Goal: Task Accomplishment & Management: Manage account settings

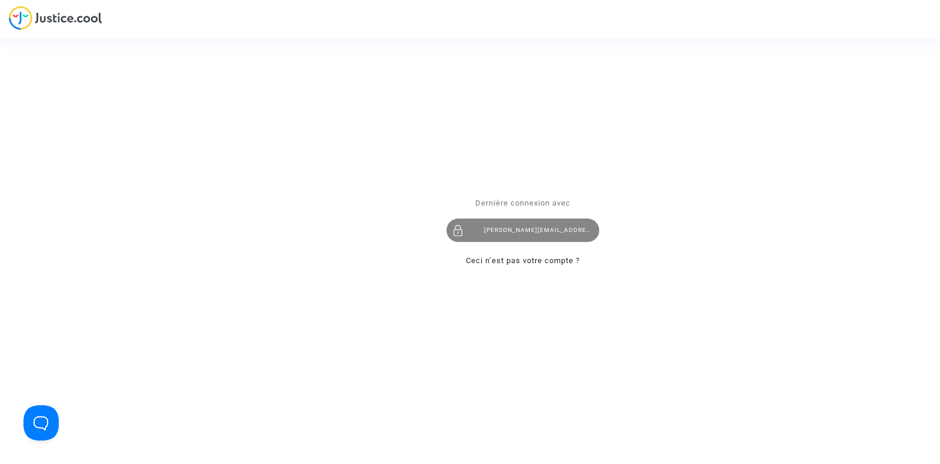
click at [502, 239] on div "[PERSON_NAME][EMAIL_ADDRESS][DOMAIN_NAME]" at bounding box center [522, 230] width 153 height 23
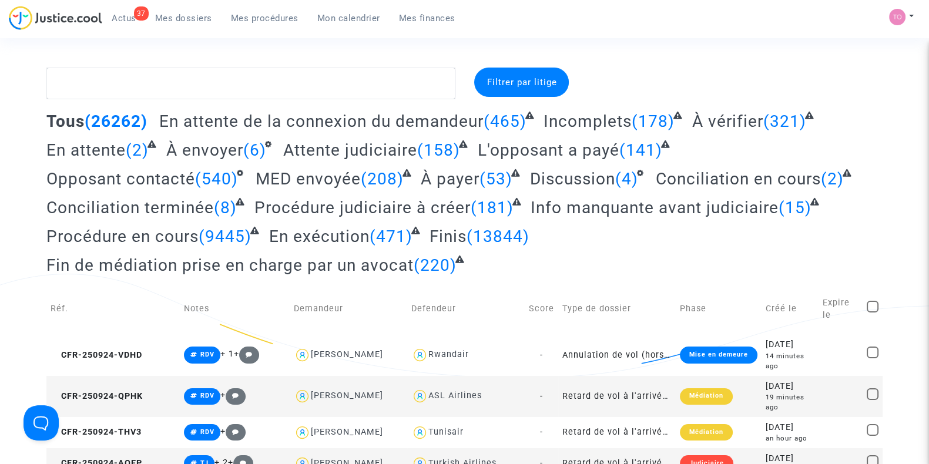
click at [355, 23] on link "Mon calendrier" at bounding box center [349, 18] width 82 height 18
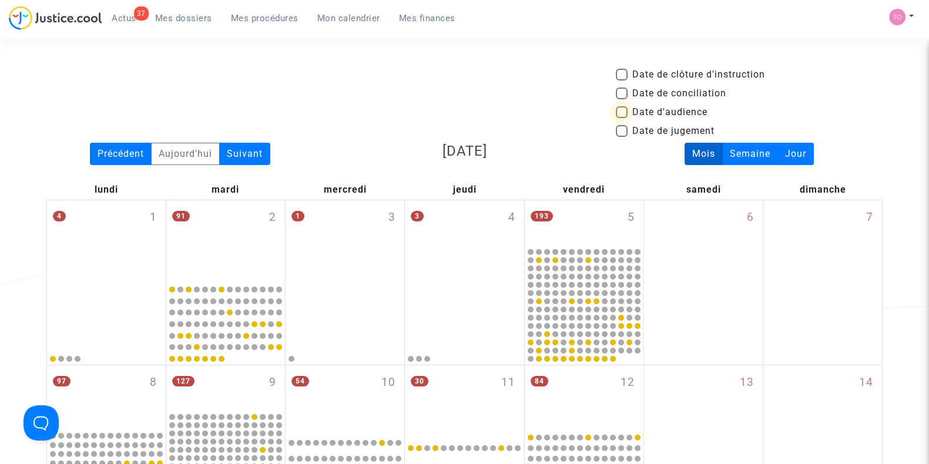
click at [621, 113] on span at bounding box center [622, 112] width 12 height 12
click at [621, 118] on input "Date d'audience" at bounding box center [621, 118] width 1 height 1
checkbox input "true"
click at [242, 156] on div "Suivant" at bounding box center [244, 154] width 51 height 22
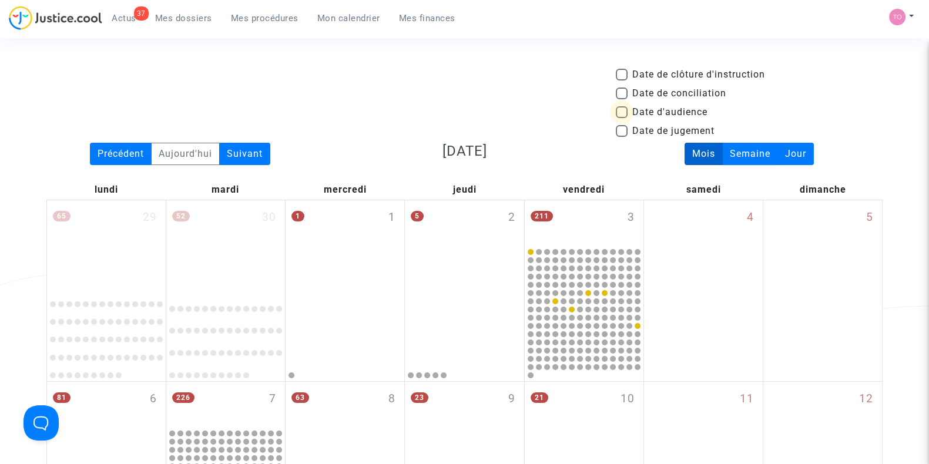
click at [620, 110] on span at bounding box center [622, 112] width 12 height 12
click at [621, 118] on input "Date d'audience" at bounding box center [621, 118] width 1 height 1
checkbox input "true"
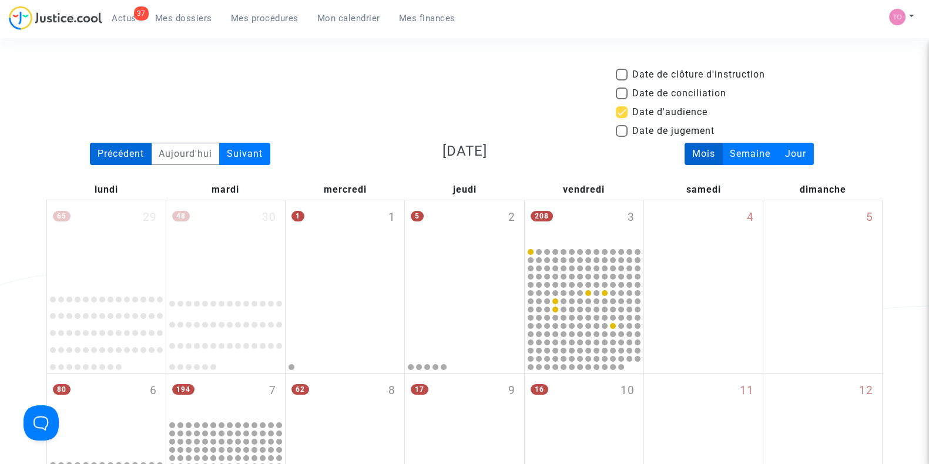
click at [128, 152] on div "Précédent" at bounding box center [121, 154] width 62 height 22
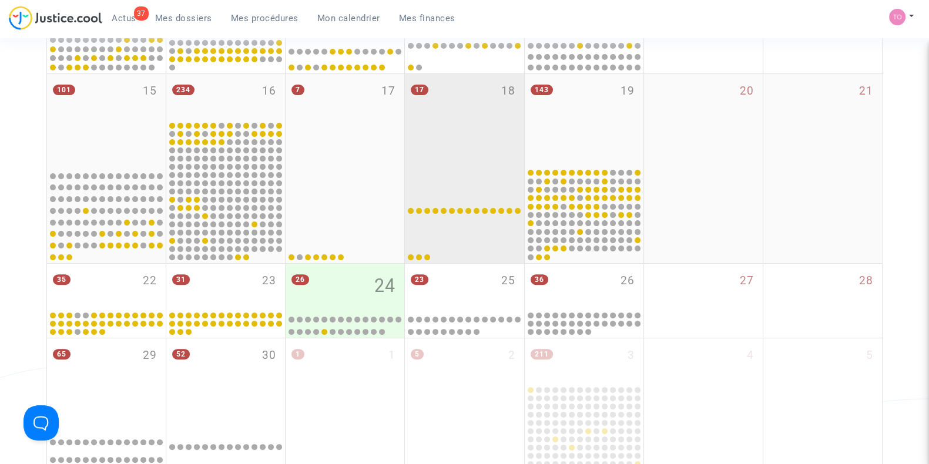
scroll to position [465, 0]
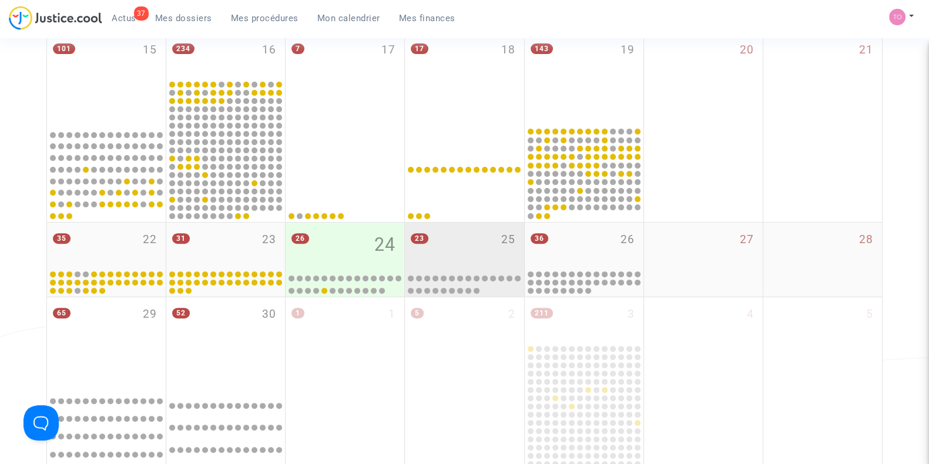
click at [446, 241] on div "23 25" at bounding box center [464, 246] width 119 height 46
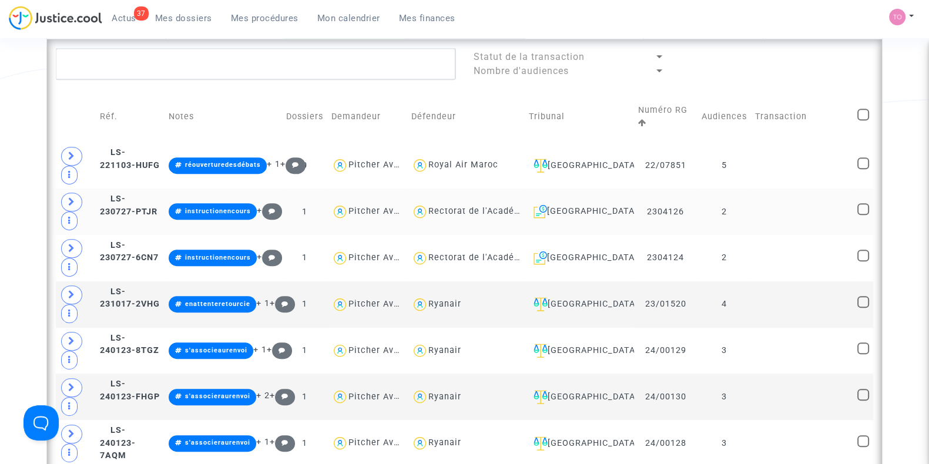
scroll to position [734, 0]
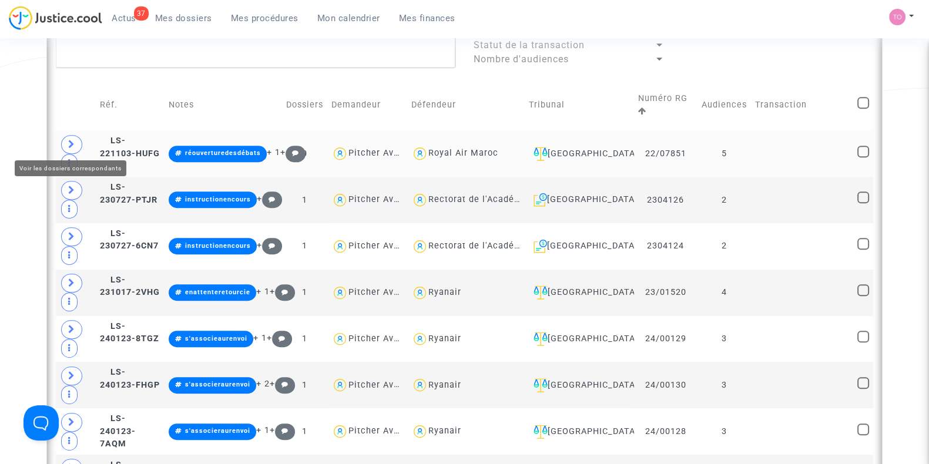
click at [69, 140] on icon at bounding box center [71, 144] width 7 height 9
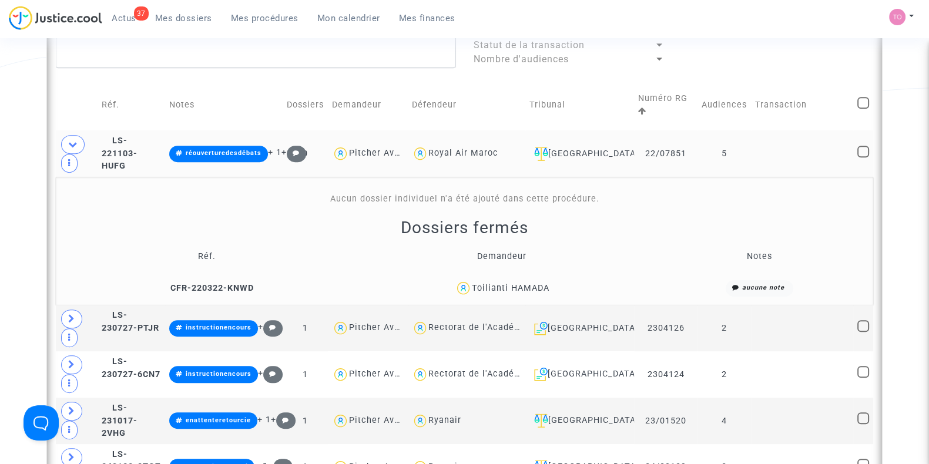
click at [532, 287] on div "Toilianti HAMADA" at bounding box center [511, 288] width 78 height 10
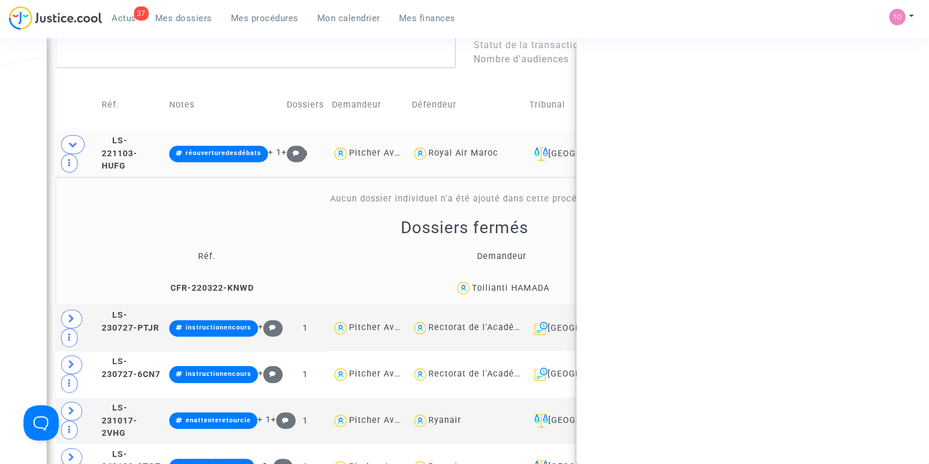
click at [532, 287] on div "Toilianti HAMADA" at bounding box center [511, 288] width 78 height 10
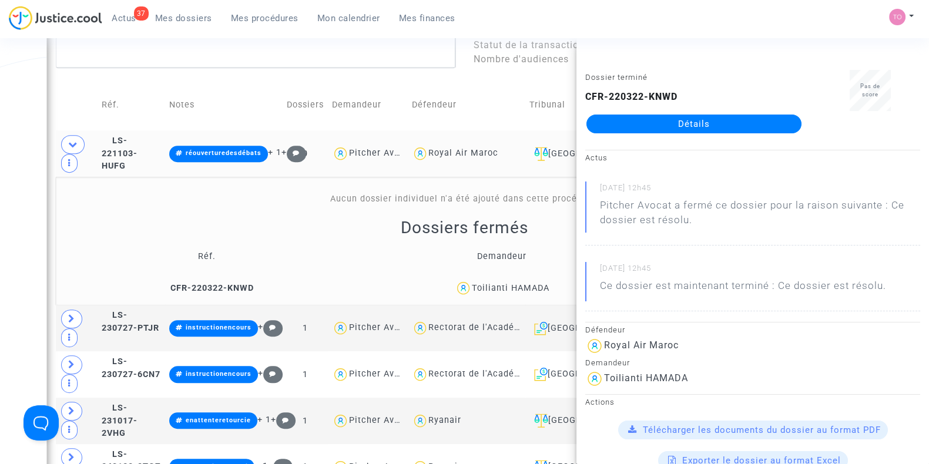
copy div "HAMADA"
click at [490, 284] on div "Toilianti HAMADA" at bounding box center [511, 288] width 78 height 10
drag, startPoint x: 4, startPoint y: 231, endPoint x: 6, endPoint y: 226, distance: 6.6
click at [4, 231] on div "Date de clôture d'instruction Date de conciliation Date d'audience Date de juge…" at bounding box center [464, 423] width 929 height 2180
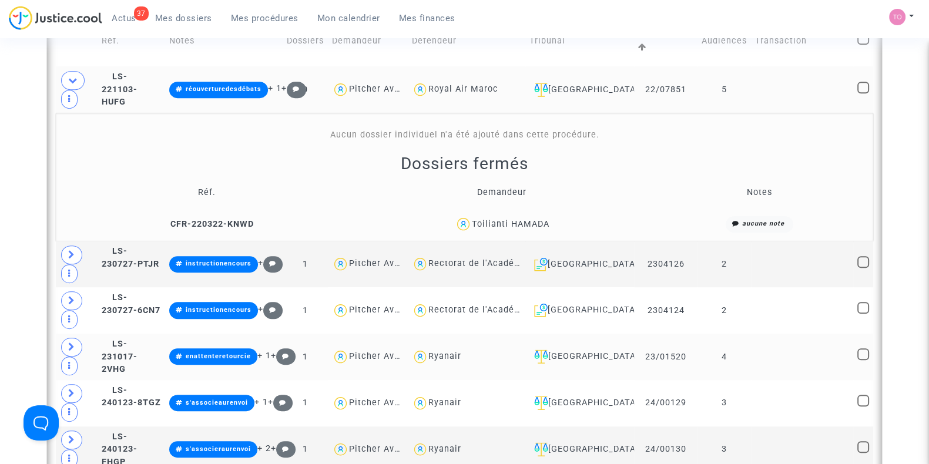
scroll to position [808, 0]
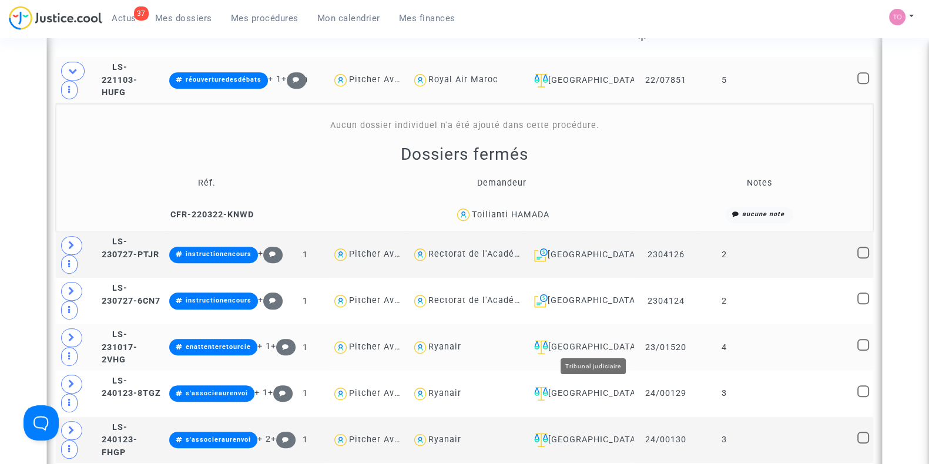
click at [606, 347] on div "[GEOGRAPHIC_DATA]" at bounding box center [579, 347] width 101 height 14
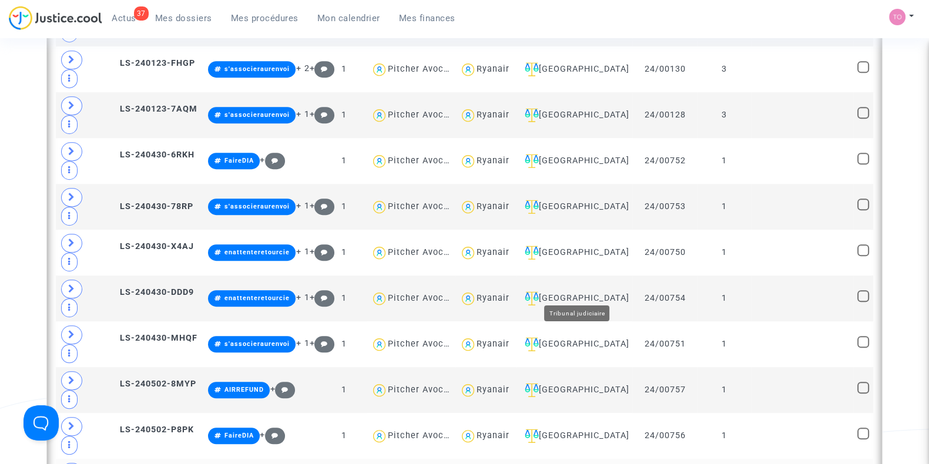
scroll to position [954, 0]
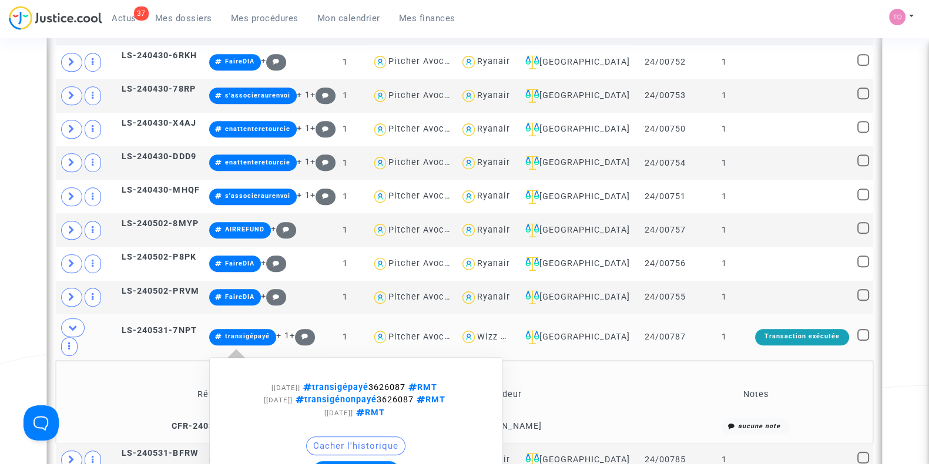
click at [338, 461] on button "Modifier la note" at bounding box center [356, 470] width 86 height 19
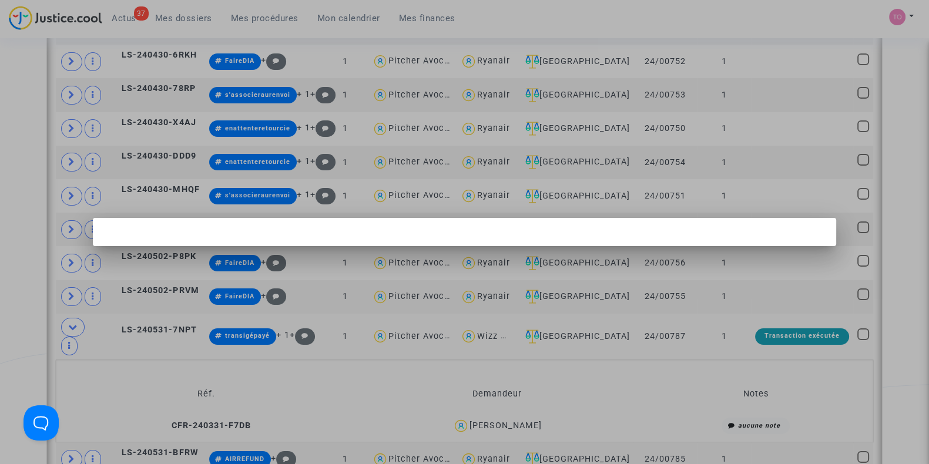
scroll to position [0, 0]
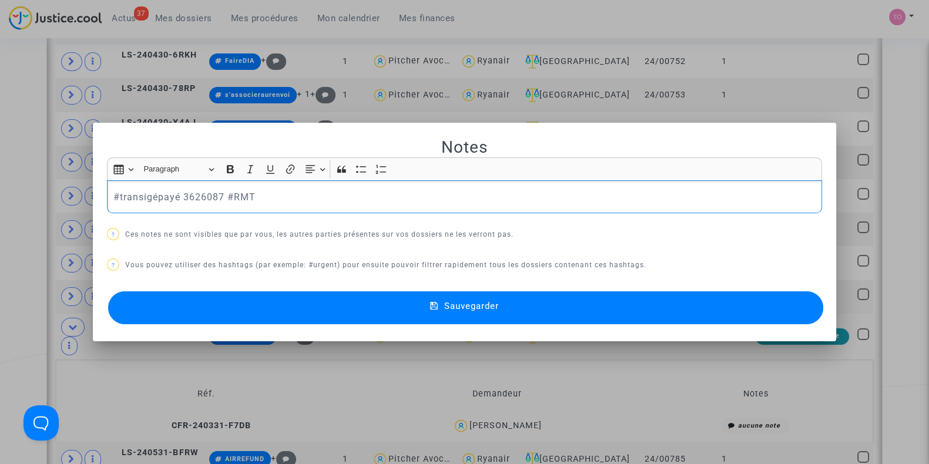
click at [113, 197] on p "#transigépayé 3626087 #RMT" at bounding box center [464, 197] width 702 height 15
click at [268, 299] on button "Sauvegarder" at bounding box center [465, 307] width 715 height 33
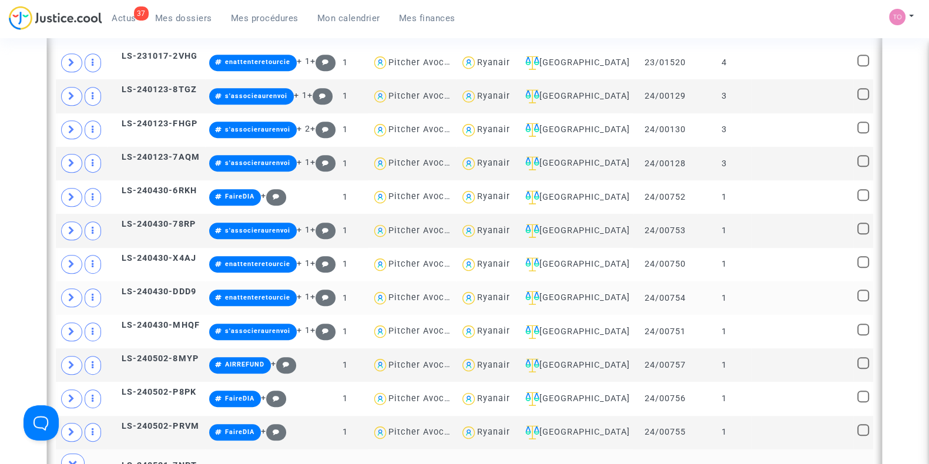
scroll to position [808, 0]
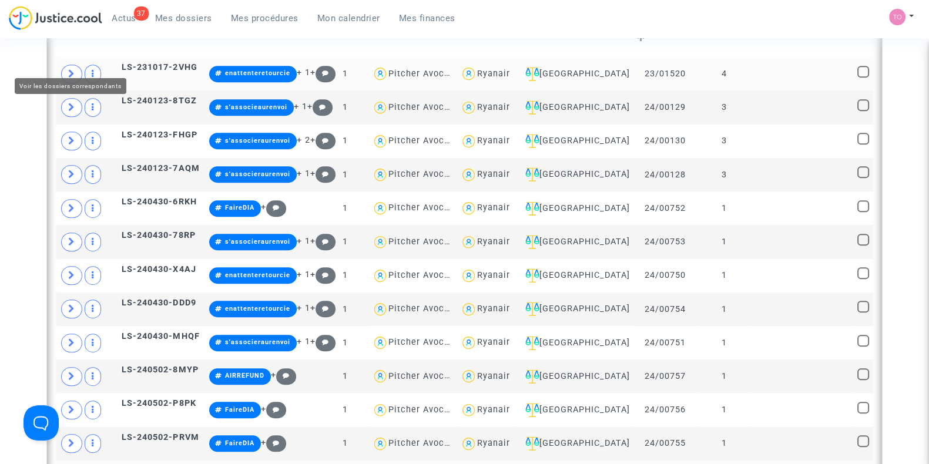
click at [79, 65] on span at bounding box center [71, 74] width 21 height 19
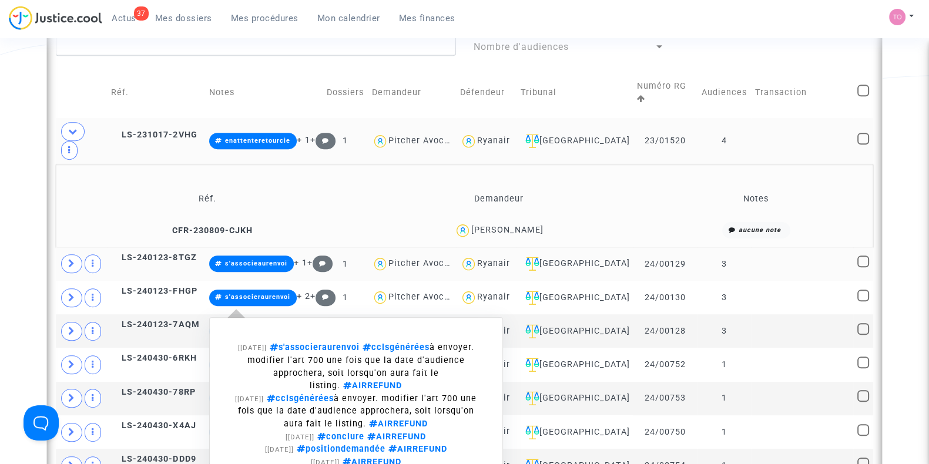
scroll to position [734, 0]
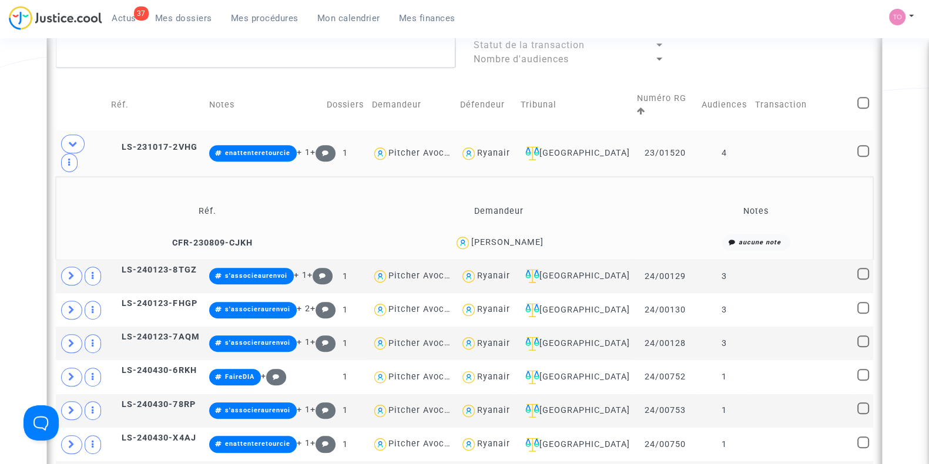
click at [510, 148] on div "Ryanair" at bounding box center [493, 153] width 33 height 10
type textarea "@Ryanair"
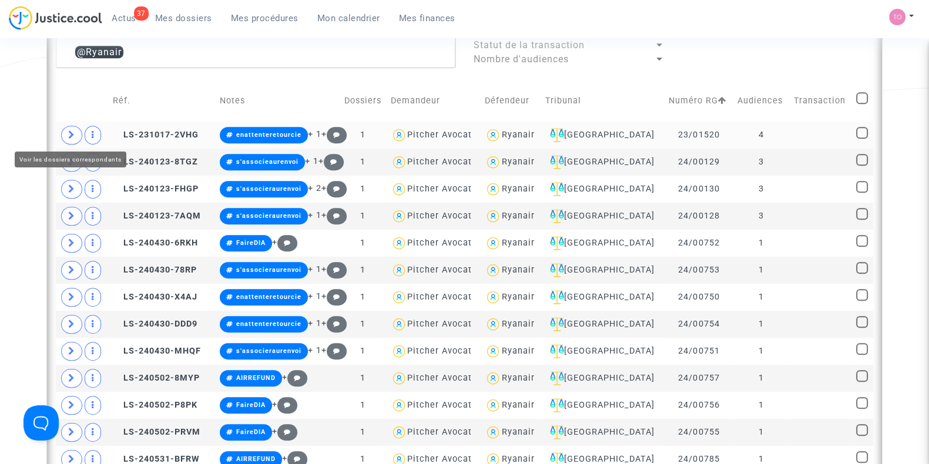
click at [62, 132] on span at bounding box center [71, 135] width 21 height 19
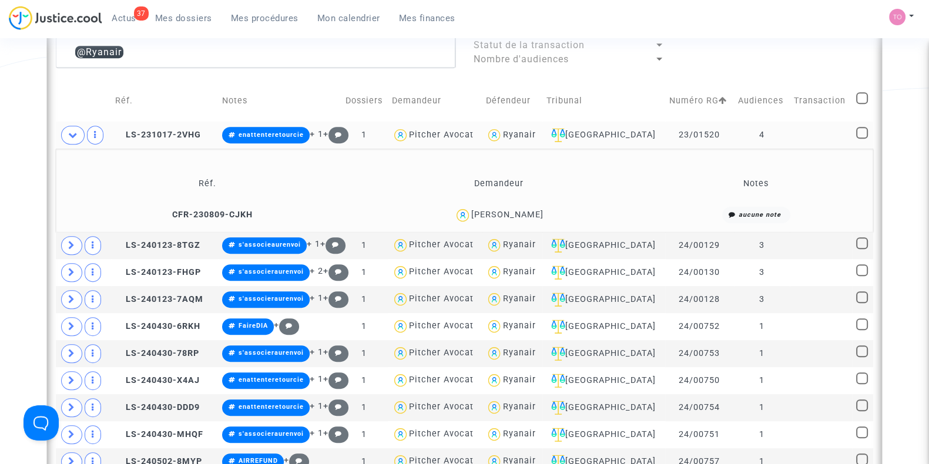
click at [529, 213] on div "Rachid Salmi" at bounding box center [507, 215] width 72 height 10
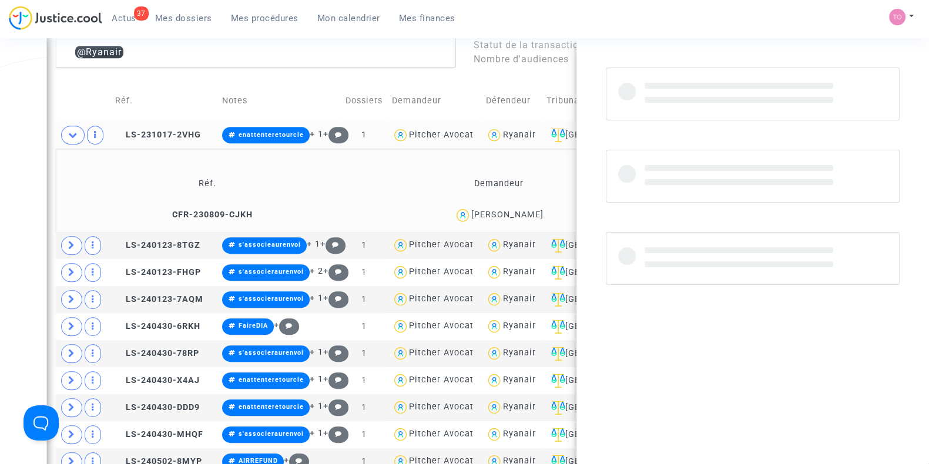
click at [529, 213] on div "Rachid Salmi" at bounding box center [507, 215] width 72 height 10
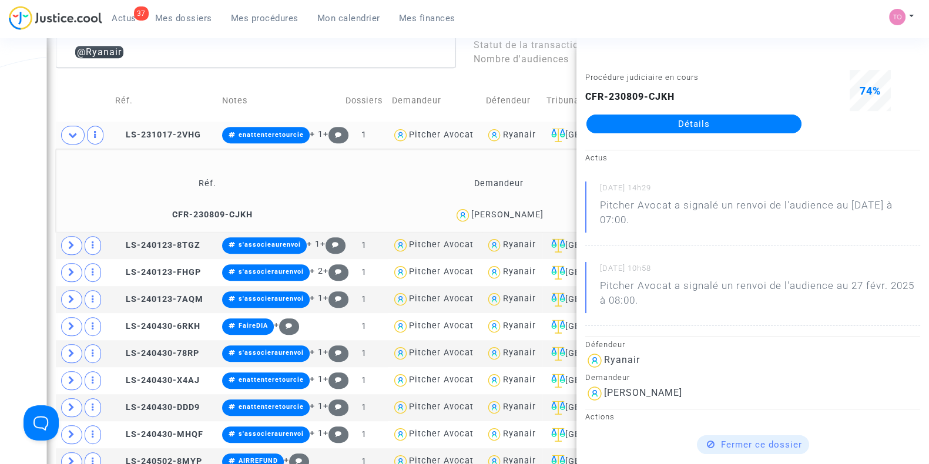
copy div "Salmi"
click at [13, 113] on div "Date de clôture d'instruction Date de conciliation Date d'audience Date de juge…" at bounding box center [464, 93] width 929 height 1521
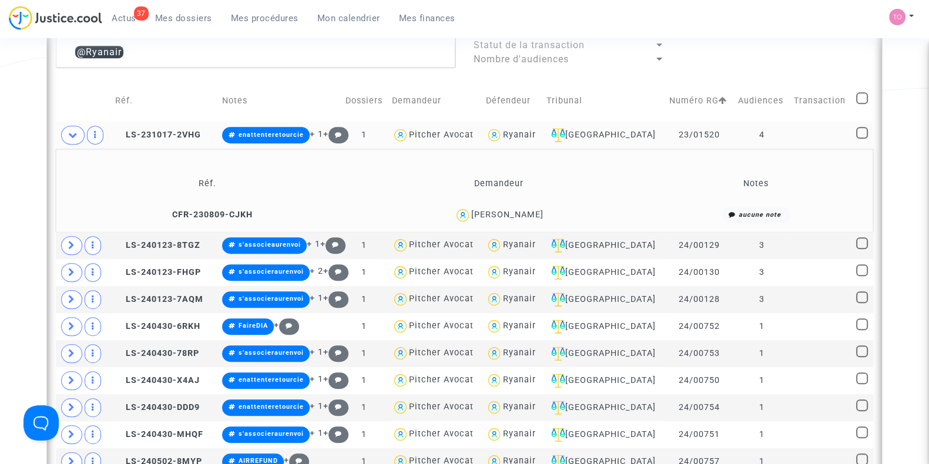
drag, startPoint x: 513, startPoint y: 210, endPoint x: 487, endPoint y: 210, distance: 25.8
click at [487, 210] on div "Rachid Salmi" at bounding box center [507, 215] width 72 height 10
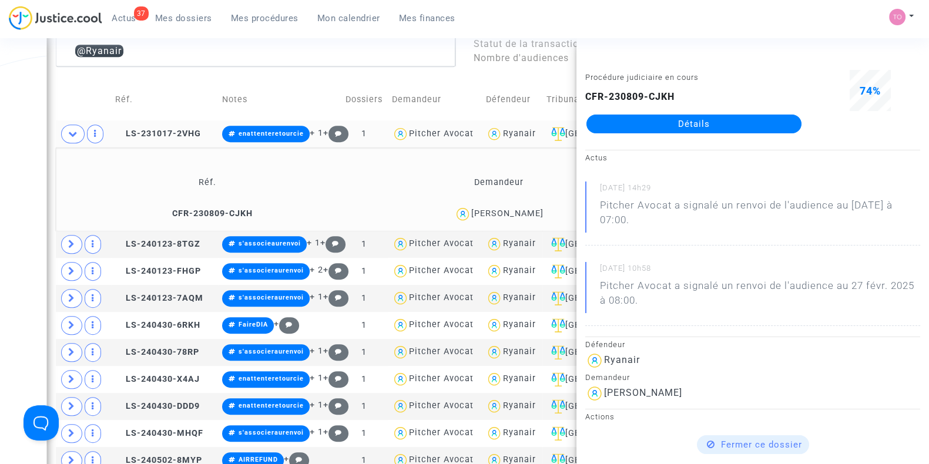
scroll to position [758, 0]
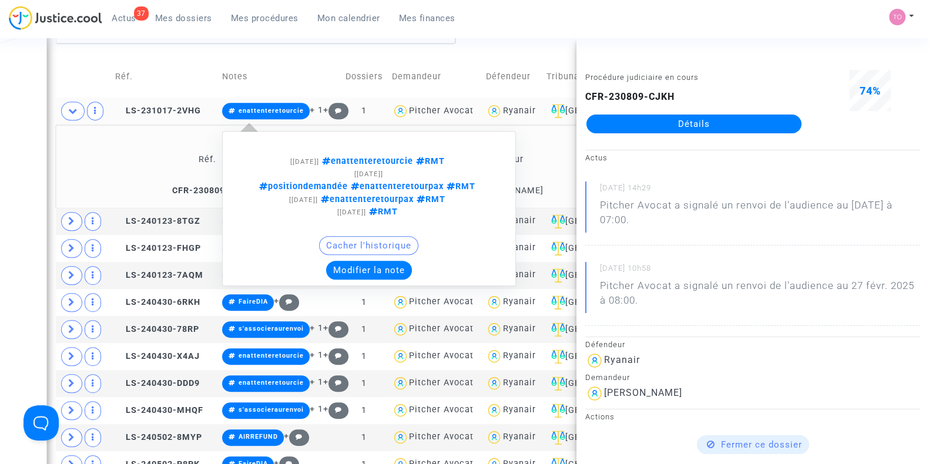
click at [364, 268] on button "Modifier la note" at bounding box center [369, 270] width 86 height 19
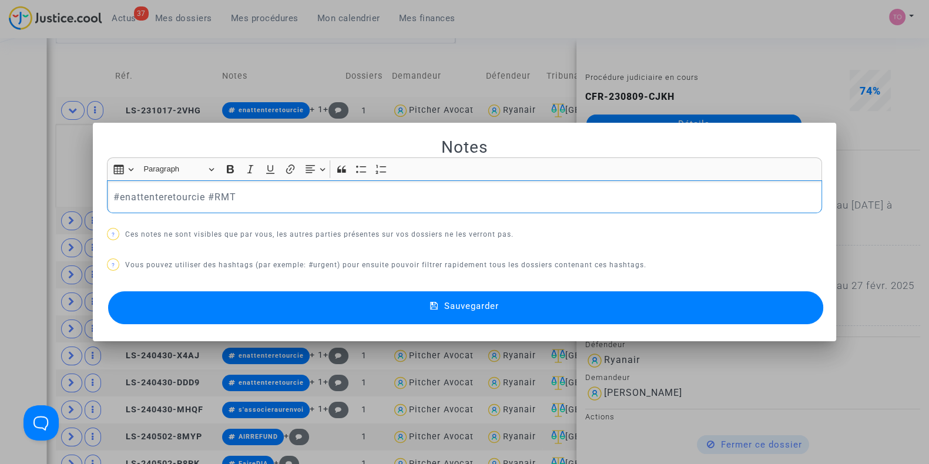
scroll to position [0, 0]
click at [278, 302] on button "Sauvegarder" at bounding box center [465, 307] width 715 height 33
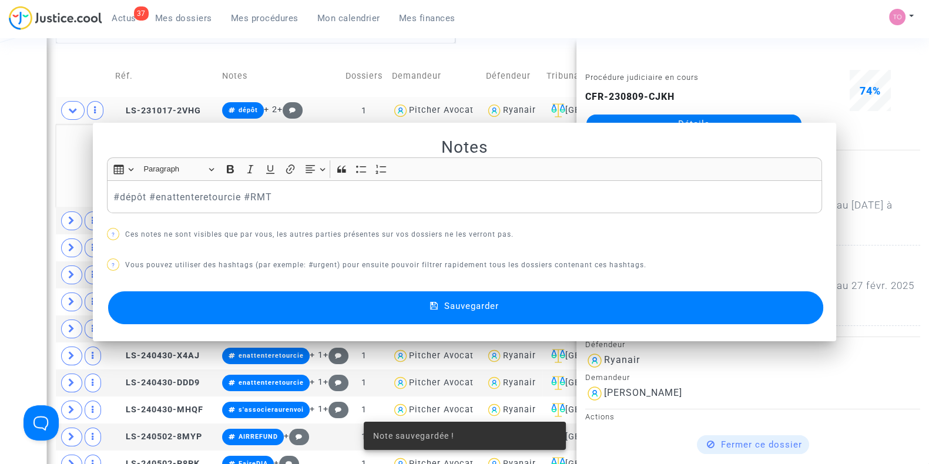
scroll to position [758, 0]
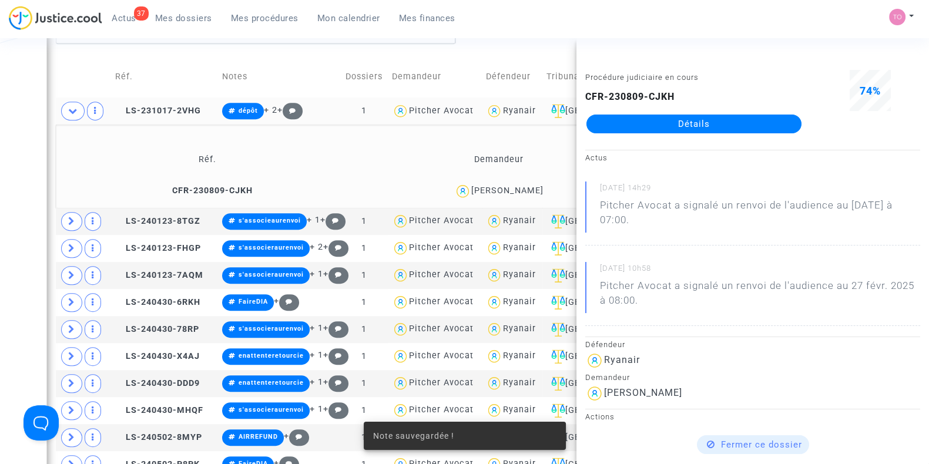
click at [0, 131] on div "Date de clôture d'instruction Date de conciliation Date d'audience Date de juge…" at bounding box center [464, 69] width 929 height 1521
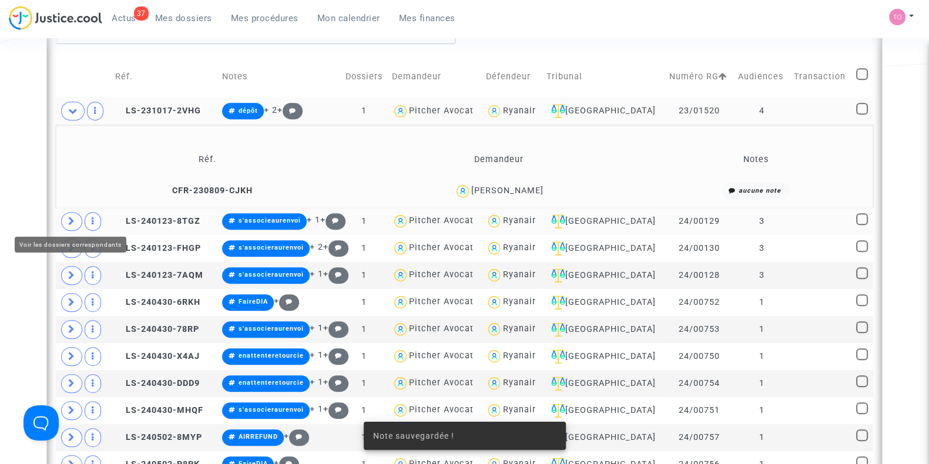
click at [65, 217] on span at bounding box center [71, 221] width 21 height 19
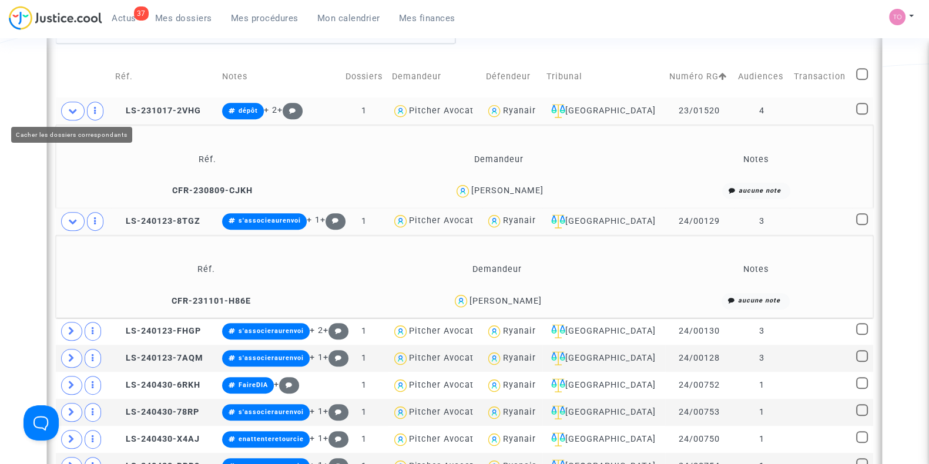
click at [69, 106] on icon at bounding box center [72, 110] width 9 height 9
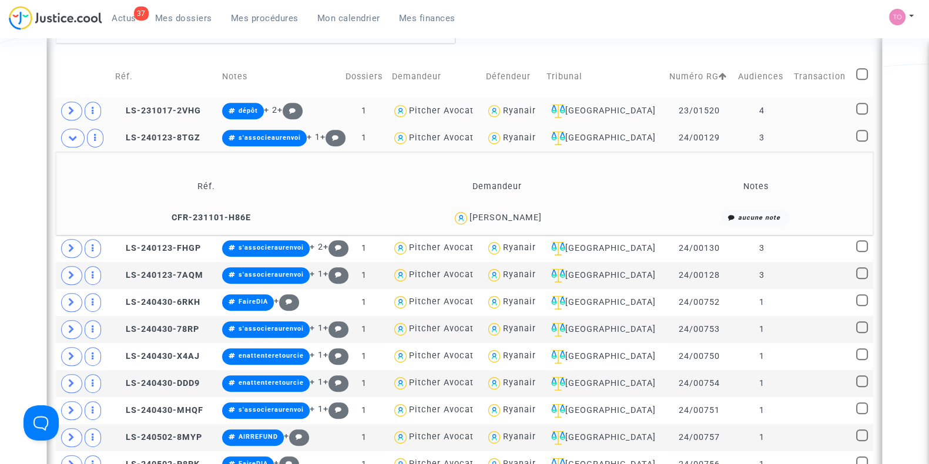
click at [71, 140] on span at bounding box center [72, 138] width 23 height 19
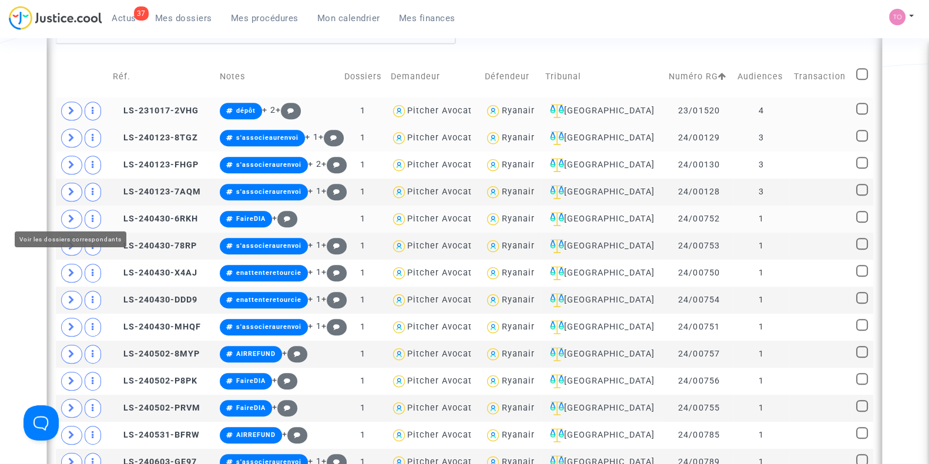
scroll to position [783, 0]
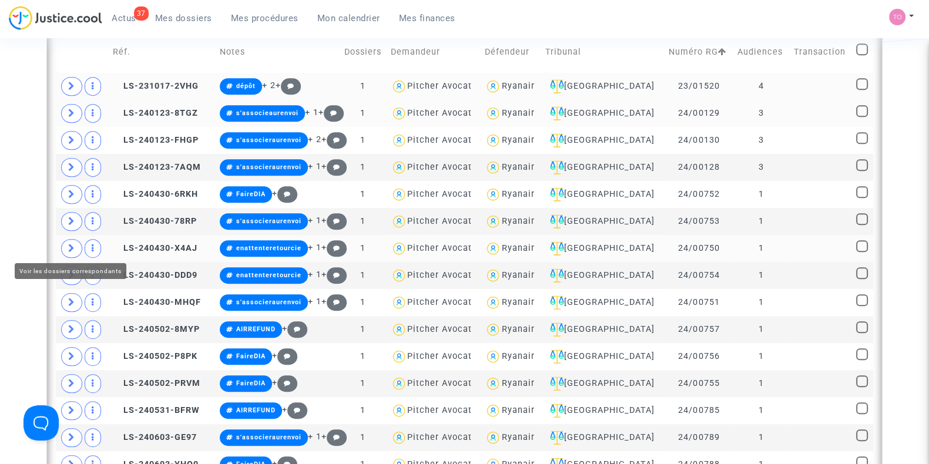
click at [65, 243] on span at bounding box center [71, 248] width 21 height 19
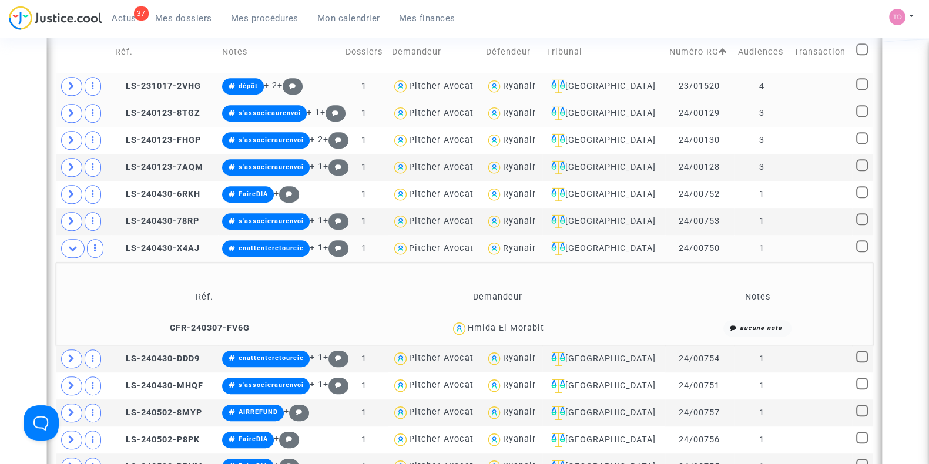
click at [534, 325] on div "Hmida El Morabit" at bounding box center [506, 328] width 76 height 10
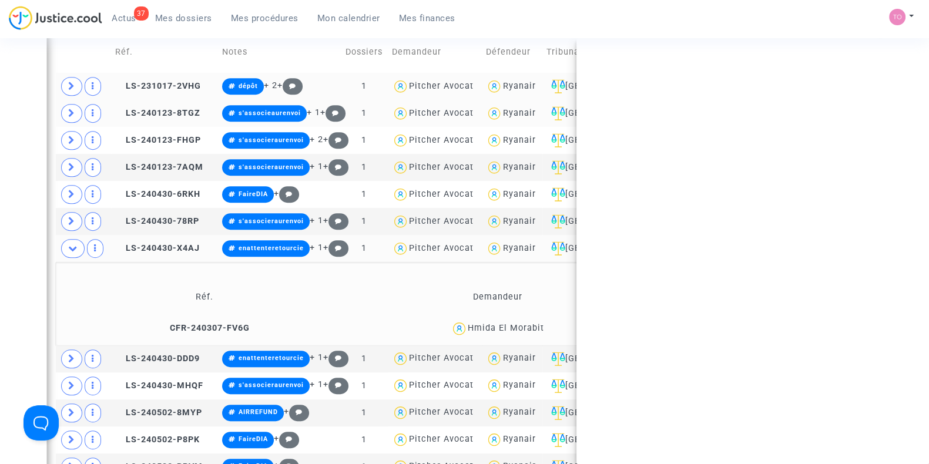
click at [534, 325] on div "Hmida El Morabit" at bounding box center [506, 328] width 76 height 10
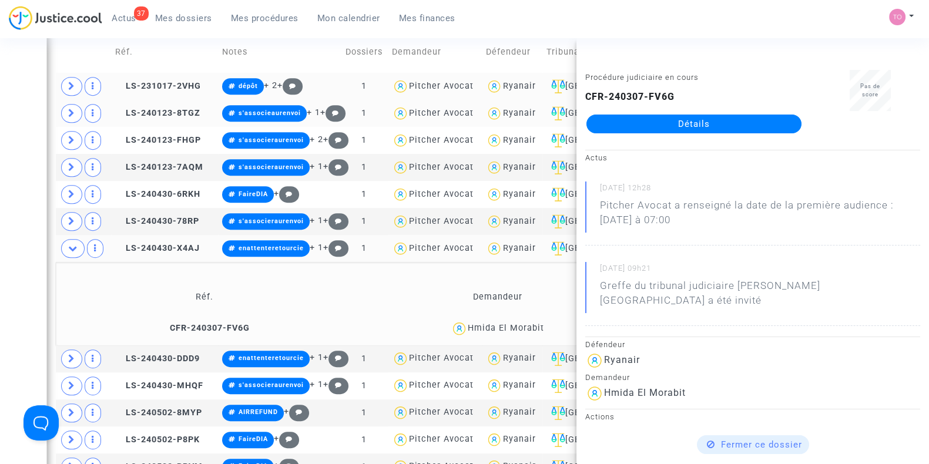
copy div "Morabit"
click at [0, 201] on div "Date de clôture d'instruction Date de conciliation Date d'audience Date de juge…" at bounding box center [464, 45] width 929 height 1521
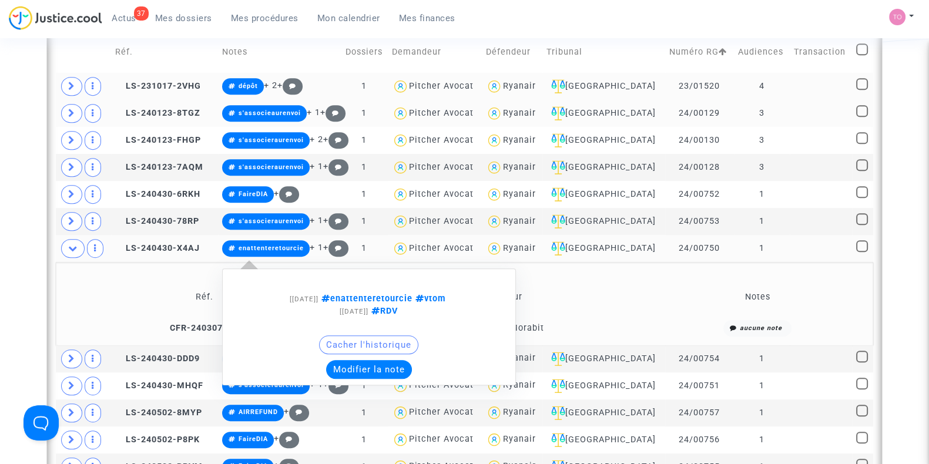
click at [364, 365] on button "Modifier la note" at bounding box center [369, 369] width 86 height 19
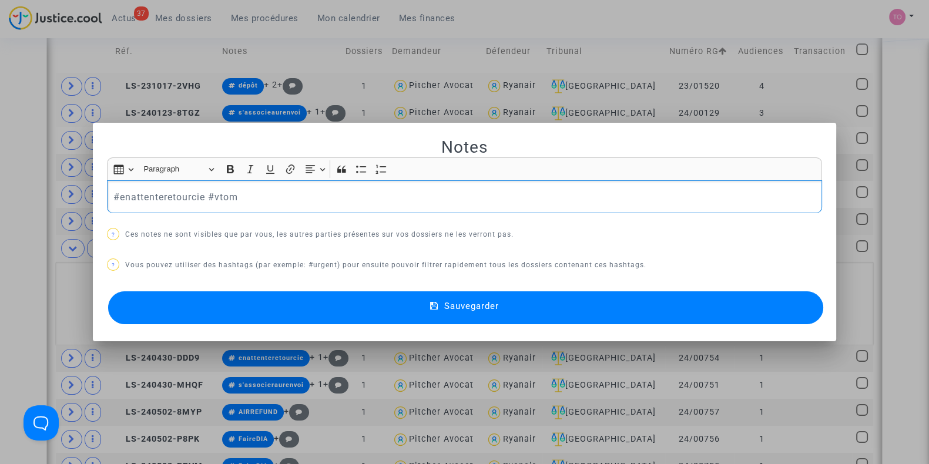
scroll to position [0, 0]
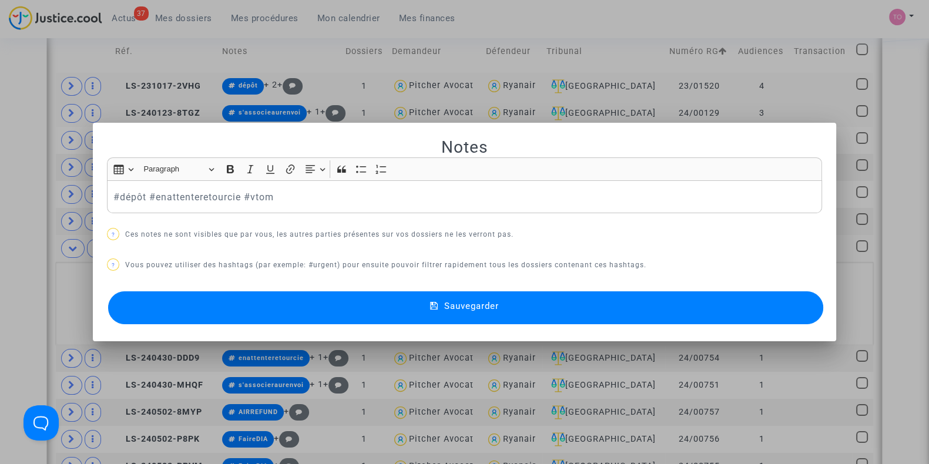
click at [305, 304] on button "Sauvegarder" at bounding box center [465, 307] width 715 height 33
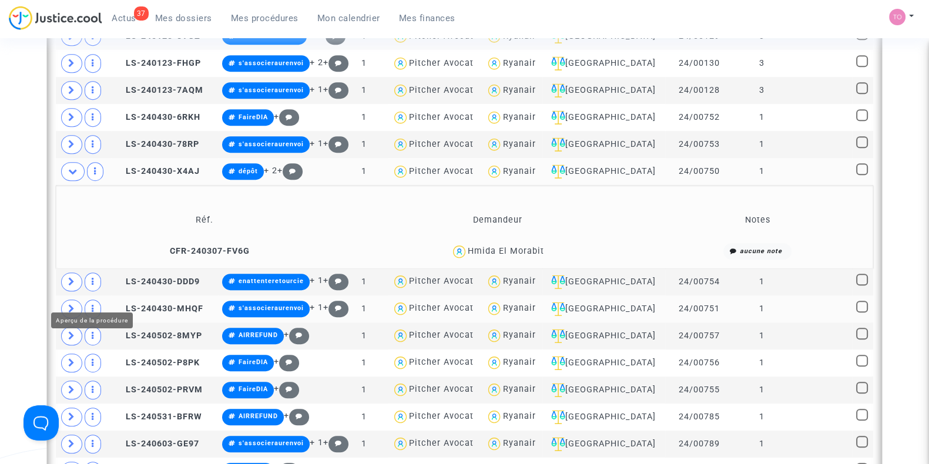
scroll to position [881, 0]
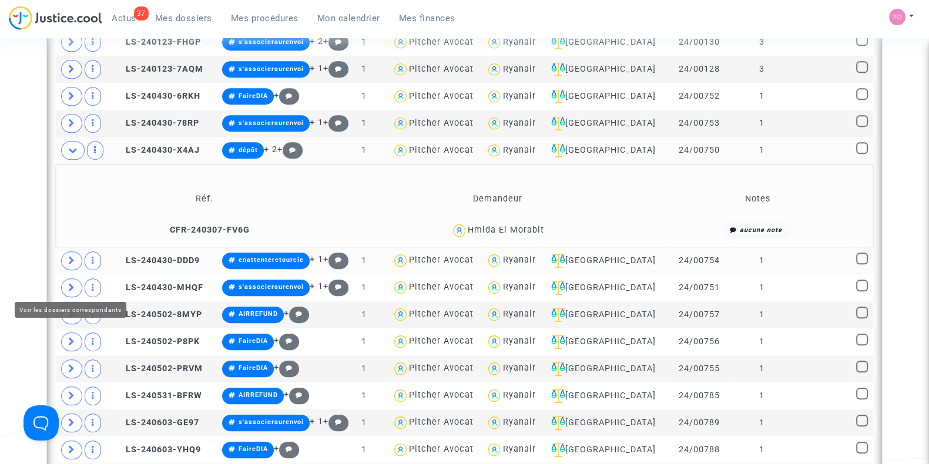
click at [70, 263] on span at bounding box center [71, 260] width 21 height 19
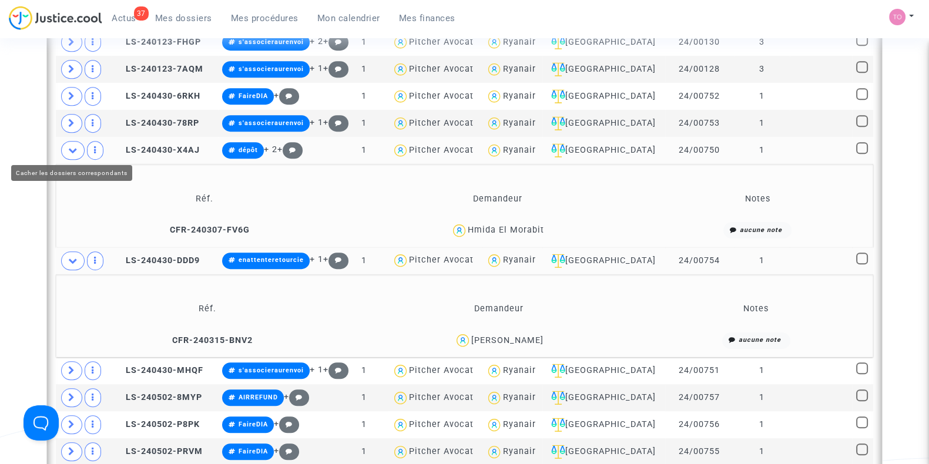
click at [65, 147] on span at bounding box center [72, 150] width 23 height 19
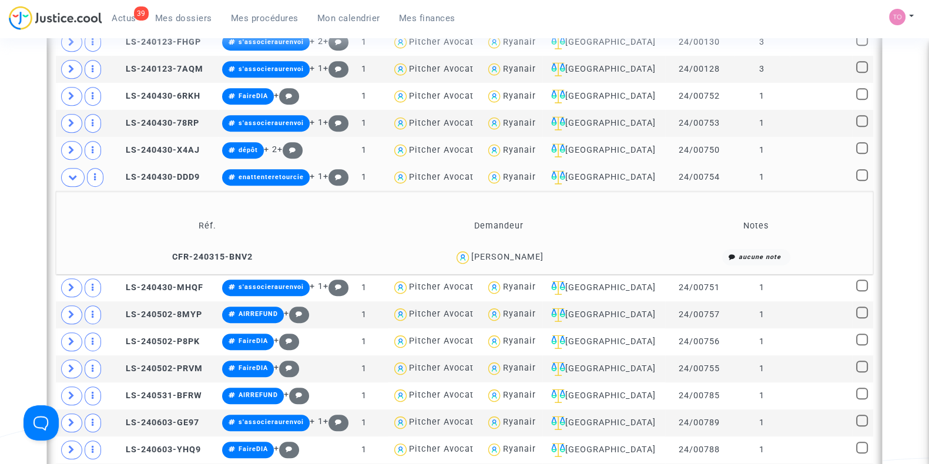
click at [514, 252] on div "Hakima Tlaouziti" at bounding box center [507, 257] width 72 height 10
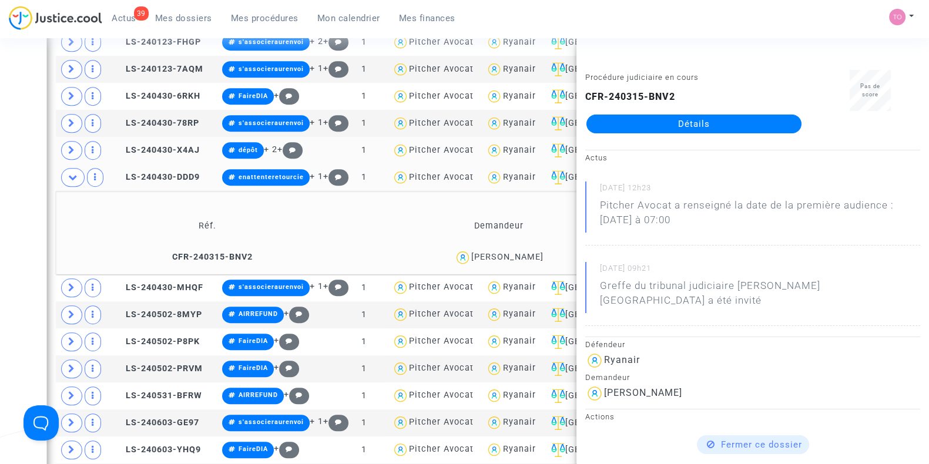
copy div "Tlaouziti"
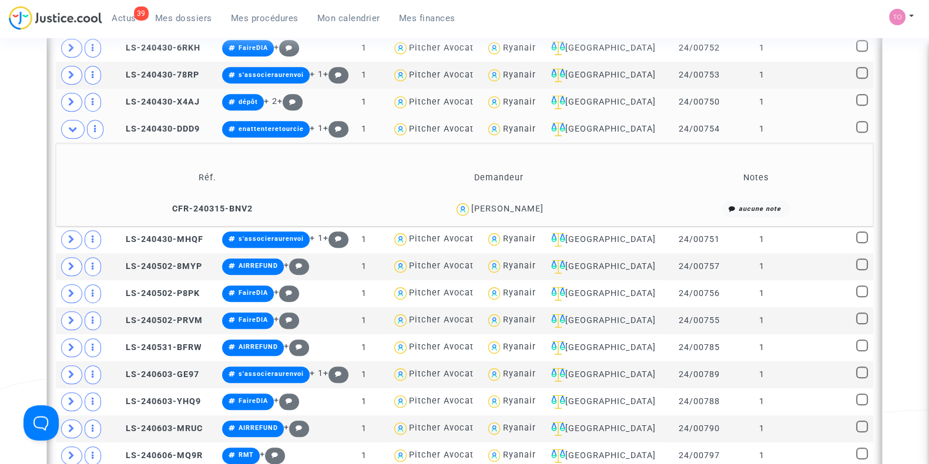
scroll to position [954, 0]
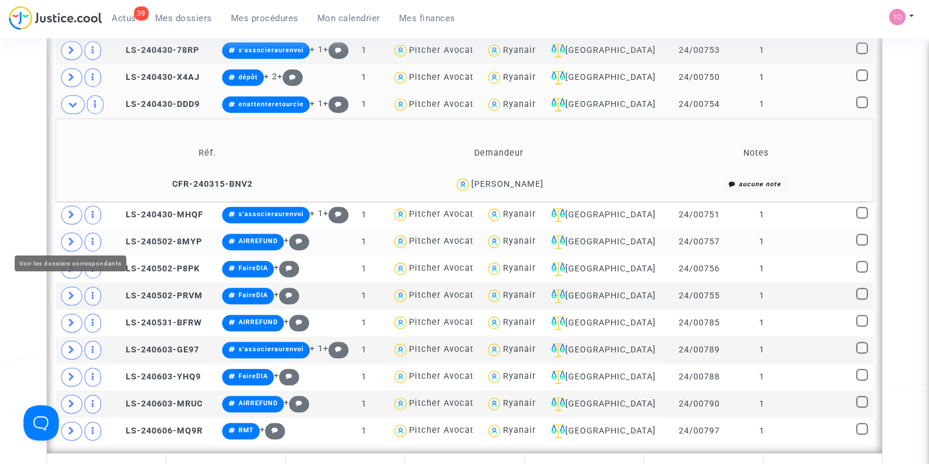
click at [63, 239] on span at bounding box center [71, 242] width 21 height 19
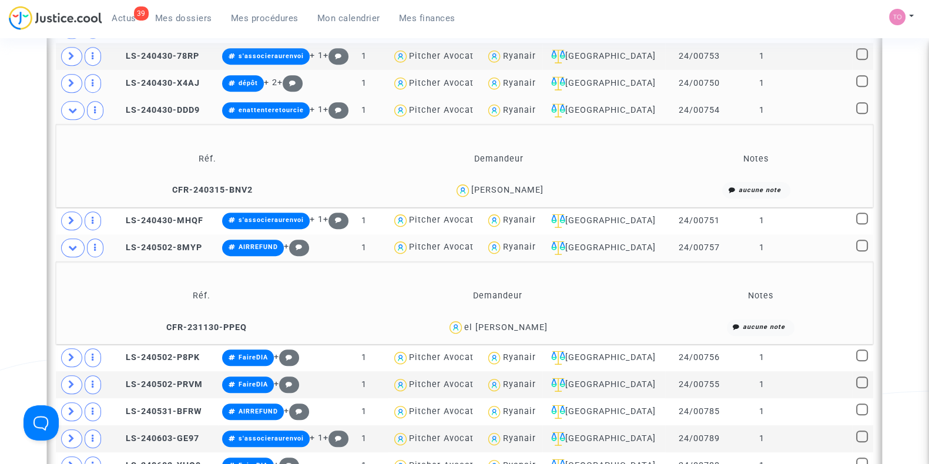
scroll to position [930, 0]
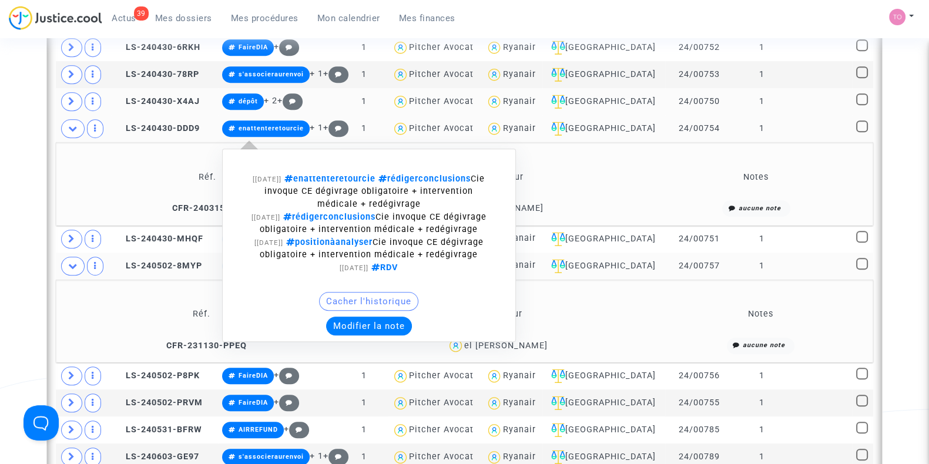
click at [364, 335] on button "Modifier la note" at bounding box center [369, 326] width 86 height 19
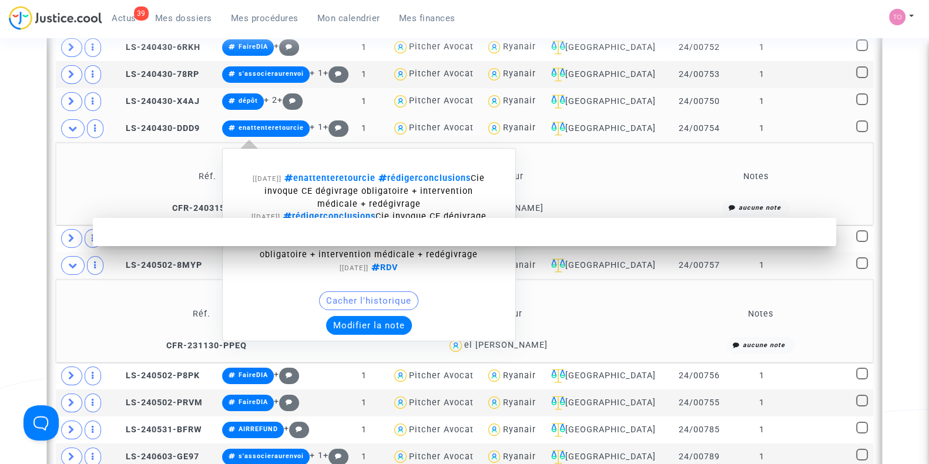
scroll to position [0, 0]
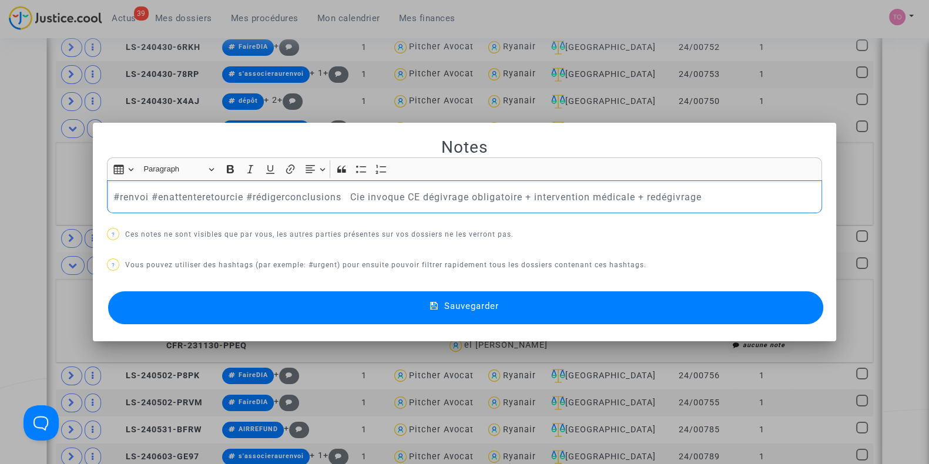
click at [273, 301] on button "Sauvegarder" at bounding box center [465, 307] width 715 height 33
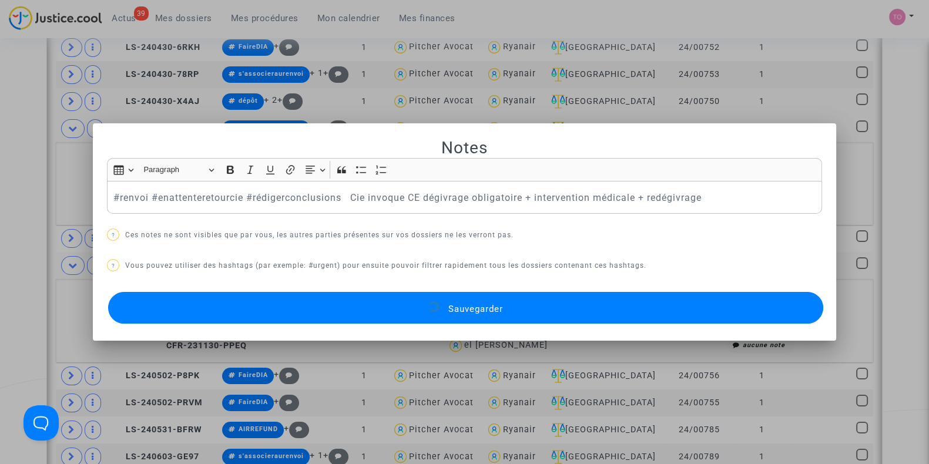
scroll to position [930, 0]
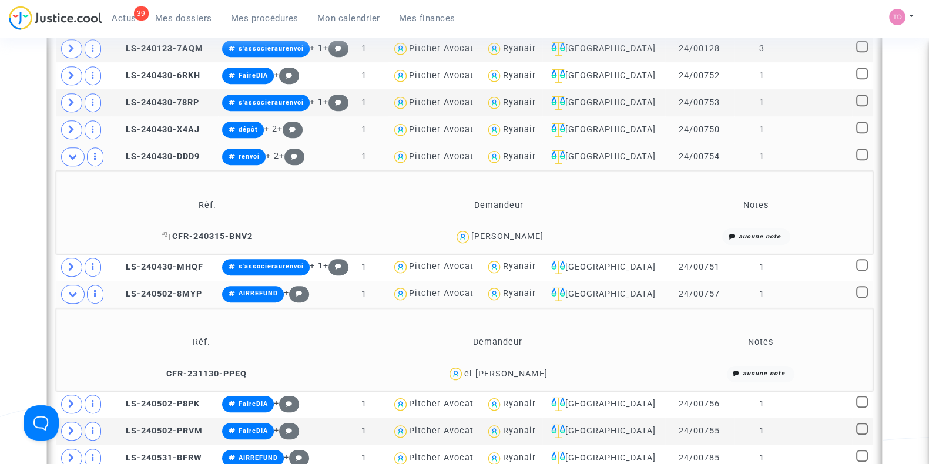
scroll to position [905, 0]
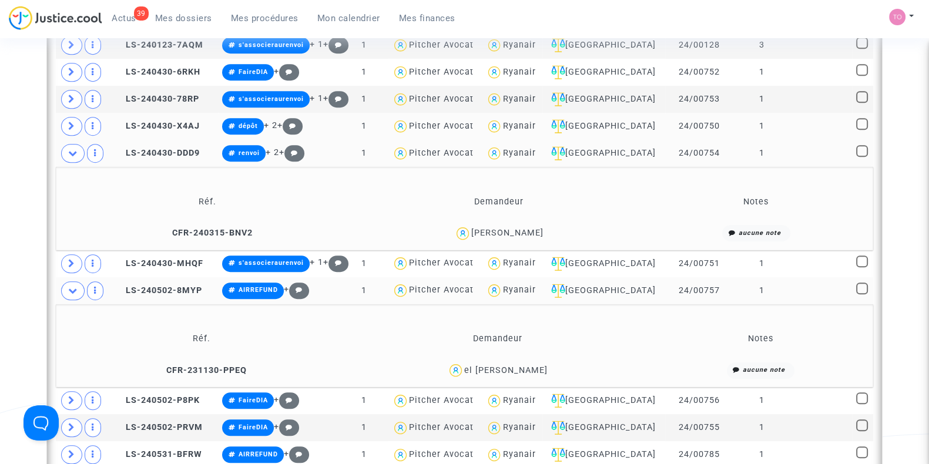
drag, startPoint x: 546, startPoint y: 370, endPoint x: 528, endPoint y: 373, distance: 18.4
click at [528, 373] on div "el mehdi alami zajli" at bounding box center [497, 370] width 301 height 17
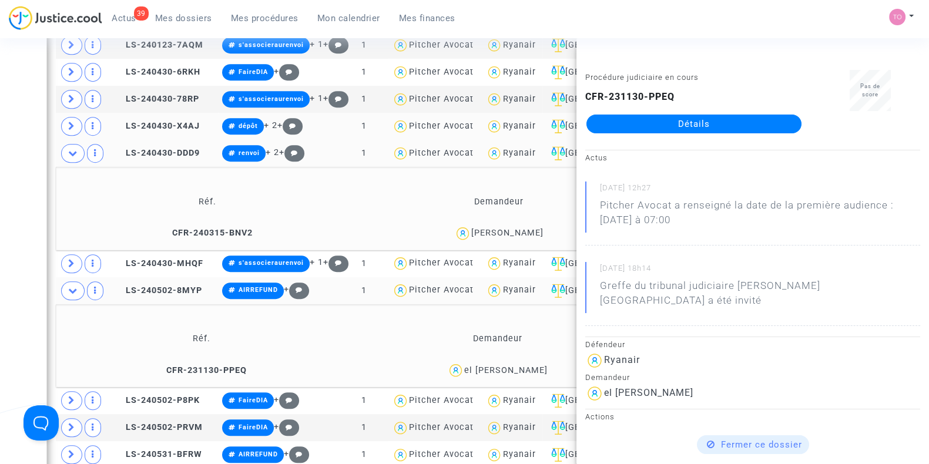
copy div "zajli"
click at [166, 228] on icon at bounding box center [166, 232] width 9 height 8
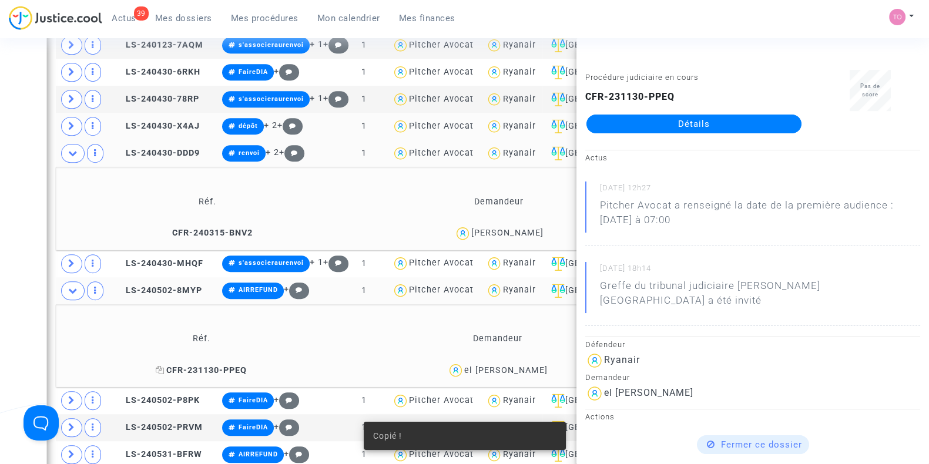
click at [159, 366] on icon at bounding box center [160, 370] width 9 height 8
click at [160, 366] on icon at bounding box center [160, 370] width 9 height 8
copy span "CFR"
click at [73, 153] on icon at bounding box center [72, 153] width 9 height 9
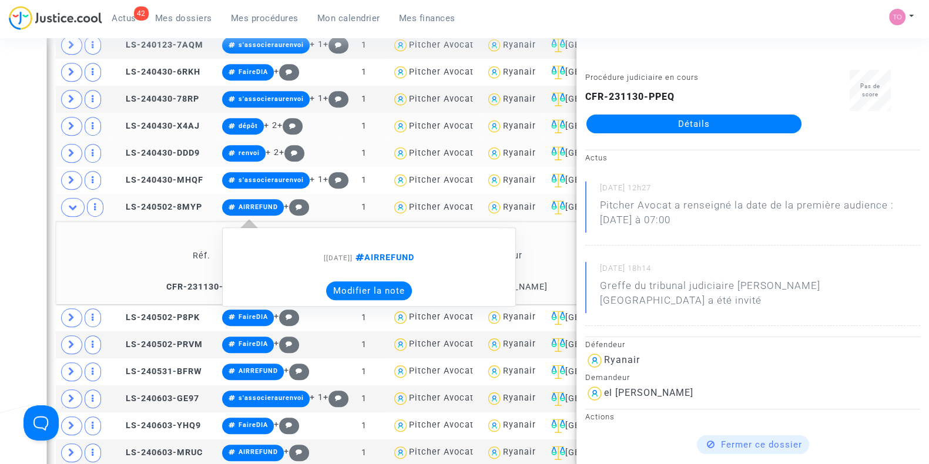
click at [359, 292] on button "Modifier la note" at bounding box center [369, 290] width 86 height 19
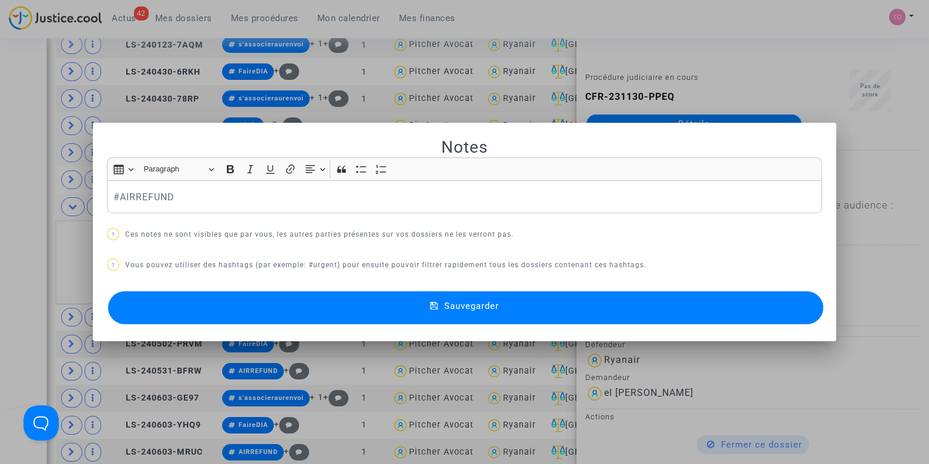
scroll to position [0, 0]
click at [359, 302] on button "Sauvegarder" at bounding box center [465, 307] width 715 height 33
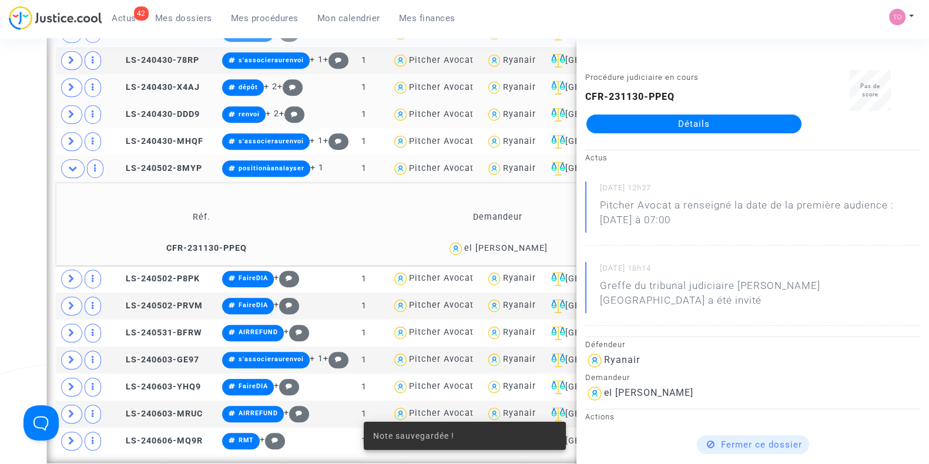
scroll to position [954, 0]
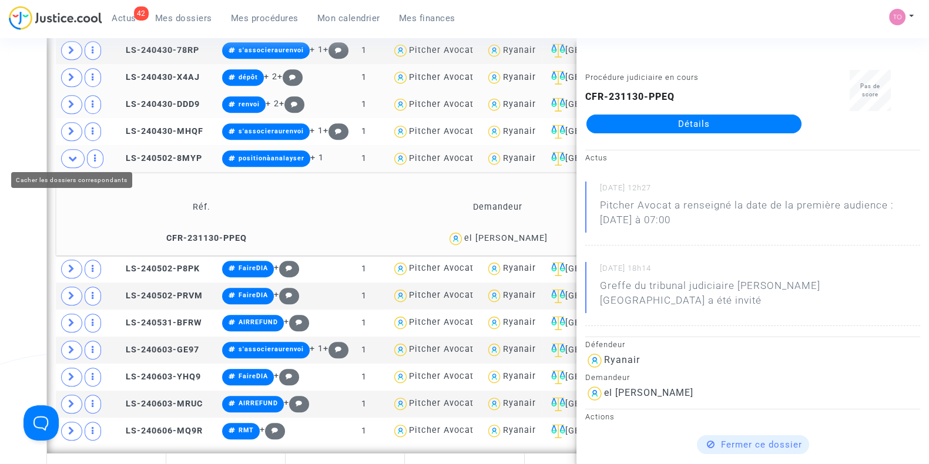
click at [73, 159] on span at bounding box center [72, 158] width 23 height 19
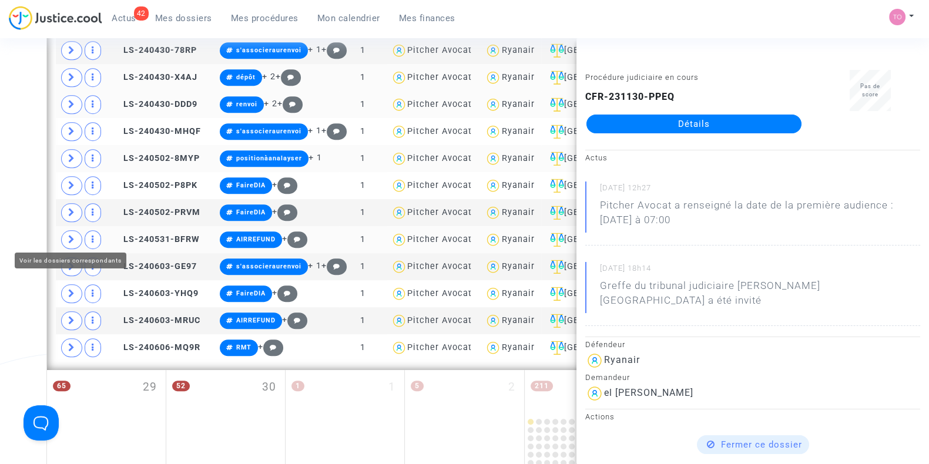
click at [65, 231] on span at bounding box center [71, 239] width 21 height 19
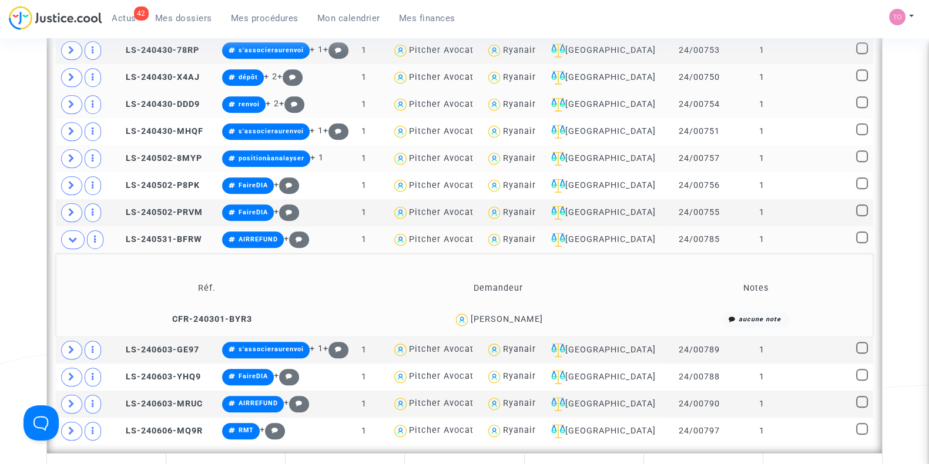
click at [525, 315] on div "STÉPHANIE GUEROUT" at bounding box center [506, 319] width 72 height 10
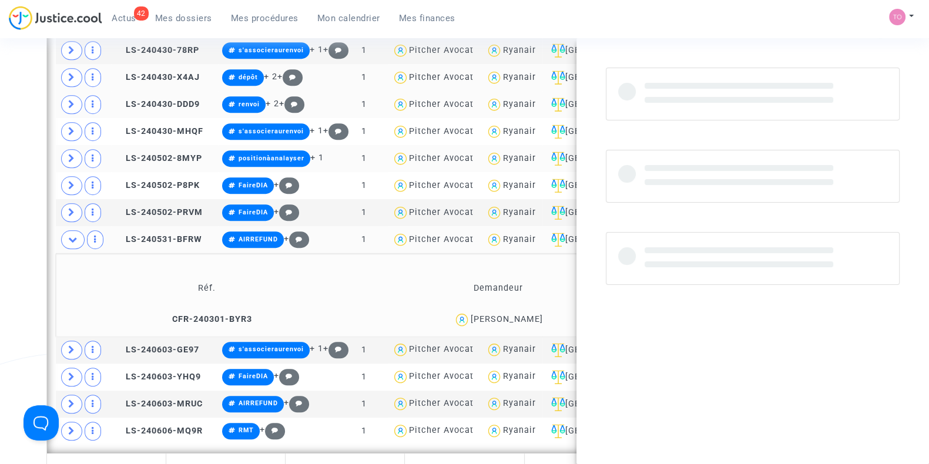
click at [525, 315] on div "STÉPHANIE GUEROUT" at bounding box center [506, 319] width 72 height 10
copy div "GUEROUT"
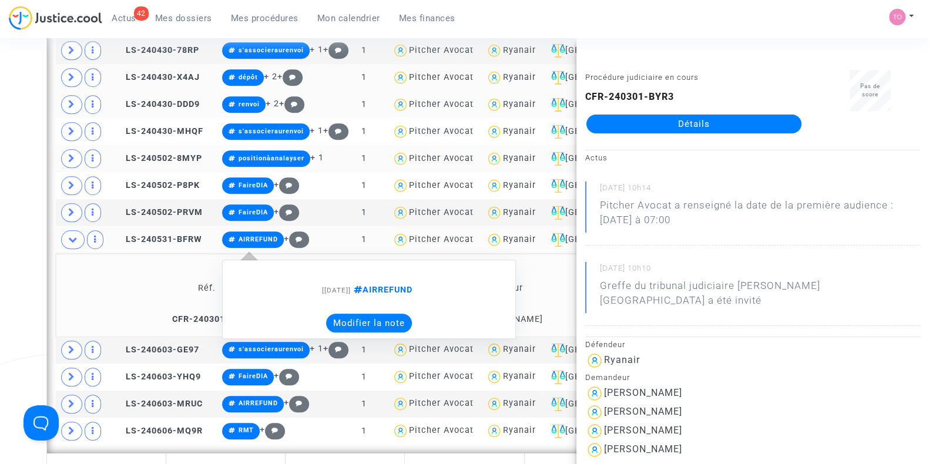
click at [361, 321] on button "Modifier la note" at bounding box center [369, 323] width 86 height 19
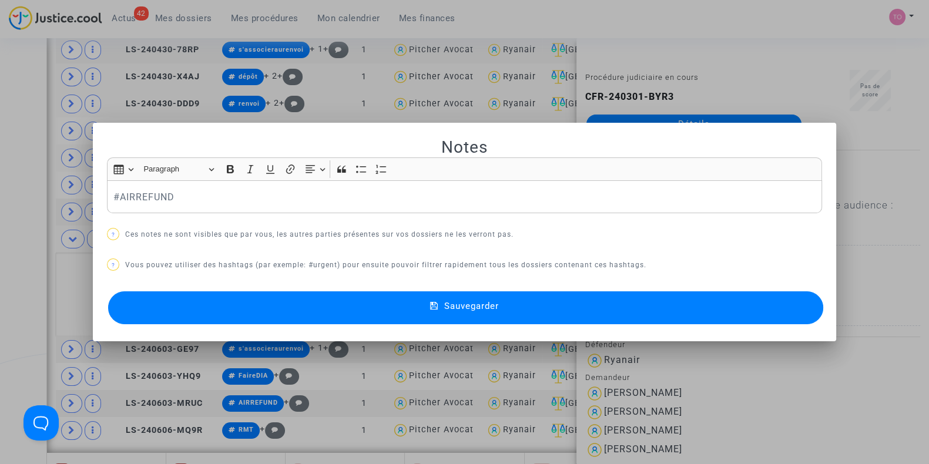
scroll to position [0, 0]
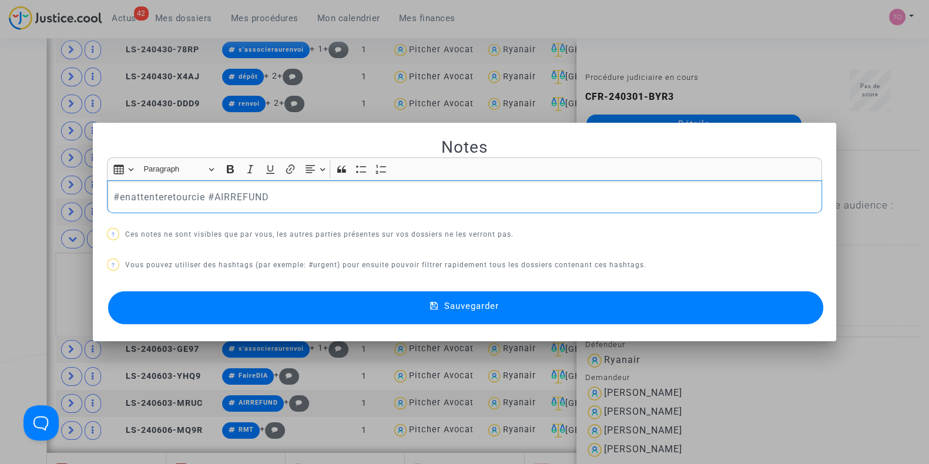
drag, startPoint x: 298, startPoint y: 290, endPoint x: 298, endPoint y: 297, distance: 7.6
click at [298, 290] on div "Sauvegarder" at bounding box center [464, 307] width 715 height 39
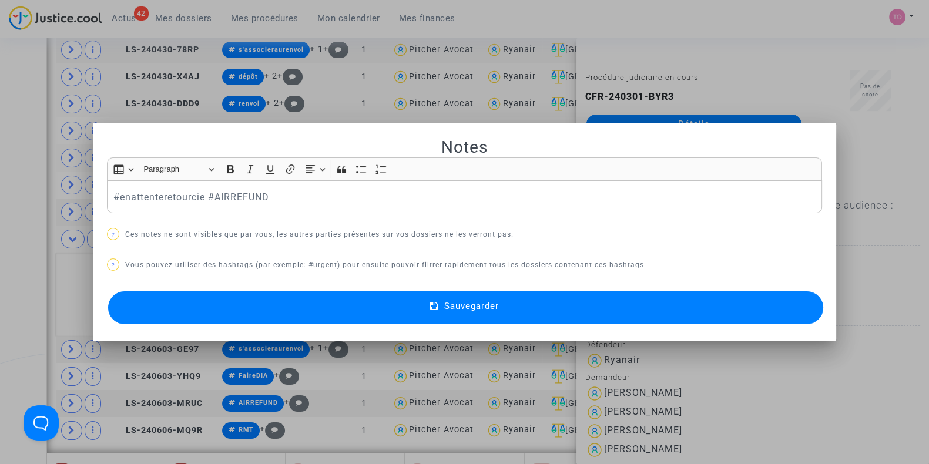
click at [298, 298] on button "Sauvegarder" at bounding box center [465, 307] width 715 height 33
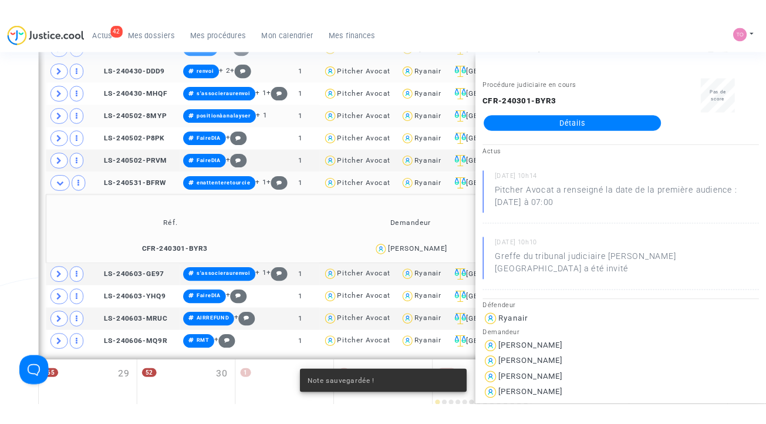
scroll to position [1003, 0]
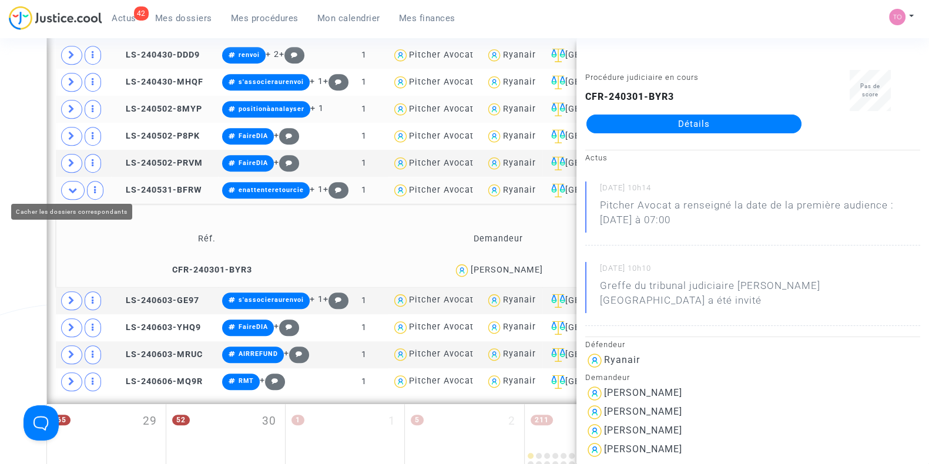
click at [62, 189] on span at bounding box center [72, 190] width 23 height 19
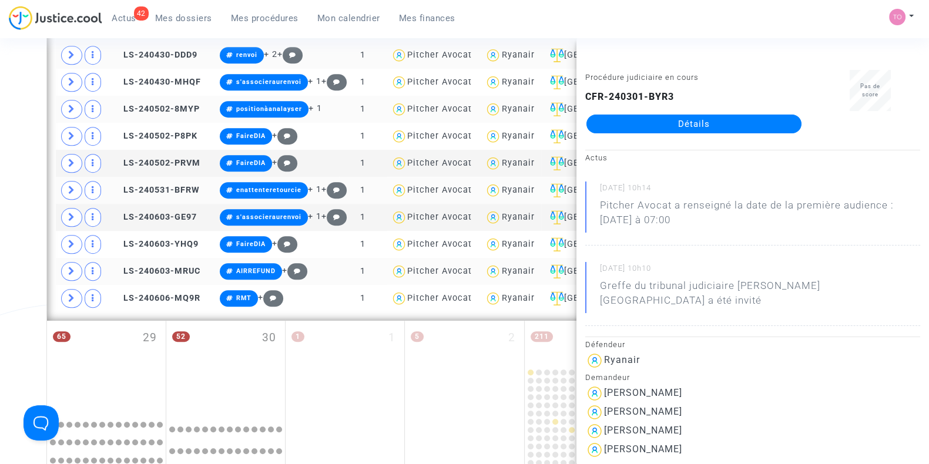
click at [73, 262] on span at bounding box center [71, 271] width 21 height 19
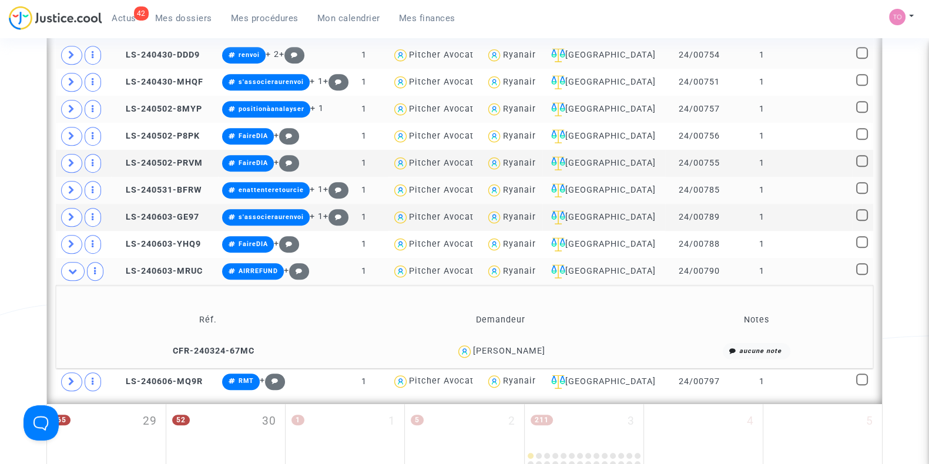
click at [523, 346] on div "grégoire decorde" at bounding box center [509, 351] width 72 height 10
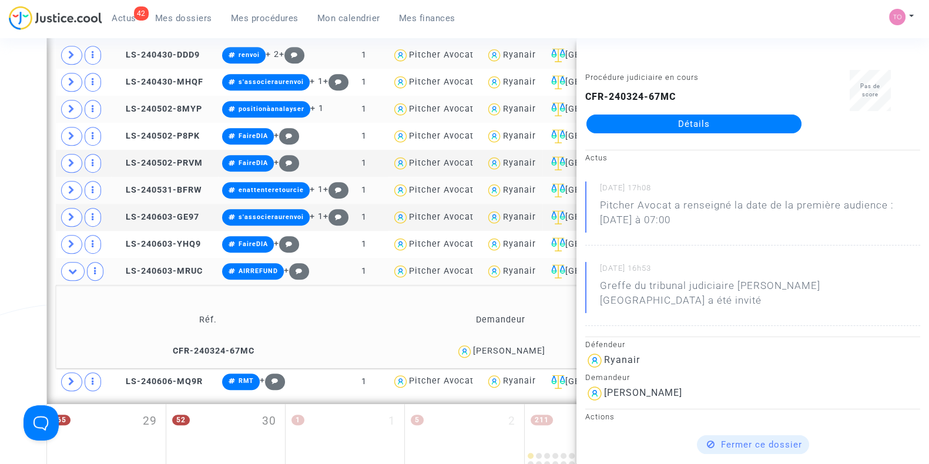
copy div "decorde"
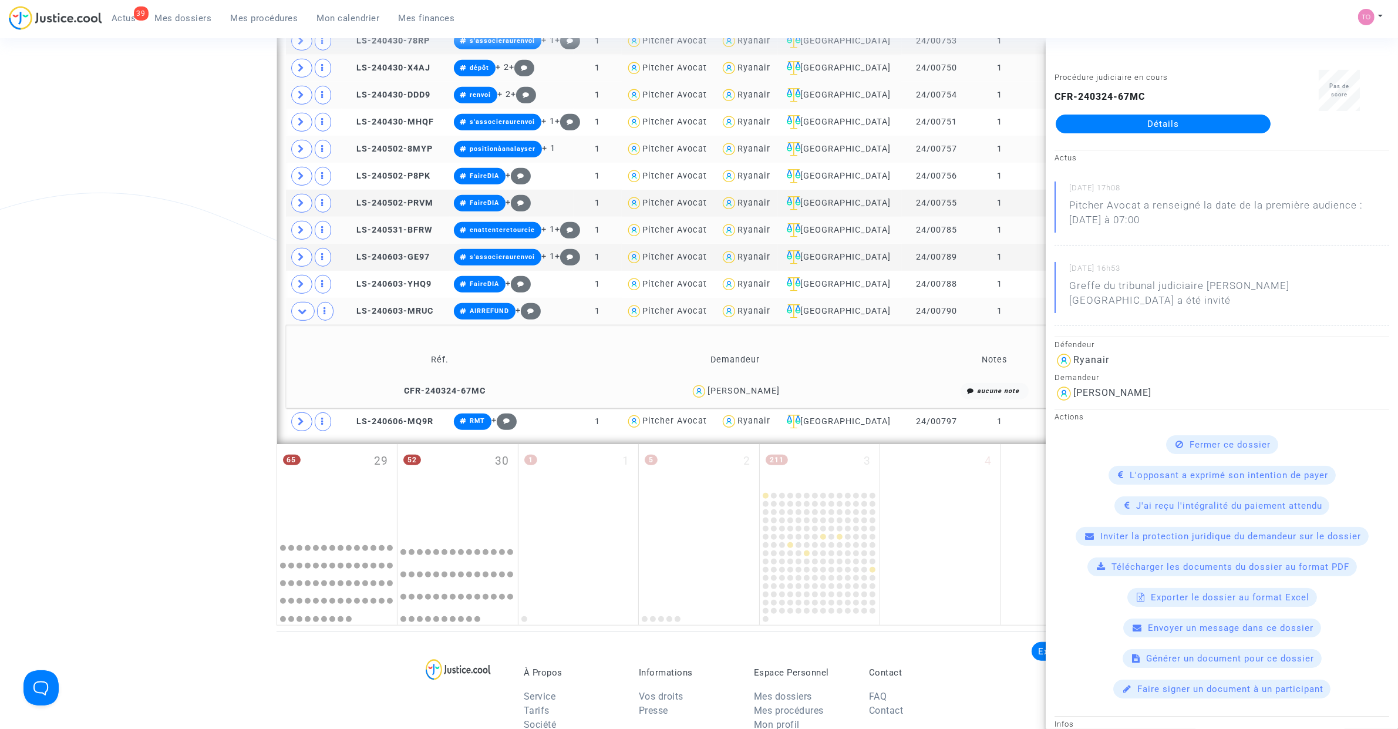
scroll to position [954, 0]
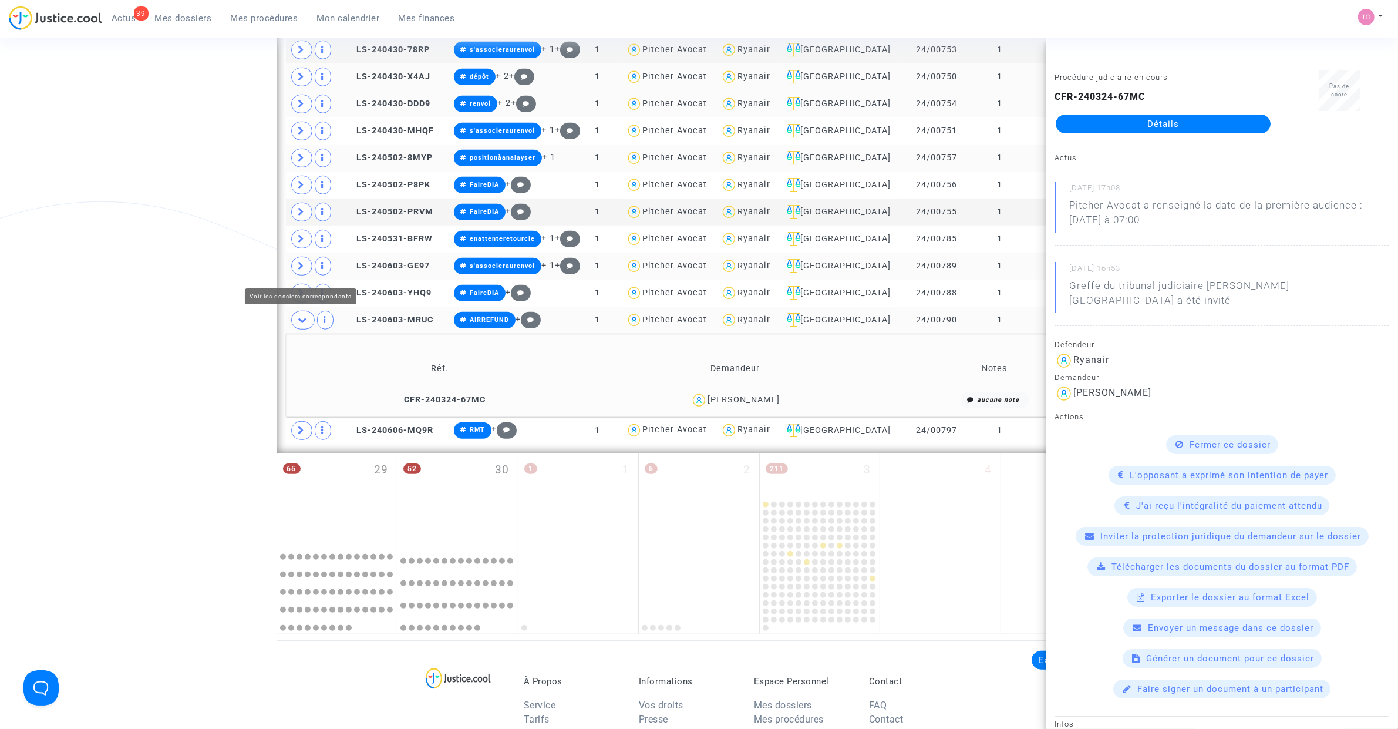
click at [297, 268] on span at bounding box center [301, 266] width 21 height 19
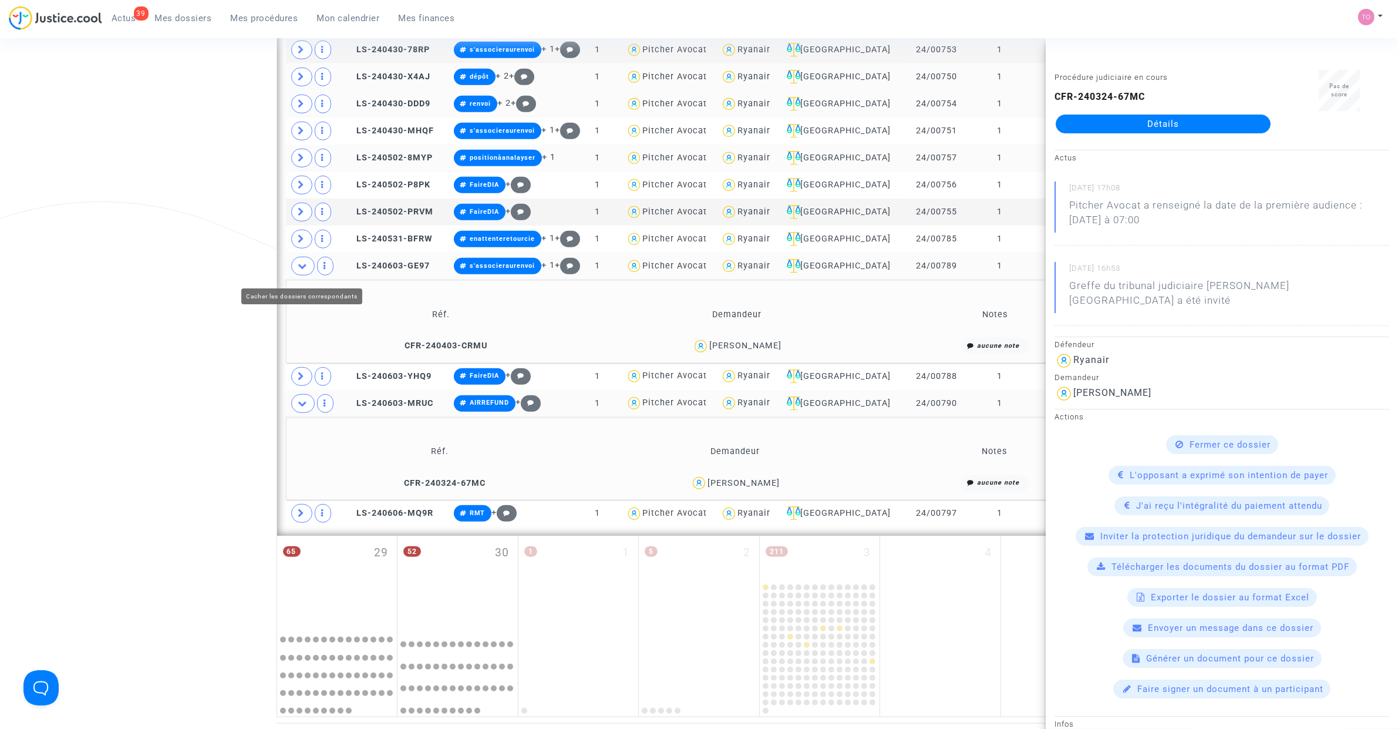
click at [297, 268] on span at bounding box center [302, 266] width 23 height 19
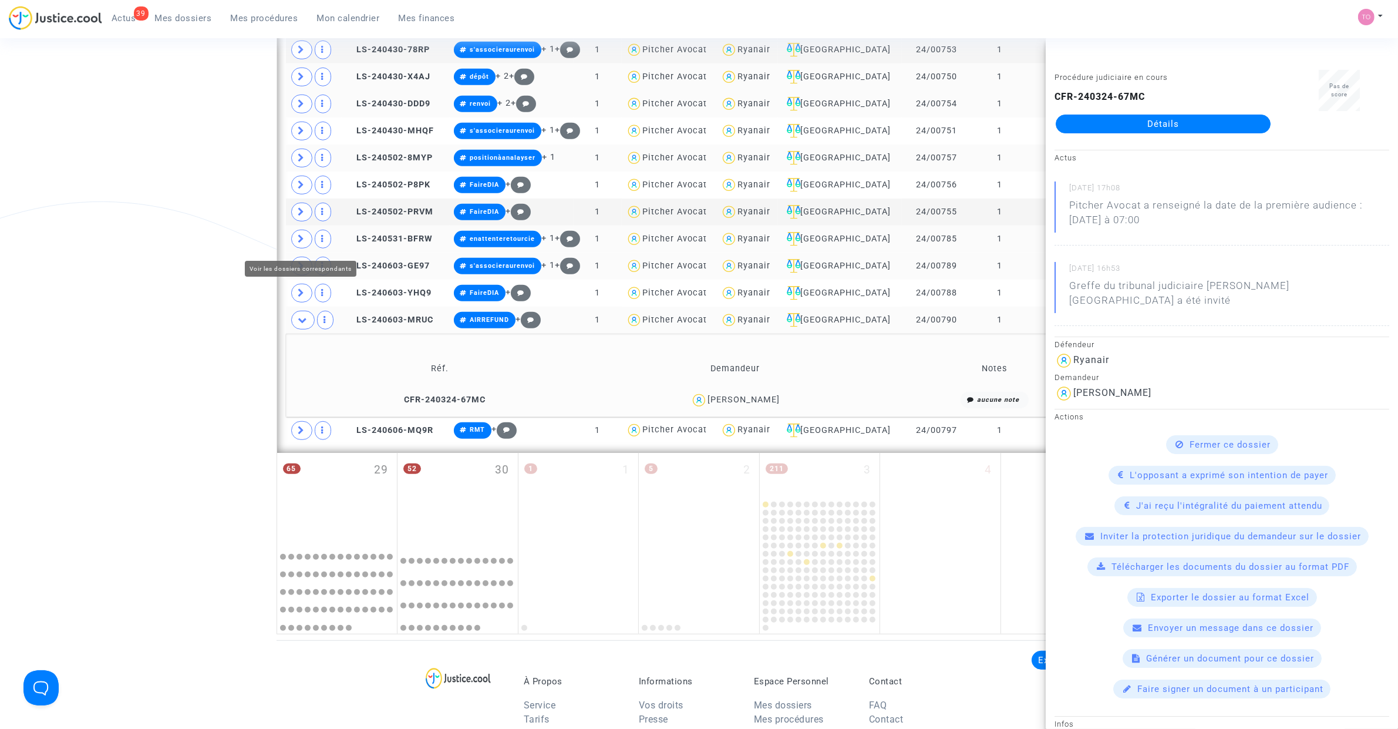
click at [300, 248] on span at bounding box center [301, 239] width 21 height 19
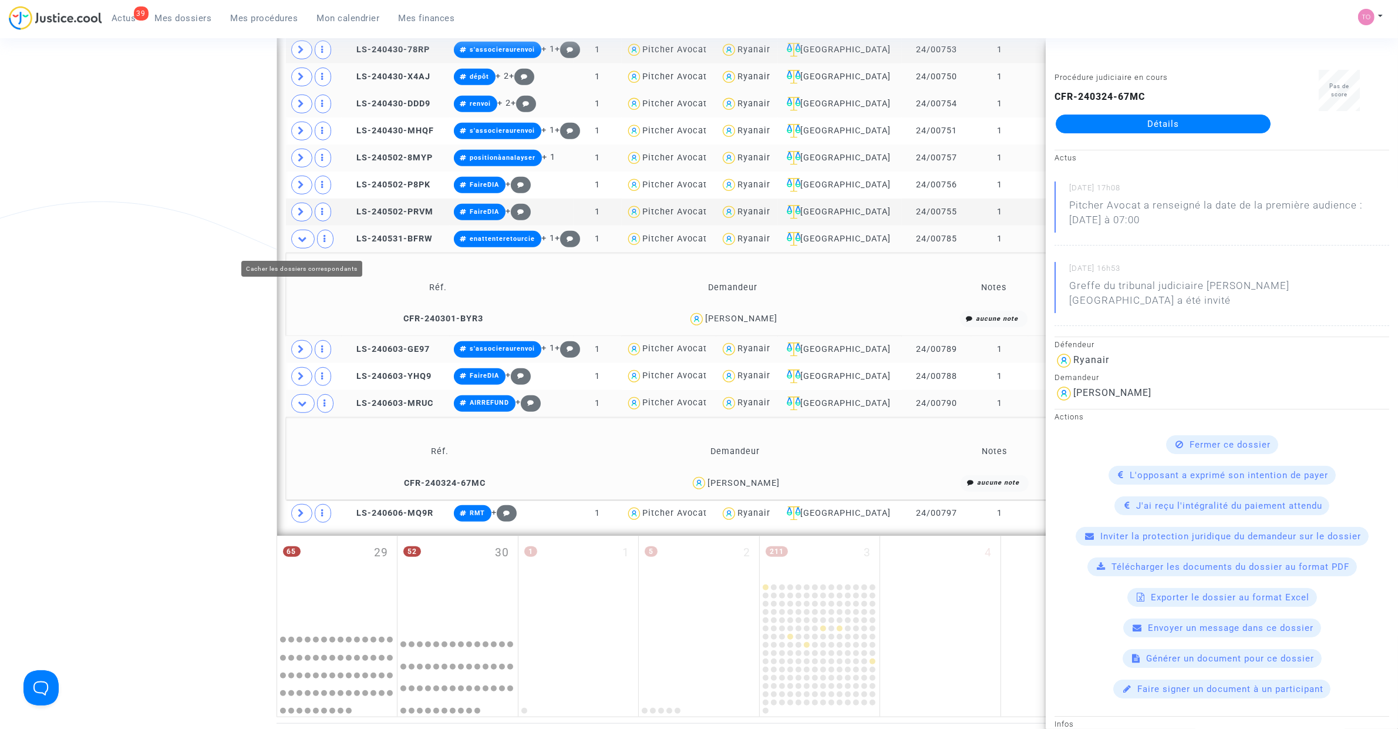
click at [300, 248] on span at bounding box center [302, 239] width 23 height 19
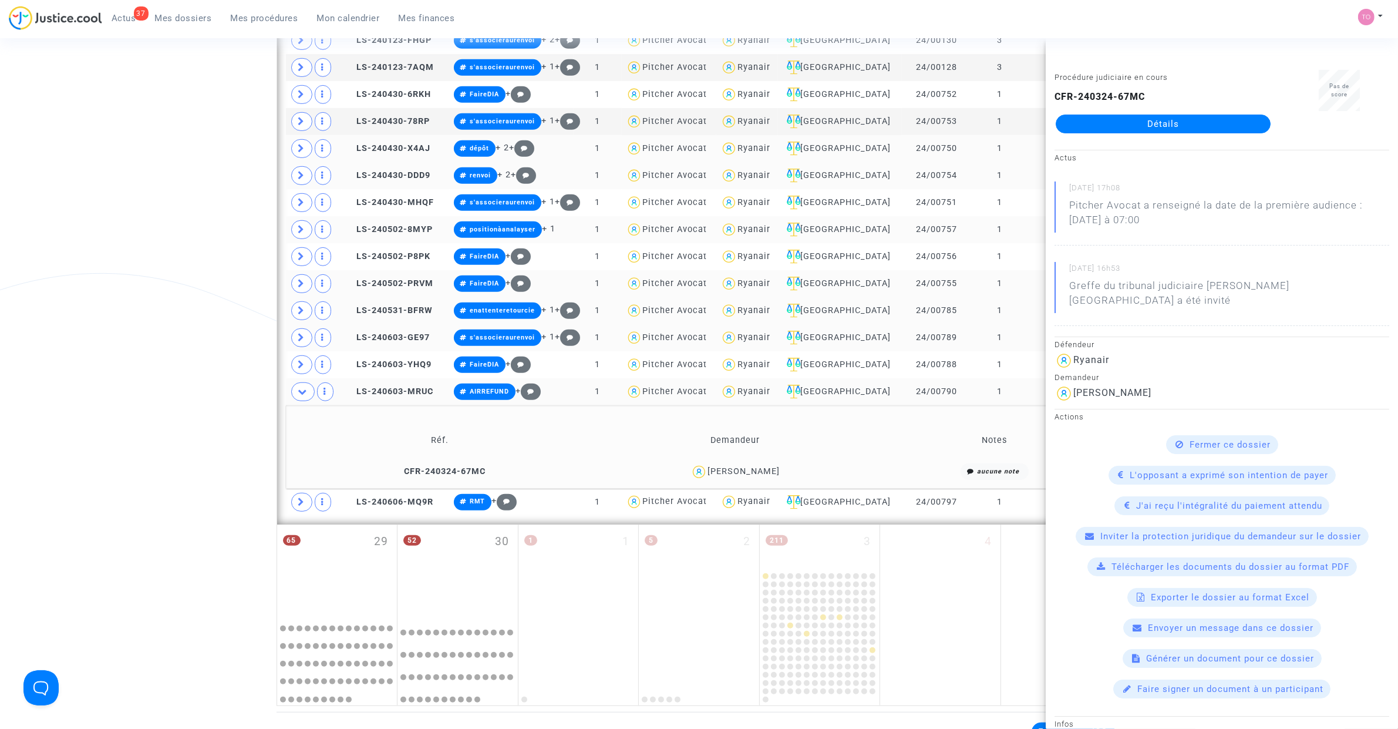
scroll to position [881, 0]
click at [300, 236] on icon at bounding box center [301, 231] width 7 height 9
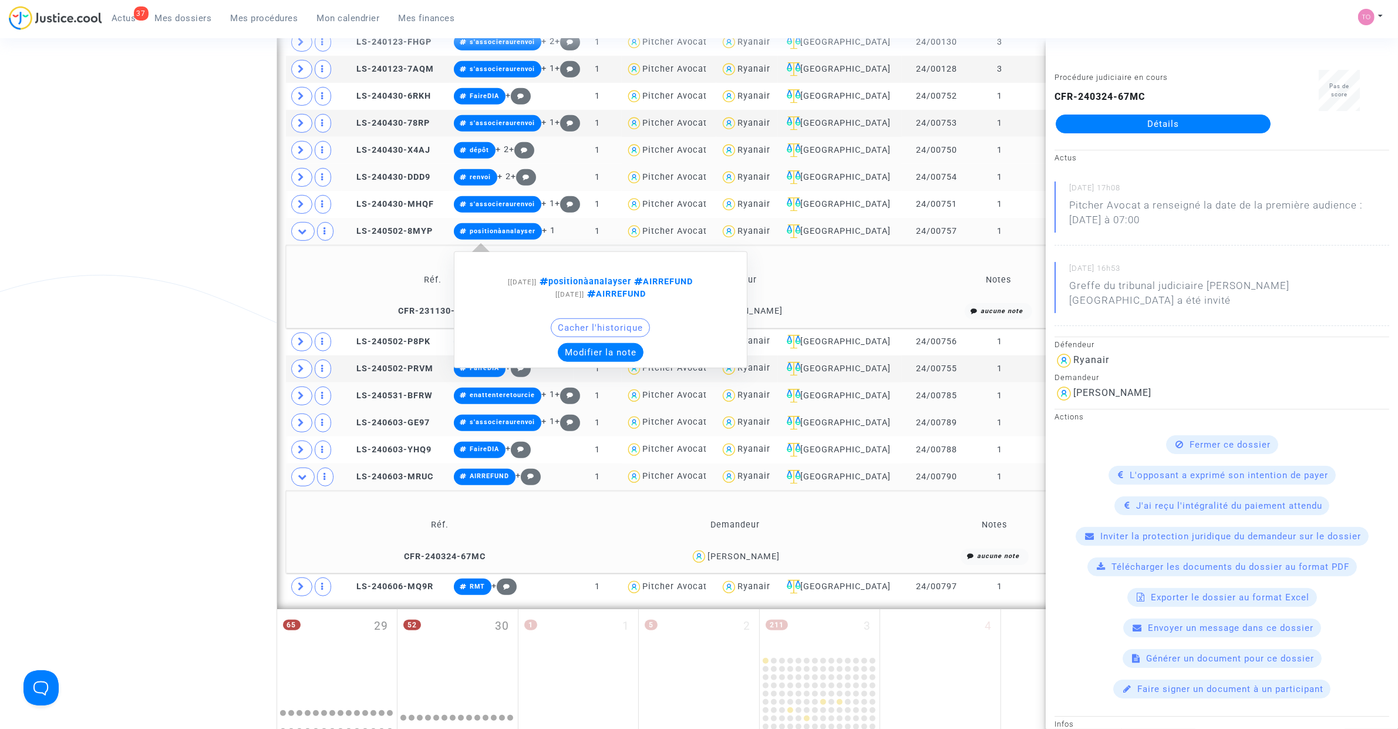
click at [606, 347] on button "Modifier la note" at bounding box center [601, 352] width 86 height 19
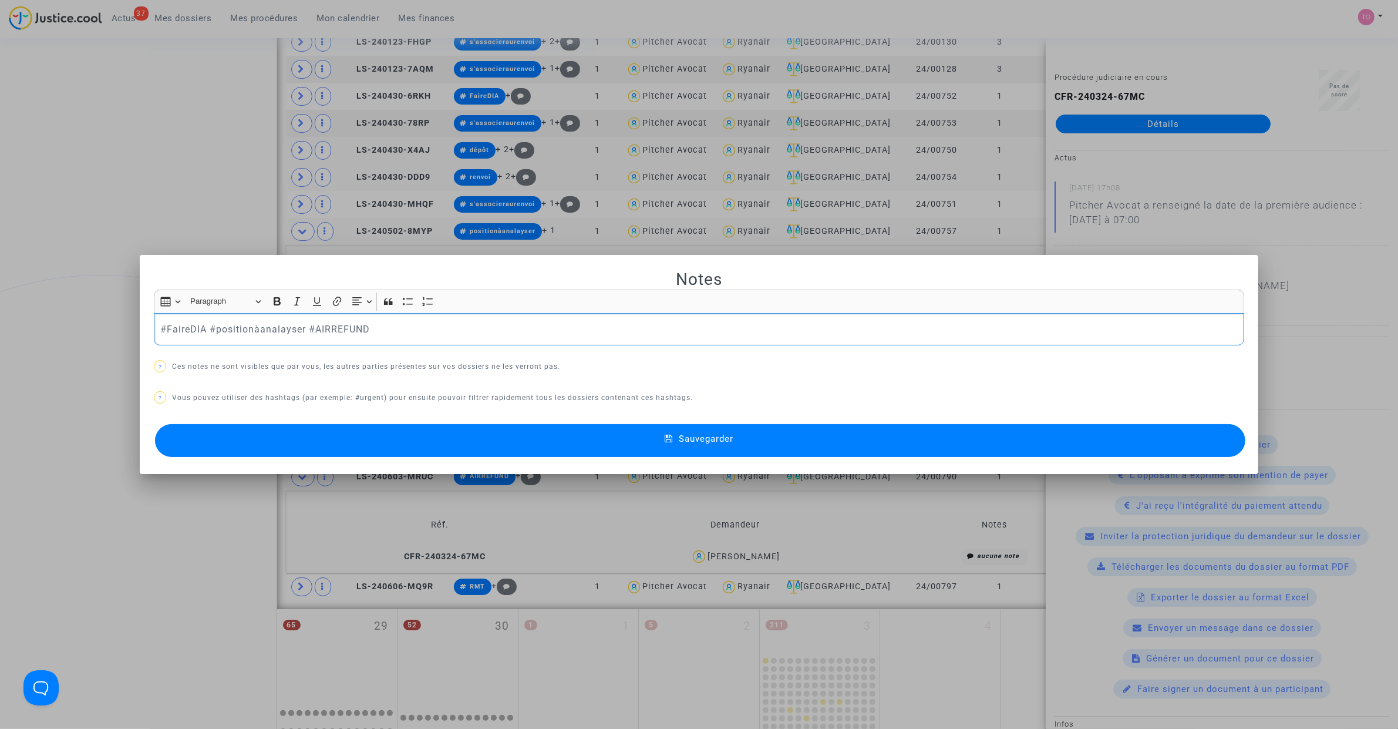
click at [433, 450] on button "Sauvegarder" at bounding box center [700, 440] width 1091 height 33
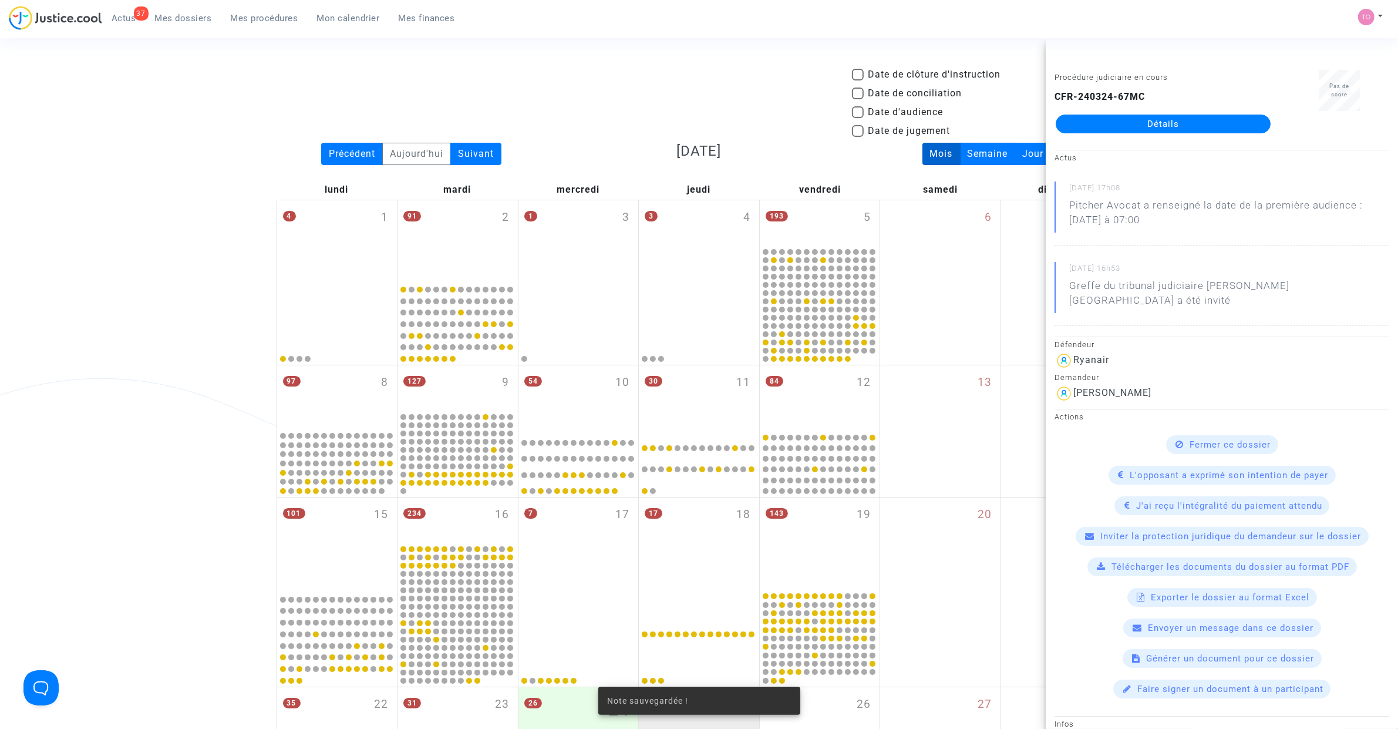
scroll to position [881, 0]
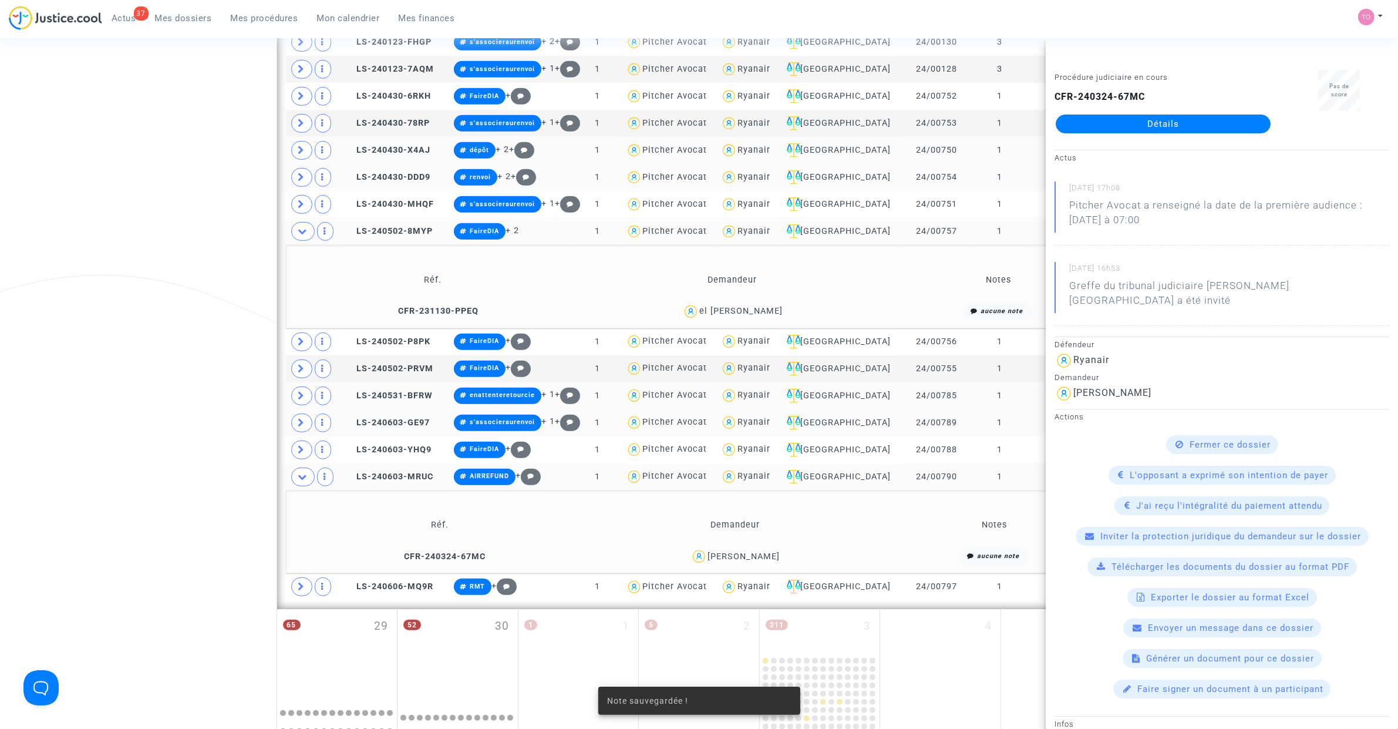
click at [736, 310] on div "el mehdi alami zajli" at bounding box center [741, 311] width 83 height 10
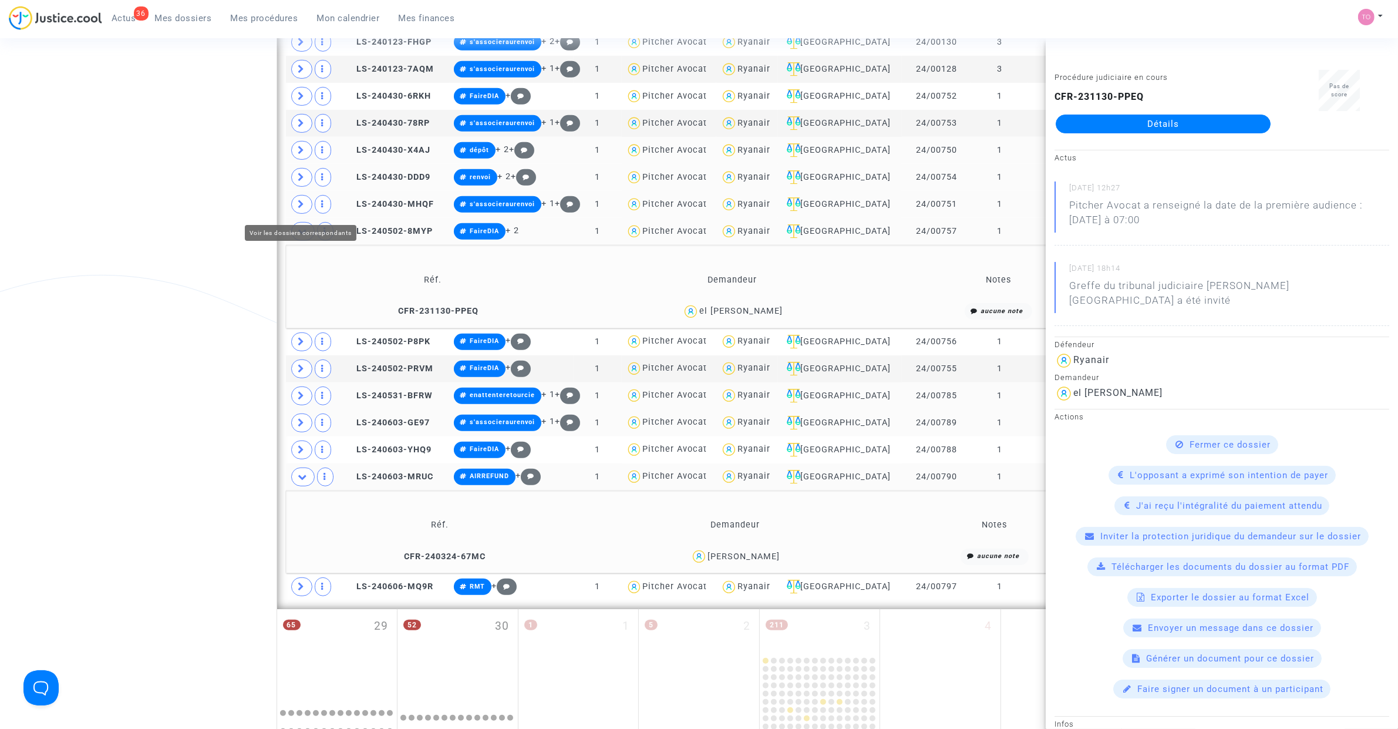
click at [304, 213] on span at bounding box center [301, 204] width 21 height 19
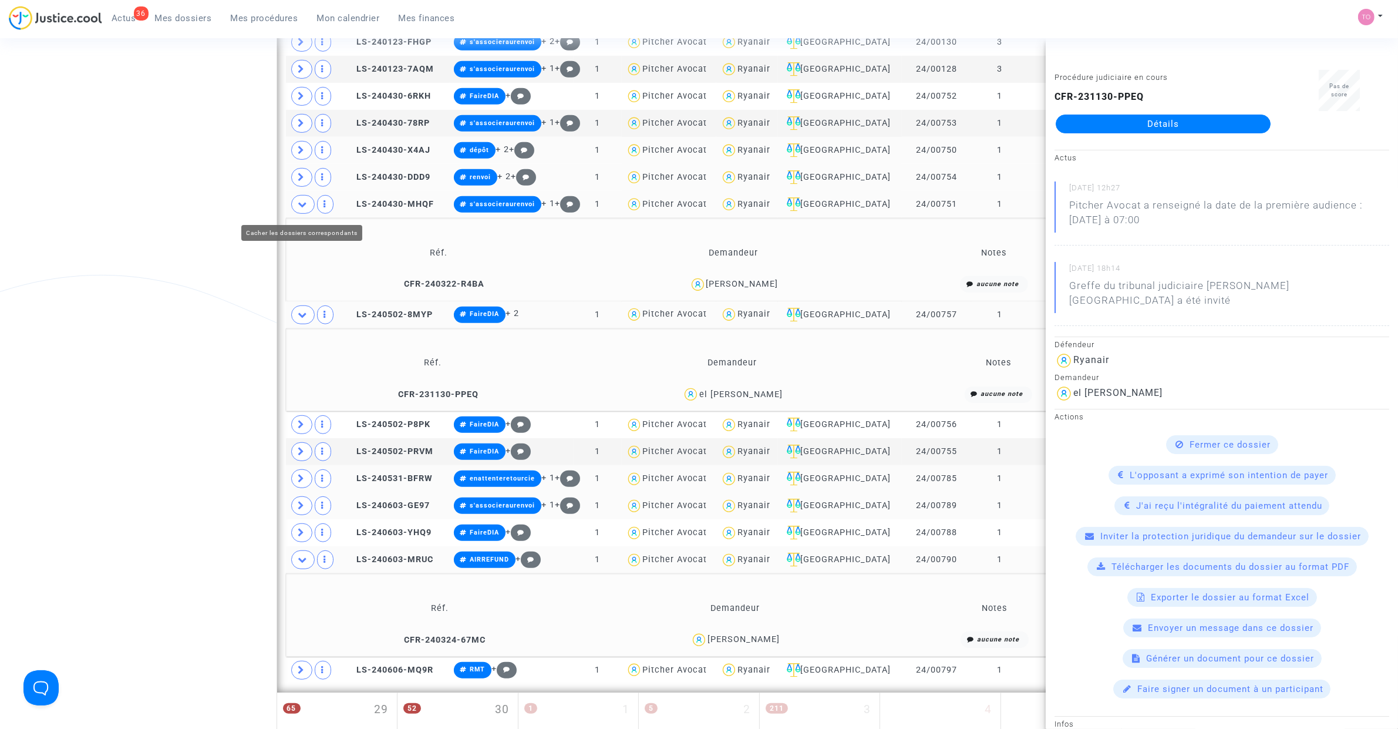
click at [304, 213] on span at bounding box center [302, 204] width 23 height 19
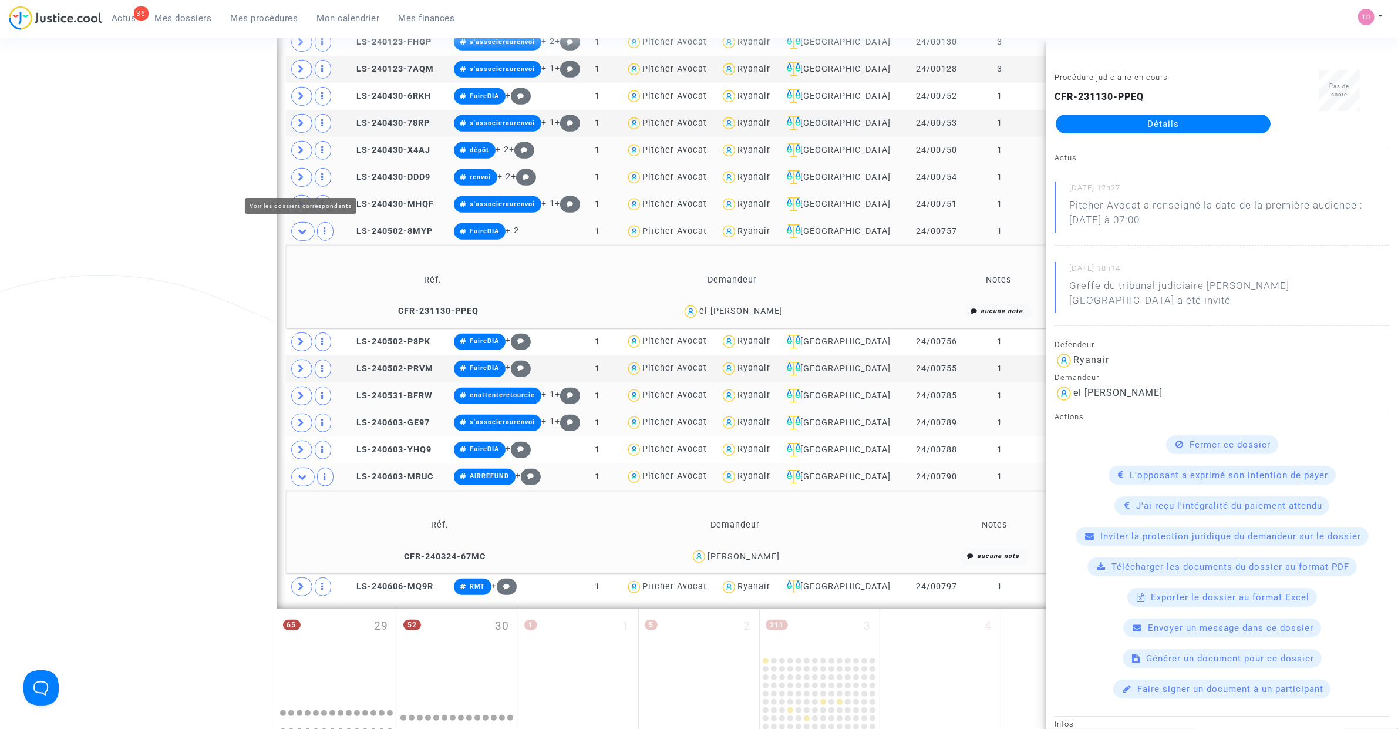
click at [304, 180] on icon at bounding box center [301, 177] width 7 height 9
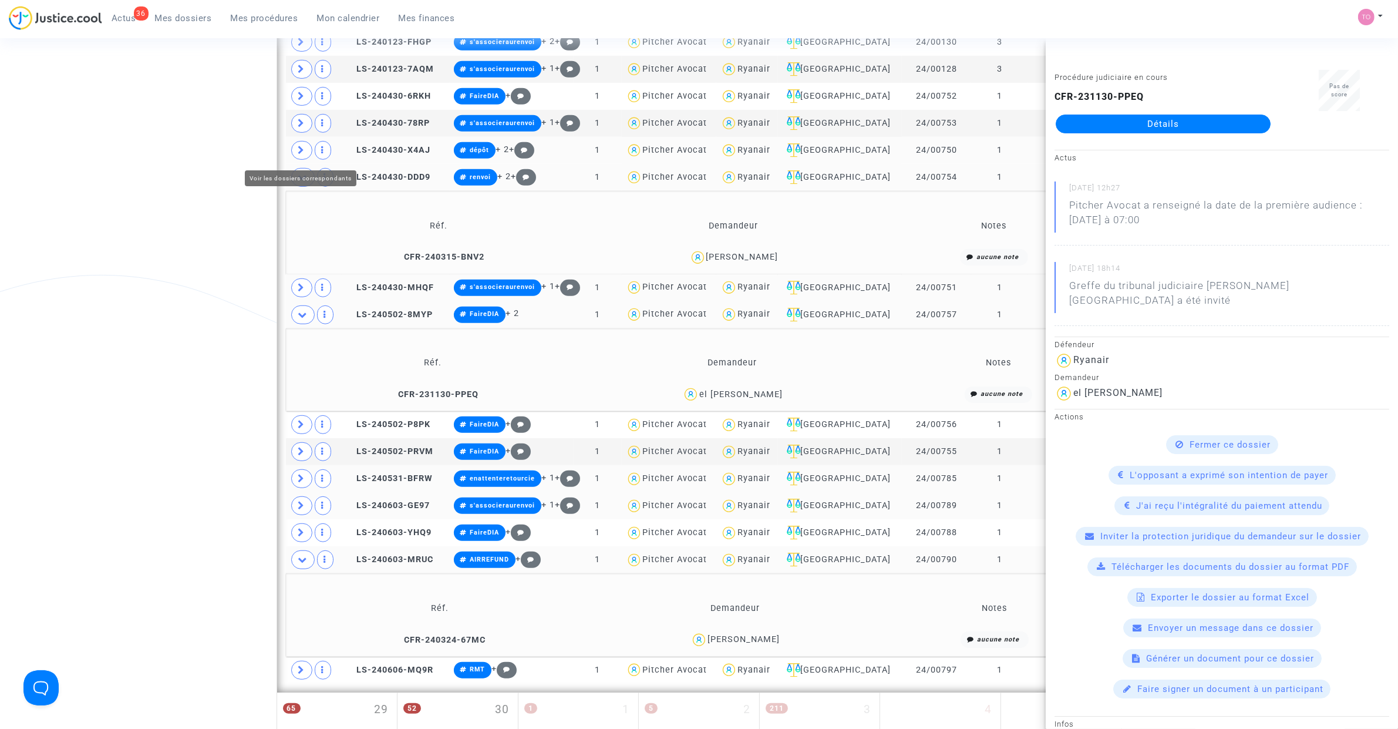
click at [302, 154] on icon at bounding box center [301, 150] width 7 height 9
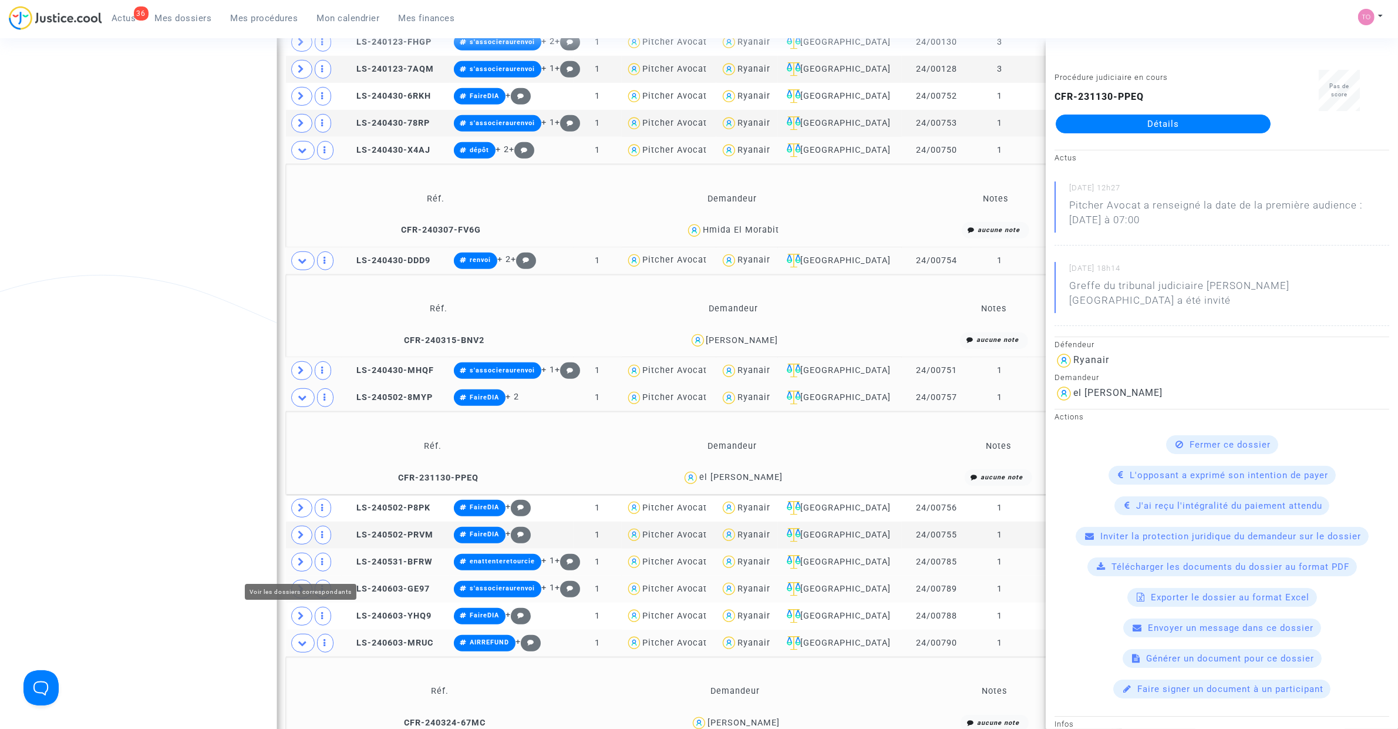
click at [304, 463] on icon at bounding box center [301, 561] width 7 height 9
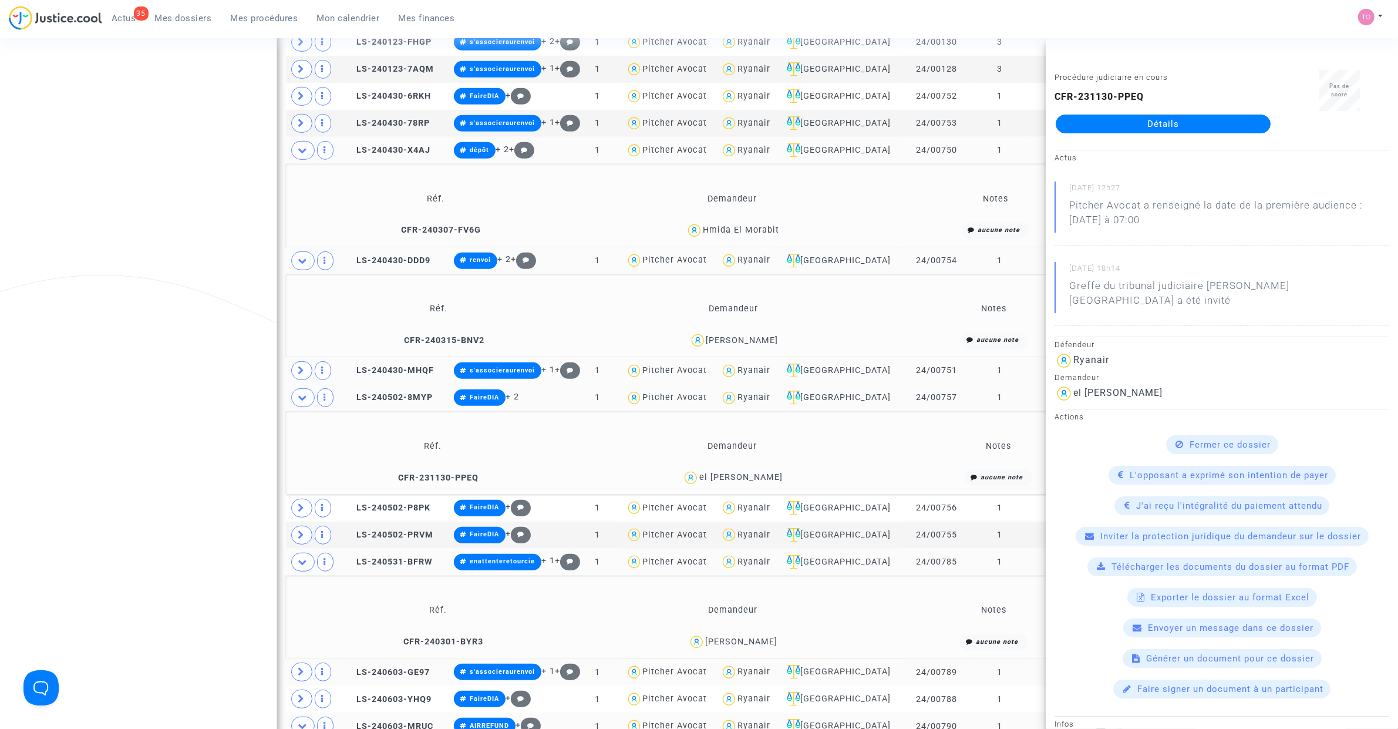
drag, startPoint x: 795, startPoint y: 644, endPoint x: 745, endPoint y: 650, distance: 50.3
click at [745, 463] on div "STÉPHANIE GUEROUT" at bounding box center [733, 642] width 285 height 17
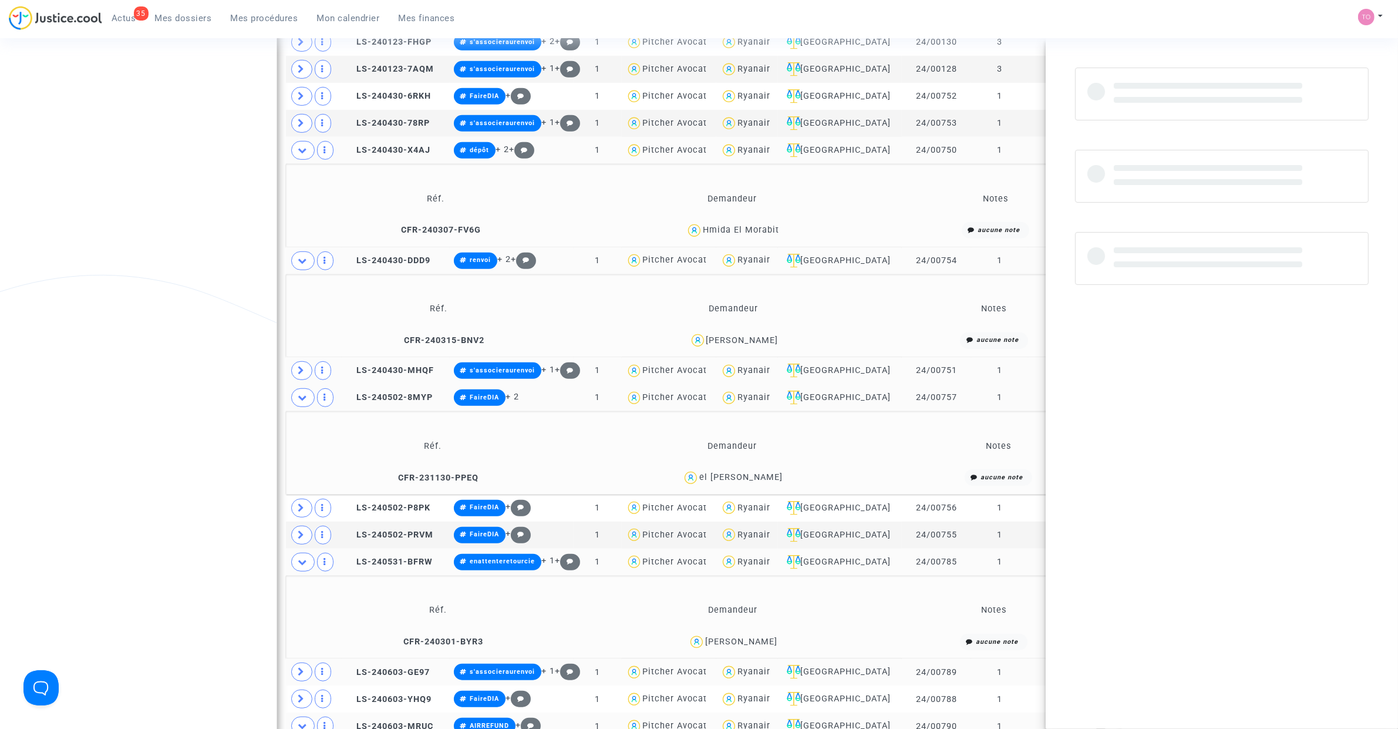
copy div "GUEROUT"
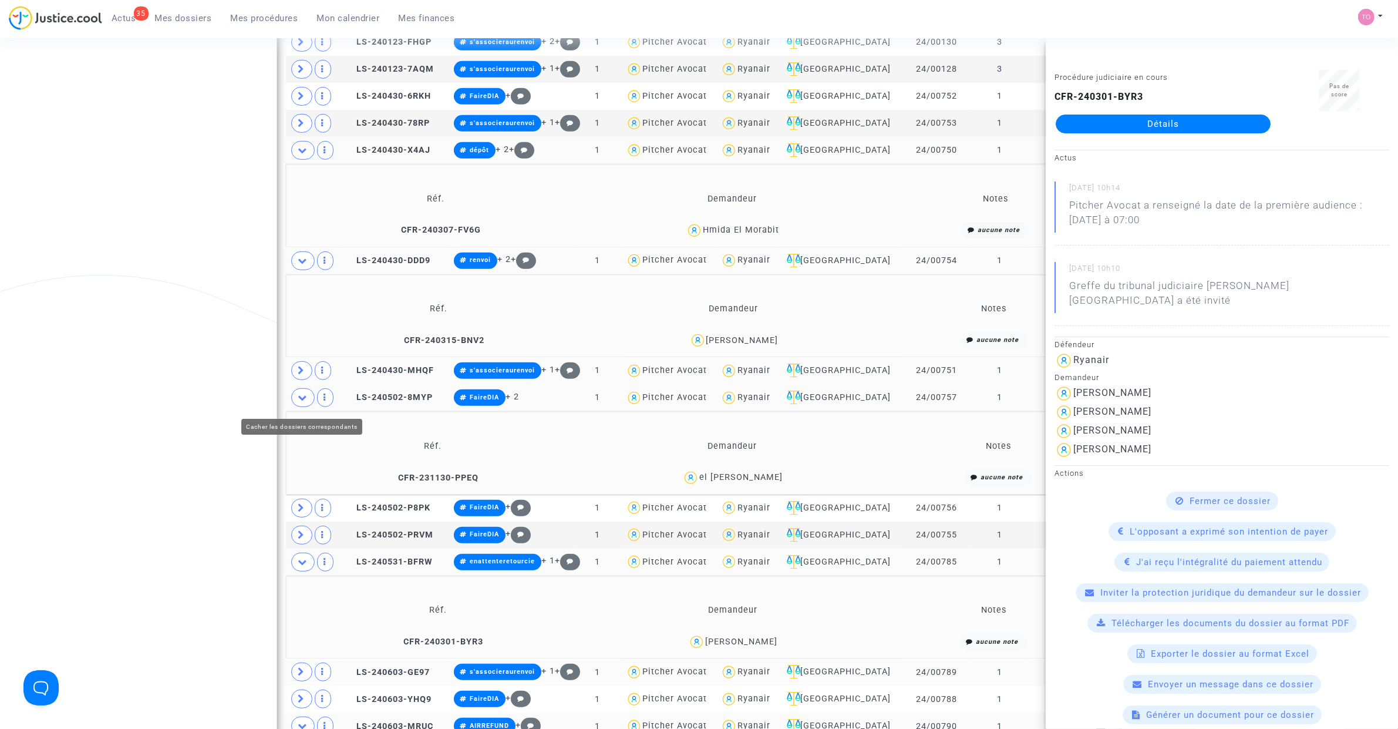
click at [303, 395] on icon at bounding box center [302, 397] width 9 height 9
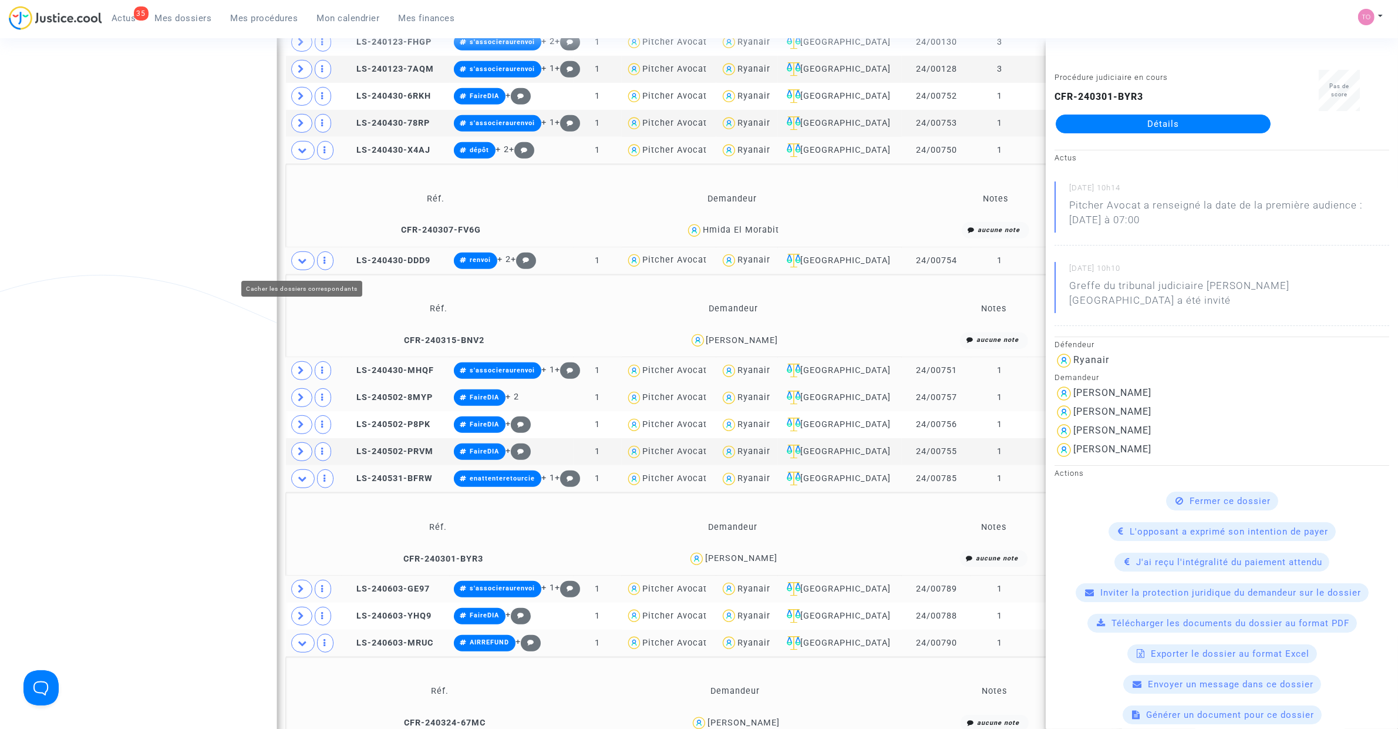
click at [305, 265] on icon at bounding box center [302, 260] width 9 height 9
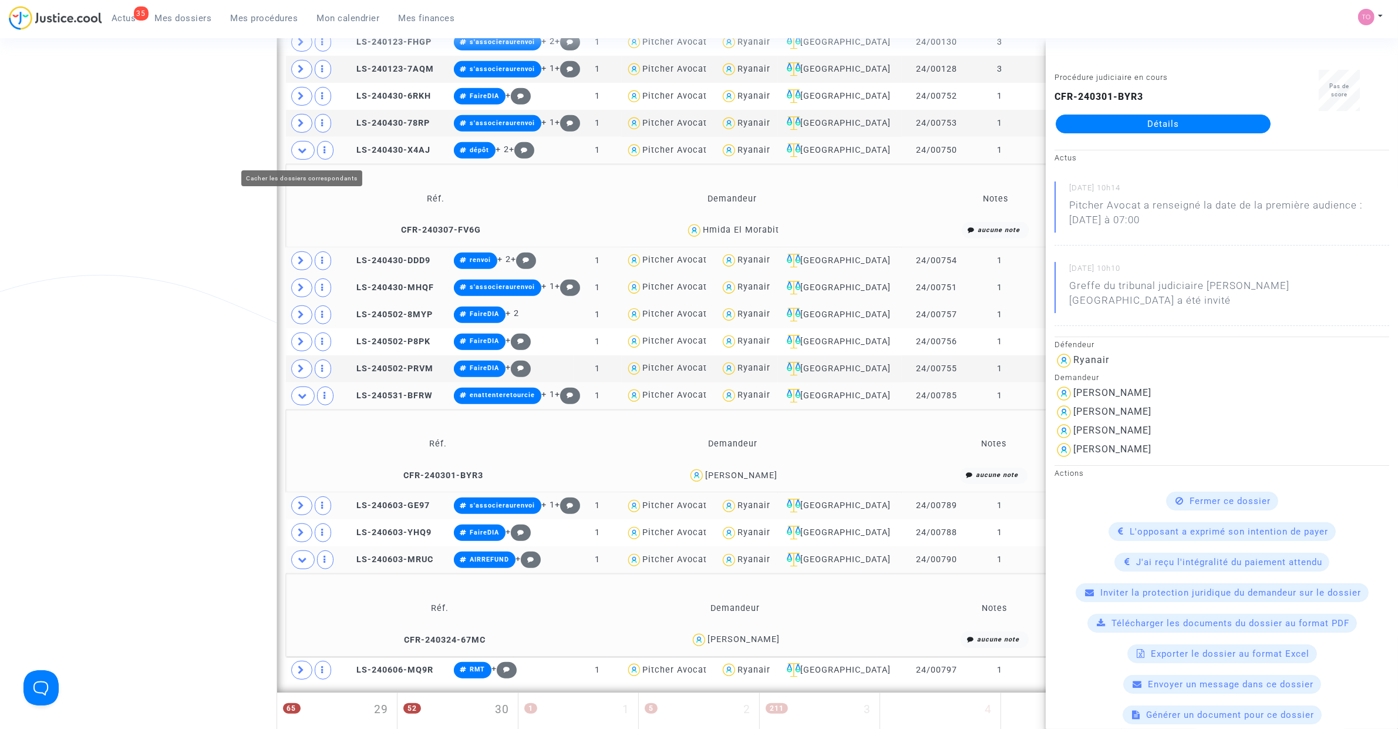
click at [300, 160] on span at bounding box center [302, 150] width 23 height 19
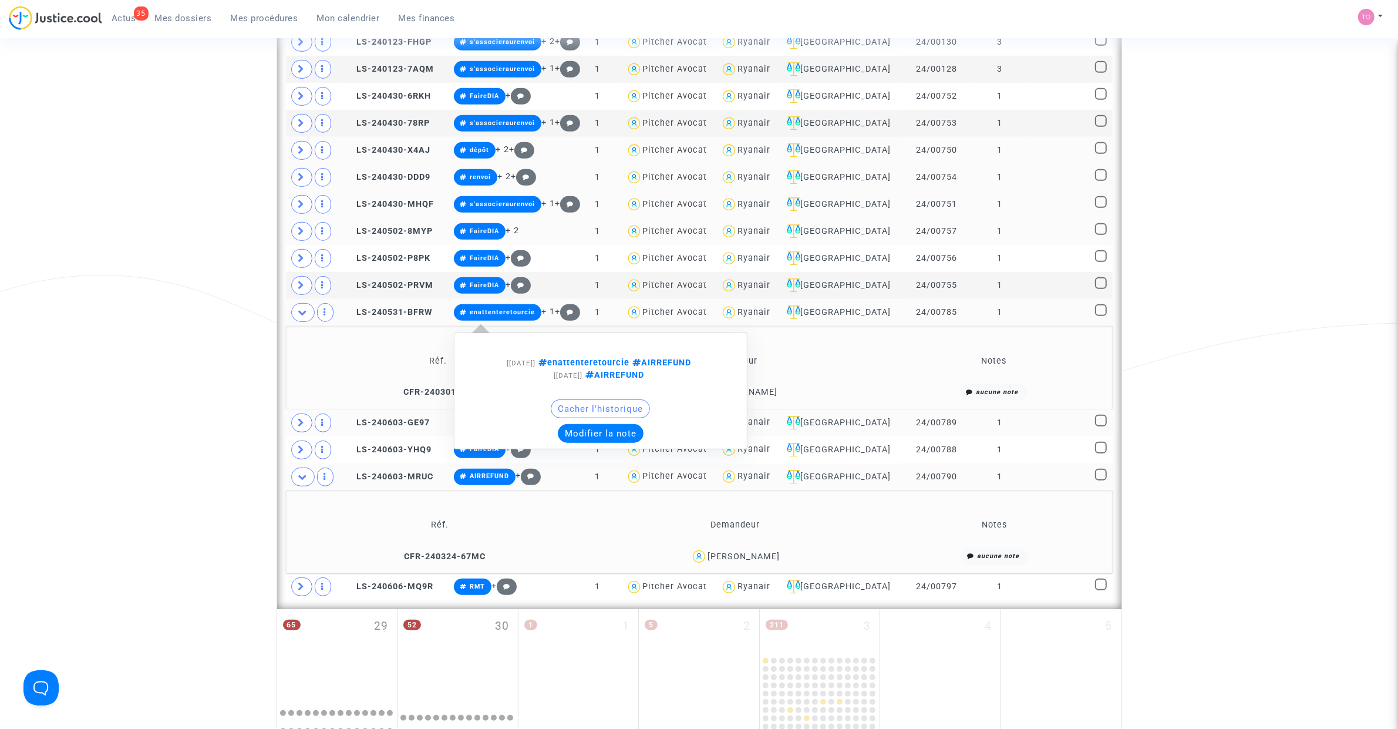
click at [607, 433] on button "Modifier la note" at bounding box center [601, 433] width 86 height 19
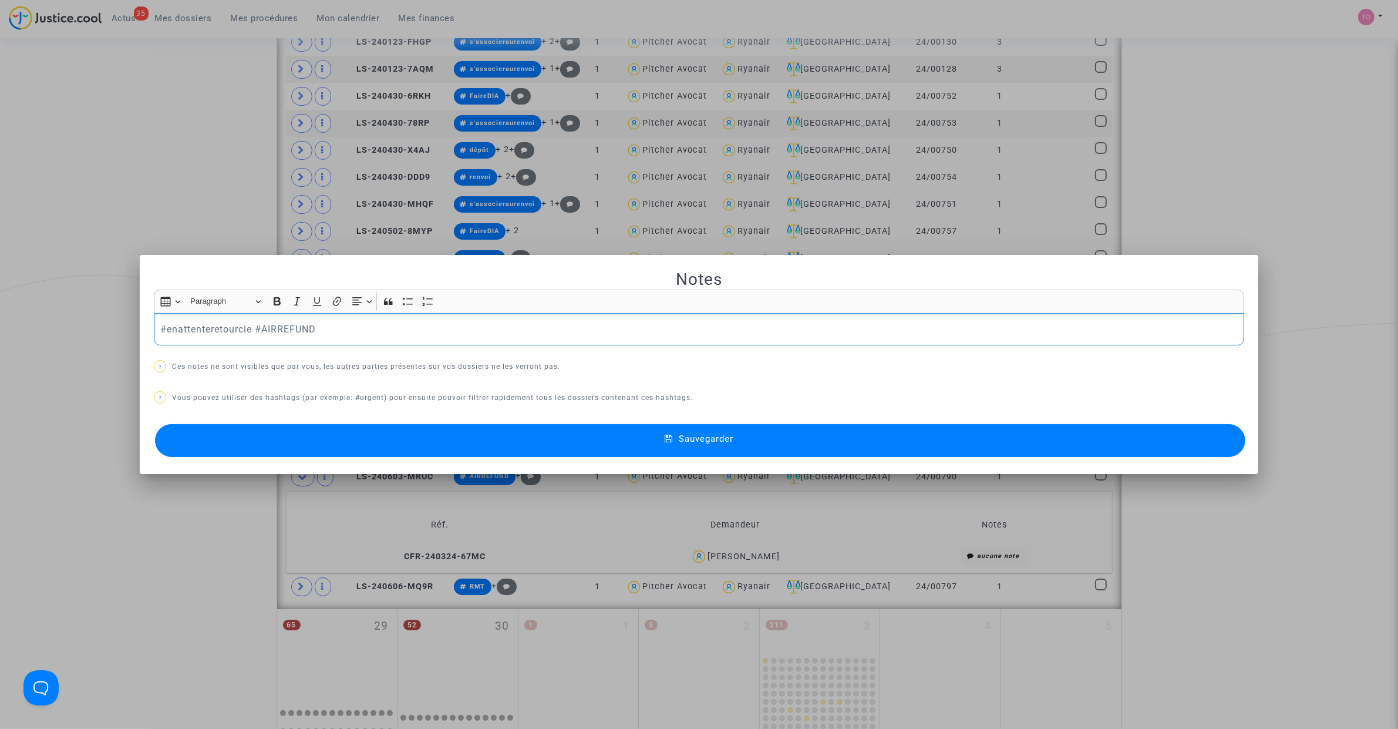
click at [253, 327] on p "#enattenteretourcie #AIRREFUND" at bounding box center [699, 329] width 1078 height 15
click at [479, 442] on button "Sauvegarder" at bounding box center [700, 440] width 1091 height 33
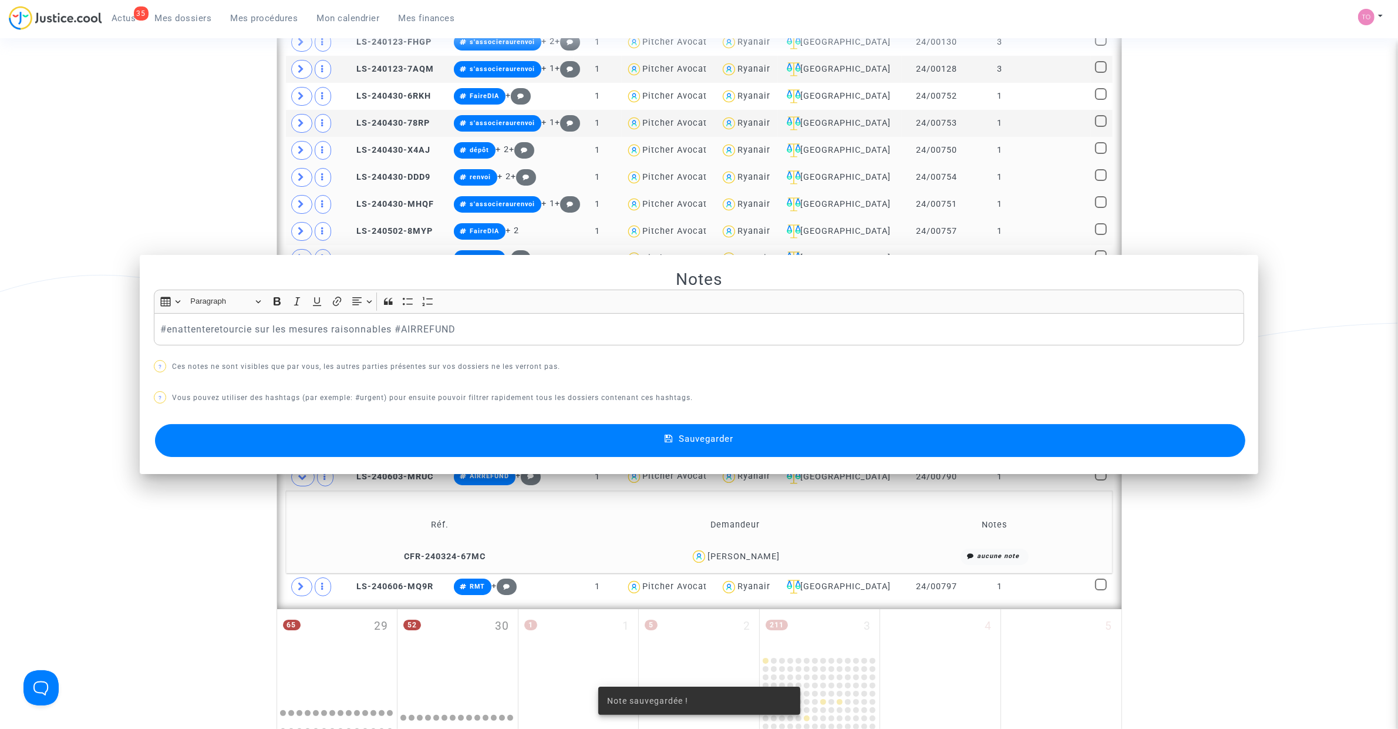
scroll to position [881, 0]
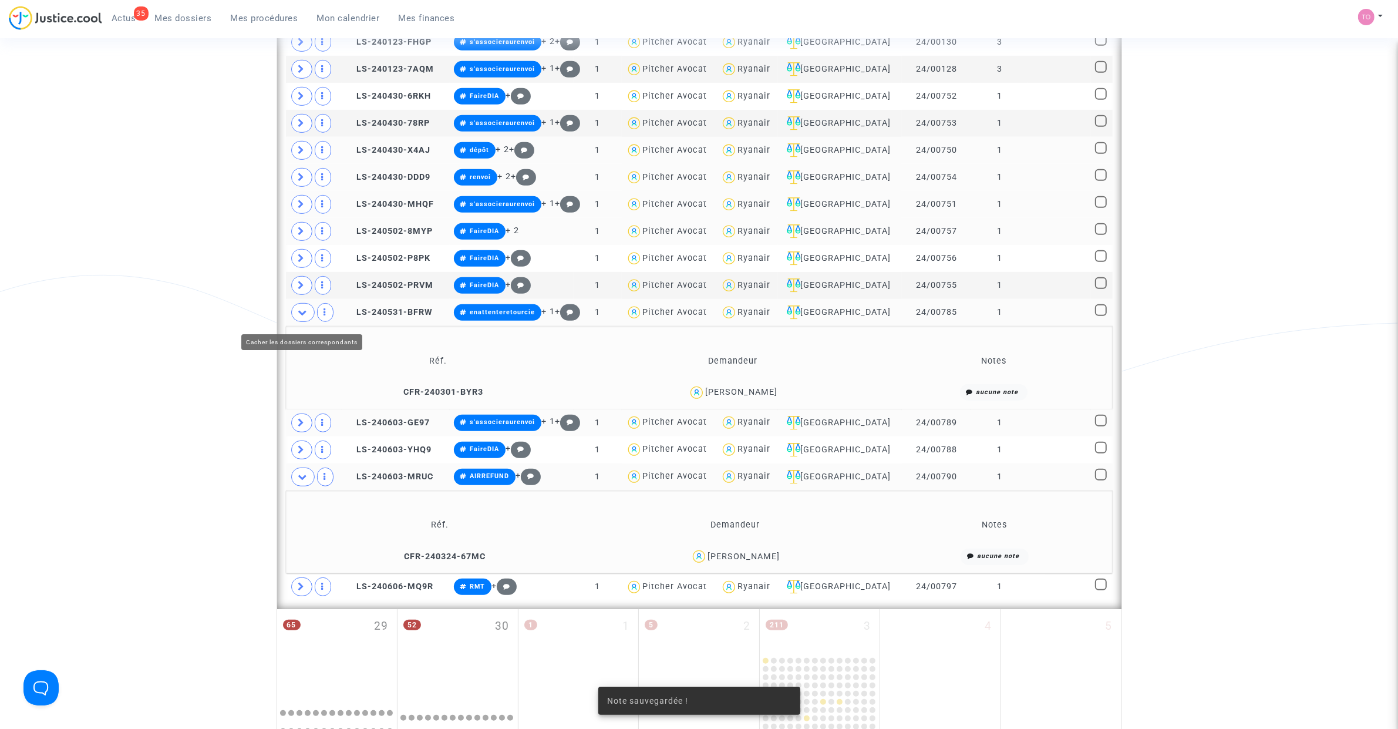
click at [301, 321] on span at bounding box center [302, 312] width 23 height 19
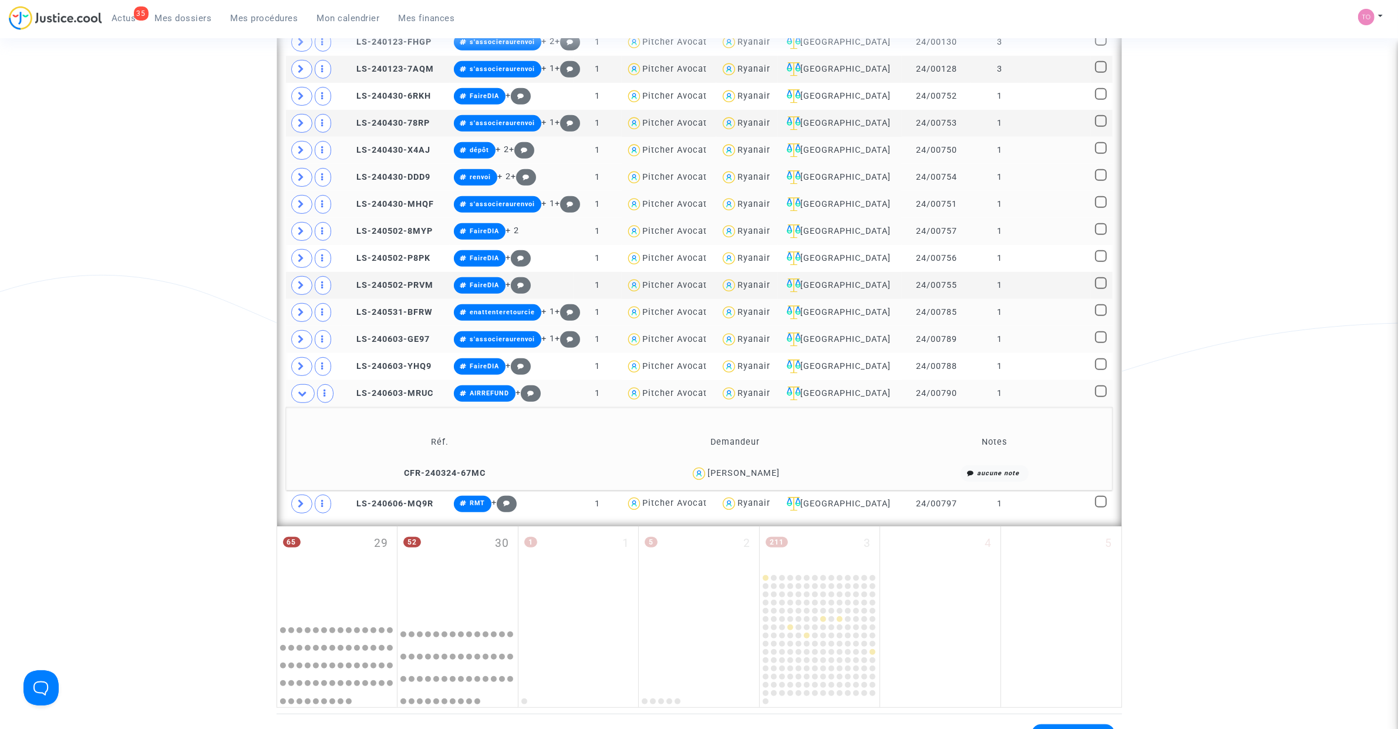
click at [759, 463] on div "grégoire decorde" at bounding box center [744, 473] width 72 height 10
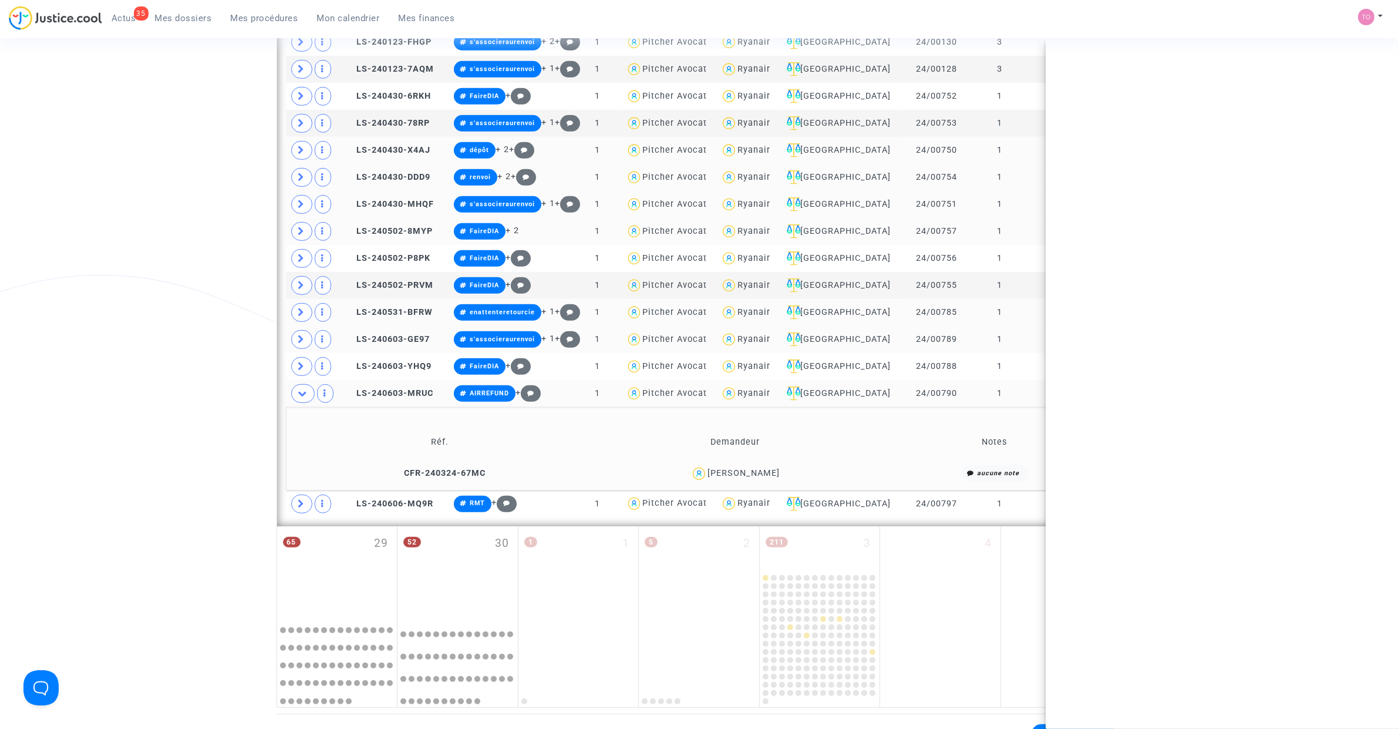
click at [759, 463] on div "grégoire decorde" at bounding box center [744, 473] width 72 height 10
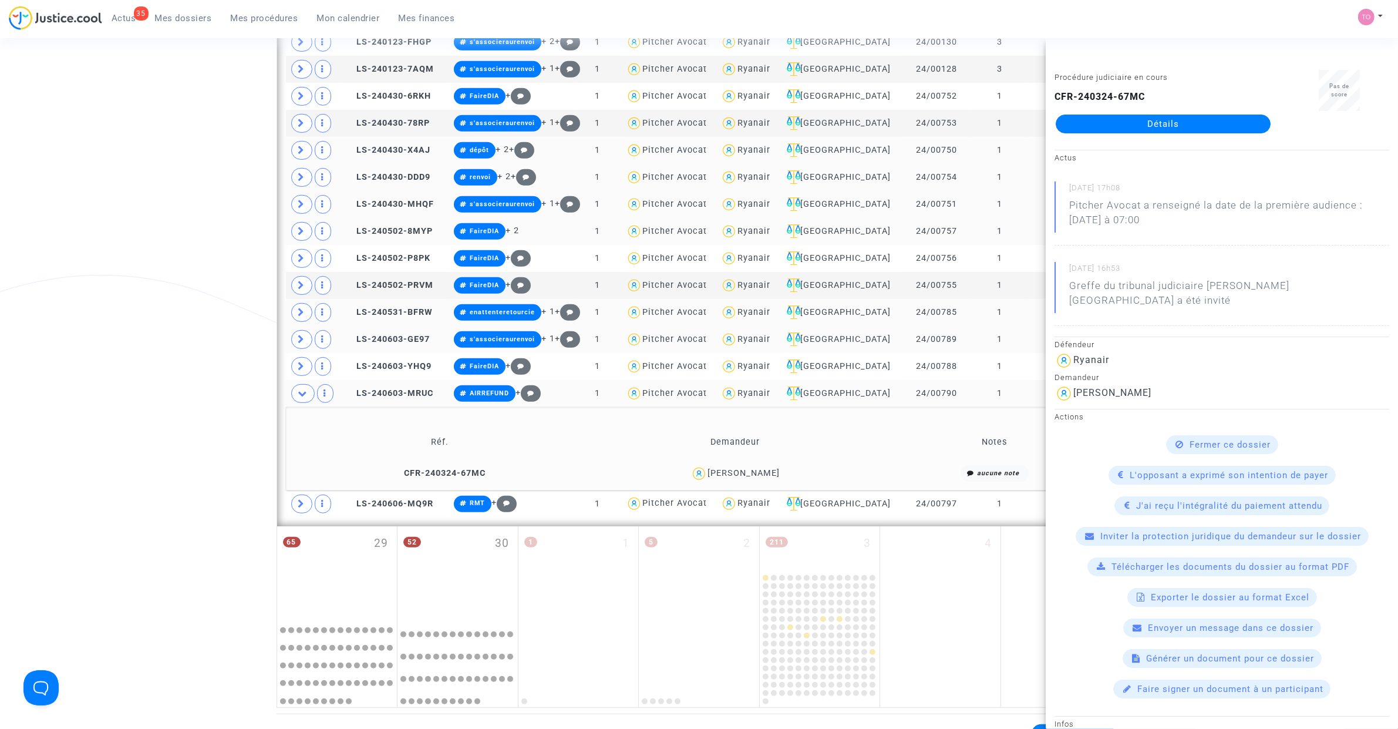
copy div "decorde"
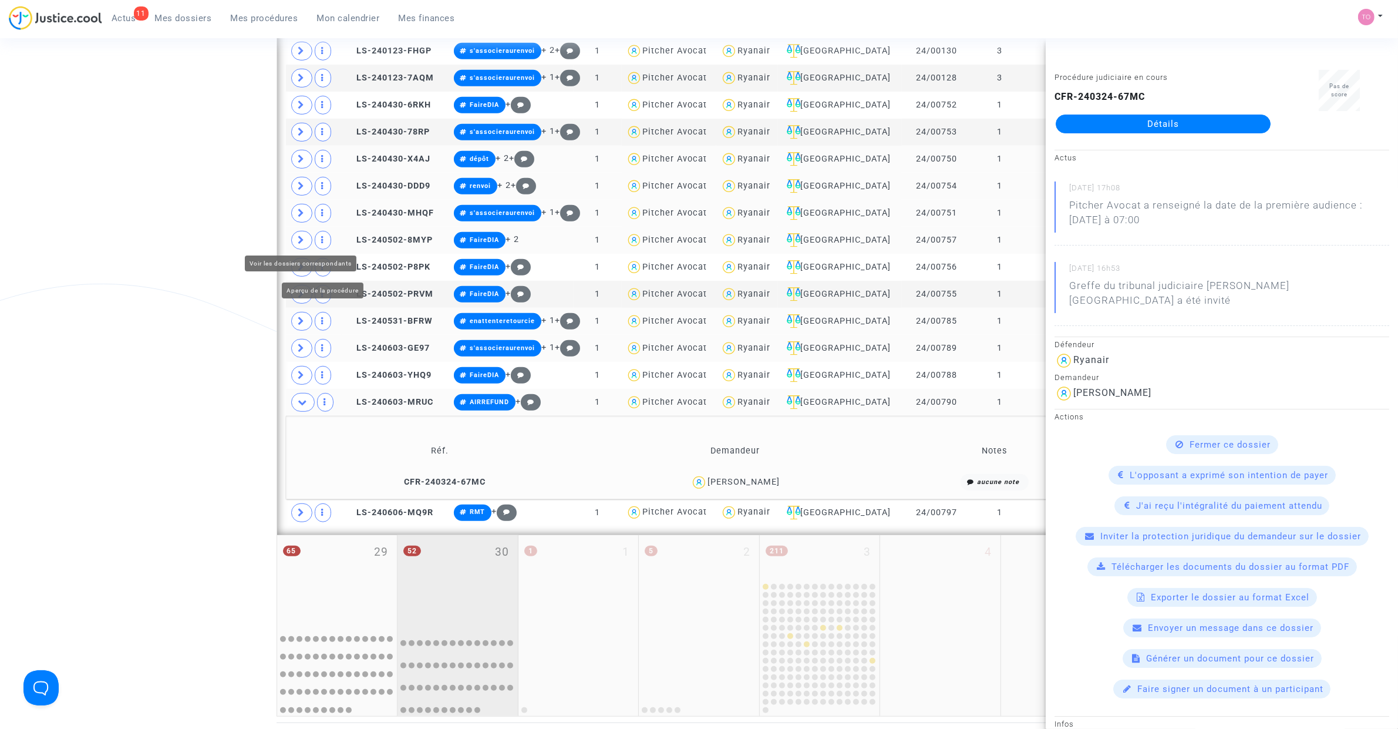
scroll to position [856, 0]
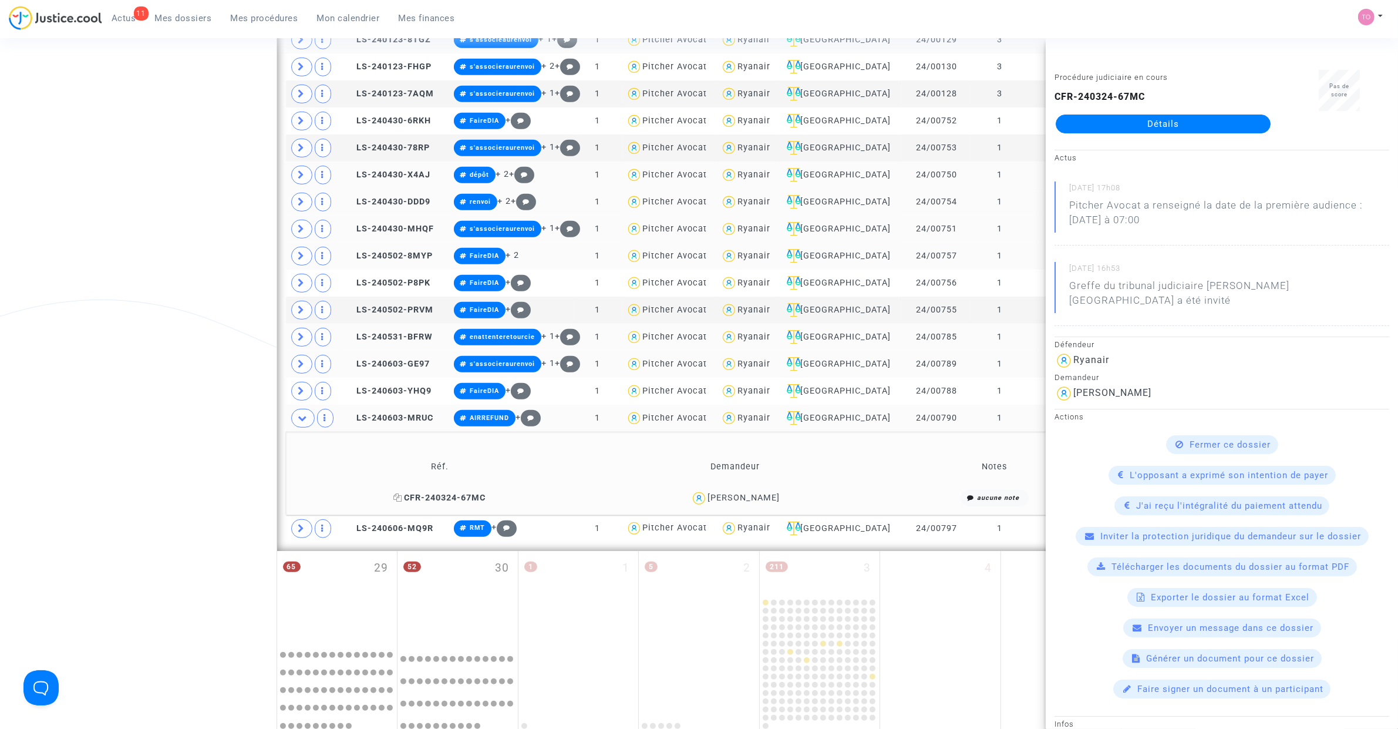
click at [400, 463] on icon at bounding box center [398, 497] width 9 height 8
click at [606, 463] on button "Modifier la note" at bounding box center [601, 501] width 86 height 19
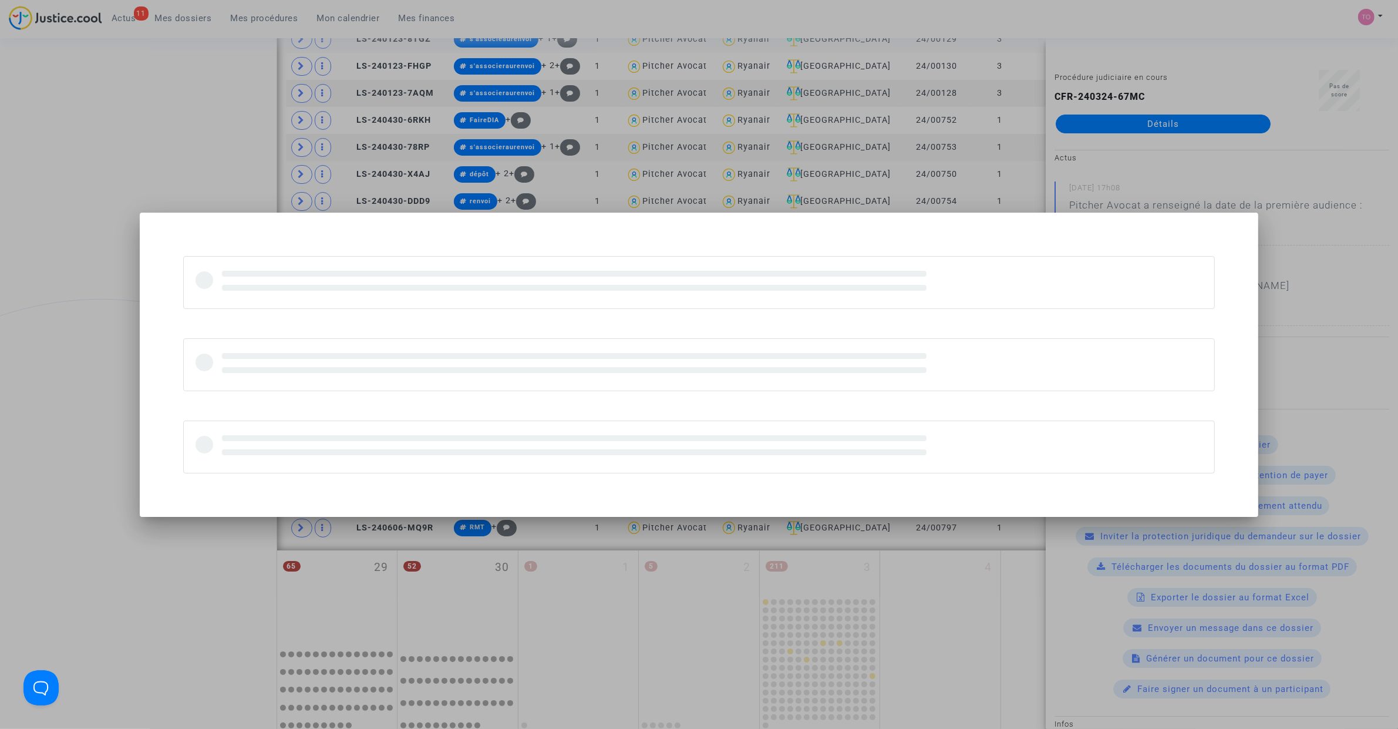
scroll to position [0, 0]
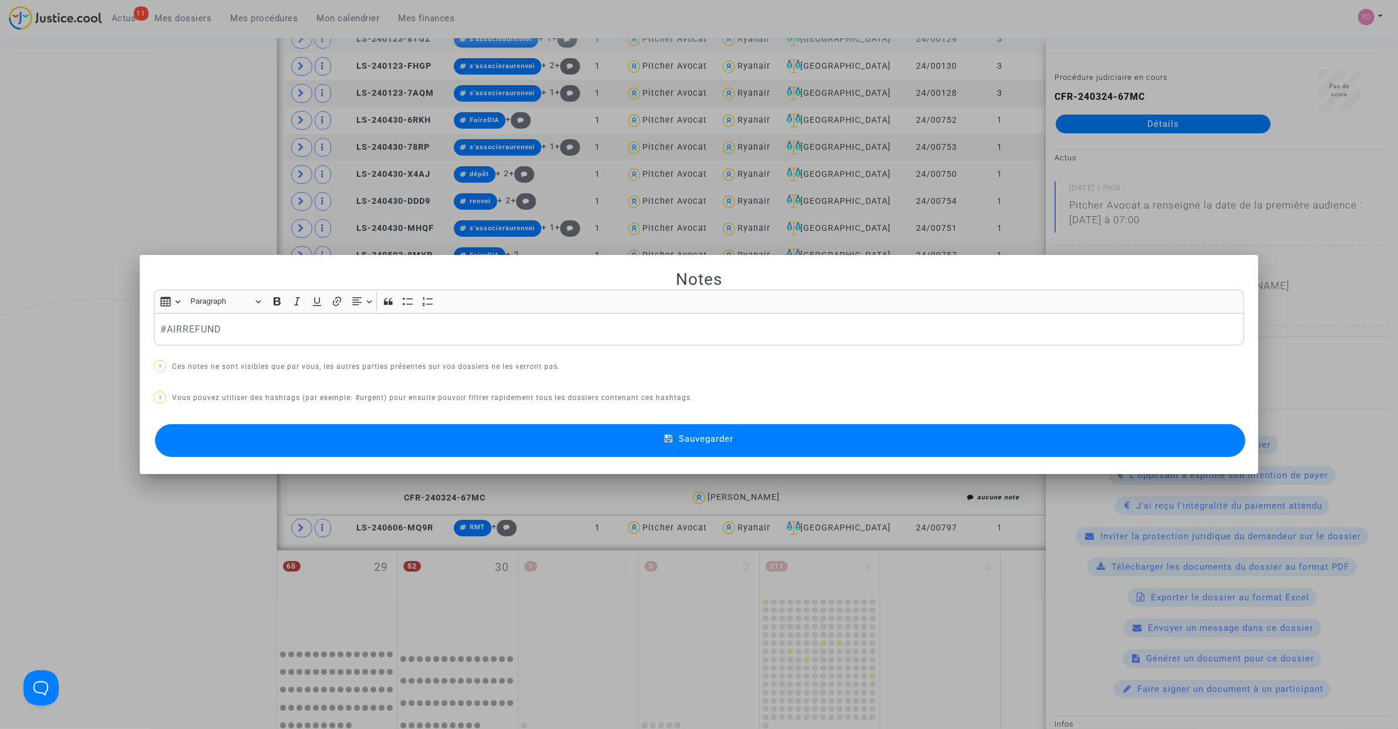
click at [160, 329] on p "#AIRREFUND" at bounding box center [699, 329] width 1078 height 15
click at [339, 442] on button "Sauvegarder" at bounding box center [700, 440] width 1091 height 33
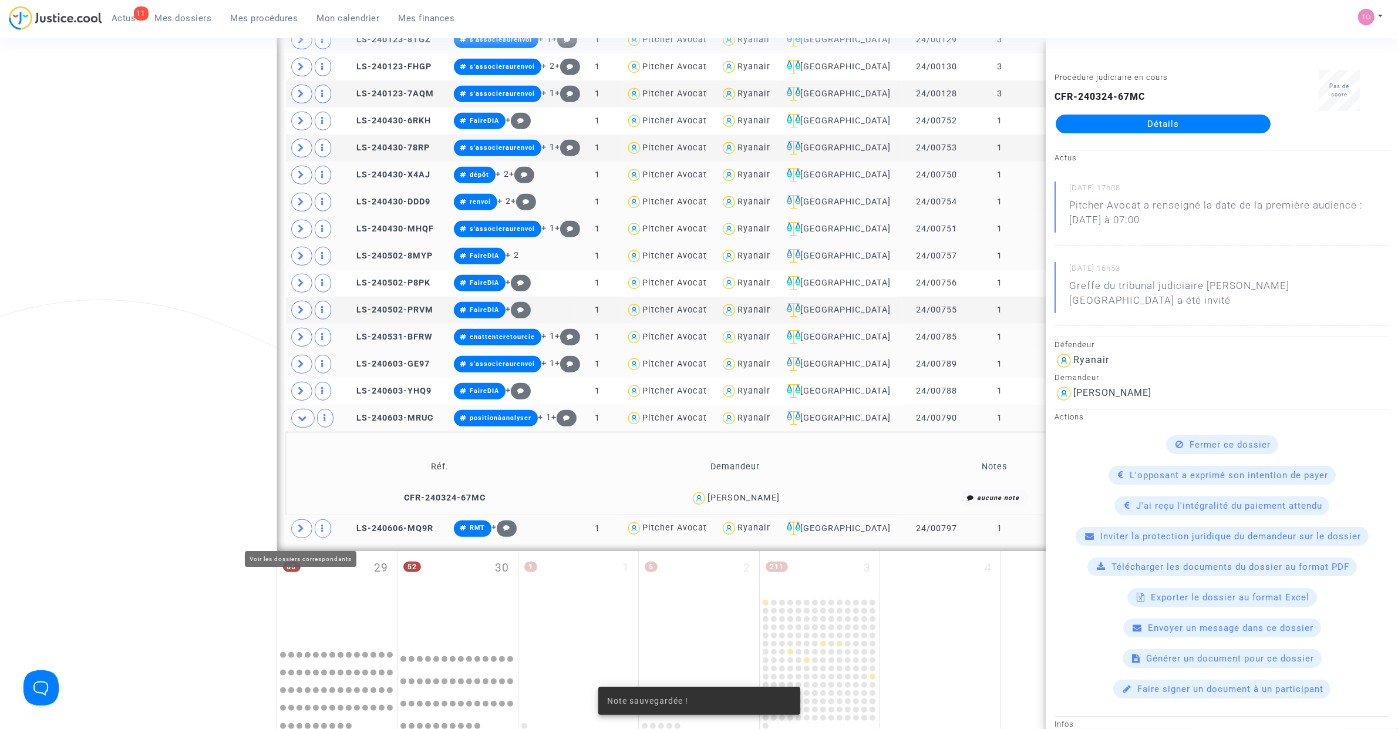
click at [302, 463] on icon at bounding box center [301, 528] width 7 height 9
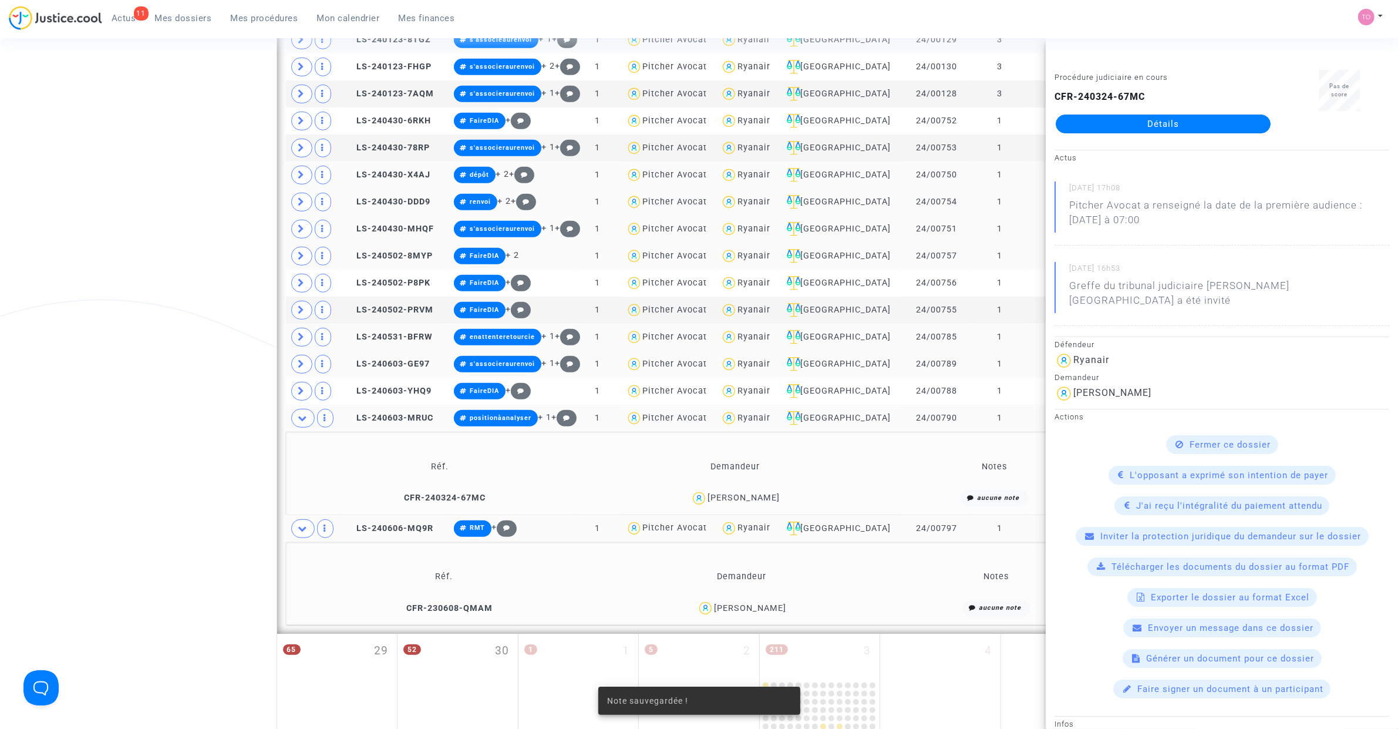
click at [210, 423] on div "Date de clôture d'instruction Date de conciliation Date d'audience Date de juge…" at bounding box center [699, 13] width 1398 height 1604
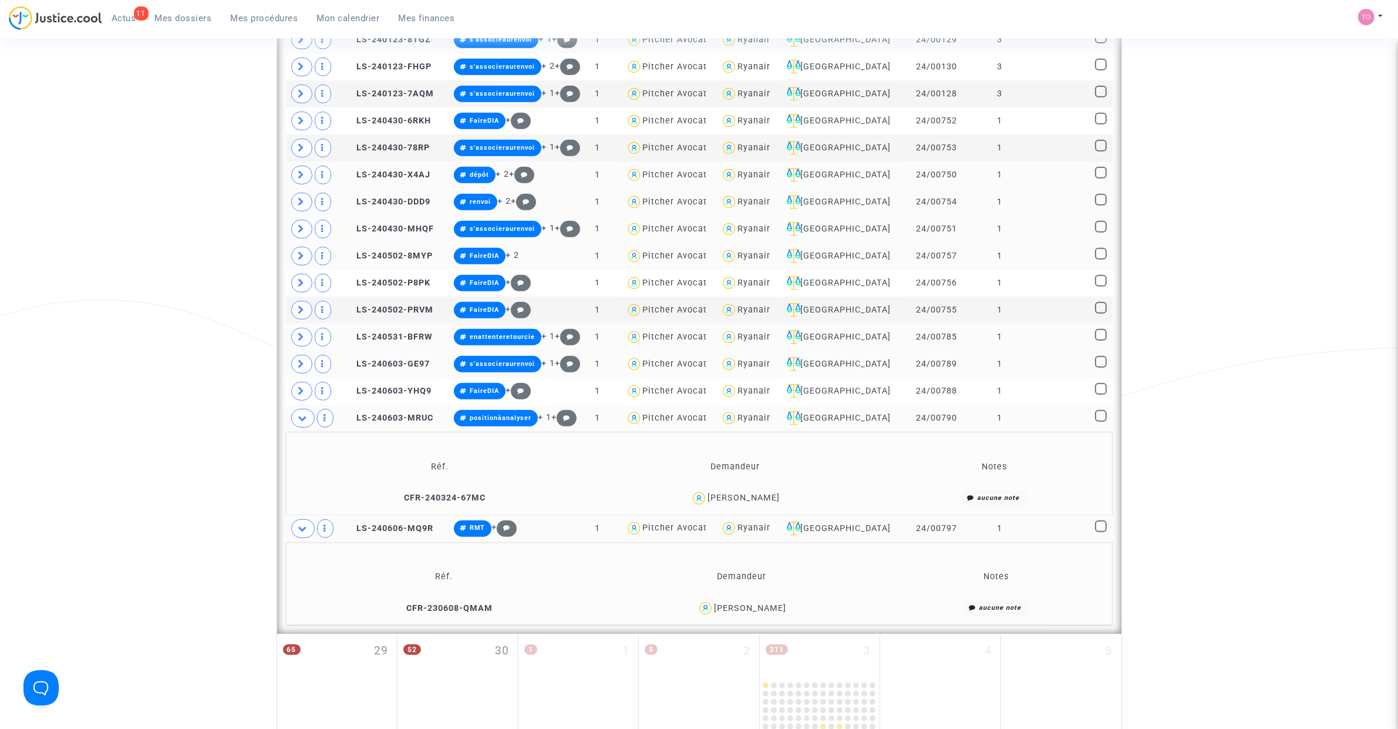
click at [773, 463] on div "Baptiste CAMBRON" at bounding box center [750, 608] width 72 height 10
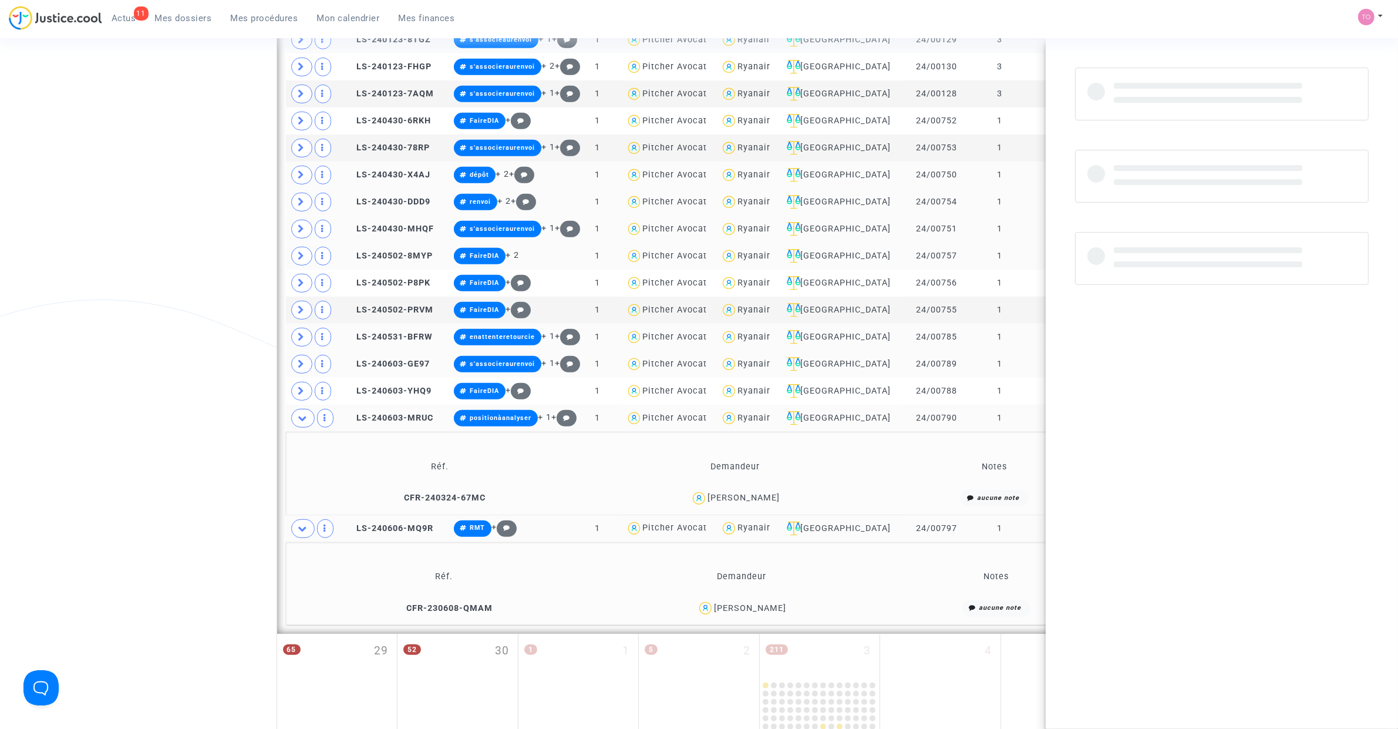
click at [773, 463] on div "Baptiste CAMBRON" at bounding box center [750, 608] width 72 height 10
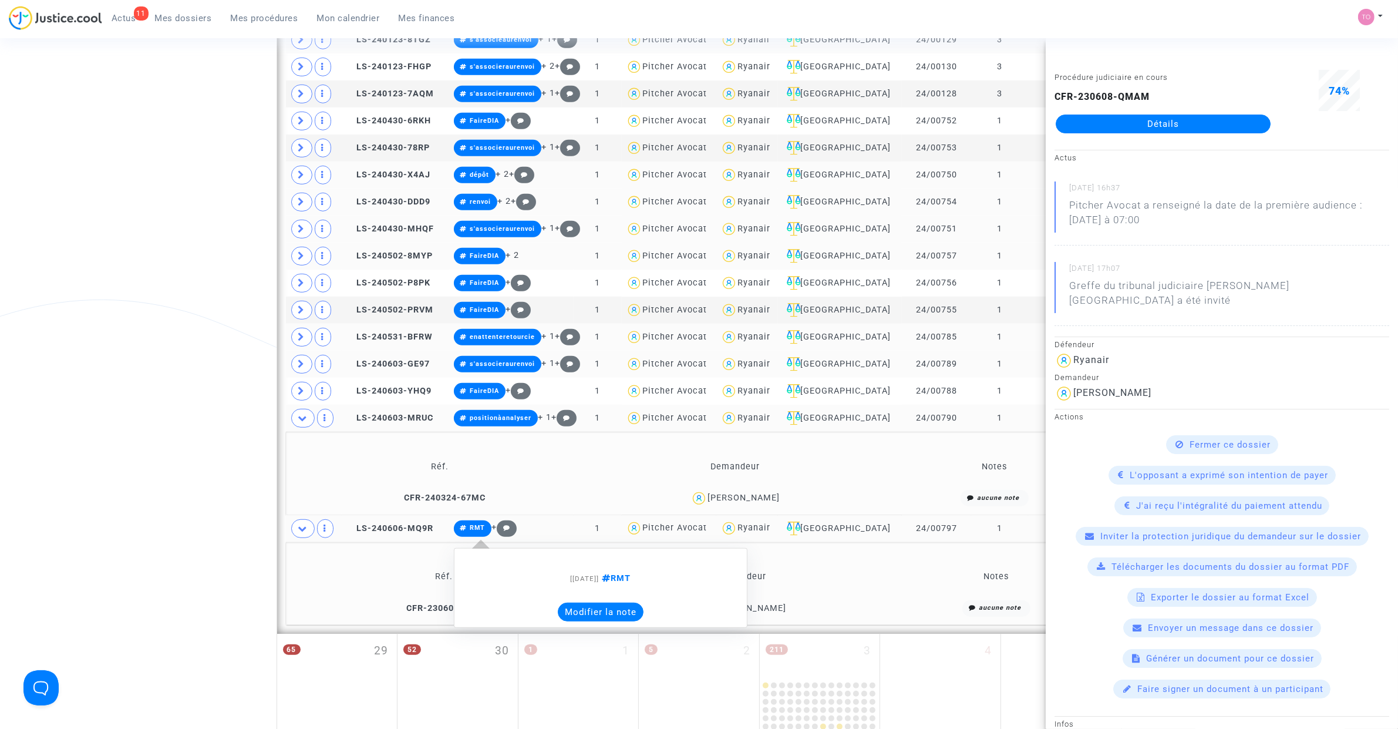
click at [598, 463] on button "Modifier la note" at bounding box center [601, 612] width 86 height 19
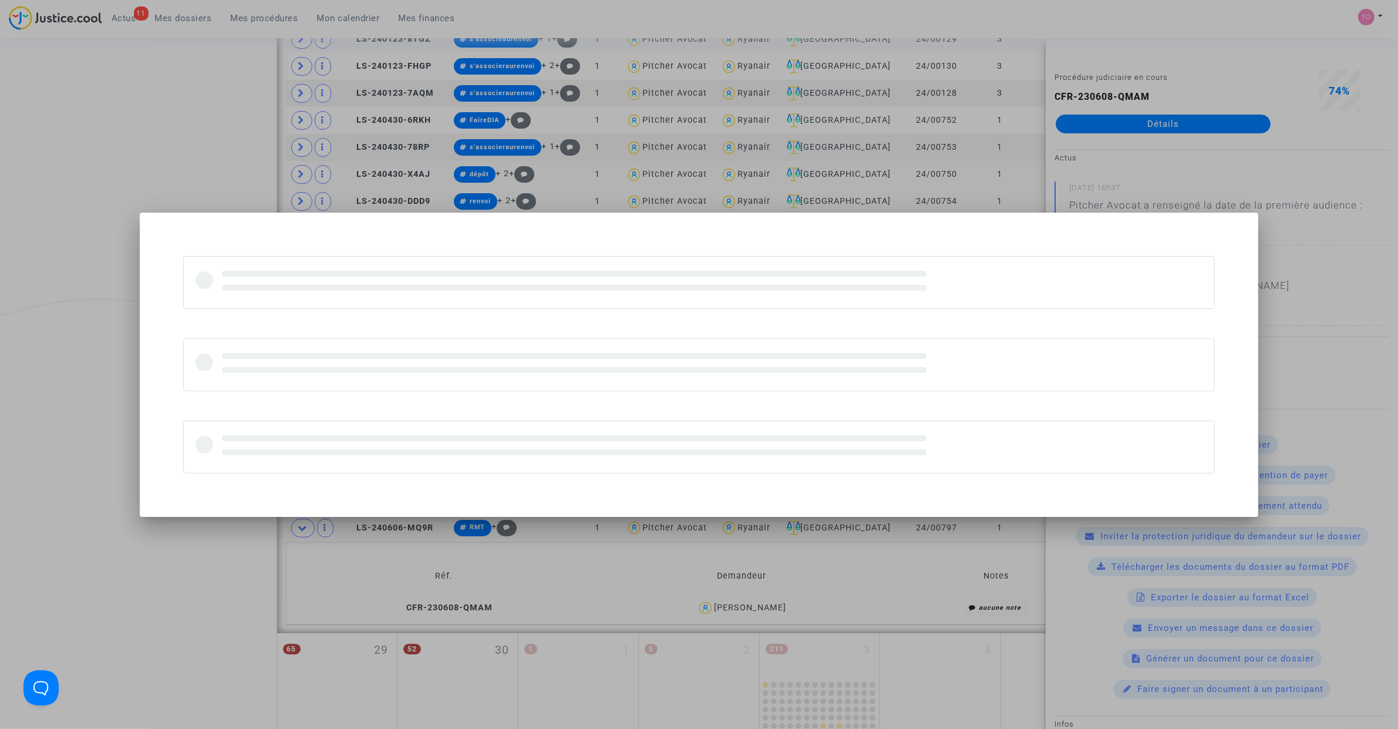
scroll to position [0, 0]
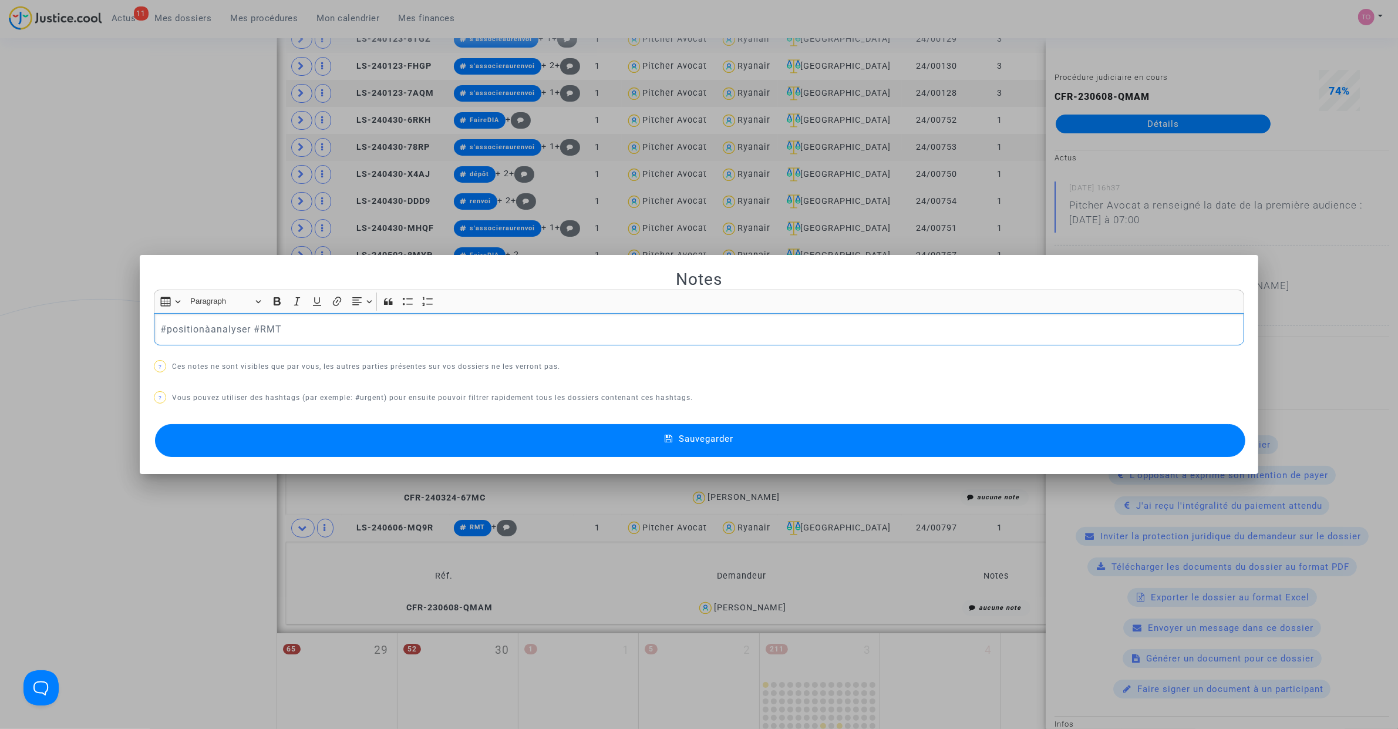
click at [358, 431] on button "Sauvegarder" at bounding box center [700, 440] width 1091 height 33
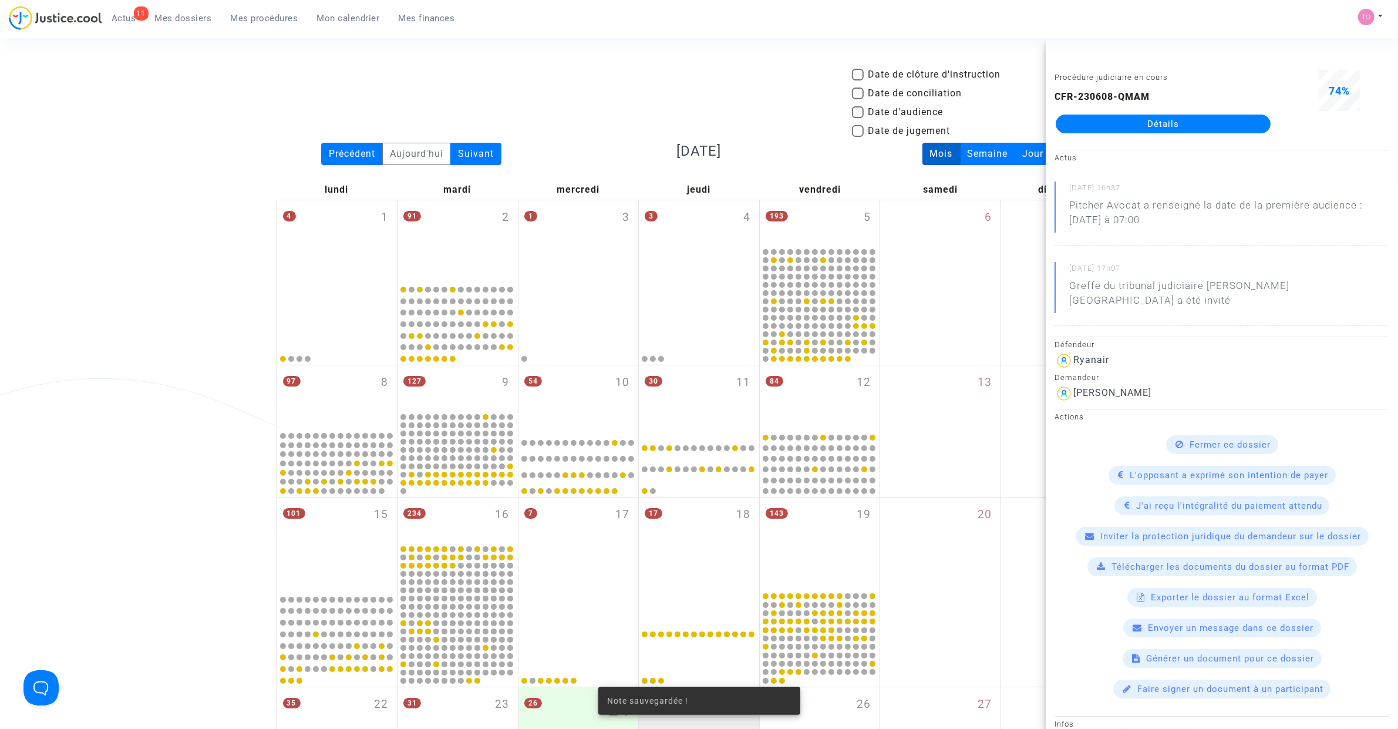
scroll to position [856, 0]
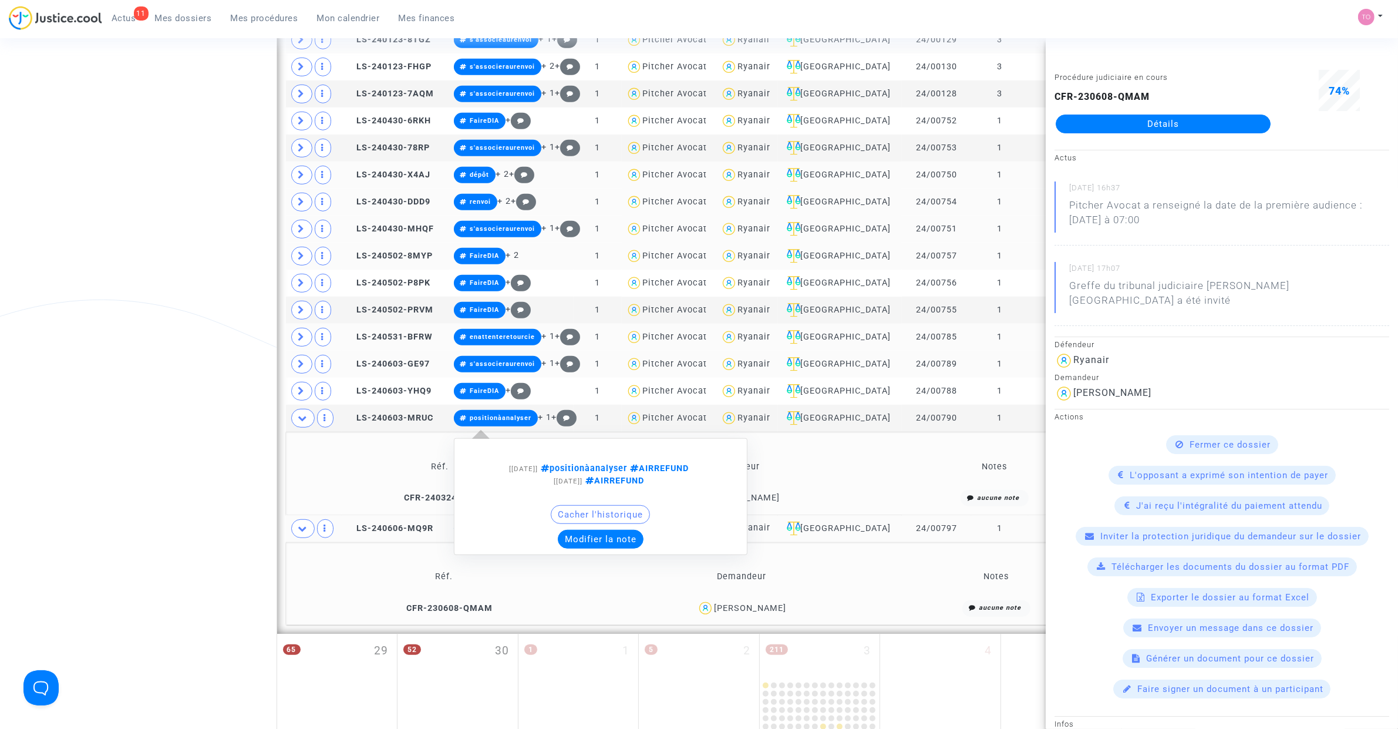
click at [600, 463] on button "Modifier la note" at bounding box center [601, 539] width 86 height 19
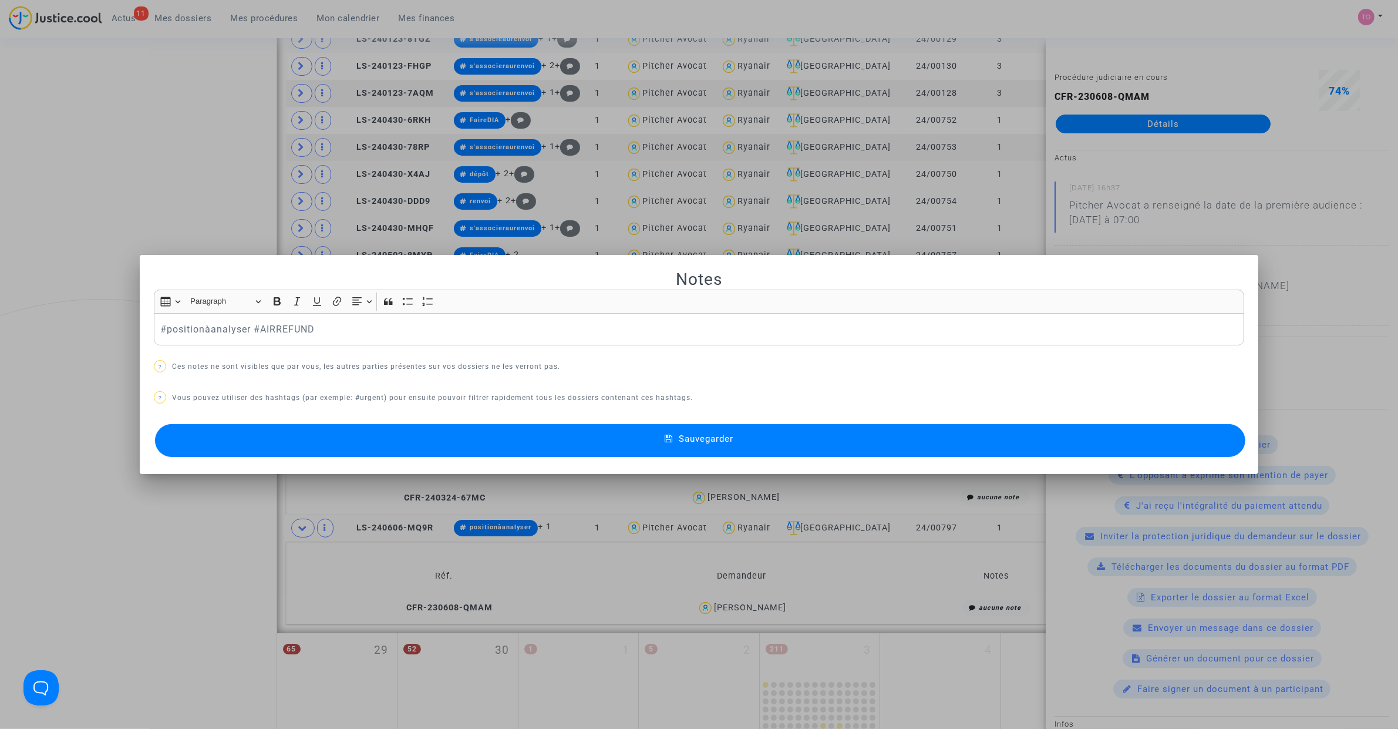
scroll to position [0, 0]
click at [380, 445] on button "Sauvegarder" at bounding box center [700, 440] width 1091 height 33
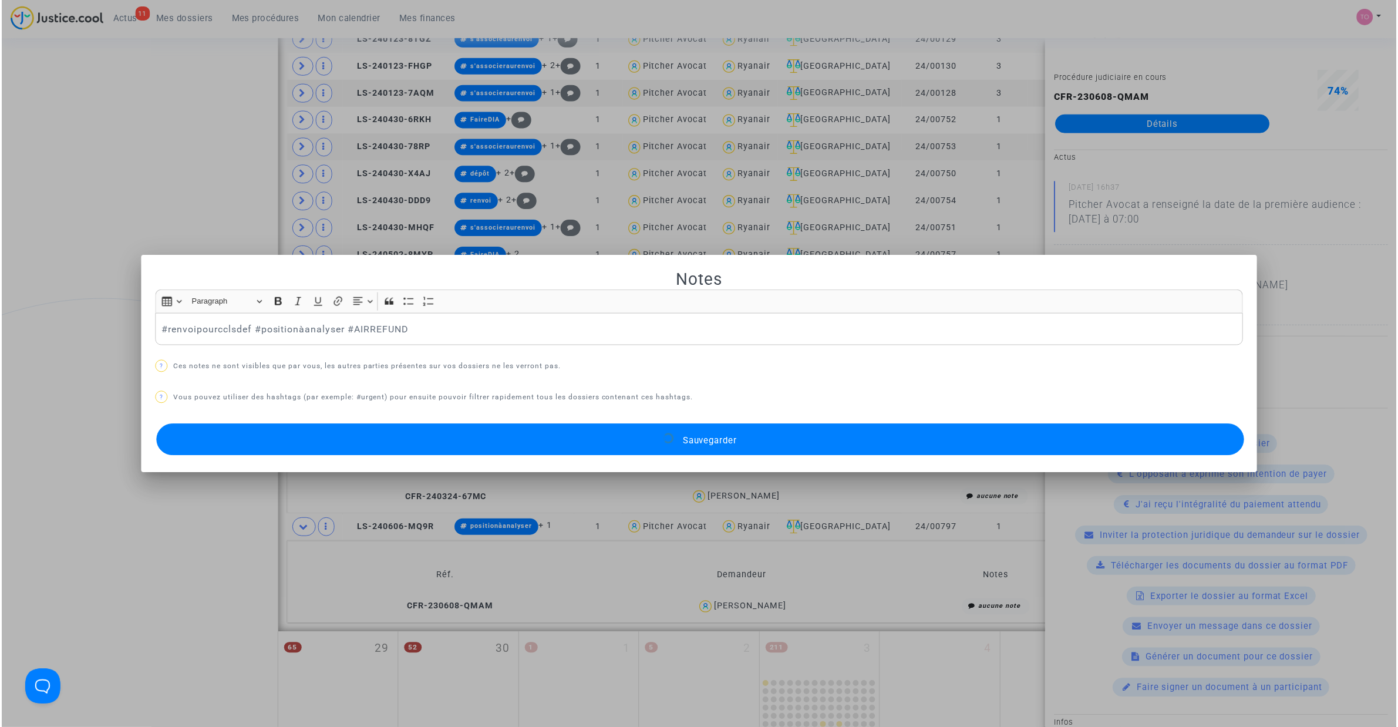
scroll to position [856, 0]
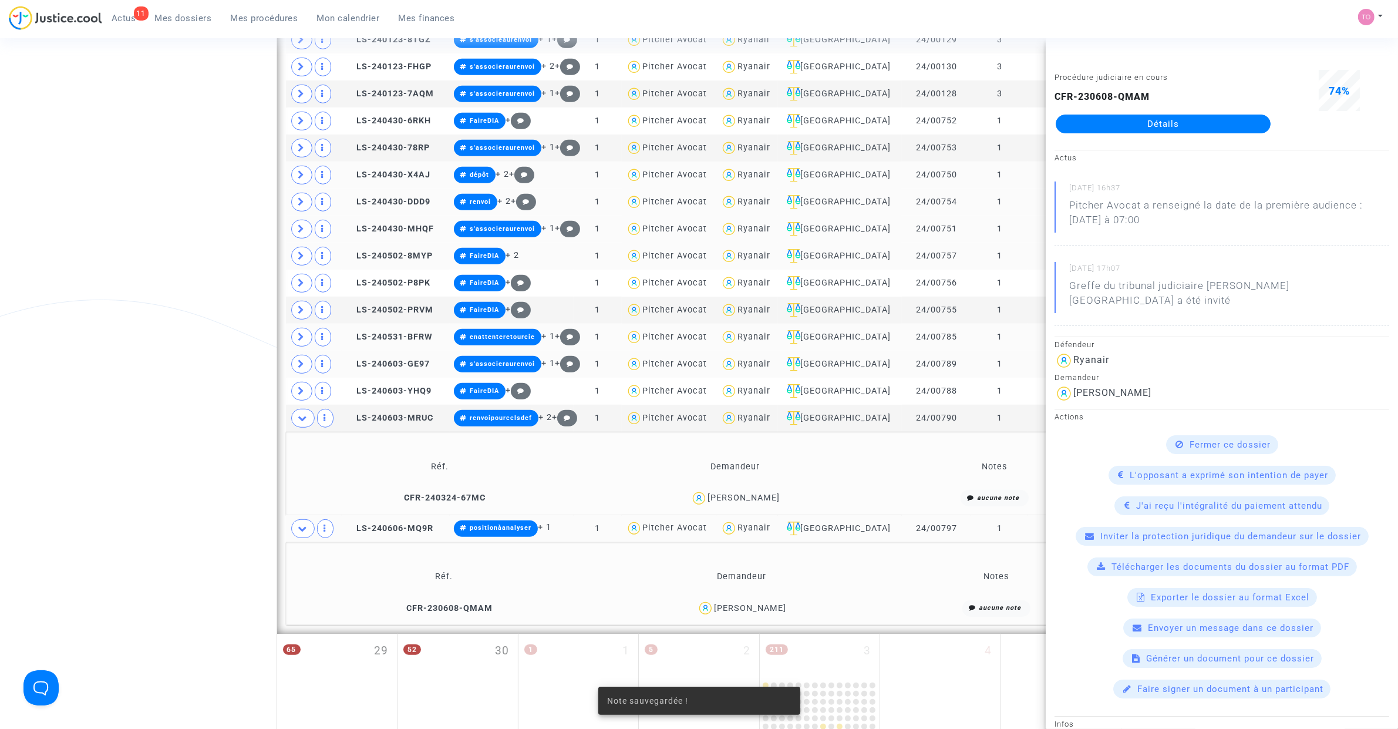
click at [142, 388] on div "Date de clôture d'instruction Date de conciliation Date d'audience Date de juge…" at bounding box center [699, 13] width 1398 height 1604
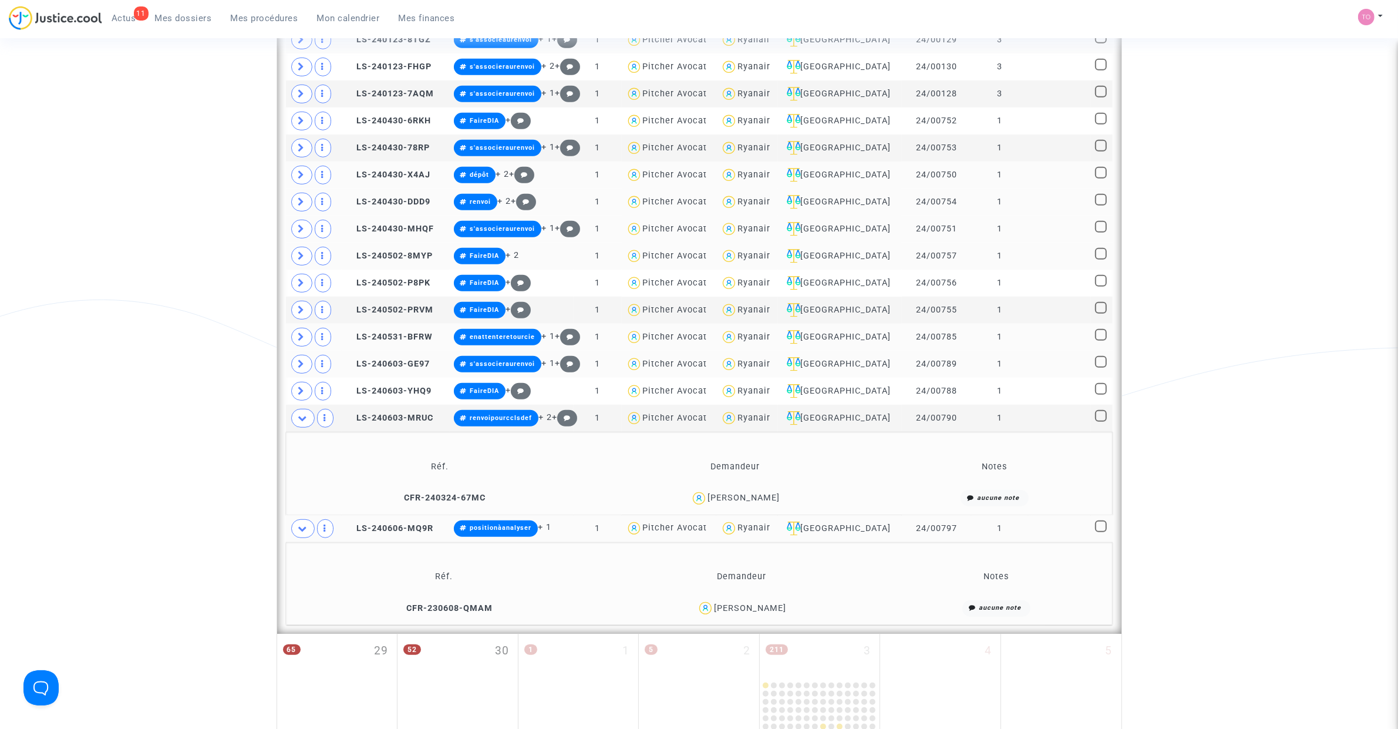
click at [764, 463] on div "Baptiste CAMBRON" at bounding box center [750, 608] width 72 height 10
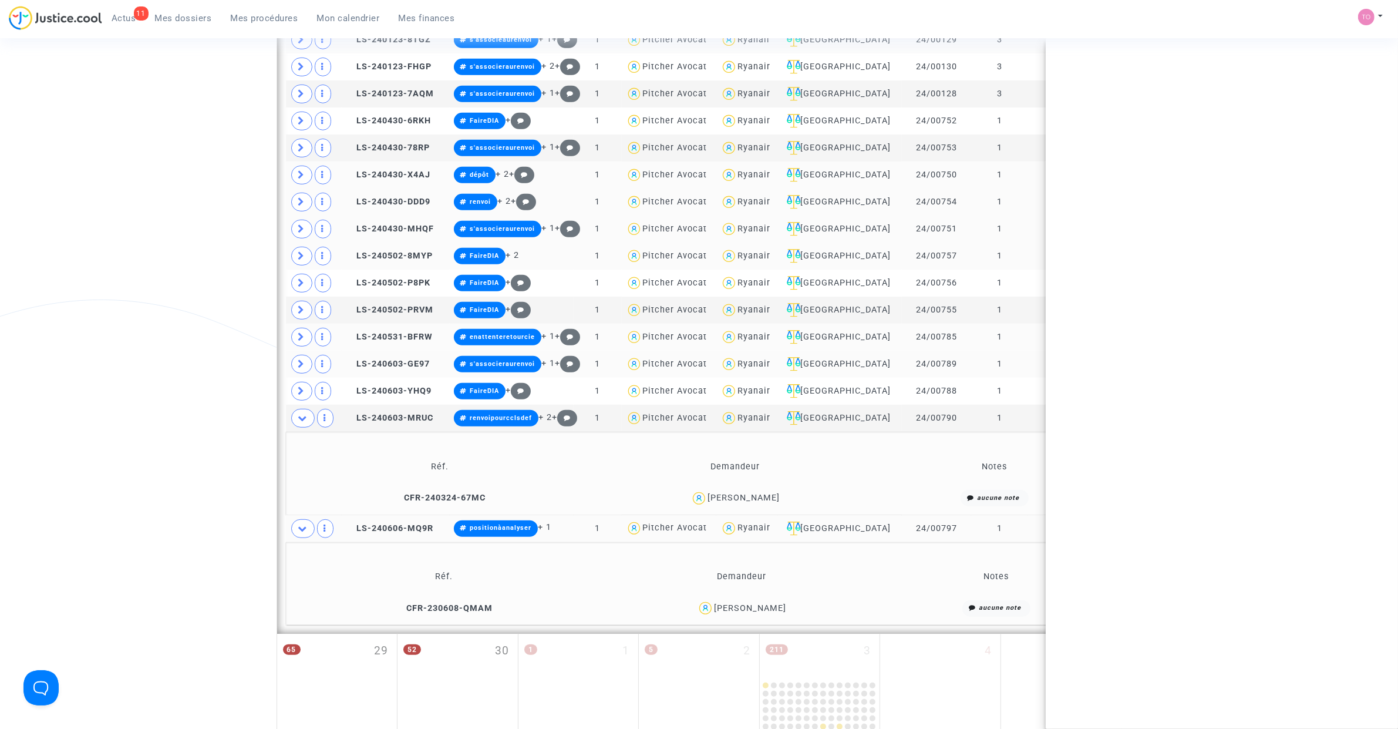
click at [764, 463] on div "Baptiste CAMBRON" at bounding box center [750, 608] width 72 height 10
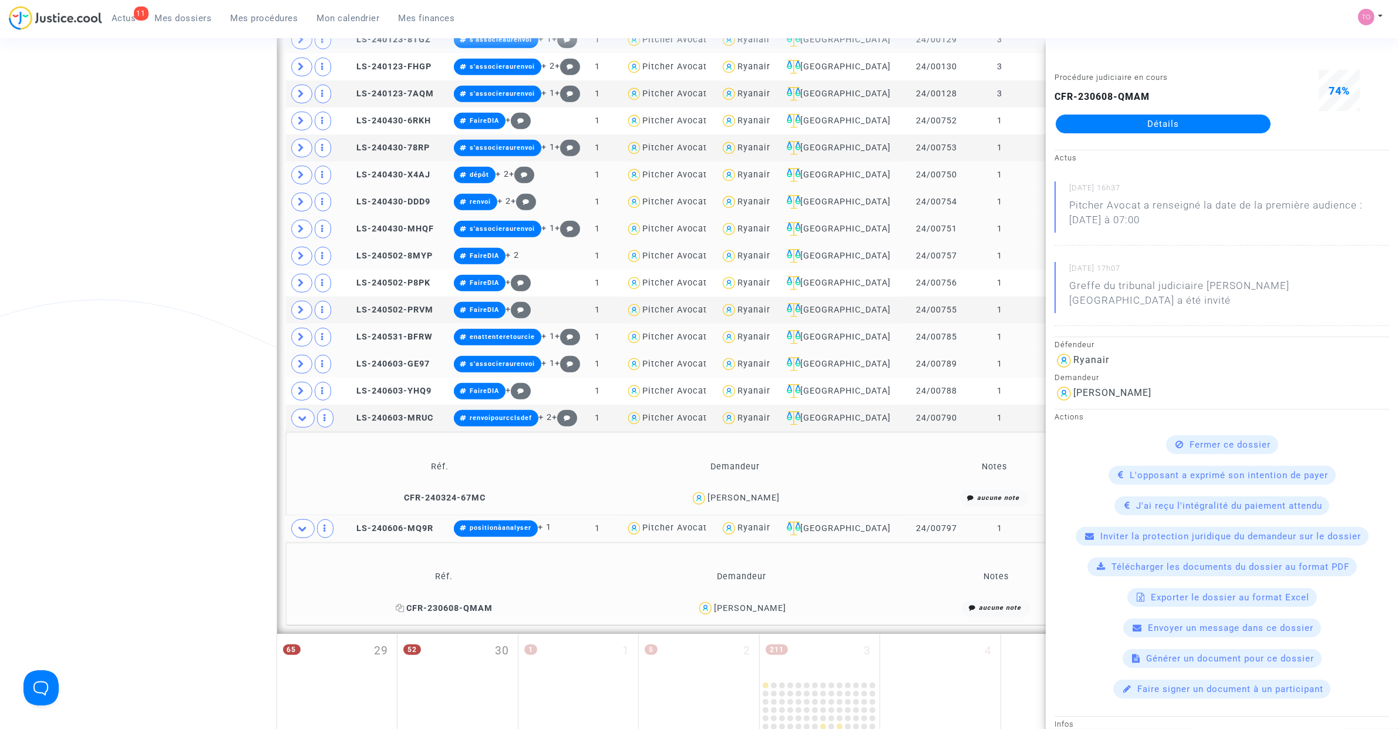
click at [396, 463] on icon at bounding box center [400, 608] width 9 height 8
drag, startPoint x: 131, startPoint y: 265, endPoint x: 147, endPoint y: 273, distance: 17.9
click at [131, 265] on div "Date de clôture d'instruction Date de conciliation Date d'audience Date de juge…" at bounding box center [699, 13] width 1398 height 1604
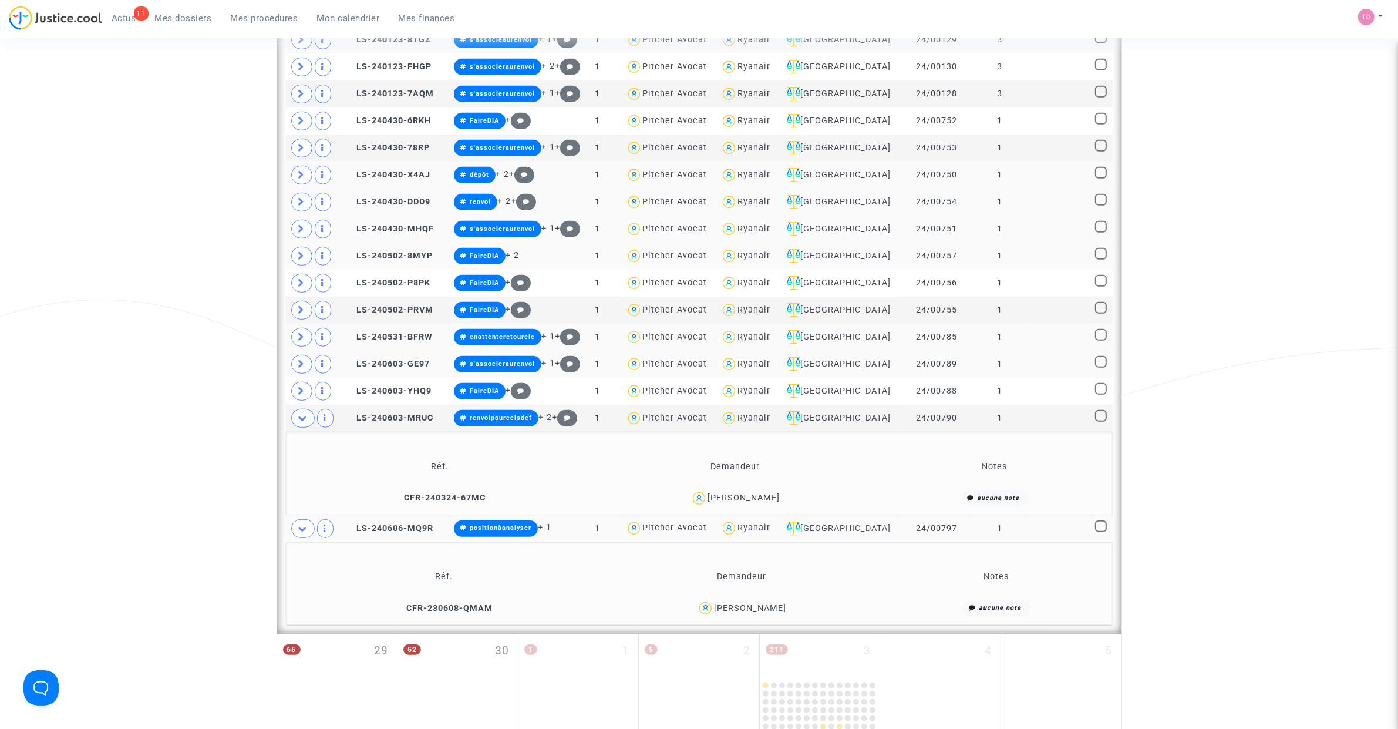
click at [772, 463] on div "Baptiste CAMBRON" at bounding box center [750, 608] width 72 height 10
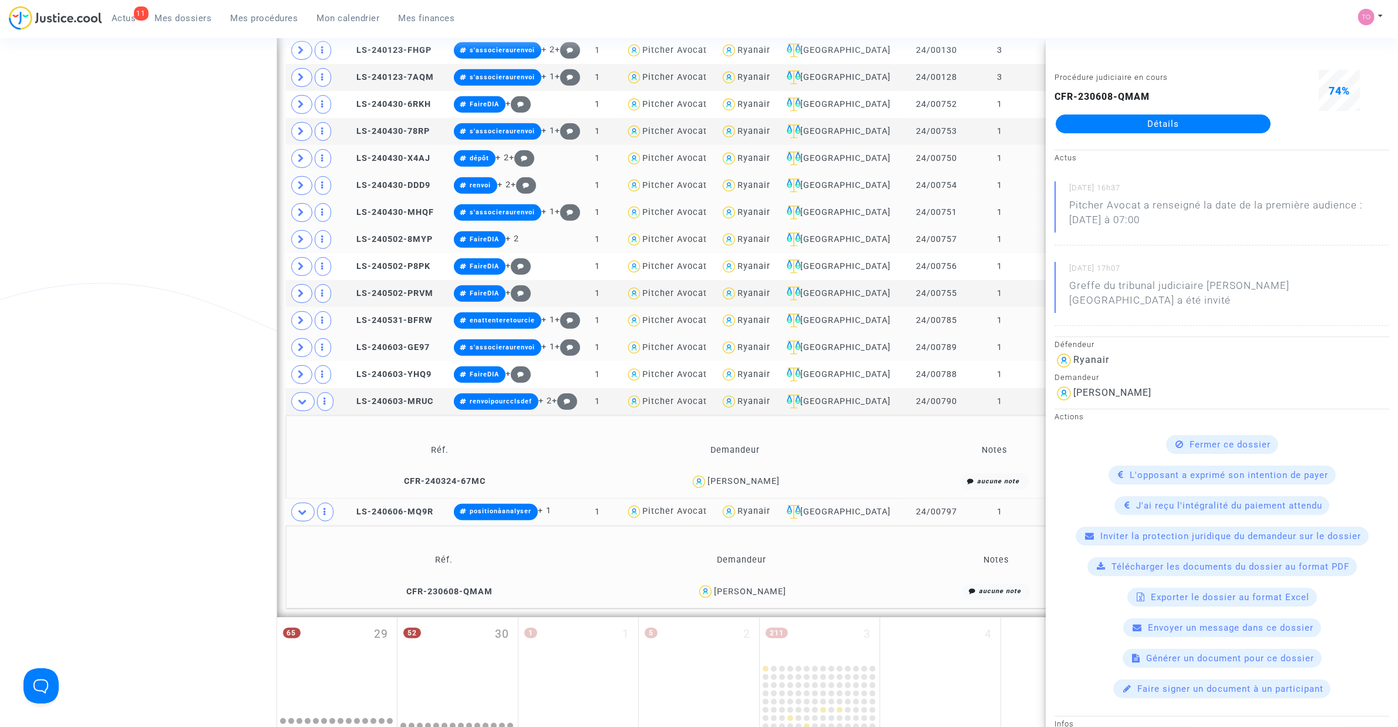
scroll to position [930, 0]
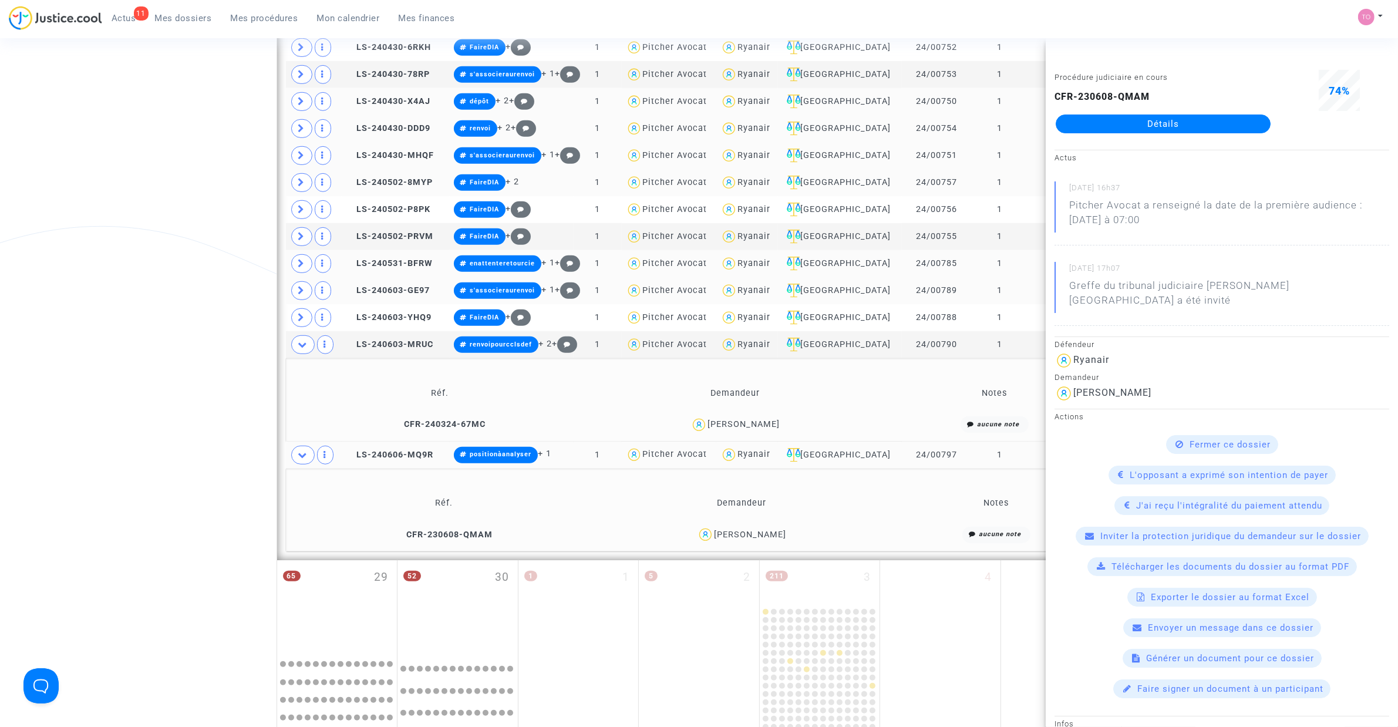
click at [305, 354] on span at bounding box center [302, 344] width 23 height 19
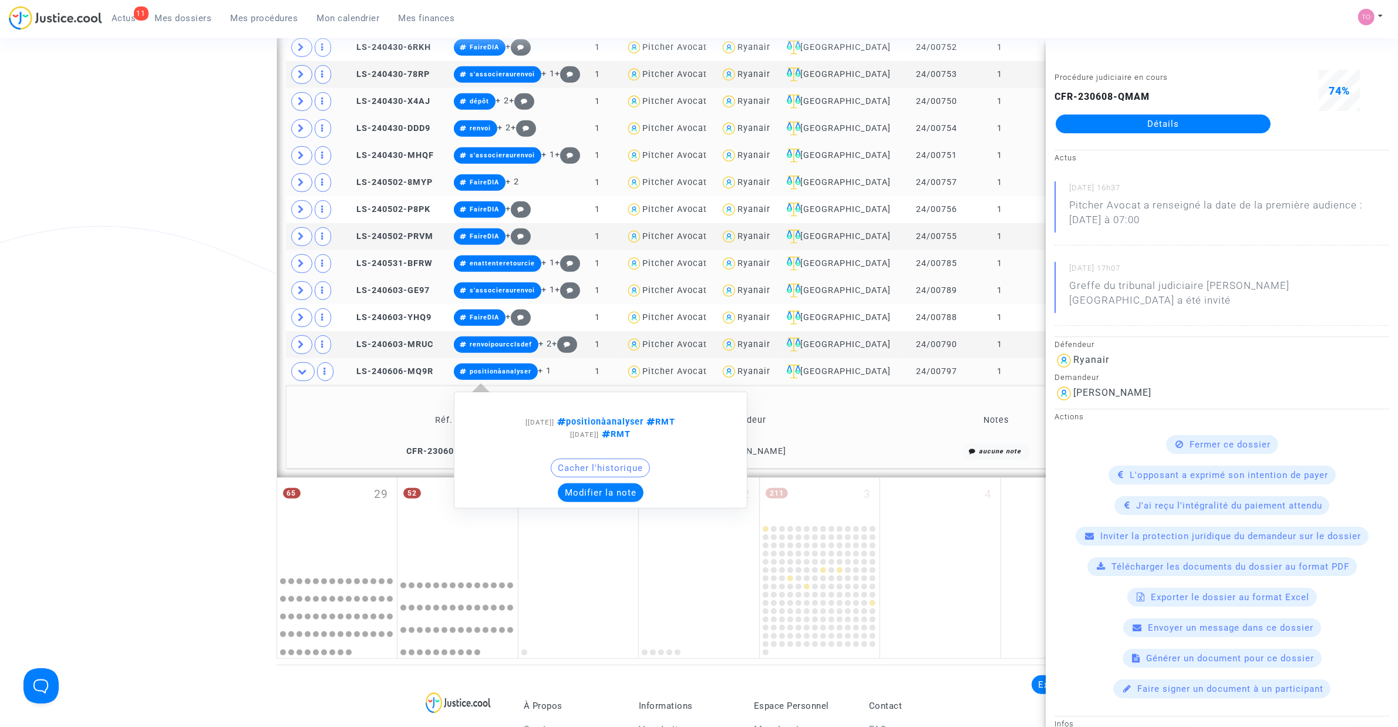
click at [597, 463] on button "Modifier la note" at bounding box center [601, 492] width 86 height 19
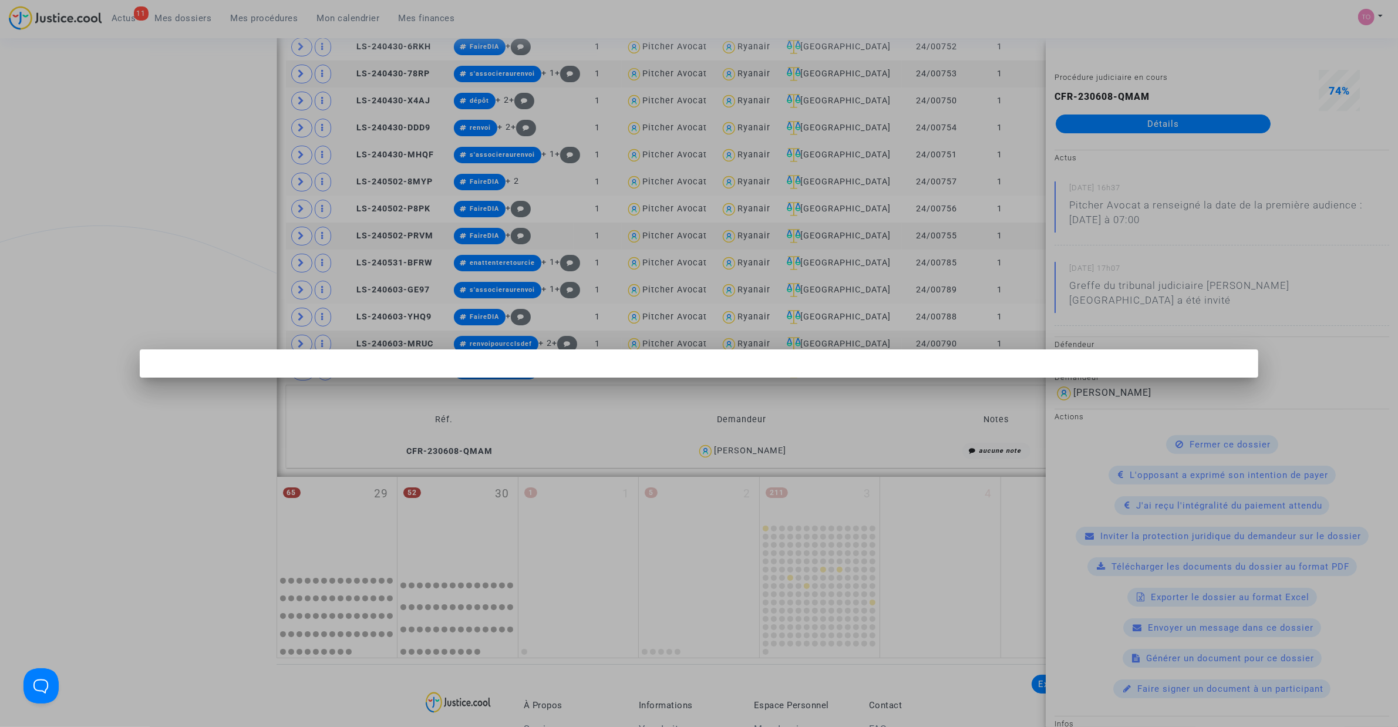
scroll to position [0, 0]
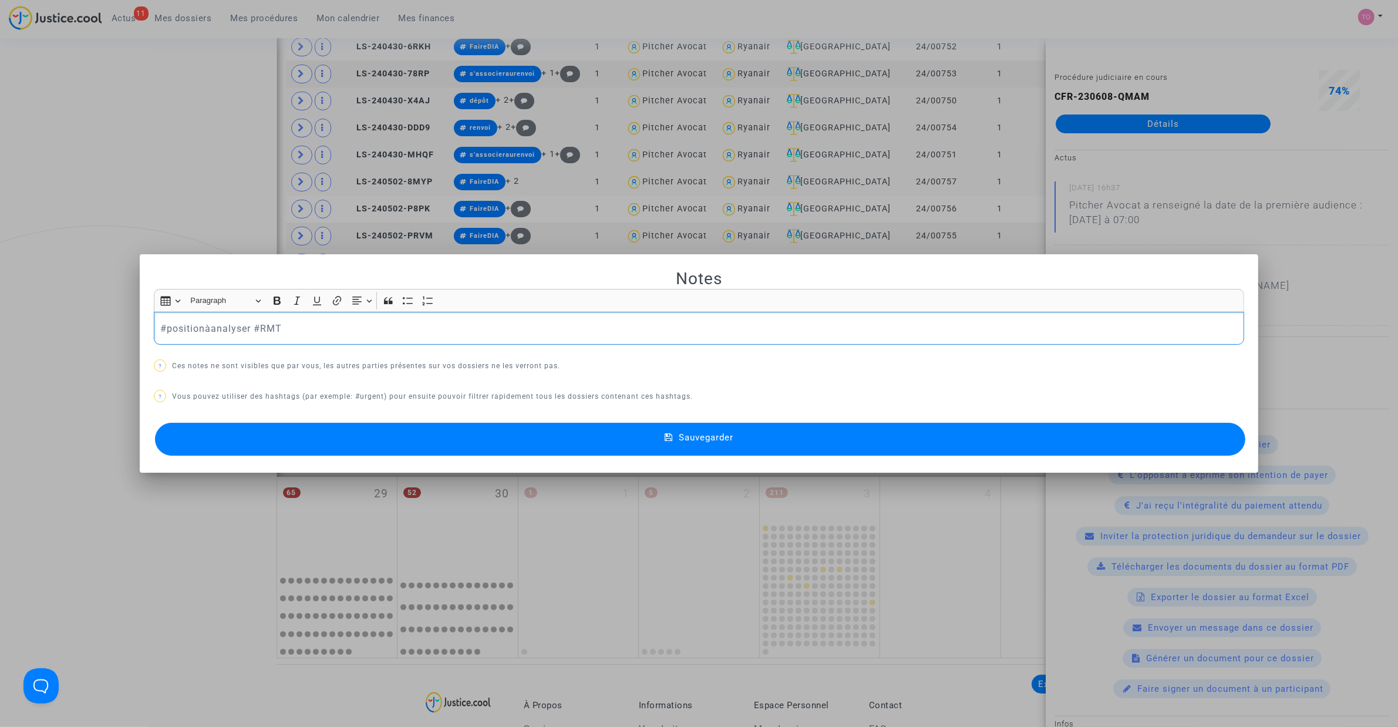
click at [247, 324] on p "#positionàanalyser #RMT" at bounding box center [699, 328] width 1078 height 15
click at [321, 432] on button "Sauvegarder" at bounding box center [700, 439] width 1091 height 33
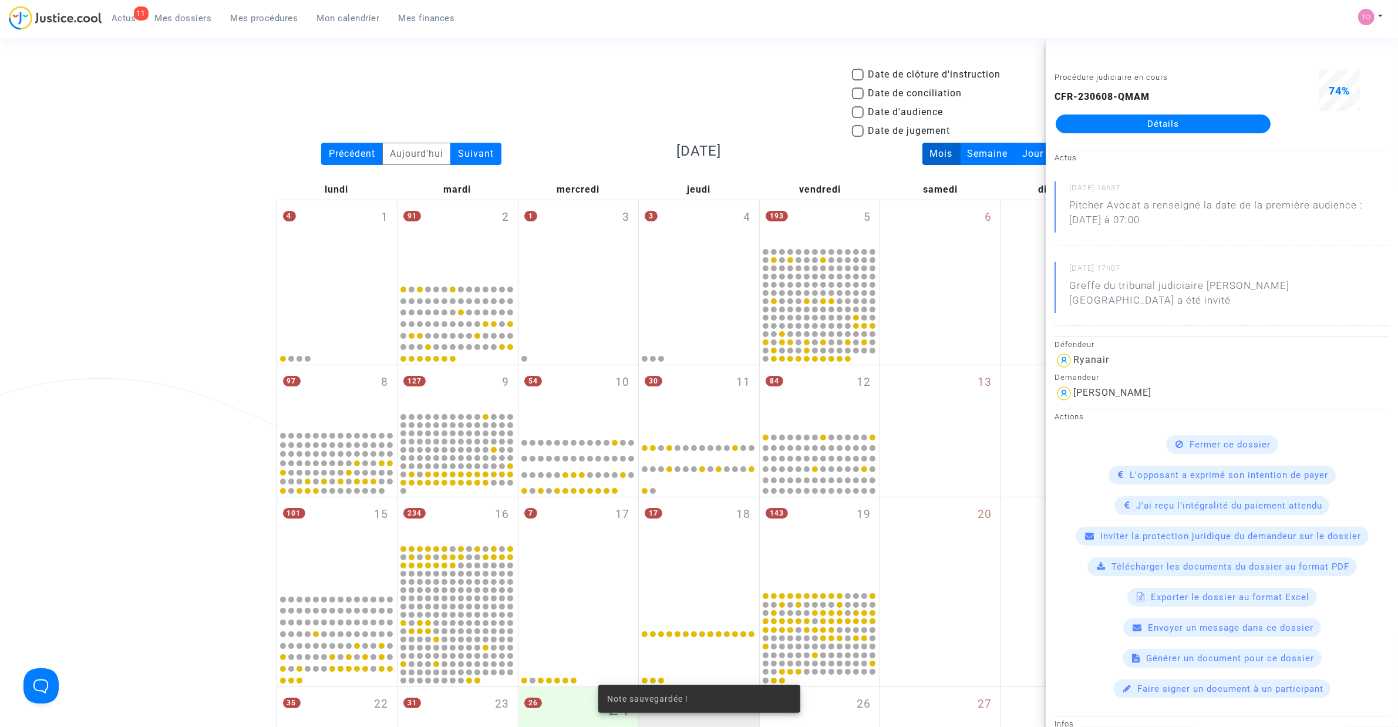
scroll to position [930, 0]
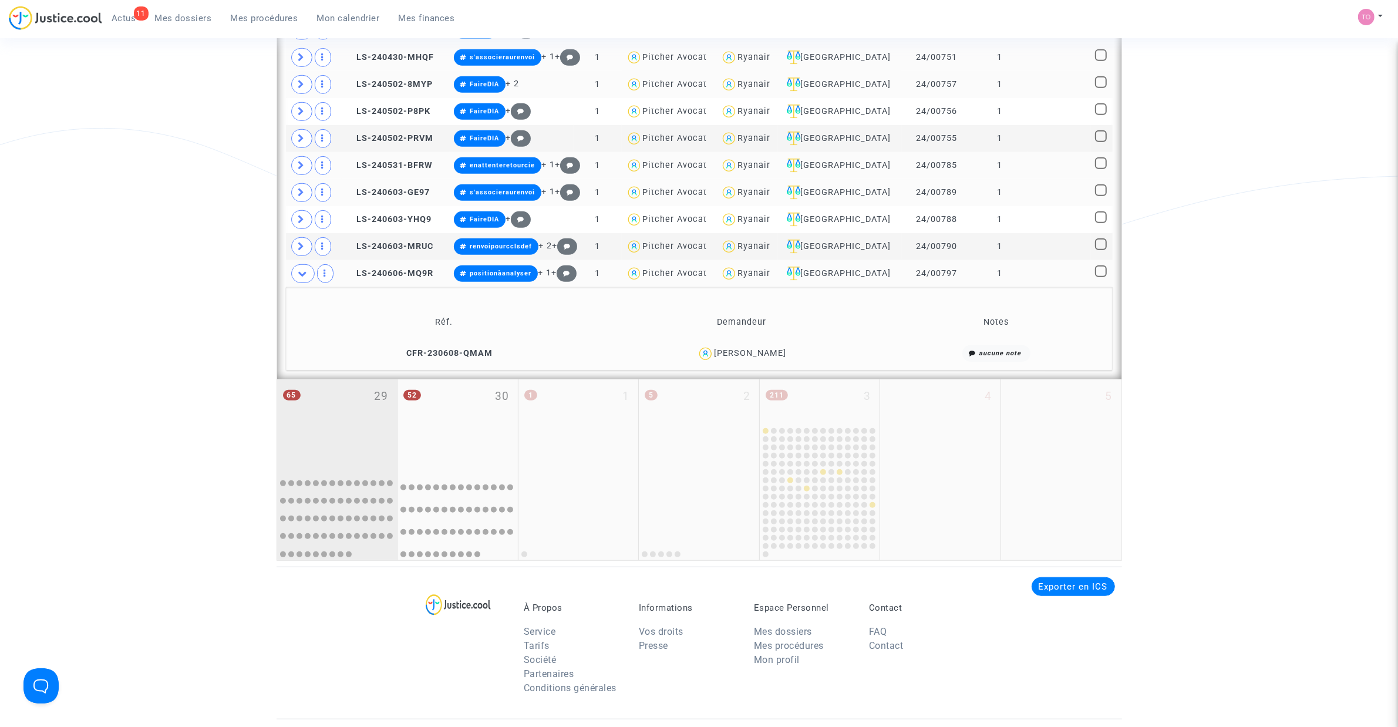
click at [335, 442] on div "65 29" at bounding box center [337, 423] width 120 height 89
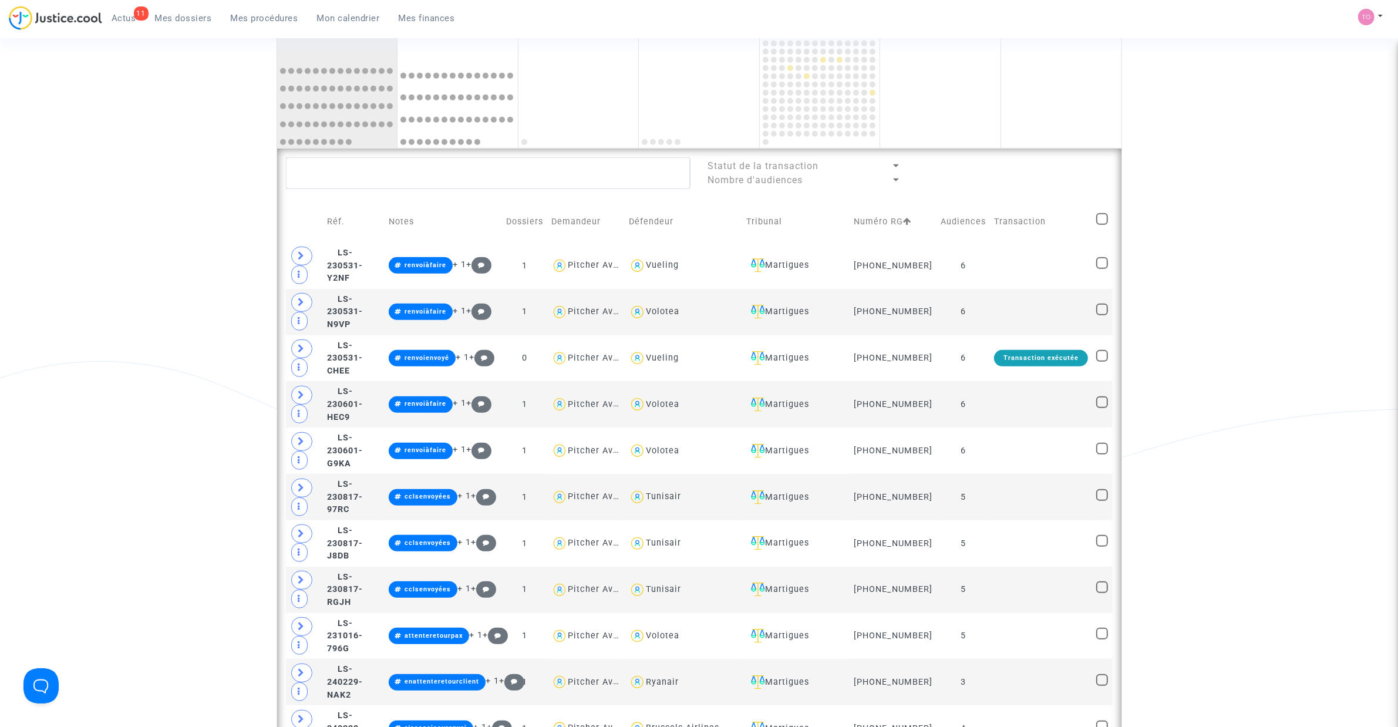
scroll to position [758, 0]
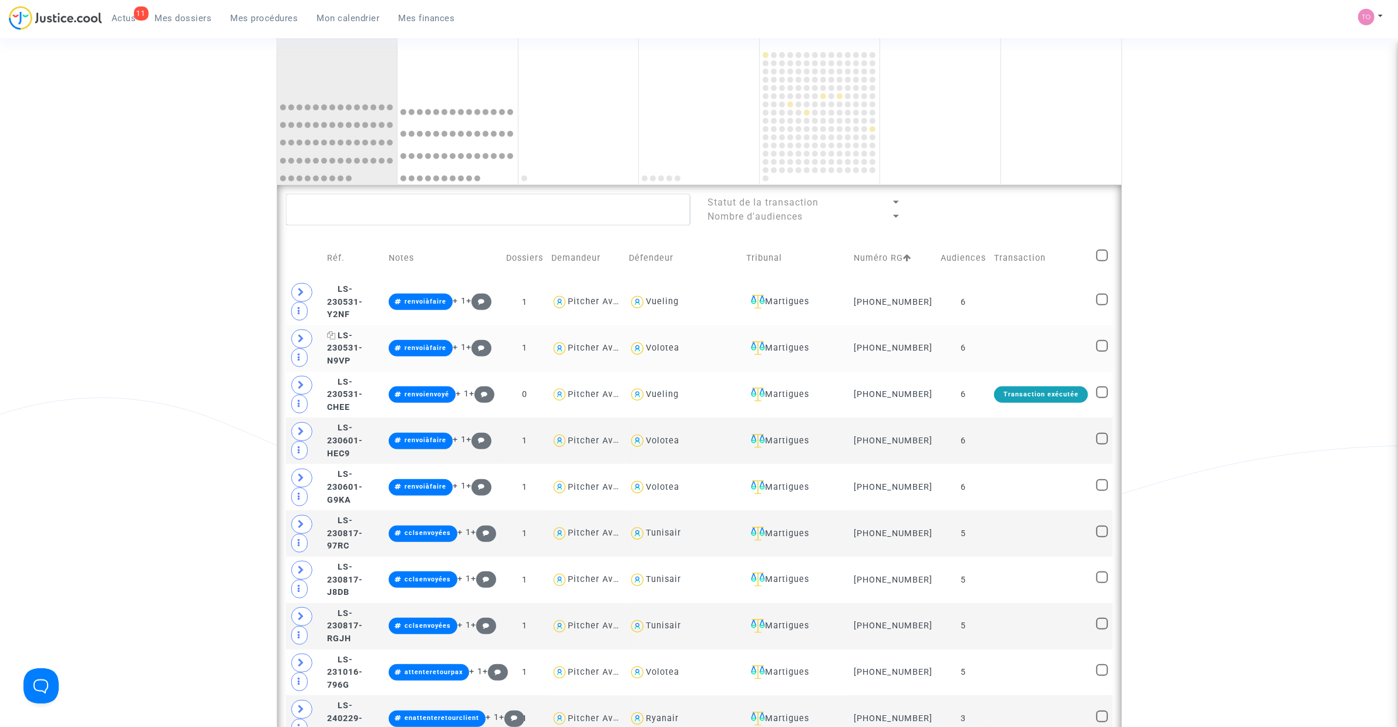
click at [357, 349] on span "LS-230531-N9VP" at bounding box center [345, 348] width 36 height 35
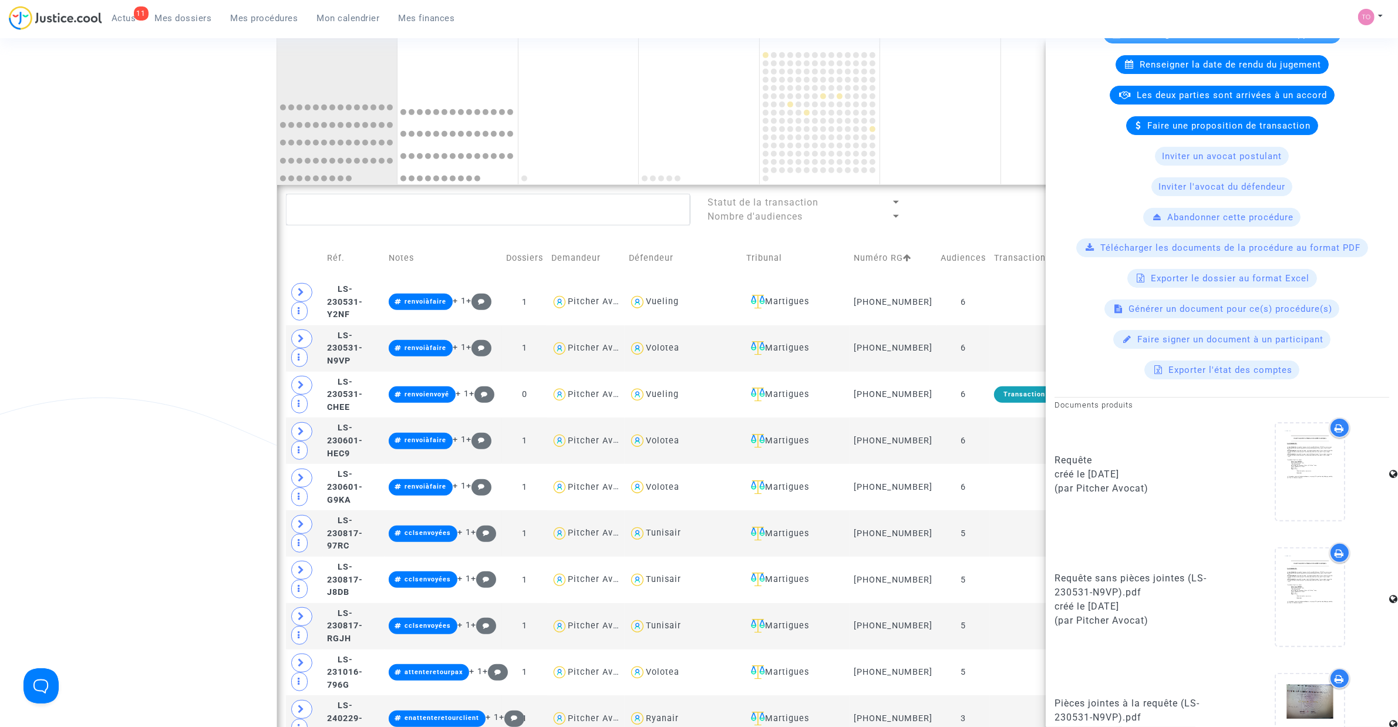
scroll to position [463, 0]
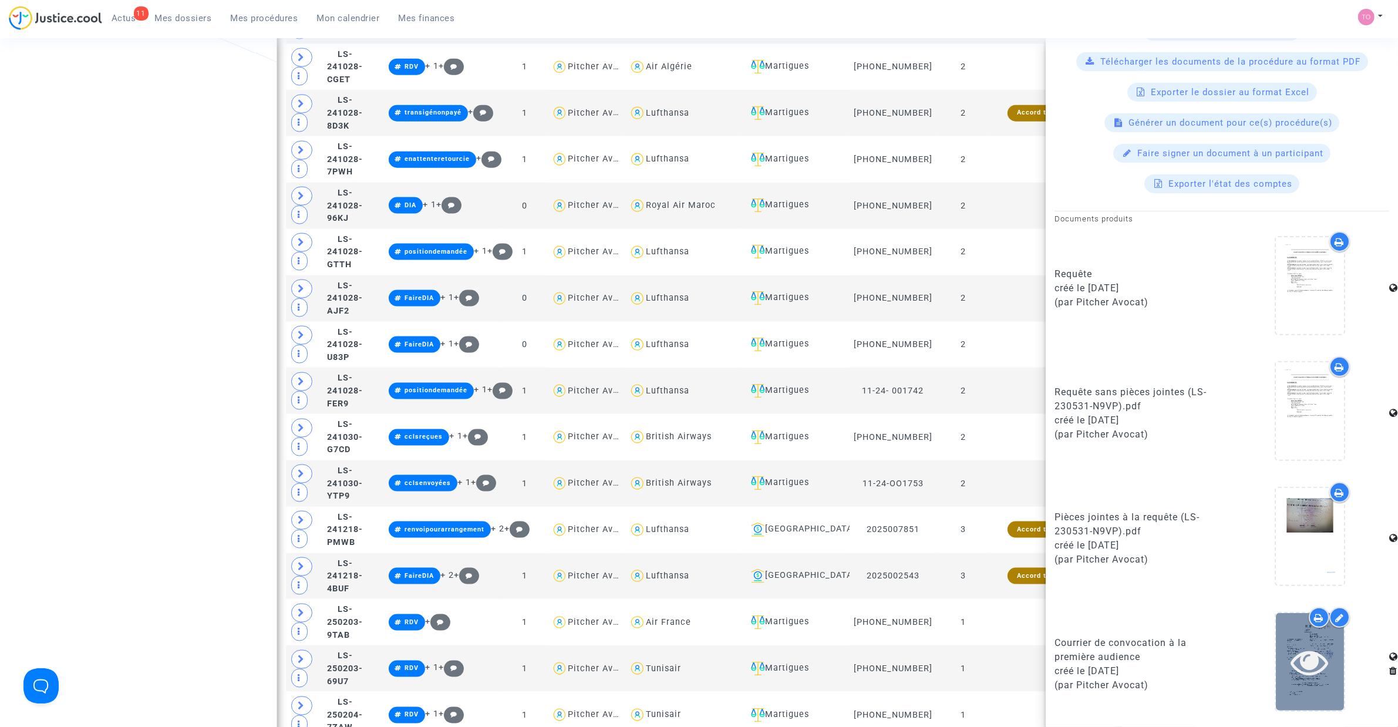
click at [928, 463] on icon at bounding box center [1311, 662] width 38 height 38
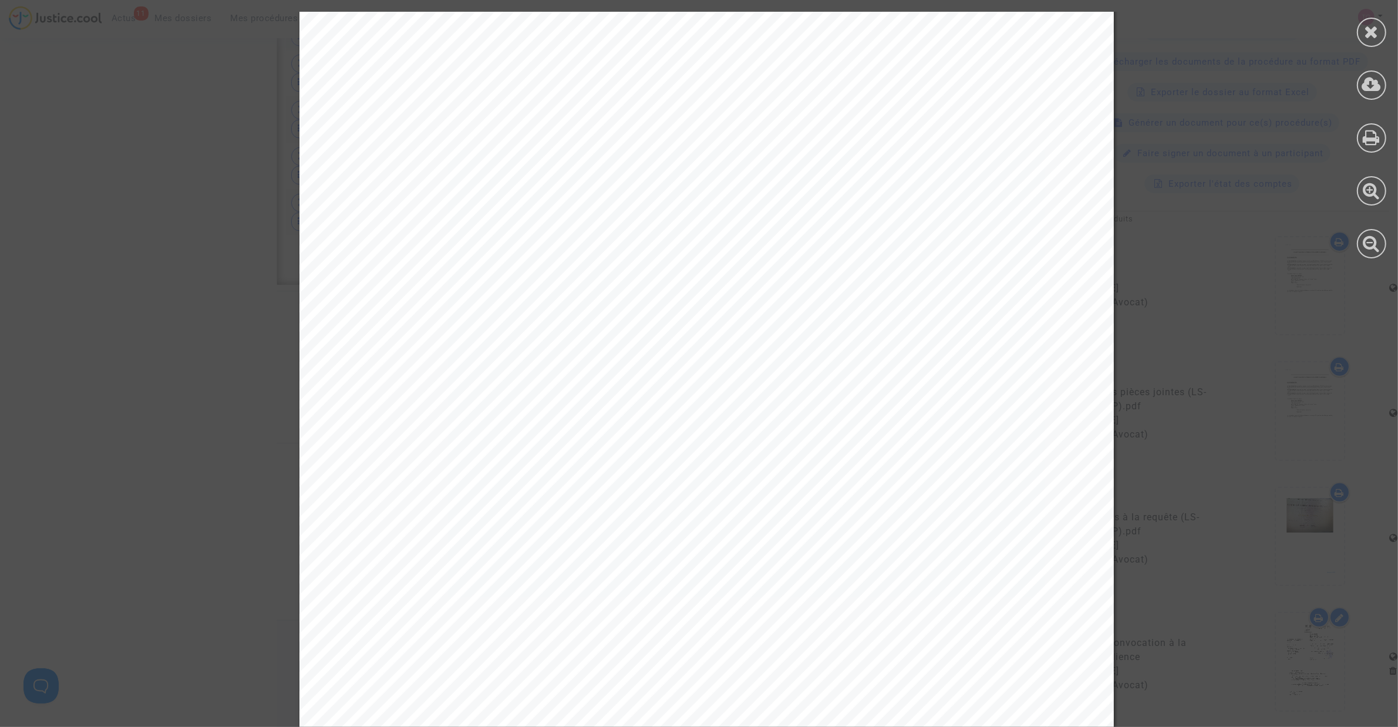
scroll to position [331, 0]
click at [207, 314] on div at bounding box center [706, 208] width 1413 height 1054
click at [928, 39] on div at bounding box center [1371, 32] width 29 height 29
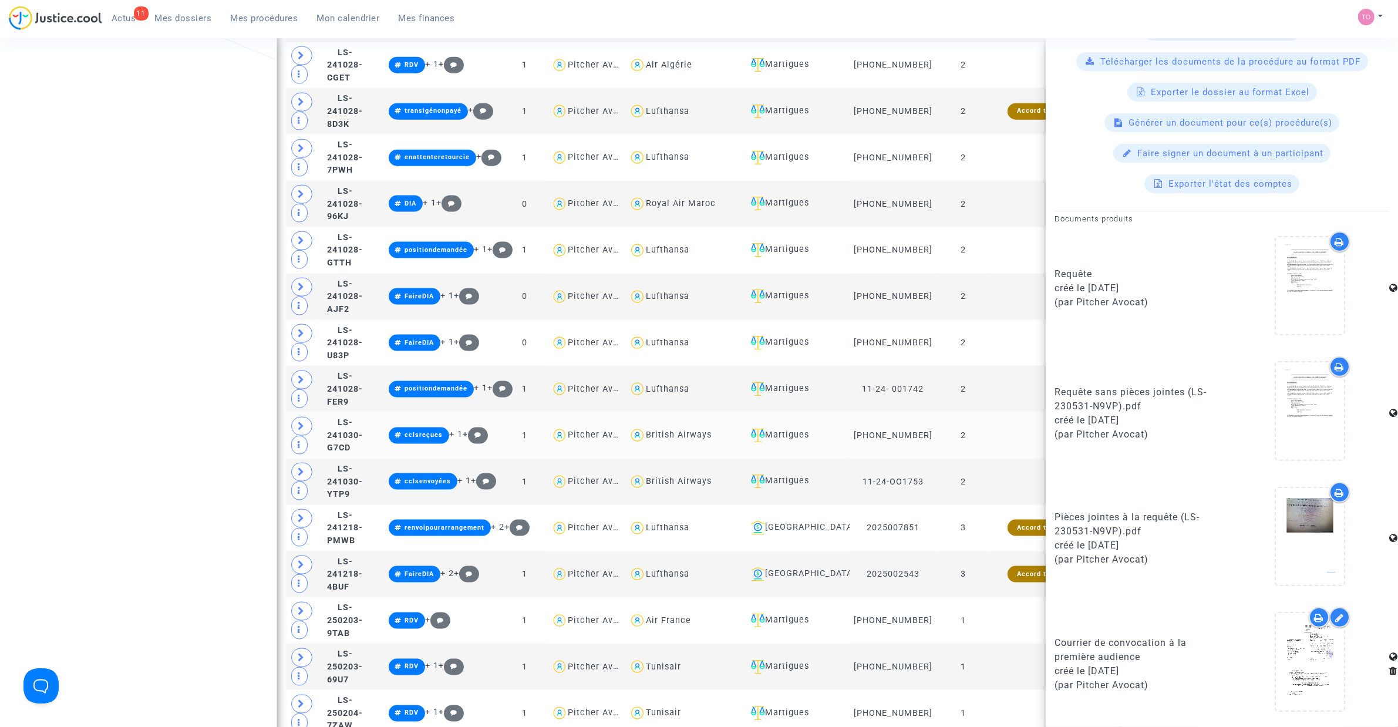
scroll to position [1907, 0]
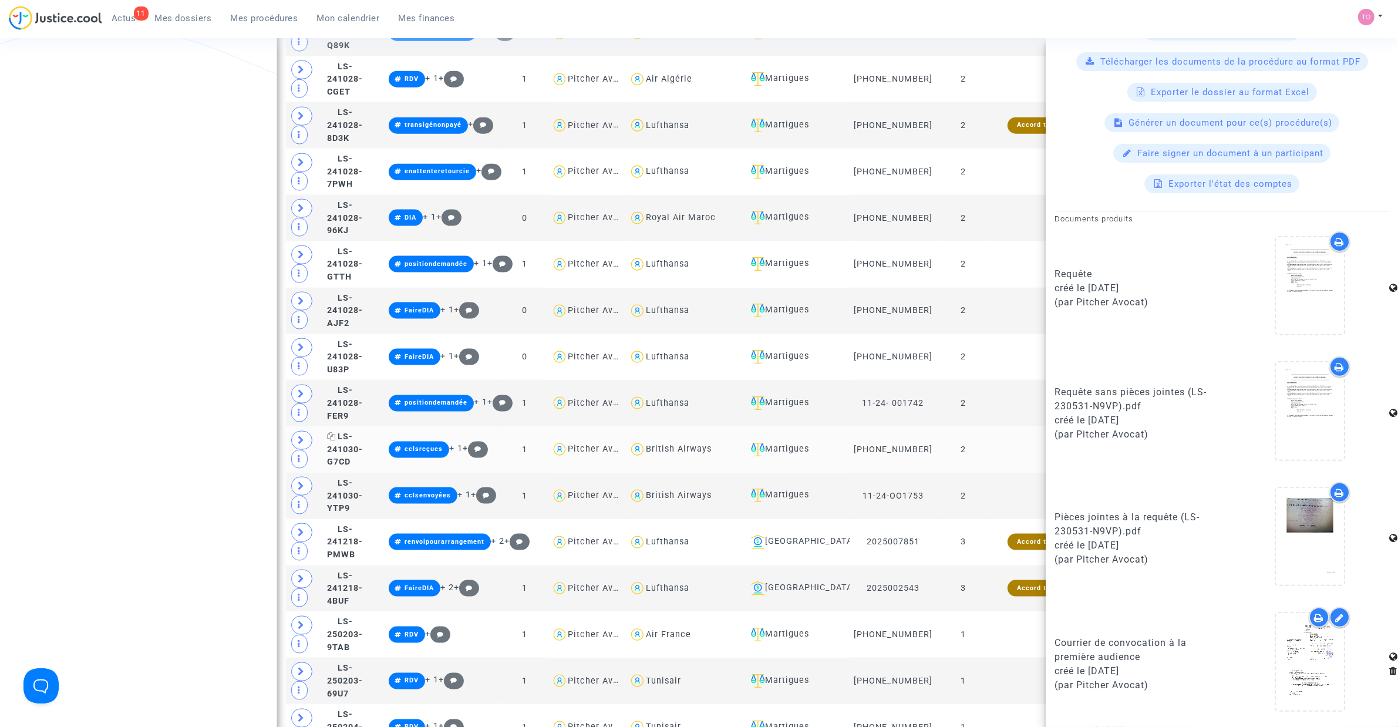
click at [336, 441] on icon at bounding box center [331, 436] width 9 height 8
click at [359, 454] on span "LS-241030-G7CD" at bounding box center [345, 449] width 36 height 35
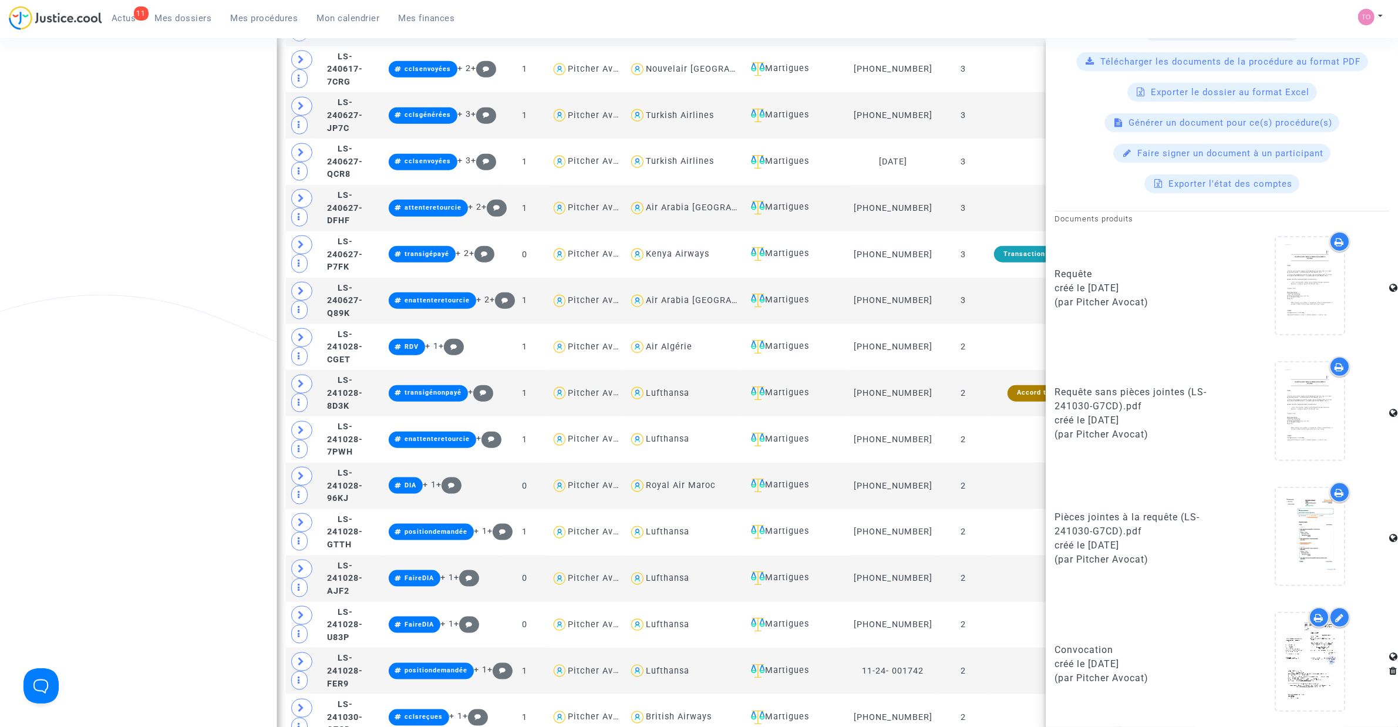
scroll to position [1639, 0]
click at [928, 463] on icon at bounding box center [1311, 662] width 38 height 38
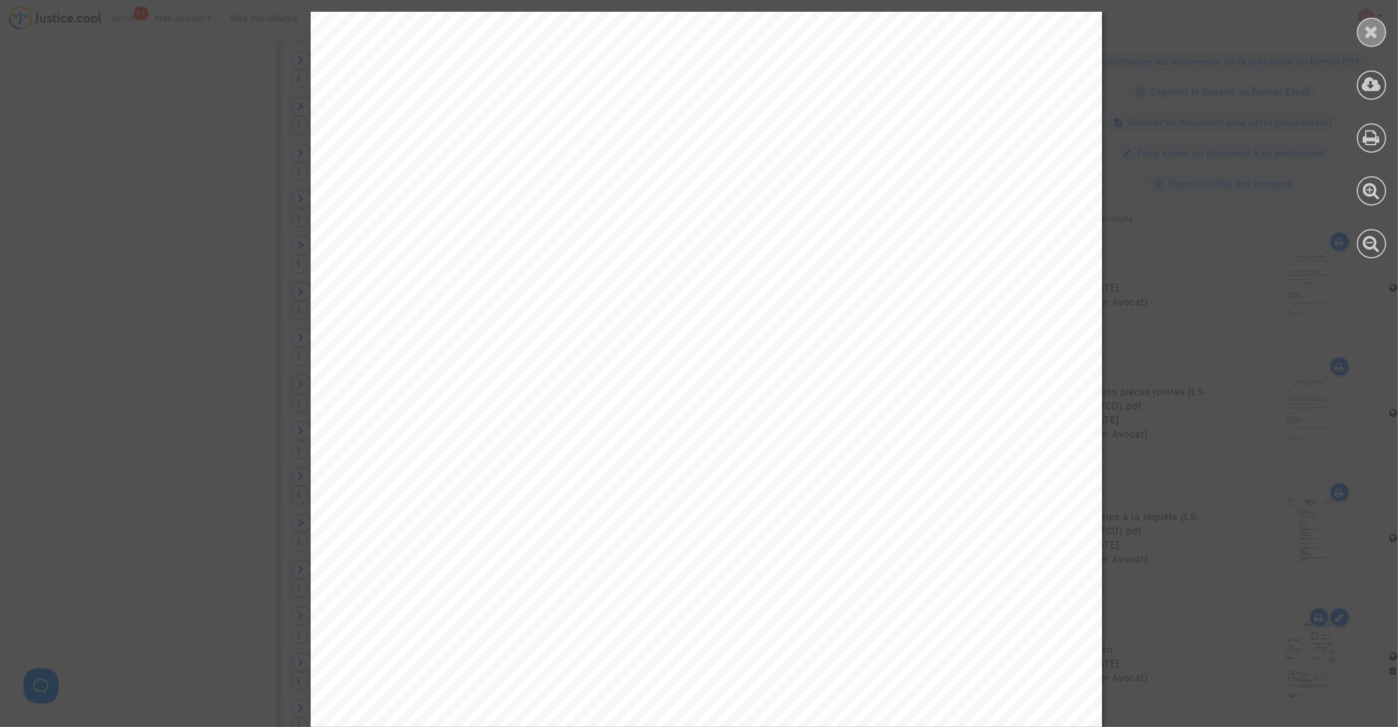
click at [928, 33] on div at bounding box center [1371, 32] width 29 height 29
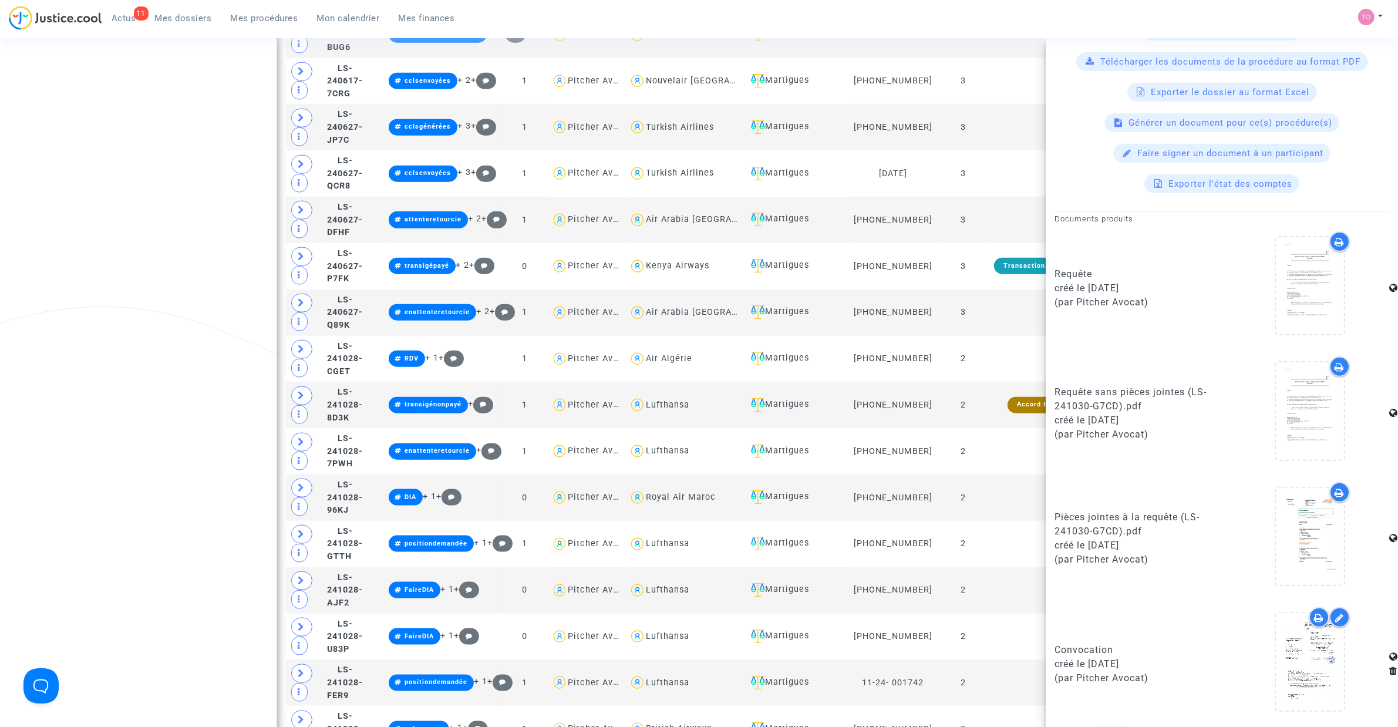
scroll to position [1589, 0]
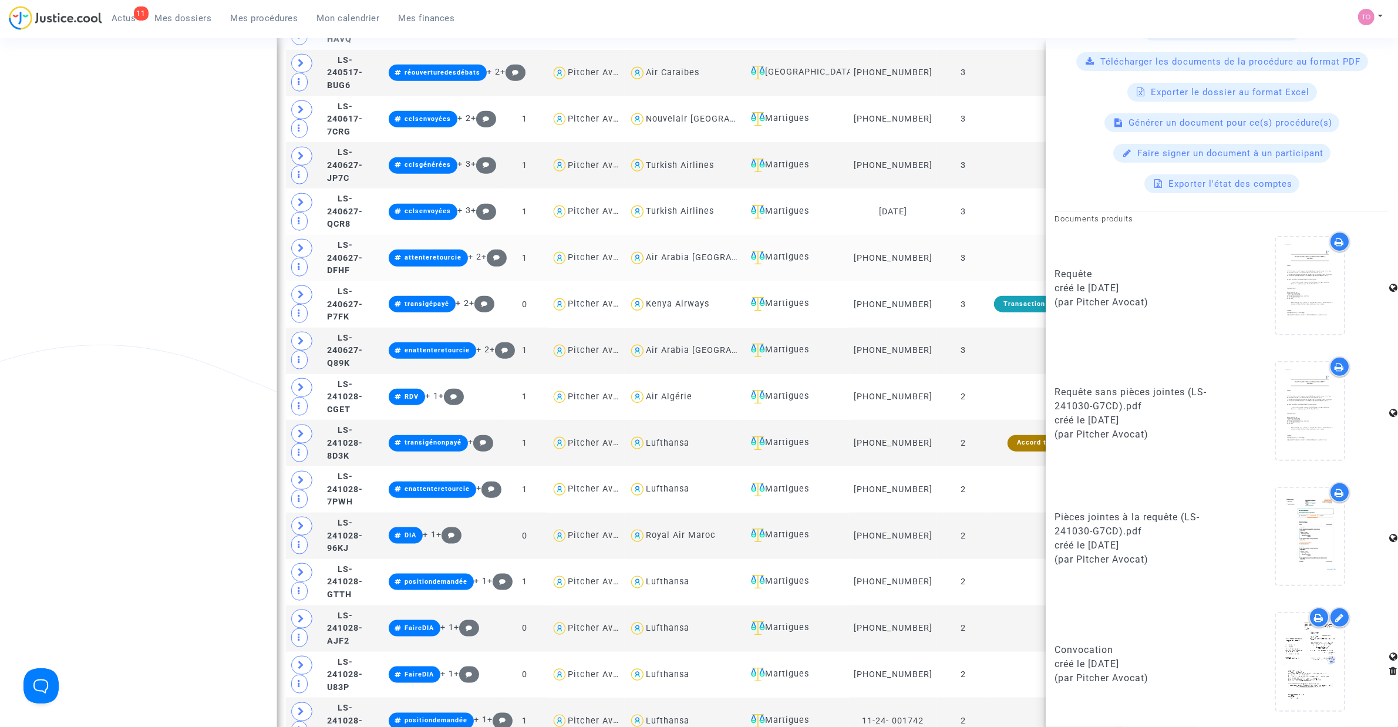
click at [351, 267] on copy "LS-240627-DFHF" at bounding box center [345, 257] width 36 height 35
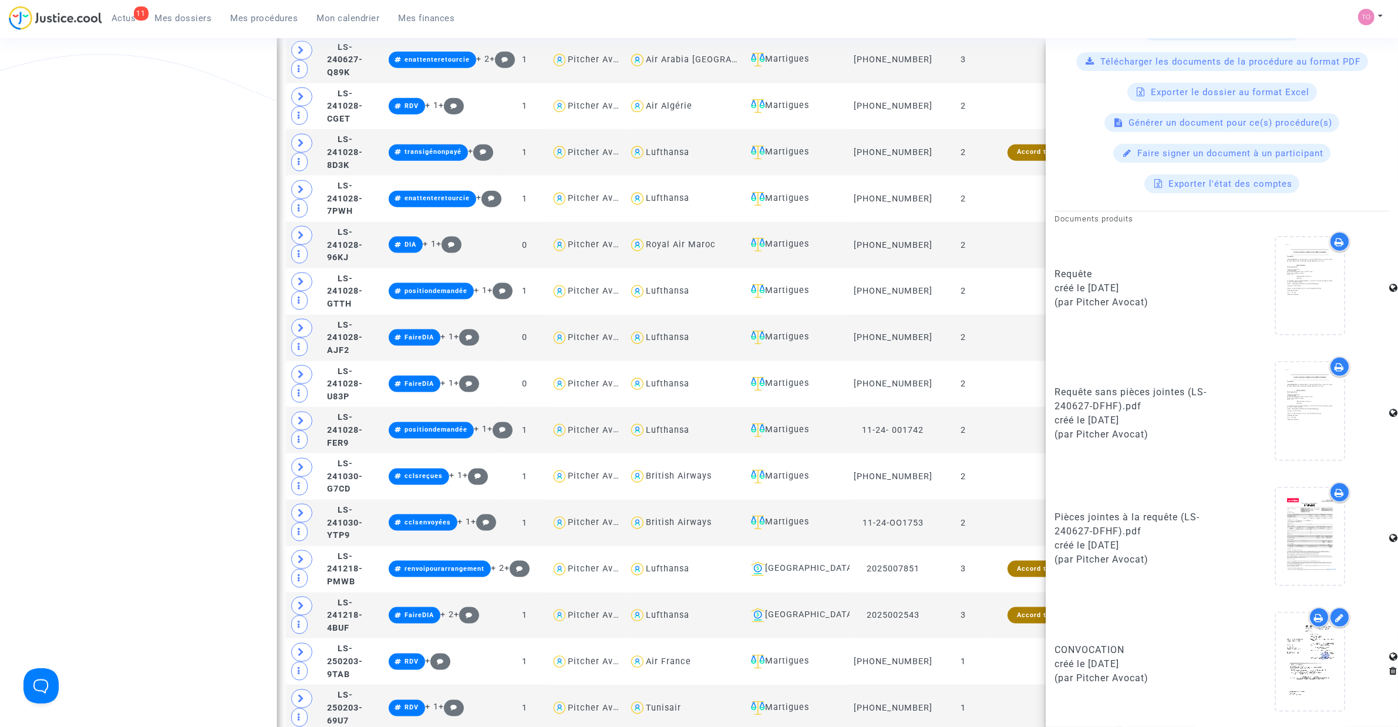
scroll to position [1883, 0]
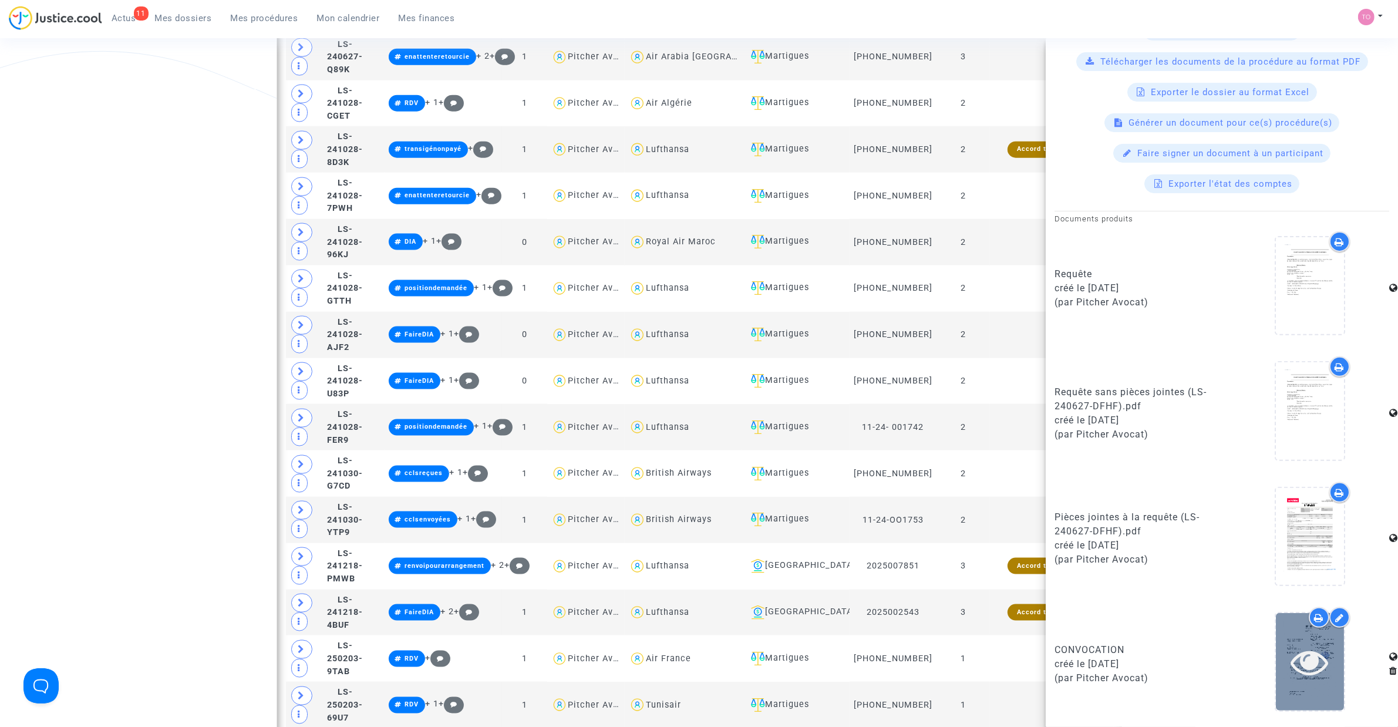
click at [928, 463] on icon at bounding box center [1311, 662] width 38 height 38
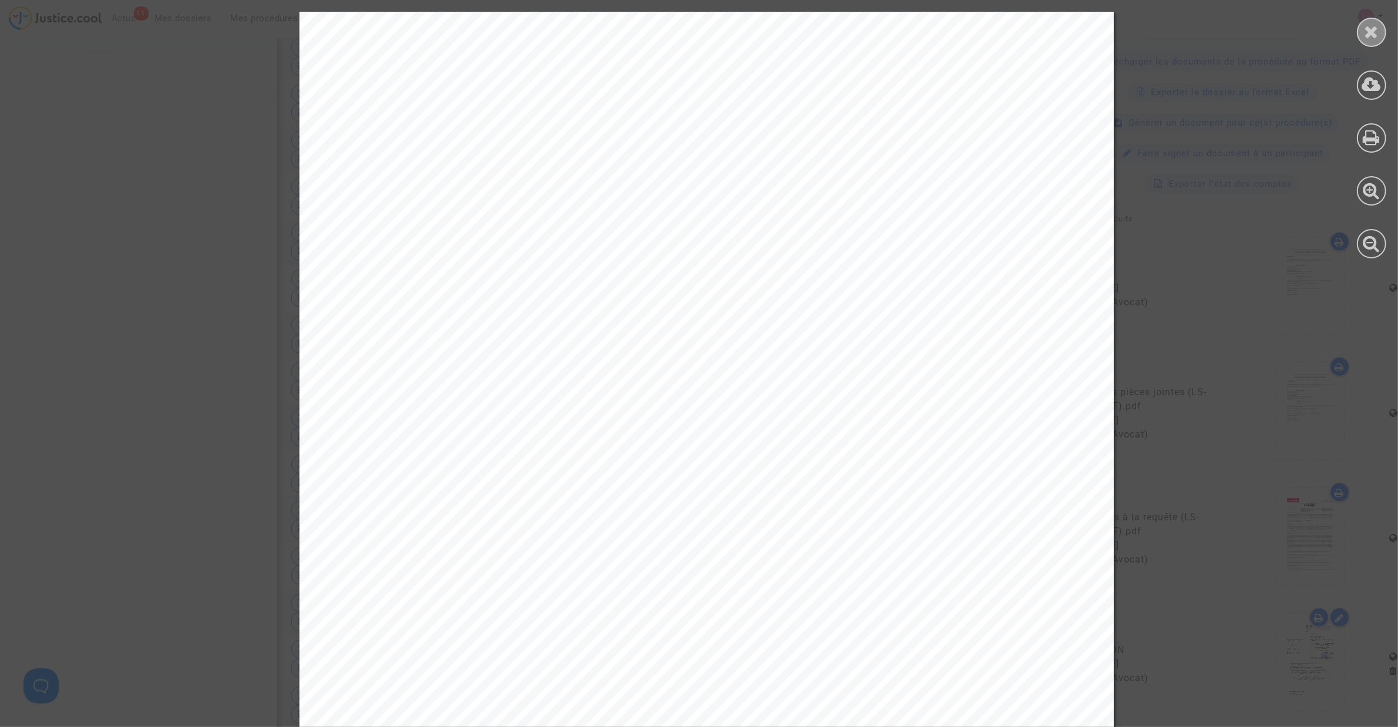
click at [928, 39] on icon at bounding box center [1372, 32] width 15 height 18
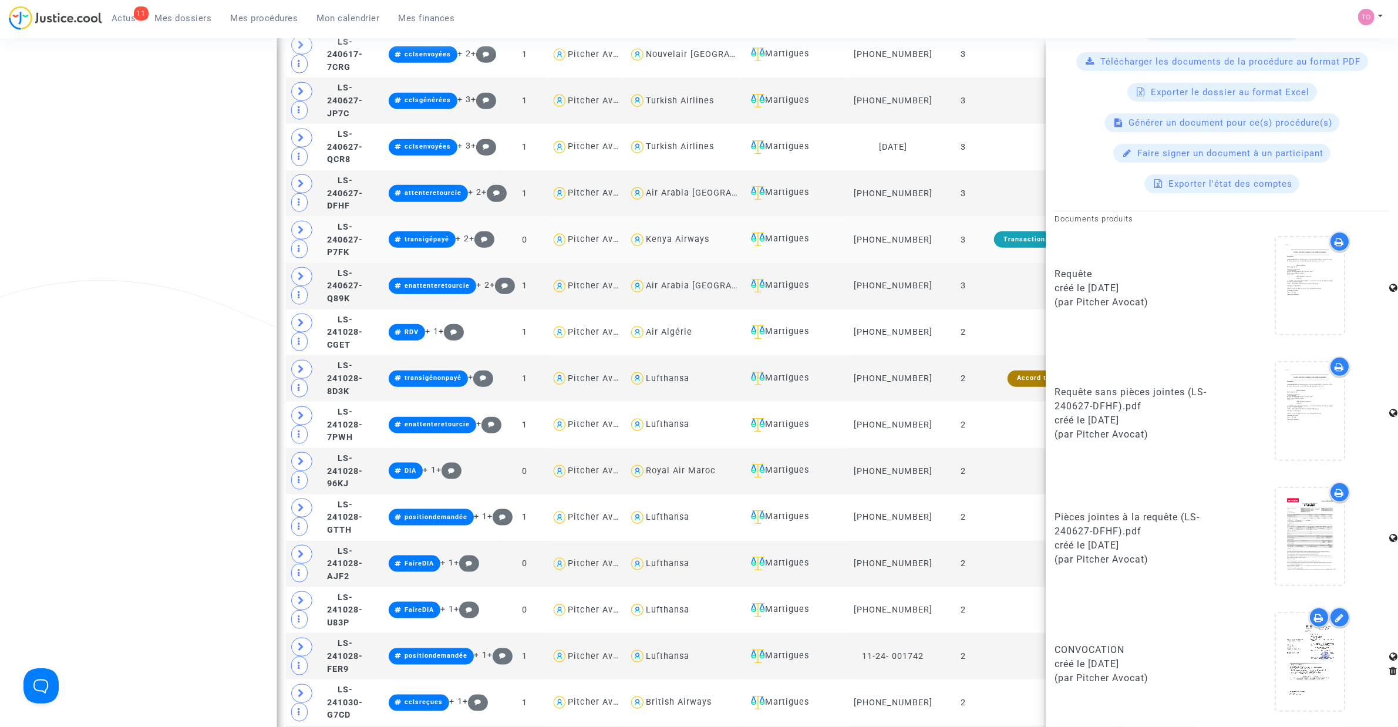
scroll to position [1613, 0]
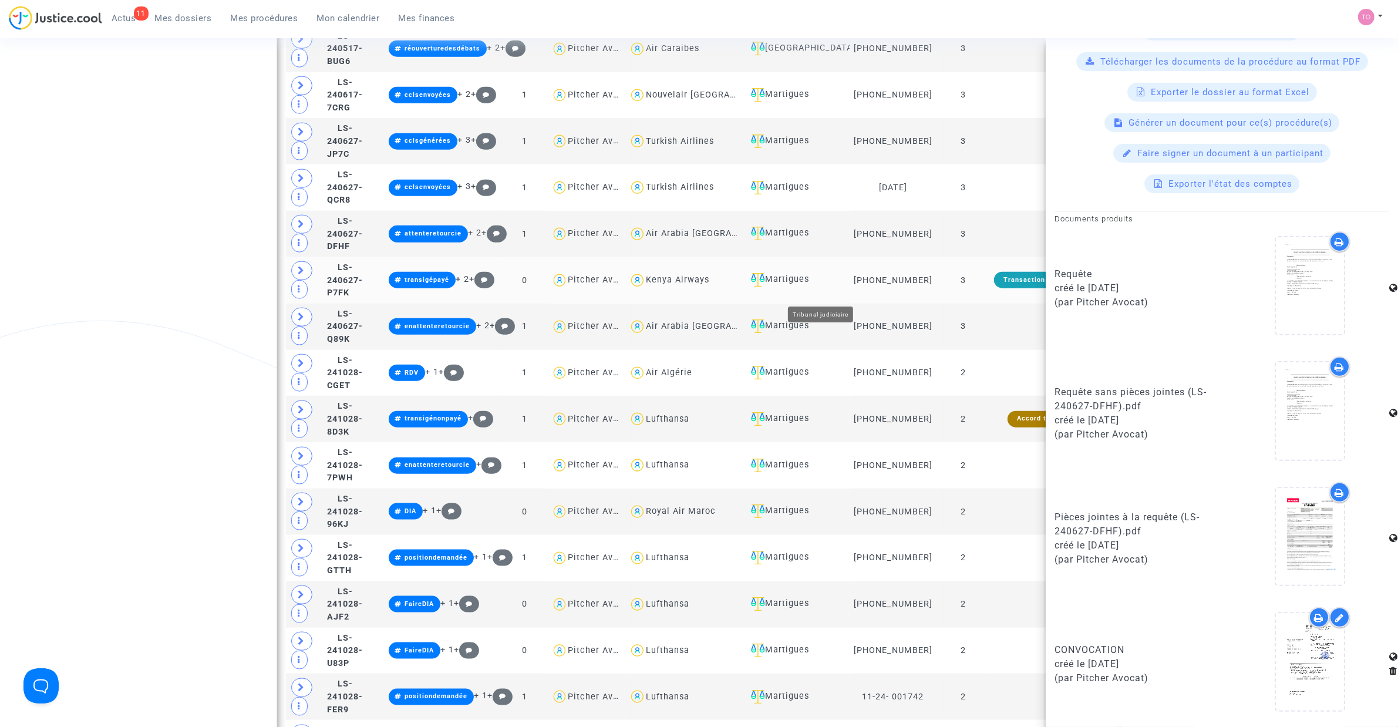
click at [821, 287] on div "Martigues" at bounding box center [796, 280] width 99 height 14
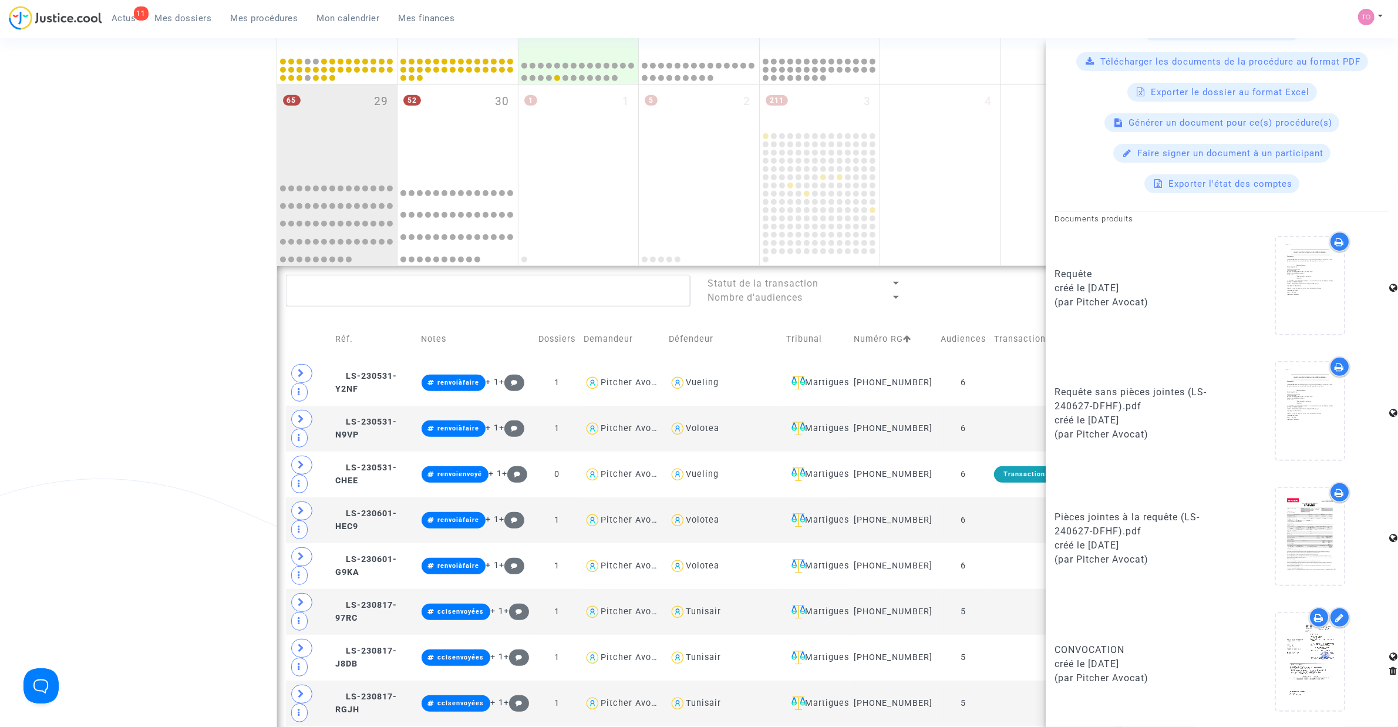
scroll to position [441, 0]
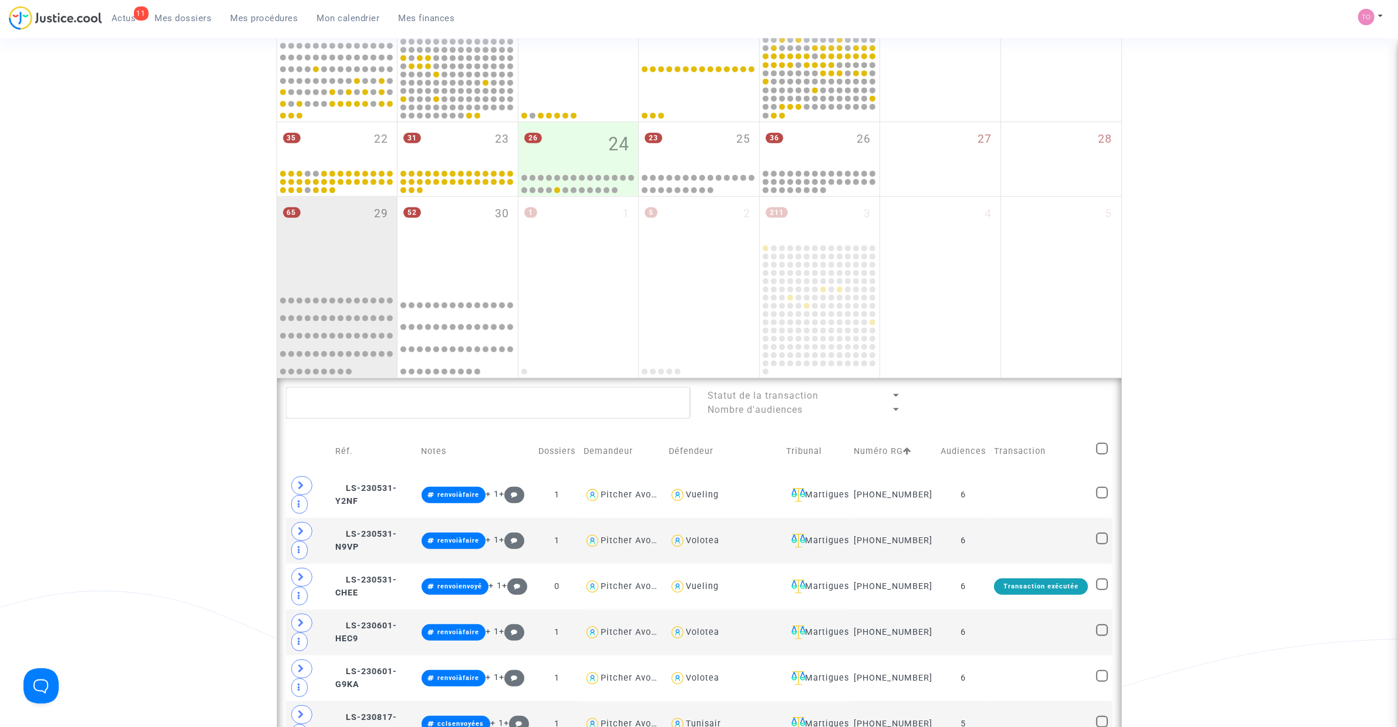
scroll to position [588, 0]
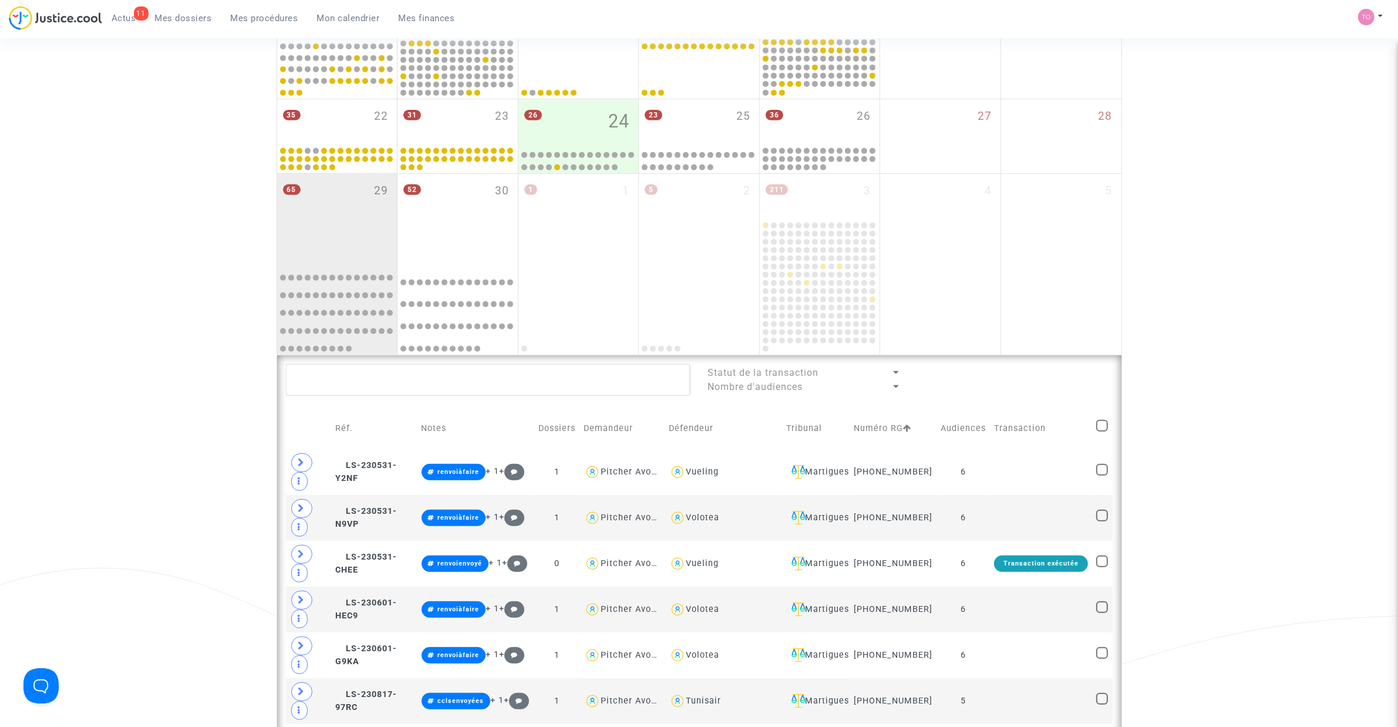
click at [928, 428] on td at bounding box center [1102, 429] width 20 height 42
click at [928, 429] on span at bounding box center [1103, 426] width 12 height 12
click at [928, 432] on input "checkbox" at bounding box center [1102, 432] width 1 height 1
checkbox input "true"
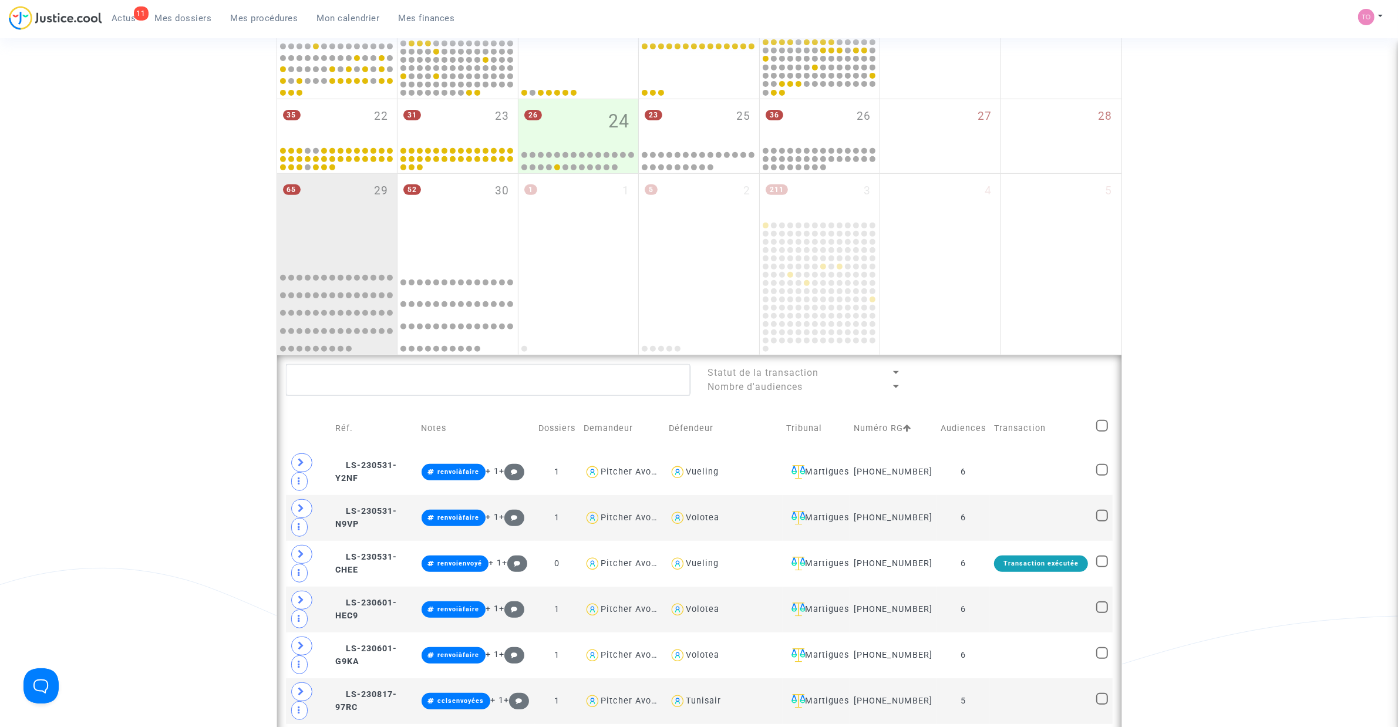
checkbox input "true"
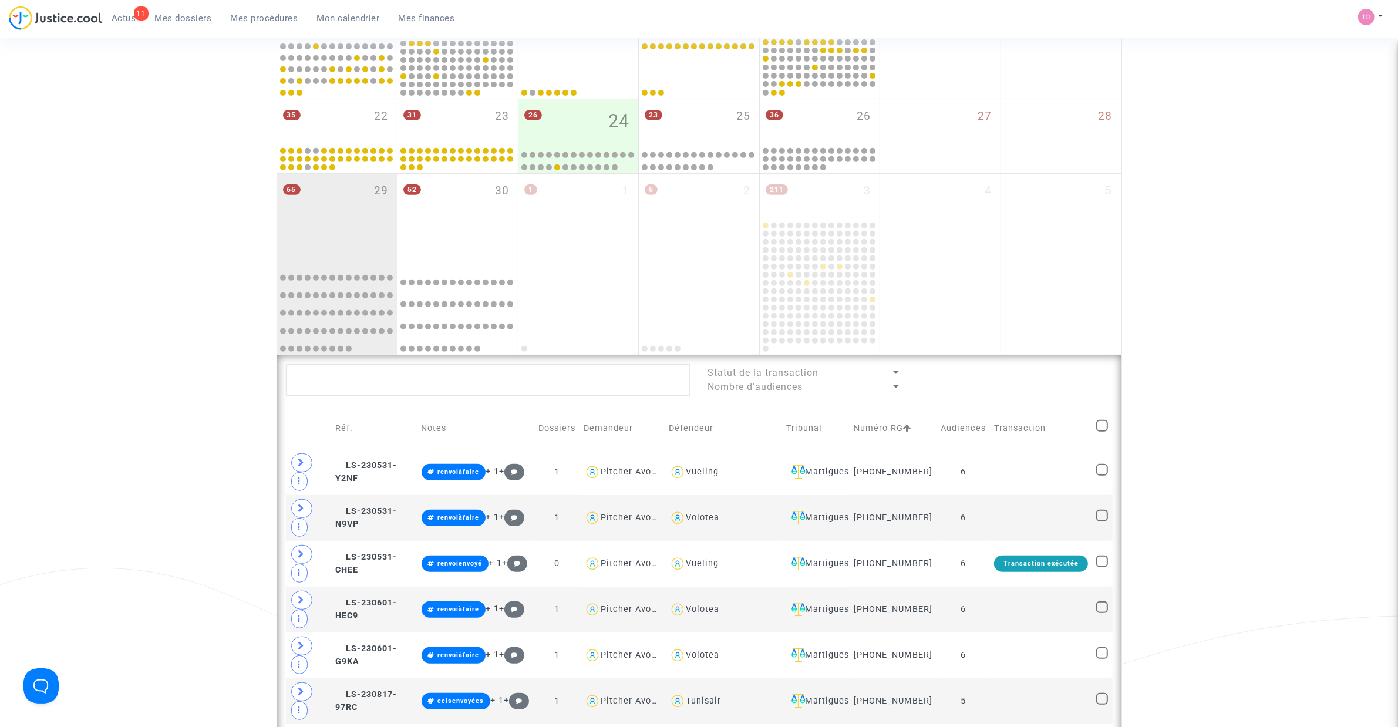
checkbox input "true"
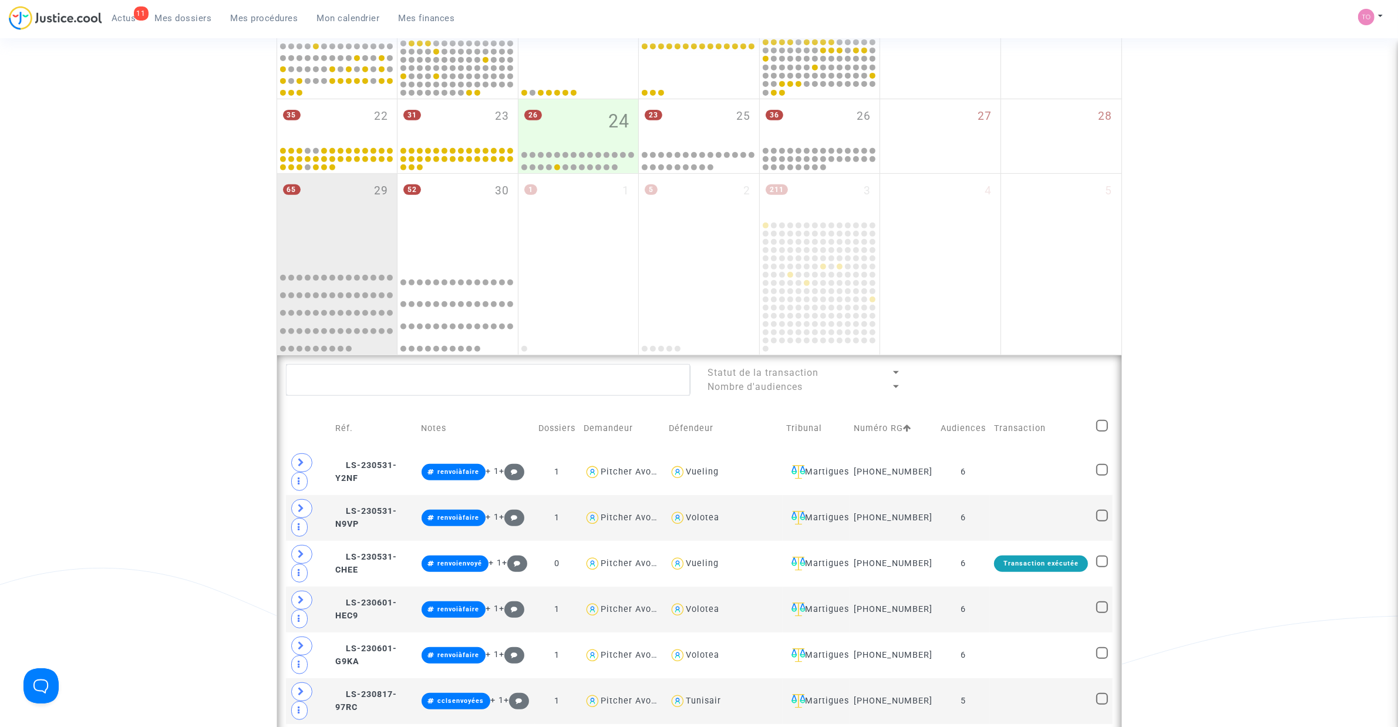
checkbox input "true"
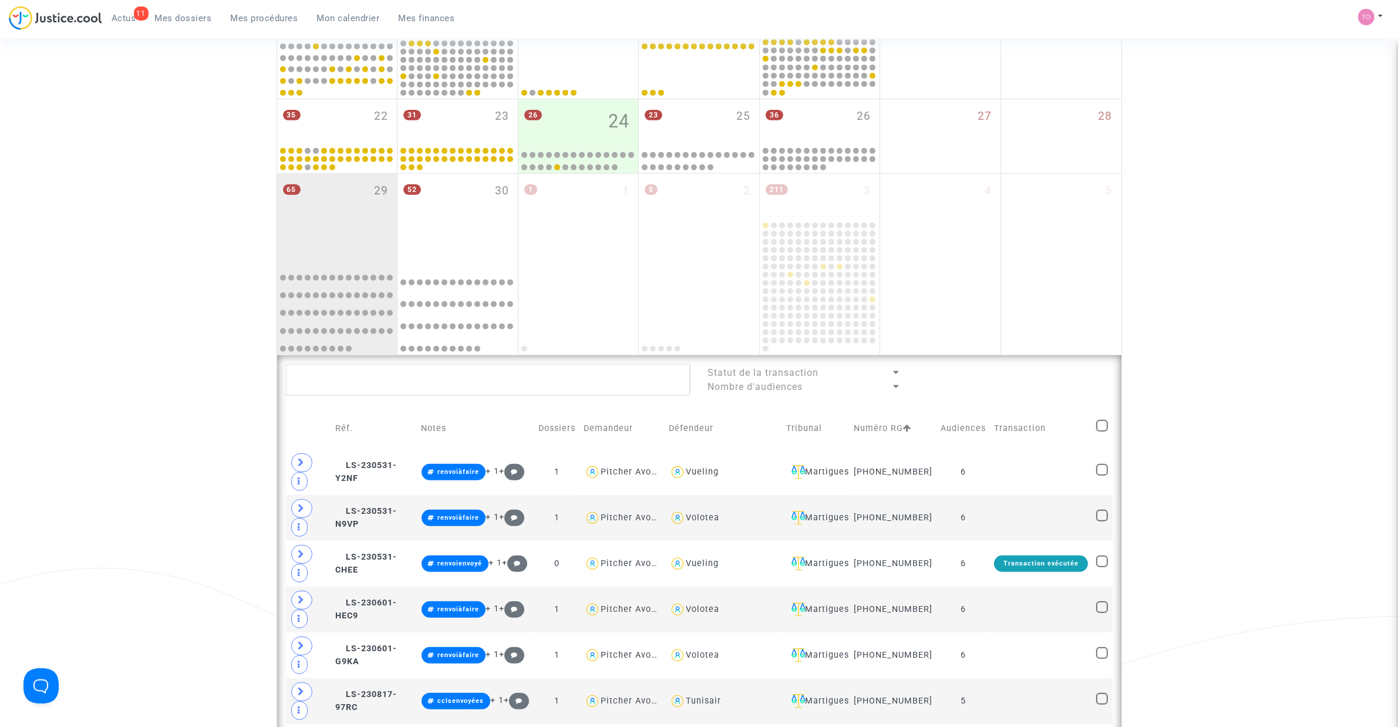
checkbox input "true"
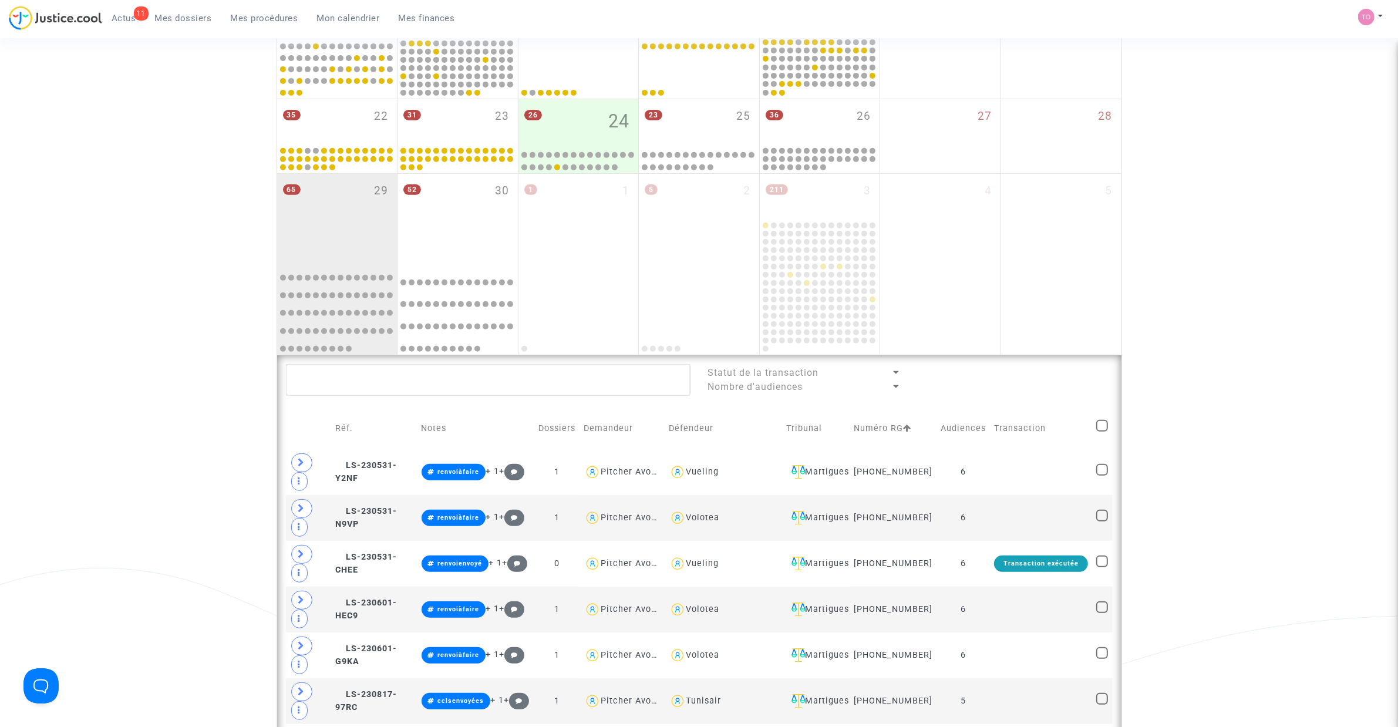
checkbox input "true"
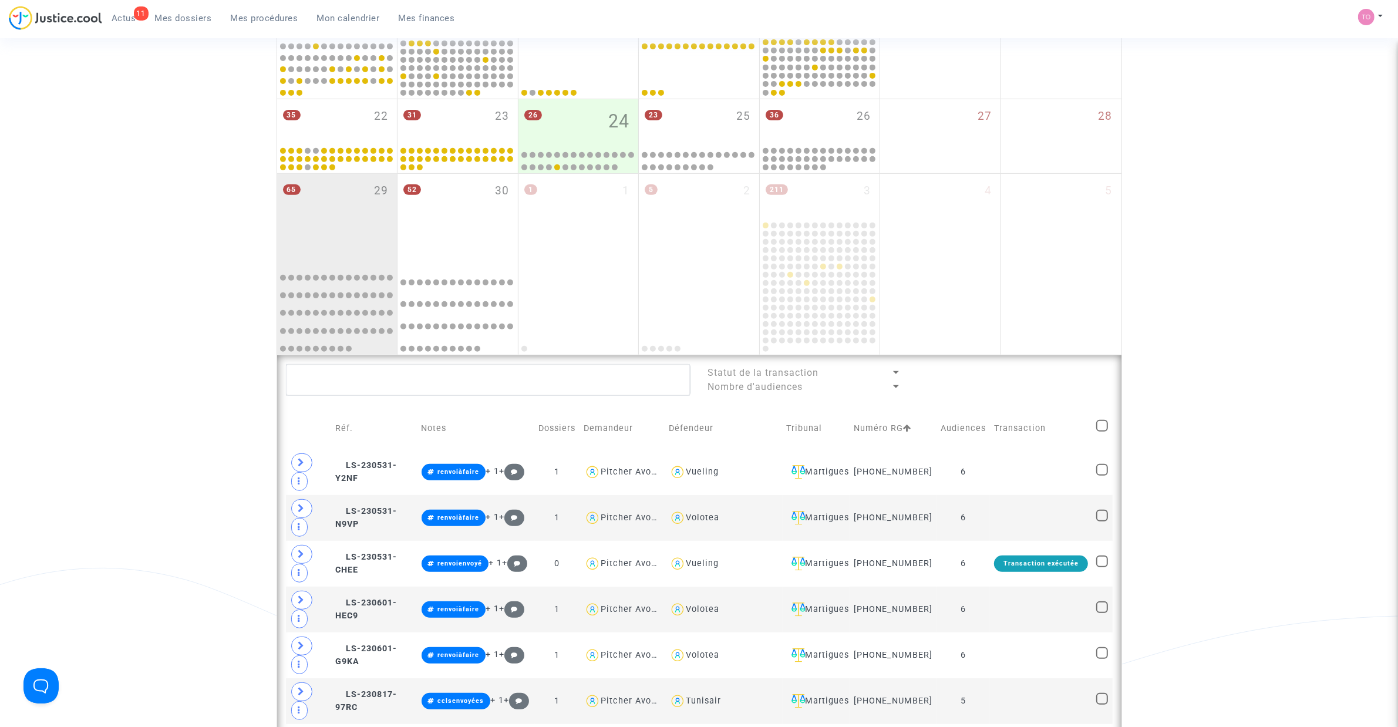
checkbox input "true"
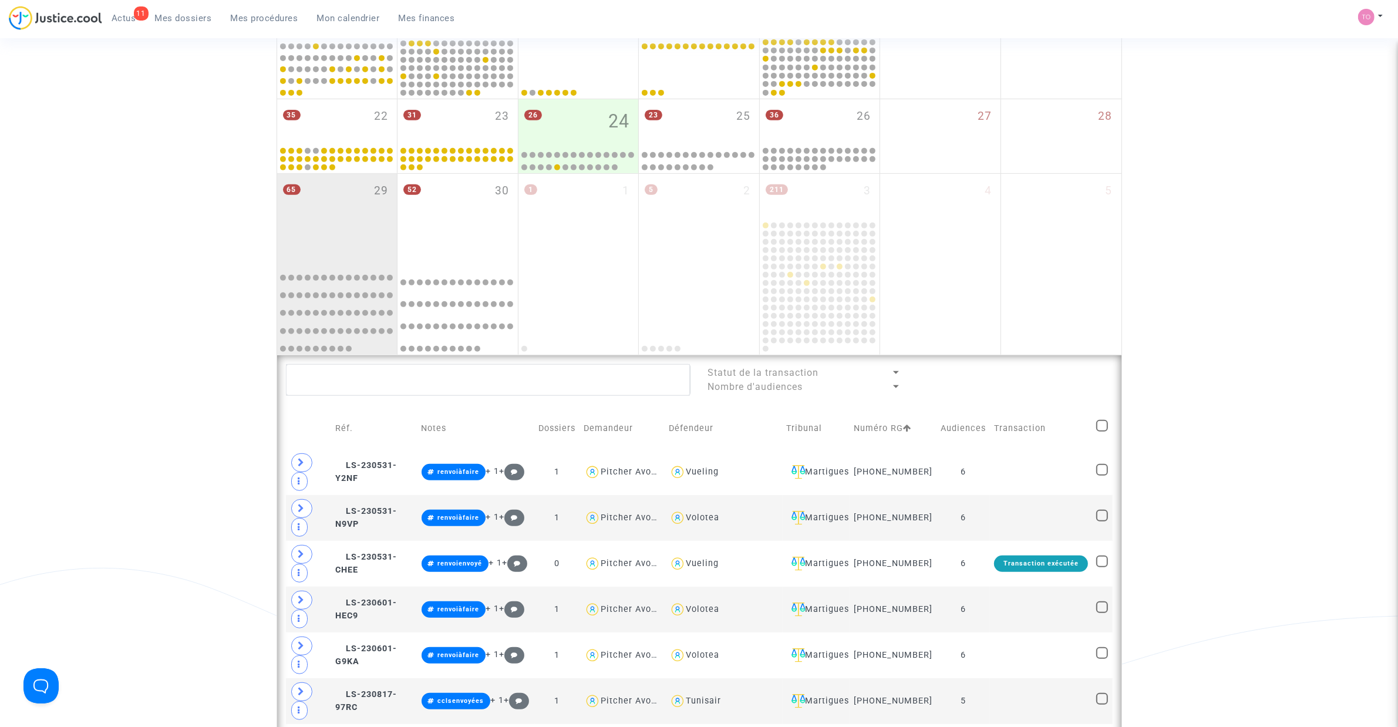
checkbox input "true"
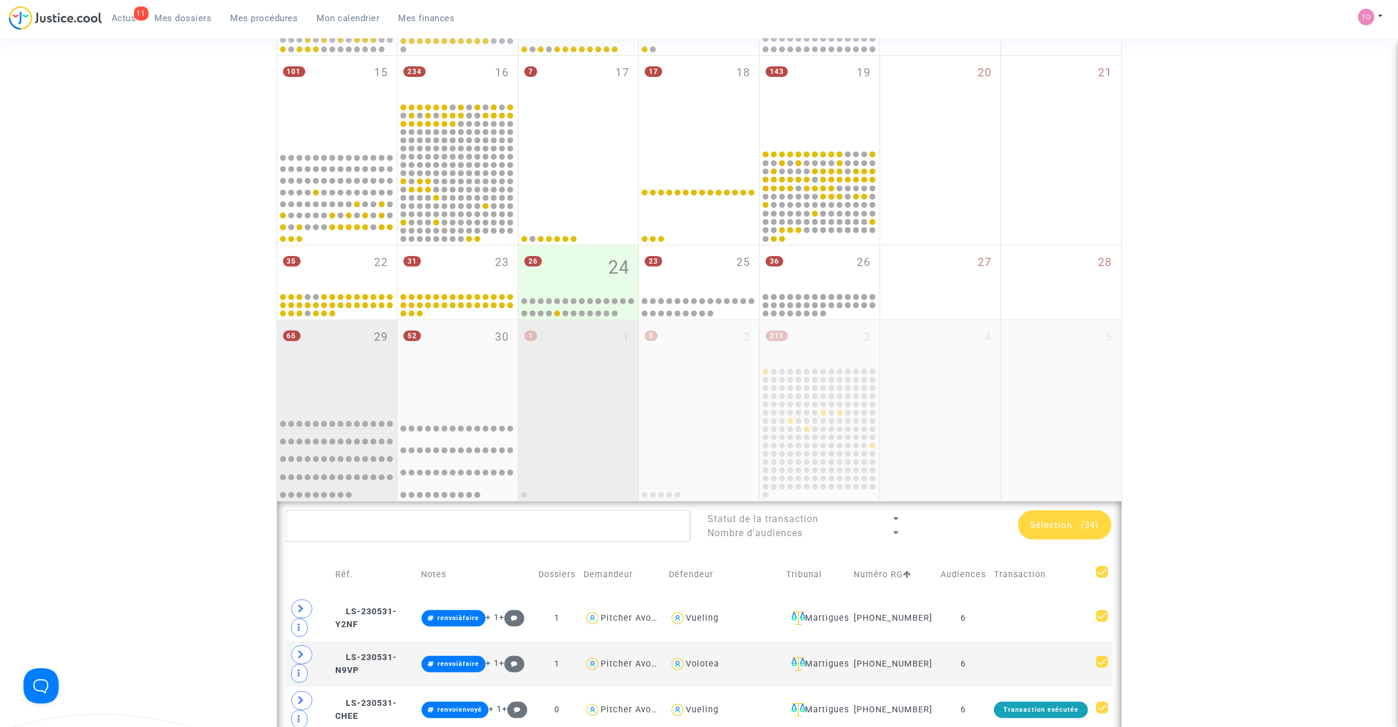
scroll to position [441, 0]
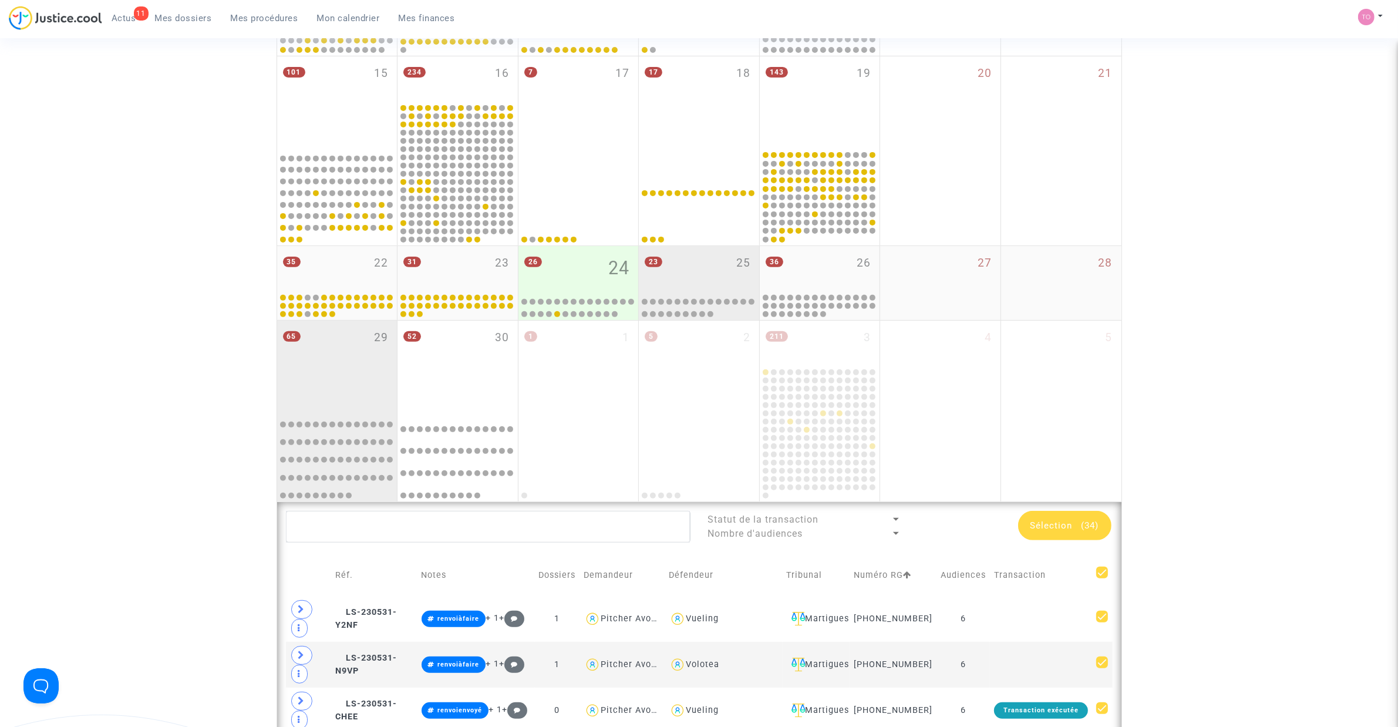
click at [703, 264] on div "23 25" at bounding box center [699, 269] width 120 height 46
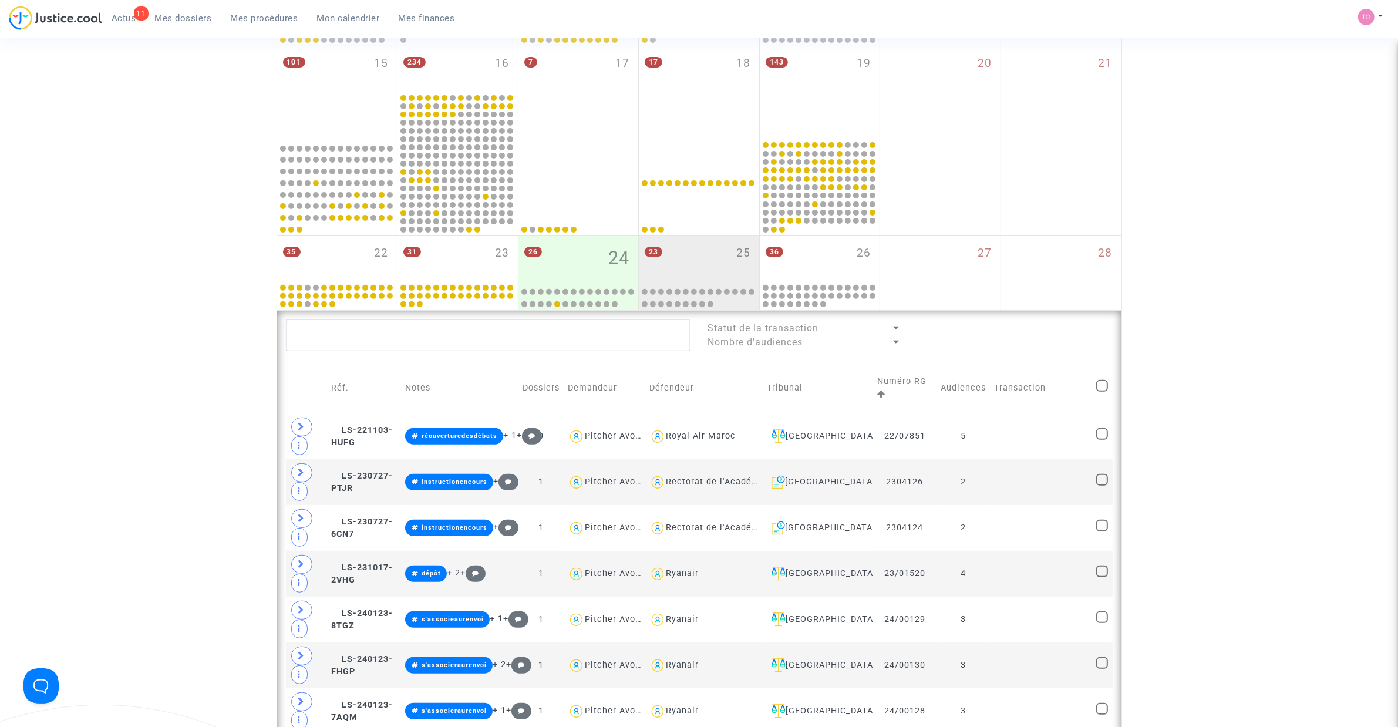
scroll to position [441, 0]
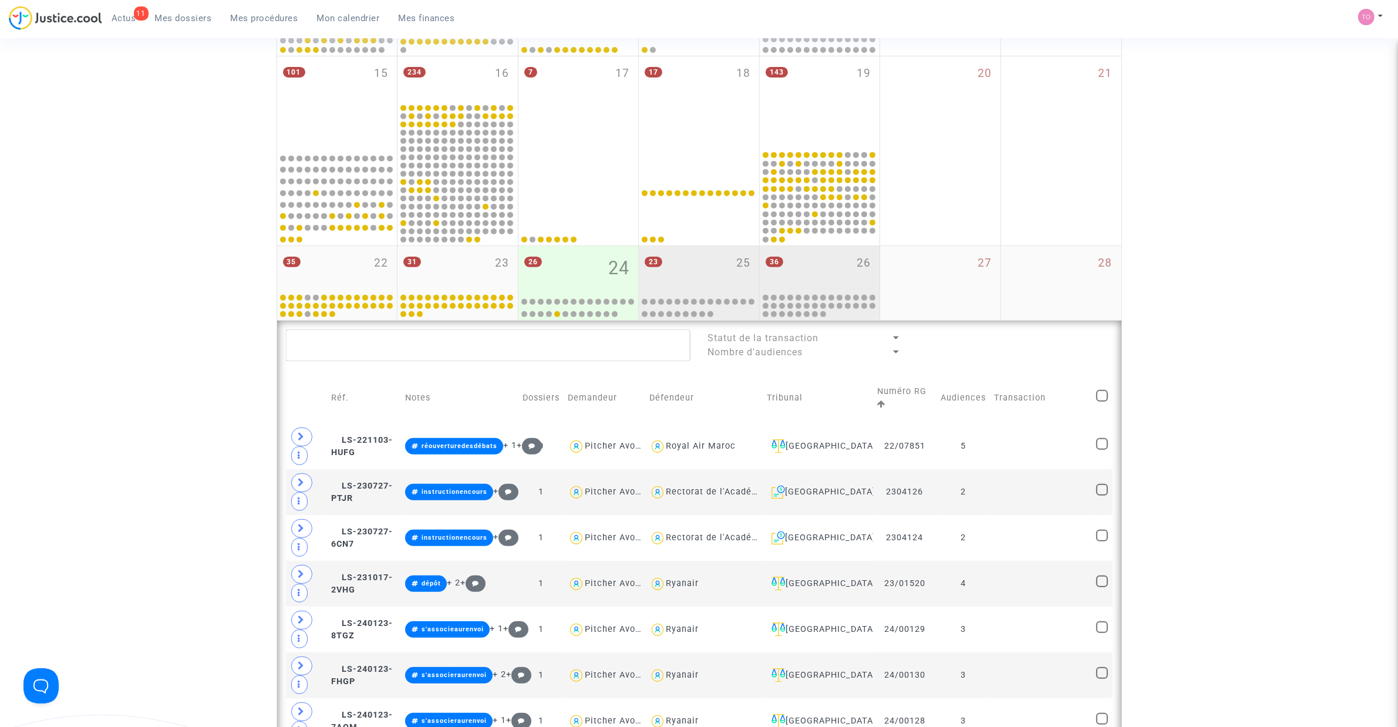
click at [779, 259] on span "36" at bounding box center [775, 262] width 18 height 11
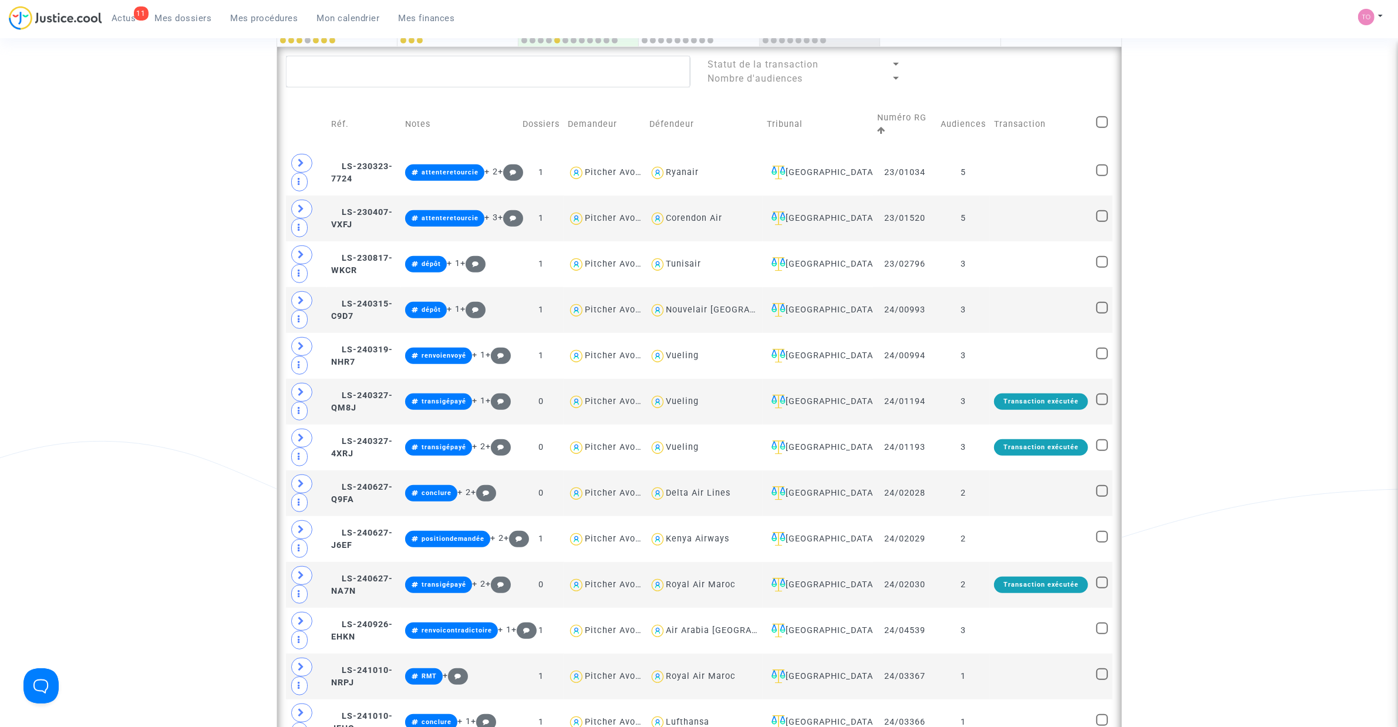
scroll to position [735, 0]
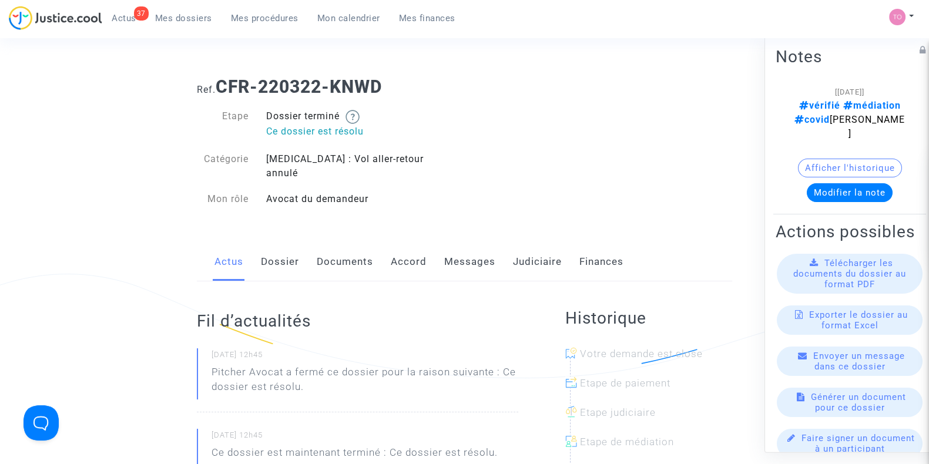
click at [832, 159] on button "Afficher l'historique" at bounding box center [850, 168] width 104 height 19
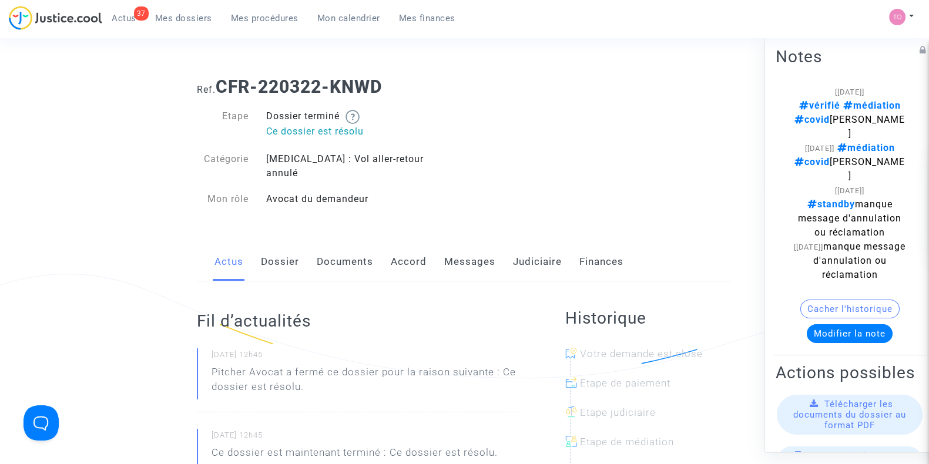
click at [294, 243] on link "Dossier" at bounding box center [280, 262] width 38 height 39
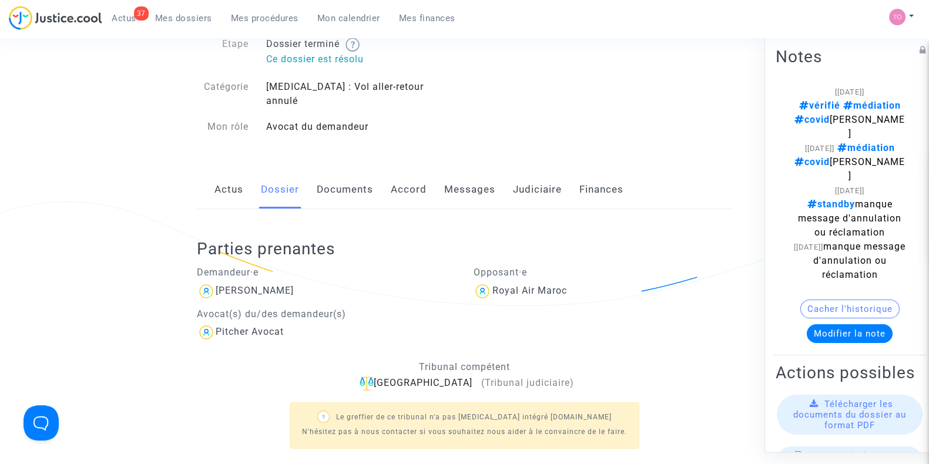
scroll to position [73, 0]
click at [334, 181] on link "Documents" at bounding box center [345, 189] width 56 height 39
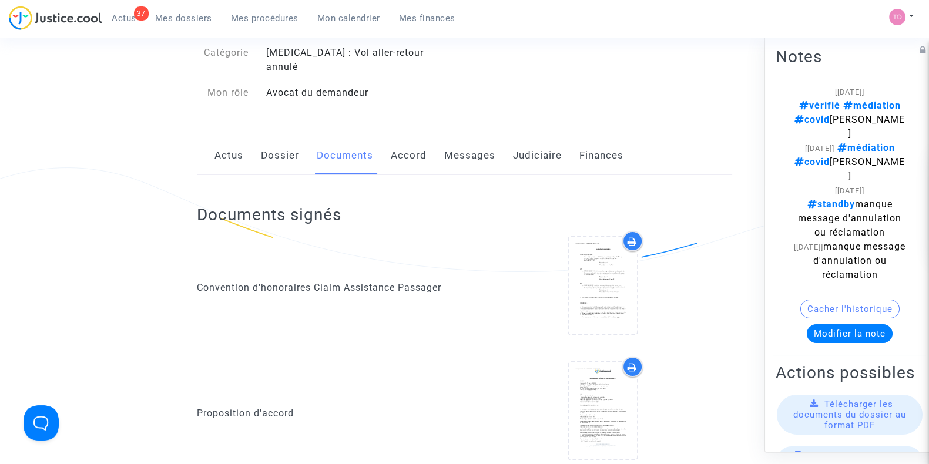
scroll to position [122, 0]
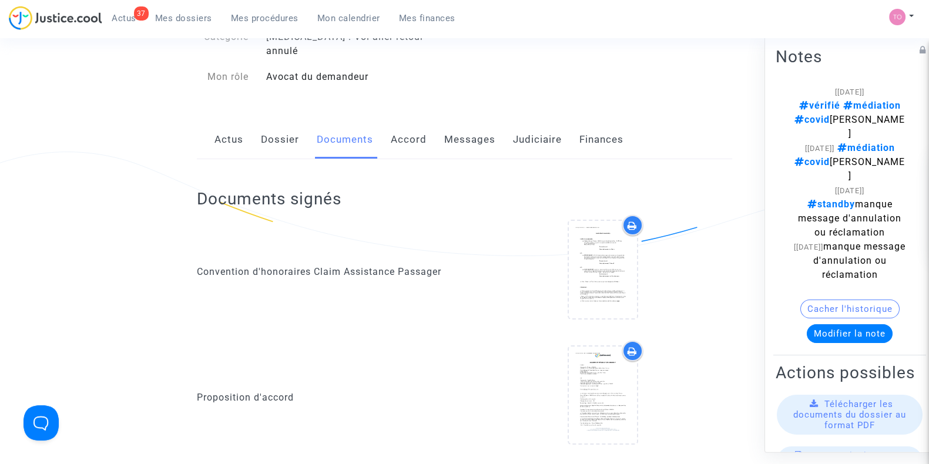
click at [399, 138] on link "Accord" at bounding box center [409, 139] width 36 height 39
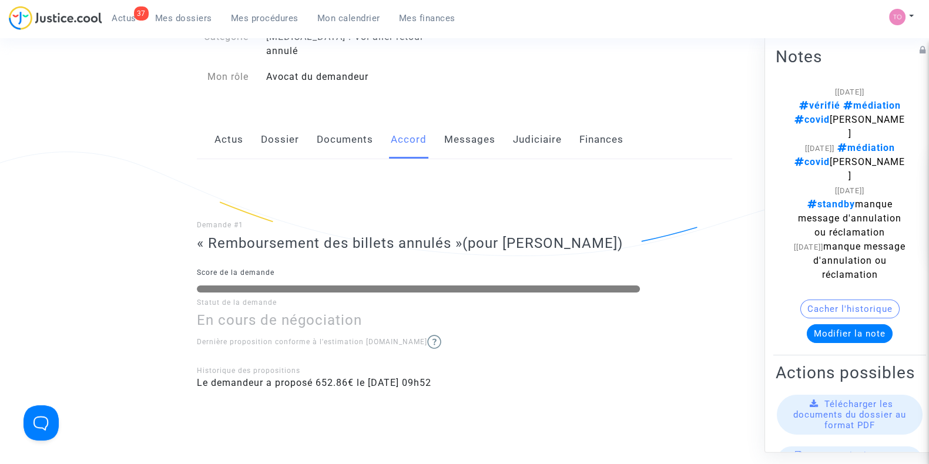
click at [459, 133] on link "Messages" at bounding box center [469, 139] width 51 height 39
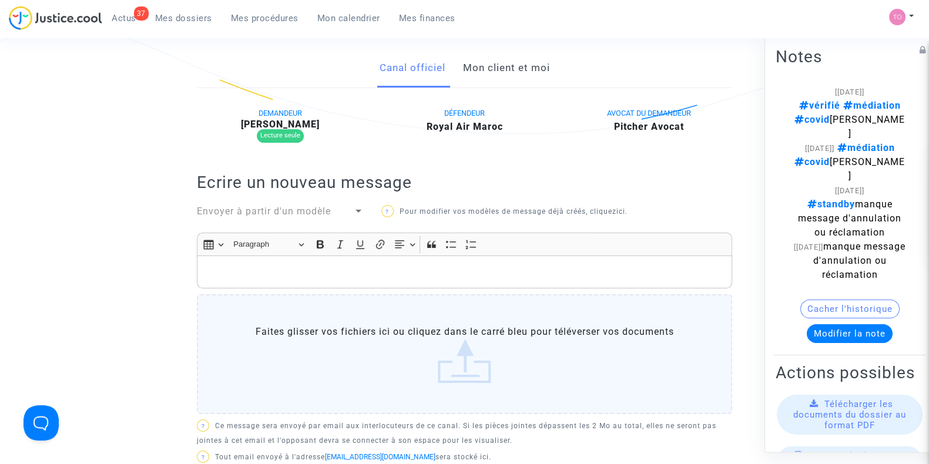
click at [492, 60] on link "Mon client et moi" at bounding box center [505, 68] width 87 height 39
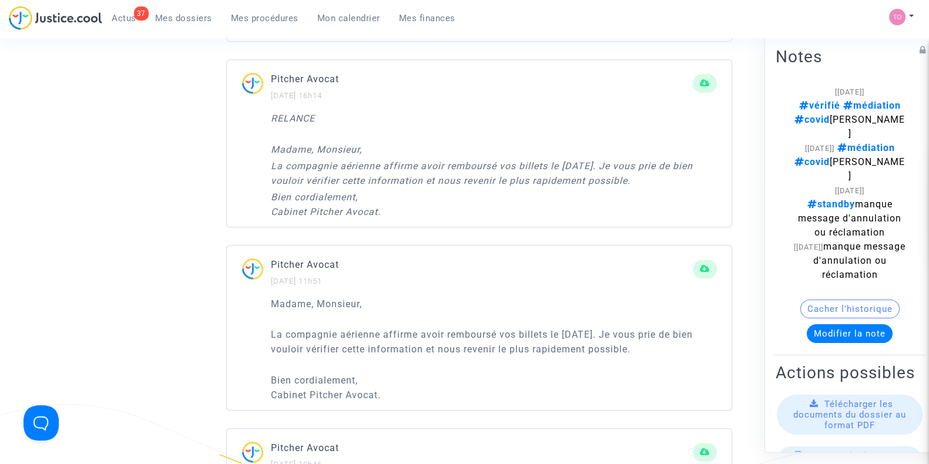
scroll to position [905, 0]
click at [835, 315] on button "Cacher l'historique" at bounding box center [849, 309] width 99 height 19
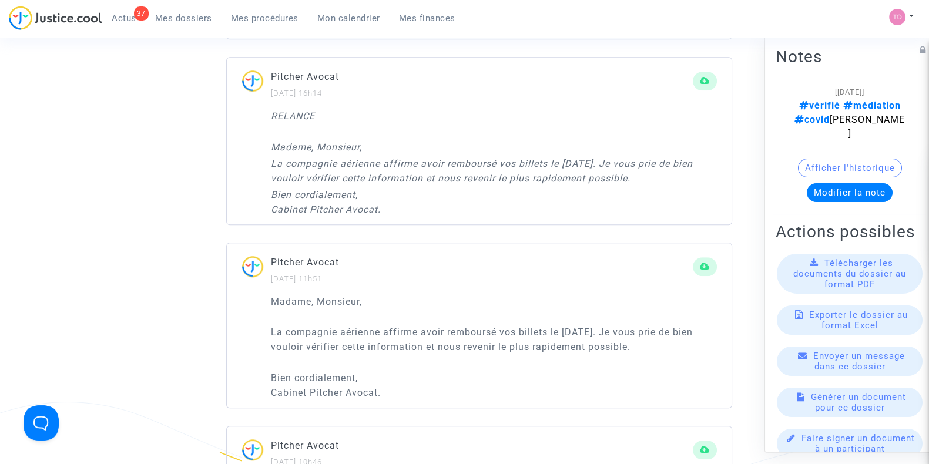
click at [821, 159] on button "Afficher l'historique" at bounding box center [850, 168] width 104 height 19
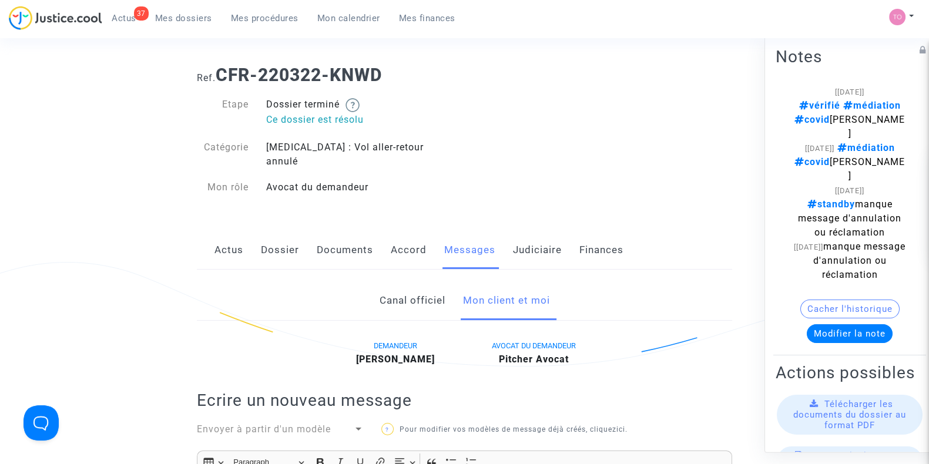
scroll to position [0, 0]
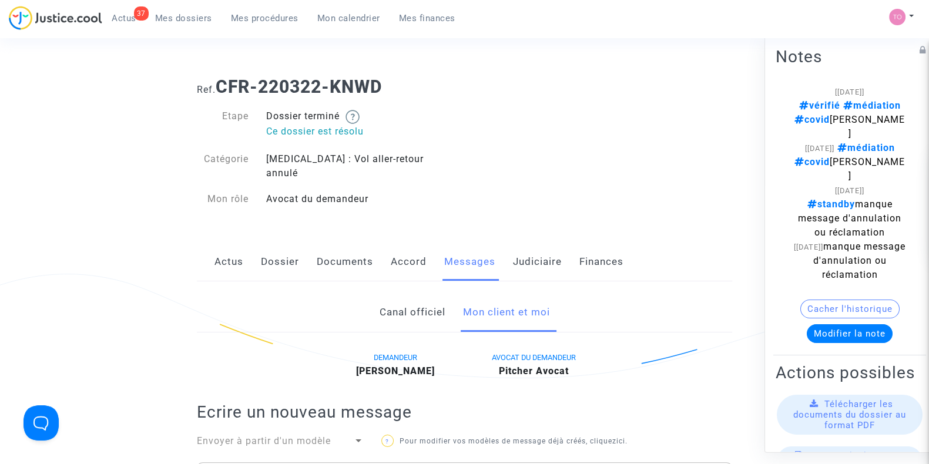
click at [533, 248] on link "Judiciaire" at bounding box center [537, 262] width 49 height 39
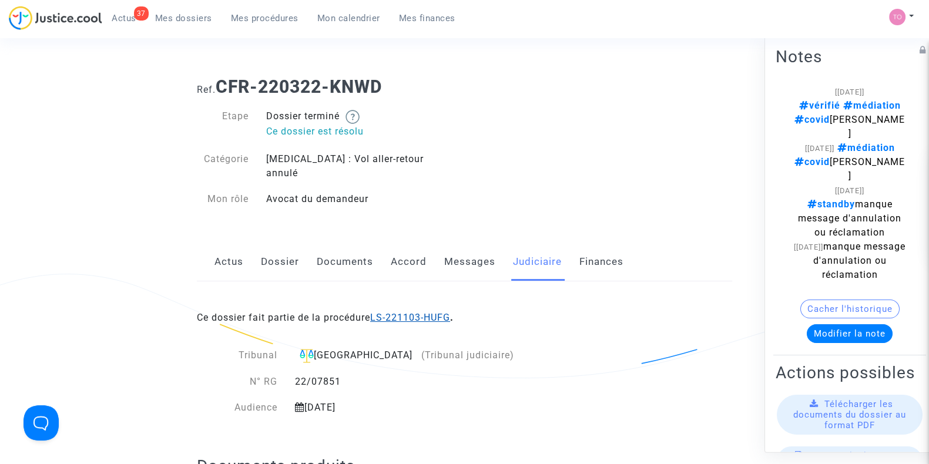
click at [436, 312] on link "LS-221103-HUFG" at bounding box center [410, 317] width 80 height 11
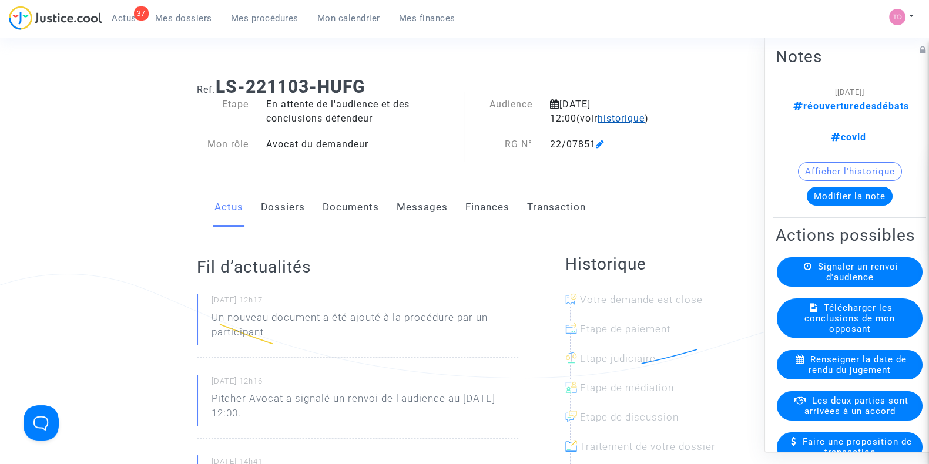
click at [597, 122] on span "historique" at bounding box center [620, 118] width 47 height 11
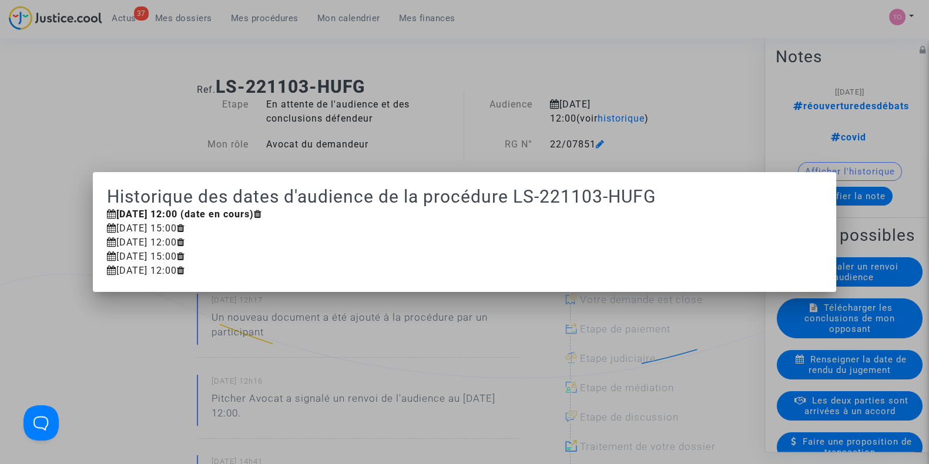
click at [112, 122] on div at bounding box center [464, 232] width 929 height 464
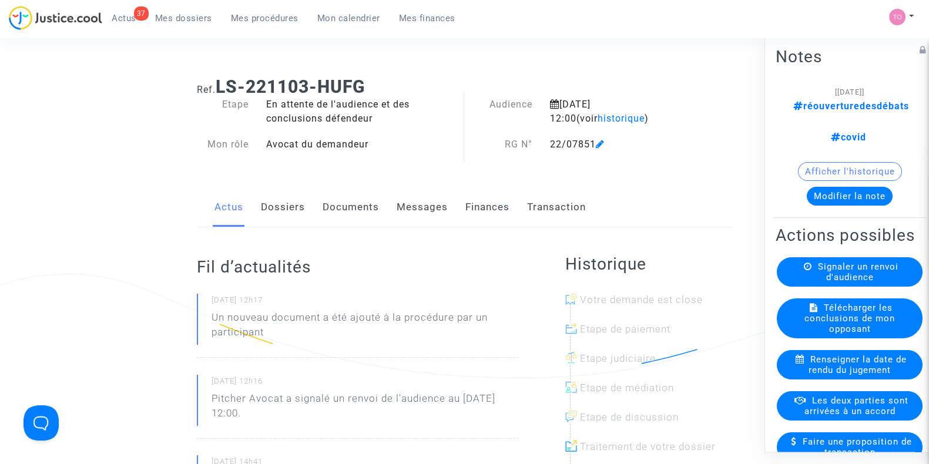
drag, startPoint x: 291, startPoint y: 220, endPoint x: 350, endPoint y: 217, distance: 59.4
click at [291, 220] on link "Dossiers" at bounding box center [283, 207] width 44 height 39
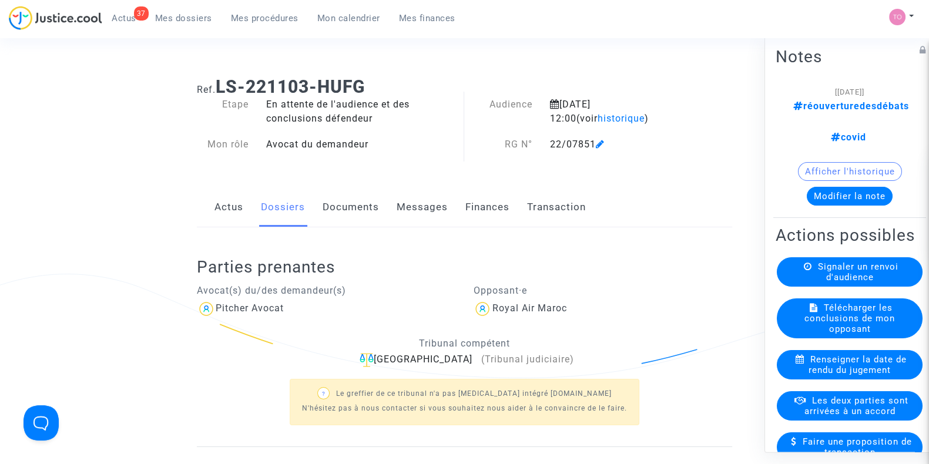
click at [403, 213] on link "Messages" at bounding box center [421, 207] width 51 height 39
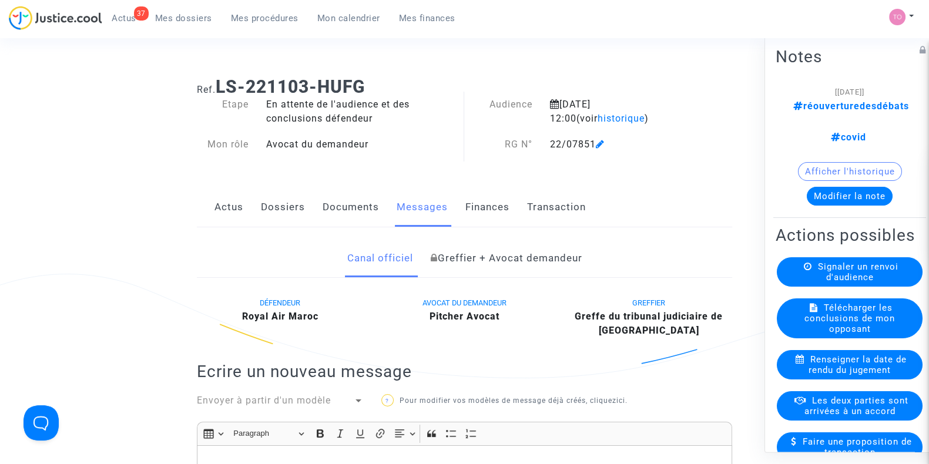
click at [276, 210] on link "Dossiers" at bounding box center [283, 207] width 44 height 39
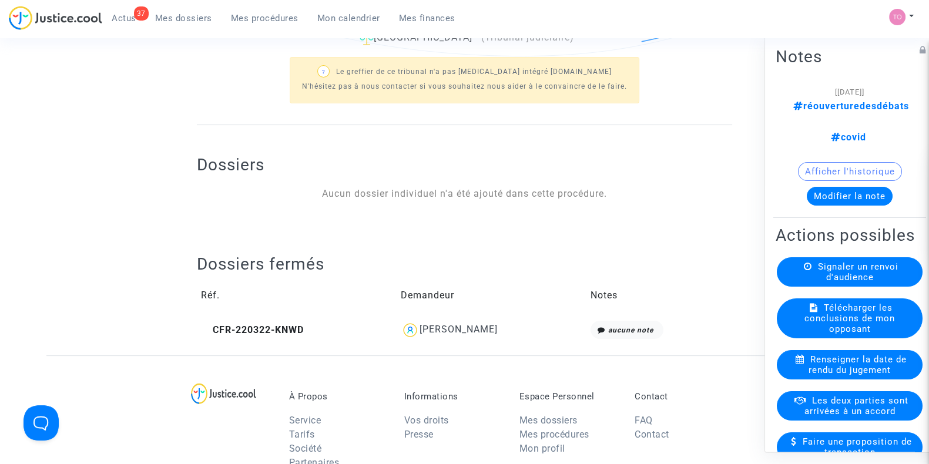
scroll to position [342, 0]
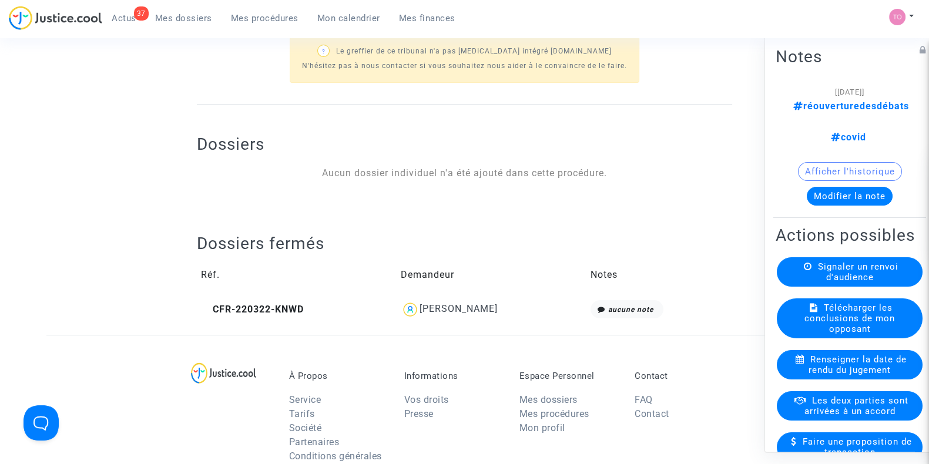
click at [425, 300] on span "Toilianti HAMADA" at bounding box center [458, 275] width 78 height 79
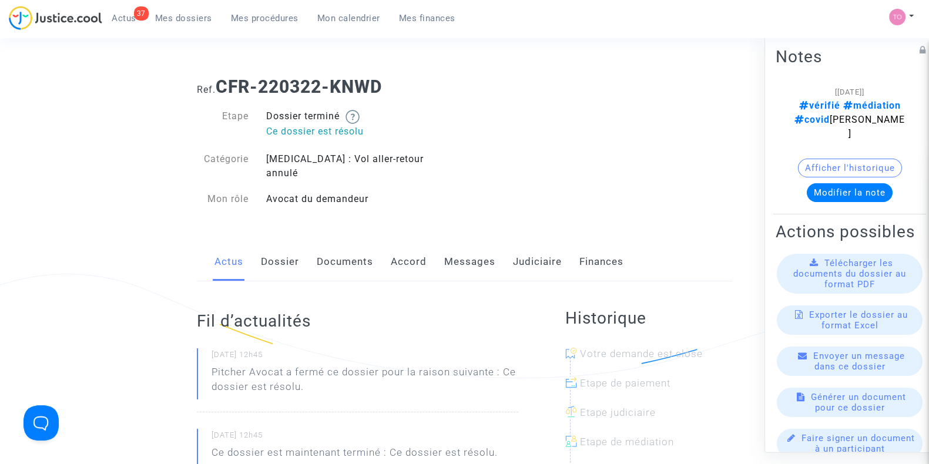
click at [537, 258] on link "Judiciaire" at bounding box center [537, 262] width 49 height 39
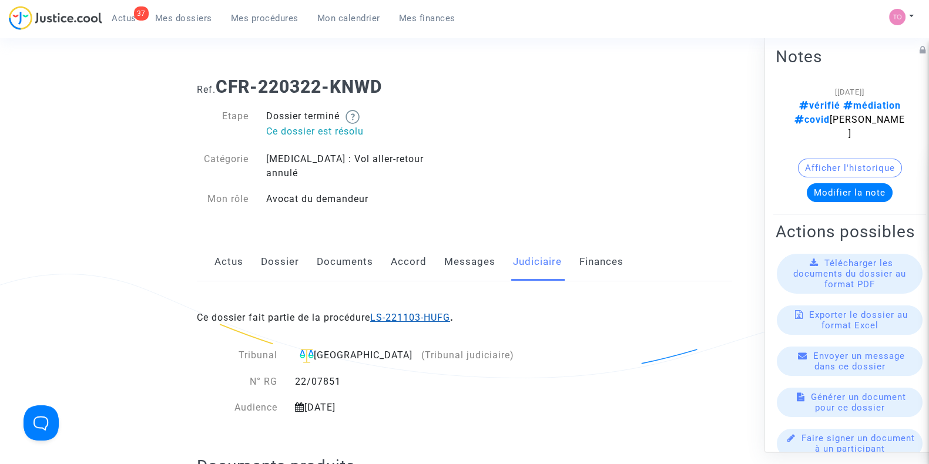
click at [410, 312] on link "LS-221103-HUFG" at bounding box center [410, 317] width 80 height 11
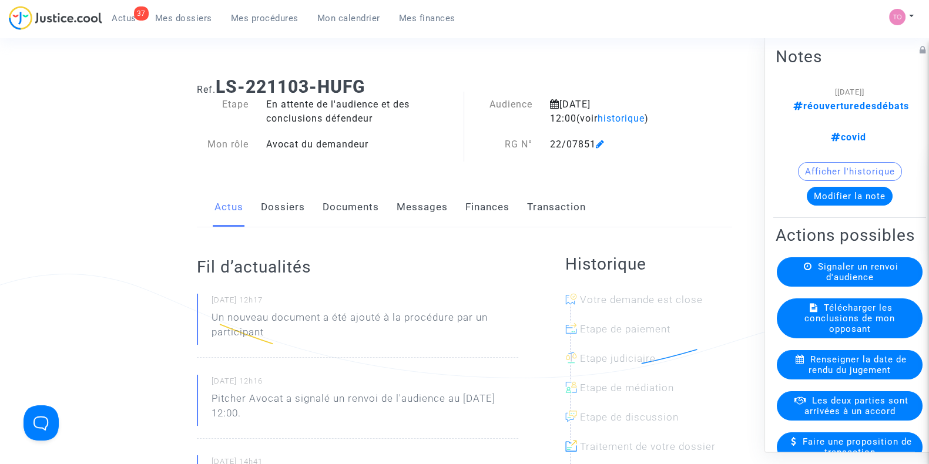
click at [590, 127] on div "Audience 25 septembre 2025 12:00 (voir historique ) RG N° 22/07851" at bounding box center [579, 130] width 230 height 66
click at [597, 122] on span "historique" at bounding box center [620, 118] width 47 height 11
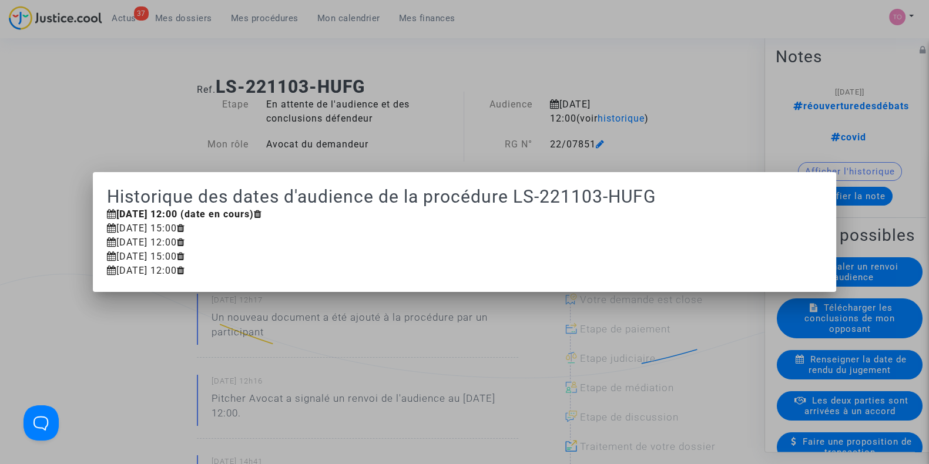
click at [517, 174] on mat-dialog-container "Historique des dates d'audience de la procédure LS-221103-HUFG 25 septembre 202…" at bounding box center [464, 232] width 743 height 120
click at [164, 230] on div "25 mars 2025 15:00" at bounding box center [464, 228] width 715 height 14
click at [470, 126] on div at bounding box center [464, 232] width 929 height 464
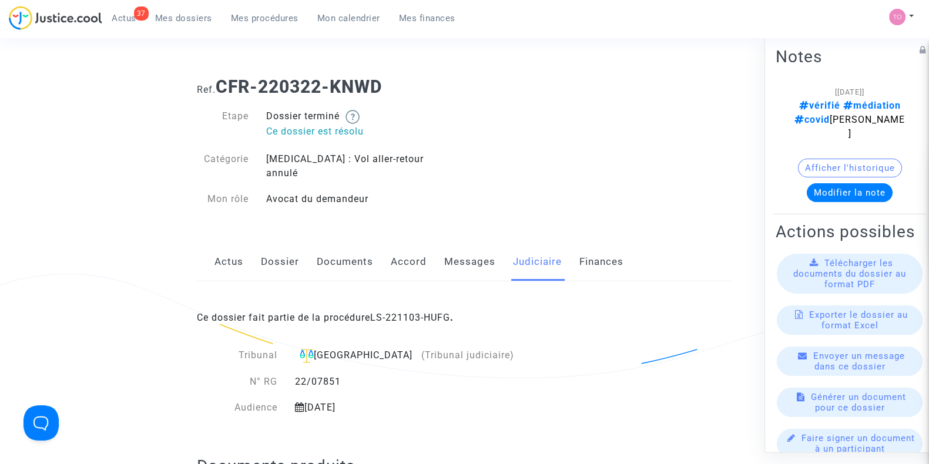
click at [478, 247] on link "Messages" at bounding box center [469, 262] width 51 height 39
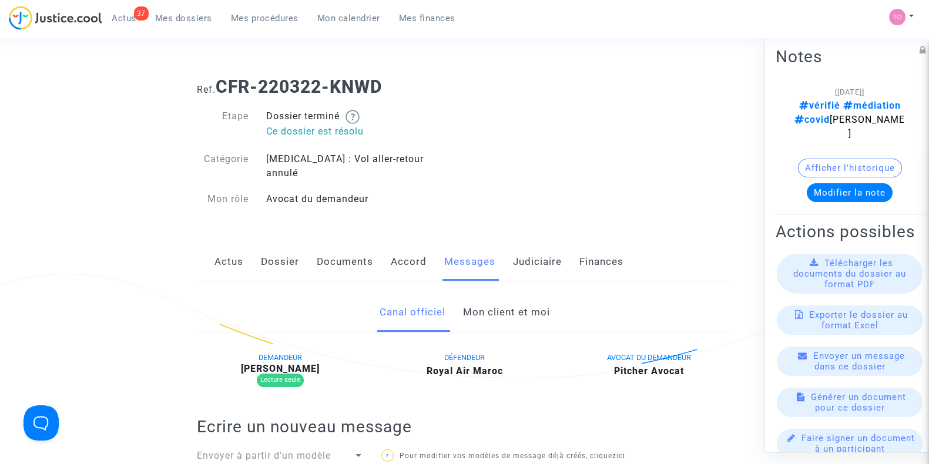
click at [496, 298] on link "Mon client et moi" at bounding box center [505, 312] width 87 height 39
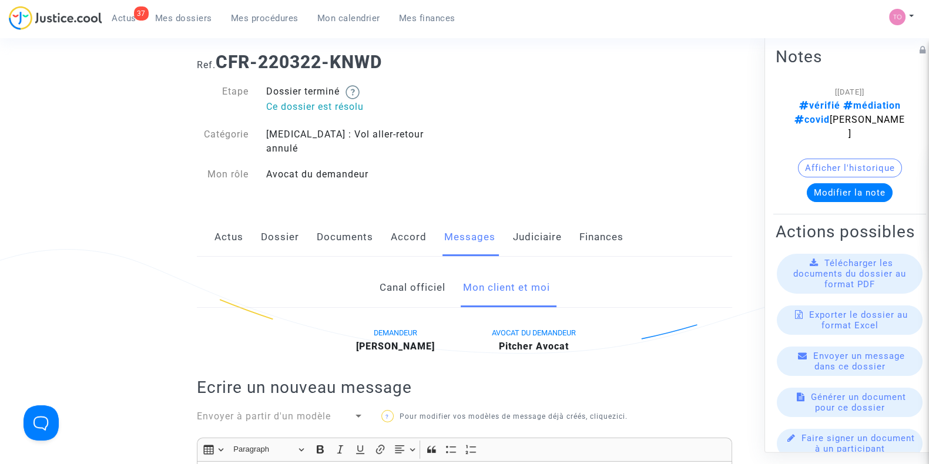
scroll to position [24, 0]
click at [314, 222] on div "Actus Dossier Documents Accord Messages Judiciaire Finances" at bounding box center [464, 237] width 535 height 39
click at [281, 222] on link "Dossier" at bounding box center [280, 237] width 38 height 39
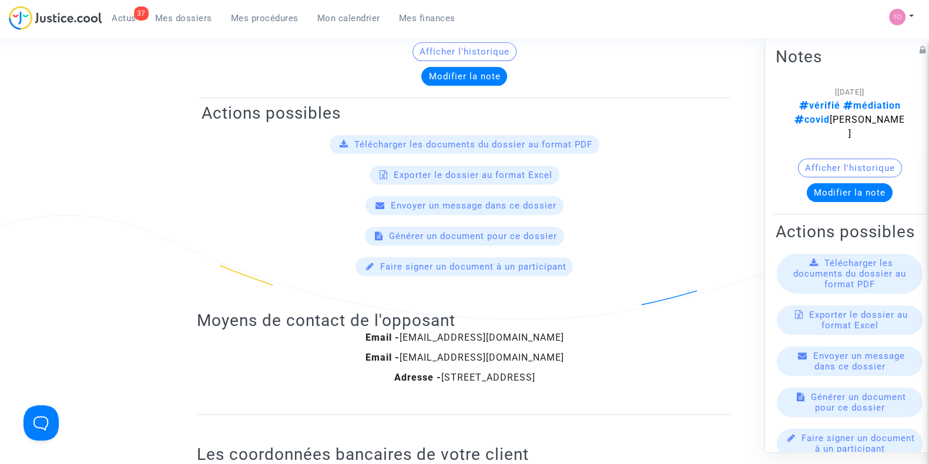
scroll to position [563, 0]
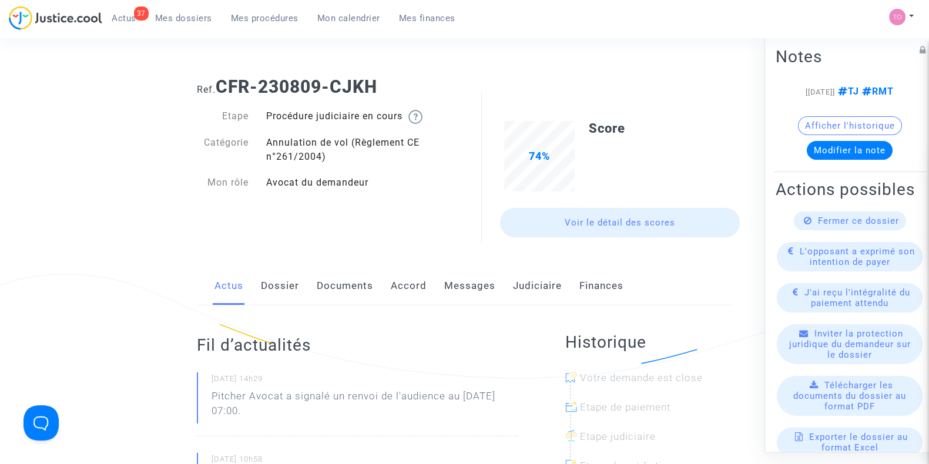
click at [311, 287] on div "Actus Dossier Documents Accord Messages Judiciaire Finances" at bounding box center [464, 286] width 535 height 39
click at [291, 288] on link "Dossier" at bounding box center [280, 286] width 38 height 39
click at [364, 290] on link "Documents" at bounding box center [345, 286] width 56 height 39
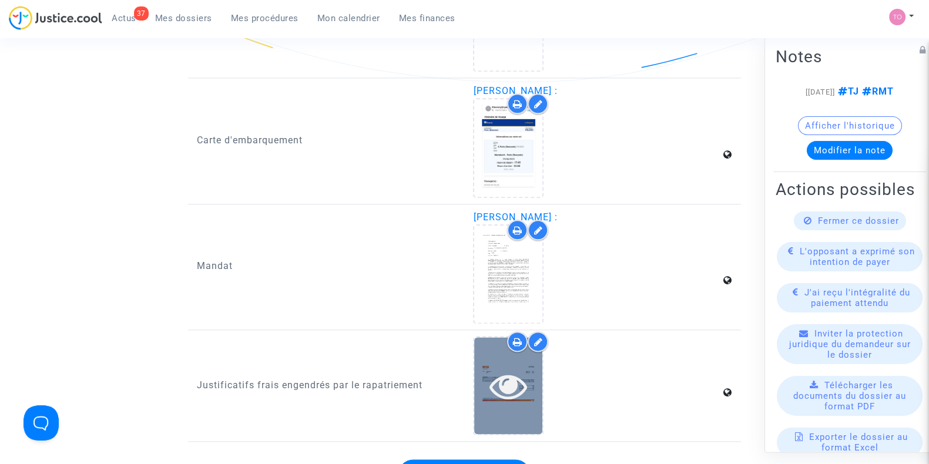
scroll to position [1860, 0]
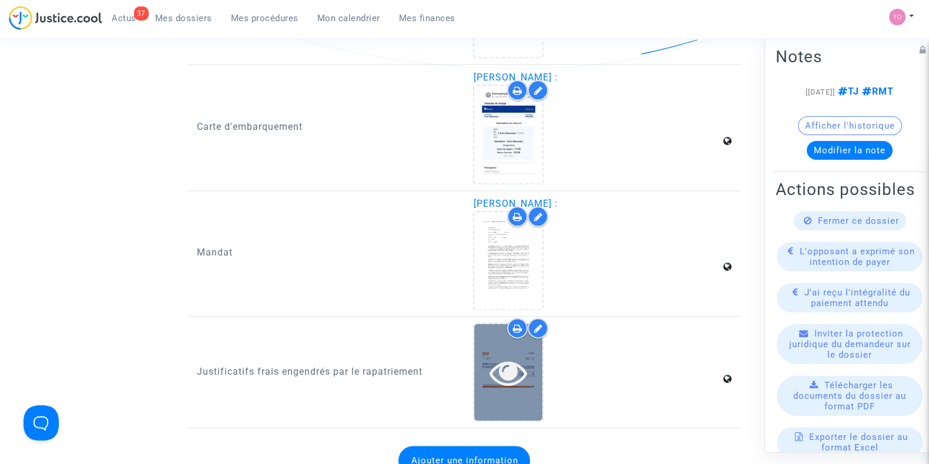
click at [500, 377] on icon at bounding box center [508, 373] width 38 height 38
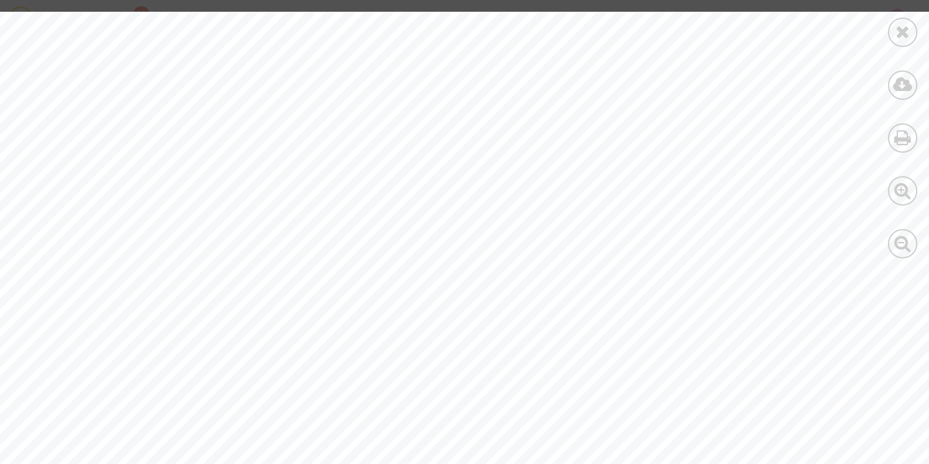
scroll to position [24, 0]
click at [912, 22] on div at bounding box center [901, 32] width 29 height 29
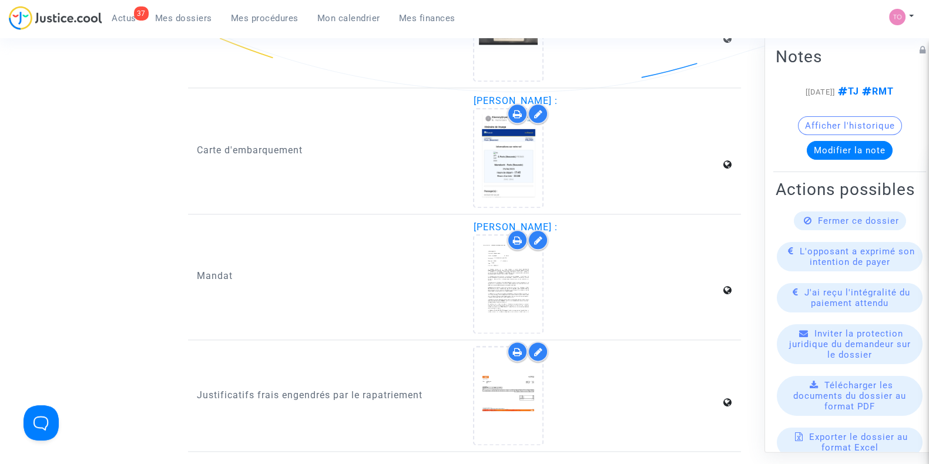
scroll to position [1835, 0]
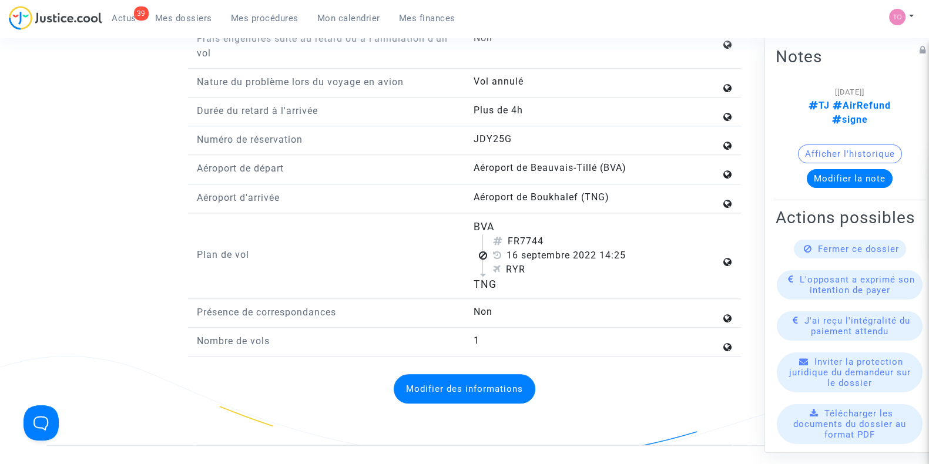
scroll to position [1468, 0]
drag, startPoint x: 465, startPoint y: 236, endPoint x: 532, endPoint y: 288, distance: 84.6
click at [532, 288] on div "BVA FR7744 16 septembre 2022 14:25 RYR TNG" at bounding box center [602, 254] width 277 height 73
copy flight-plan "BVA FR7744 16 septembre 2022 14:25 RYR TNG"
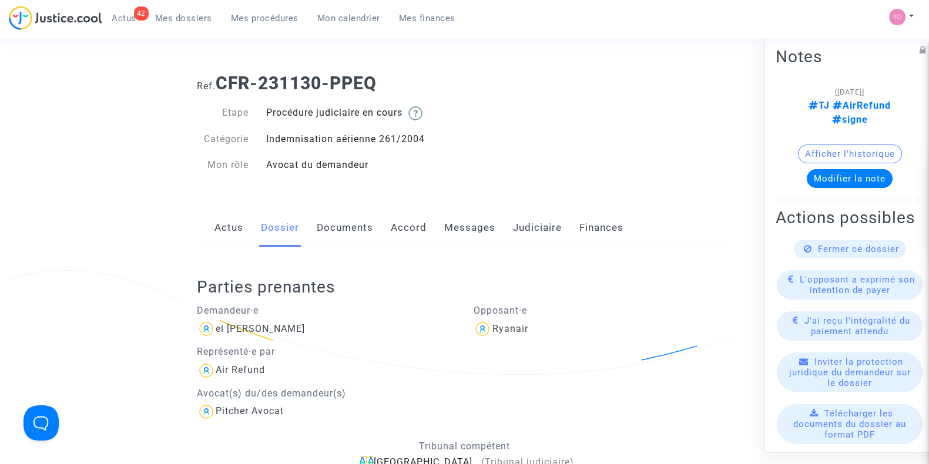
scroll to position [0, 0]
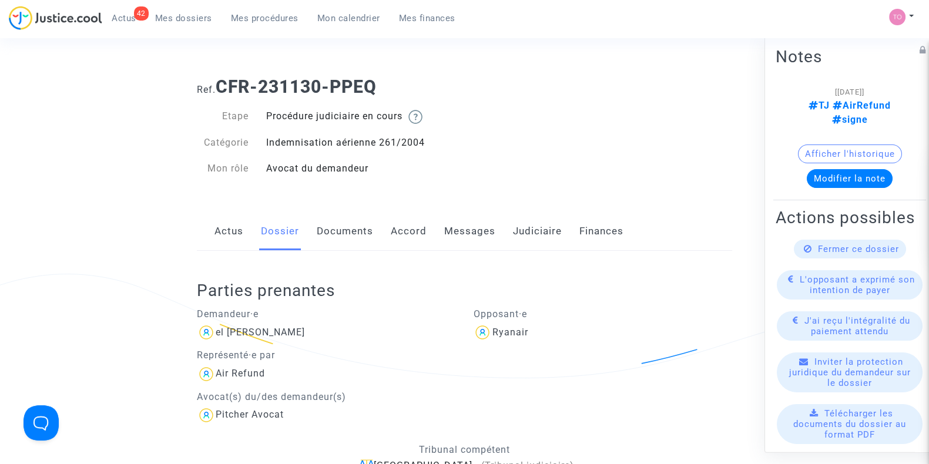
click at [454, 230] on link "Messages" at bounding box center [469, 231] width 51 height 39
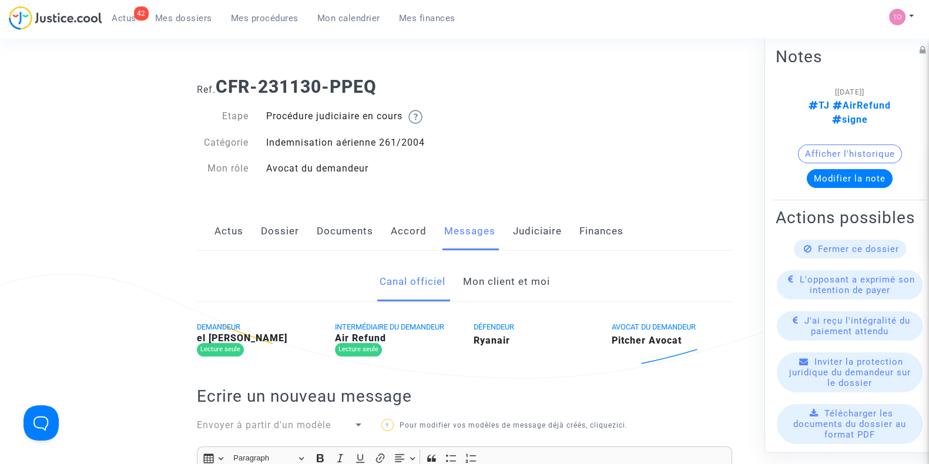
click at [520, 281] on link "Mon client et moi" at bounding box center [505, 282] width 87 height 39
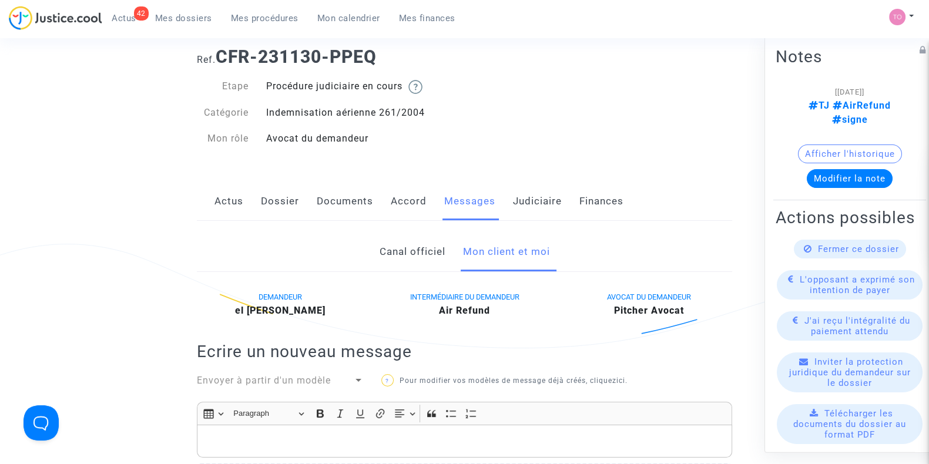
scroll to position [49, 0]
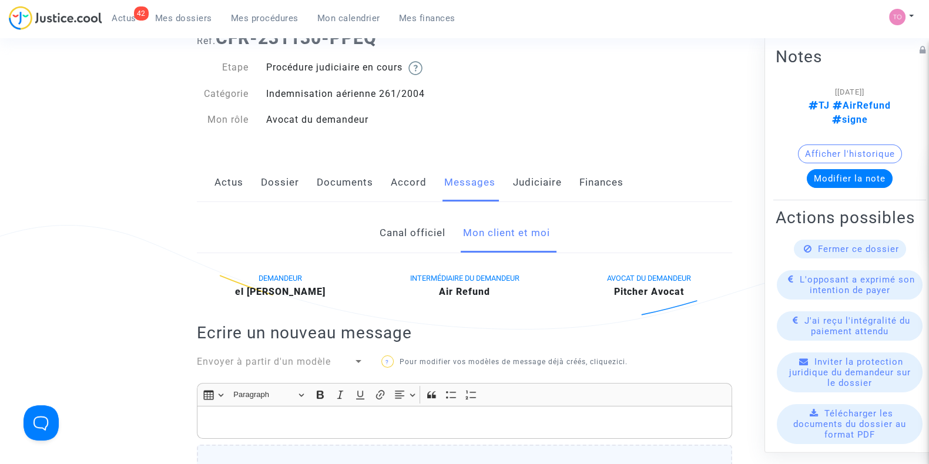
click at [400, 192] on link "Accord" at bounding box center [409, 182] width 36 height 39
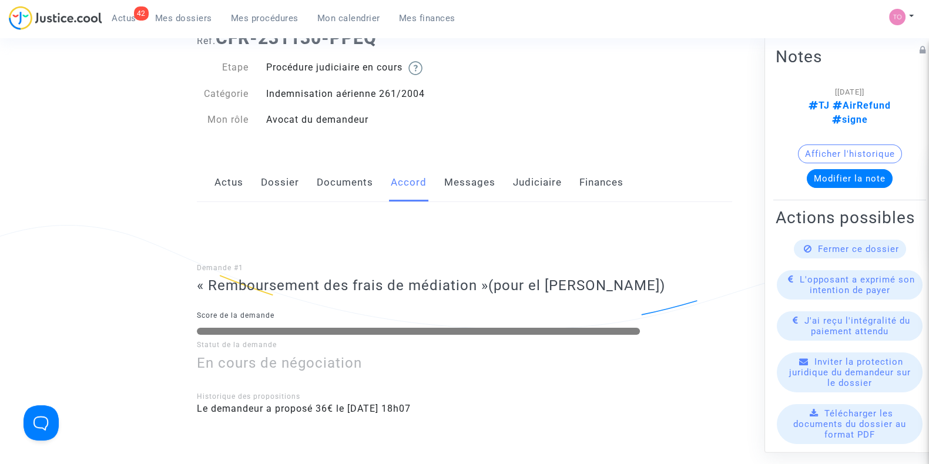
click at [357, 185] on link "Documents" at bounding box center [345, 182] width 56 height 39
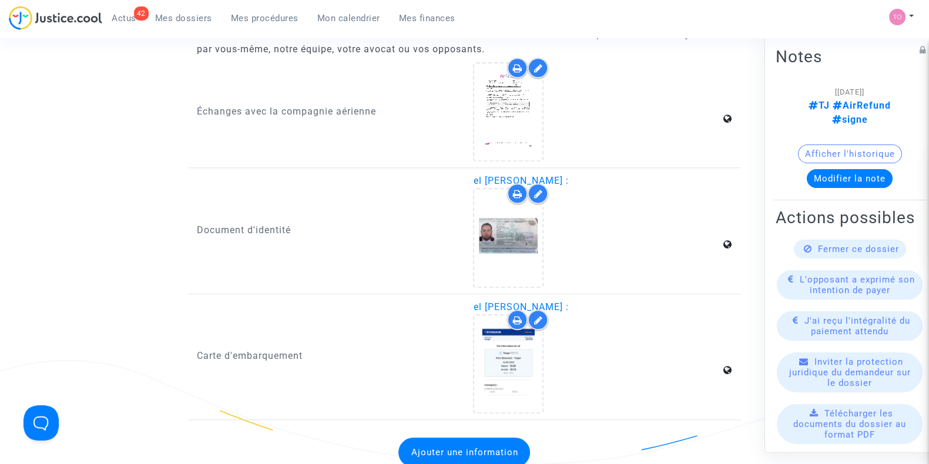
scroll to position [1492, 0]
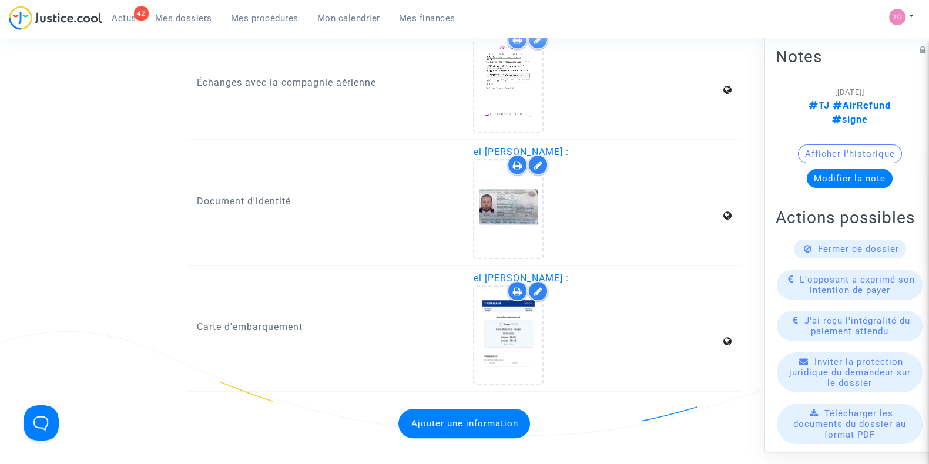
click at [467, 336] on div "el mehdi alami zajli :" at bounding box center [602, 327] width 277 height 113
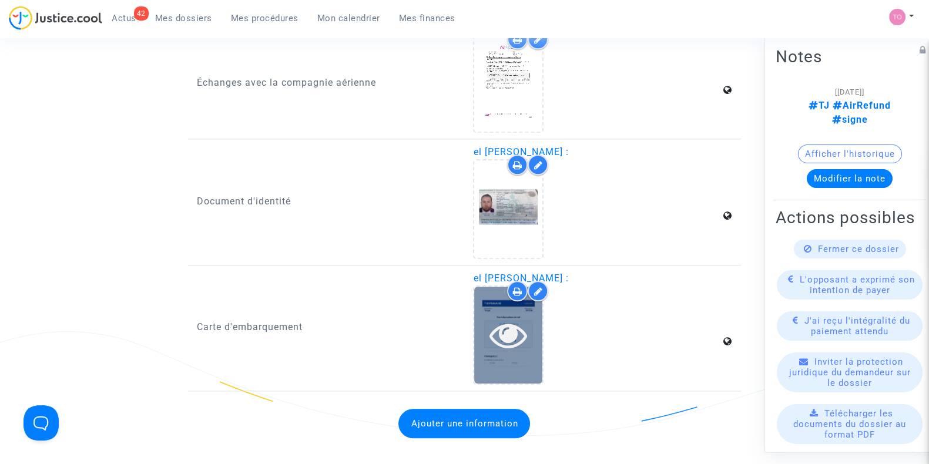
click at [483, 338] on div at bounding box center [508, 335] width 68 height 38
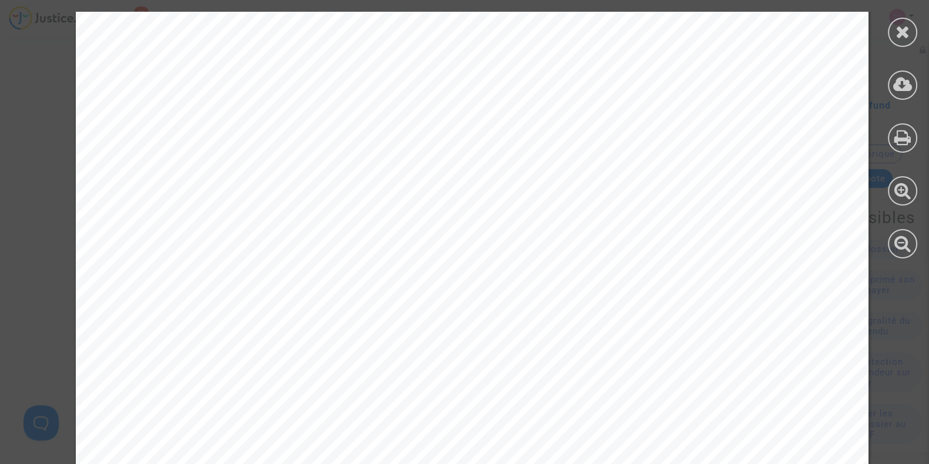
scroll to position [391, 0]
click at [896, 40] on div at bounding box center [901, 32] width 29 height 29
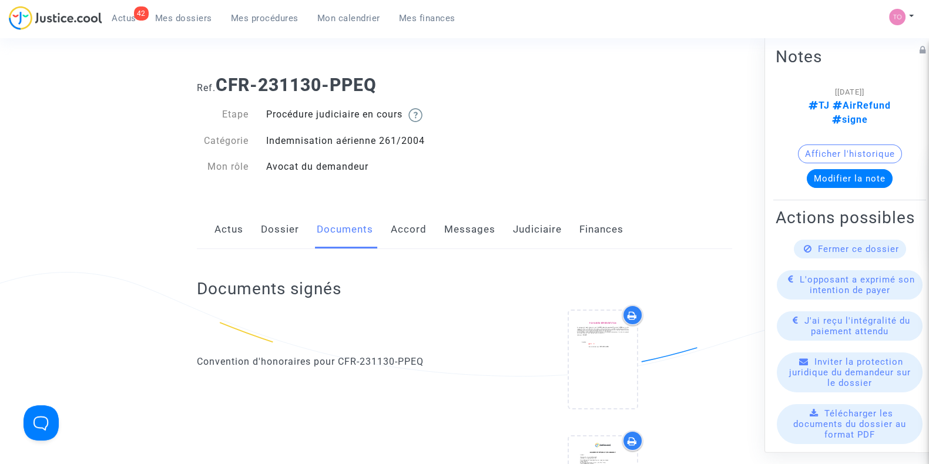
scroll to position [0, 0]
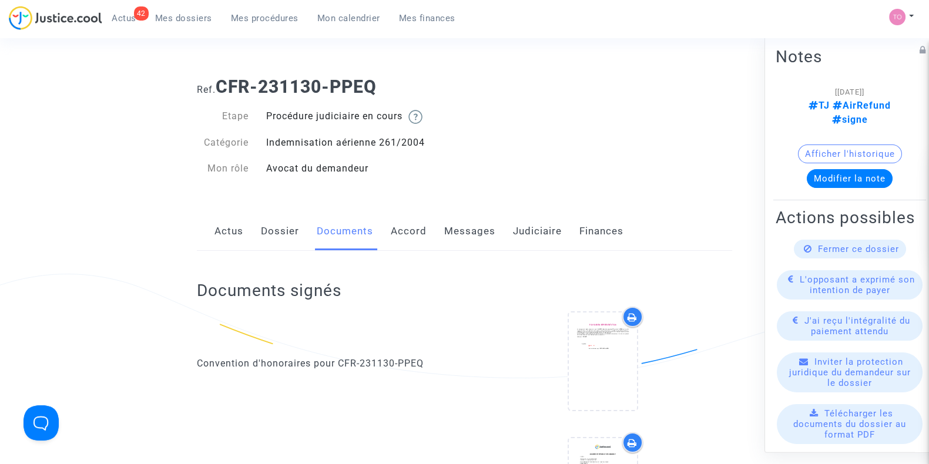
click at [294, 240] on link "Dossier" at bounding box center [280, 231] width 38 height 39
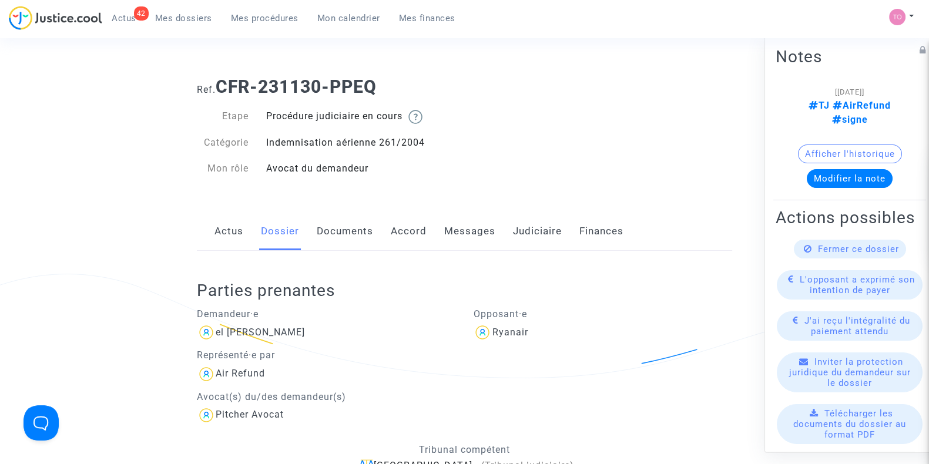
click at [326, 244] on link "Documents" at bounding box center [345, 231] width 56 height 39
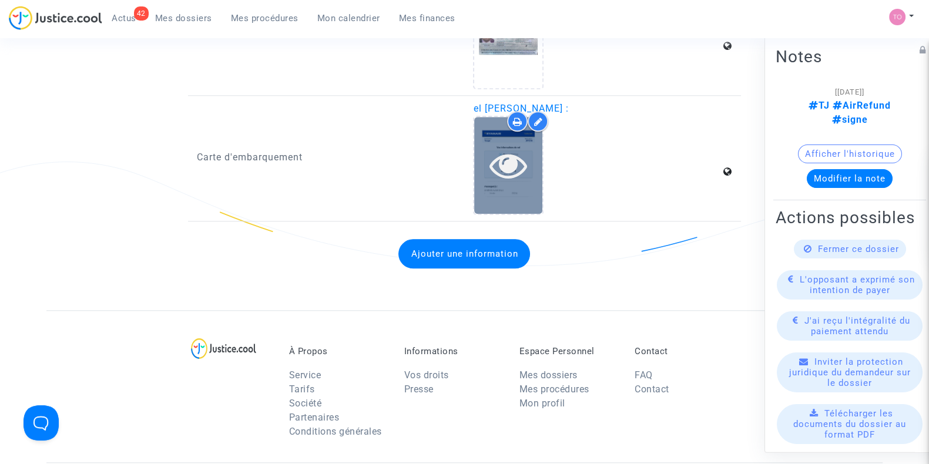
scroll to position [1668, 0]
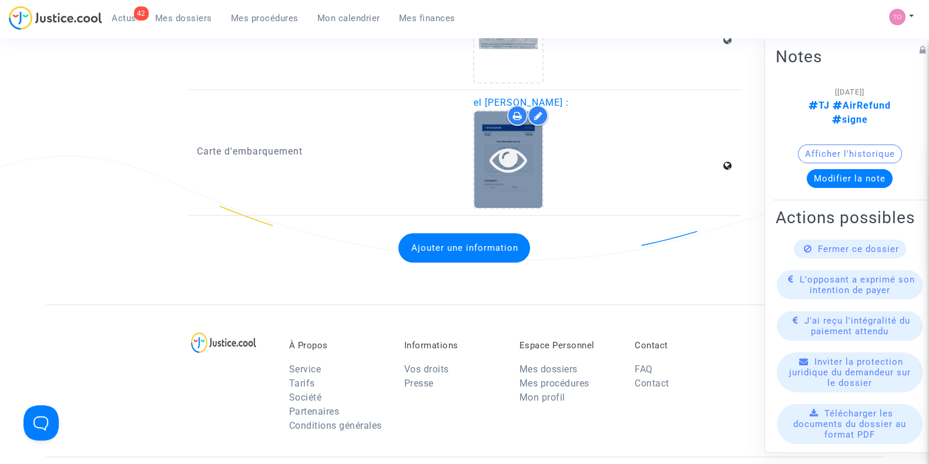
click at [516, 200] on div at bounding box center [508, 159] width 68 height 97
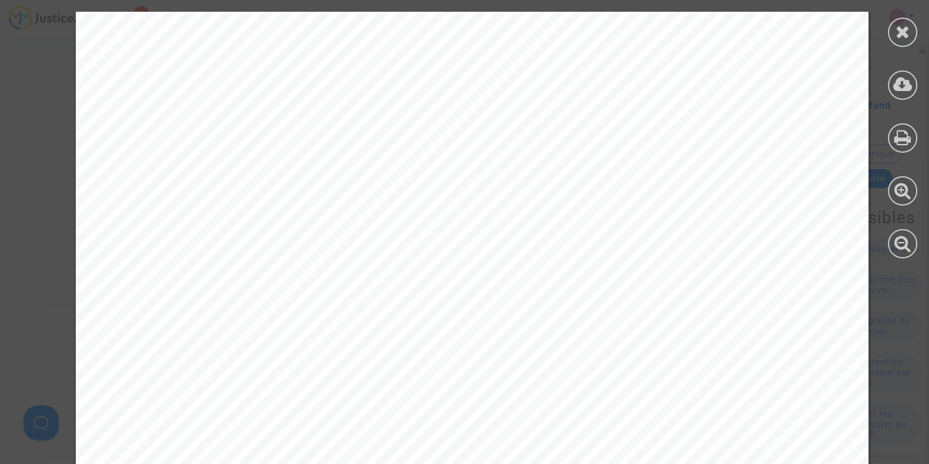
scroll to position [0, 0]
click at [903, 31] on icon at bounding box center [902, 32] width 15 height 18
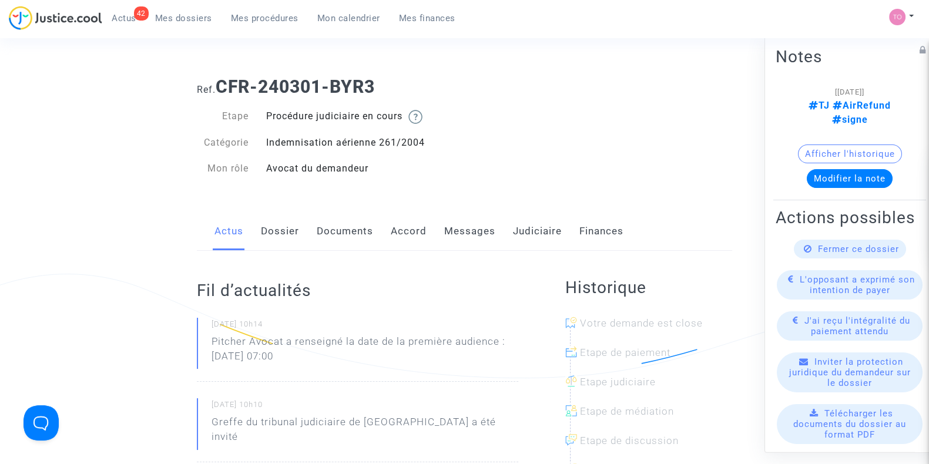
click at [268, 230] on link "Dossier" at bounding box center [280, 231] width 38 height 39
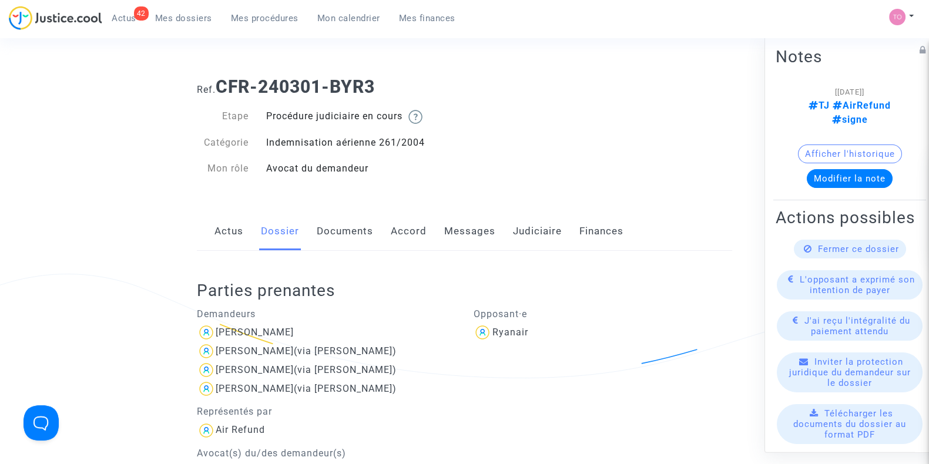
click at [359, 230] on link "Documents" at bounding box center [345, 231] width 56 height 39
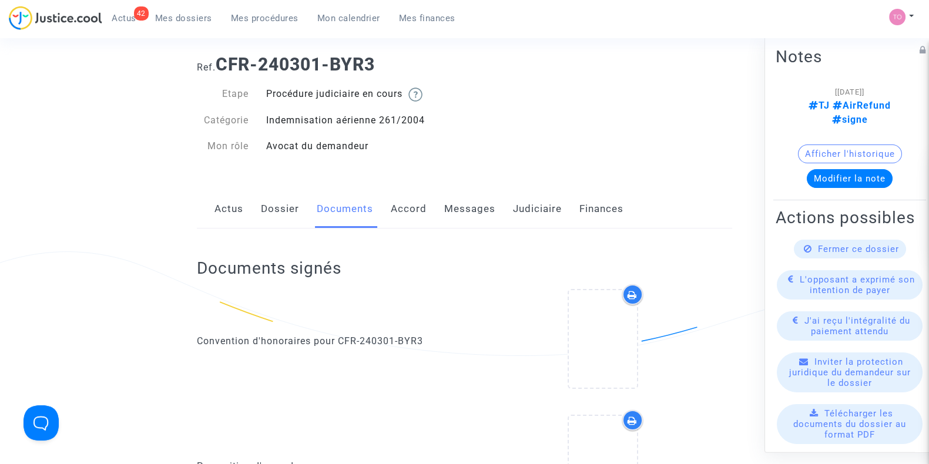
scroll to position [24, 0]
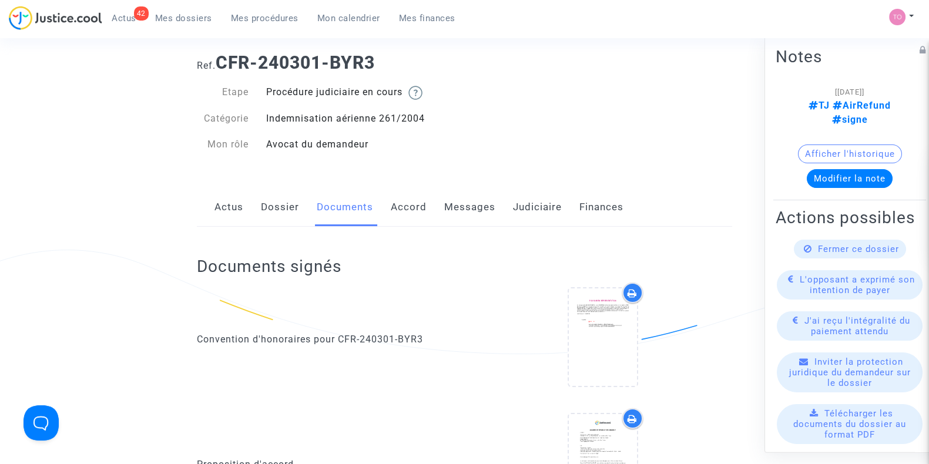
click at [295, 212] on div "Actus Dossier Documents Accord Messages Judiciaire Finances" at bounding box center [464, 207] width 535 height 39
click at [292, 213] on link "Dossier" at bounding box center [280, 207] width 38 height 39
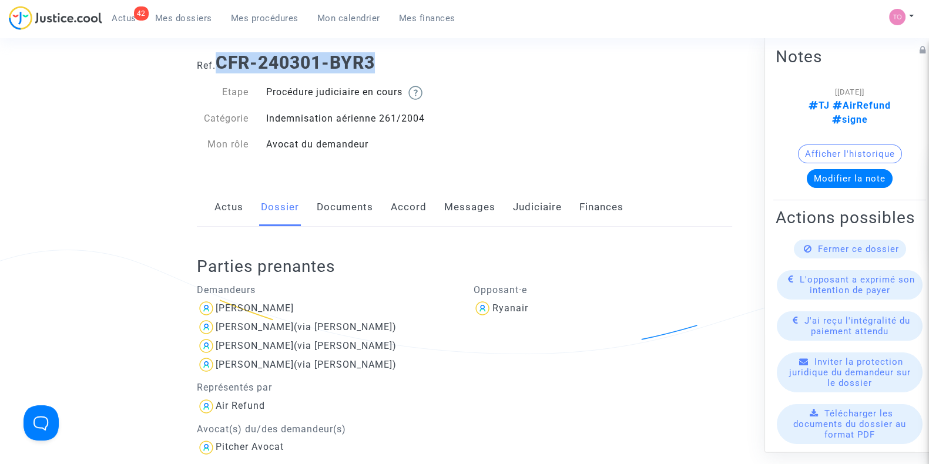
drag, startPoint x: 396, startPoint y: 70, endPoint x: 224, endPoint y: 66, distance: 172.2
click at [224, 66] on h1 "Ref. CFR-240301-BYR3" at bounding box center [464, 62] width 535 height 21
copy b "CFR-240301-BYR3"
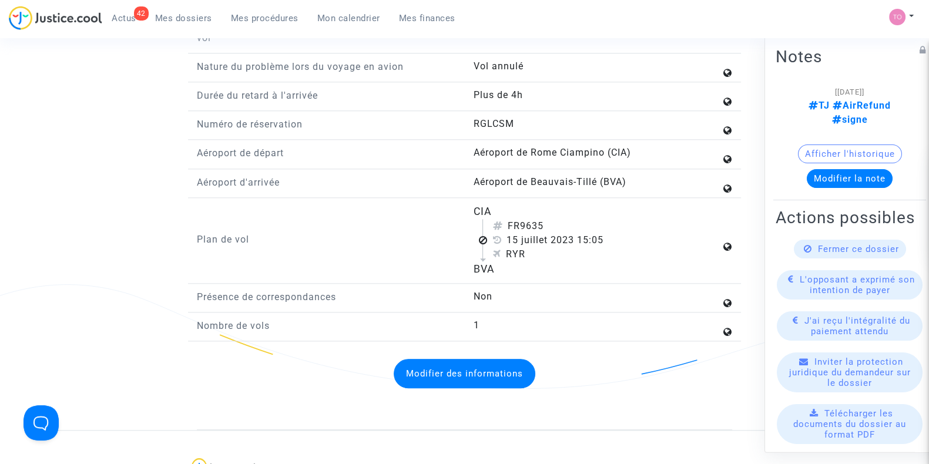
scroll to position [1542, 0]
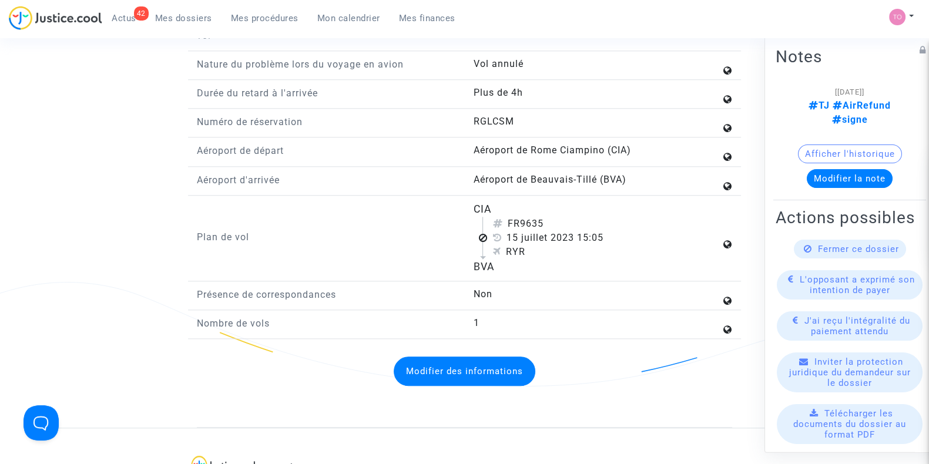
drag, startPoint x: 468, startPoint y: 220, endPoint x: 518, endPoint y: 272, distance: 72.3
click at [518, 272] on div "CIA FR9635 15 juillet 2023 15:05 RYR BVA" at bounding box center [602, 237] width 277 height 73
copy flight-plan "CIA FR9635 15 juillet 2023 15:05 RYR BVA"
click at [412, 196] on div "Aéroport d'arrivée Aéroport de Beauvais-Tillé (BVA)" at bounding box center [464, 184] width 553 height 23
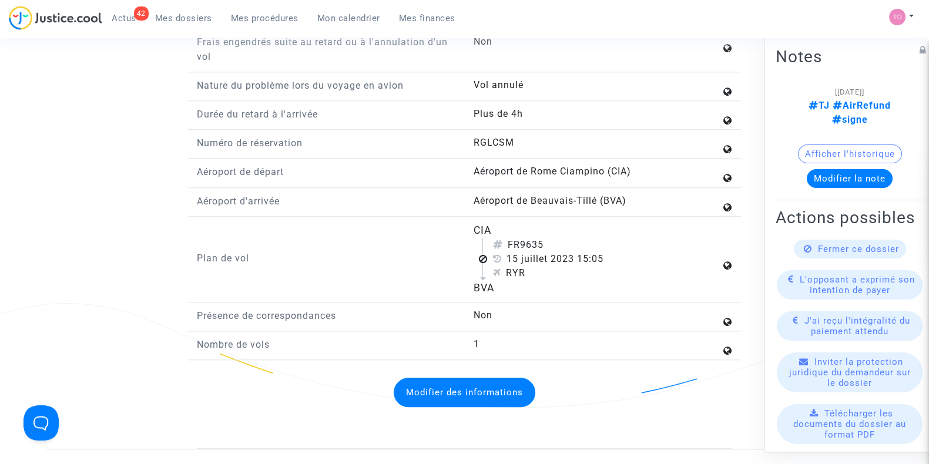
scroll to position [1517, 0]
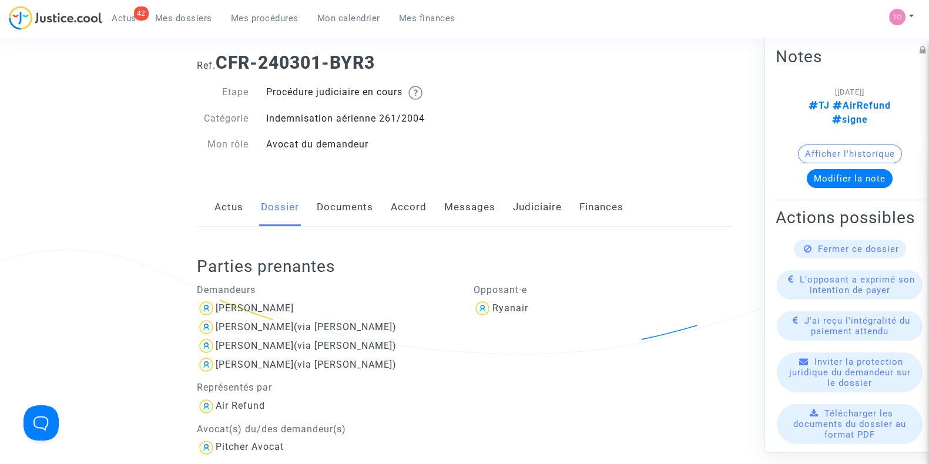
click at [350, 213] on link "Documents" at bounding box center [345, 207] width 56 height 39
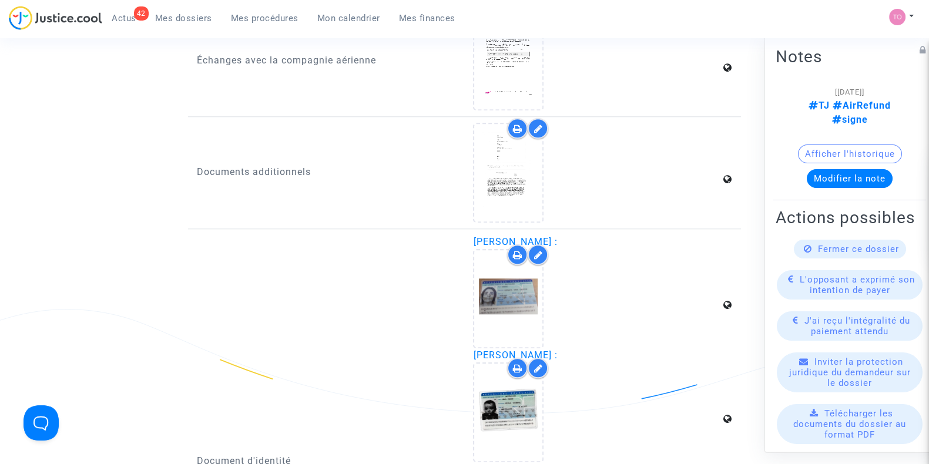
scroll to position [1517, 0]
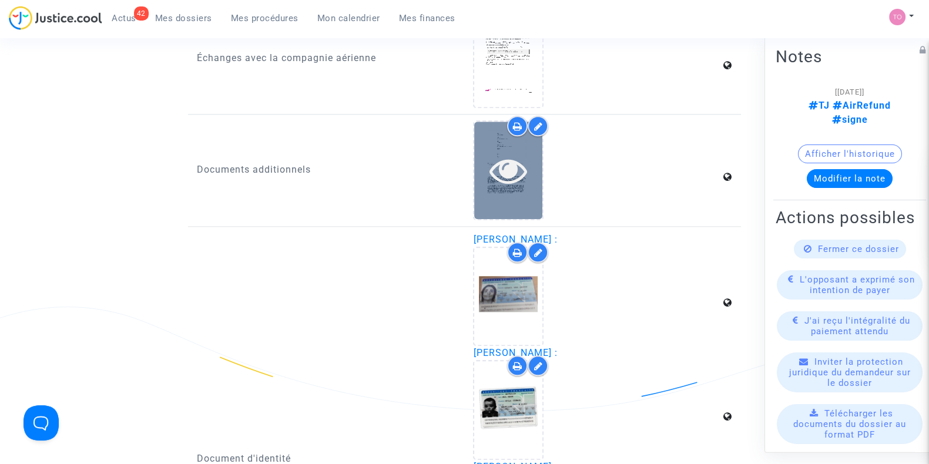
click at [486, 178] on div at bounding box center [508, 171] width 68 height 38
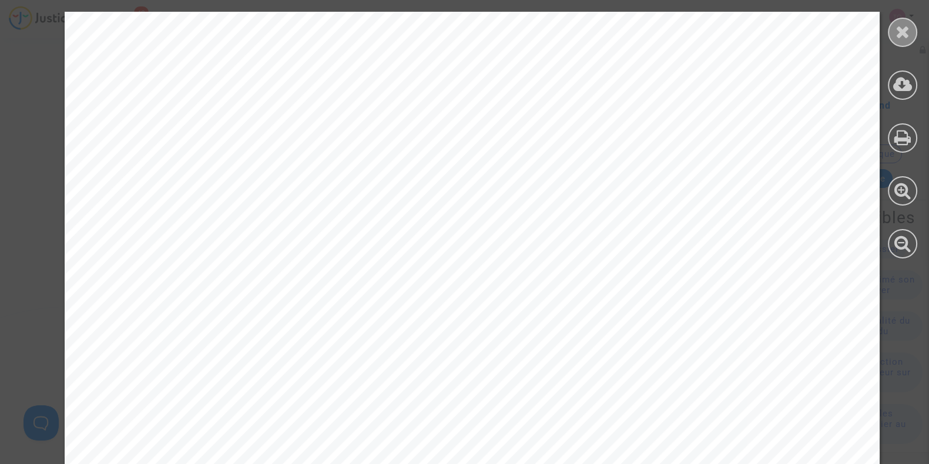
click at [893, 33] on div at bounding box center [901, 32] width 29 height 29
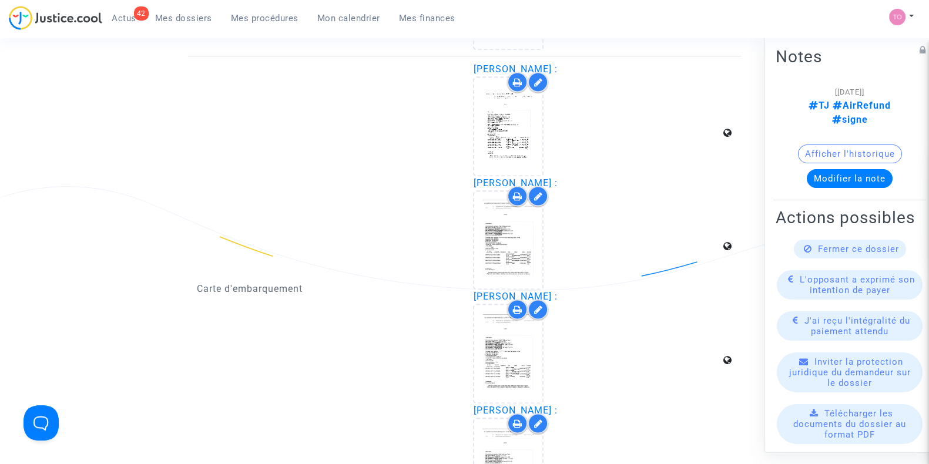
scroll to position [2152, 0]
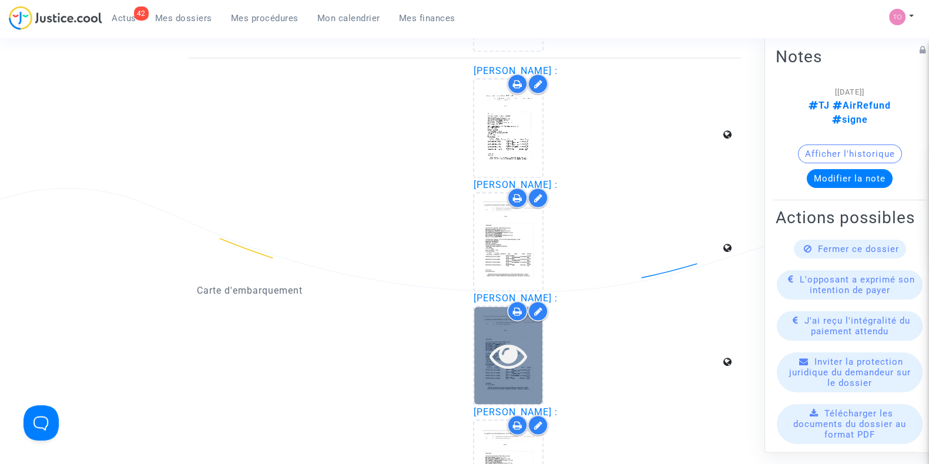
click at [500, 337] on icon at bounding box center [508, 356] width 38 height 38
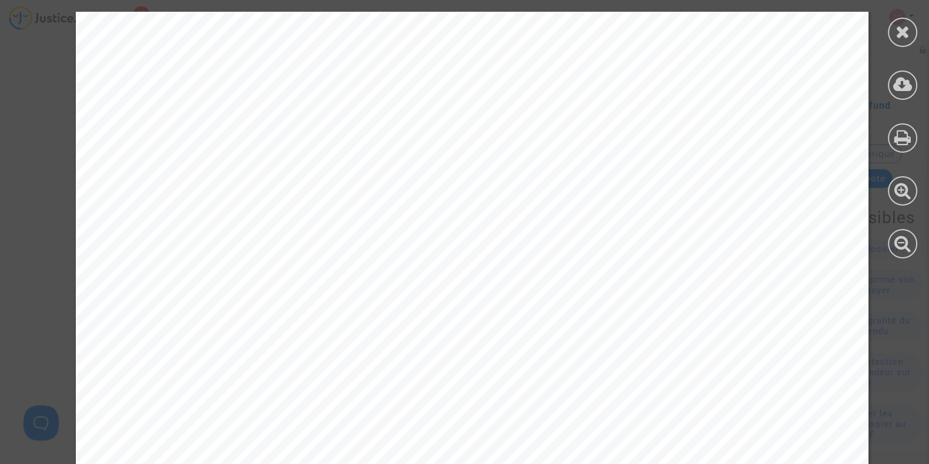
scroll to position [0, 0]
click at [890, 41] on div at bounding box center [902, 135] width 53 height 270
click at [899, 36] on icon at bounding box center [902, 32] width 15 height 18
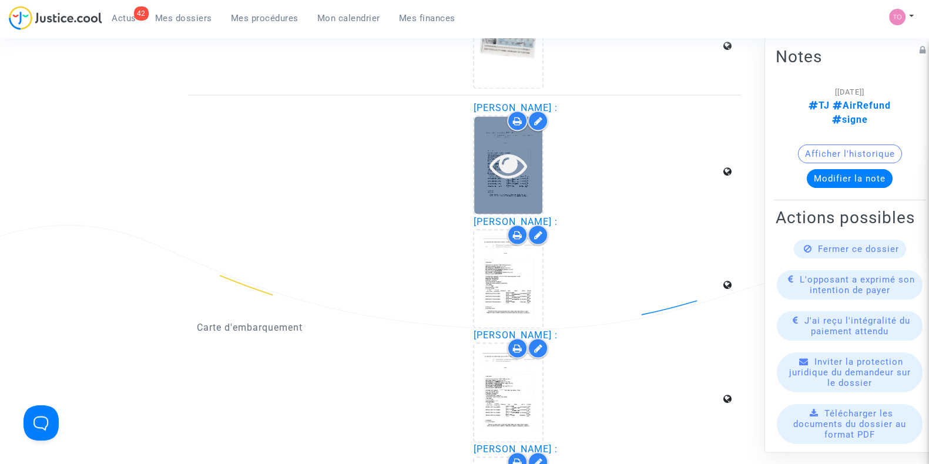
scroll to position [2113, 0]
click at [516, 180] on div at bounding box center [508, 166] width 68 height 97
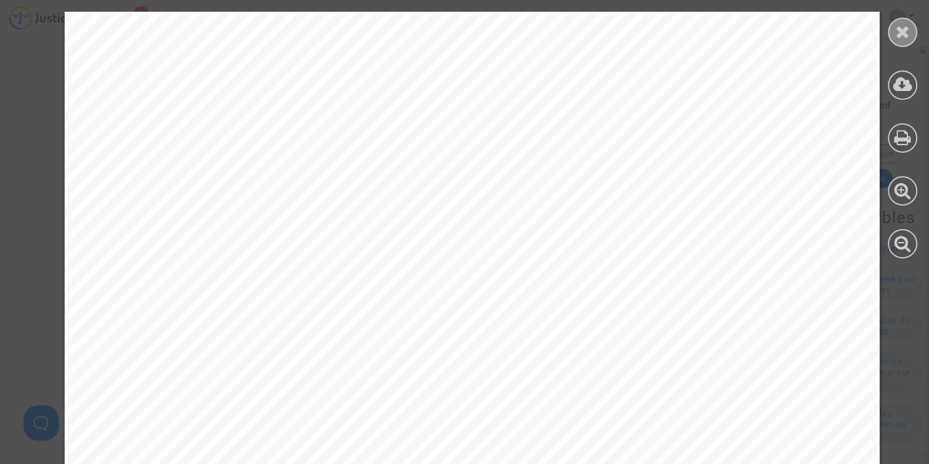
scroll to position [1202, 0]
click at [896, 33] on icon at bounding box center [902, 32] width 15 height 18
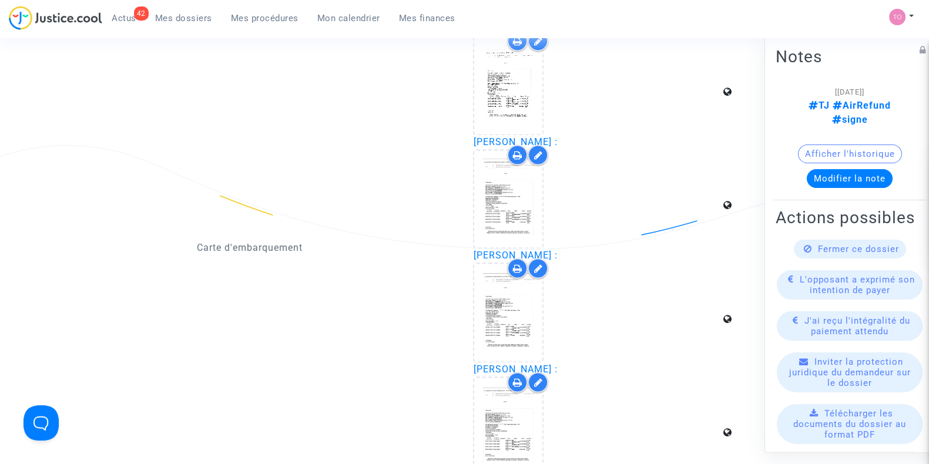
scroll to position [2137, 0]
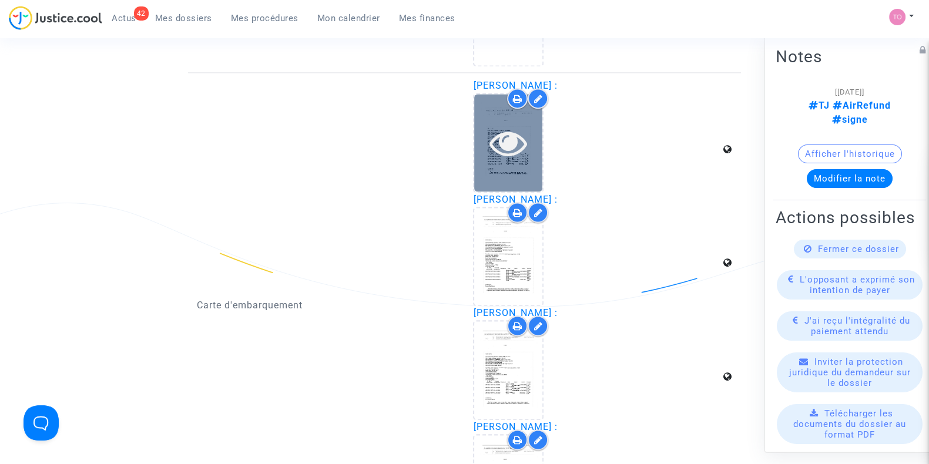
click at [509, 138] on icon at bounding box center [508, 143] width 38 height 38
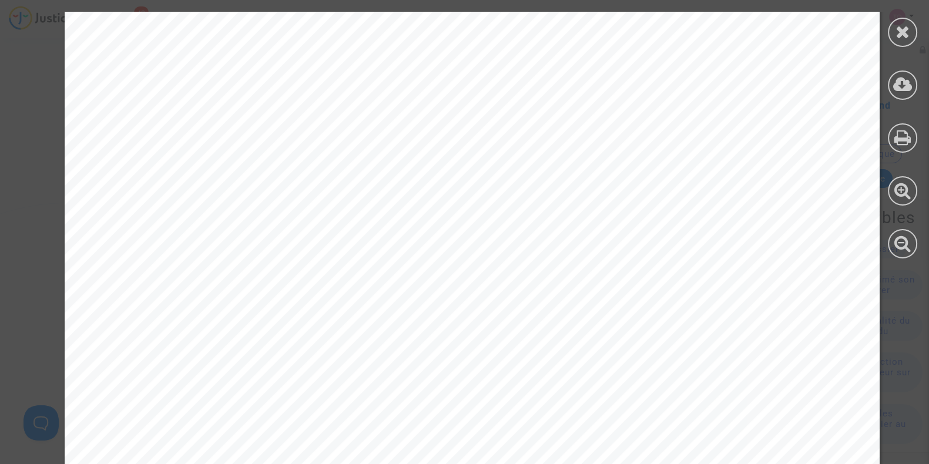
scroll to position [1346, 0]
click at [892, 33] on div at bounding box center [901, 32] width 29 height 29
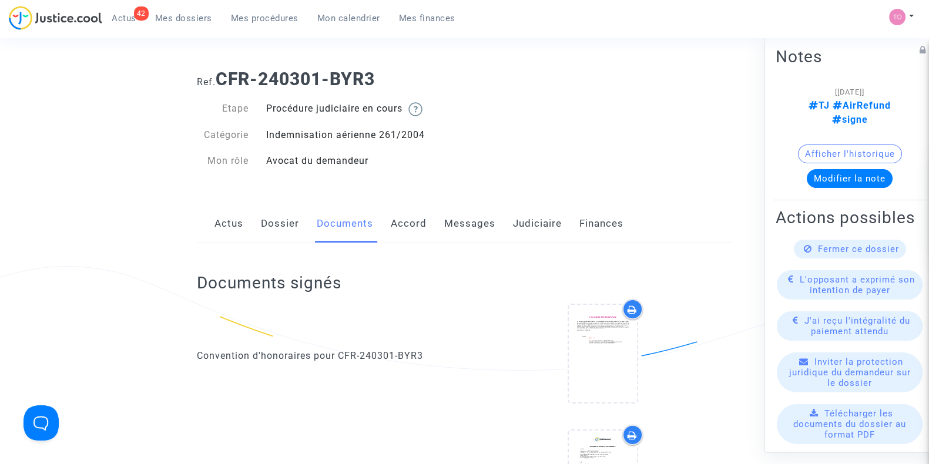
scroll to position [0, 0]
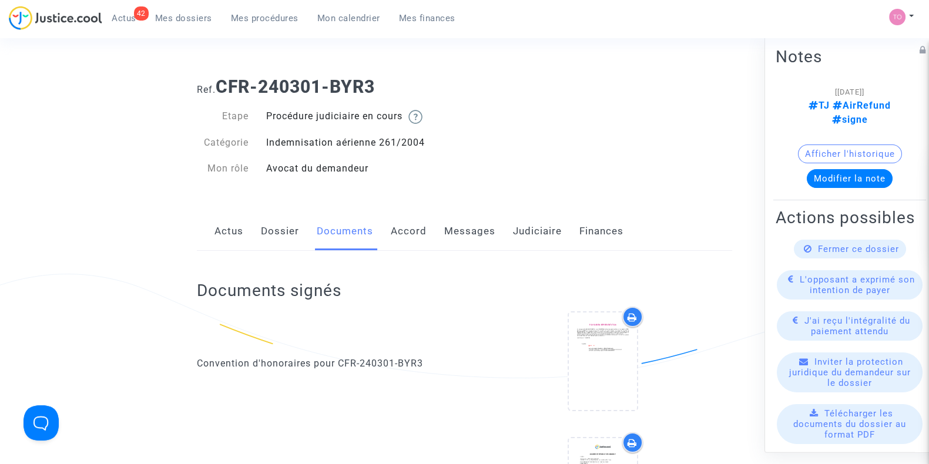
click at [401, 236] on link "Accord" at bounding box center [409, 231] width 36 height 39
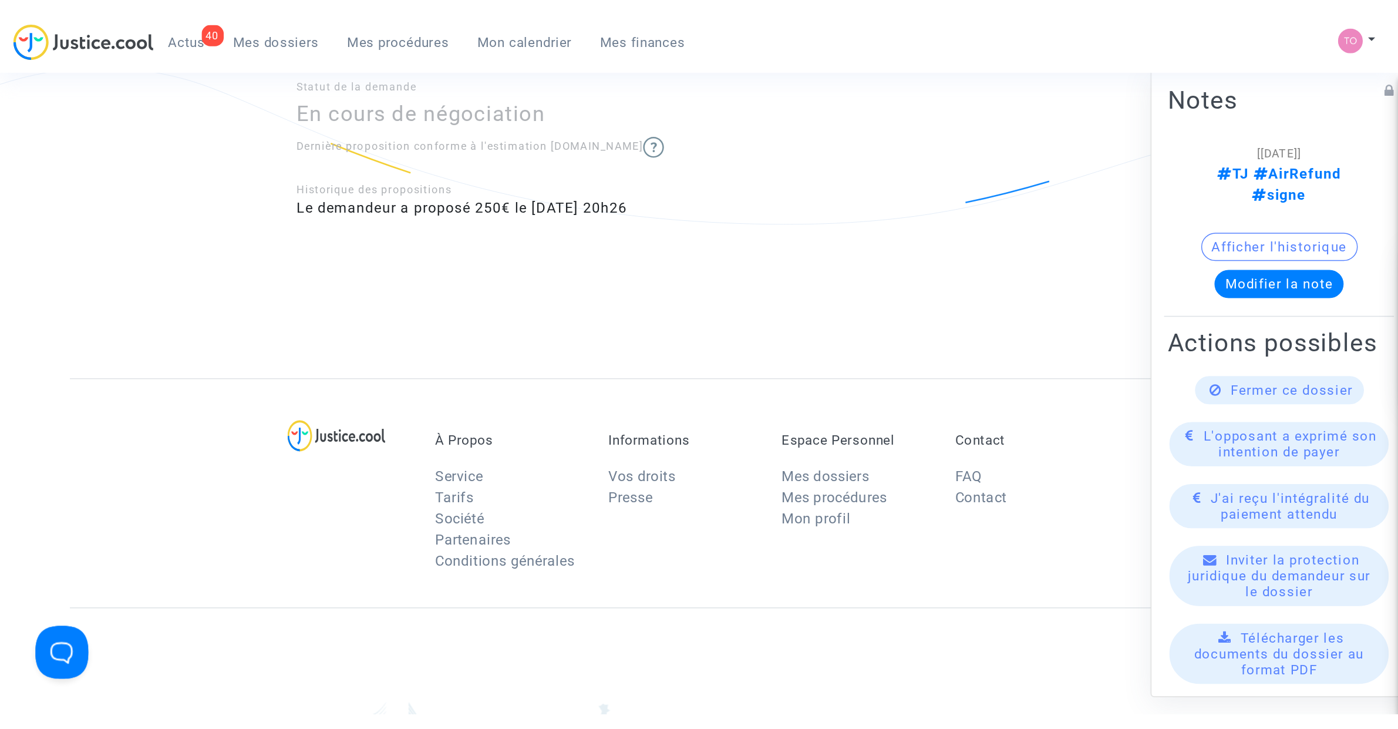
scroll to position [1220, 0]
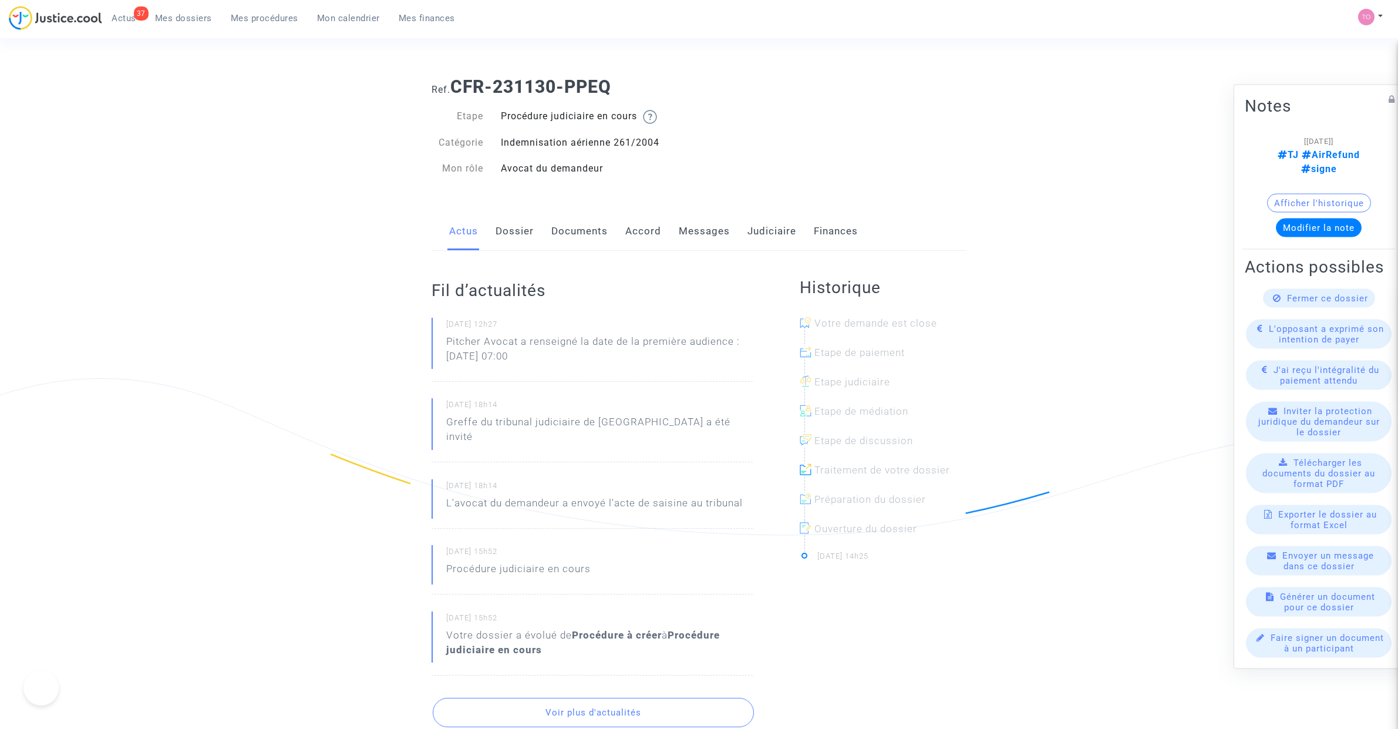
click at [707, 236] on link "Messages" at bounding box center [704, 231] width 51 height 39
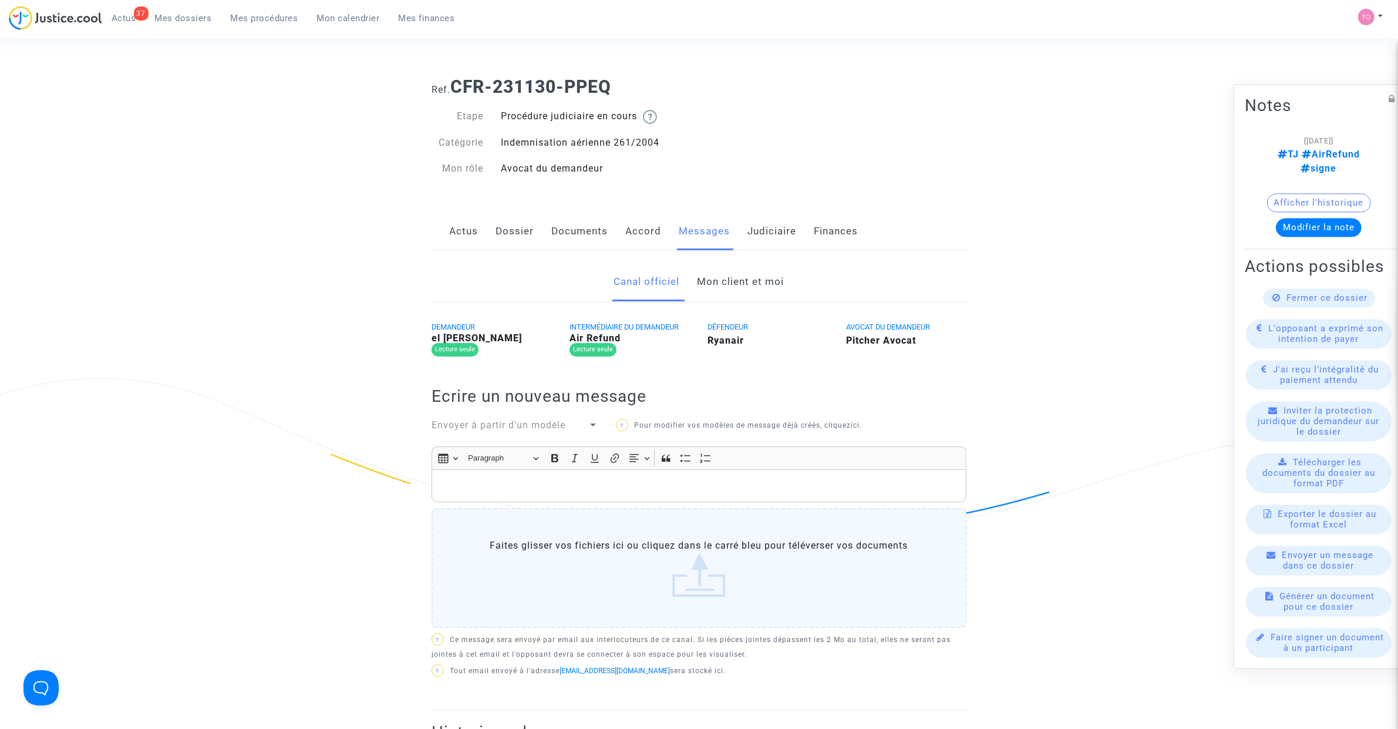
click at [515, 485] on p "Rich Text Editor, main" at bounding box center [699, 486] width 523 height 15
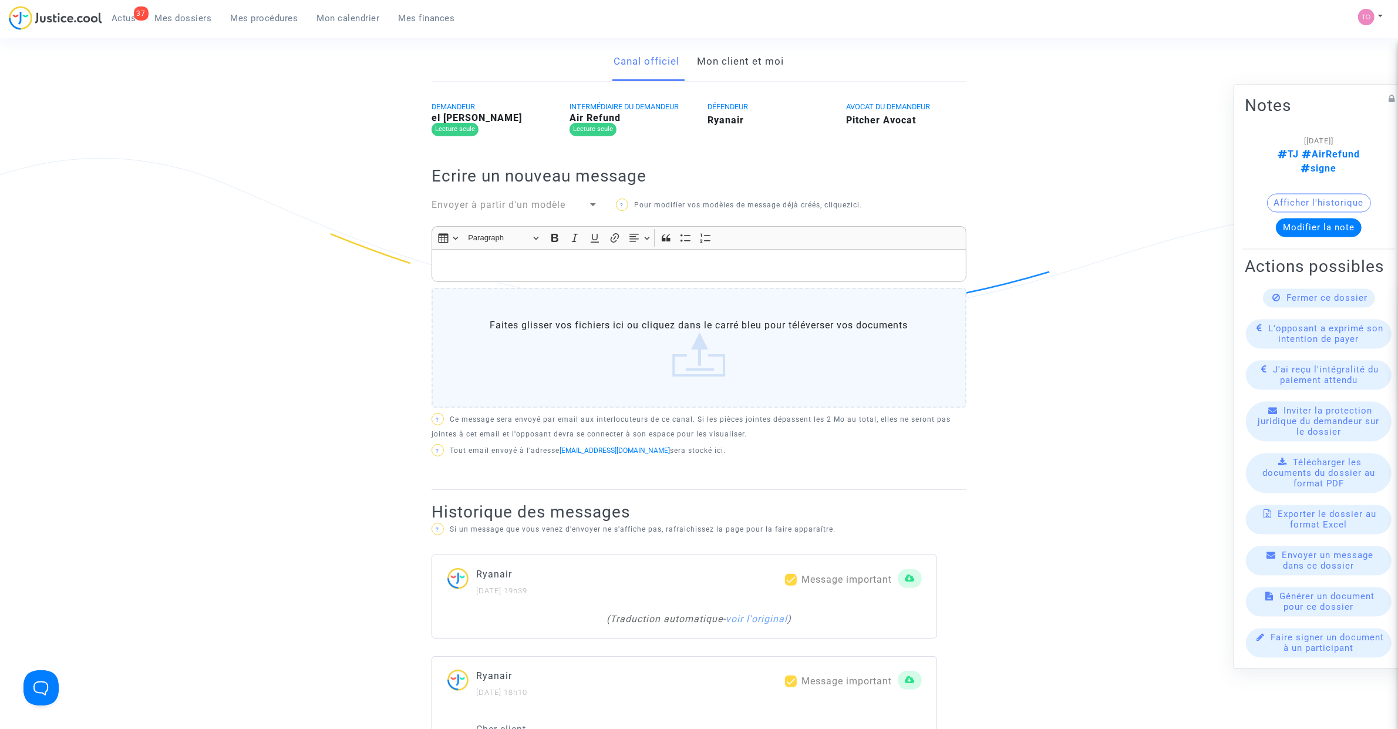
click at [753, 71] on link "Mon client et moi" at bounding box center [741, 61] width 87 height 39
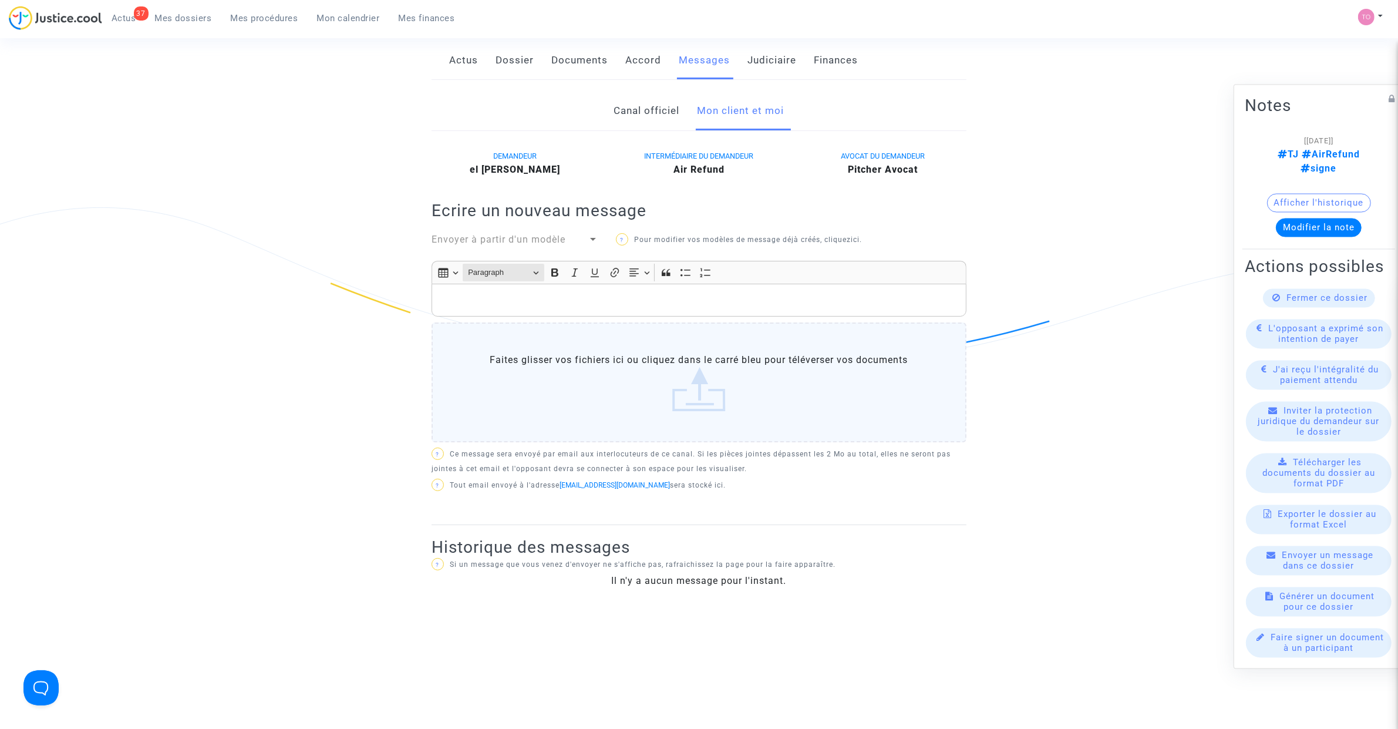
scroll to position [170, 0]
click at [500, 280] on span "Paragraph" at bounding box center [498, 273] width 61 height 14
click at [490, 292] on span "Paragraph" at bounding box center [488, 294] width 36 height 17
click at [466, 291] on div "Rich Text Editor, main" at bounding box center [699, 300] width 535 height 33
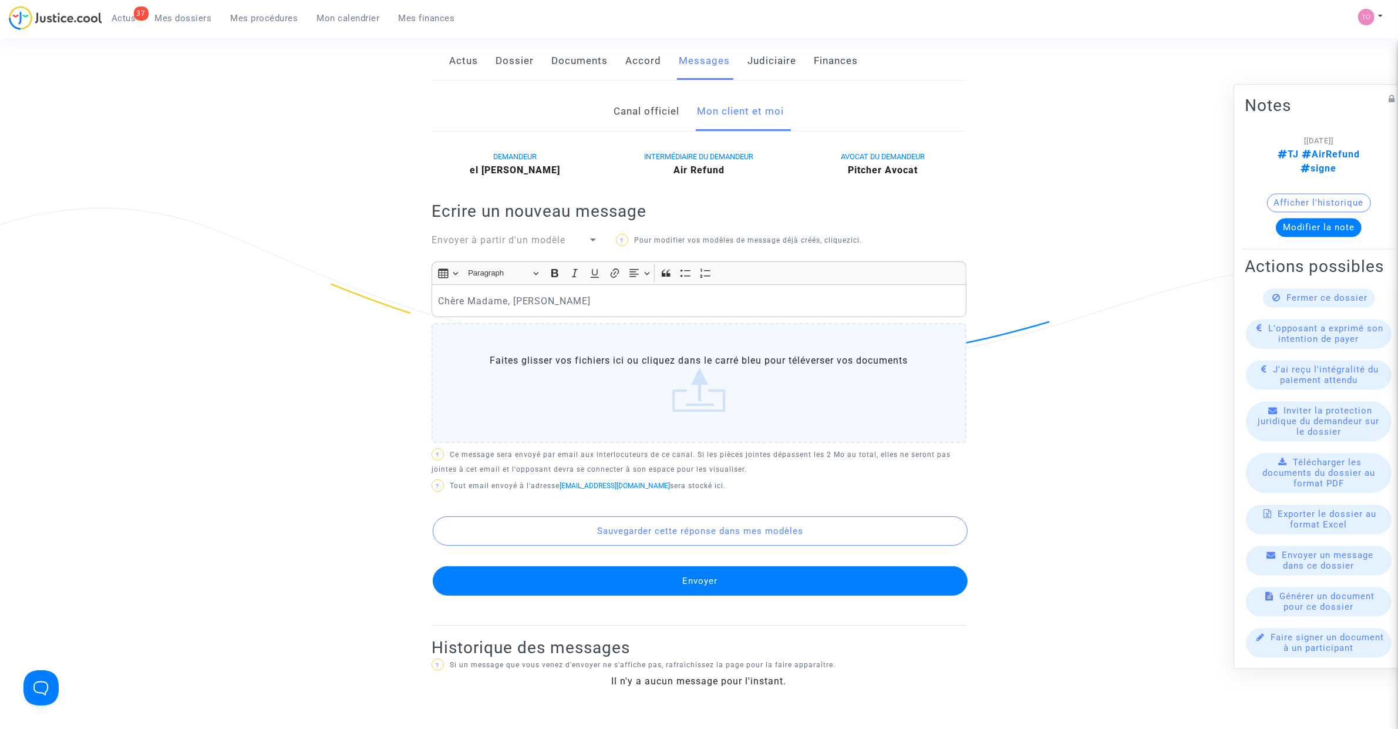
click at [571, 238] on div "Envoyer à partir d'un modèle" at bounding box center [510, 240] width 156 height 14
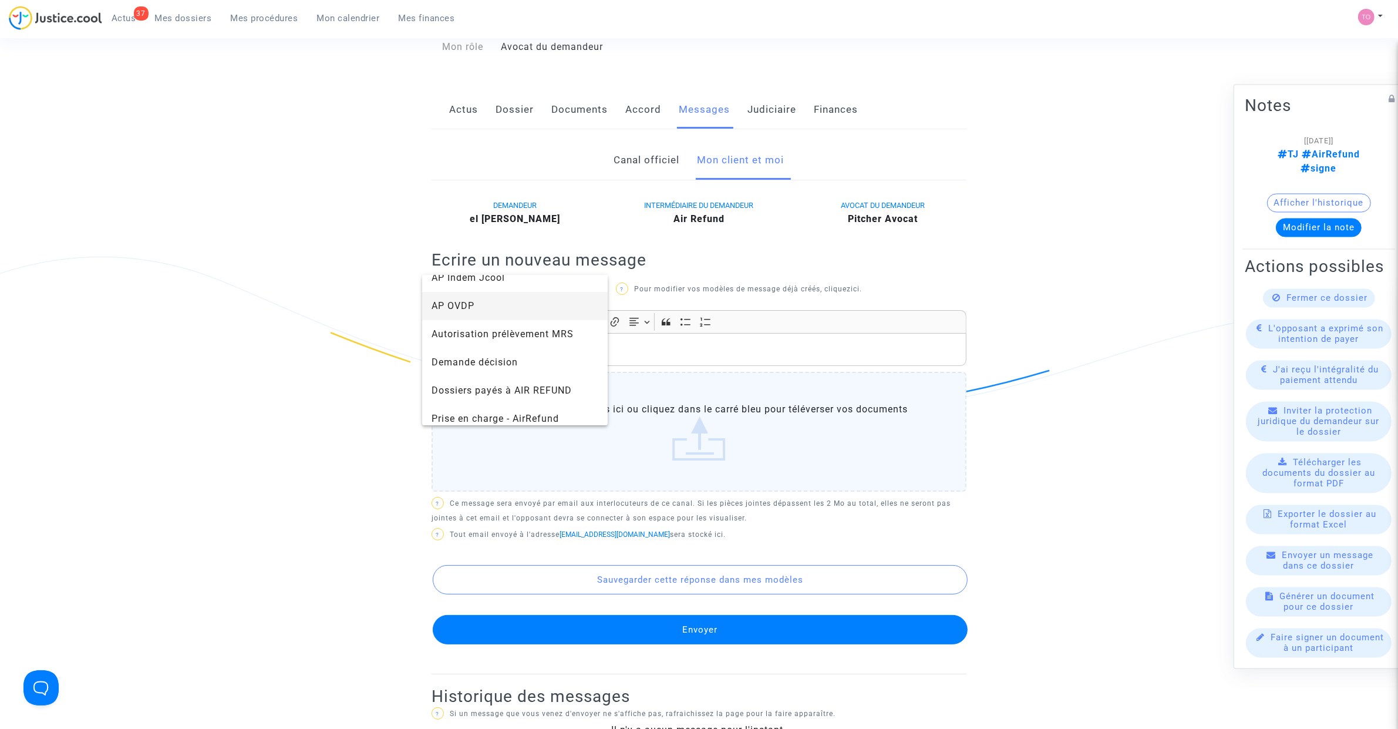
scroll to position [62, 0]
click at [489, 357] on span "Demande décision" at bounding box center [515, 368] width 167 height 28
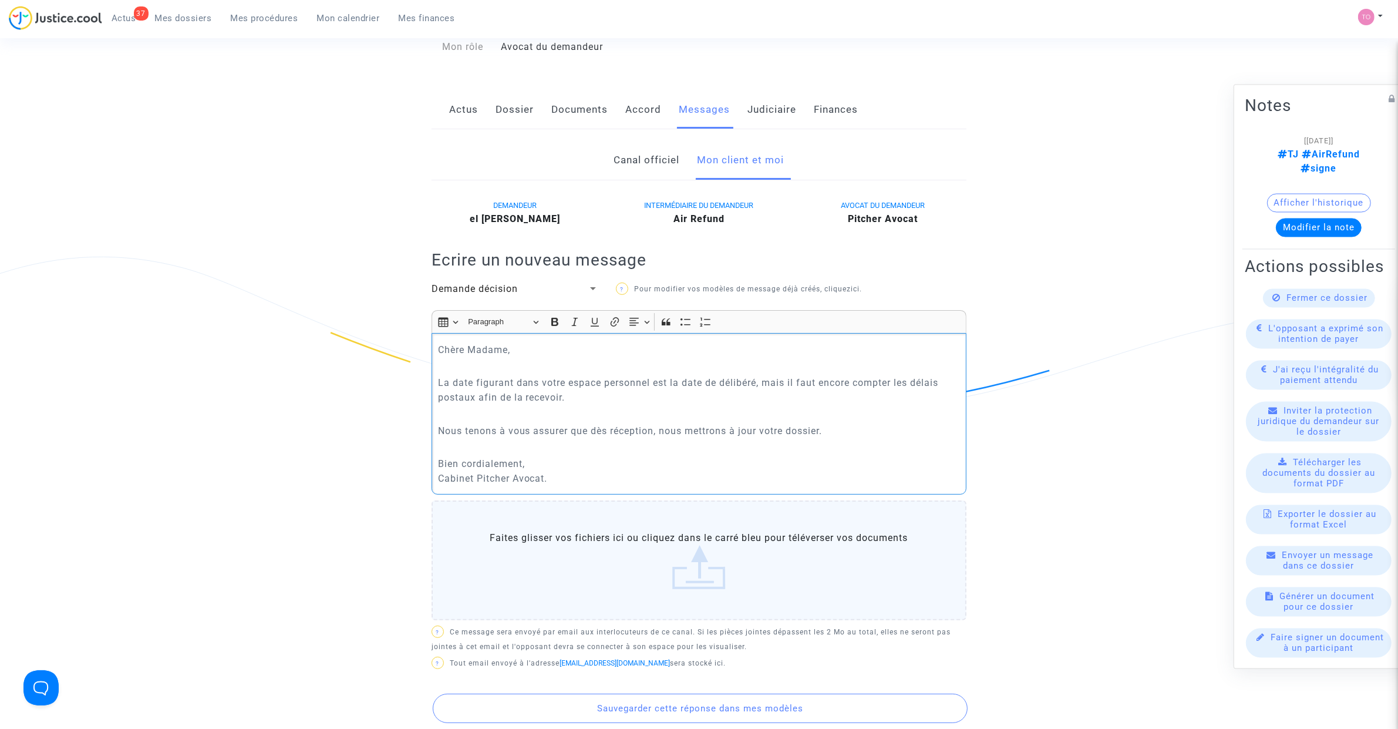
click at [577, 457] on p "Bien cordialement, Cabinet Pitcher Avocat." at bounding box center [699, 470] width 523 height 29
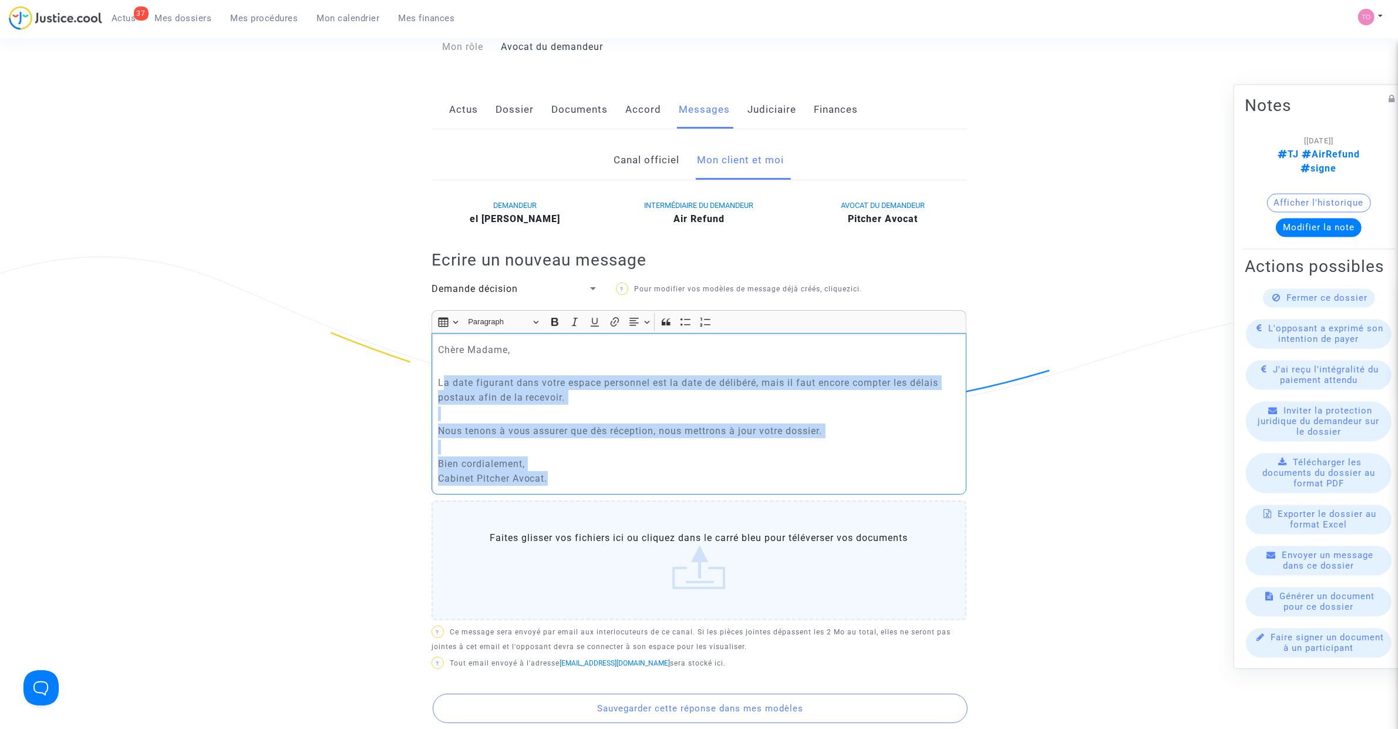
drag, startPoint x: 585, startPoint y: 473, endPoint x: 441, endPoint y: 379, distance: 171.5
click at [441, 379] on div "Chère Madame, La date figurant dans votre espace personnel est la date de délib…" at bounding box center [699, 414] width 535 height 162
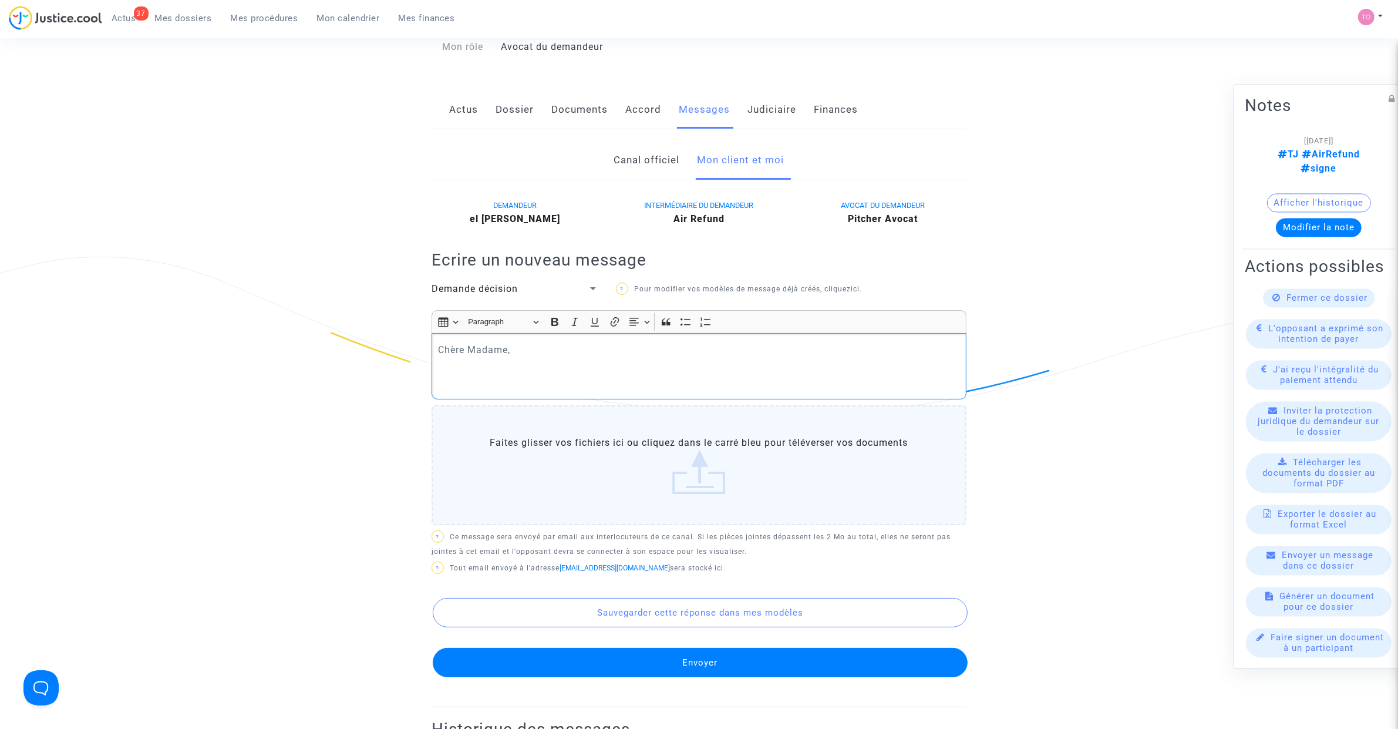
drag, startPoint x: 441, startPoint y: 379, endPoint x: 442, endPoint y: 361, distance: 18.2
click at [442, 361] on p "Rich Text Editor, main" at bounding box center [699, 366] width 523 height 15
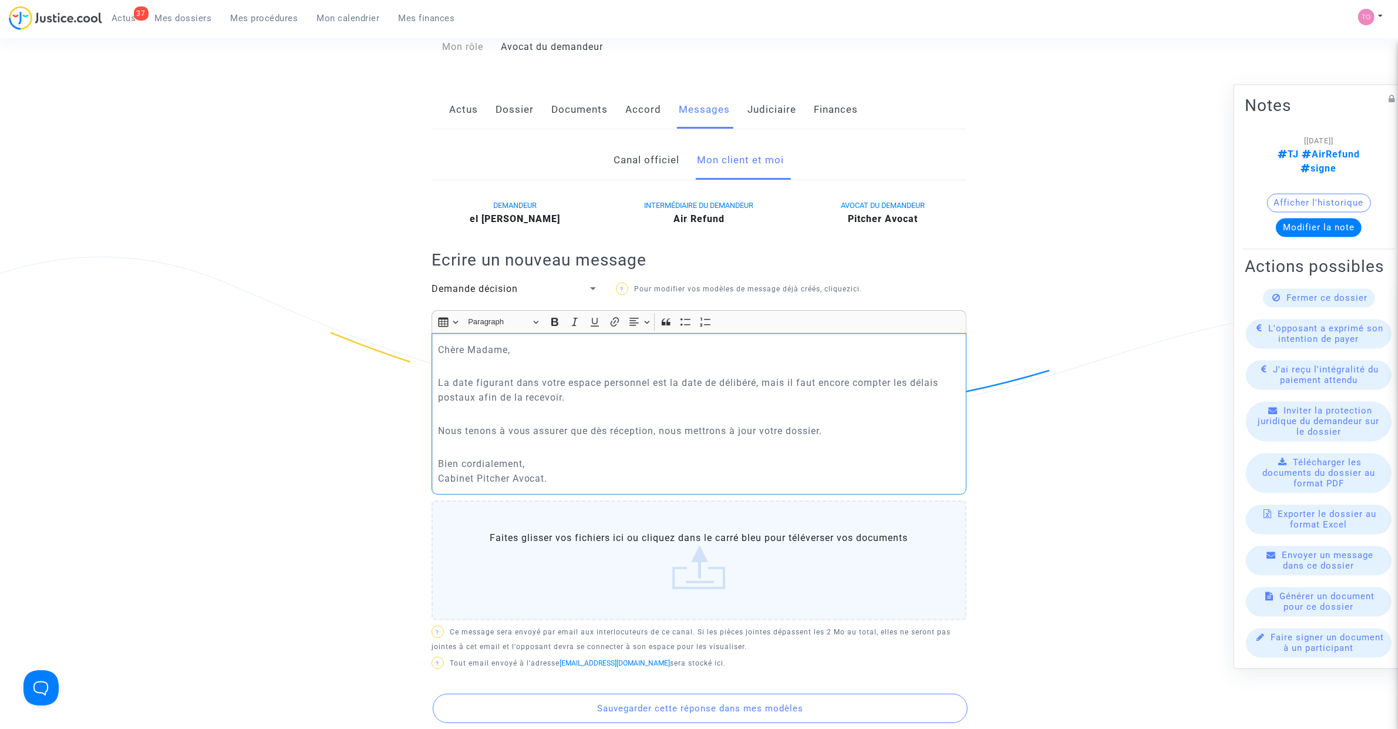
click at [546, 448] on p "Rich Text Editor, main" at bounding box center [699, 447] width 523 height 15
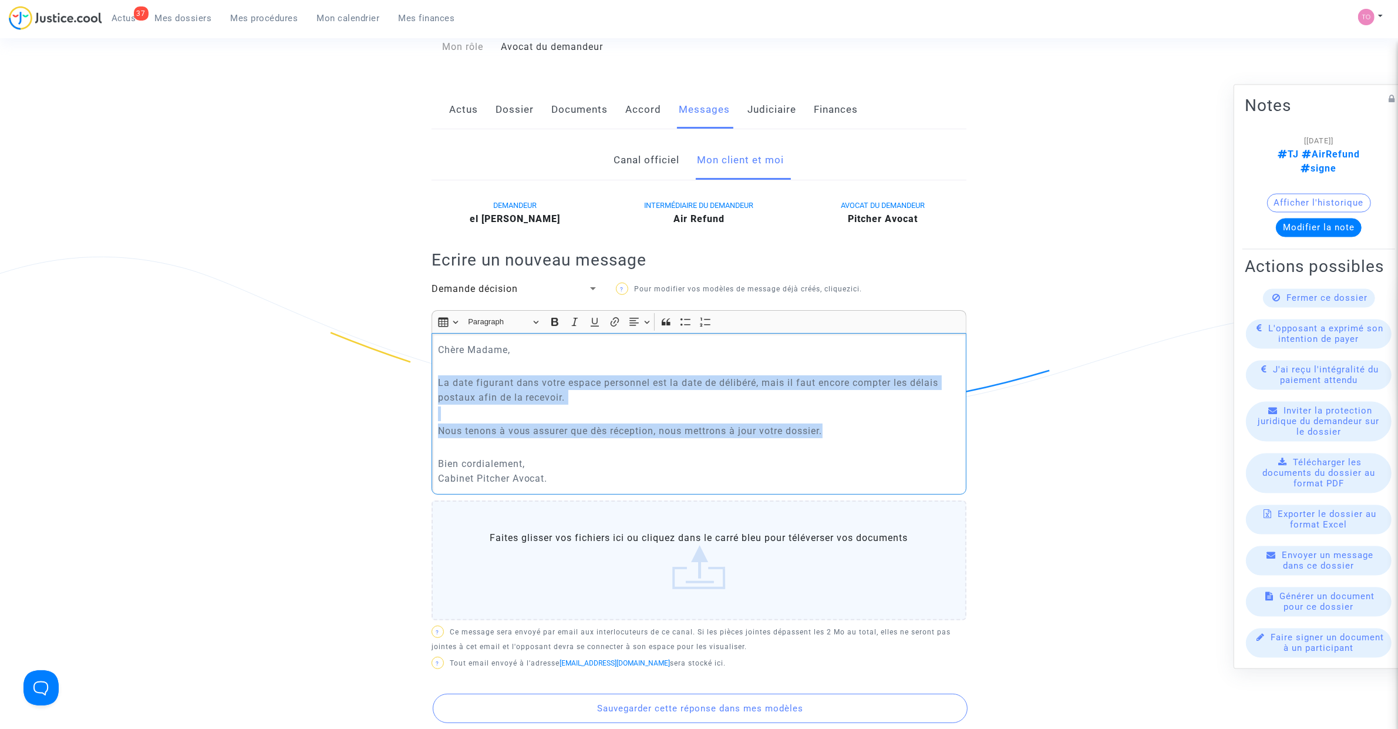
drag, startPoint x: 682, startPoint y: 419, endPoint x: 410, endPoint y: 378, distance: 275.0
click at [410, 378] on ng-component "Ref. CFR-231130-PPEQ Etape Procédure judiciaire en cours Catégorie Indemnisatio…" at bounding box center [700, 417] width 846 height 943
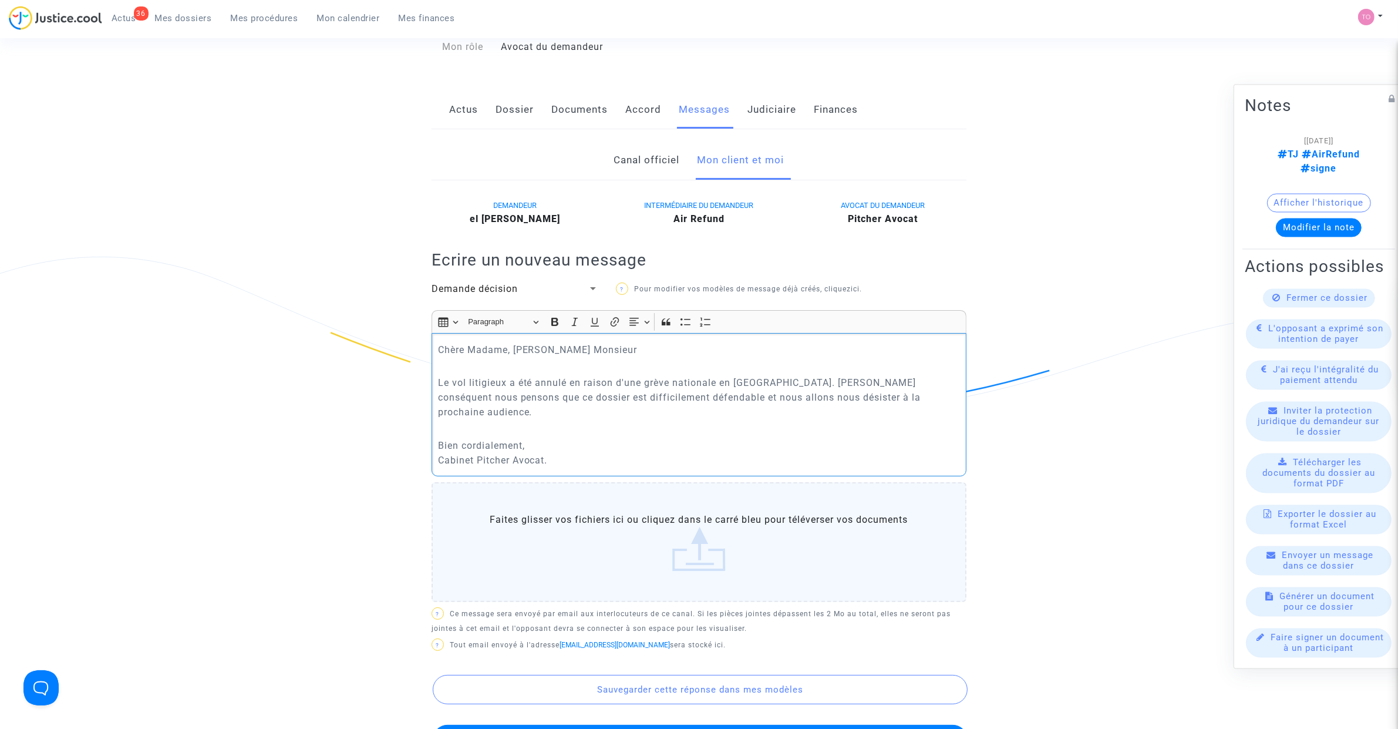
click at [785, 379] on p "Le vol litigieux a été annulé en raison d'une grève nationale en [GEOGRAPHIC_DA…" at bounding box center [699, 397] width 523 height 44
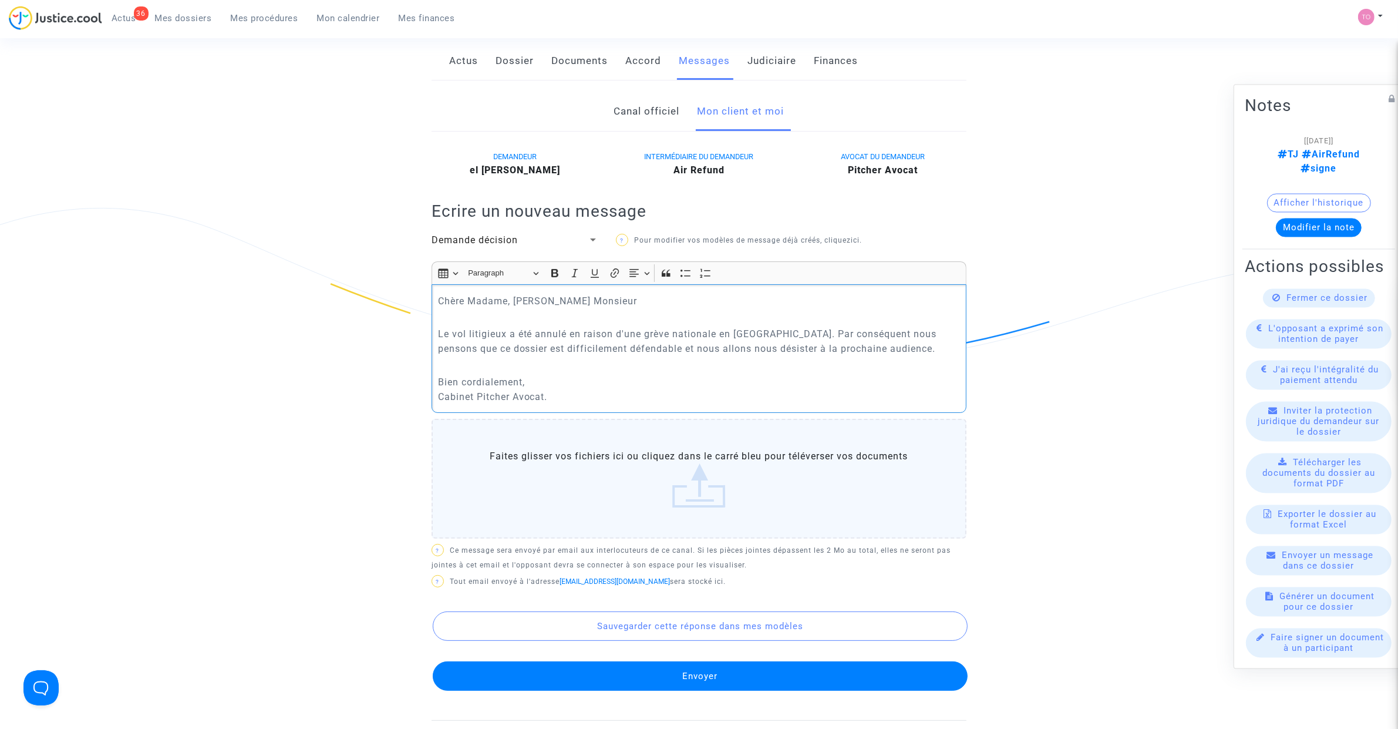
scroll to position [146, 0]
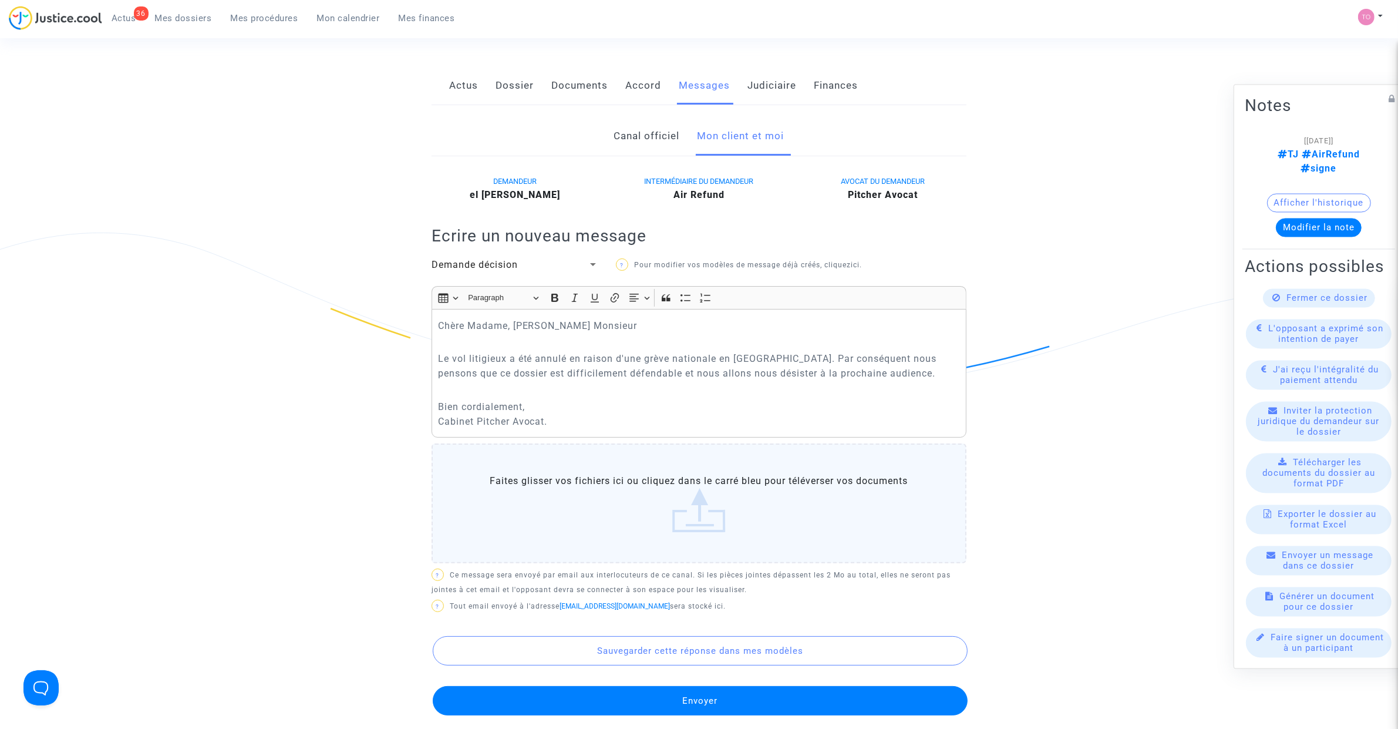
click at [694, 693] on button "Envoyer" at bounding box center [700, 700] width 535 height 29
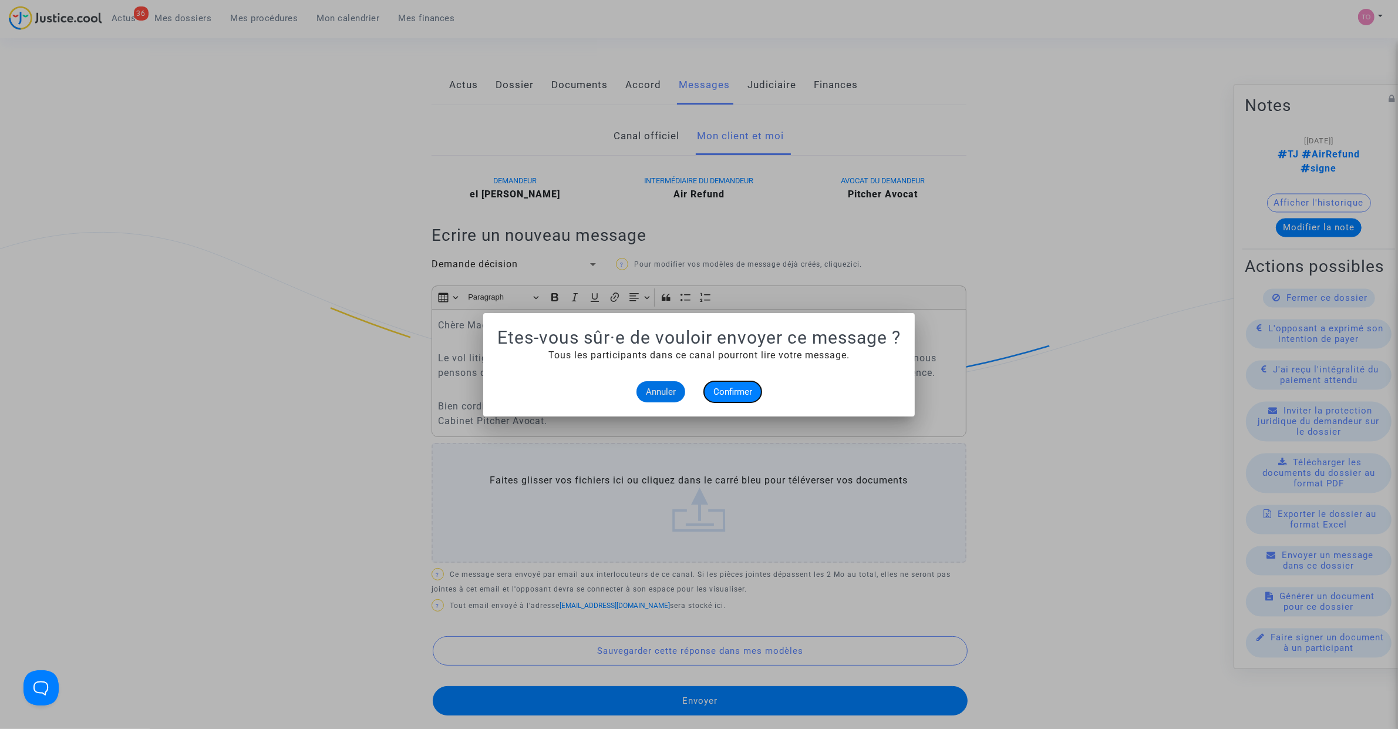
click at [731, 388] on span "Confirmer" at bounding box center [733, 391] width 39 height 11
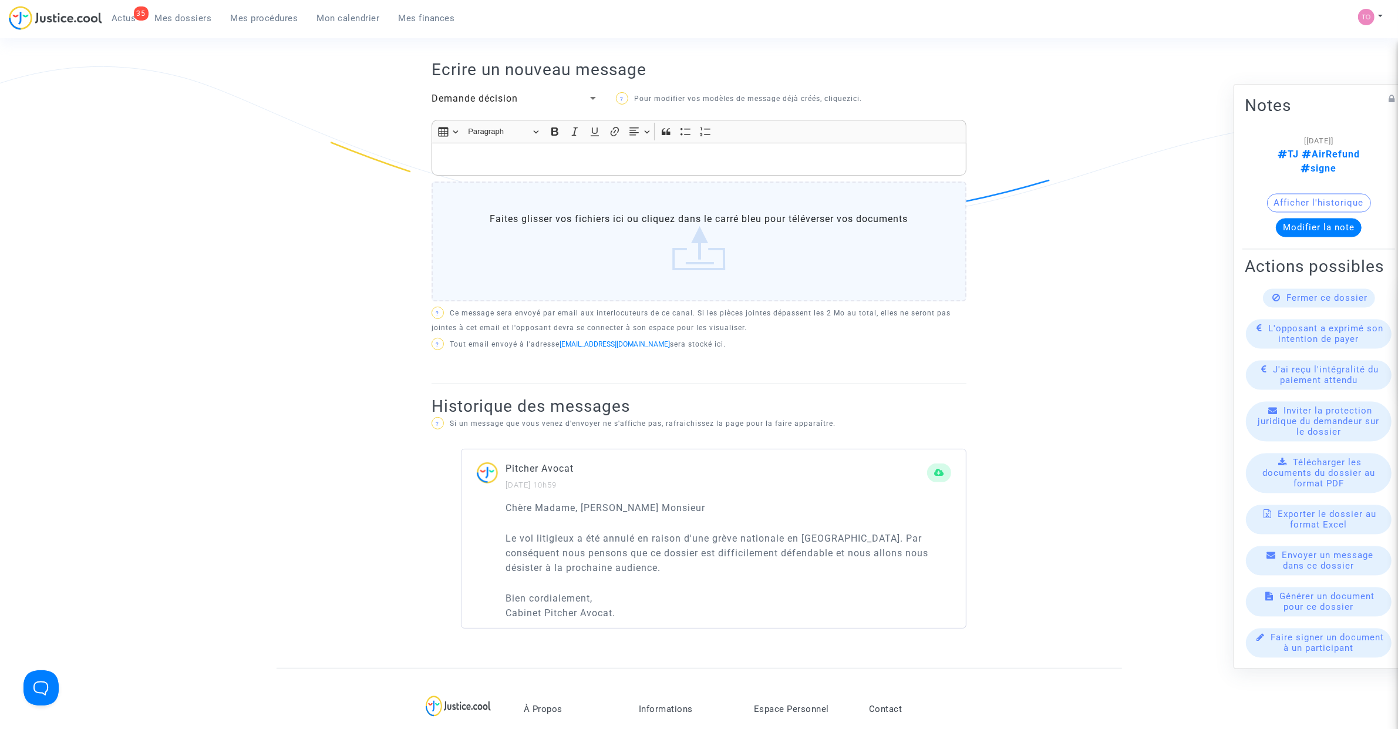
scroll to position [317, 0]
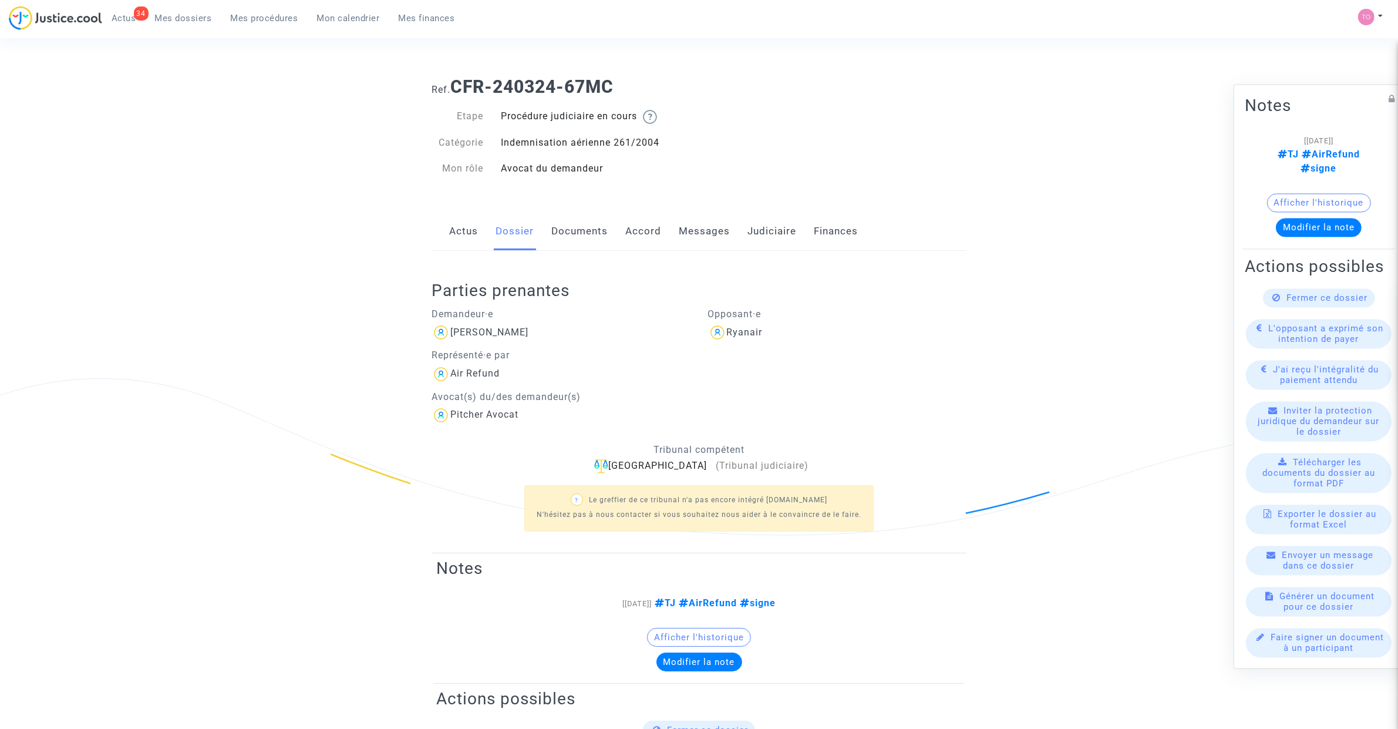
click at [650, 234] on link "Accord" at bounding box center [644, 231] width 36 height 39
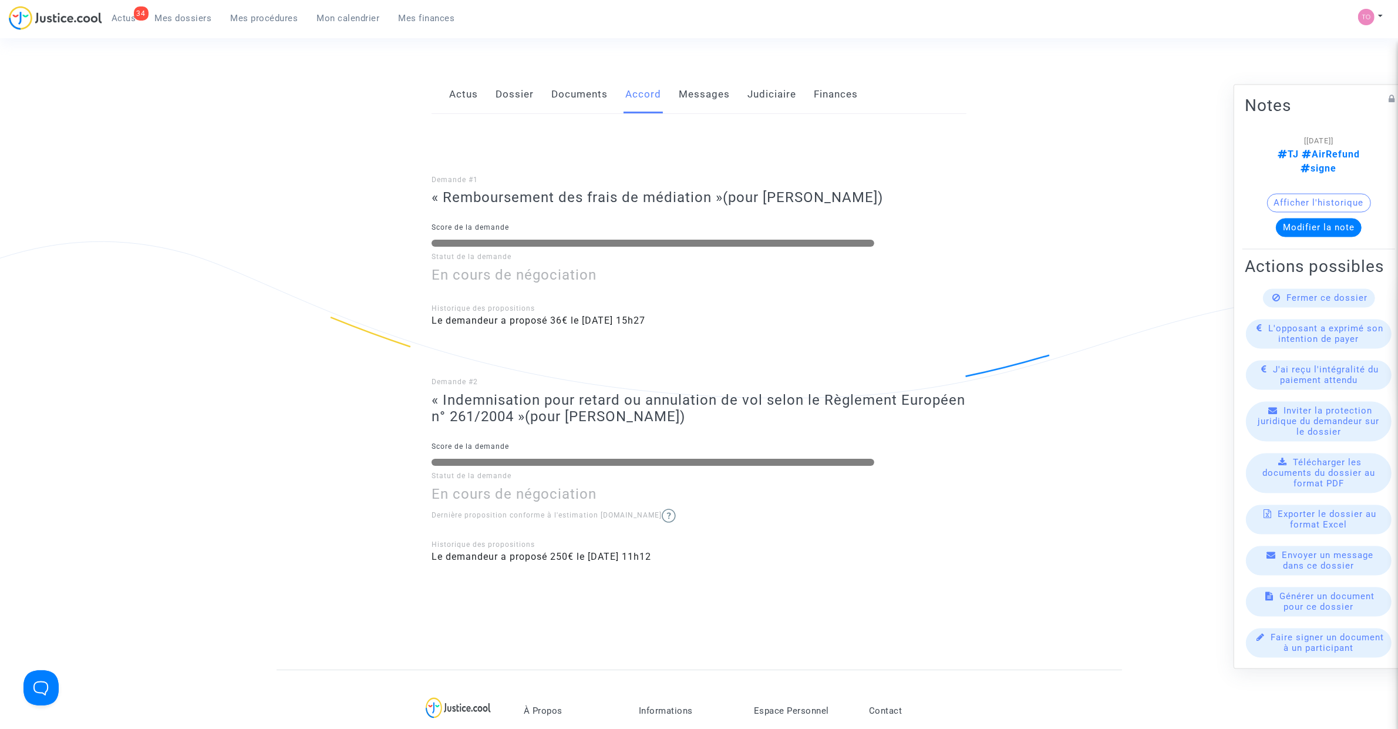
scroll to position [147, 0]
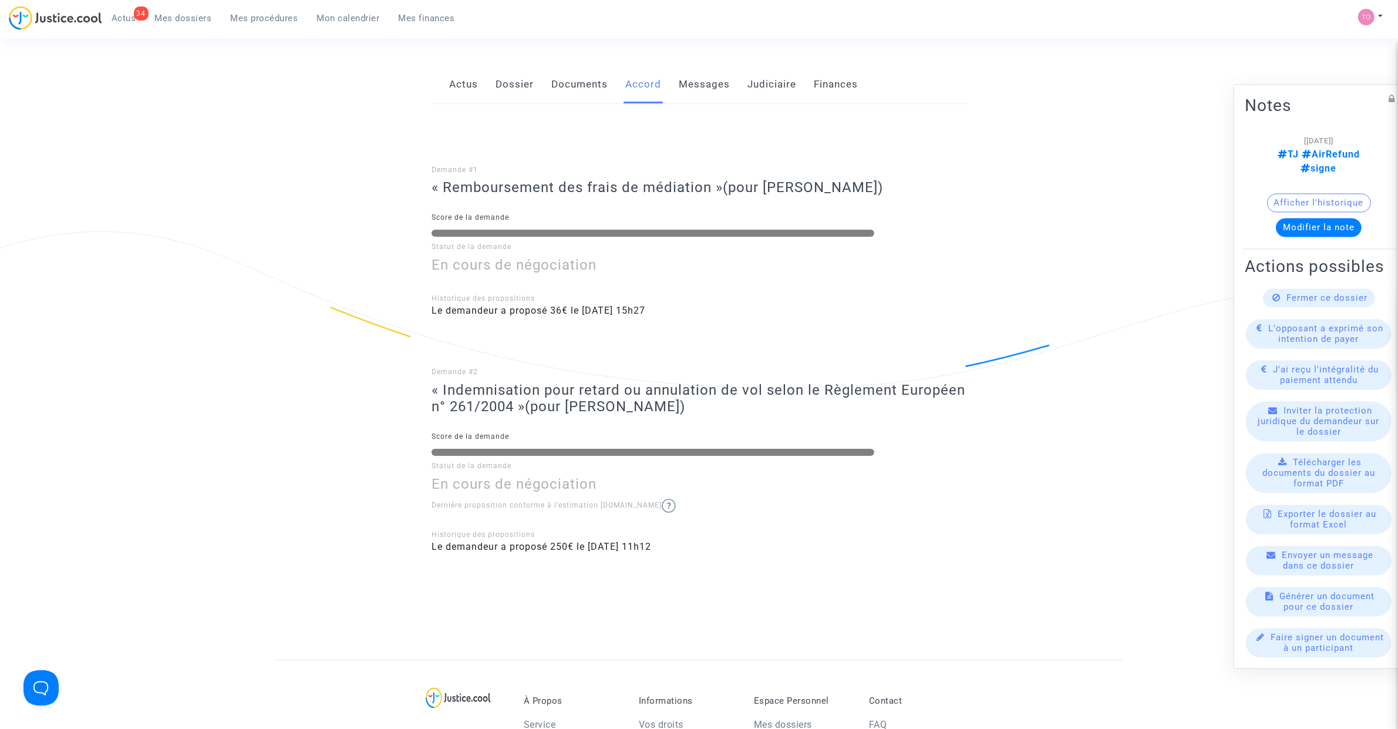
click at [526, 95] on link "Dossier" at bounding box center [515, 84] width 38 height 39
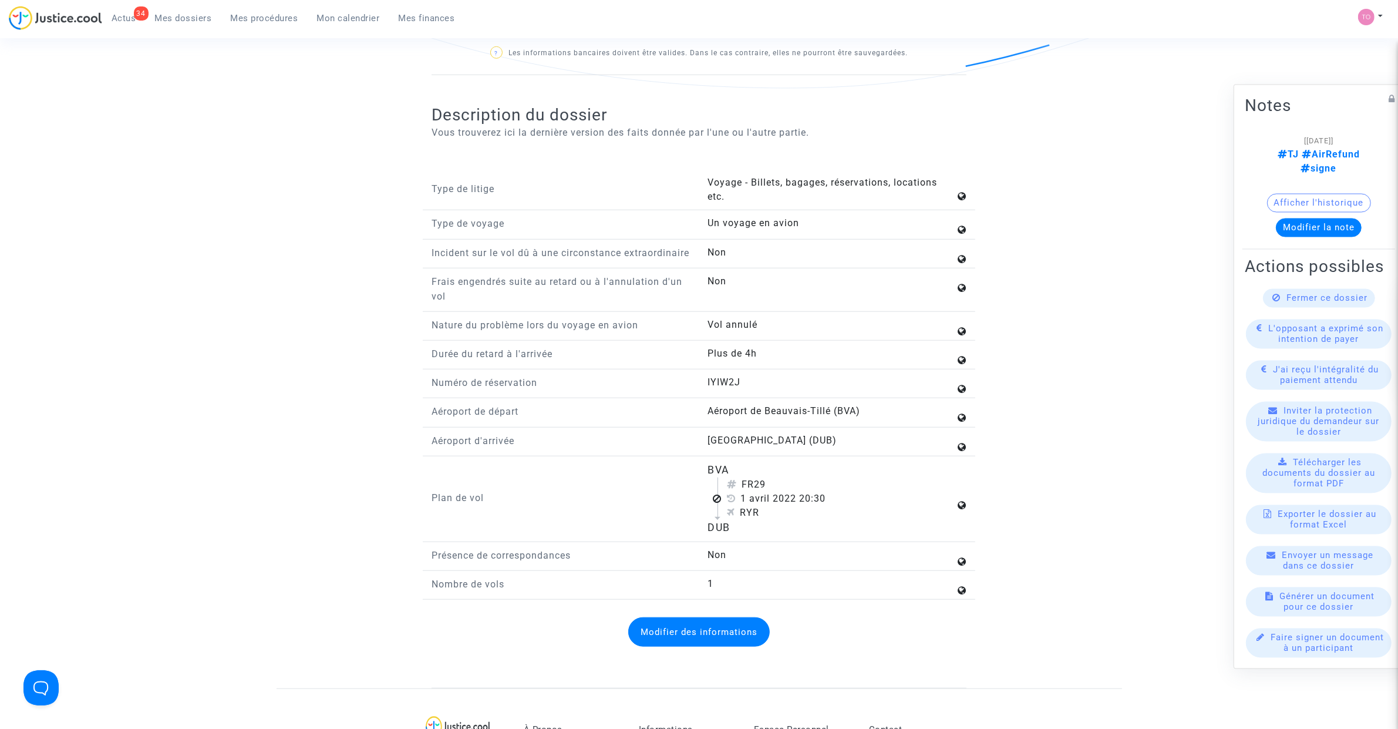
scroll to position [1223, 0]
drag, startPoint x: 698, startPoint y: 486, endPoint x: 747, endPoint y: 551, distance: 80.9
click at [747, 543] on div "Plan de vol BVA FR29 [DATE] 20:30 RYR DUB" at bounding box center [699, 503] width 553 height 80
copy div "BVA FR29 [DATE] 20:30 RYR DUB"
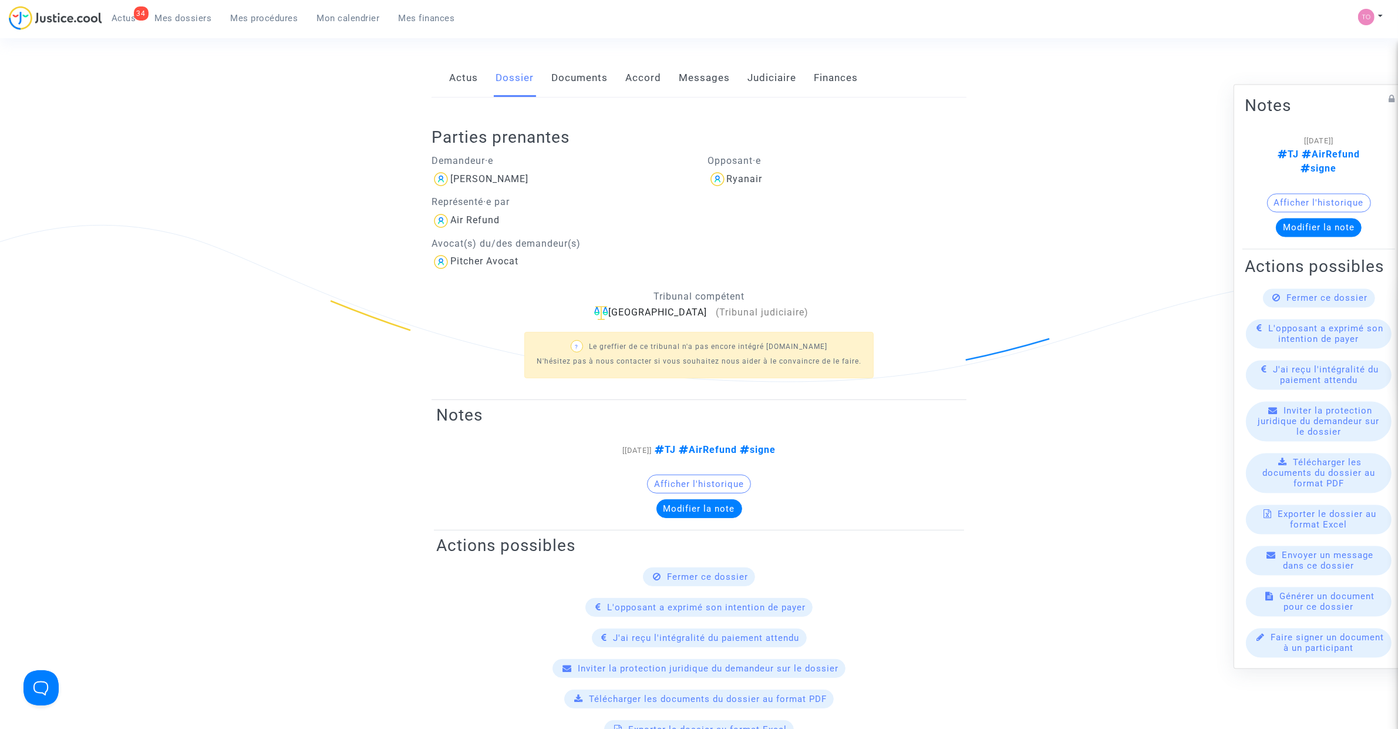
scroll to position [97, 0]
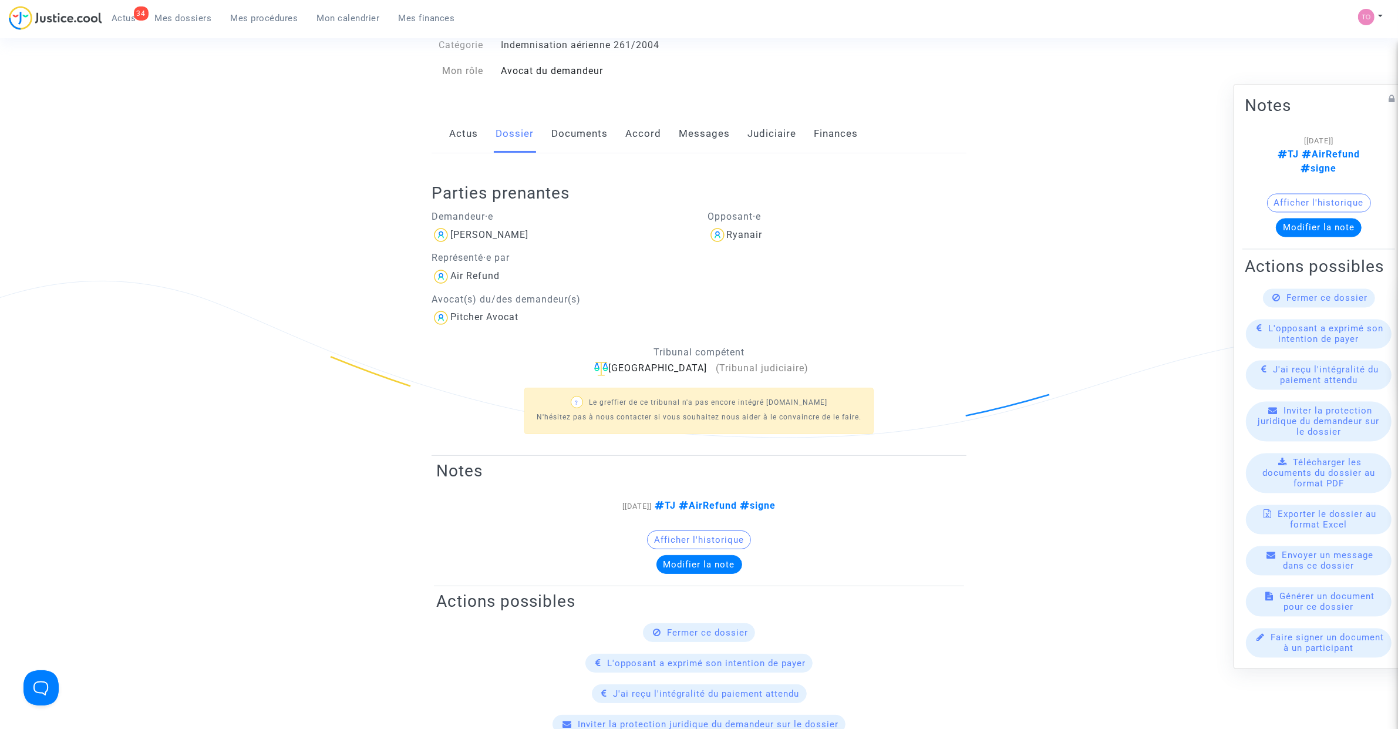
click at [577, 147] on link "Documents" at bounding box center [580, 134] width 56 height 39
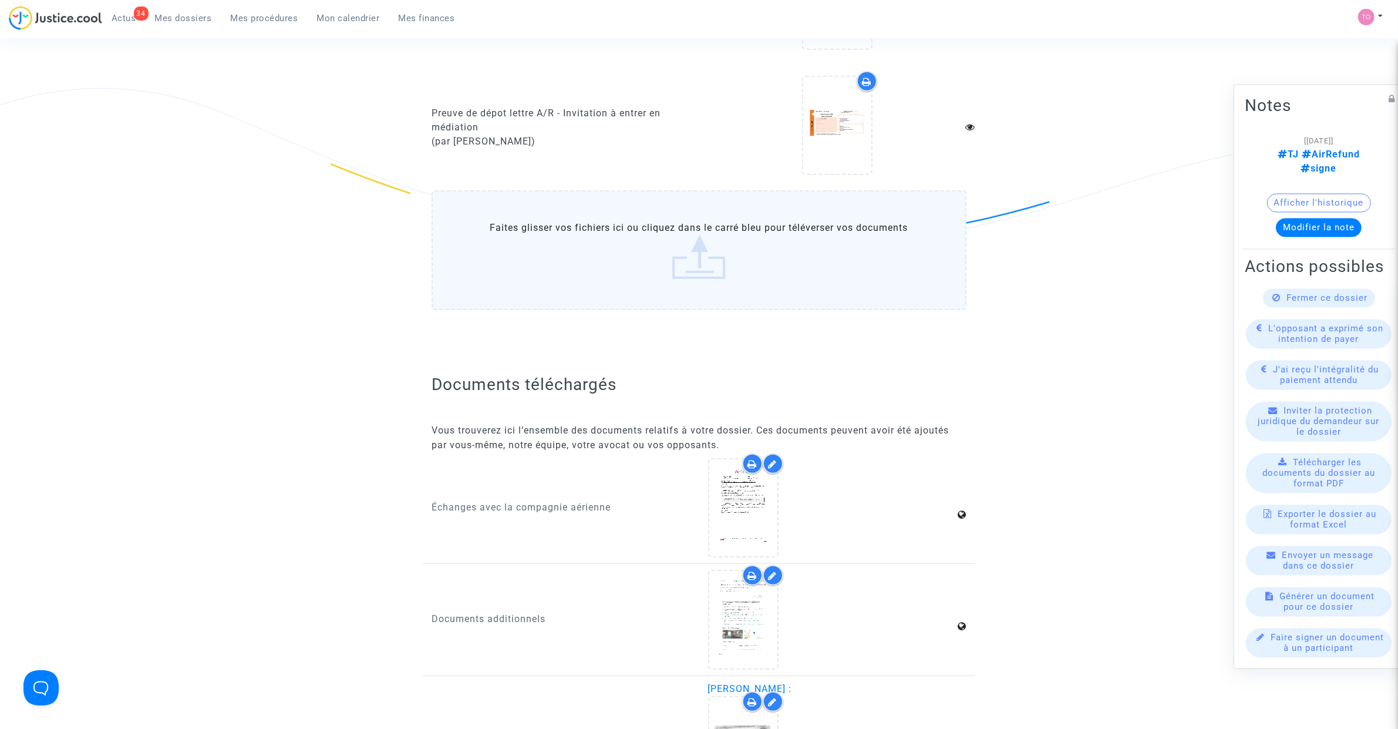
scroll to position [1069, 0]
click at [721, 620] on div at bounding box center [744, 619] width 68 height 38
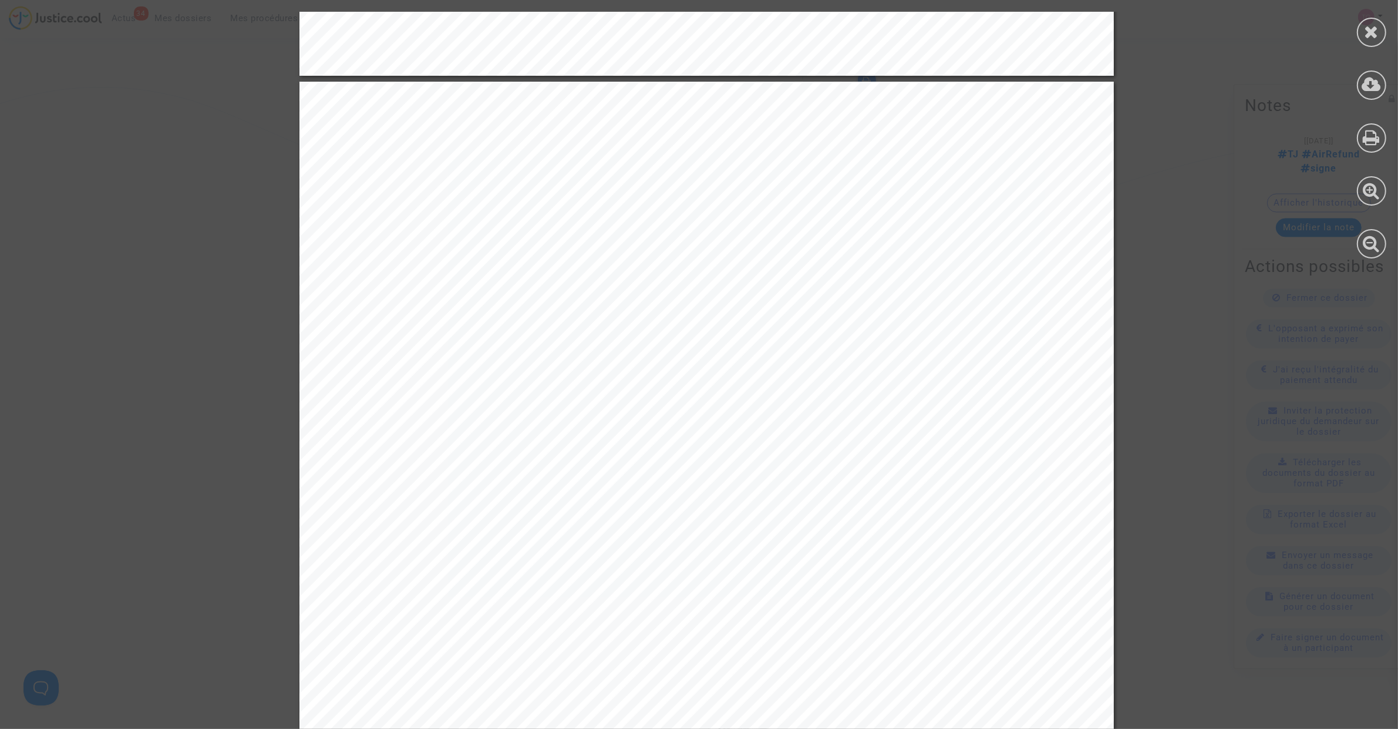
scroll to position [923, 0]
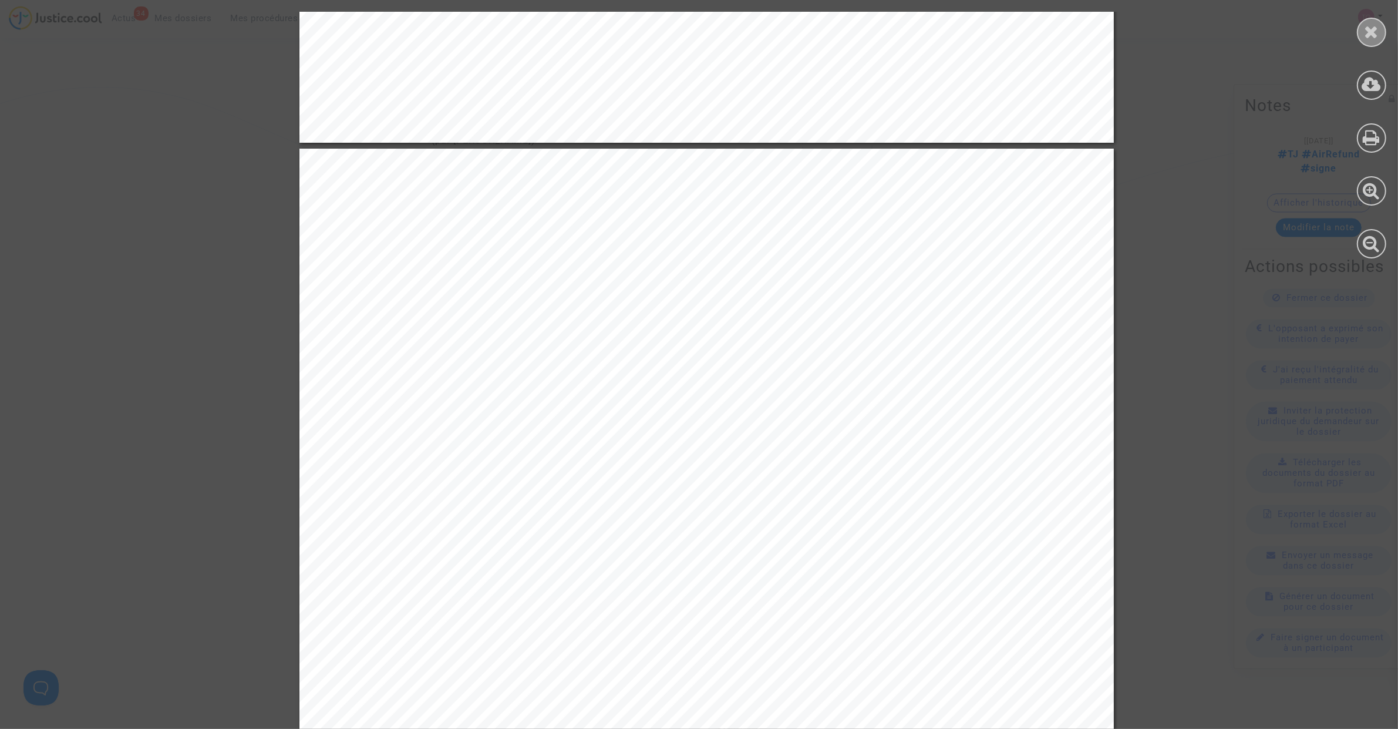
click at [1361, 32] on div at bounding box center [1371, 32] width 29 height 29
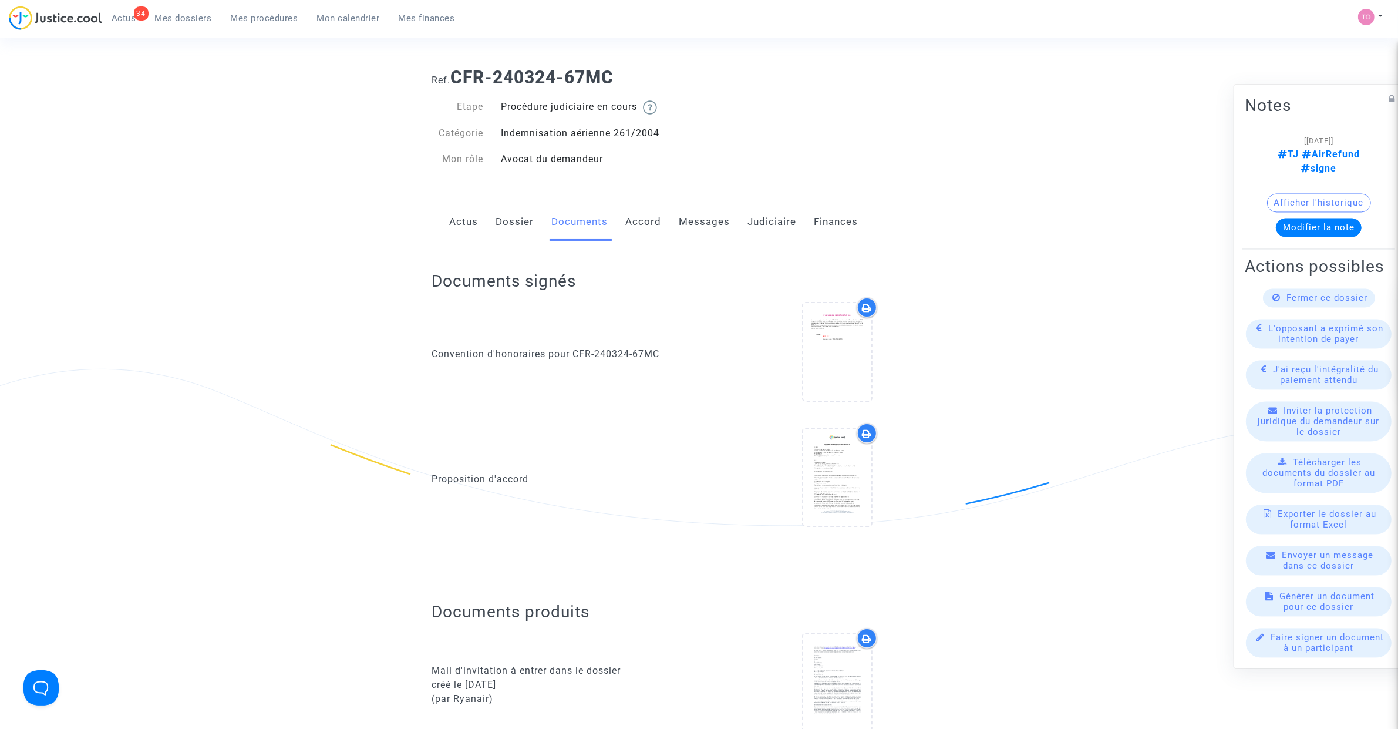
scroll to position [0, 0]
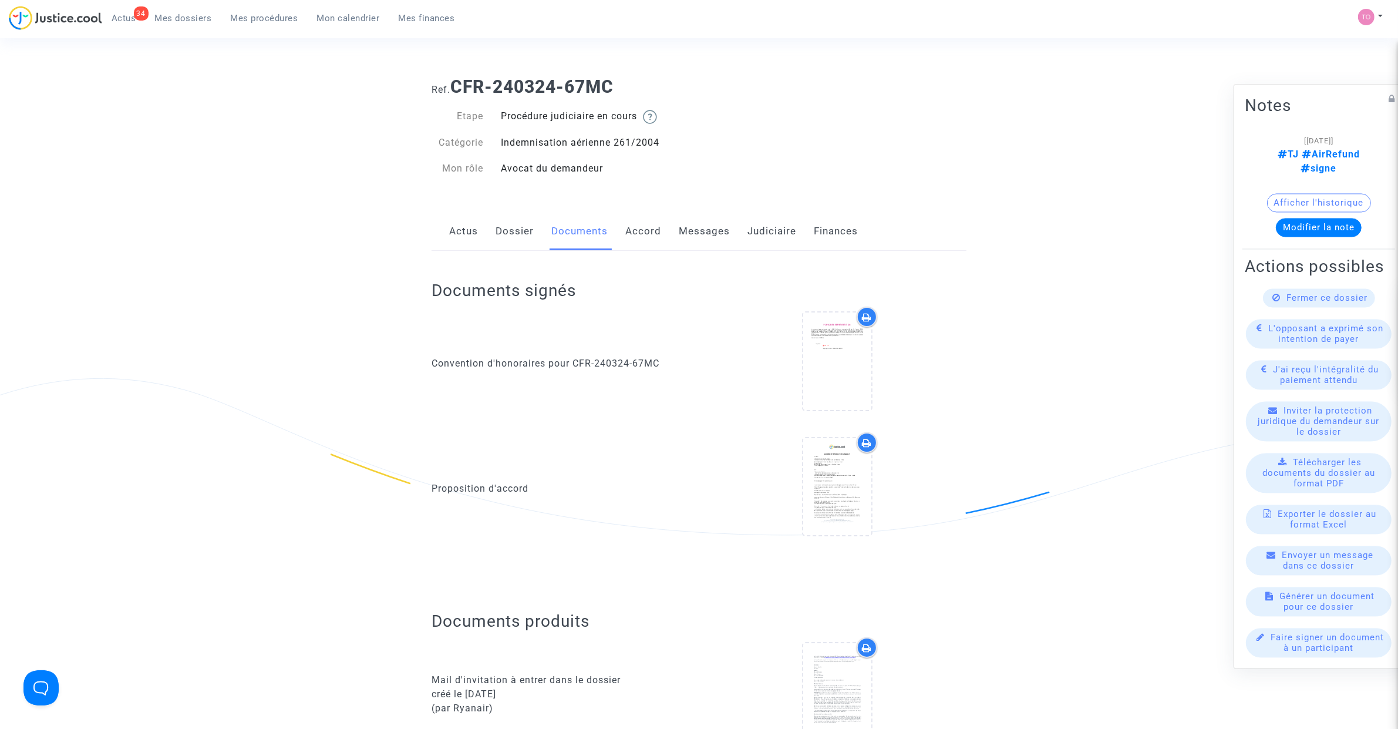
click at [517, 238] on link "Dossier" at bounding box center [515, 231] width 38 height 39
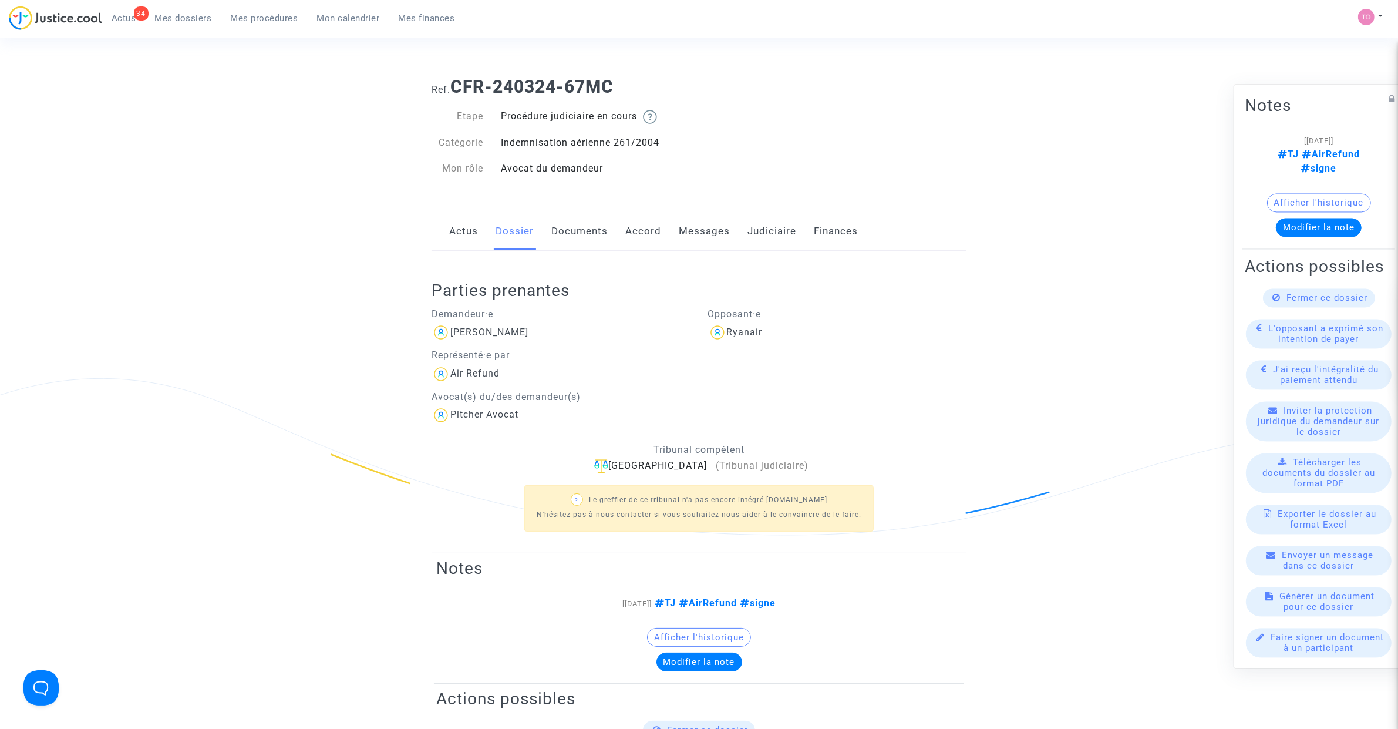
click at [591, 243] on link "Documents" at bounding box center [580, 231] width 56 height 39
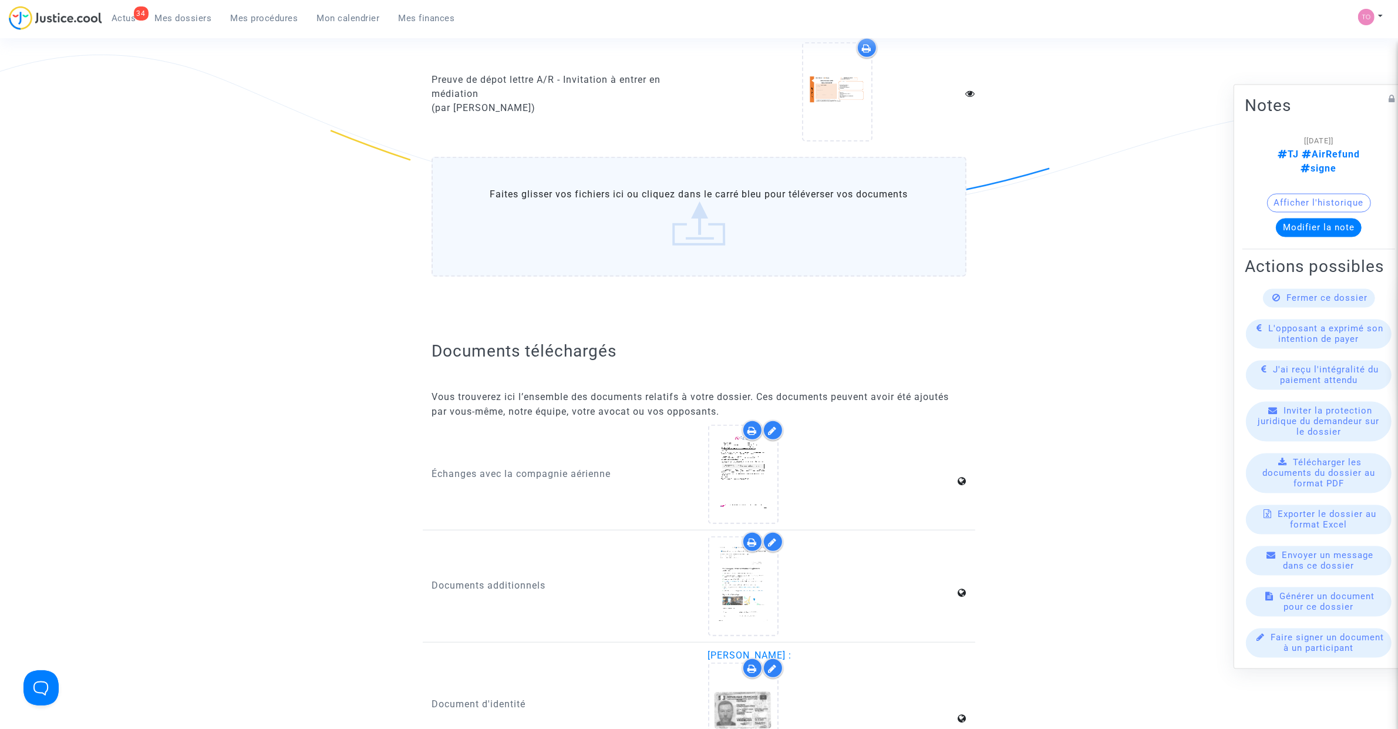
scroll to position [1077, 0]
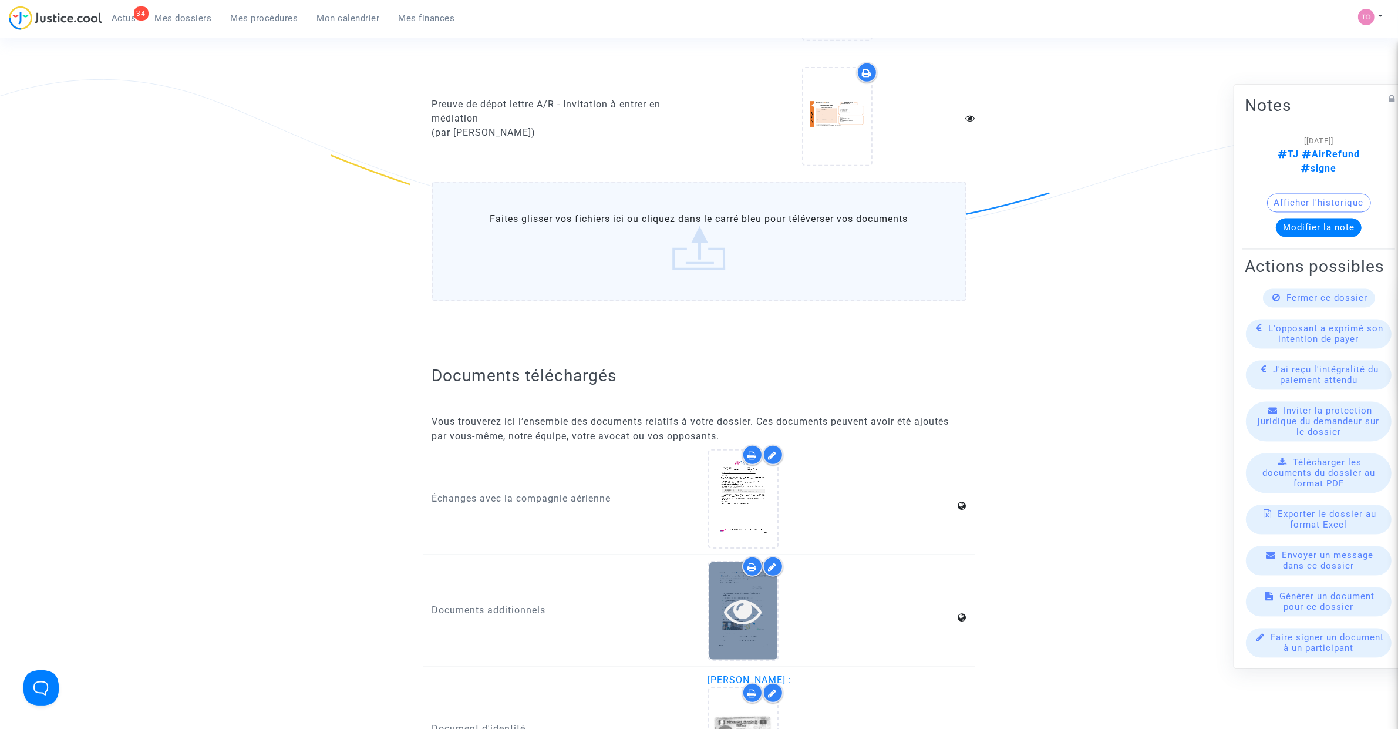
click at [741, 592] on icon at bounding box center [743, 611] width 38 height 38
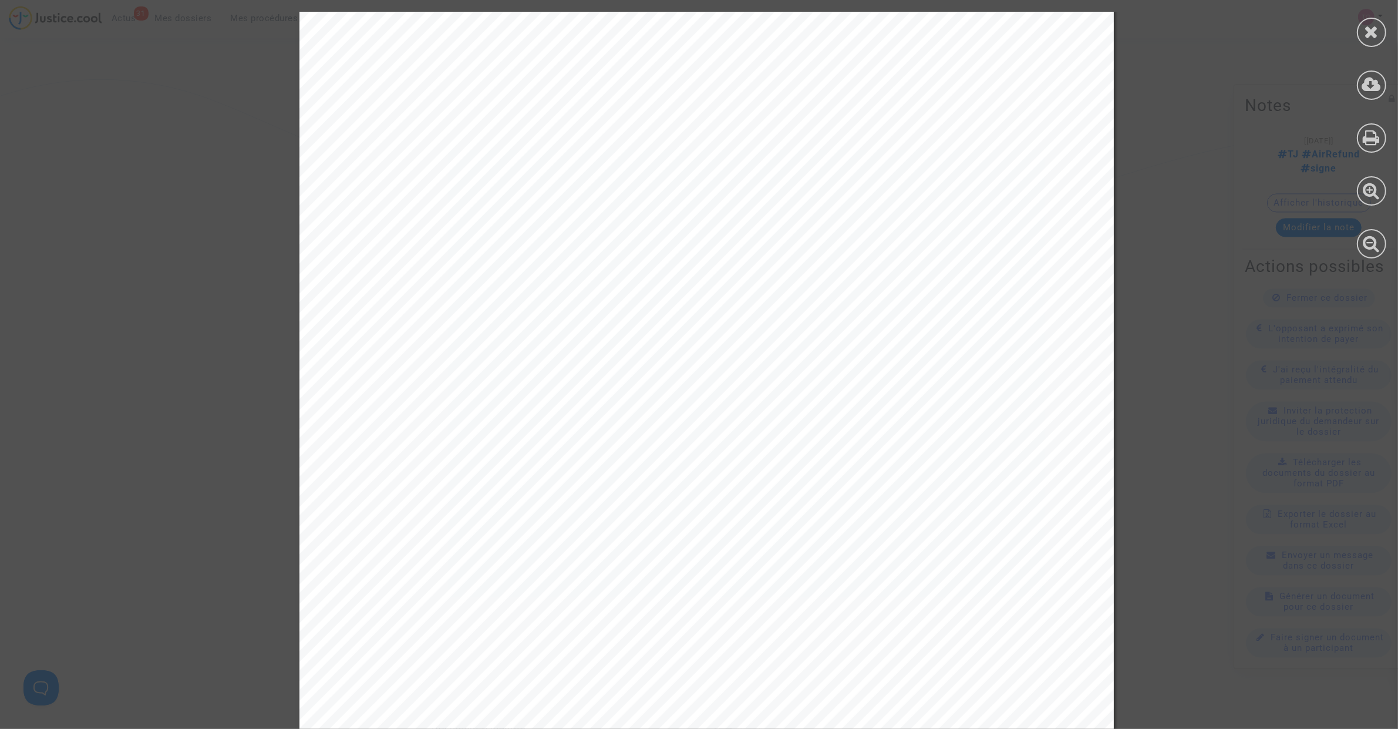
scroll to position [0, 0]
click at [1369, 39] on icon at bounding box center [1372, 32] width 15 height 18
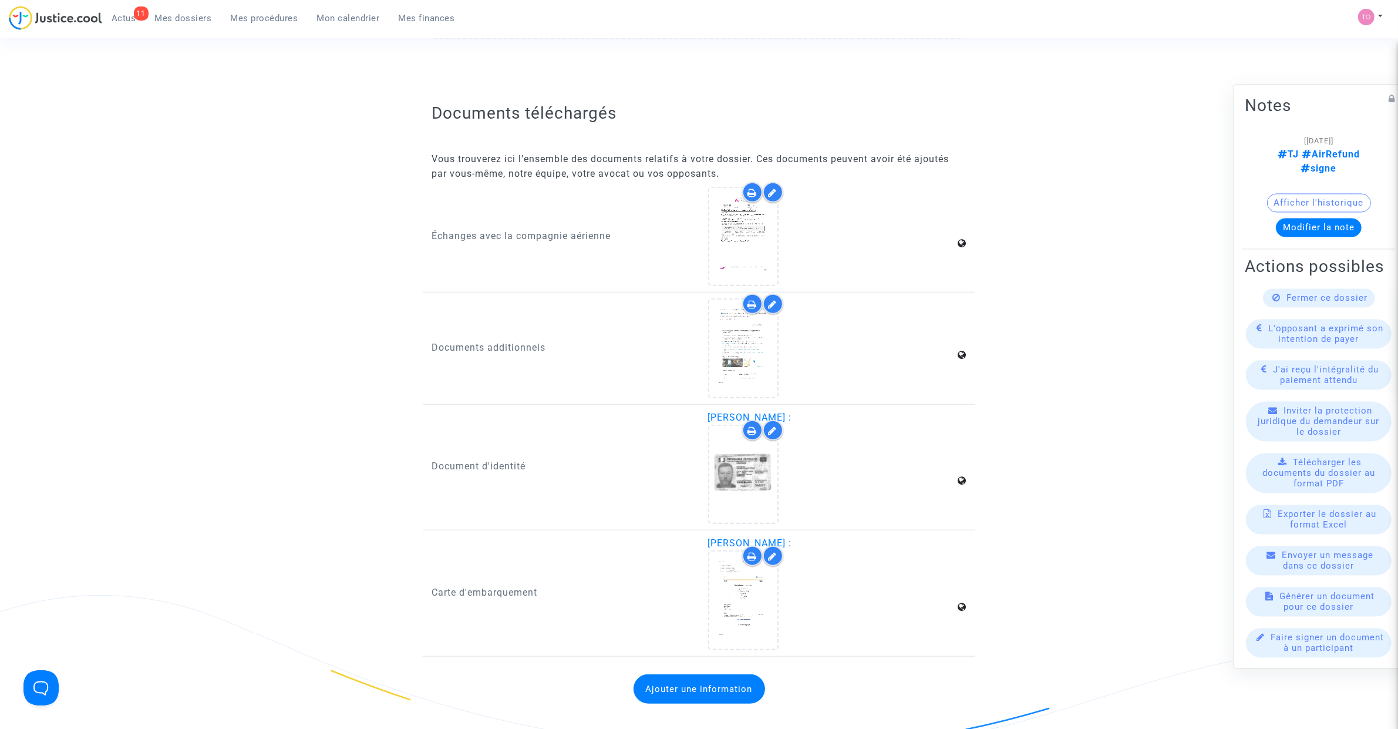
scroll to position [1346, 0]
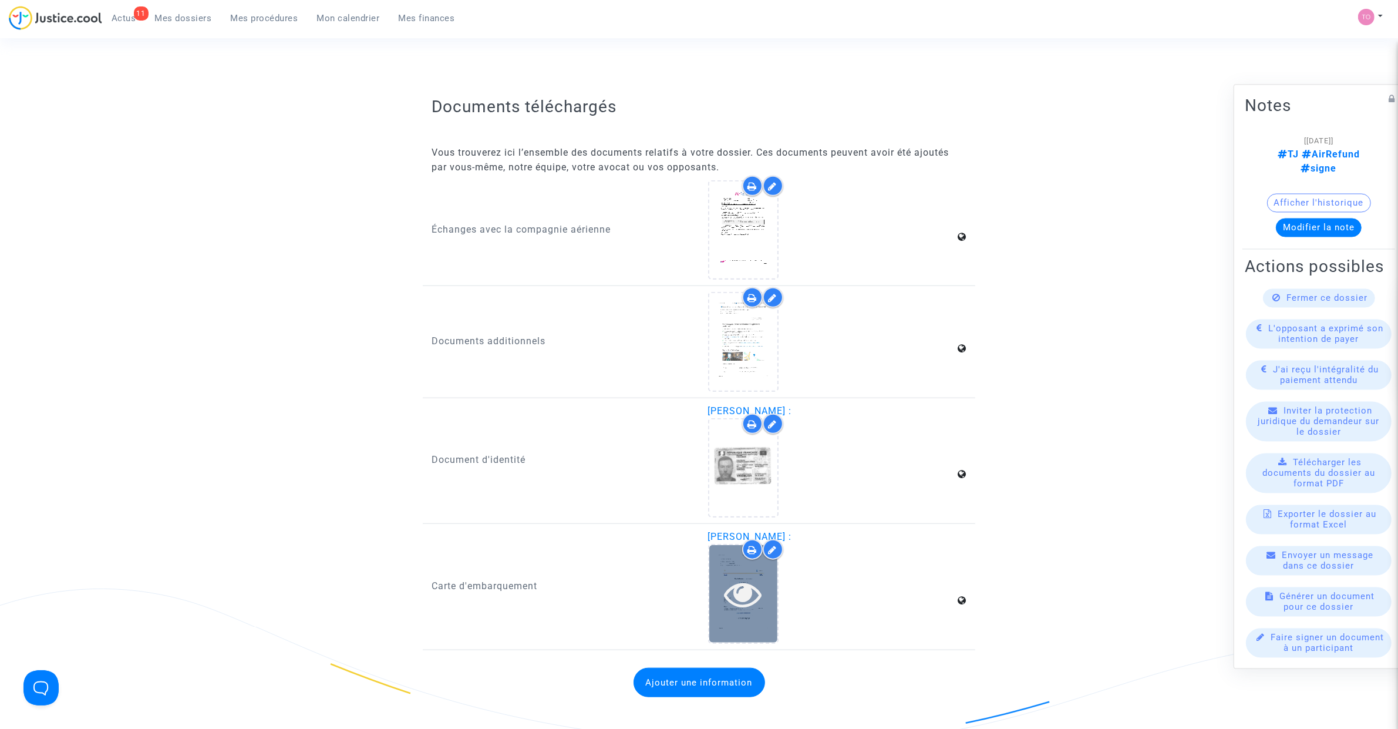
click at [718, 560] on div at bounding box center [744, 593] width 68 height 97
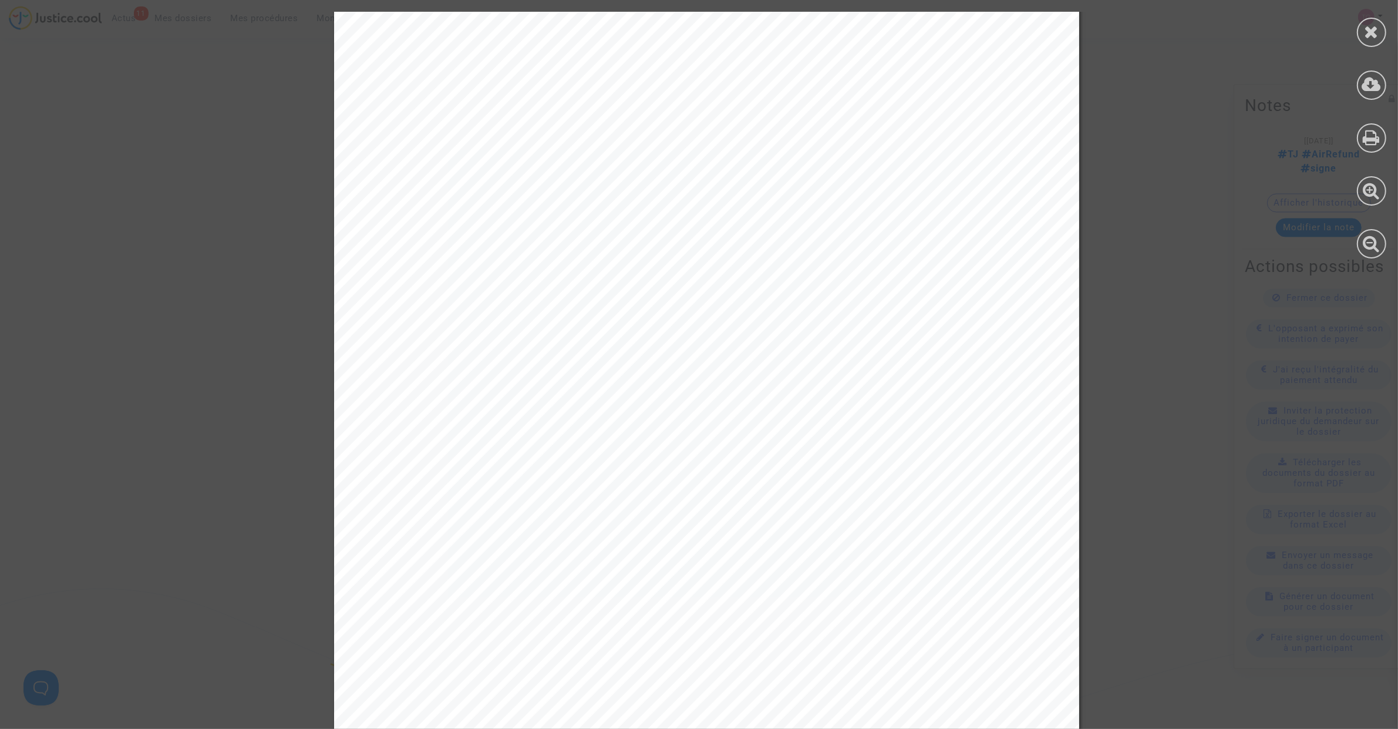
scroll to position [171, 0]
click at [1371, 26] on icon at bounding box center [1372, 32] width 15 height 18
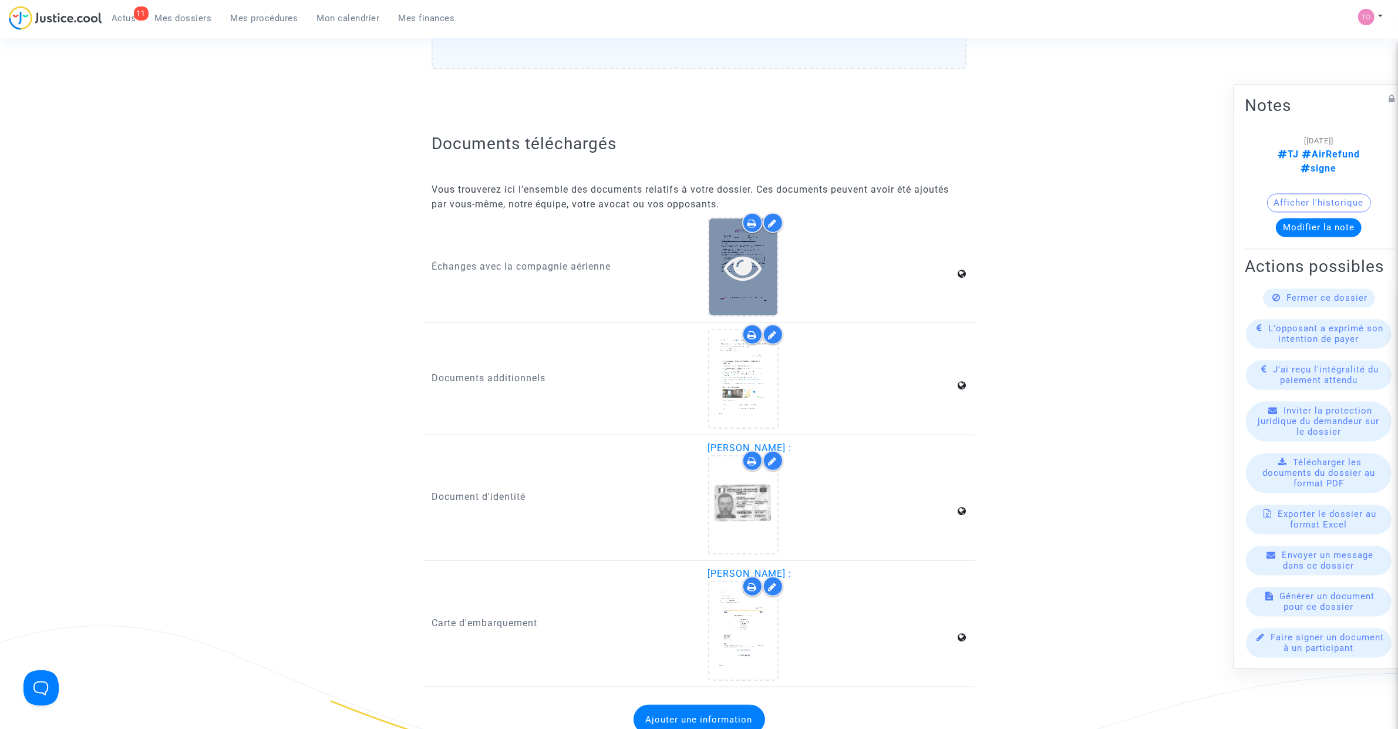
scroll to position [1322, 0]
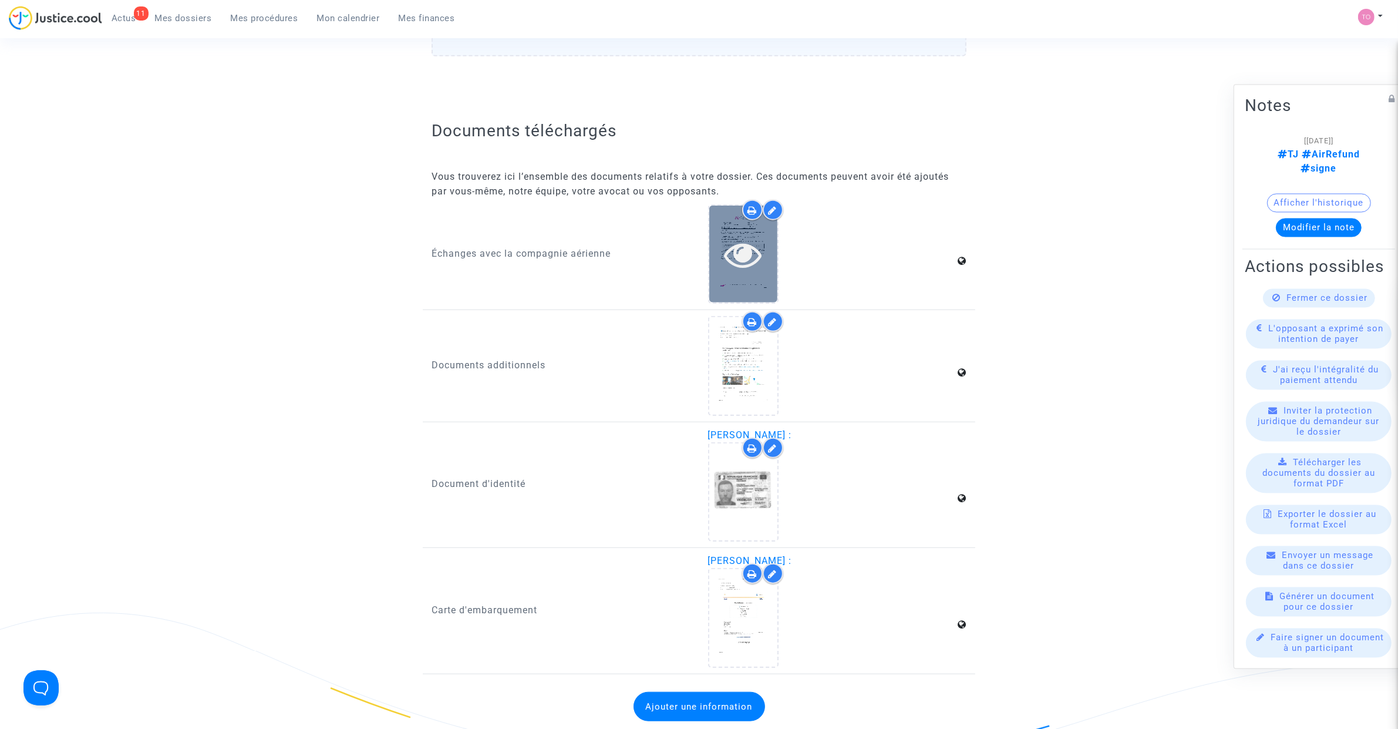
click at [759, 285] on div at bounding box center [744, 254] width 68 height 97
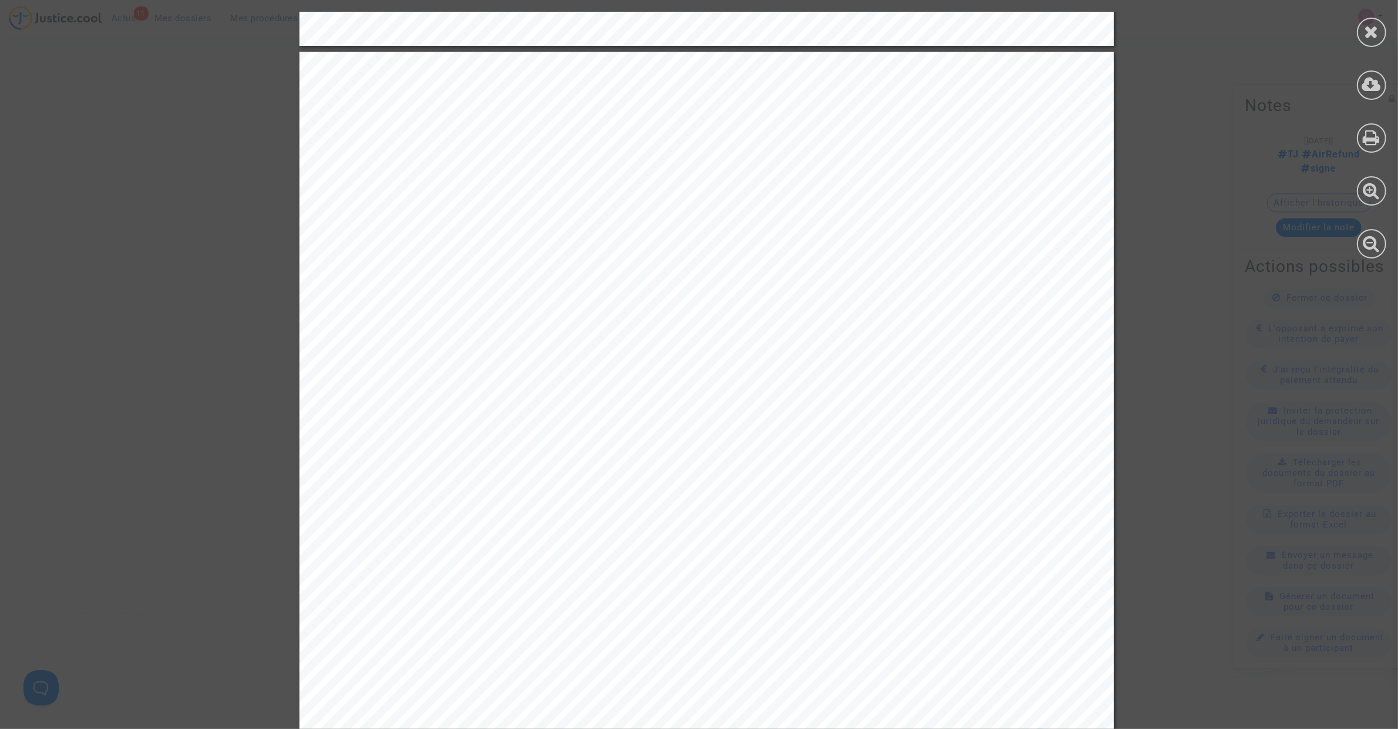
scroll to position [2080, 0]
click at [1381, 32] on div at bounding box center [1371, 32] width 29 height 29
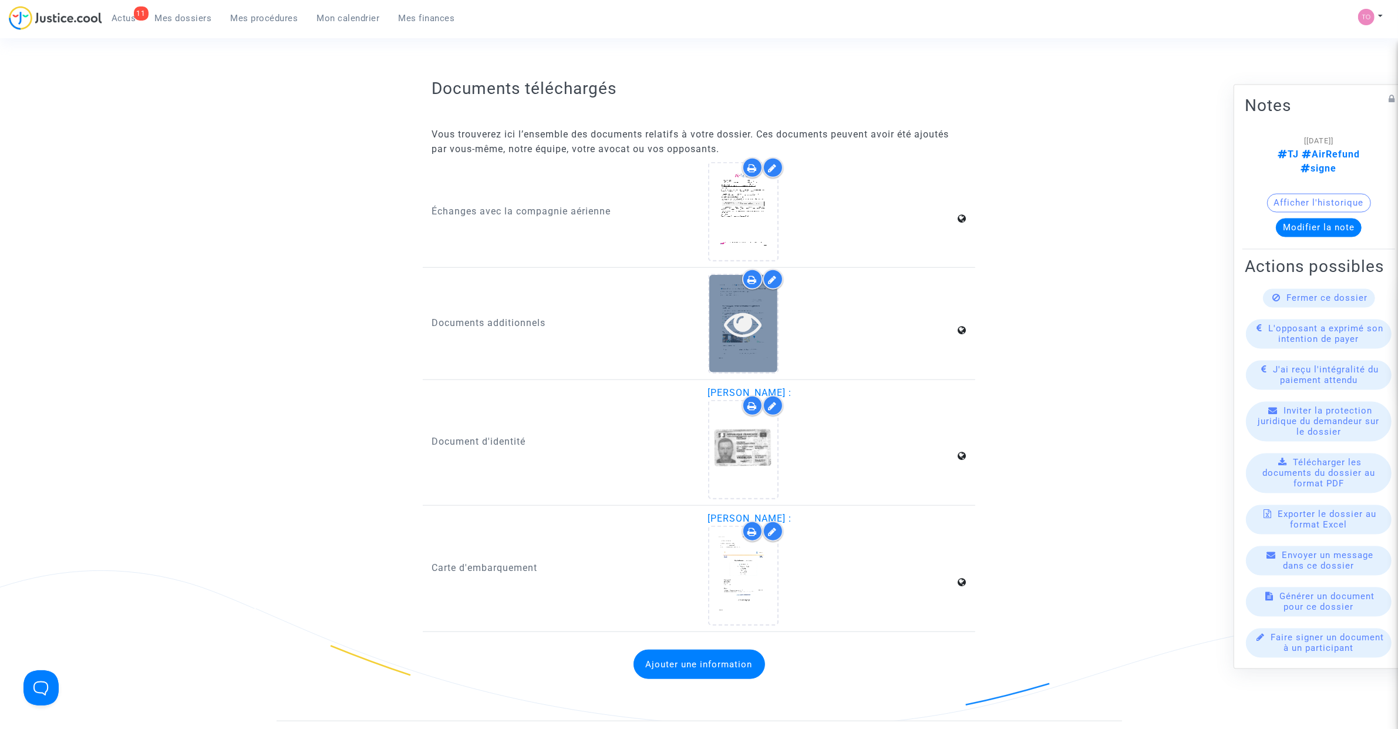
scroll to position [1370, 0]
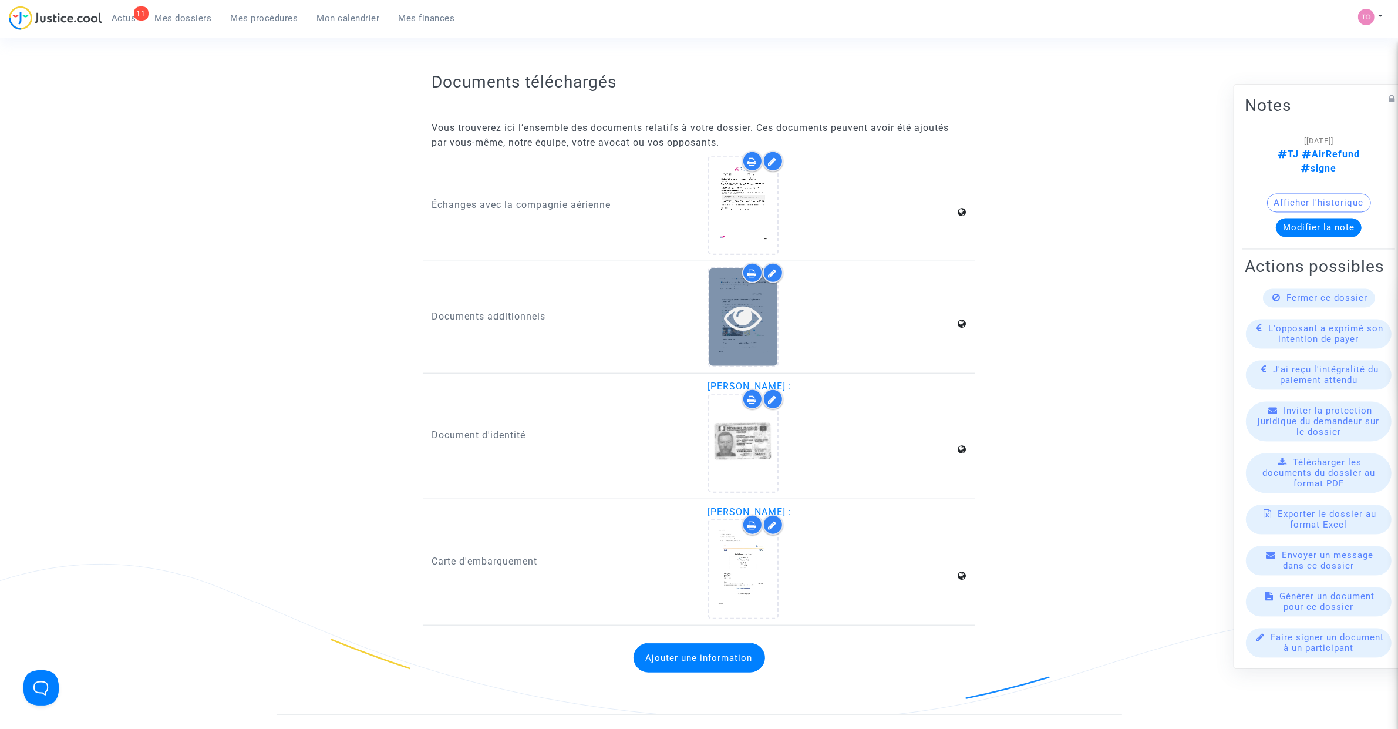
click at [735, 327] on div at bounding box center [744, 316] width 68 height 97
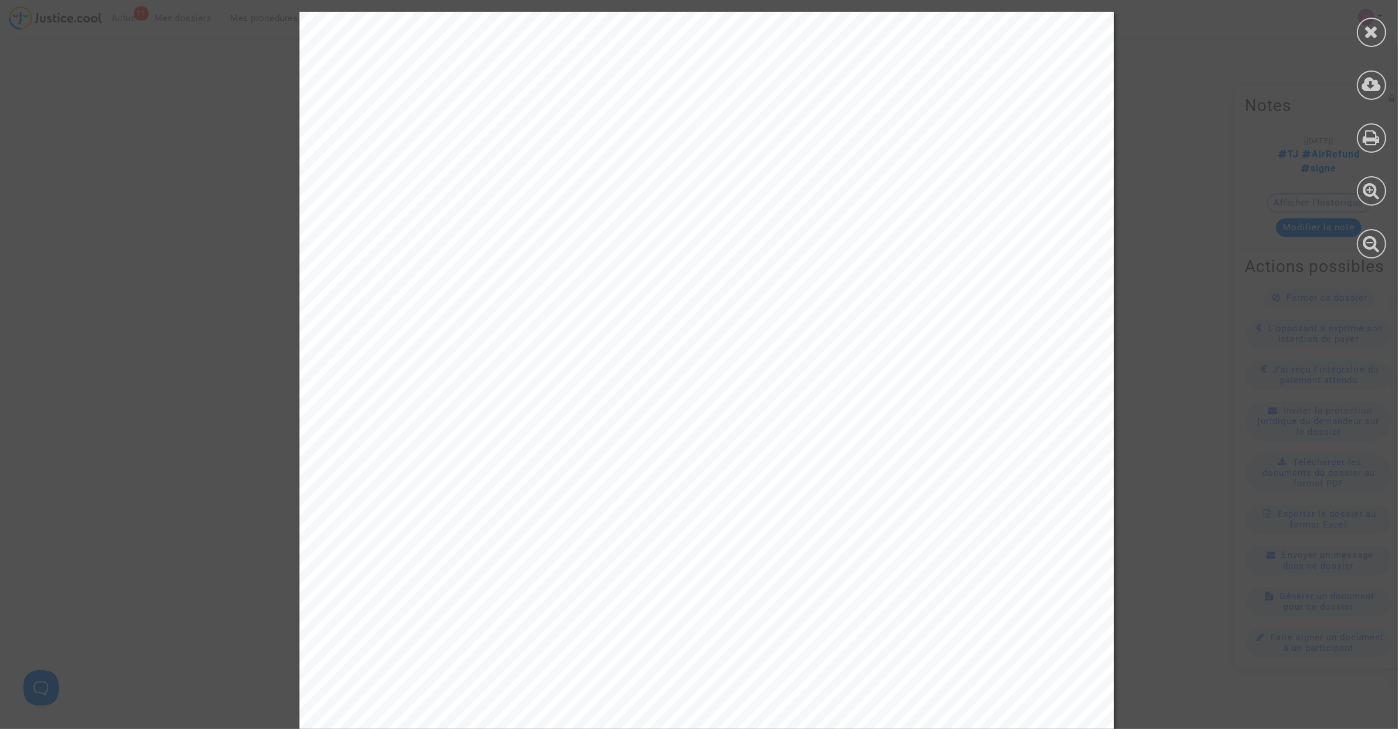
scroll to position [1223, 0]
click at [1361, 37] on div at bounding box center [1371, 32] width 29 height 29
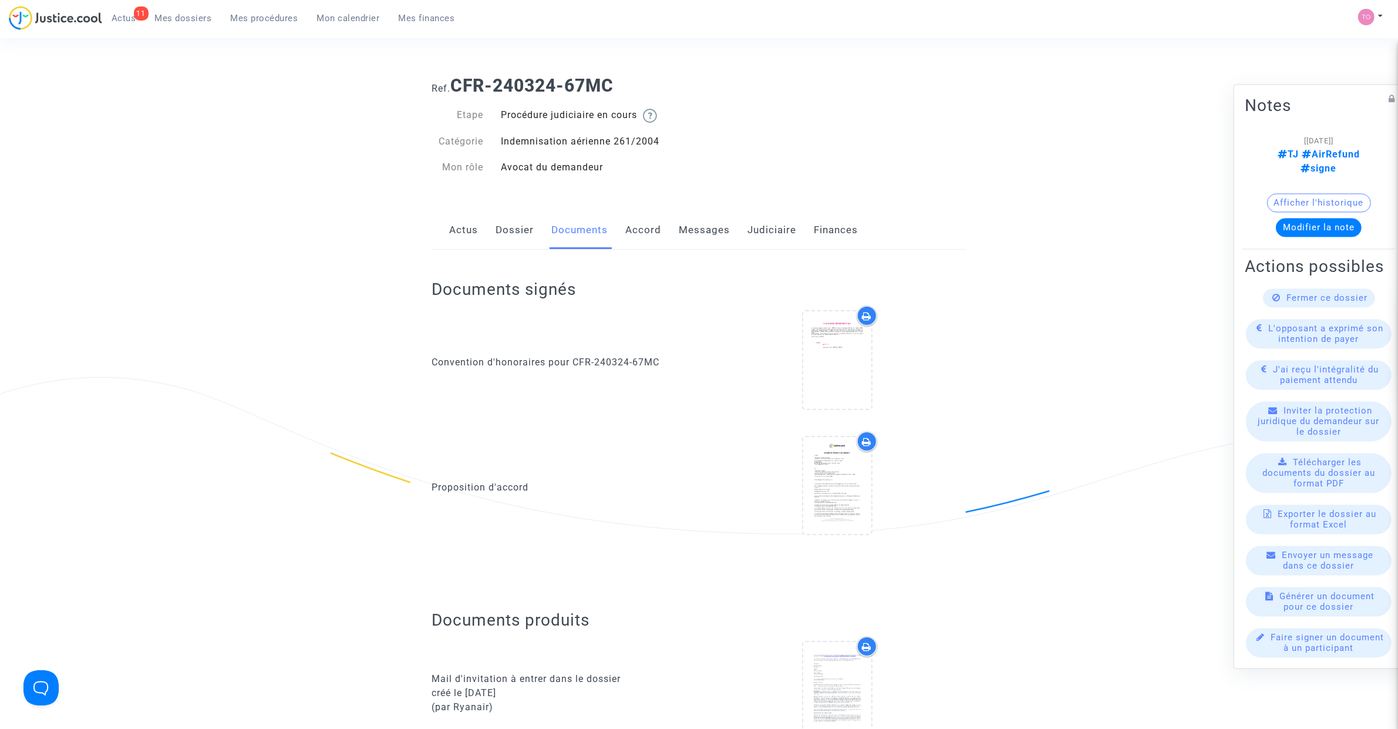
scroll to position [0, 0]
click at [684, 236] on link "Messages" at bounding box center [704, 231] width 51 height 39
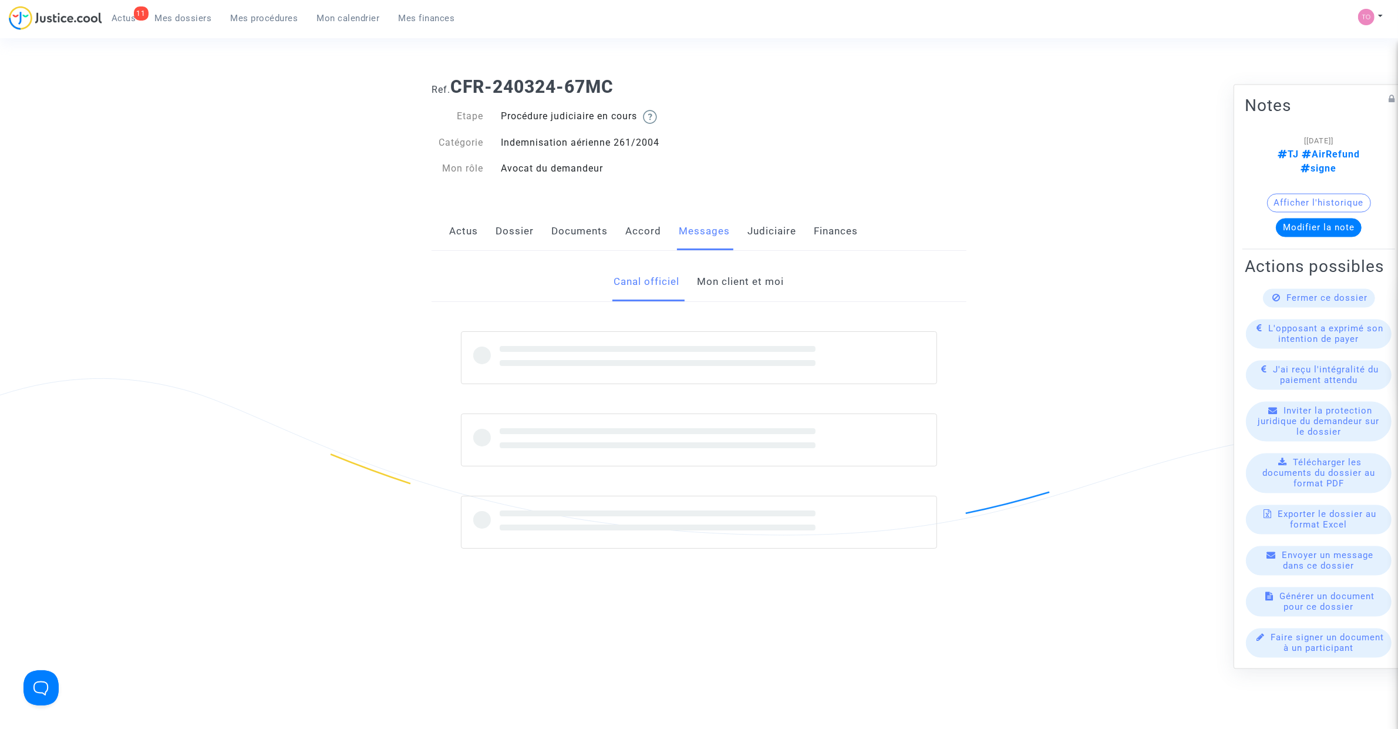
click at [642, 236] on link "Accord" at bounding box center [644, 231] width 36 height 39
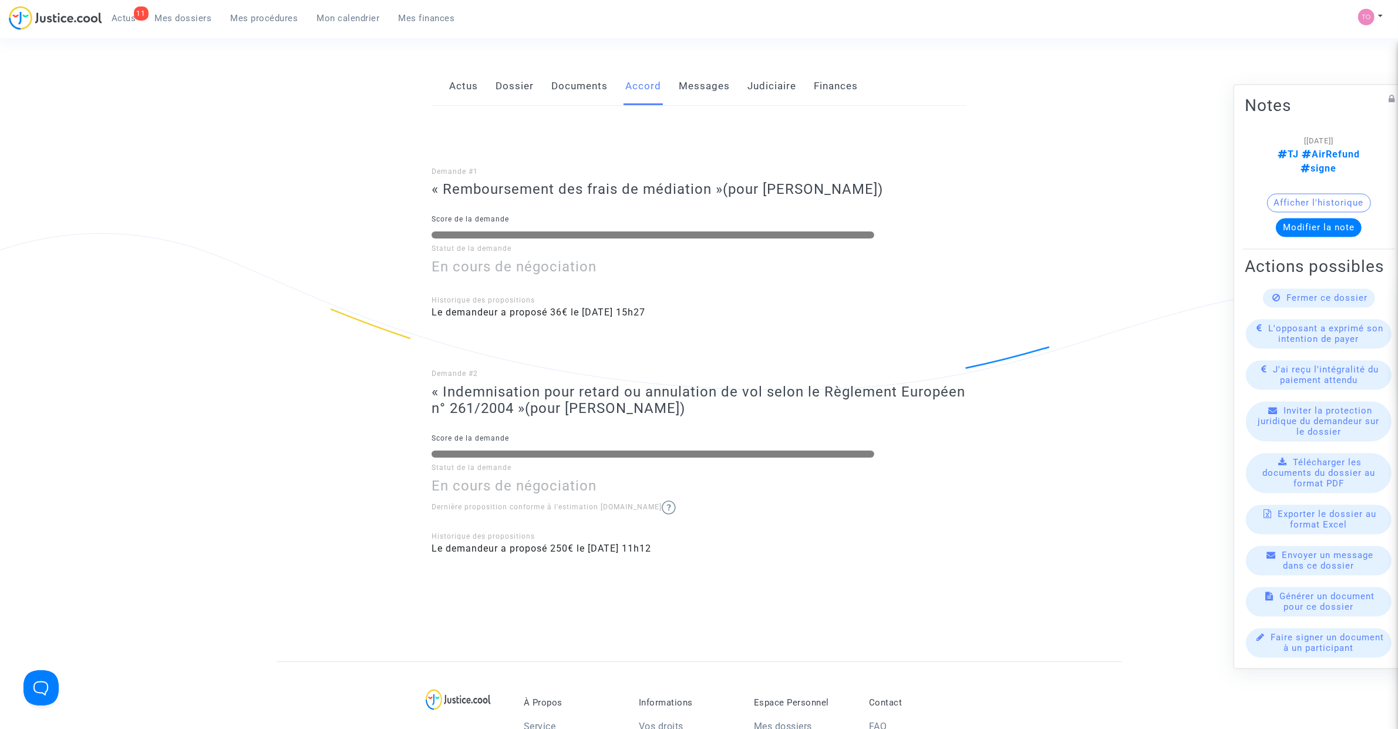
scroll to position [122, 0]
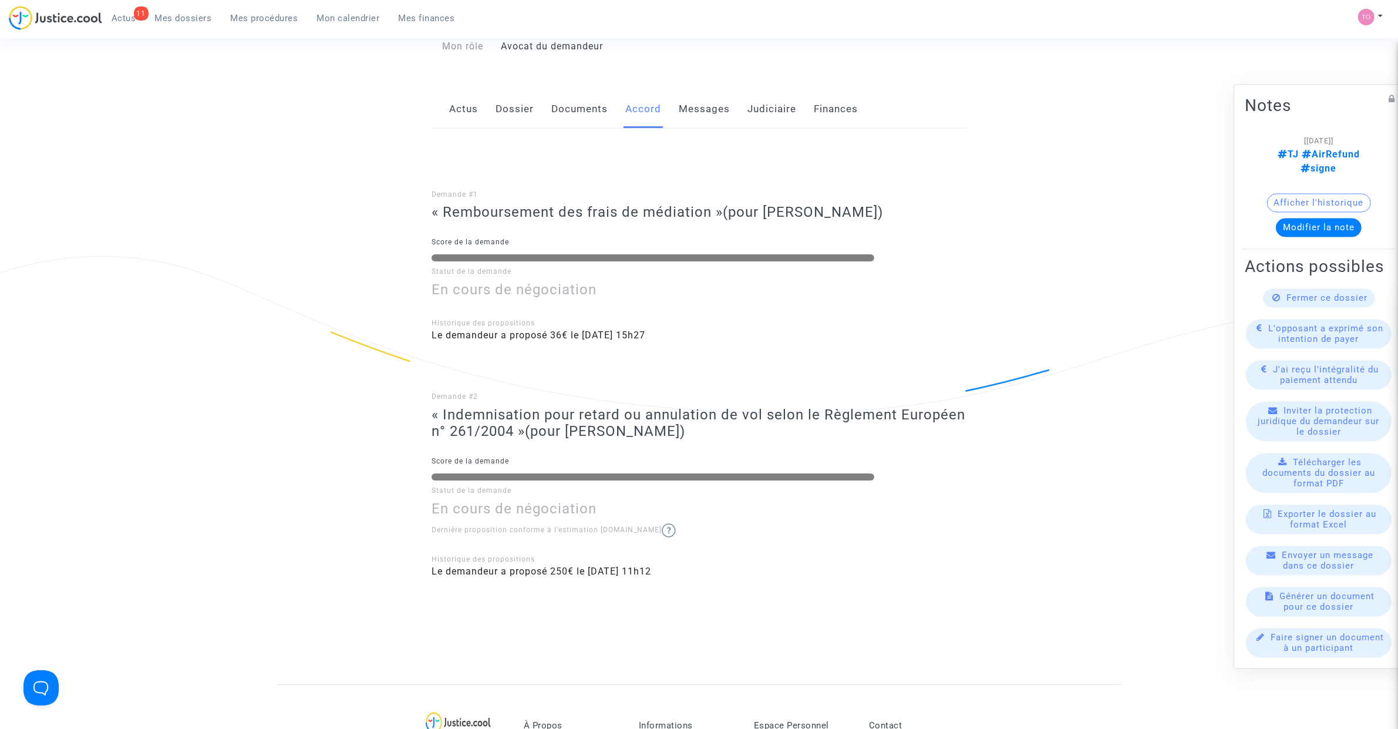
click at [700, 112] on link "Messages" at bounding box center [704, 109] width 51 height 39
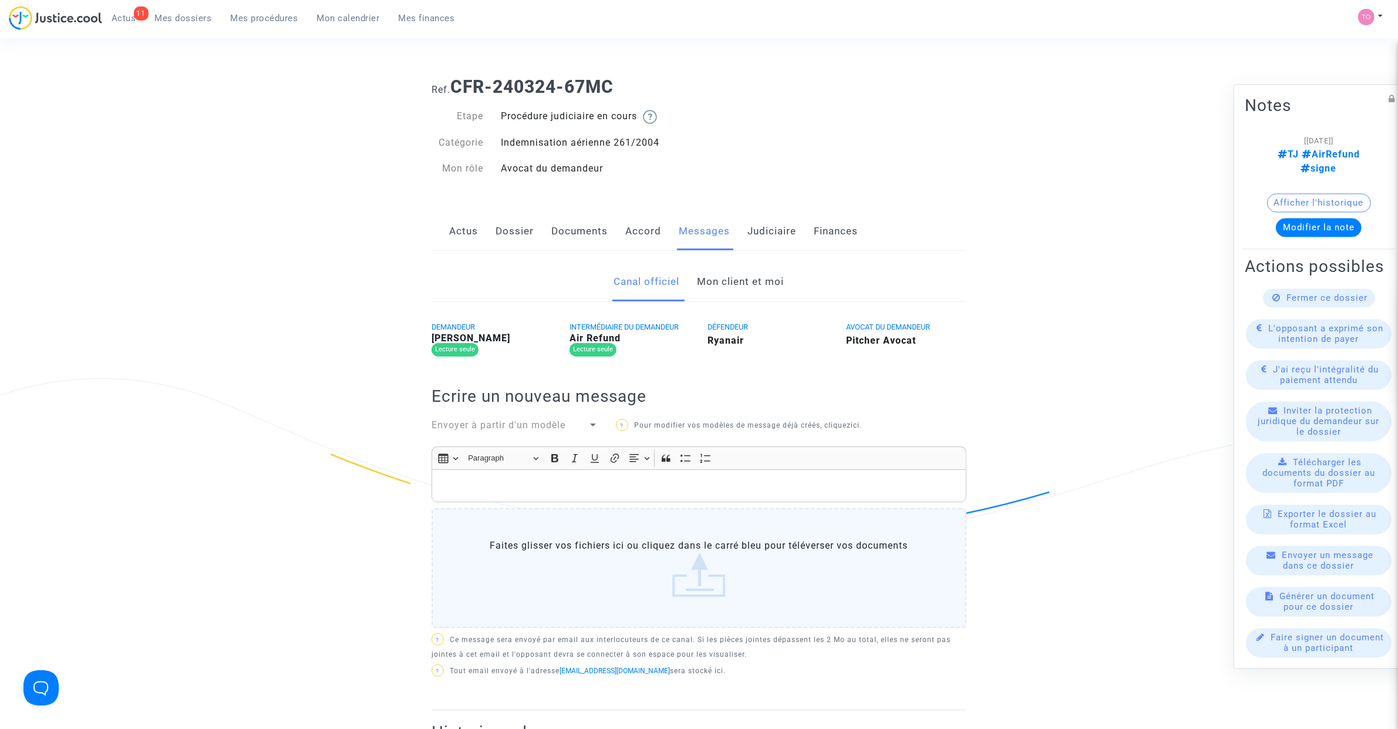
click at [731, 280] on link "Mon client et moi" at bounding box center [741, 282] width 87 height 39
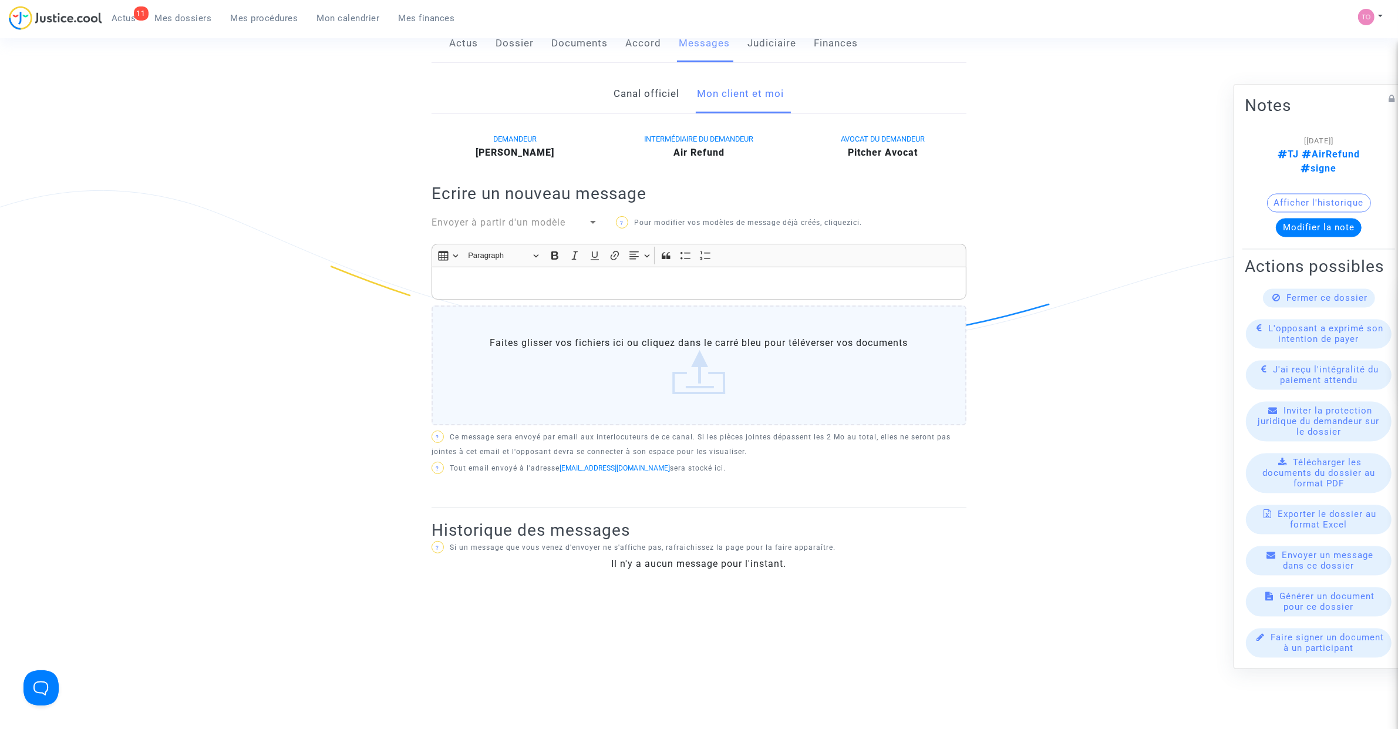
scroll to position [196, 0]
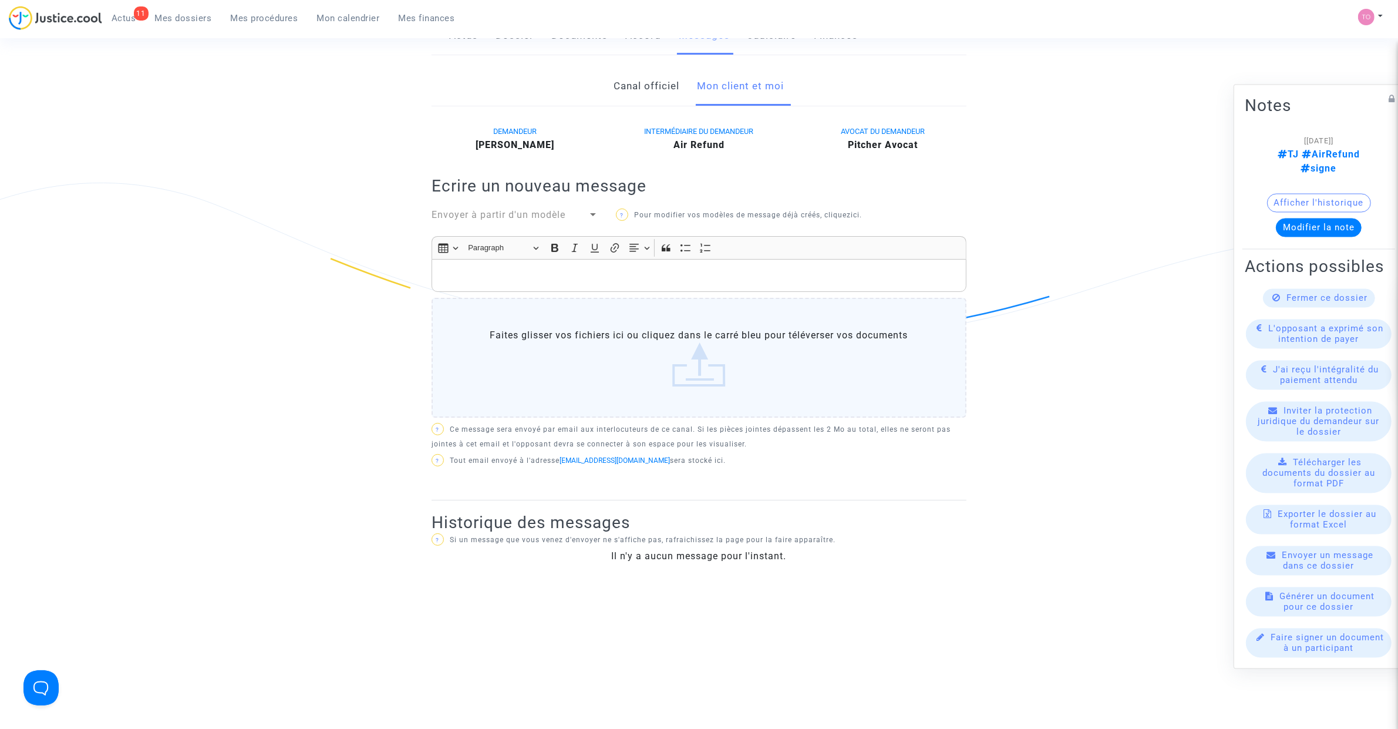
click at [520, 288] on div "Rich Text Editor, main" at bounding box center [699, 275] width 535 height 33
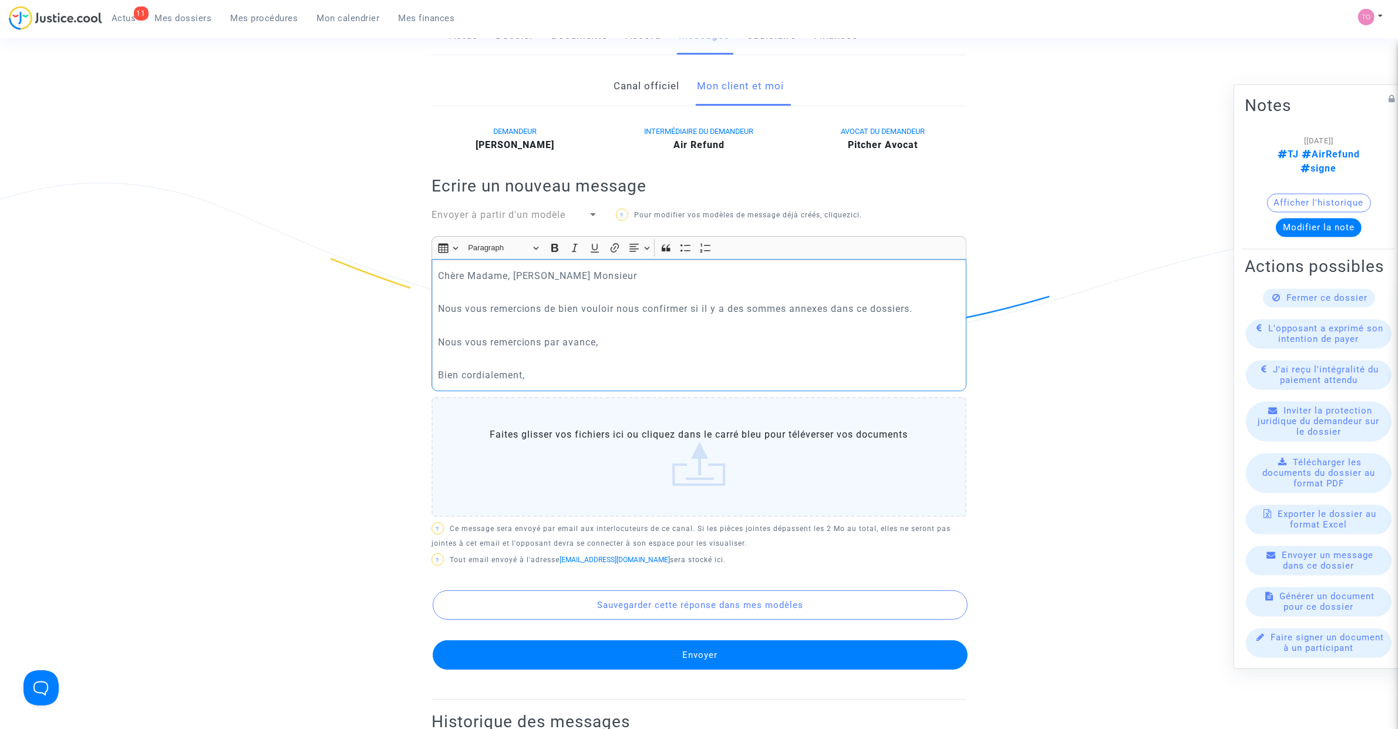
drag, startPoint x: 574, startPoint y: 379, endPoint x: 373, endPoint y: 245, distance: 241.7
click at [373, 245] on ng-component "Ref. CFR-240324-67MC Etape Procédure judiciaire en cours Catégorie Indemnisatio…" at bounding box center [700, 329] width 846 height 914
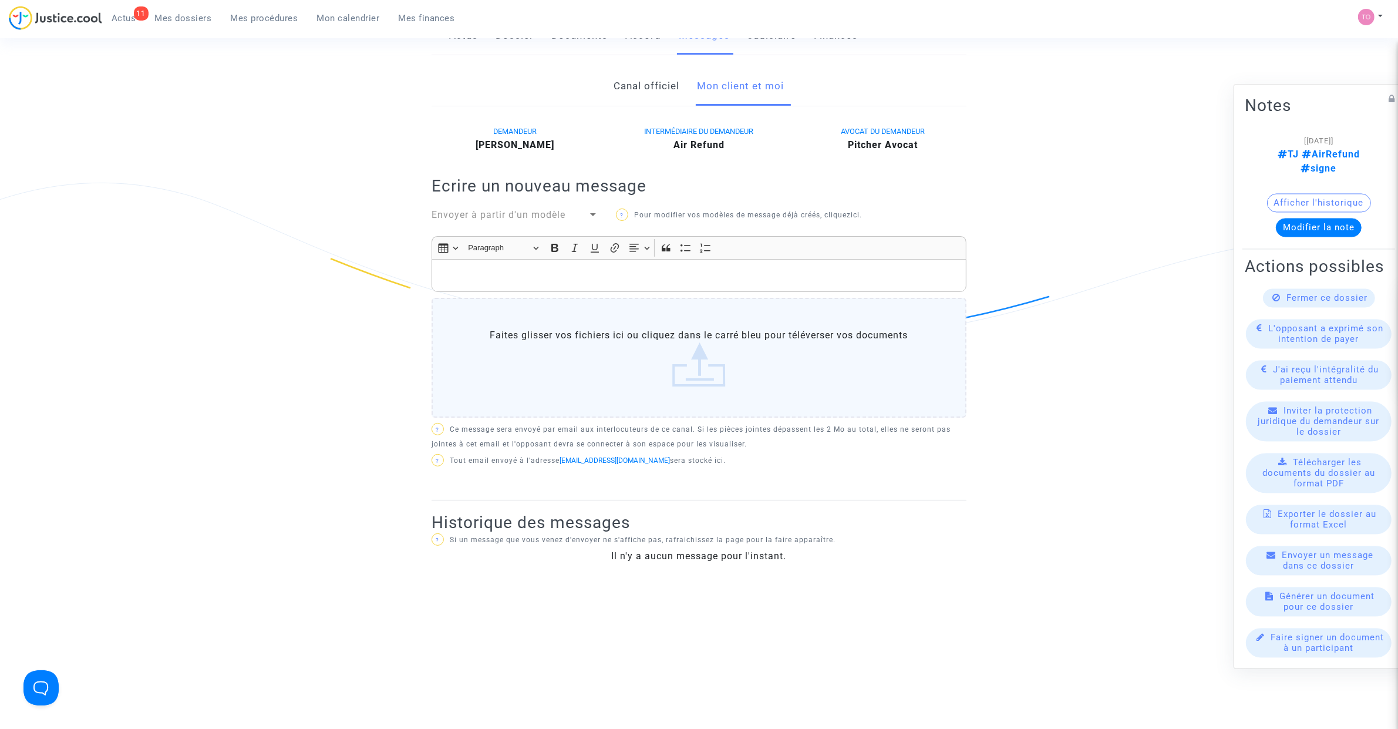
click at [358, 248] on ng-component "Ref. CFR-240324-67MC Etape Procédure judiciaire en cours Catégorie Indemnisatio…" at bounding box center [700, 328] width 846 height 912
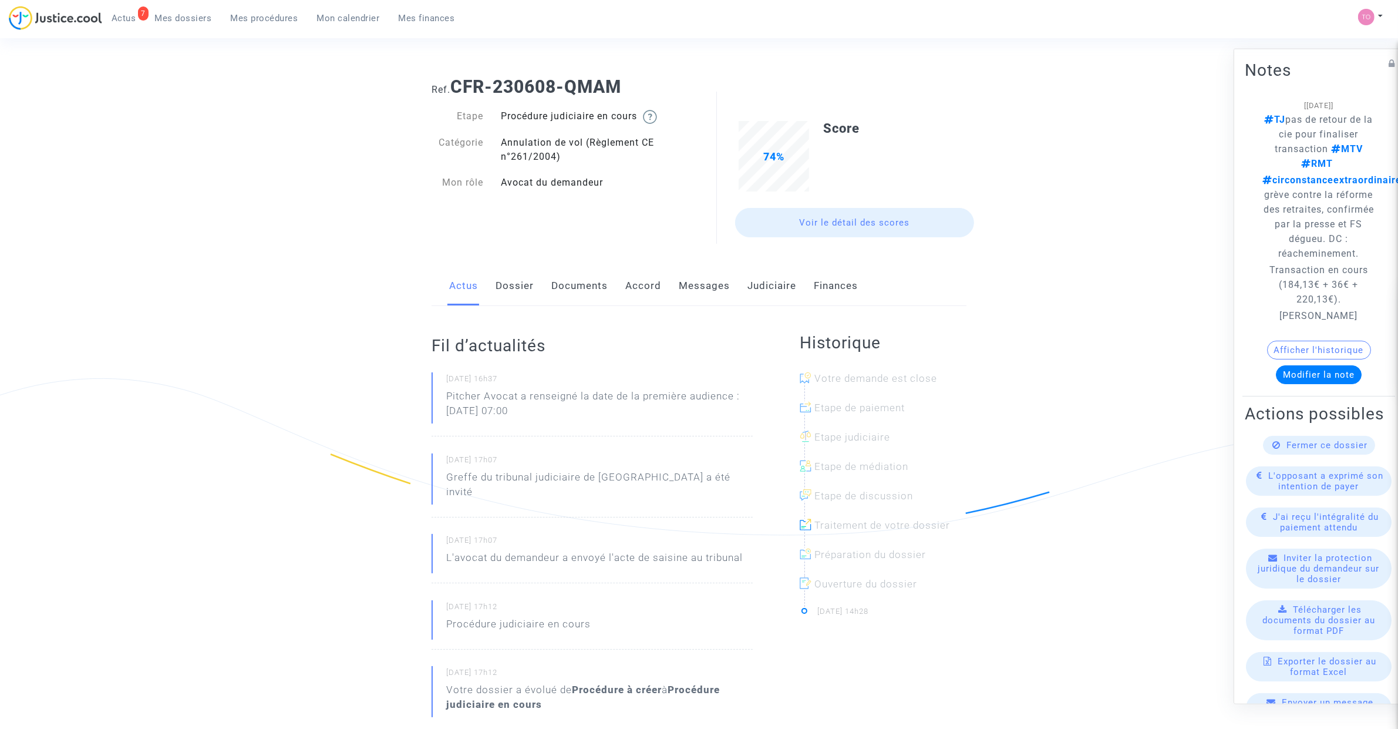
click at [504, 283] on link "Dossier" at bounding box center [515, 286] width 38 height 39
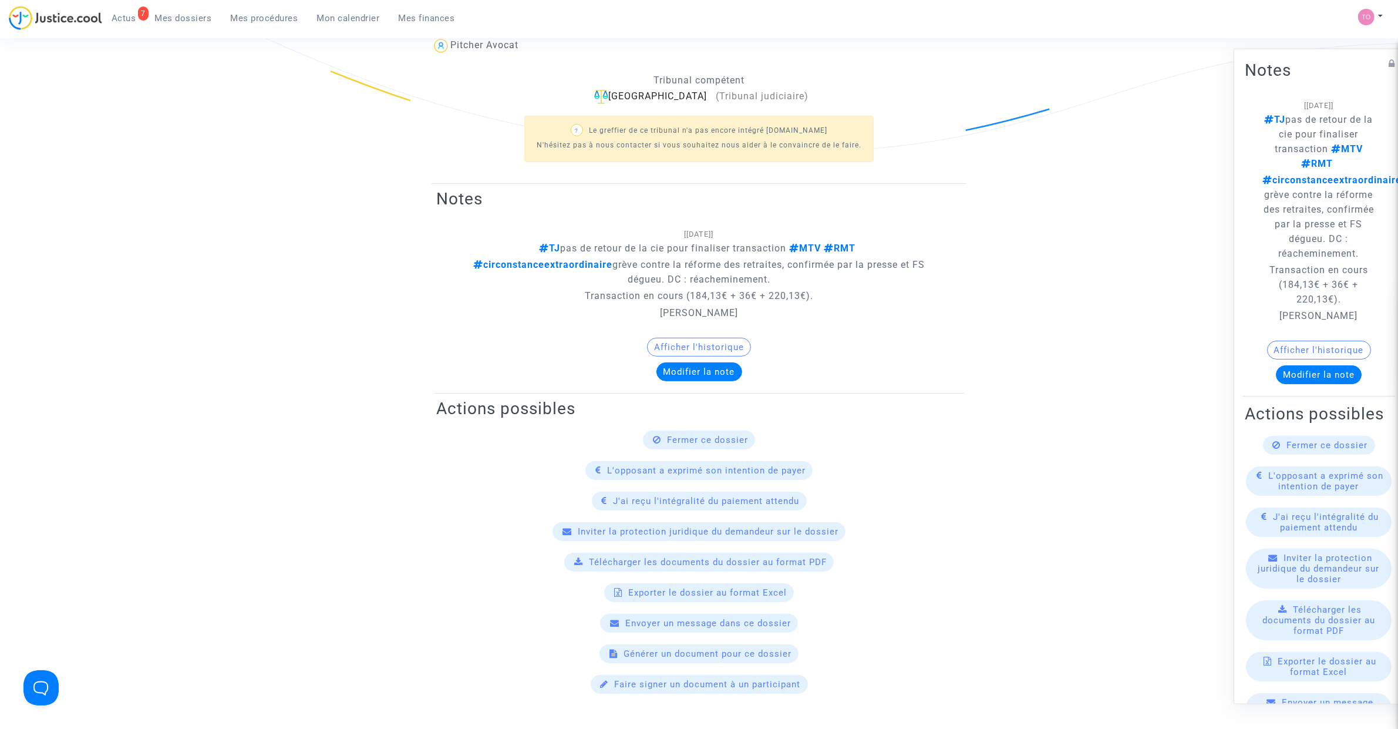
scroll to position [391, 0]
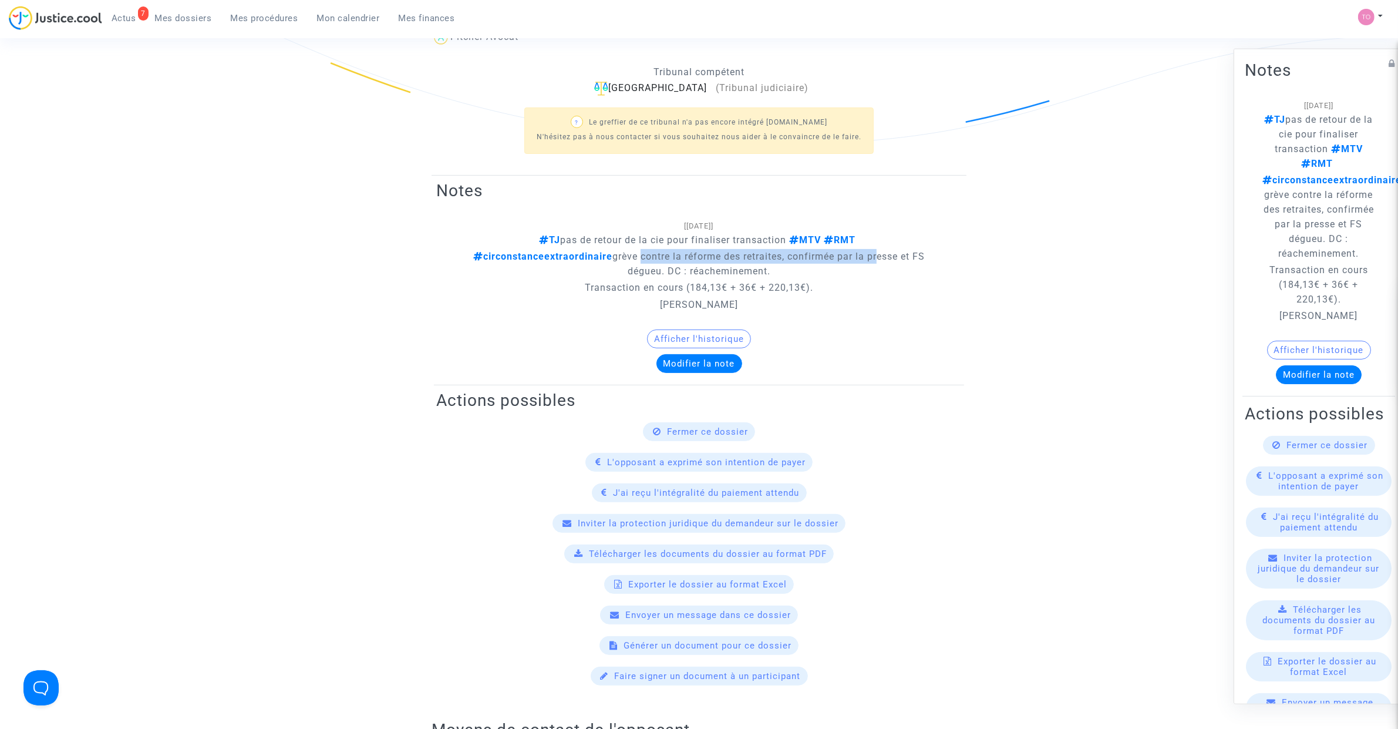
drag, startPoint x: 636, startPoint y: 260, endPoint x: 876, endPoint y: 259, distance: 240.2
click at [876, 259] on span "circonstanceextraordinaire grève contre la réforme des retraites, confirmée par…" at bounding box center [699, 264] width 452 height 26
drag, startPoint x: 649, startPoint y: 271, endPoint x: 670, endPoint y: 270, distance: 20.6
click at [670, 270] on span "circonstanceextraordinaire grève contre la réforme des retraites, confirmée par…" at bounding box center [699, 264] width 452 height 26
drag, startPoint x: 613, startPoint y: 257, endPoint x: 796, endPoint y: 262, distance: 183.3
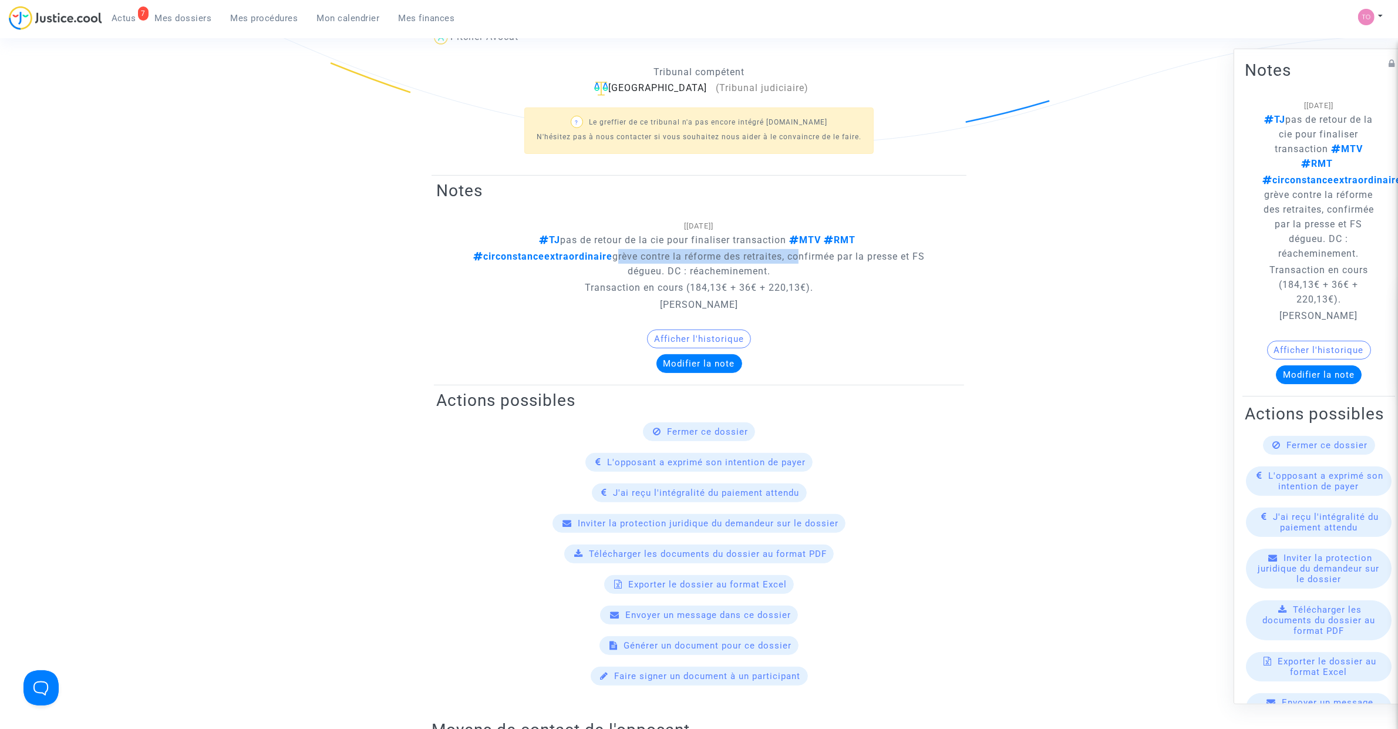
click at [796, 262] on span "circonstanceextraordinaire grève contre la réforme des retraites, confirmée par…" at bounding box center [699, 264] width 452 height 26
drag, startPoint x: 771, startPoint y: 273, endPoint x: 614, endPoint y: 255, distance: 158.4
click at [614, 255] on span "circonstanceextraordinaire grève contre la réforme des retraites, confirmée par…" at bounding box center [699, 264] width 452 height 26
copy span "grève contre la réforme des retraites, confirmée par la presse et FS dégueu. DC…"
click at [509, 500] on div "J'ai reçu l'intégralité du paiement attendu" at bounding box center [699, 492] width 526 height 19
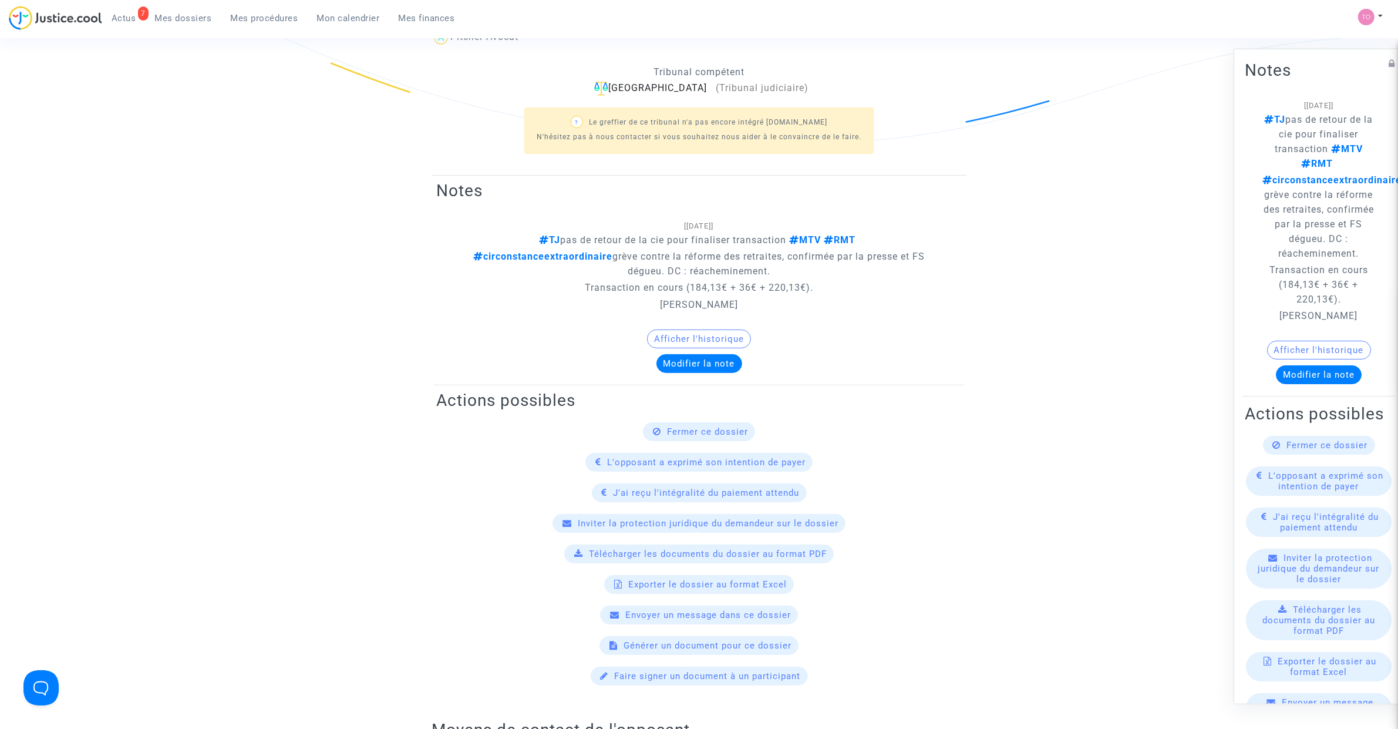
click at [665, 334] on button "Afficher l'historique" at bounding box center [699, 338] width 104 height 19
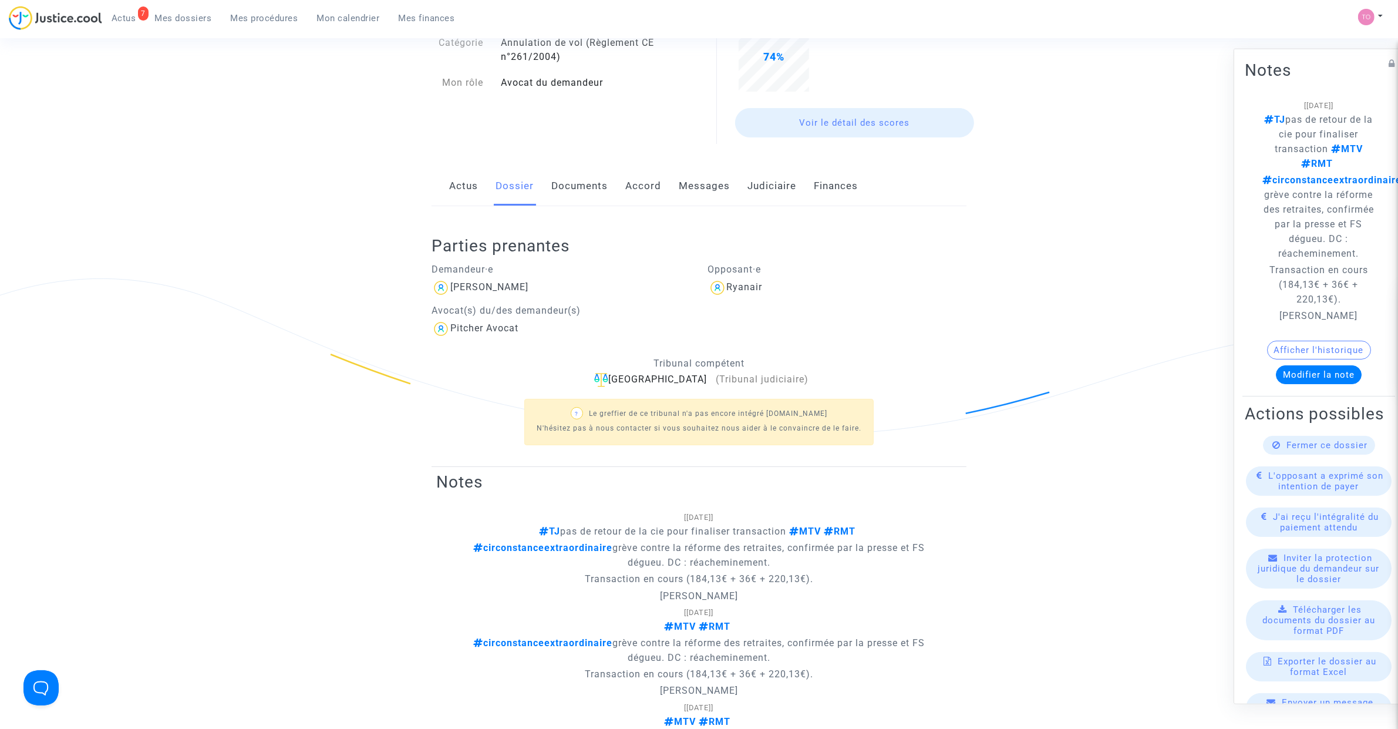
scroll to position [0, 0]
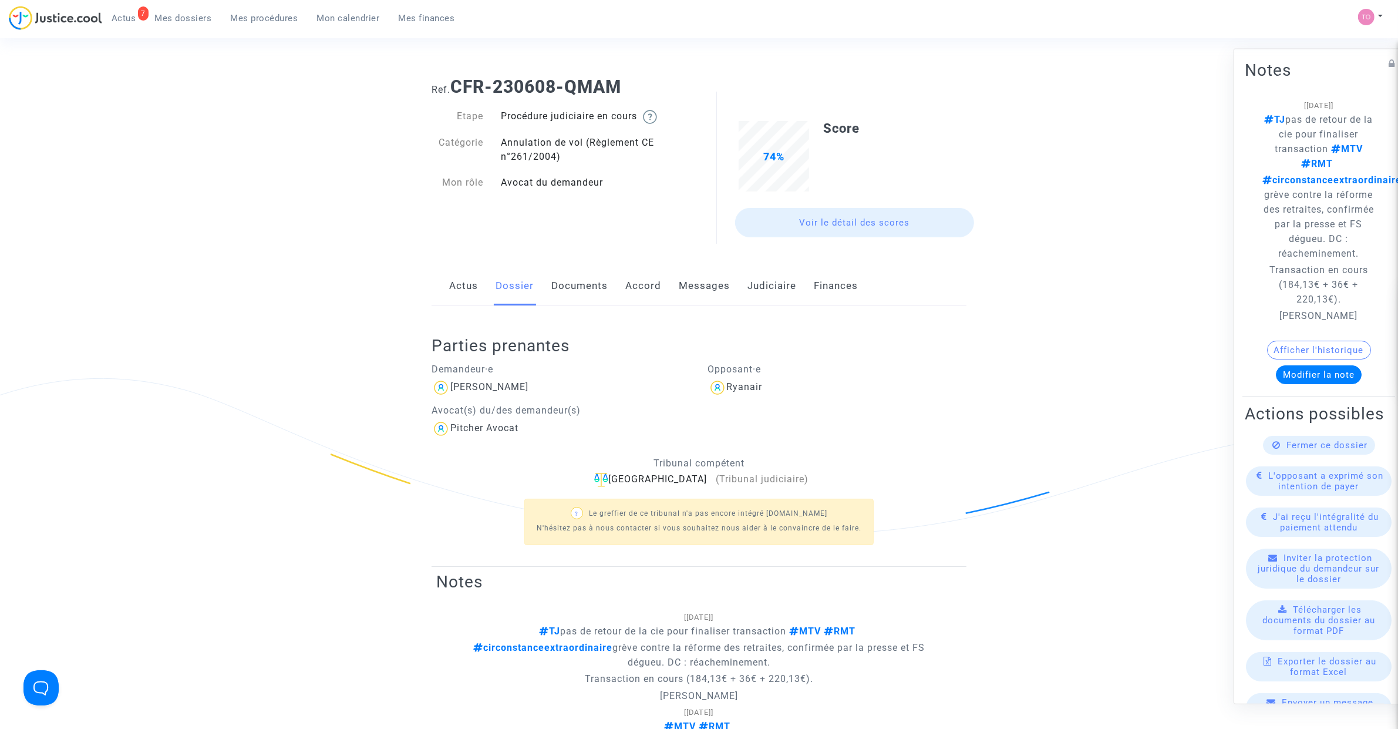
click at [766, 297] on link "Judiciaire" at bounding box center [772, 286] width 49 height 39
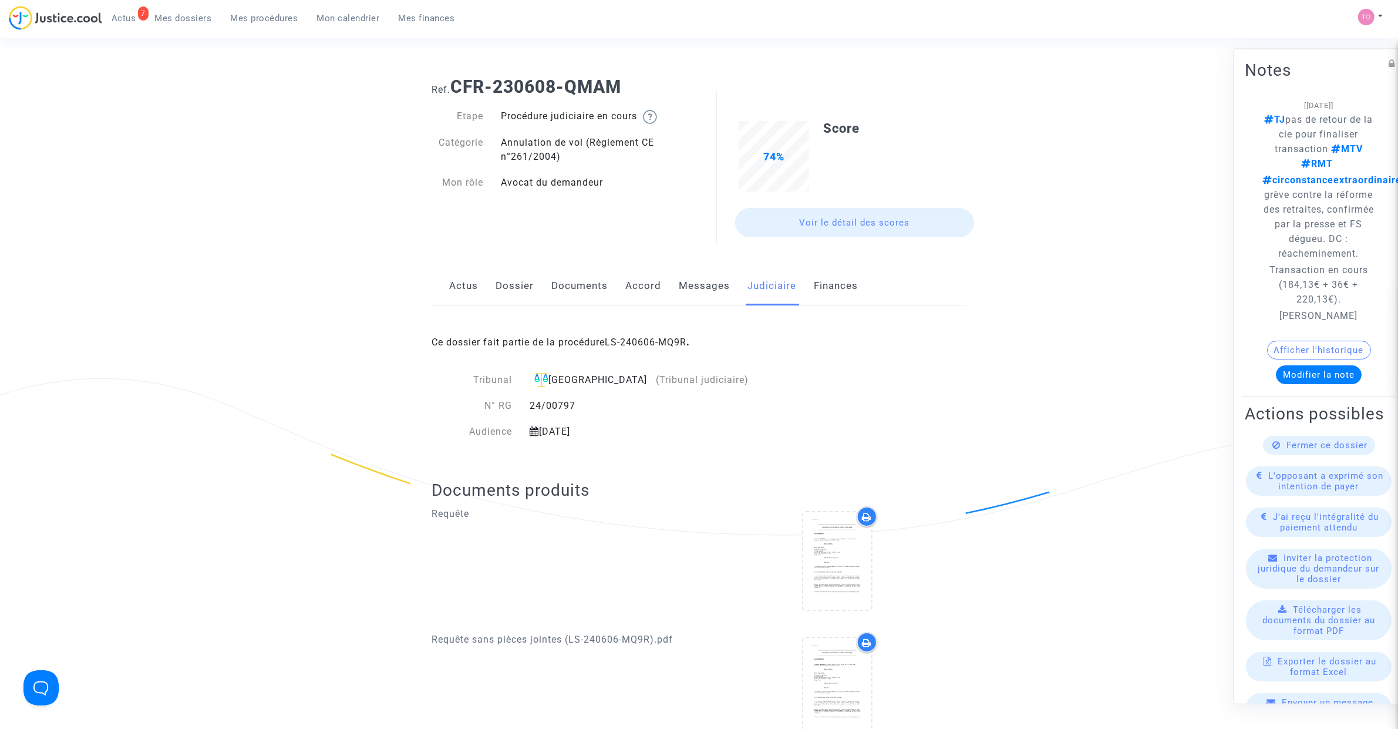
click at [616, 289] on div "Actus Dossier Documents Accord Messages Judiciaire Finances" at bounding box center [699, 286] width 535 height 39
click at [650, 291] on link "Accord" at bounding box center [644, 286] width 36 height 39
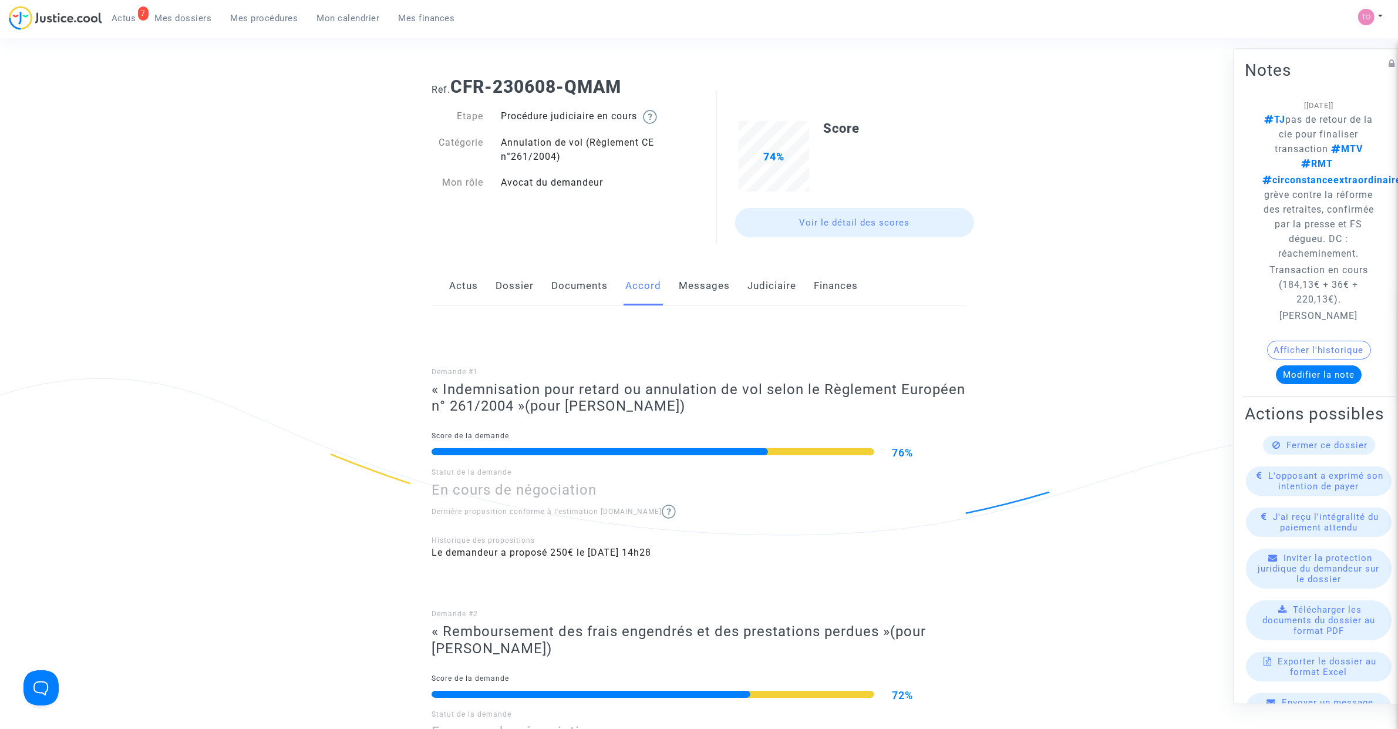
click at [585, 271] on link "Documents" at bounding box center [580, 286] width 56 height 39
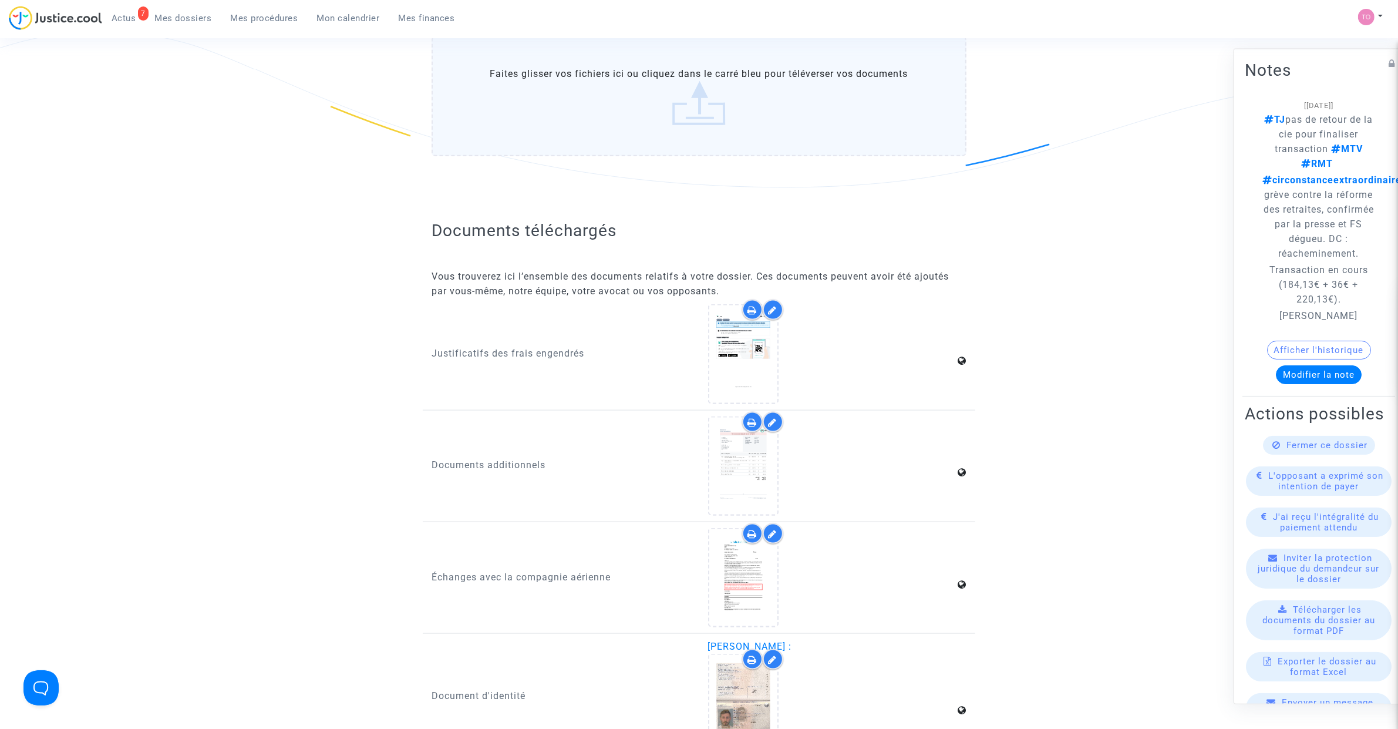
scroll to position [1909, 0]
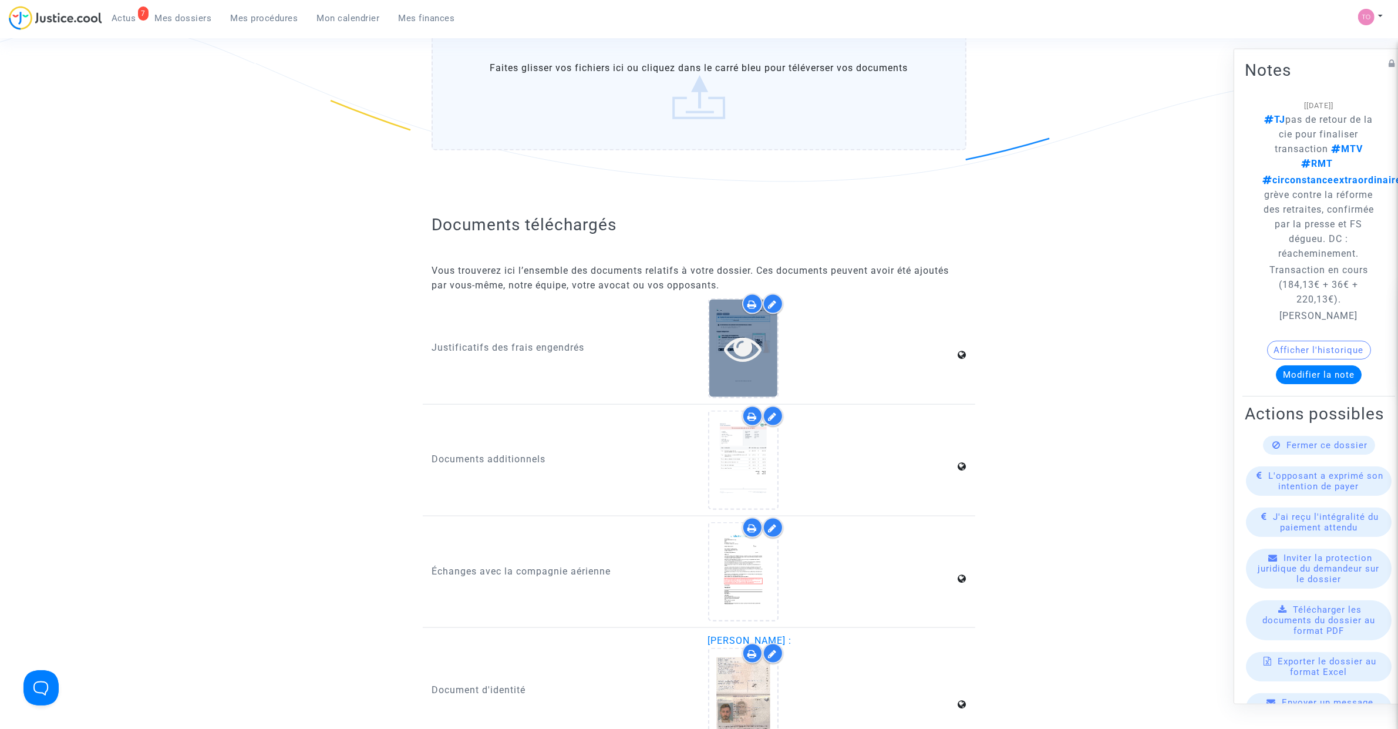
click at [735, 347] on icon at bounding box center [743, 348] width 38 height 38
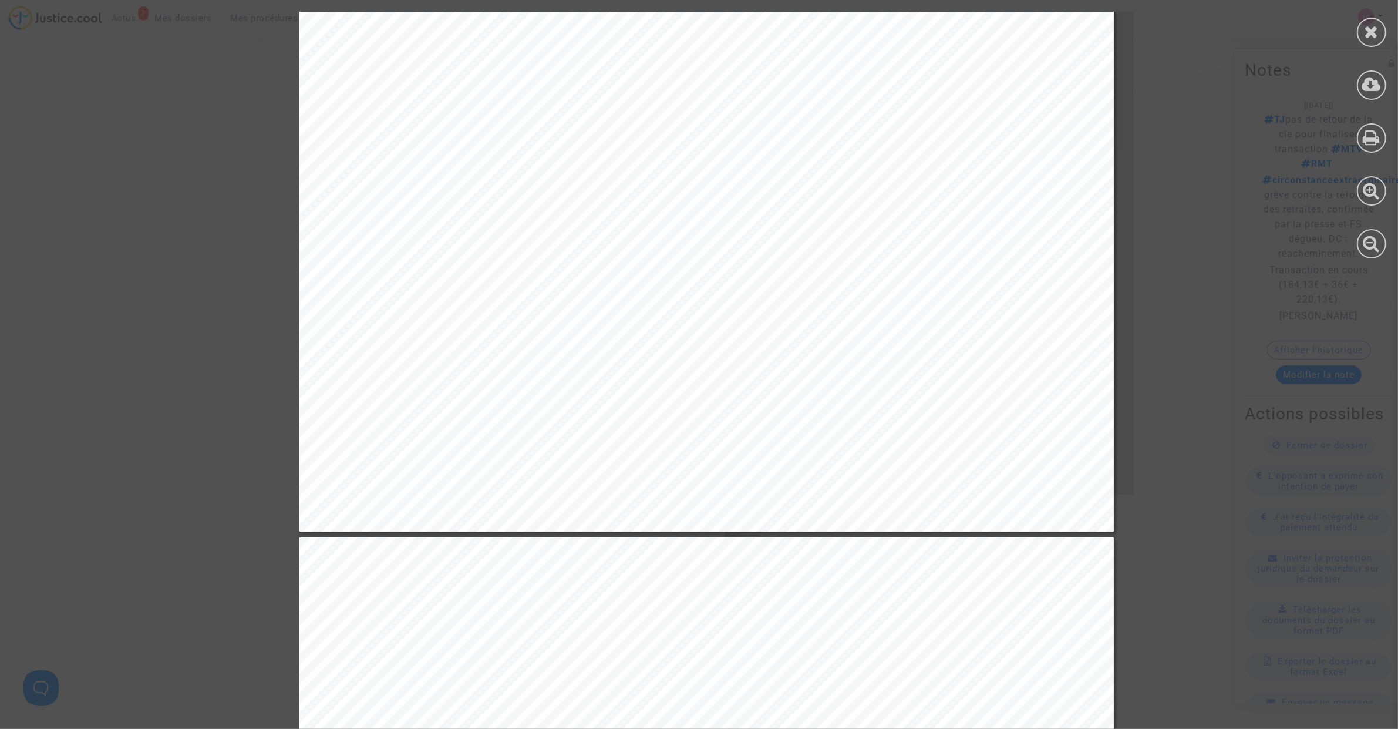
scroll to position [3713, 0]
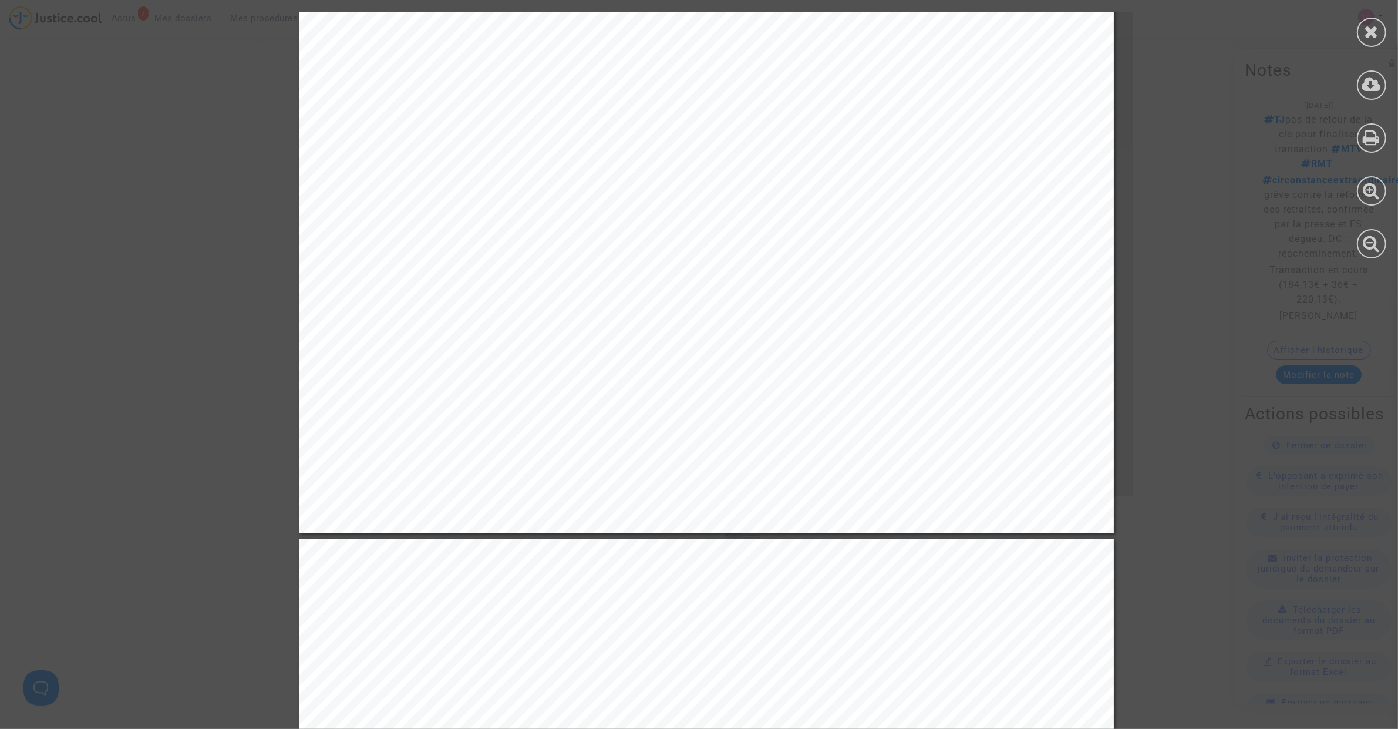
click at [1368, 50] on div at bounding box center [1372, 135] width 53 height 270
click at [1370, 36] on icon at bounding box center [1372, 32] width 15 height 18
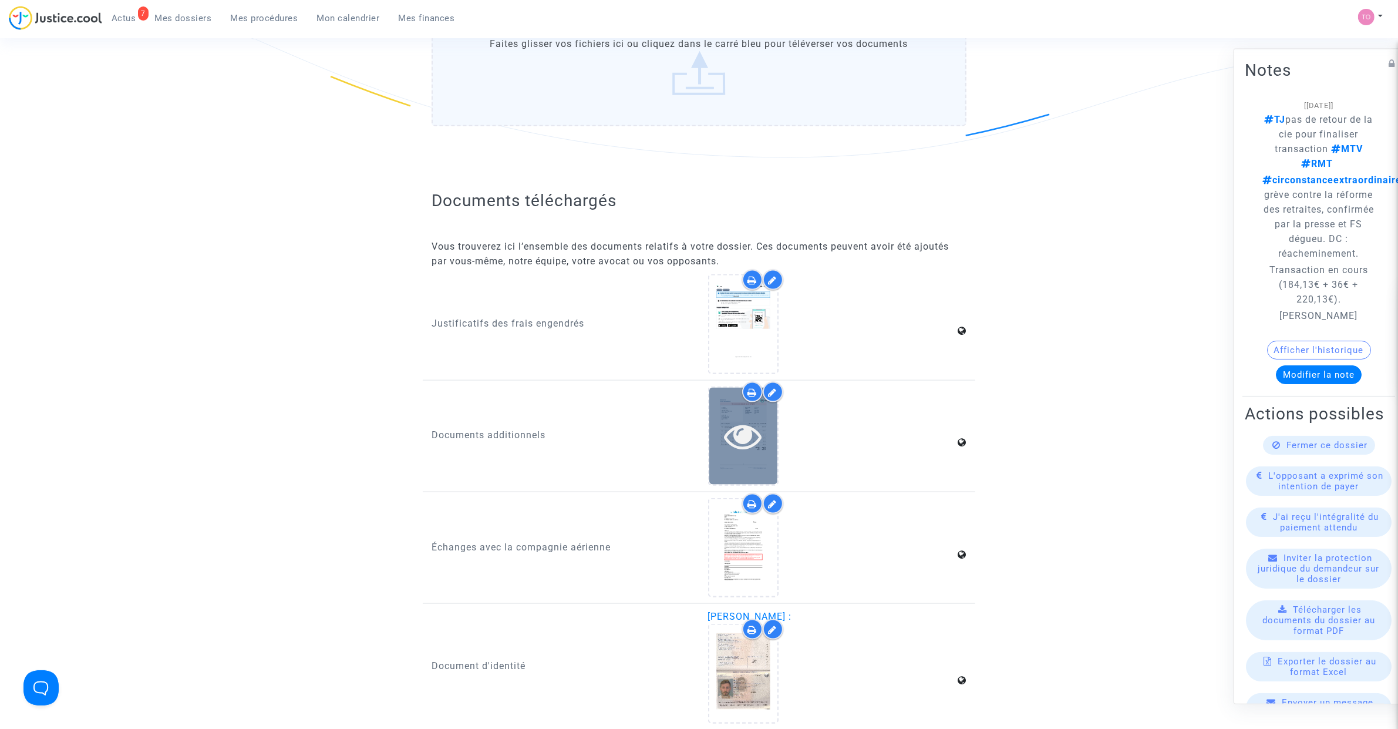
click at [744, 417] on icon at bounding box center [743, 436] width 38 height 38
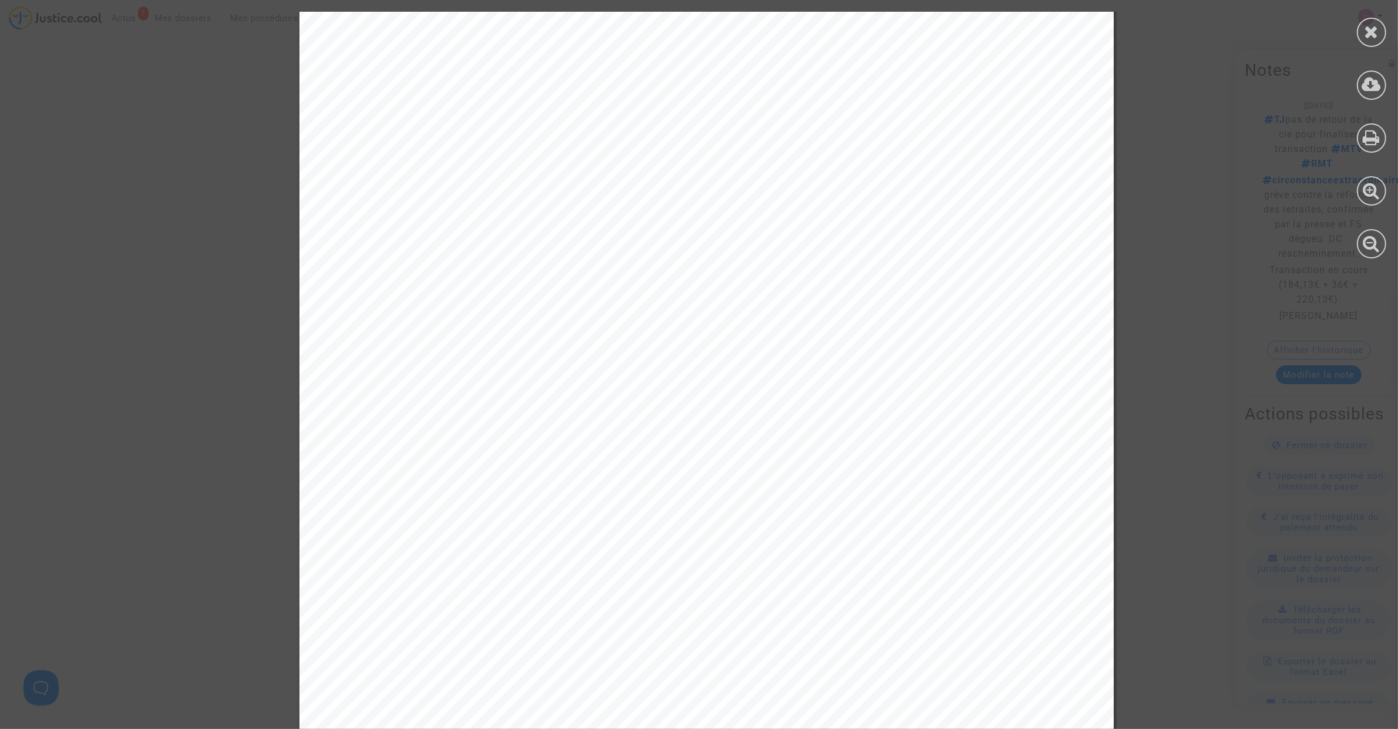
scroll to position [0, 0]
click at [1368, 23] on icon at bounding box center [1372, 32] width 15 height 18
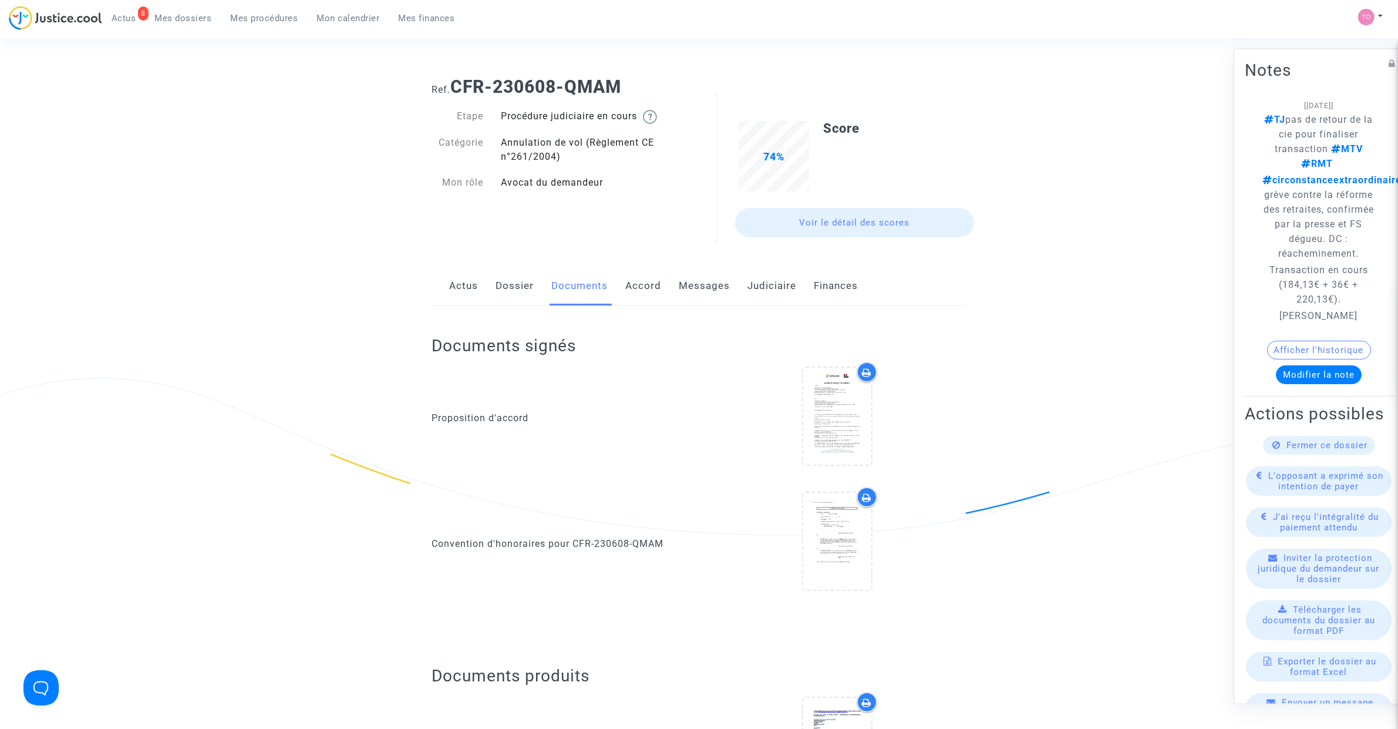
click at [512, 295] on link "Dossier" at bounding box center [515, 286] width 38 height 39
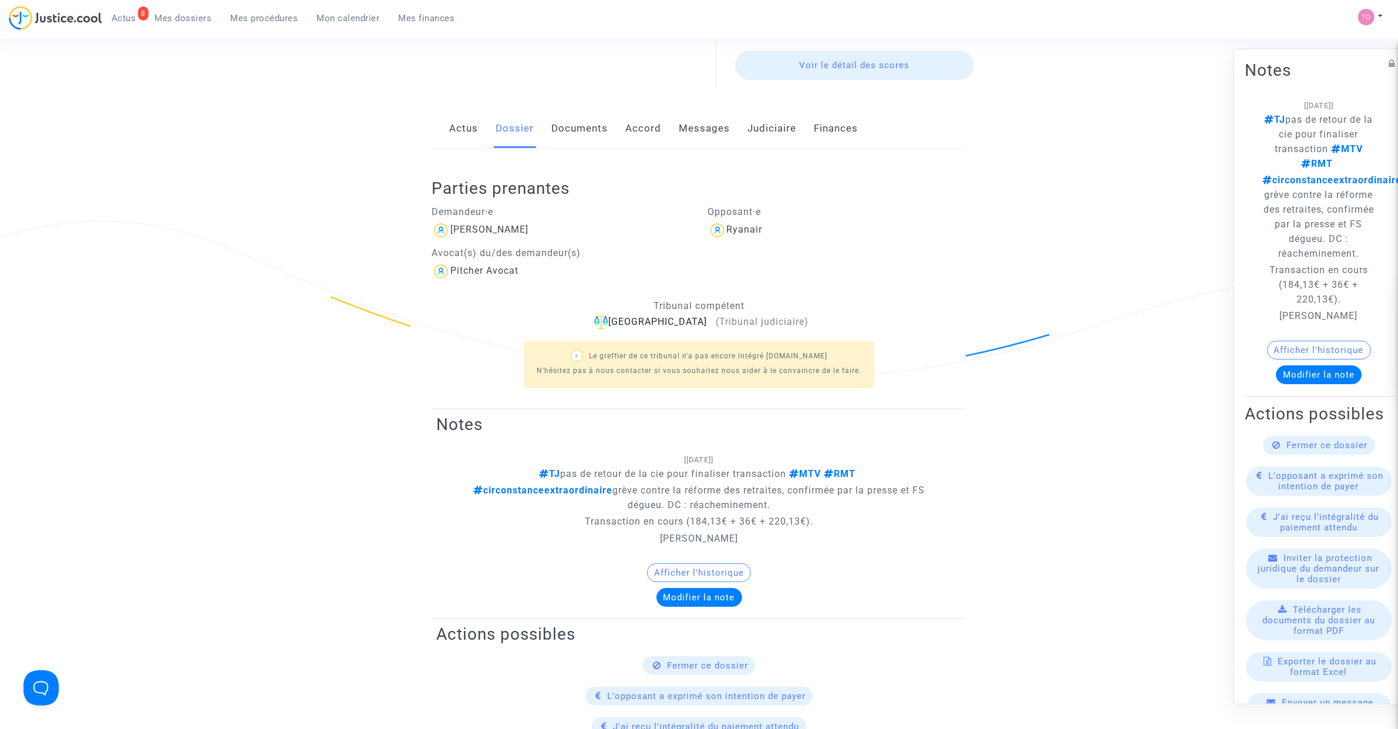
scroll to position [171, 0]
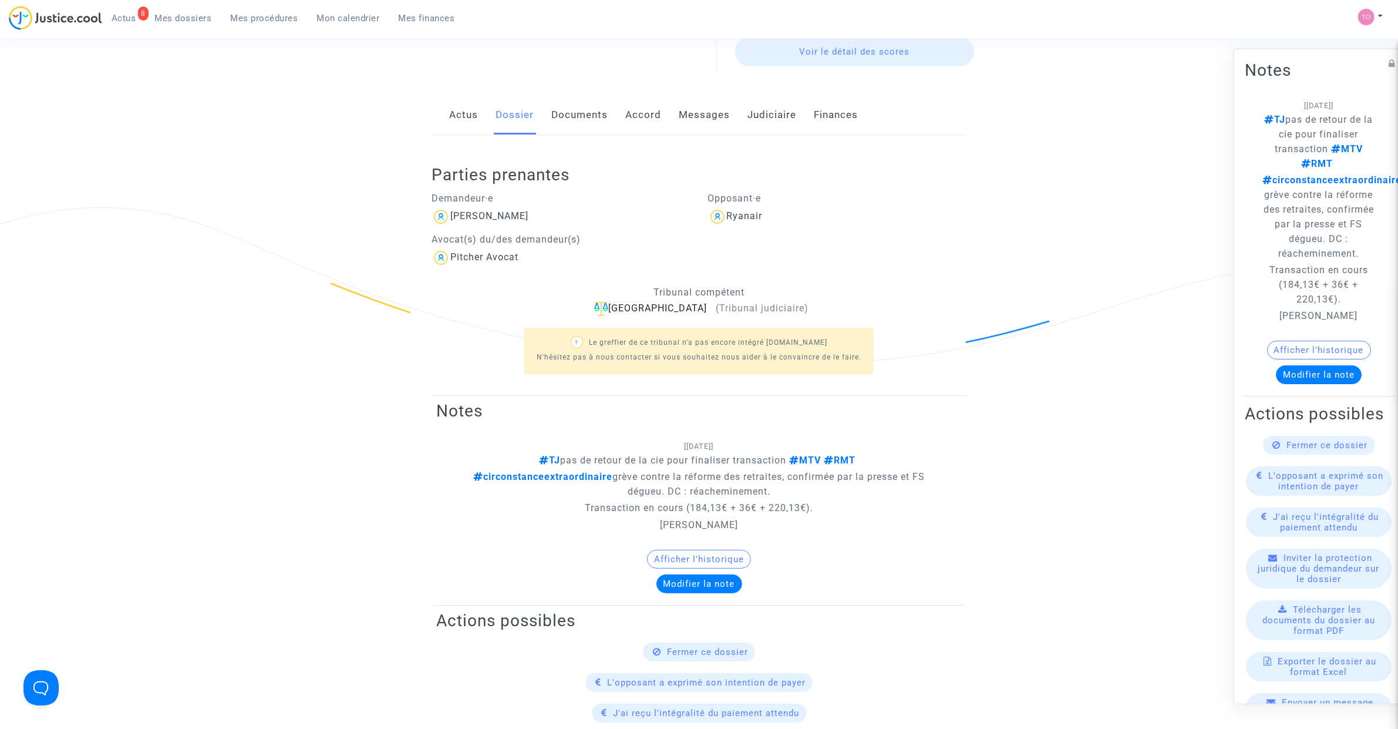
drag, startPoint x: 677, startPoint y: 545, endPoint x: 680, endPoint y: 557, distance: 12.1
click at [677, 546] on note-viewer "[[DATE]] TJ pas de retour de la cie pour finaliser transaction MTV RMT circonst…" at bounding box center [699, 516] width 526 height 154
click at [681, 559] on button "Afficher l'historique" at bounding box center [699, 559] width 104 height 19
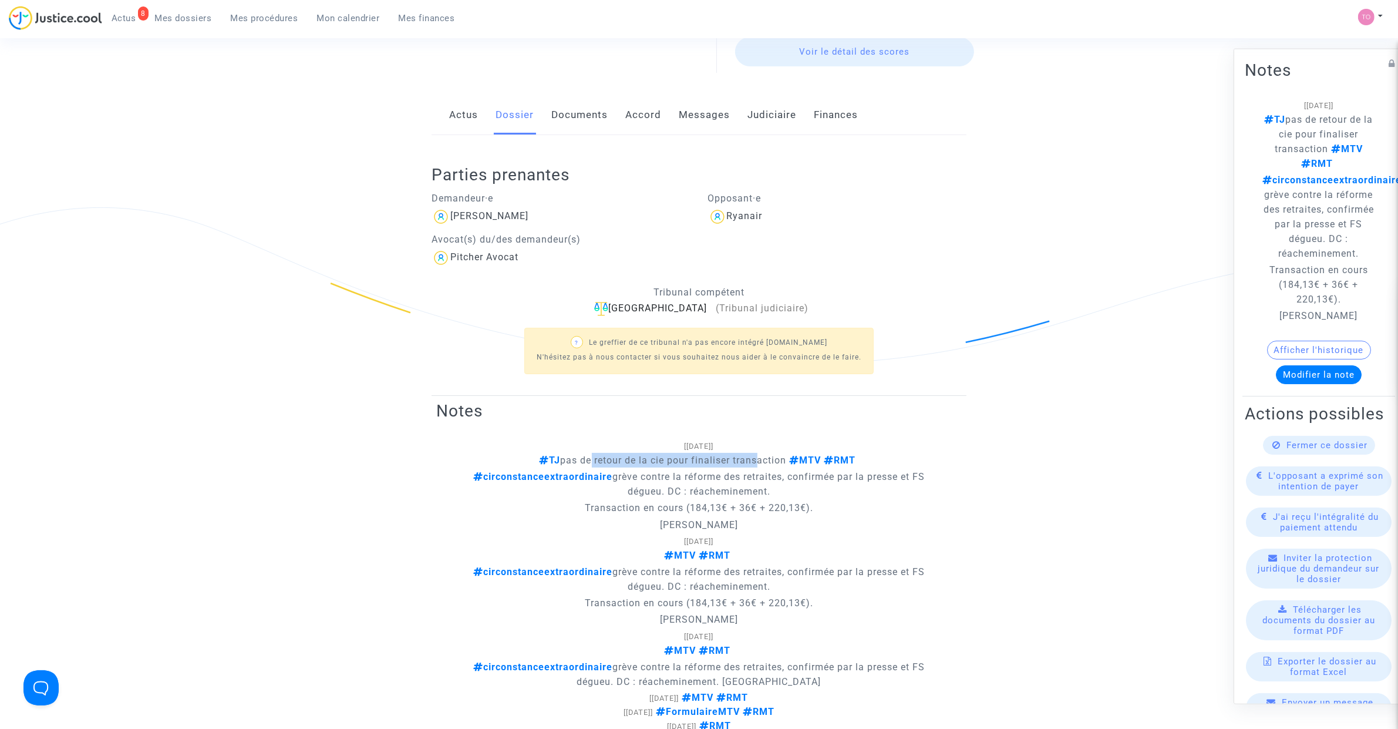
drag, startPoint x: 610, startPoint y: 462, endPoint x: 752, endPoint y: 460, distance: 142.7
click at [752, 460] on span "TJ pas de retour de la cie pour finaliser transaction MTV RMT" at bounding box center [700, 460] width 320 height 11
click at [558, 110] on link "Documents" at bounding box center [580, 115] width 56 height 39
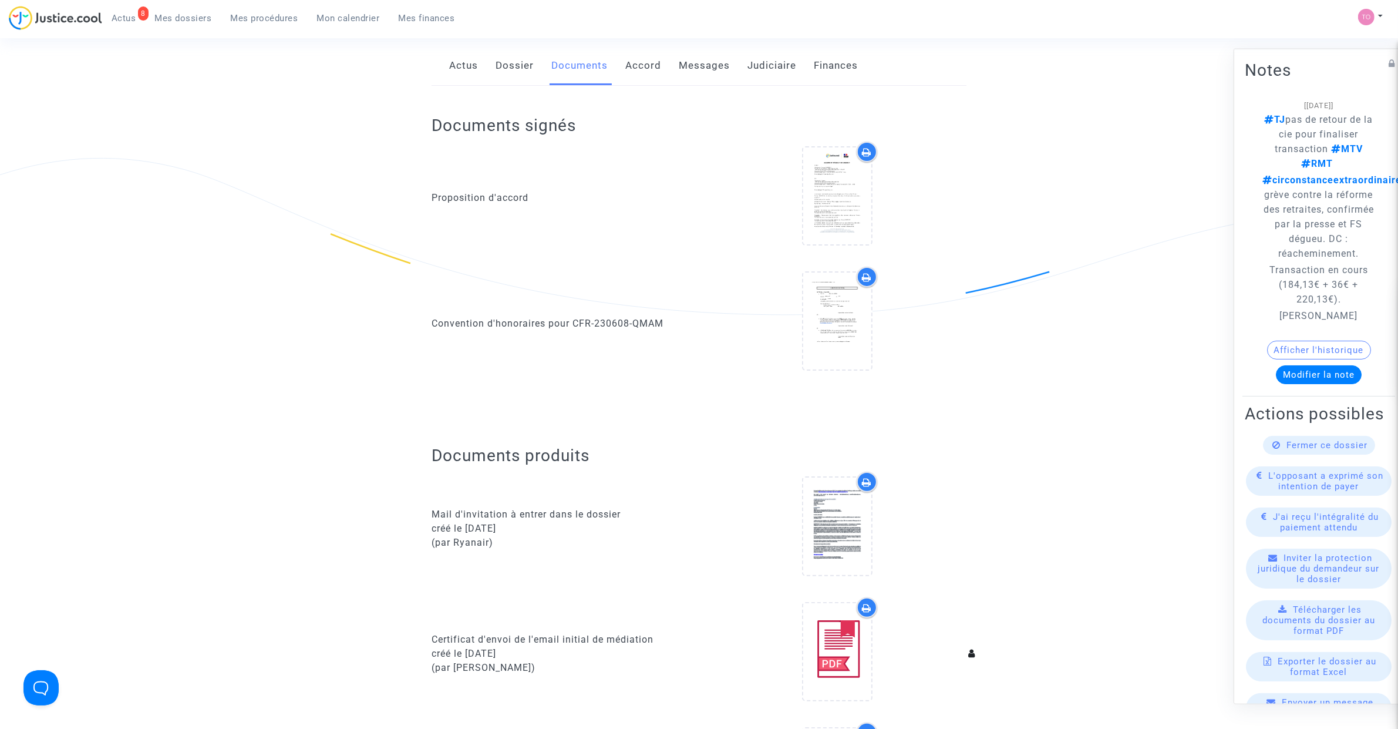
click at [503, 81] on link "Dossier" at bounding box center [515, 65] width 38 height 39
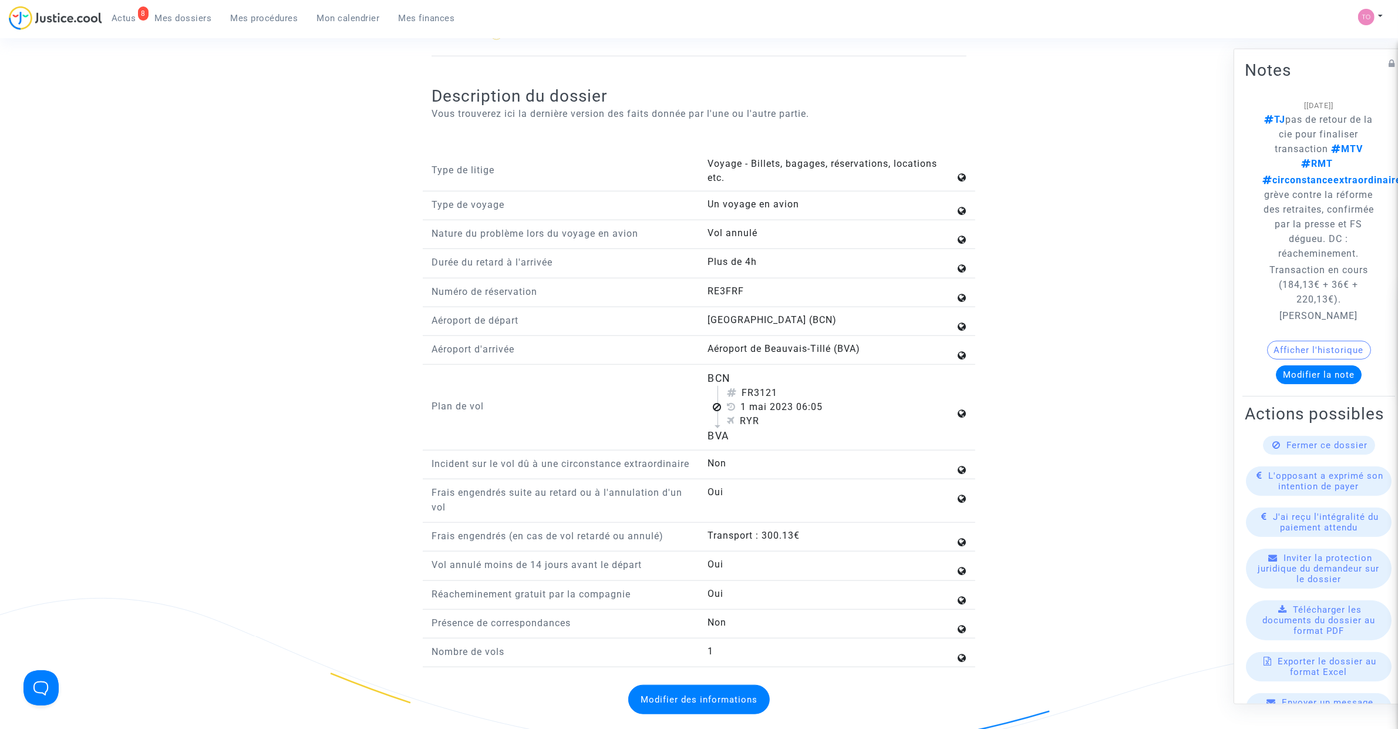
scroll to position [1370, 0]
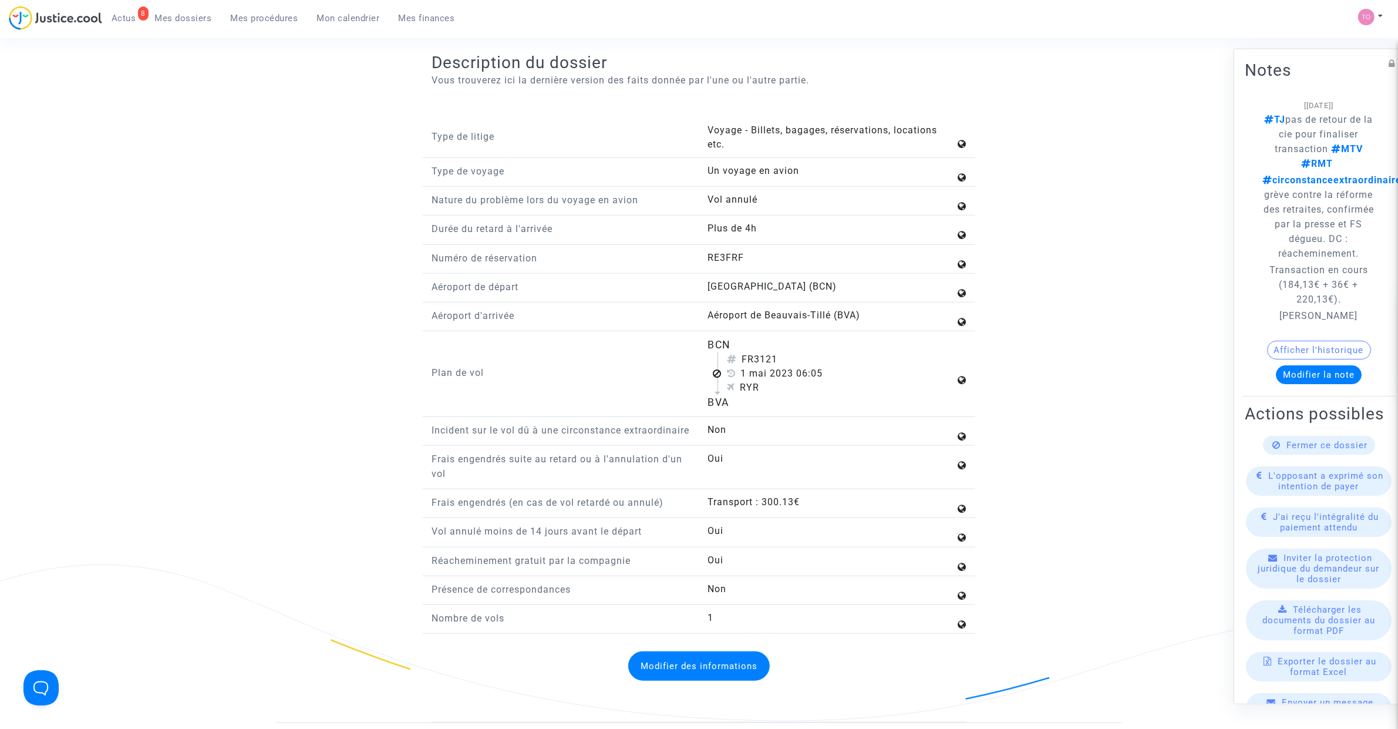
drag, startPoint x: 700, startPoint y: 345, endPoint x: 739, endPoint y: 401, distance: 68.4
click at [739, 401] on div "BCN FR3121 [DATE] 06:05 RYR BVA" at bounding box center [838, 373] width 277 height 73
copy flight-plan "BCN FR3121 [DATE] 06:05 RYR BVA"
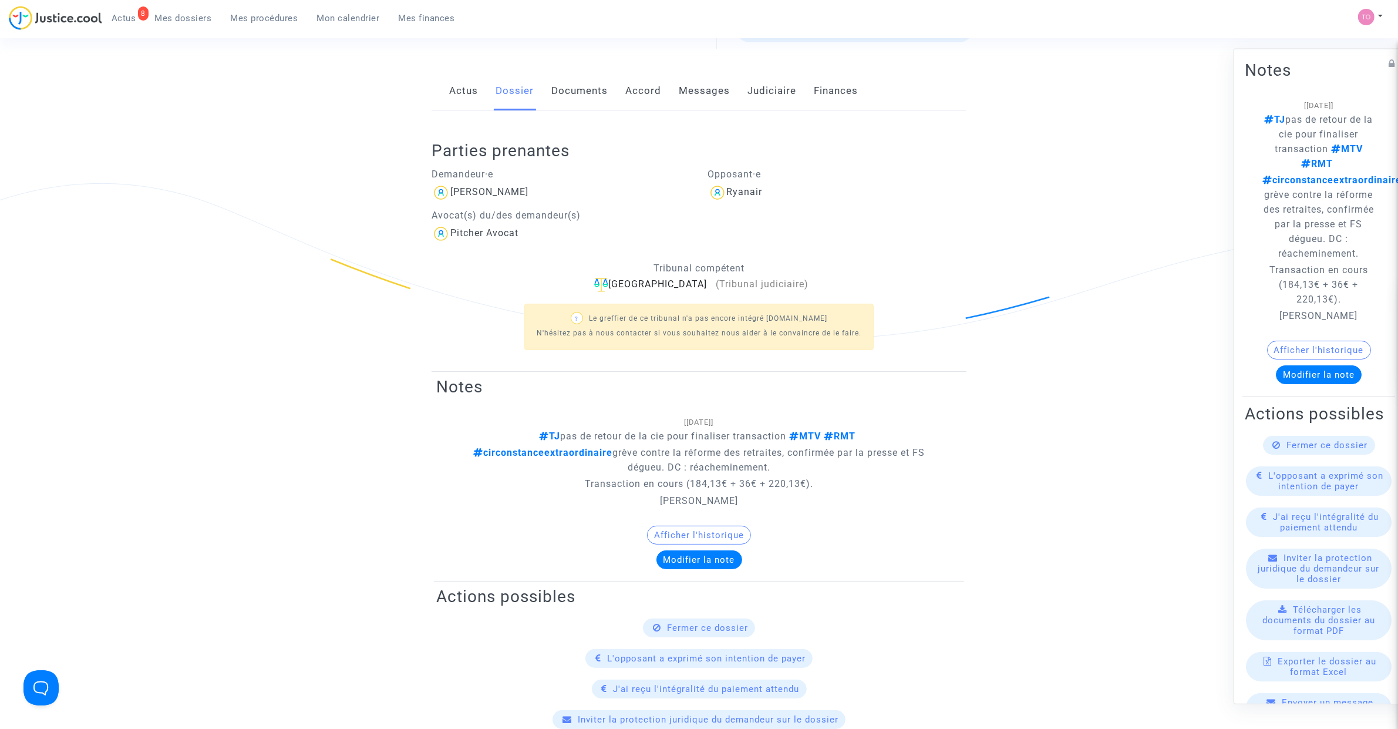
click at [581, 91] on link "Documents" at bounding box center [580, 91] width 56 height 39
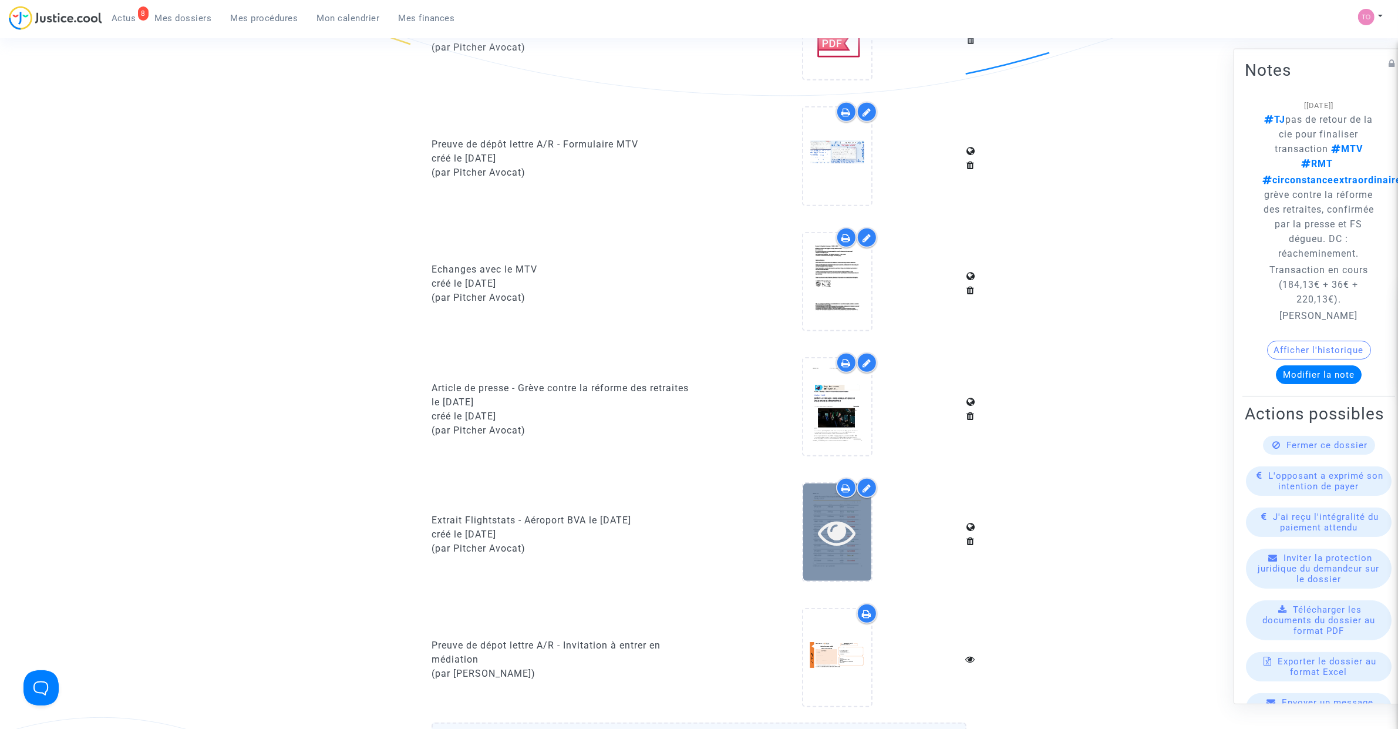
scroll to position [1223, 0]
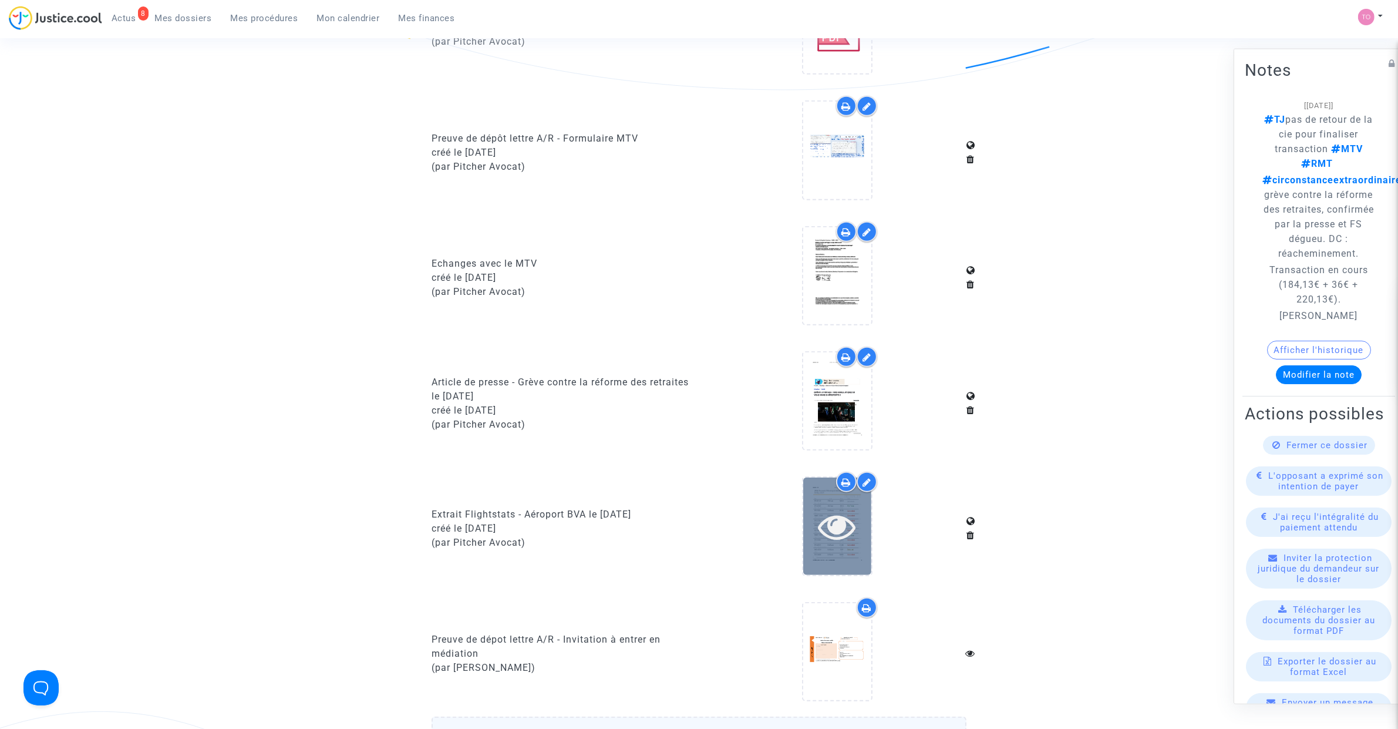
click at [846, 535] on icon at bounding box center [837, 526] width 38 height 38
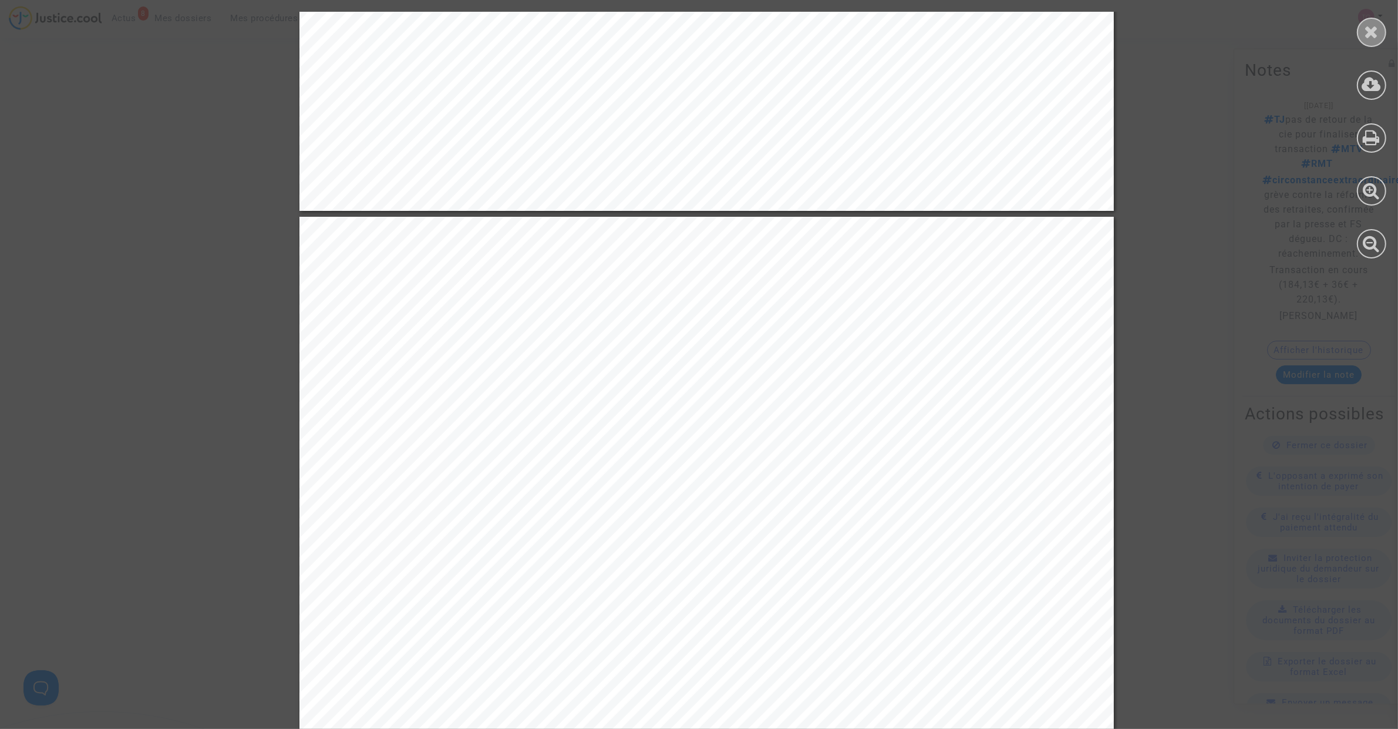
scroll to position [856, 0]
click at [1373, 27] on icon at bounding box center [1372, 32] width 15 height 18
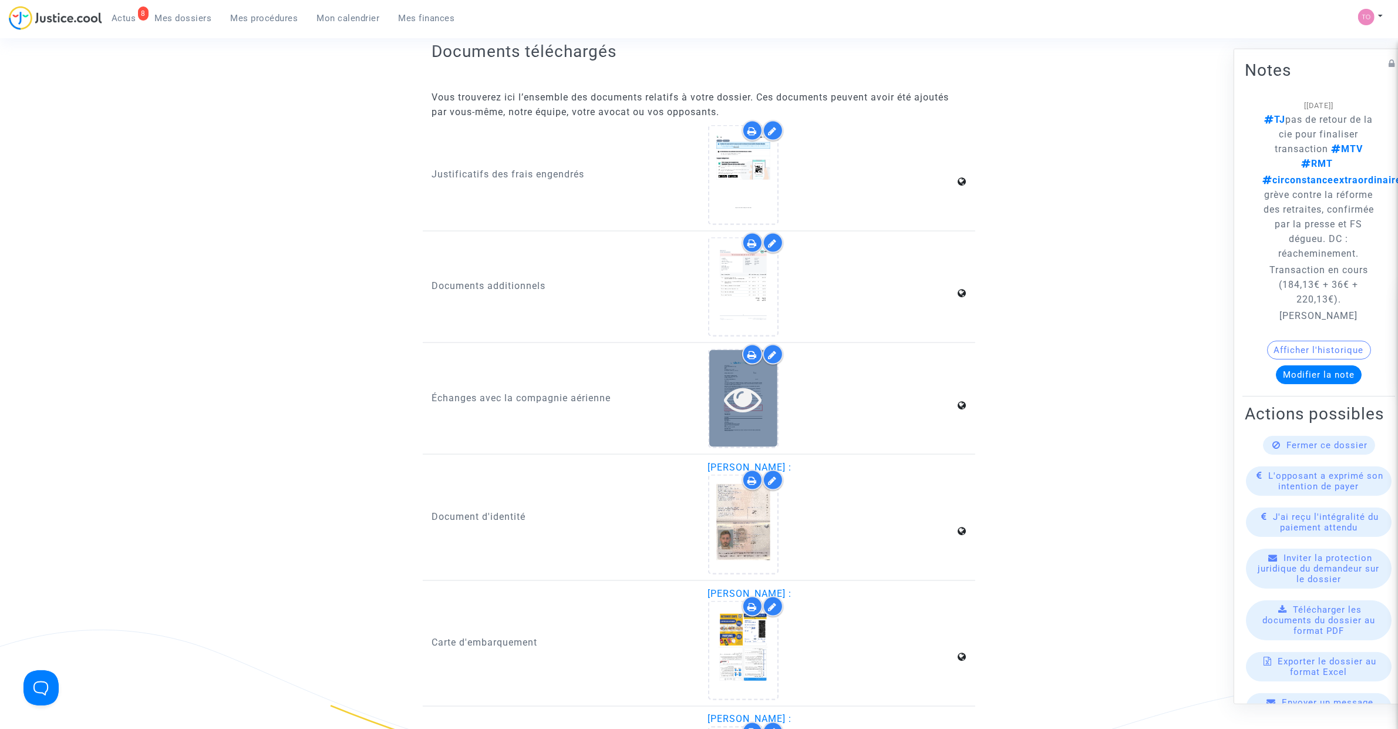
scroll to position [2080, 0]
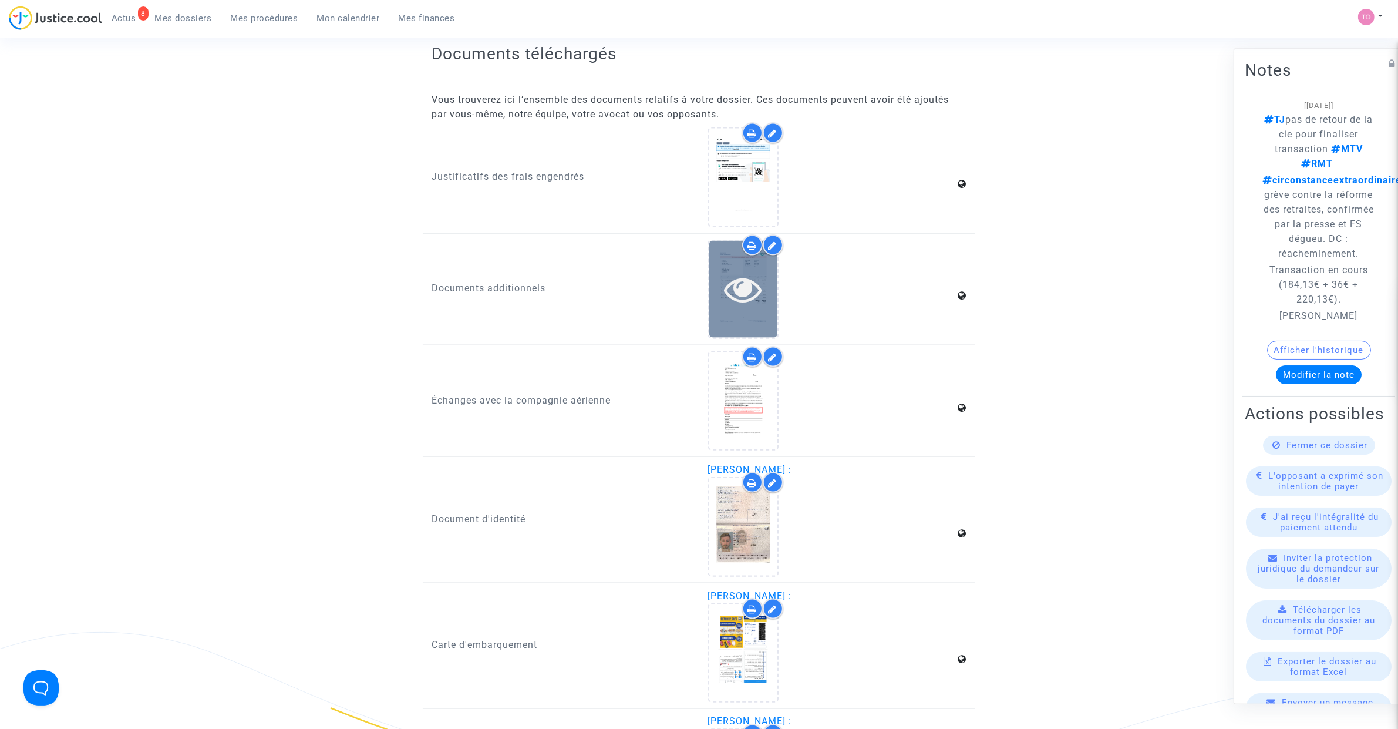
click at [747, 251] on div at bounding box center [744, 289] width 68 height 97
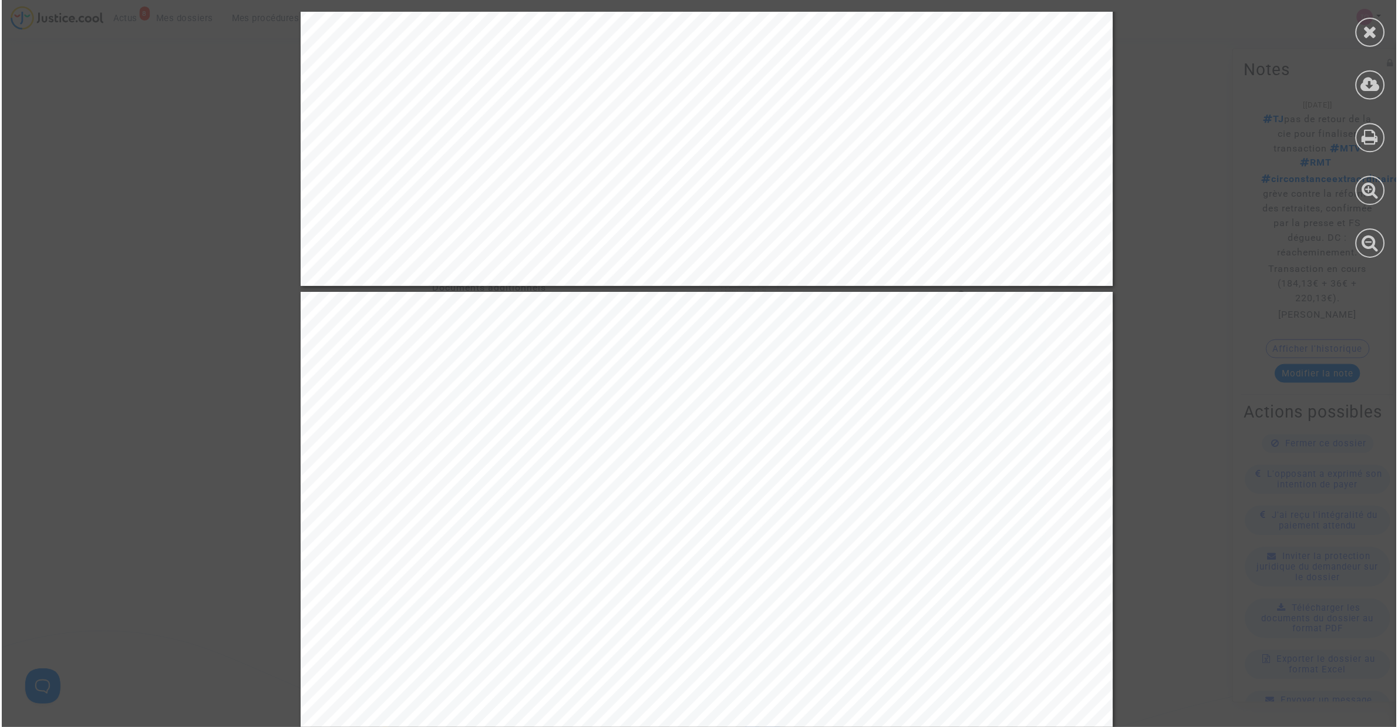
scroll to position [832, 0]
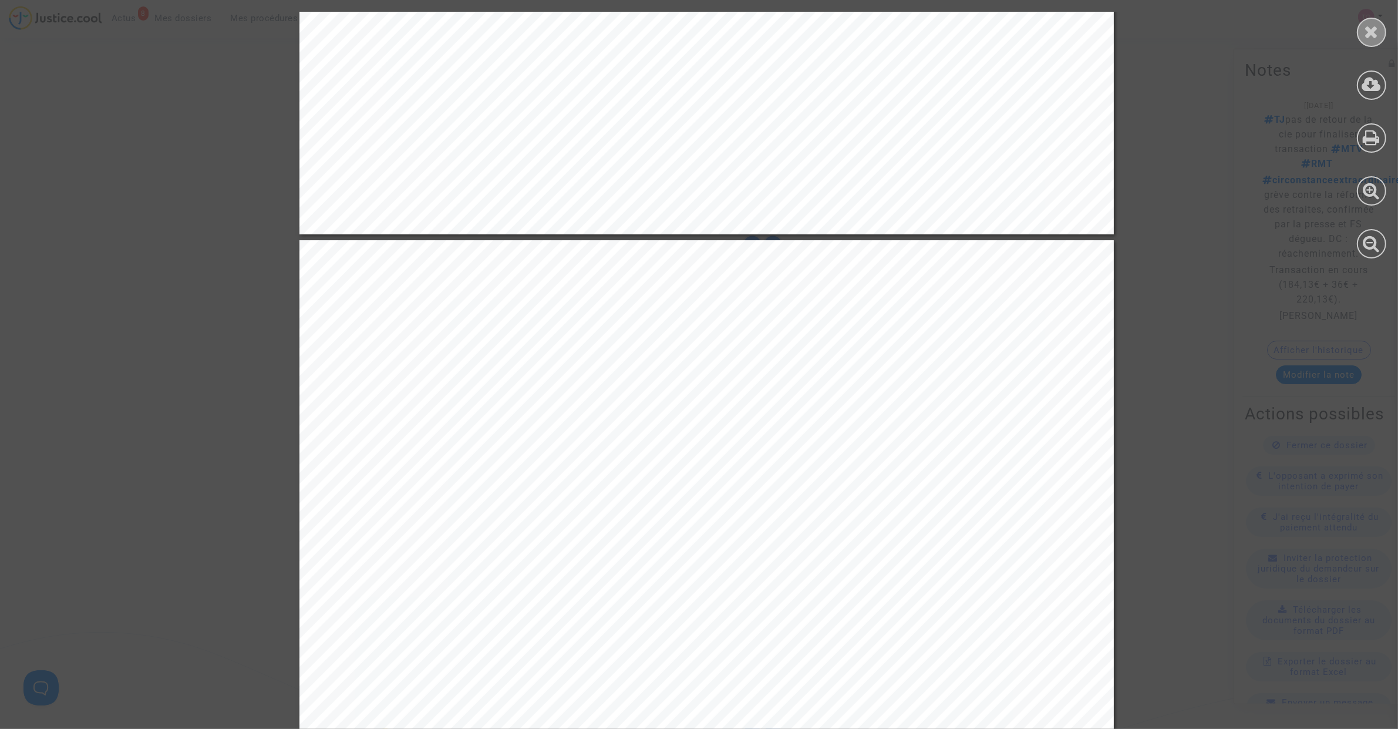
click at [1371, 38] on icon at bounding box center [1372, 32] width 15 height 18
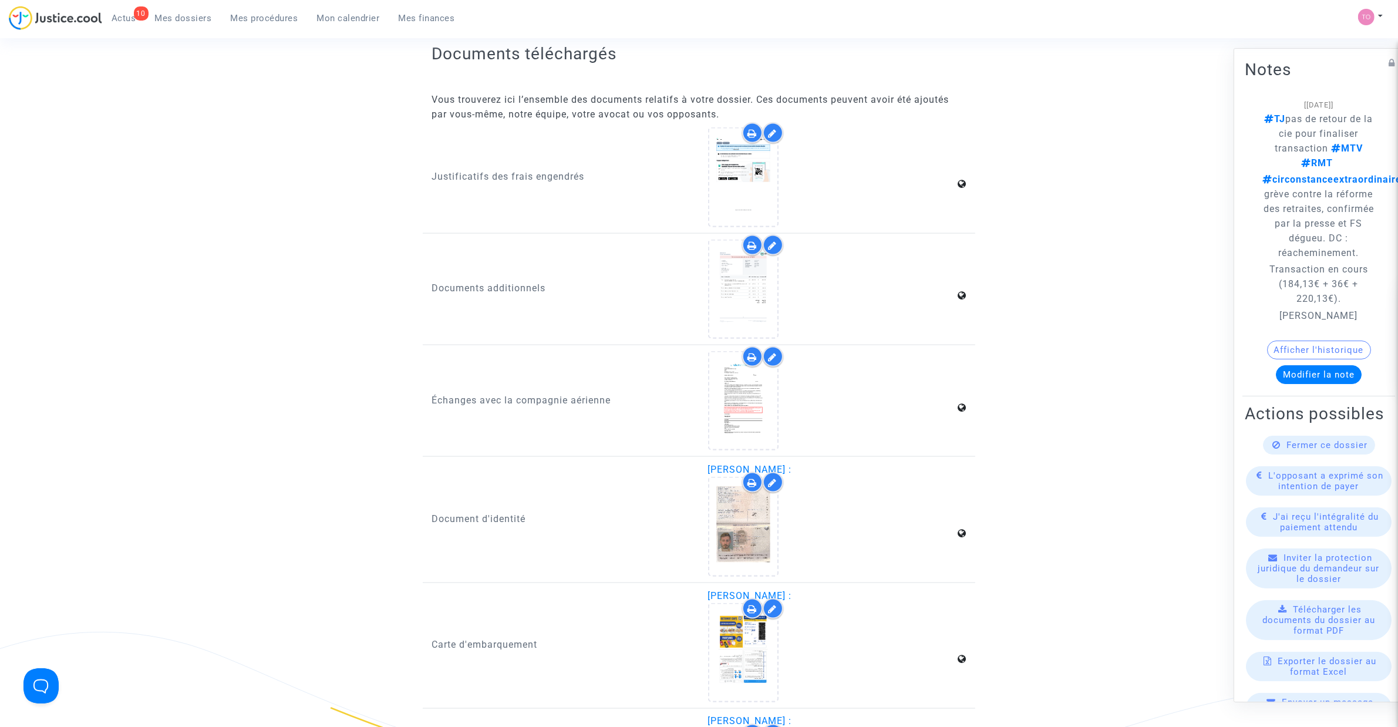
click at [191, 22] on span "Mes dossiers" at bounding box center [183, 18] width 57 height 11
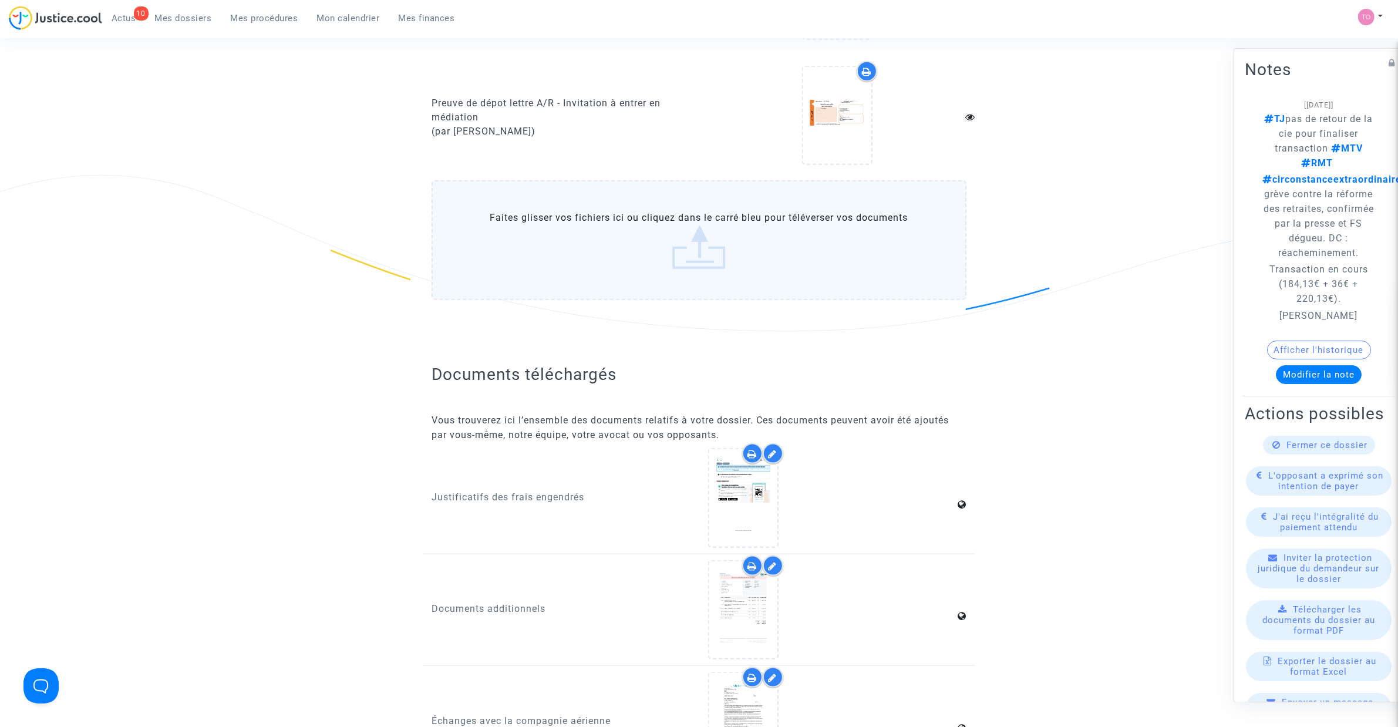
scroll to position [1737, 0]
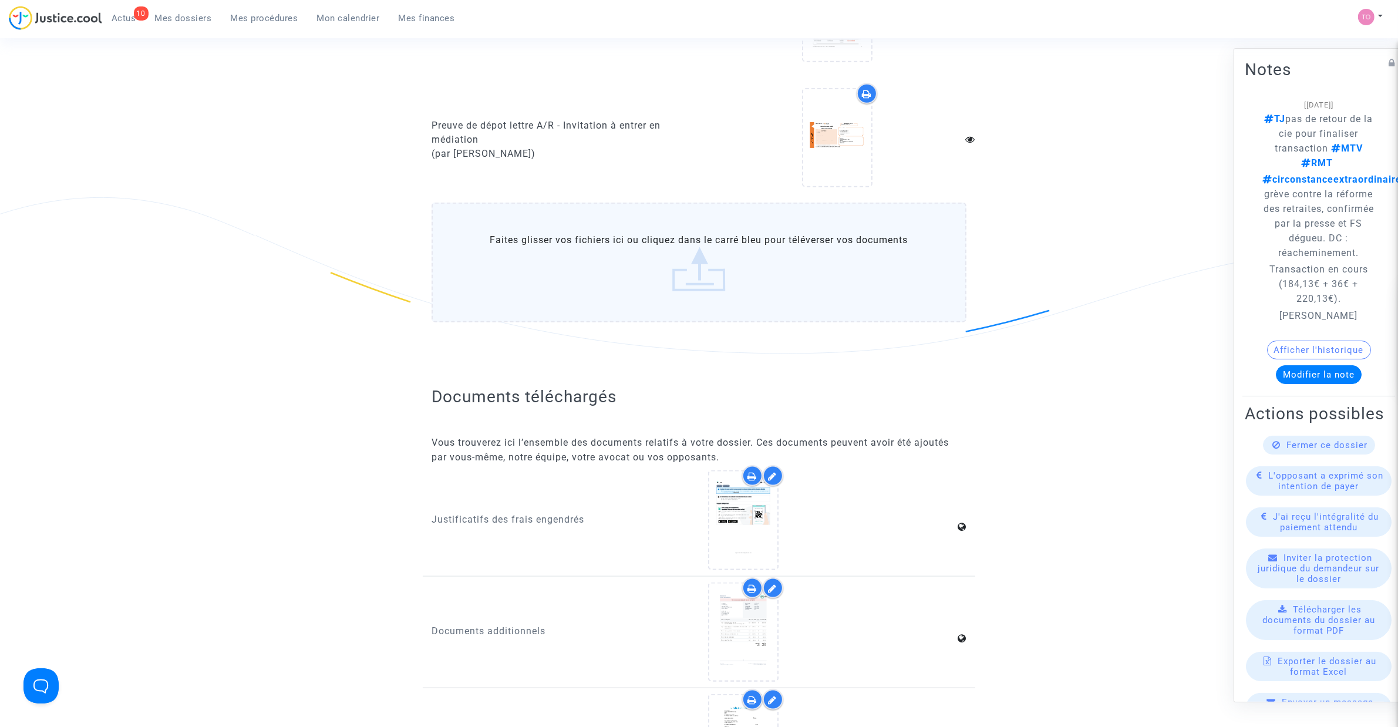
click at [184, 21] on span "Mes dossiers" at bounding box center [183, 18] width 57 height 11
click at [191, 13] on span "Mes dossiers" at bounding box center [183, 18] width 57 height 11
drag, startPoint x: 191, startPoint y: 12, endPoint x: 222, endPoint y: 4, distance: 31.6
click at [191, 13] on span "Mes dossiers" at bounding box center [183, 18] width 57 height 11
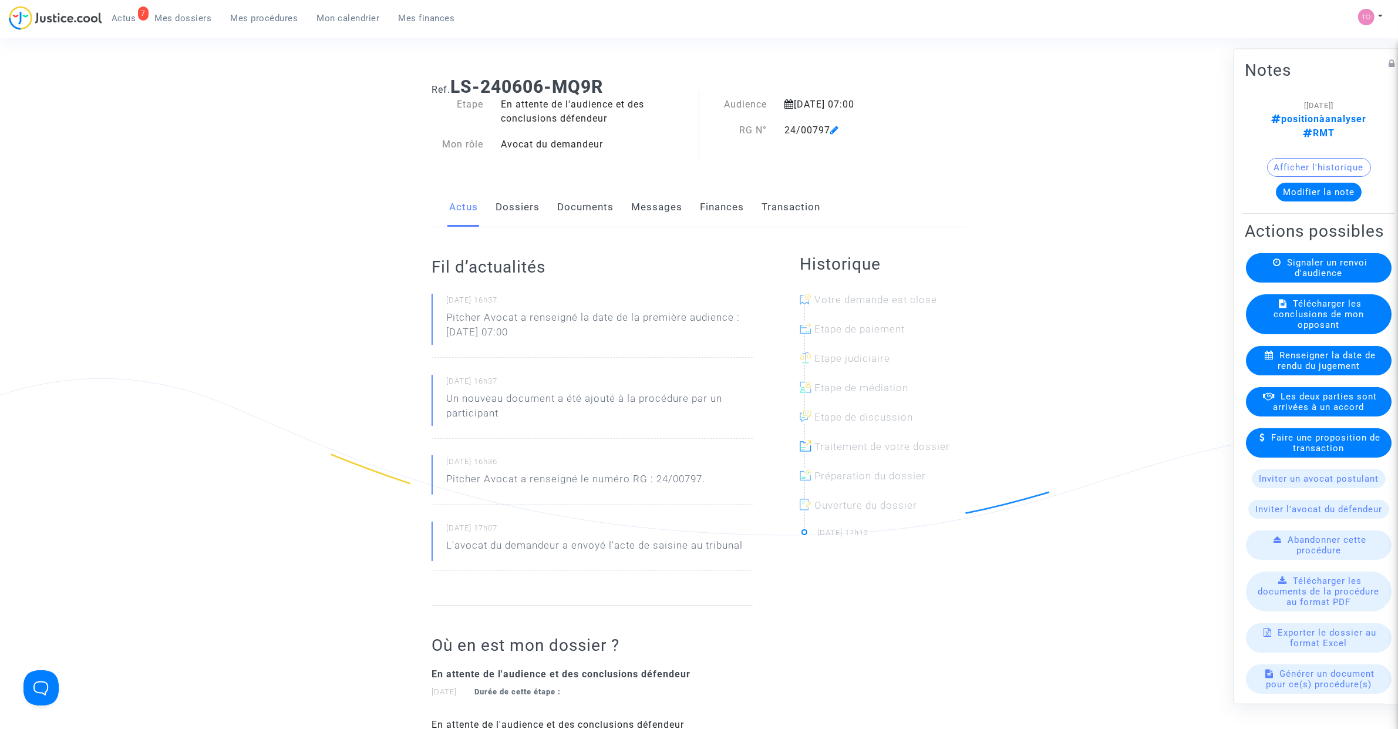
click at [1295, 157] on button "Afficher l'historique" at bounding box center [1319, 166] width 104 height 19
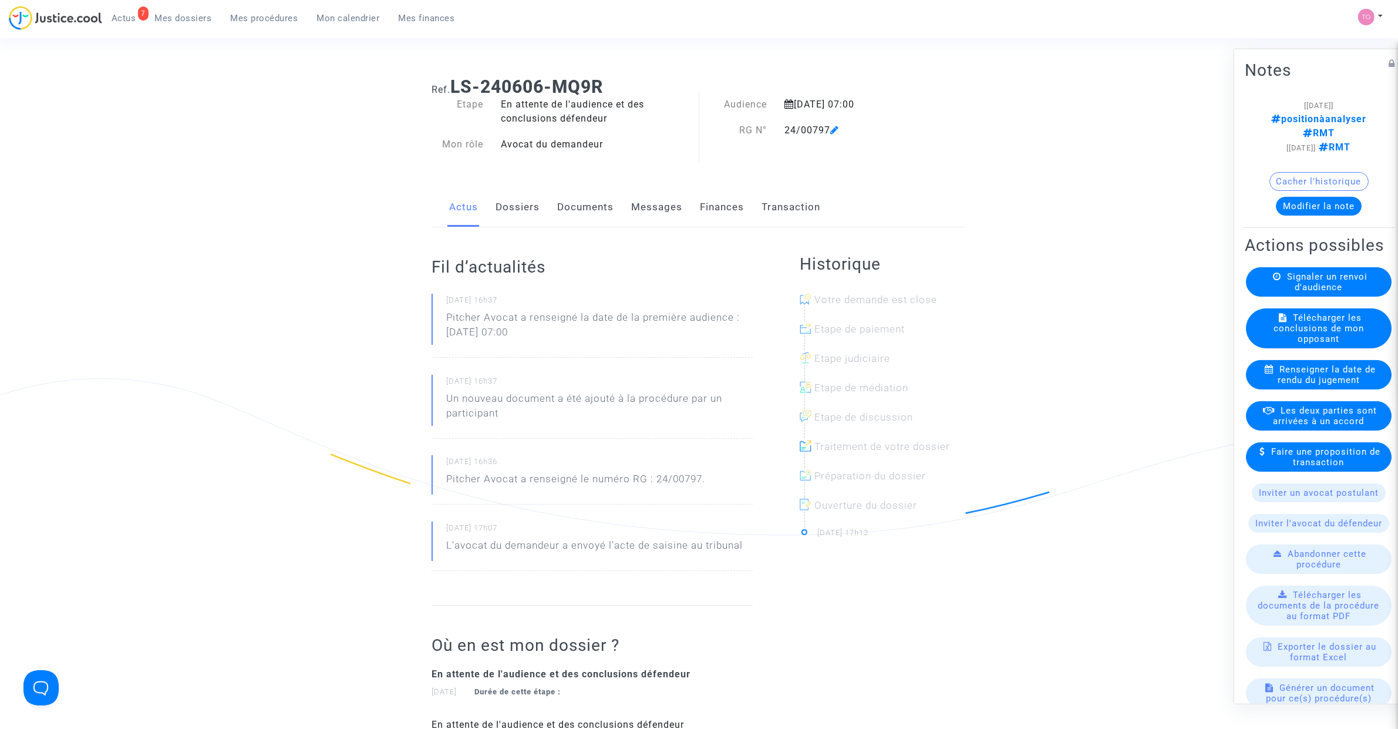
click at [526, 207] on link "Dossiers" at bounding box center [518, 207] width 44 height 39
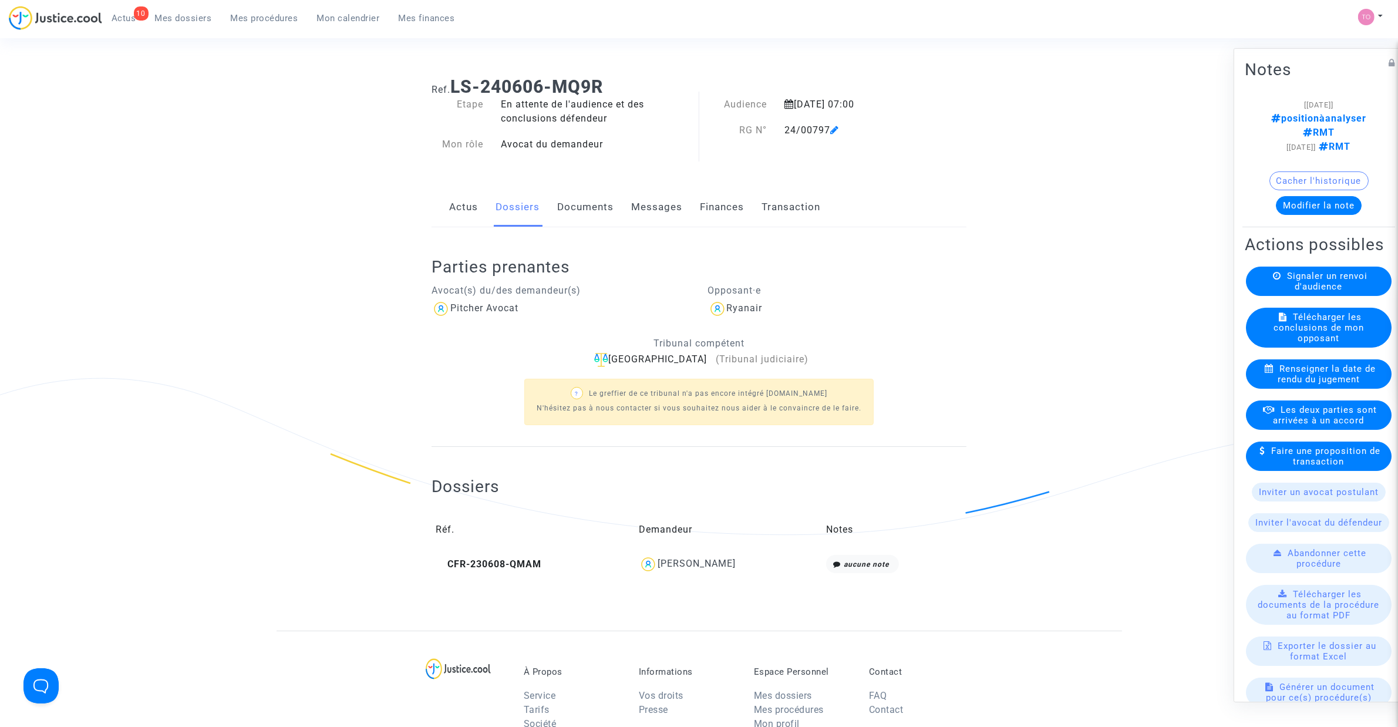
click at [167, 19] on span "Mes dossiers" at bounding box center [183, 18] width 57 height 11
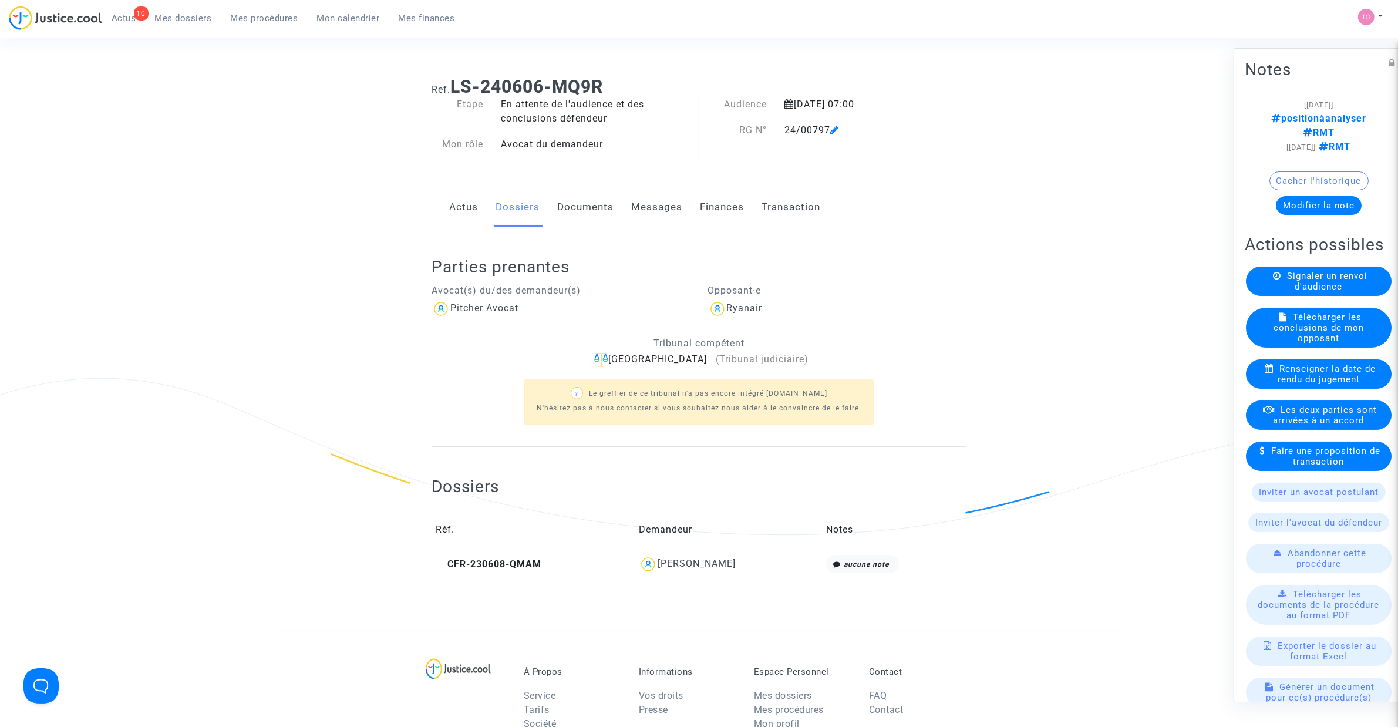
click at [169, 19] on span "Mes dossiers" at bounding box center [183, 18] width 57 height 11
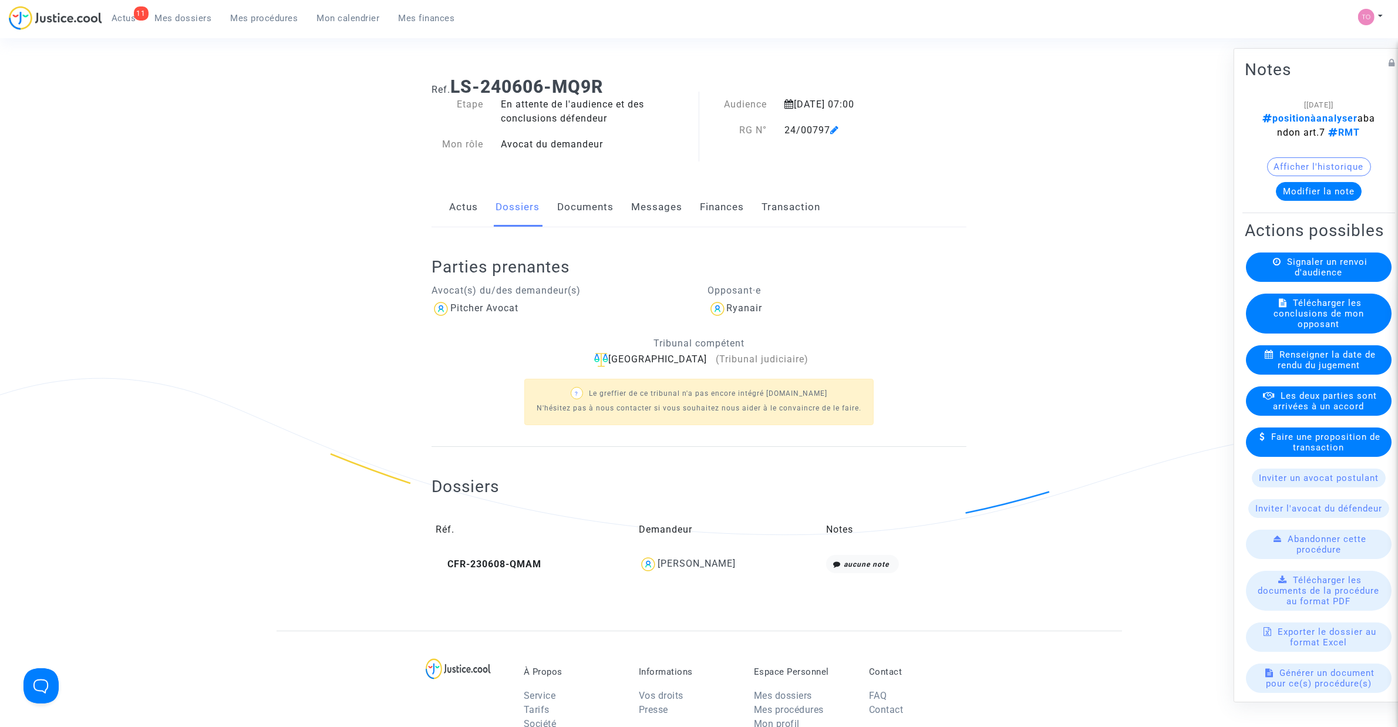
drag, startPoint x: 392, startPoint y: 309, endPoint x: 336, endPoint y: 125, distance: 192.9
click at [371, 298] on ng-component "Ref. LS-240606-MQ9R Etape En attente de l'audience et des conclusions défendeur…" at bounding box center [700, 349] width 846 height 563
click at [174, 6] on ul "11 Actus Mes dossiers Mes procédures Mon calendrier Mes finances" at bounding box center [283, 16] width 362 height 21
click at [183, 18] on span "Mes dossiers" at bounding box center [183, 18] width 57 height 11
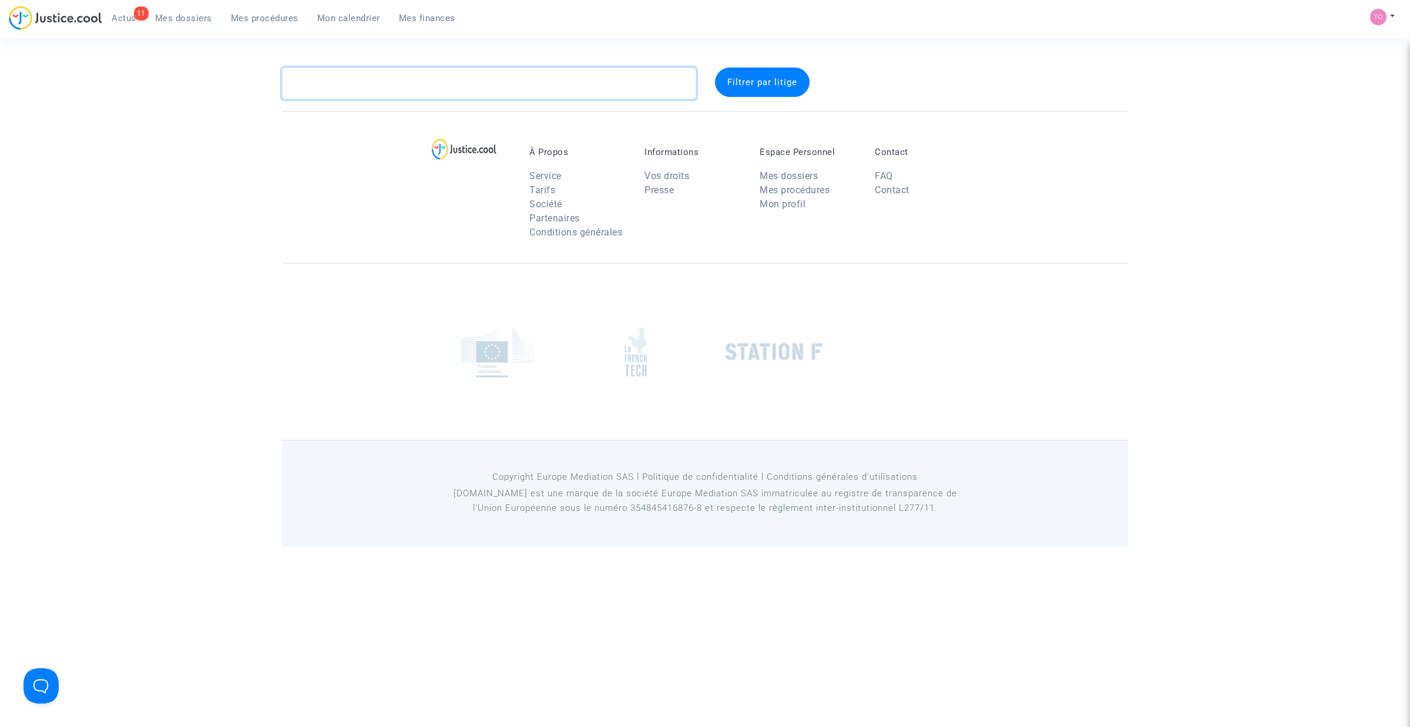
click at [324, 81] on textarea at bounding box center [489, 84] width 414 height 32
paste textarea "CFR-231015-UJT7"
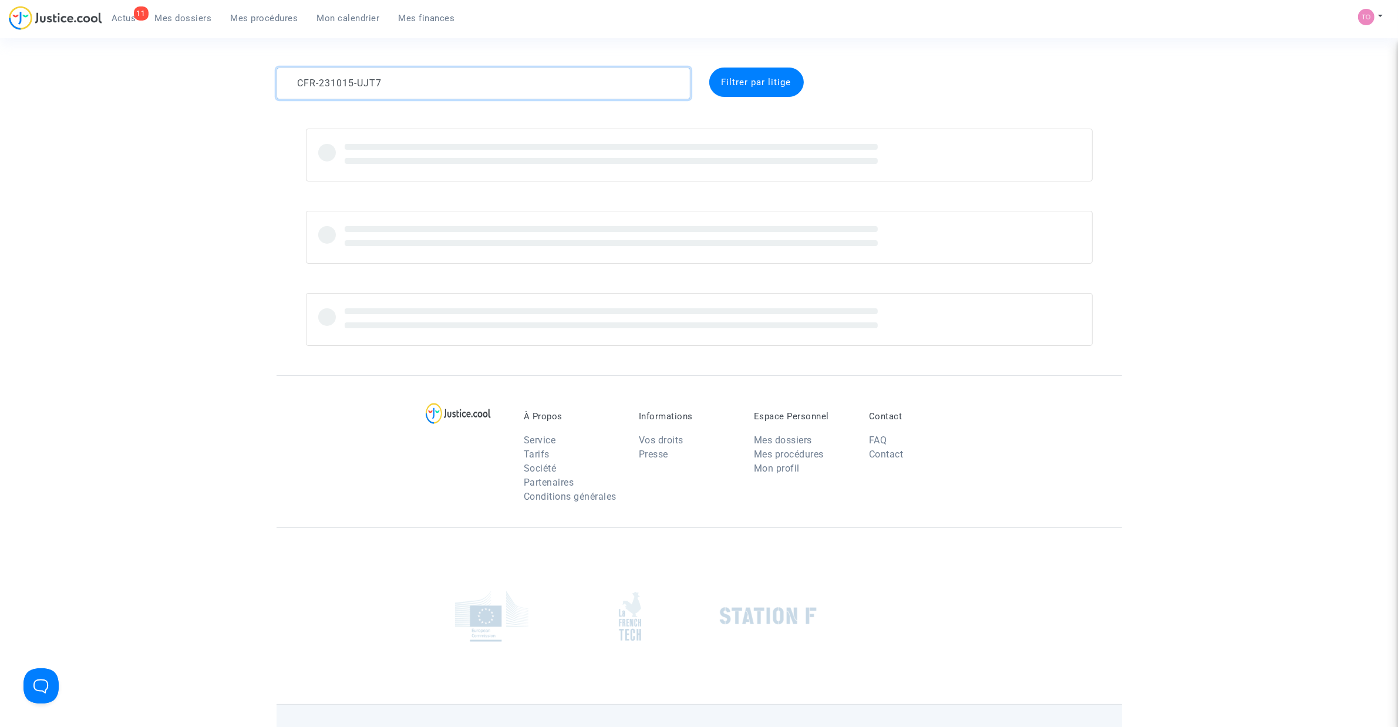
type textarea "CFR-231015-UJT7"
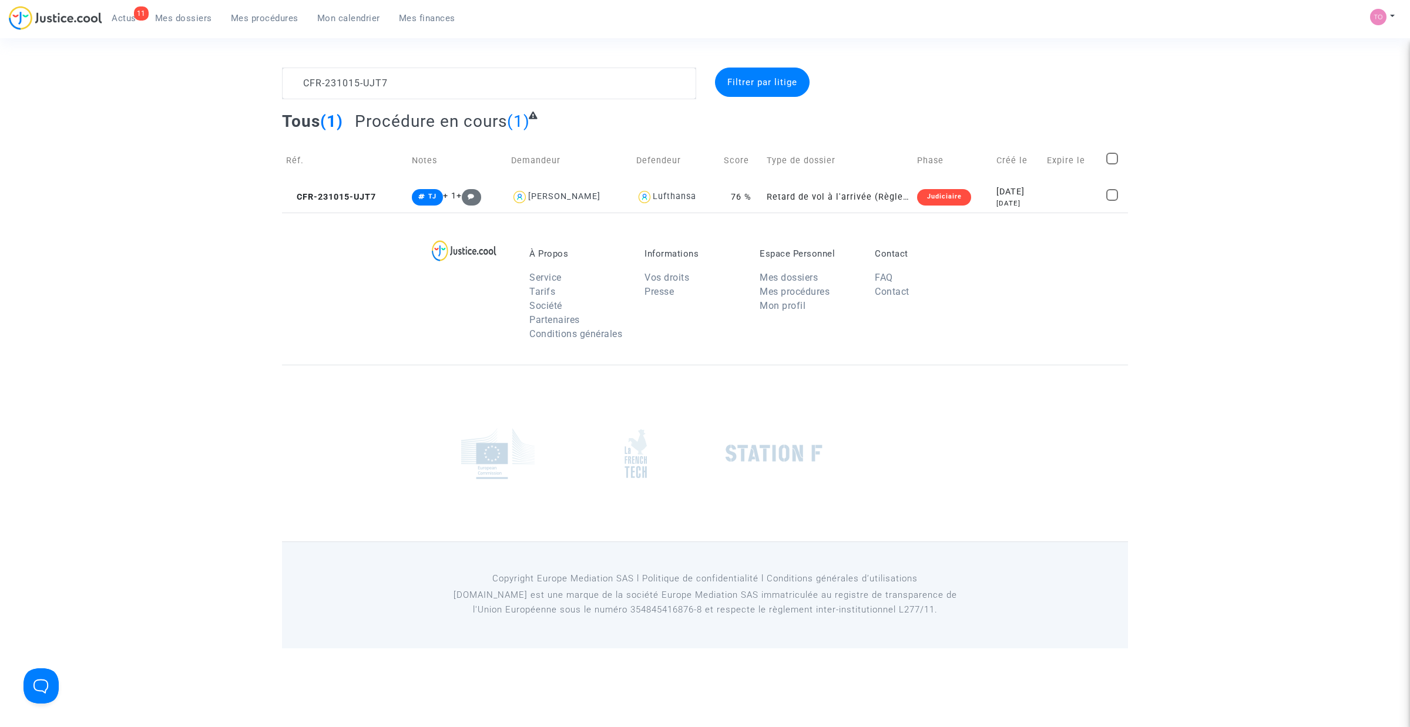
drag, startPoint x: 361, startPoint y: 65, endPoint x: 475, endPoint y: 84, distance: 115.0
click at [447, 85] on section "CFR-231015-UJT7 Filtrer par litige Tous (1) Procédure en cours (1) Réf. Notes D…" at bounding box center [705, 324] width 1410 height 648
click at [997, 196] on div "[DATE]" at bounding box center [1017, 192] width 42 height 13
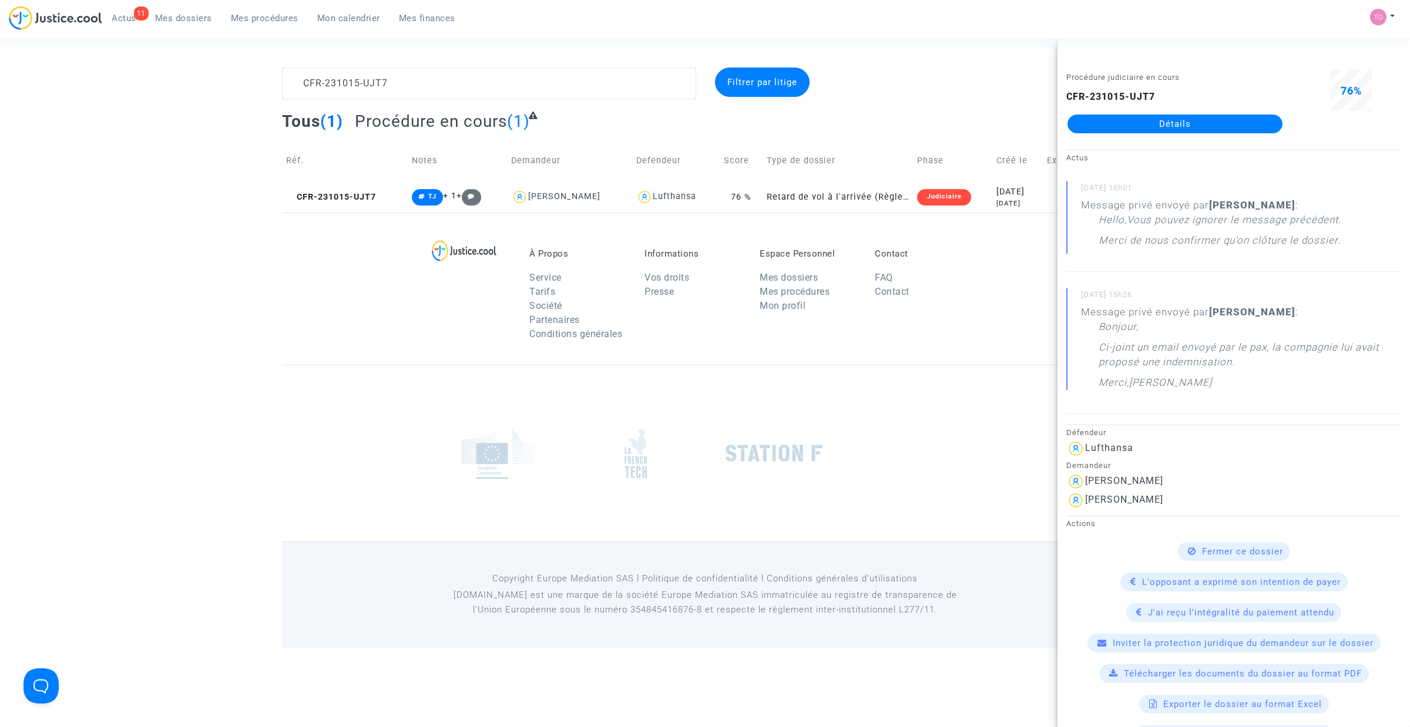
click at [1129, 123] on link "Détails" at bounding box center [1174, 124] width 215 height 19
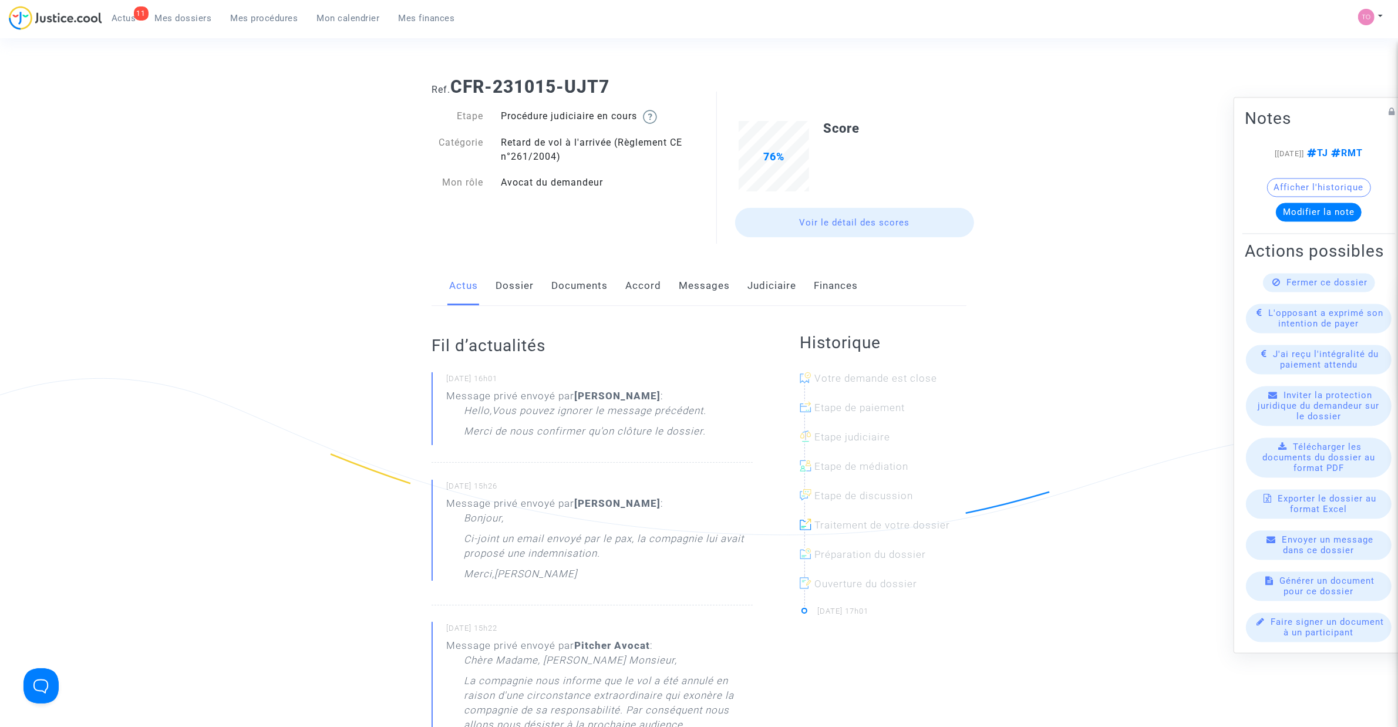
click at [694, 279] on link "Messages" at bounding box center [704, 286] width 51 height 39
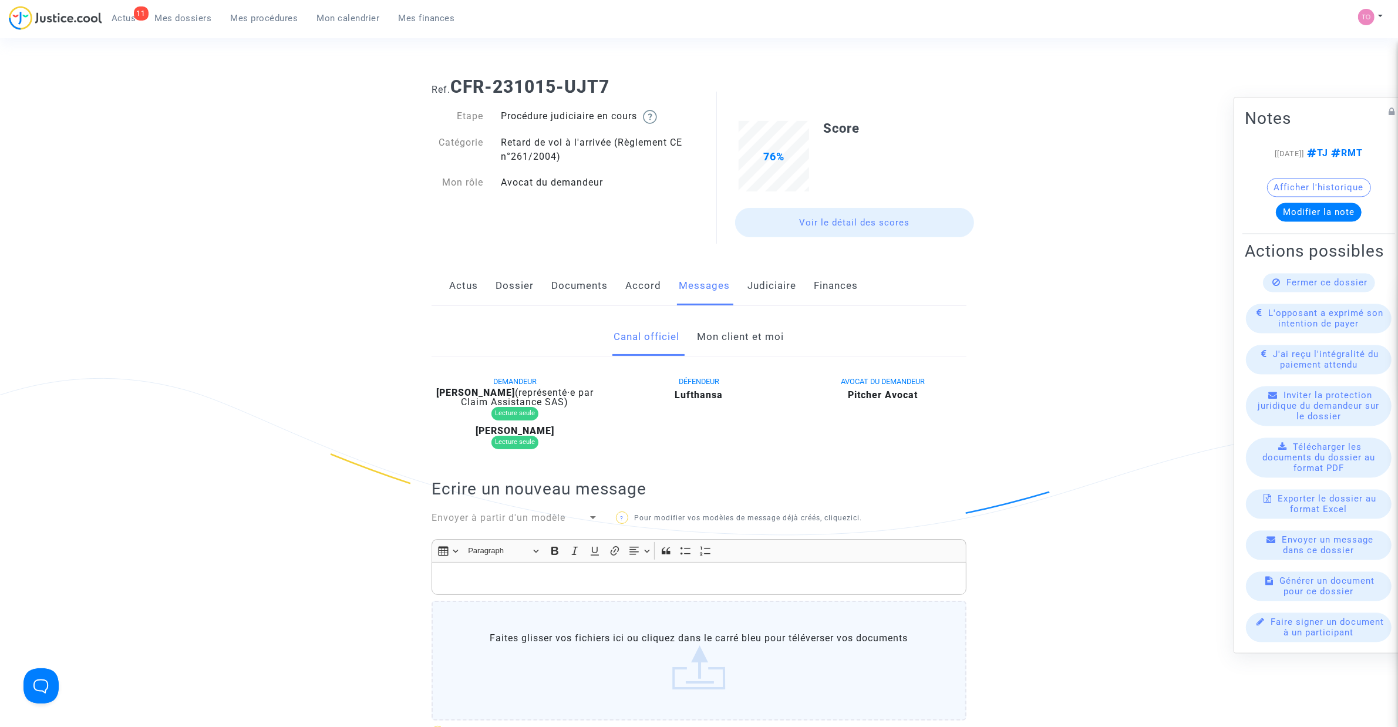
click at [724, 338] on link "Mon client et moi" at bounding box center [741, 337] width 87 height 39
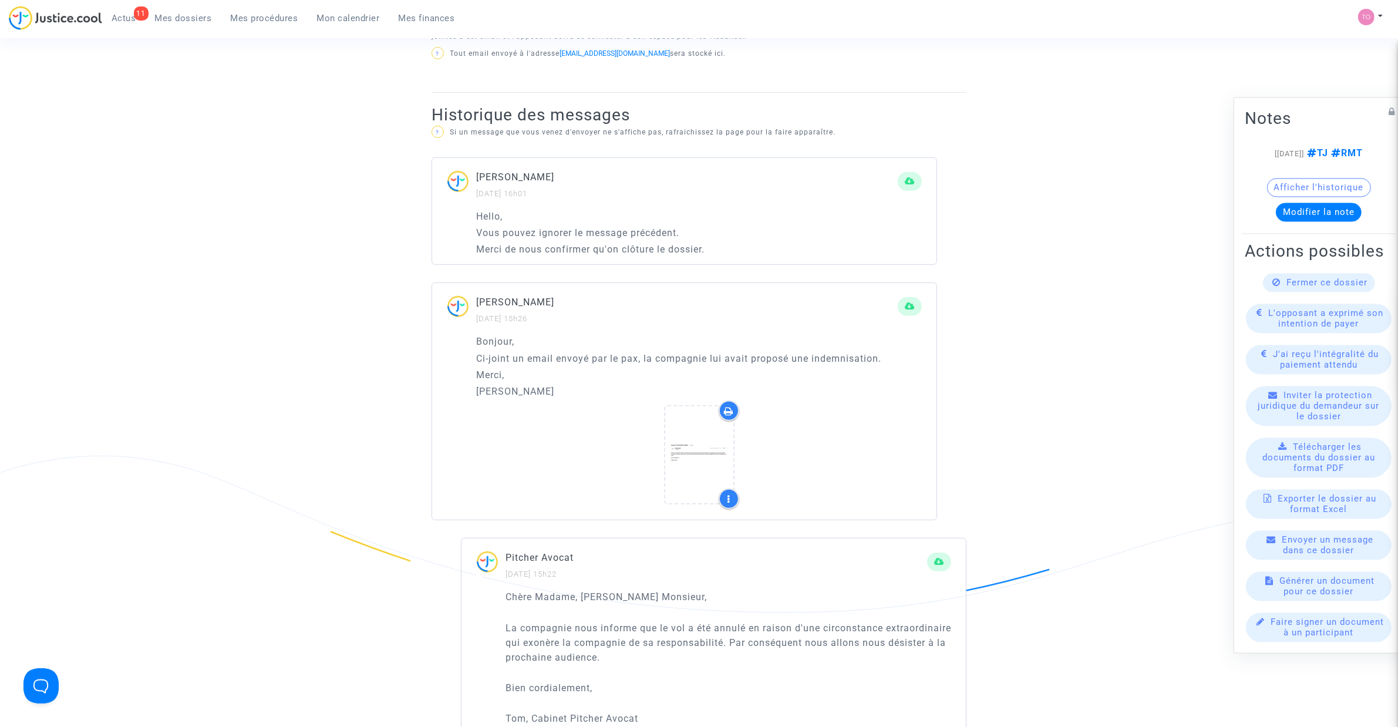
scroll to position [710, 0]
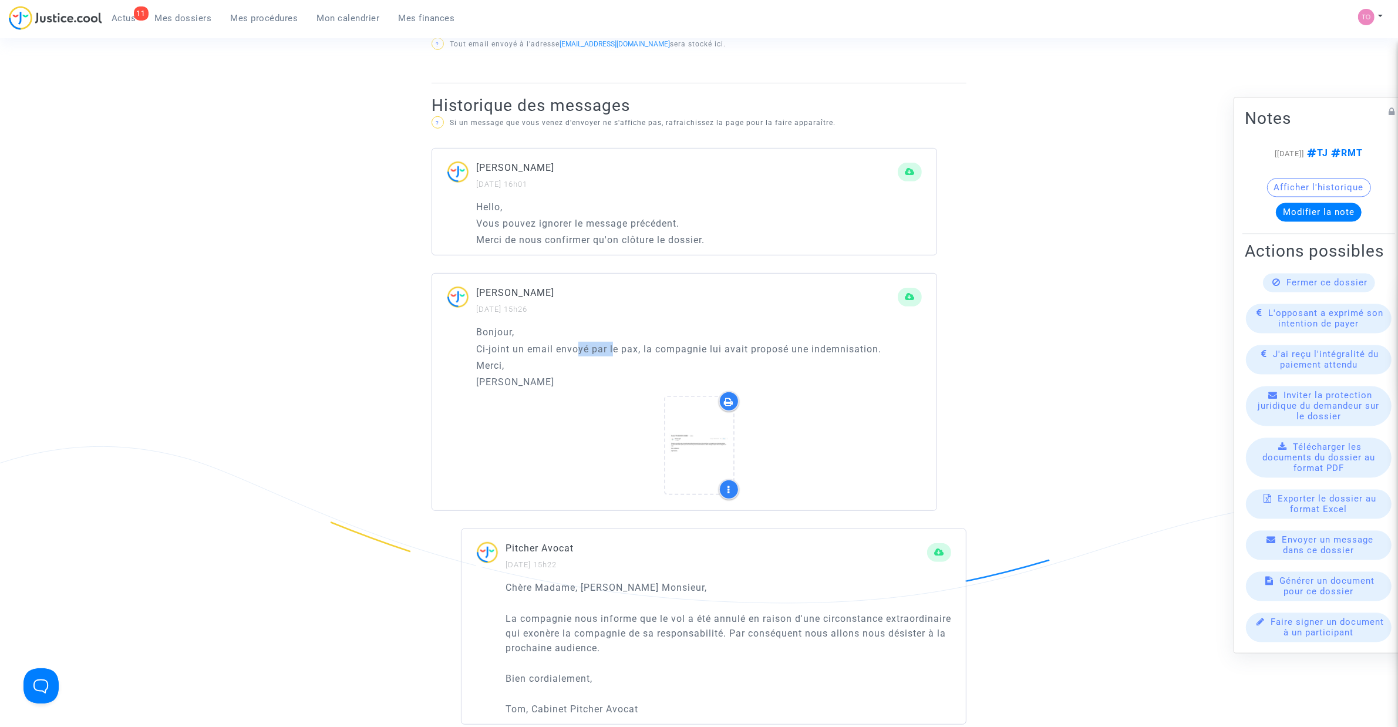
drag, startPoint x: 580, startPoint y: 347, endPoint x: 627, endPoint y: 344, distance: 46.5
click at [614, 344] on p "Ci-joint un email envoyé par le pax, la compagnie lui avait proposé une indemni…" at bounding box center [699, 349] width 446 height 15
drag, startPoint x: 680, startPoint y: 342, endPoint x: 843, endPoint y: 344, distance: 163.3
click at [843, 344] on p "Ci-joint un email envoyé par le pax, la compagnie lui avait proposé une indemni…" at bounding box center [699, 349] width 446 height 15
click at [636, 365] on p "Merci," at bounding box center [699, 365] width 446 height 15
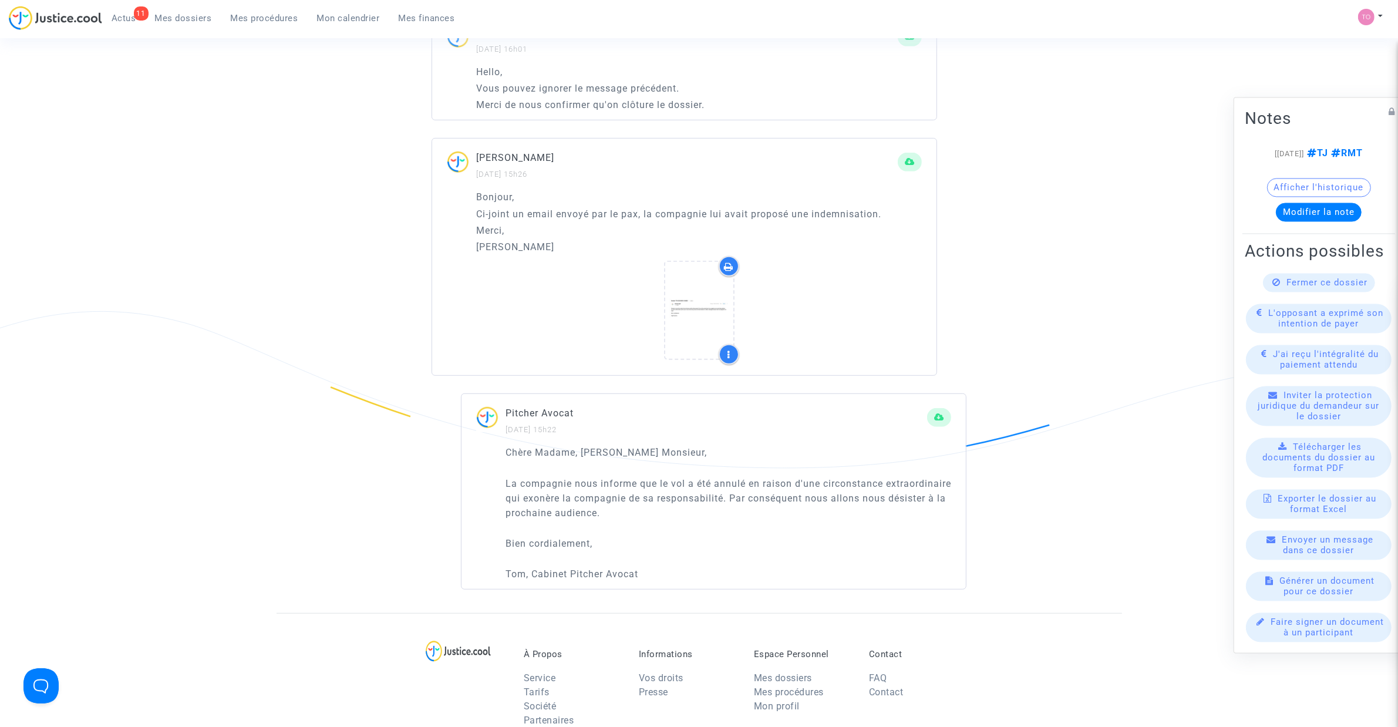
scroll to position [856, 0]
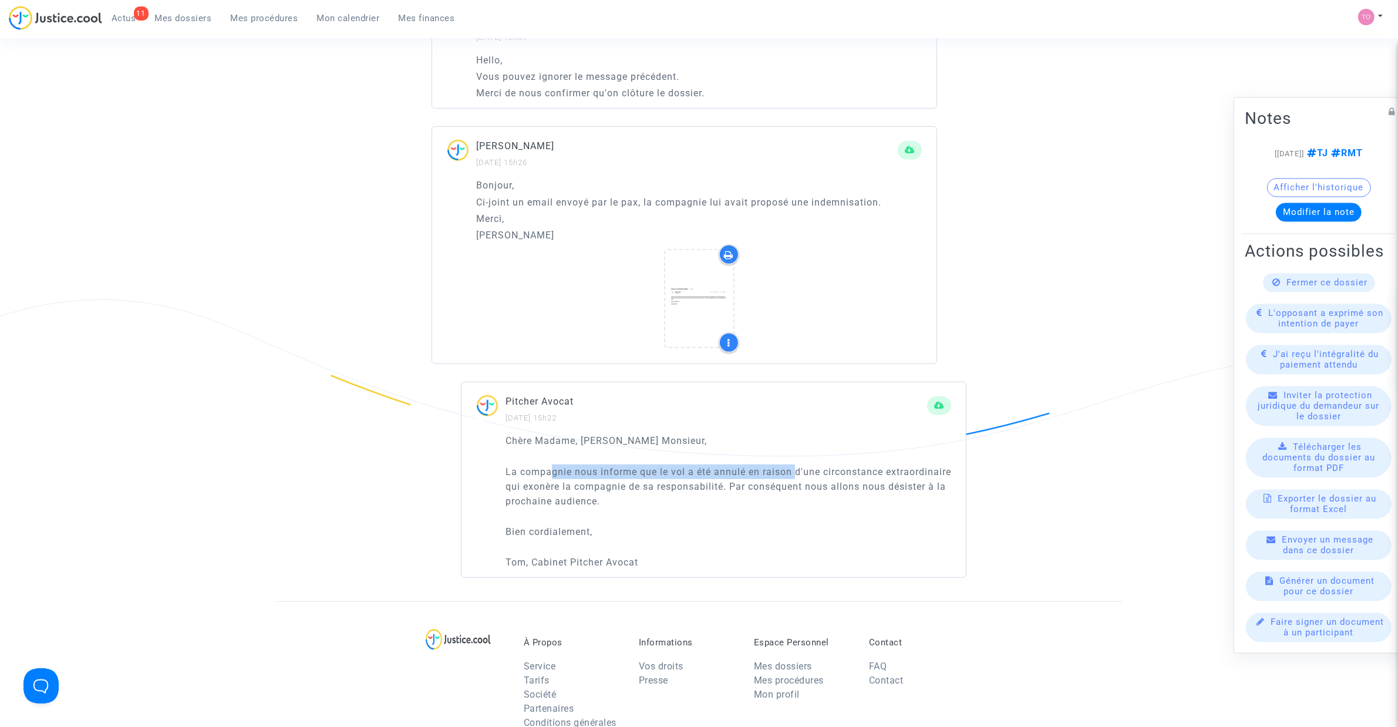
drag, startPoint x: 553, startPoint y: 464, endPoint x: 791, endPoint y: 471, distance: 238.0
click at [798, 471] on p "La compagnie nous informe que le vol a été annulé en raison d'une circonstance …" at bounding box center [729, 487] width 446 height 44
drag, startPoint x: 569, startPoint y: 486, endPoint x: 745, endPoint y: 488, distance: 176.2
click at [745, 488] on p "La compagnie nous informe que le vol a été annulé en raison d'une circonstance …" at bounding box center [729, 487] width 446 height 44
drag, startPoint x: 861, startPoint y: 486, endPoint x: 882, endPoint y: 486, distance: 20.6
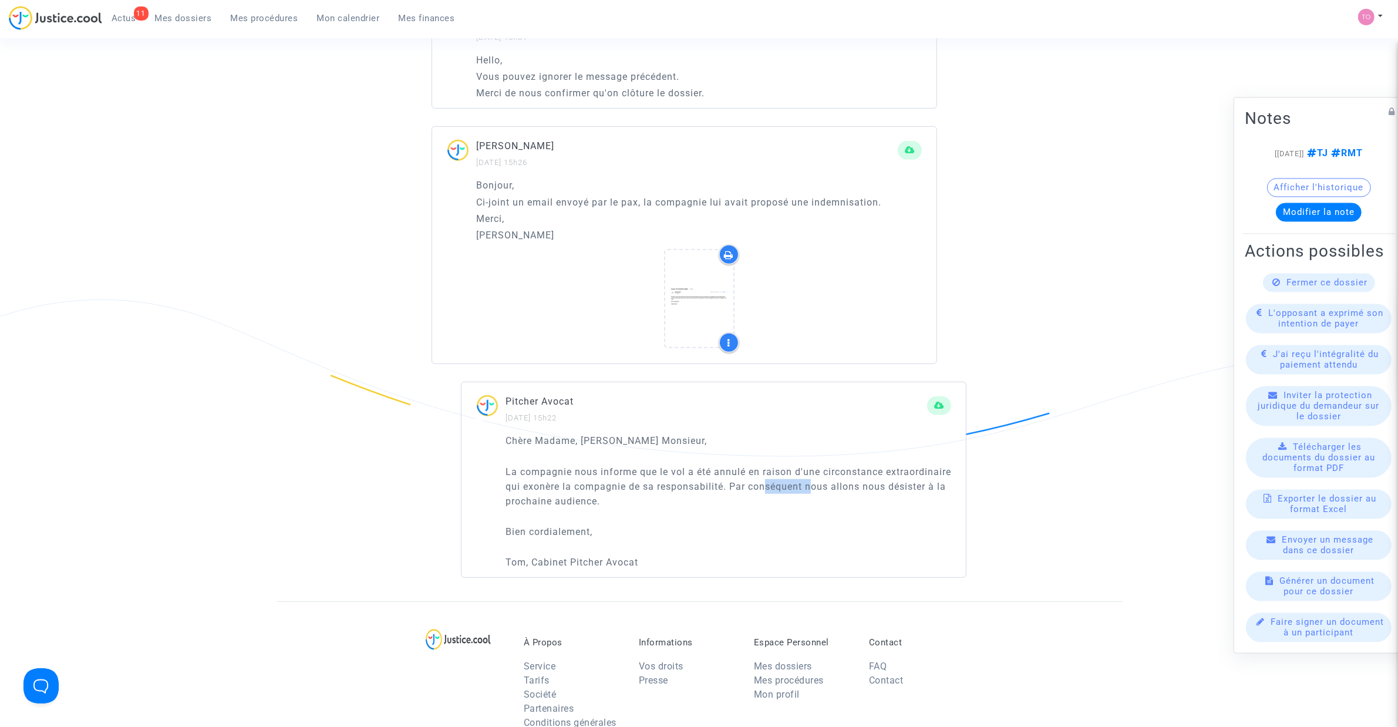
click at [882, 486] on p "La compagnie nous informe que le vol a été annulé en raison d'une circonstance …" at bounding box center [729, 487] width 446 height 44
drag, startPoint x: 542, startPoint y: 496, endPoint x: 639, endPoint y: 499, distance: 97.5
click at [639, 499] on p "La compagnie nous informe que le vol a été annulé en raison d'une circonstance …" at bounding box center [729, 487] width 446 height 44
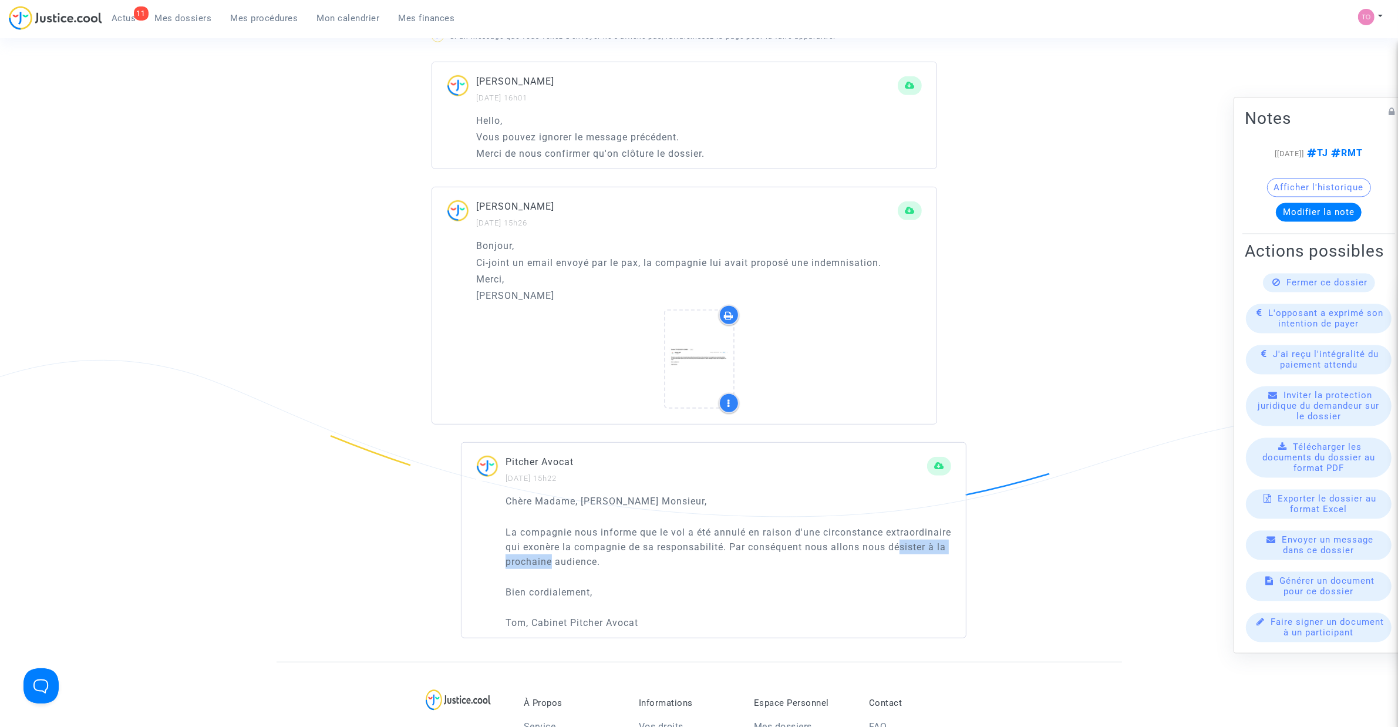
scroll to position [808, 0]
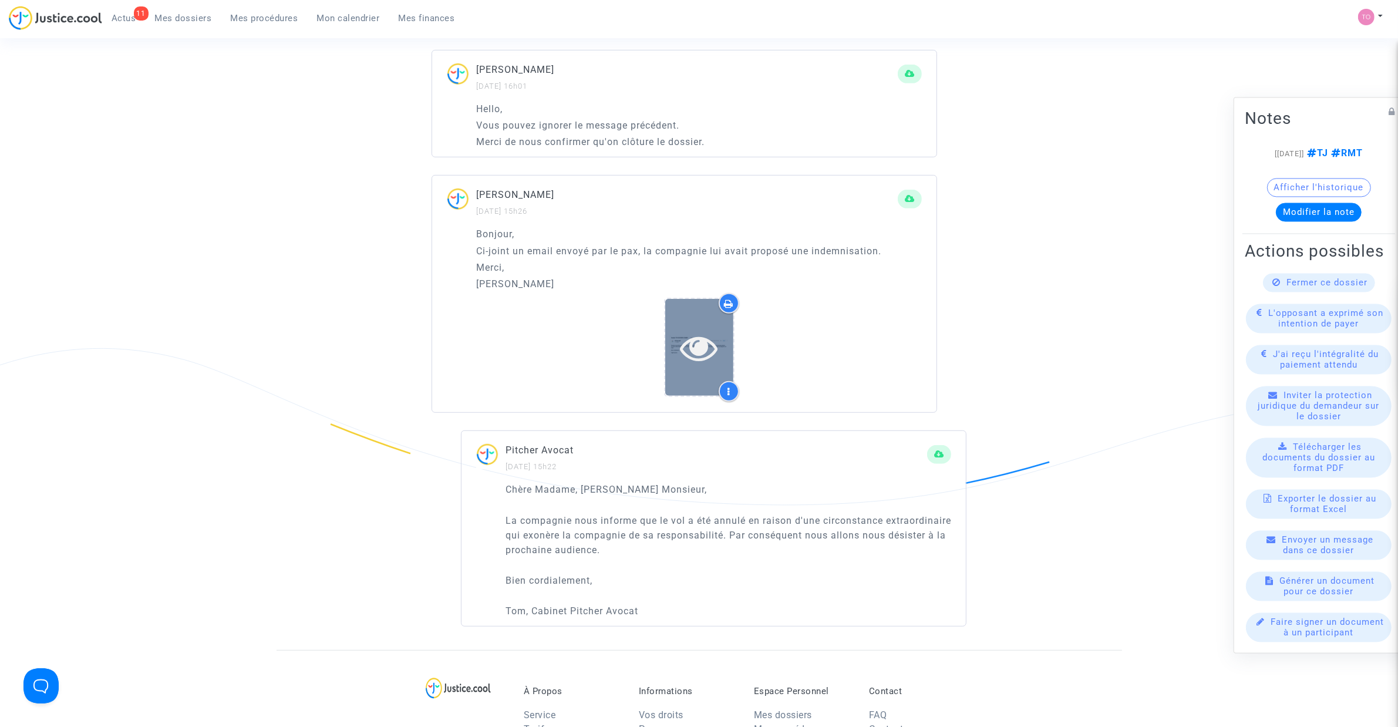
click at [695, 347] on icon at bounding box center [699, 348] width 38 height 38
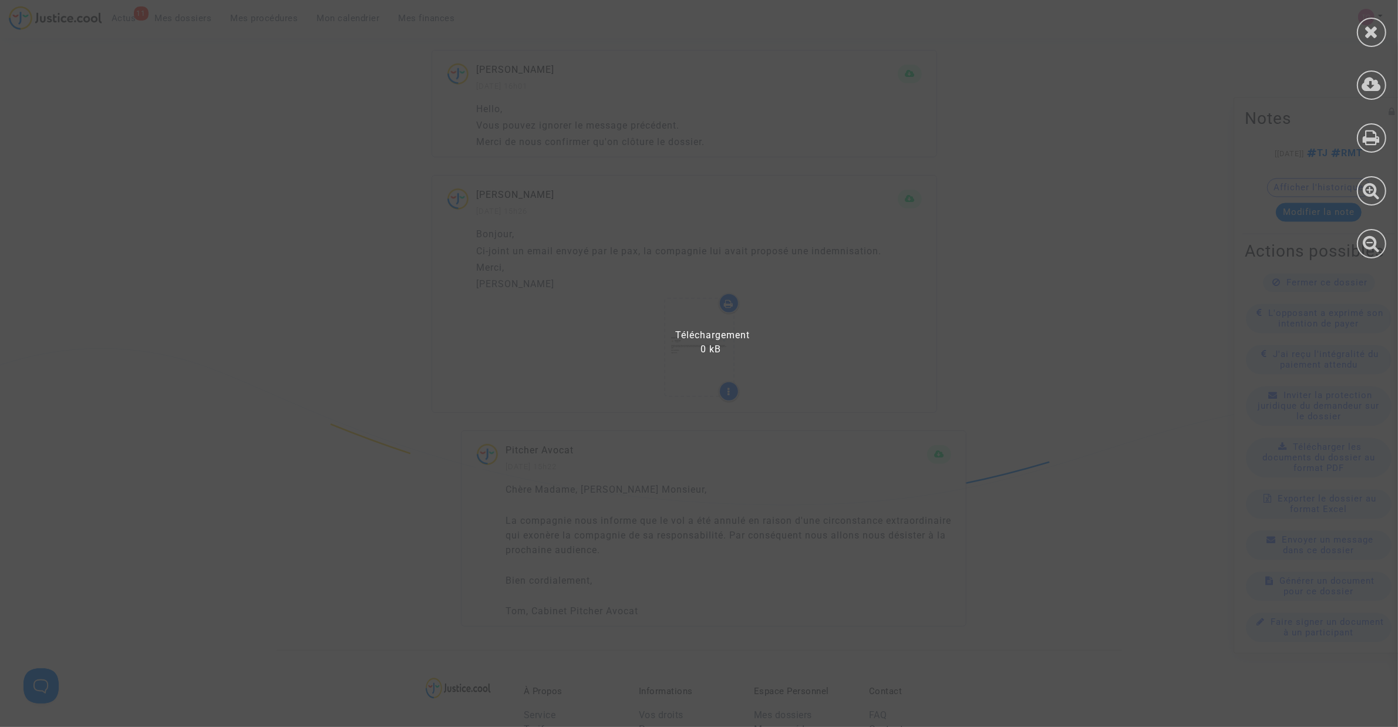
click at [527, 371] on div at bounding box center [706, 369] width 1413 height 715
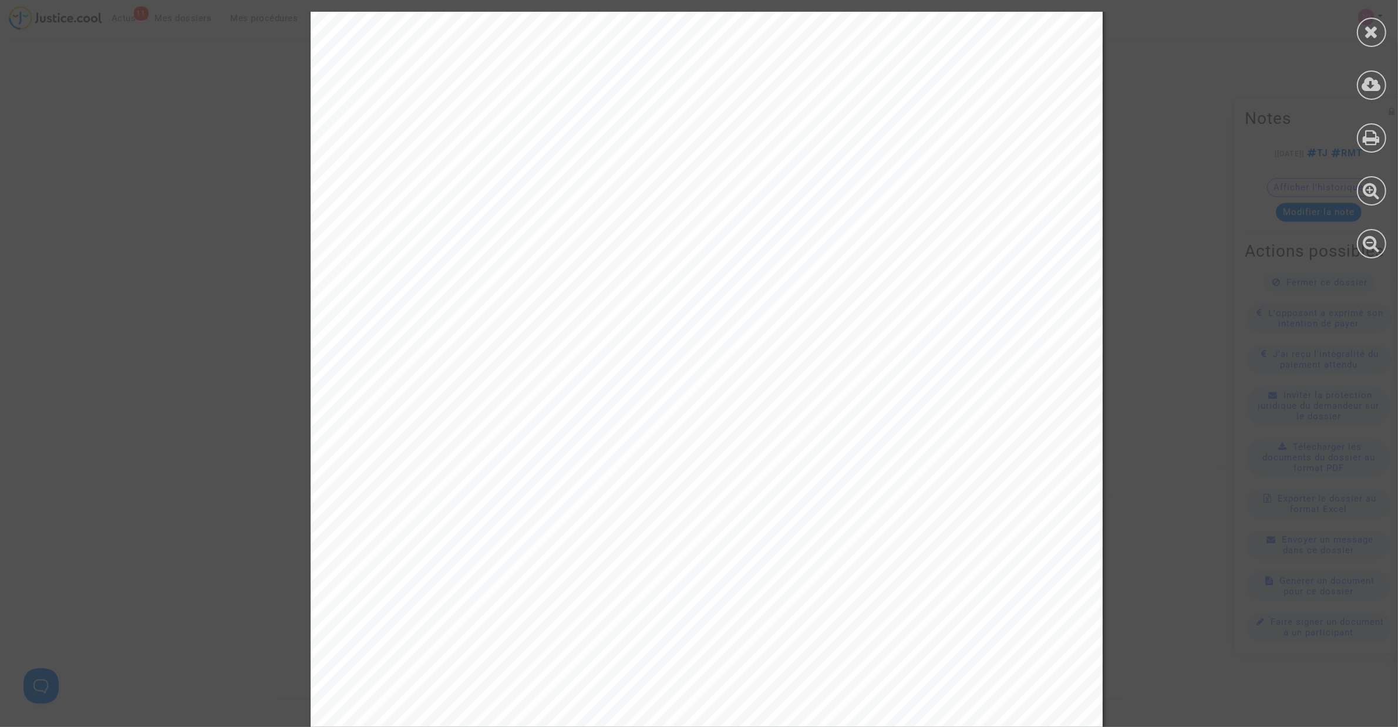
scroll to position [0, 0]
click at [1367, 30] on icon at bounding box center [1372, 32] width 15 height 18
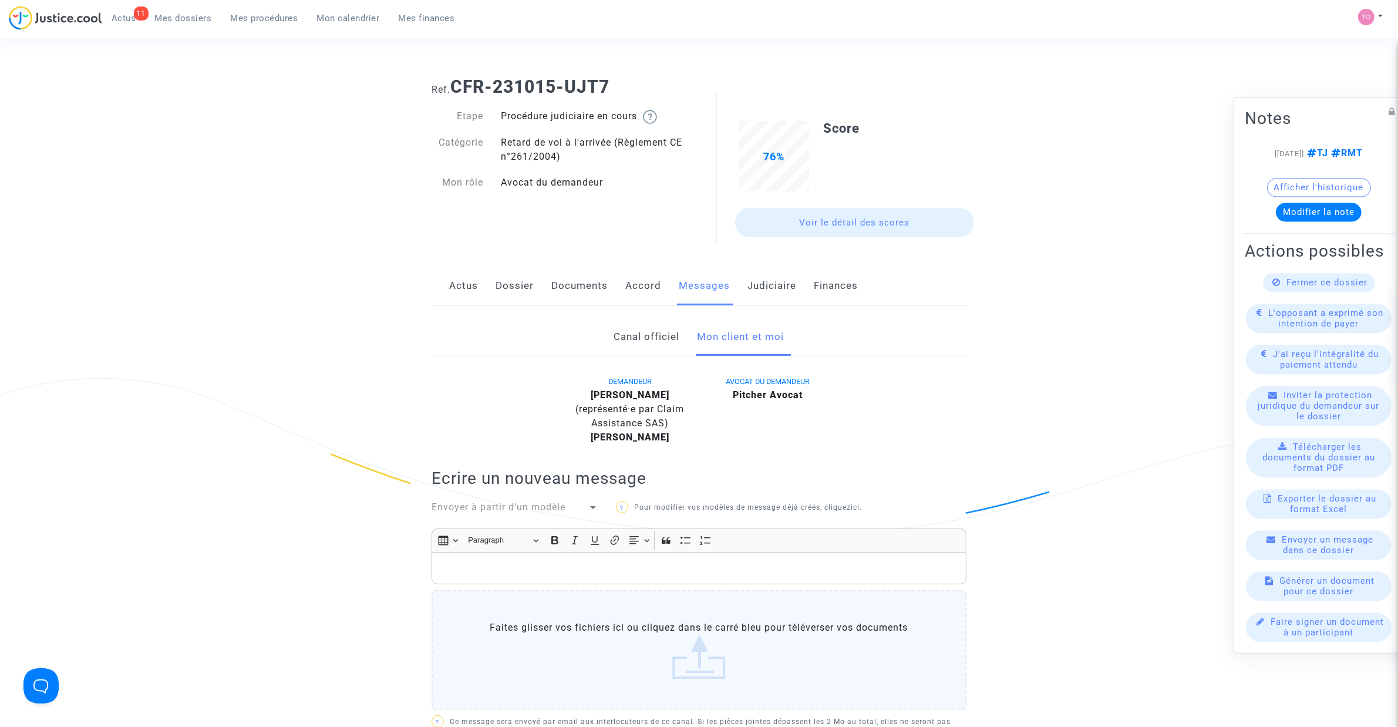
click at [752, 289] on link "Judiciaire" at bounding box center [772, 286] width 49 height 39
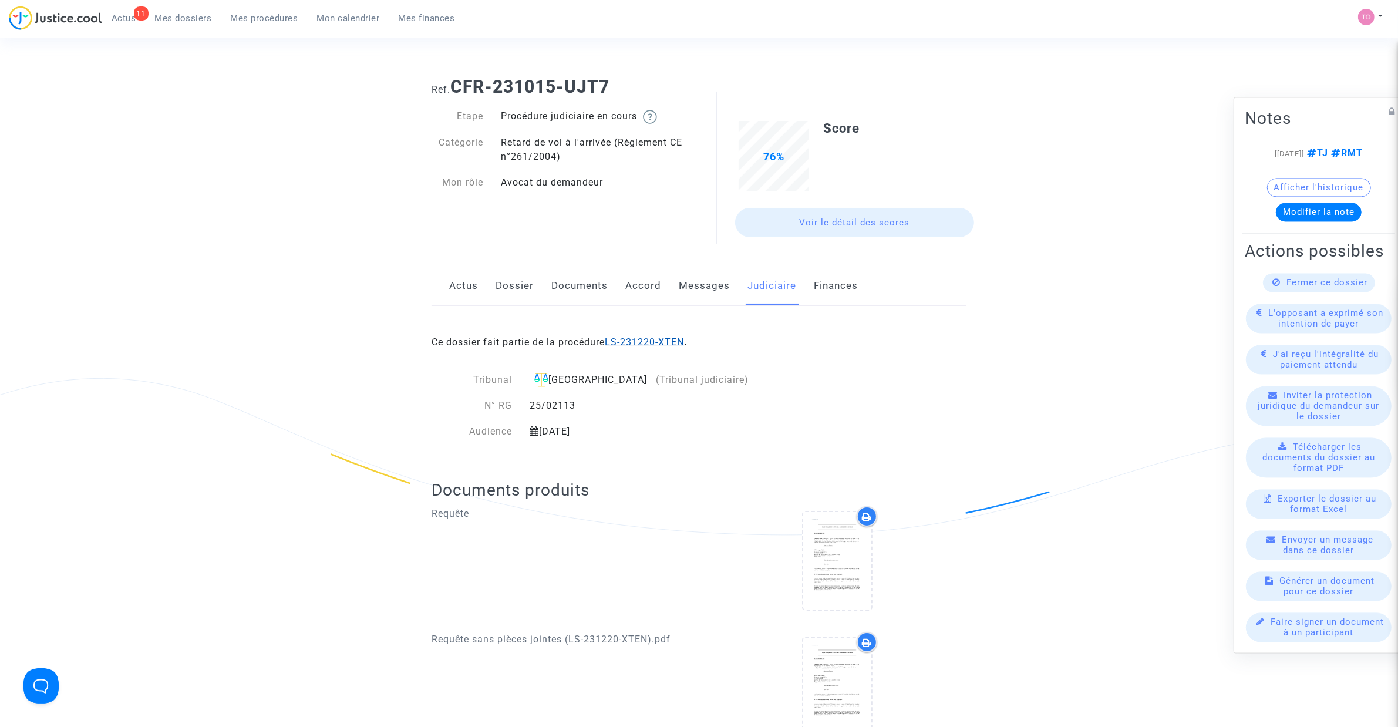
click at [631, 339] on link "LS-231220-XTEN" at bounding box center [644, 342] width 79 height 11
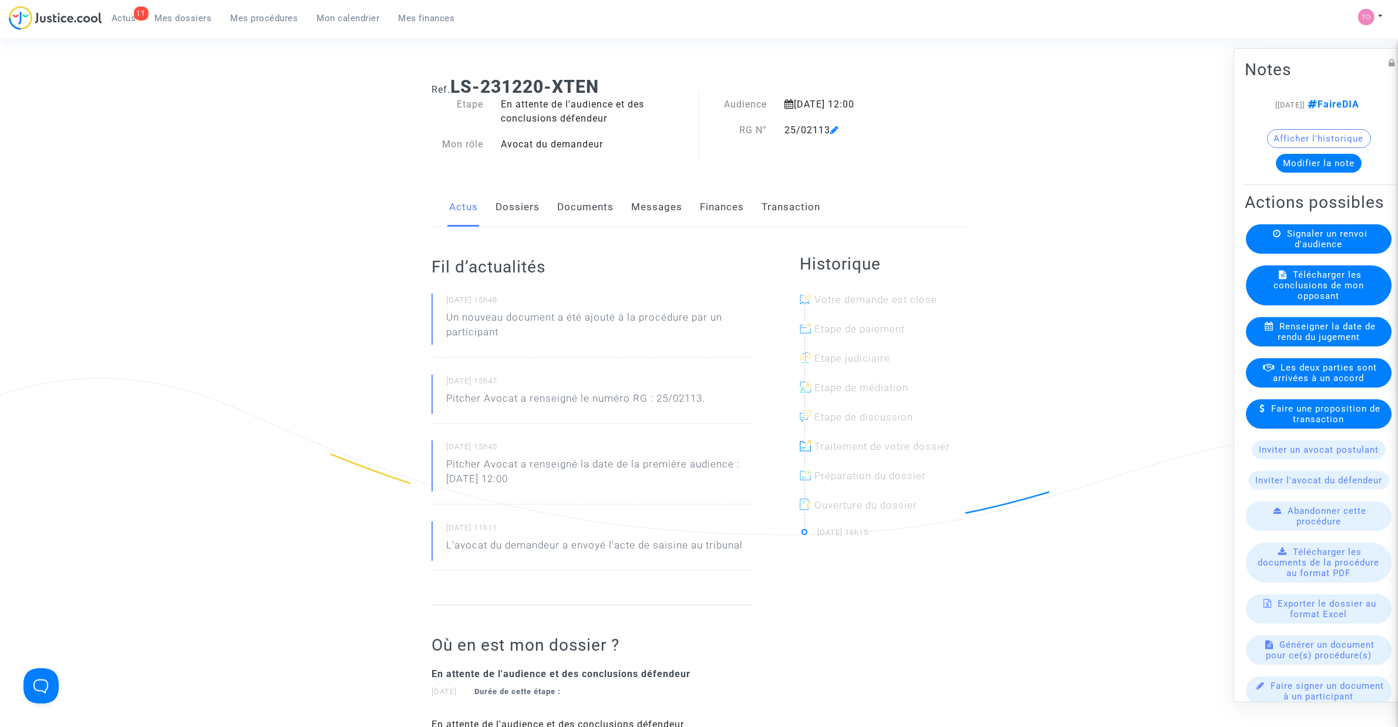
click at [519, 206] on link "Dossiers" at bounding box center [518, 207] width 44 height 39
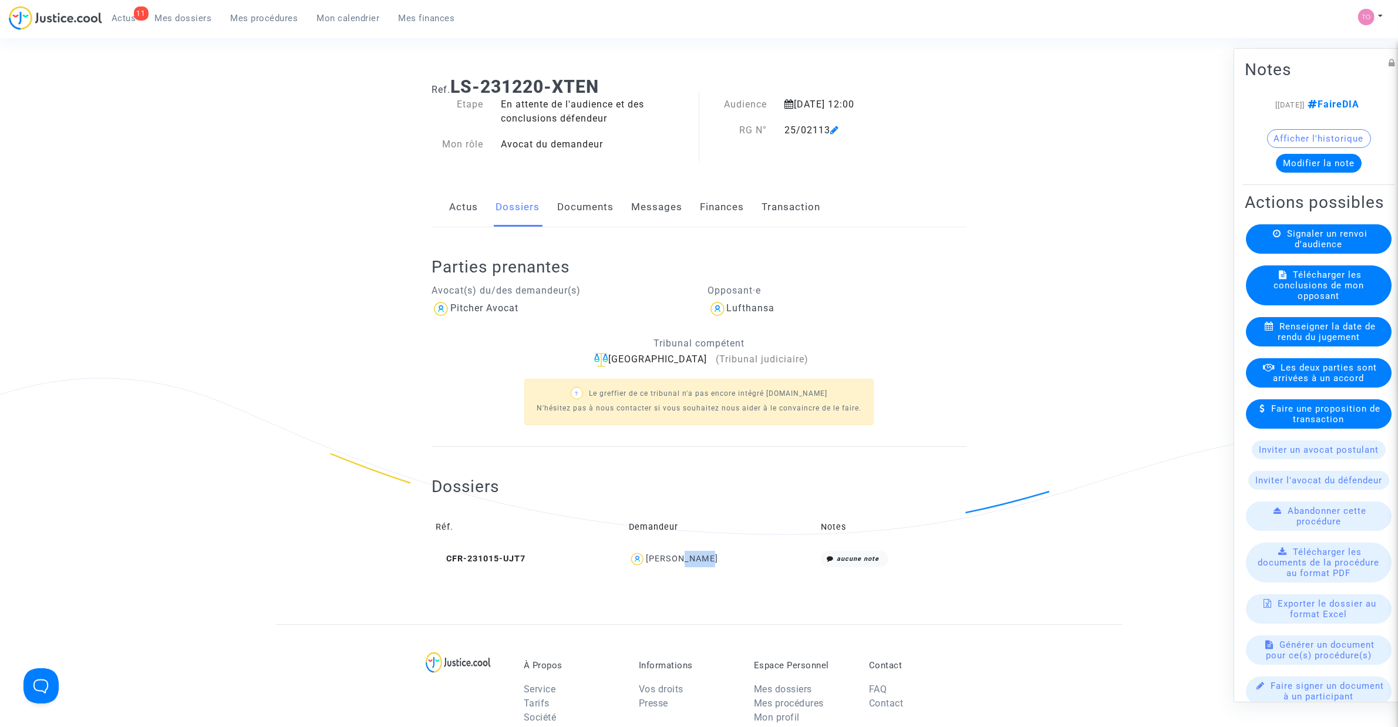
drag, startPoint x: 723, startPoint y: 564, endPoint x: 691, endPoint y: 561, distance: 31.8
click at [691, 561] on div "Maxime ATGIE" at bounding box center [721, 559] width 184 height 17
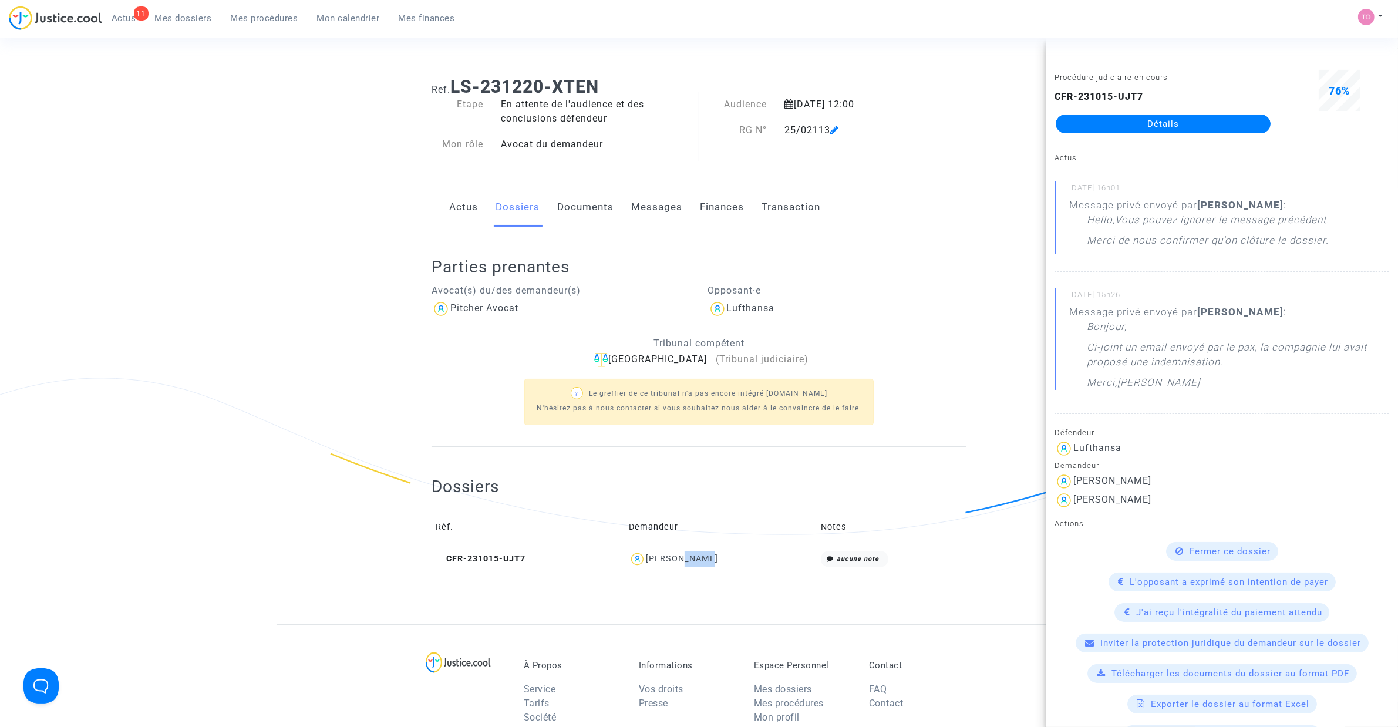
copy div "ATGIE"
click at [1123, 131] on link "Détails" at bounding box center [1163, 124] width 215 height 19
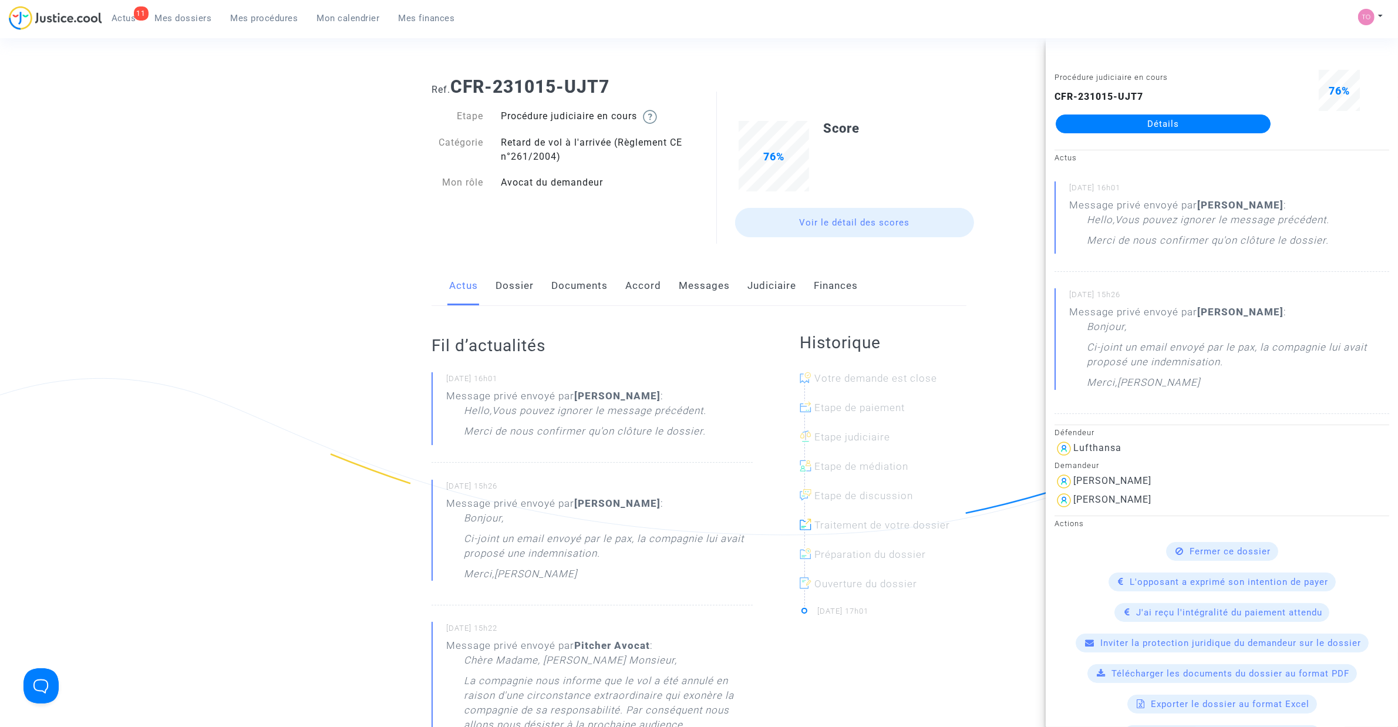
click at [536, 287] on div "Actus Dossier Documents Accord Messages Judiciaire Finances" at bounding box center [699, 286] width 535 height 39
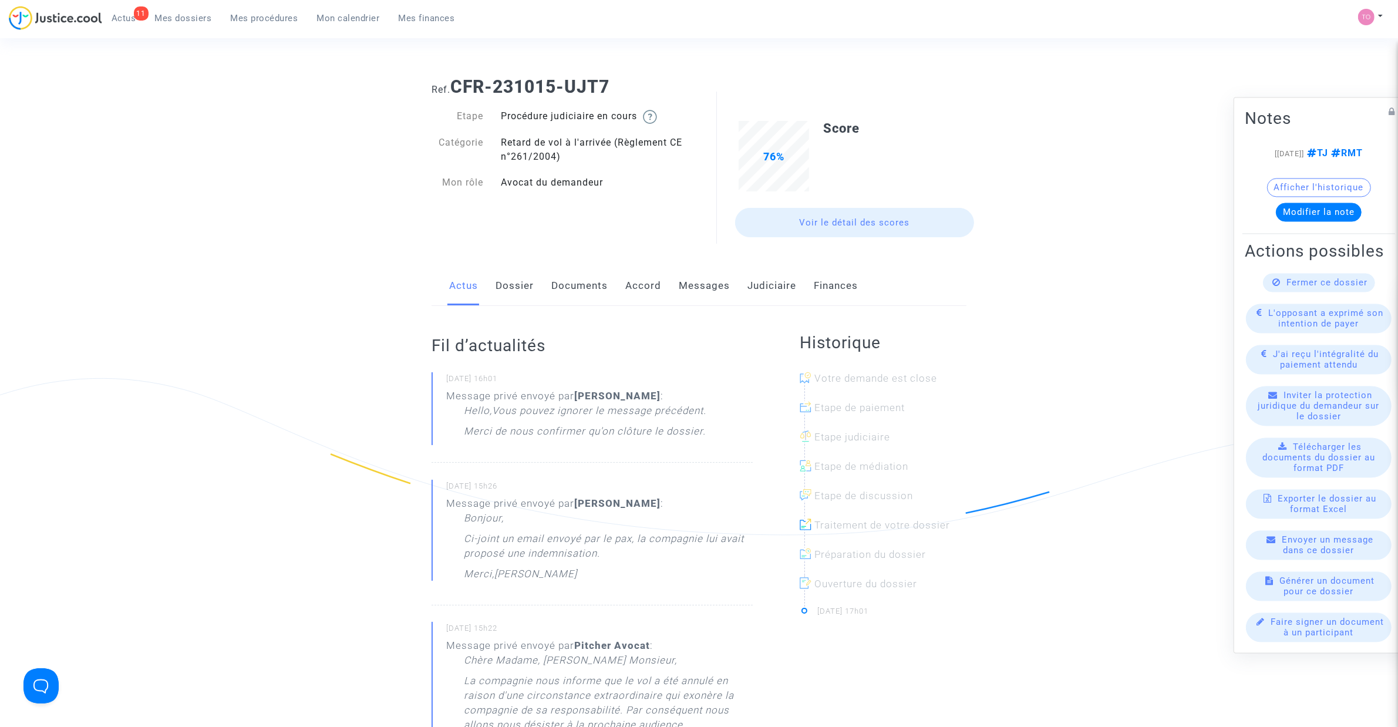
click at [581, 292] on link "Documents" at bounding box center [580, 286] width 56 height 39
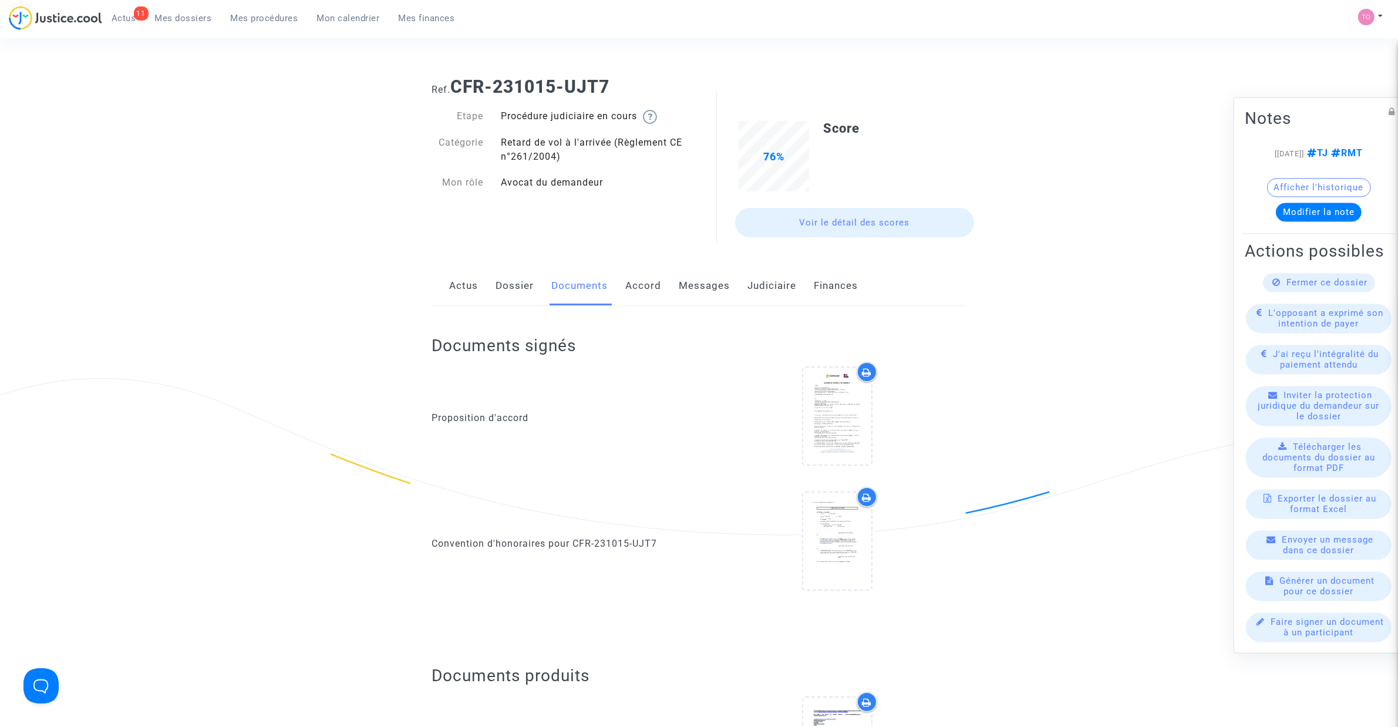
click at [631, 294] on link "Accord" at bounding box center [644, 286] width 36 height 39
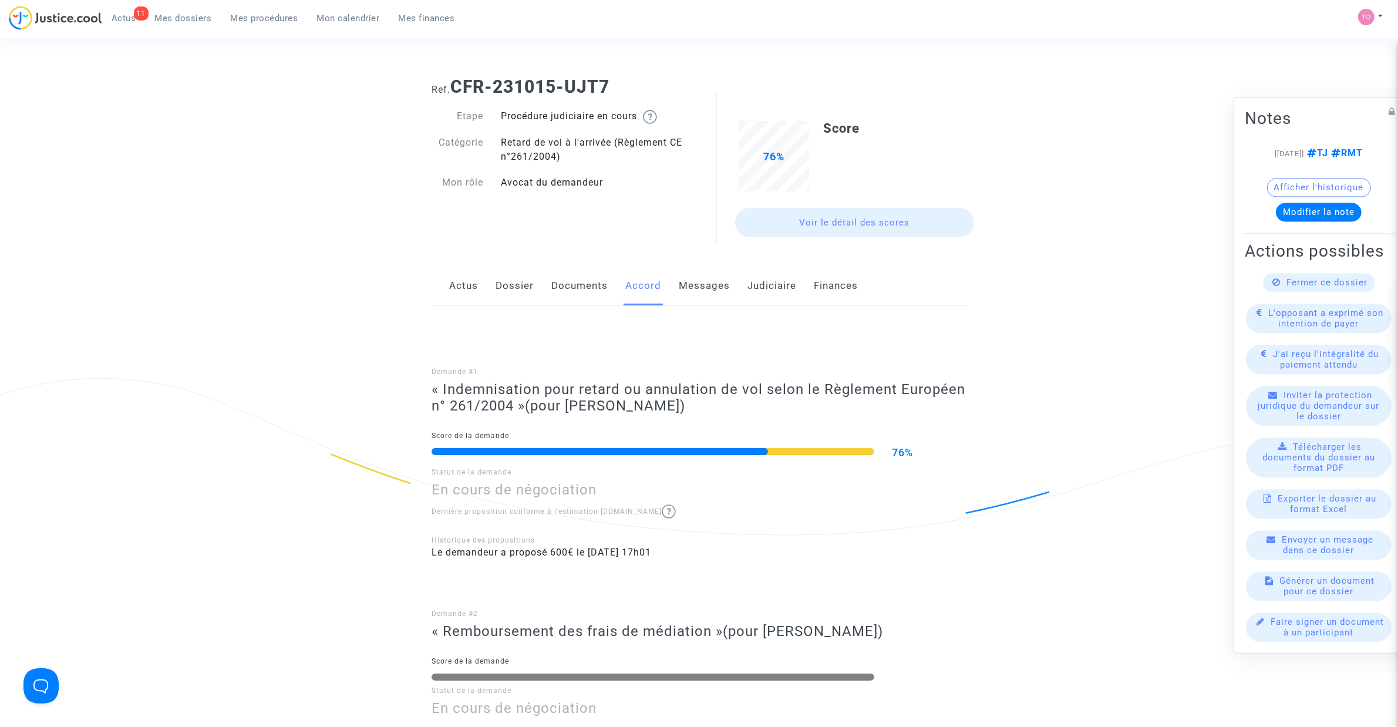
click at [700, 280] on link "Messages" at bounding box center [704, 286] width 51 height 39
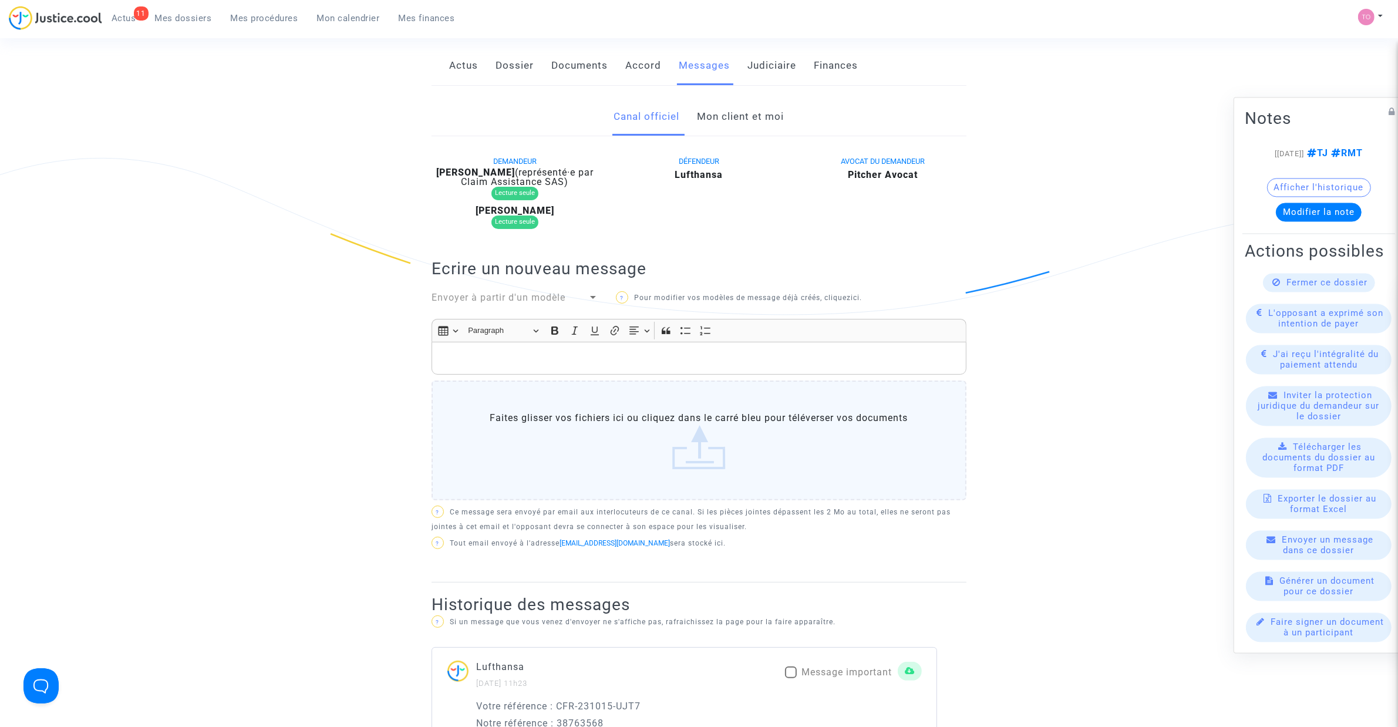
click at [712, 127] on link "Mon client et moi" at bounding box center [741, 116] width 87 height 39
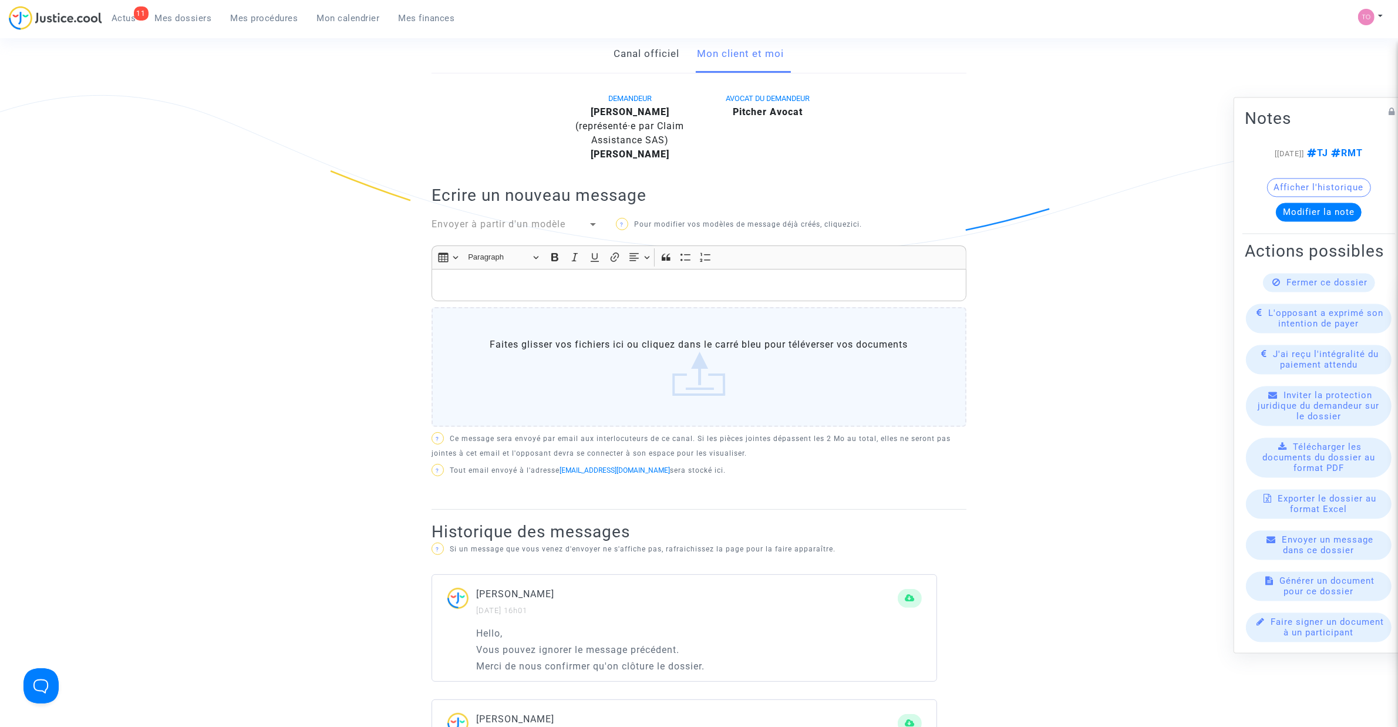
scroll to position [294, 0]
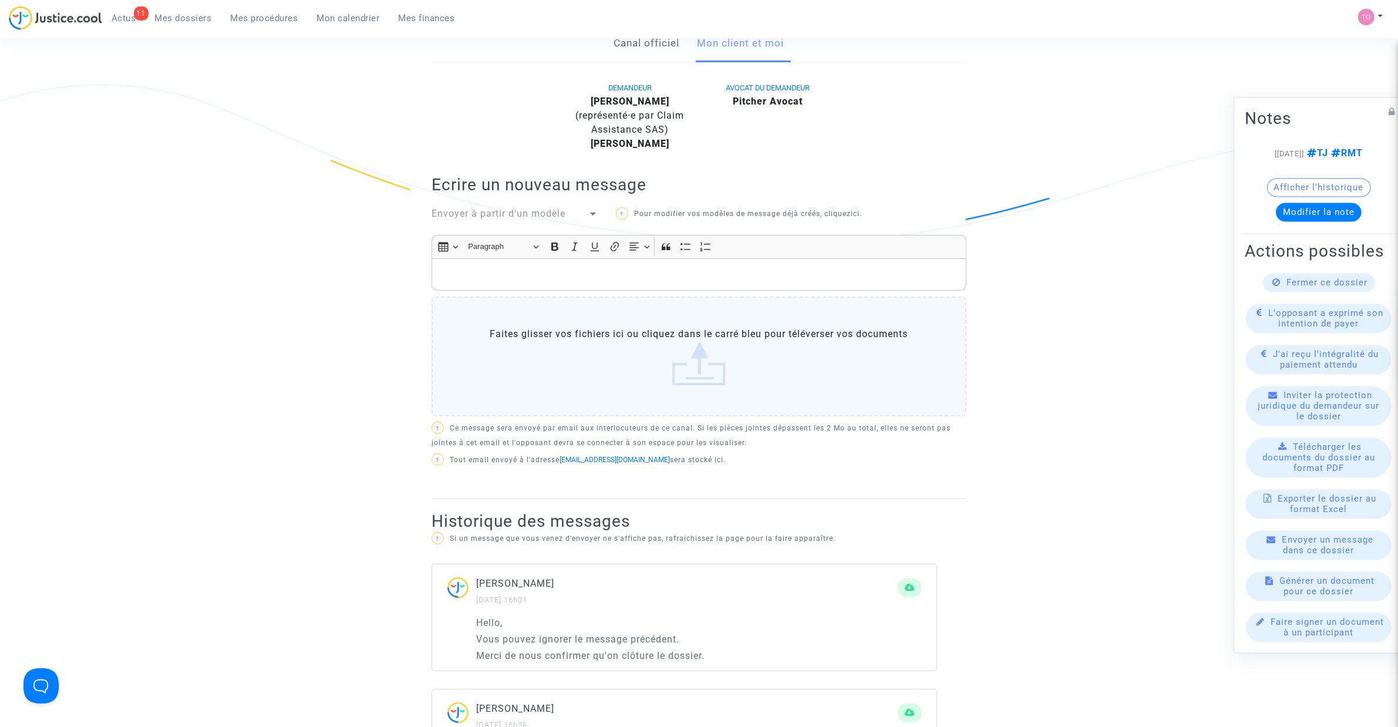
click at [502, 277] on p "Rich Text Editor, main" at bounding box center [699, 274] width 523 height 15
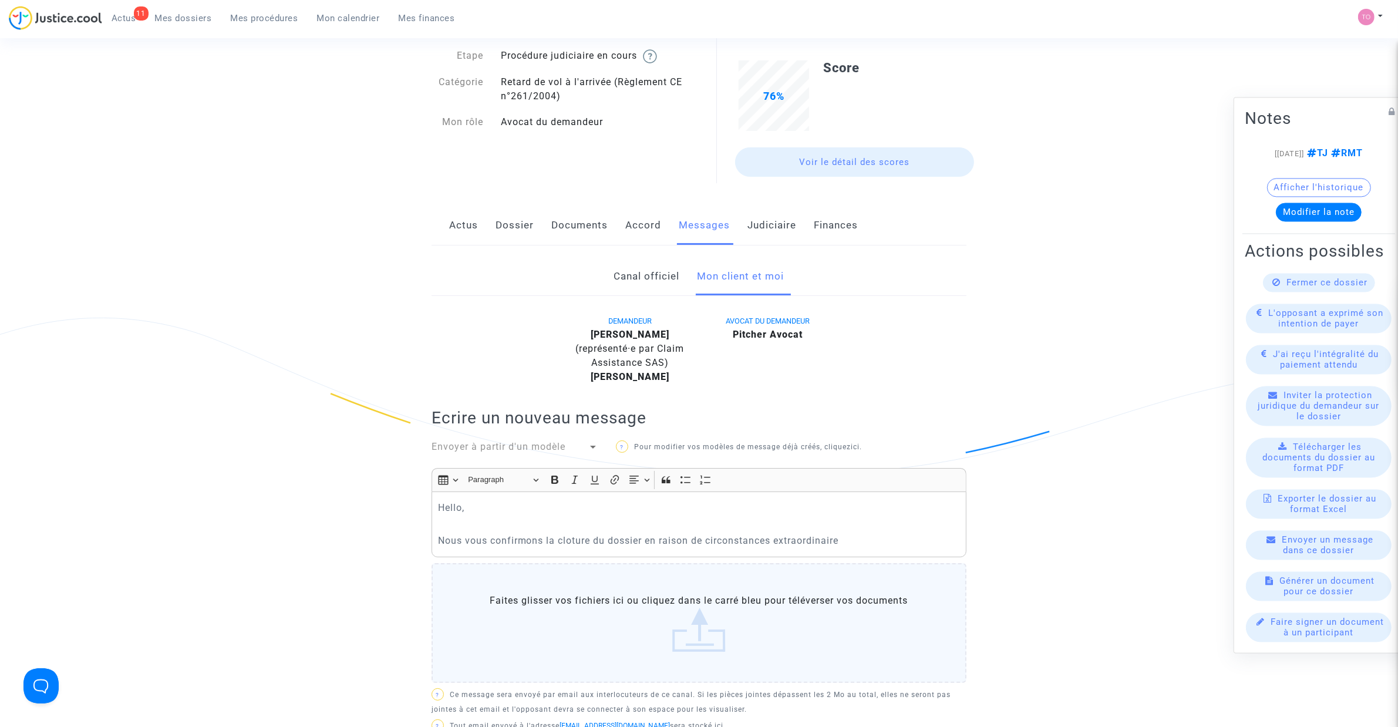
scroll to position [73, 0]
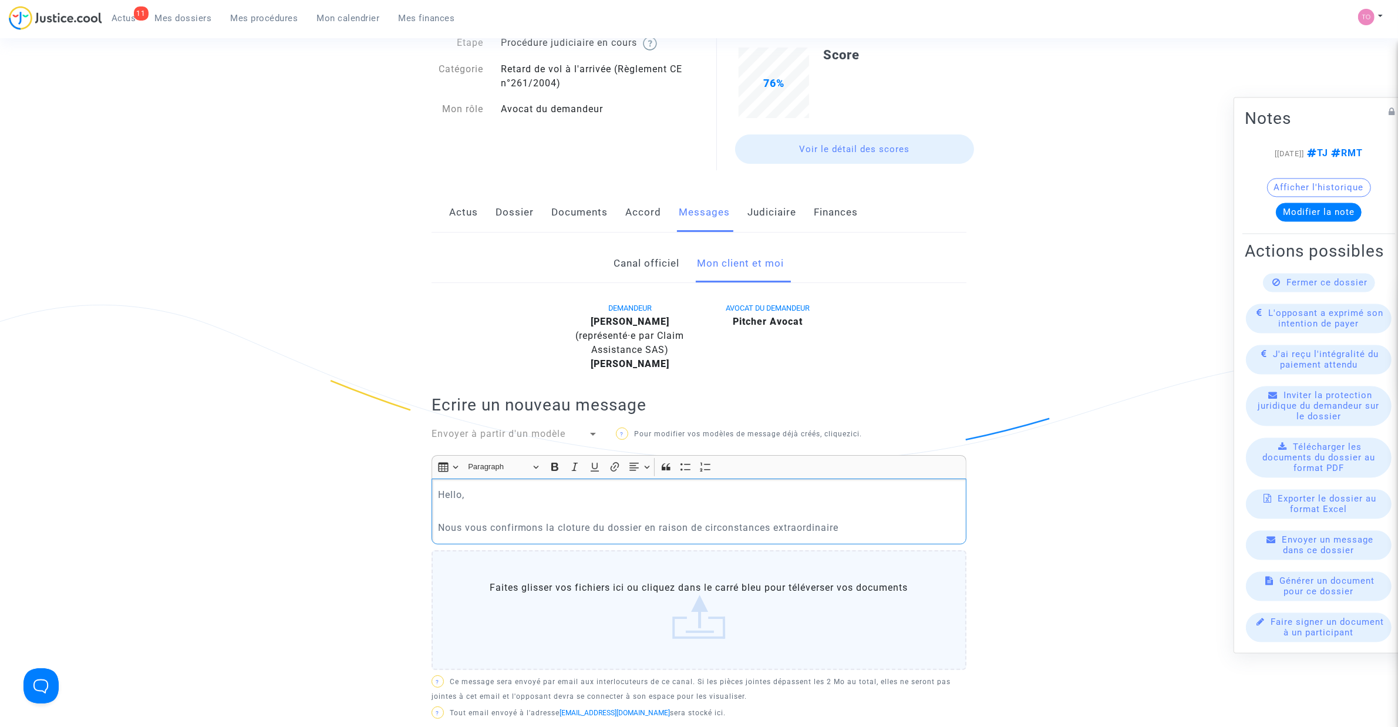
click at [852, 529] on p "Nous vous confirmons la cloture du dossier en raison de circonstances extraordi…" at bounding box center [699, 527] width 523 height 15
click at [855, 529] on p "Nous vous confirmons la cloture du dossier en raison de circonstances extraordi…" at bounding box center [699, 527] width 523 height 15
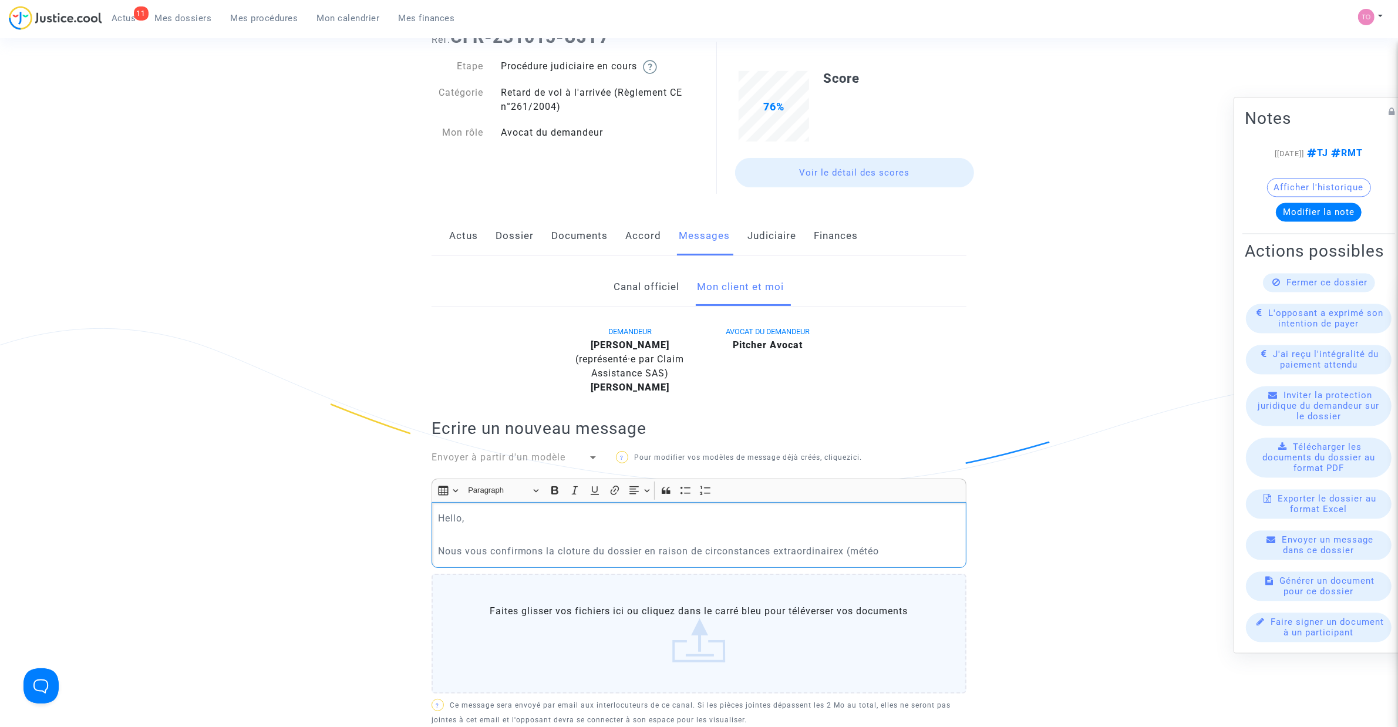
scroll to position [49, 0]
click at [892, 539] on p "Rich Text Editor, main" at bounding box center [699, 536] width 523 height 15
click at [896, 553] on p "Nous vous confirmons la cloture du dossier en raison de circonstances extraordi…" at bounding box center [699, 552] width 523 height 15
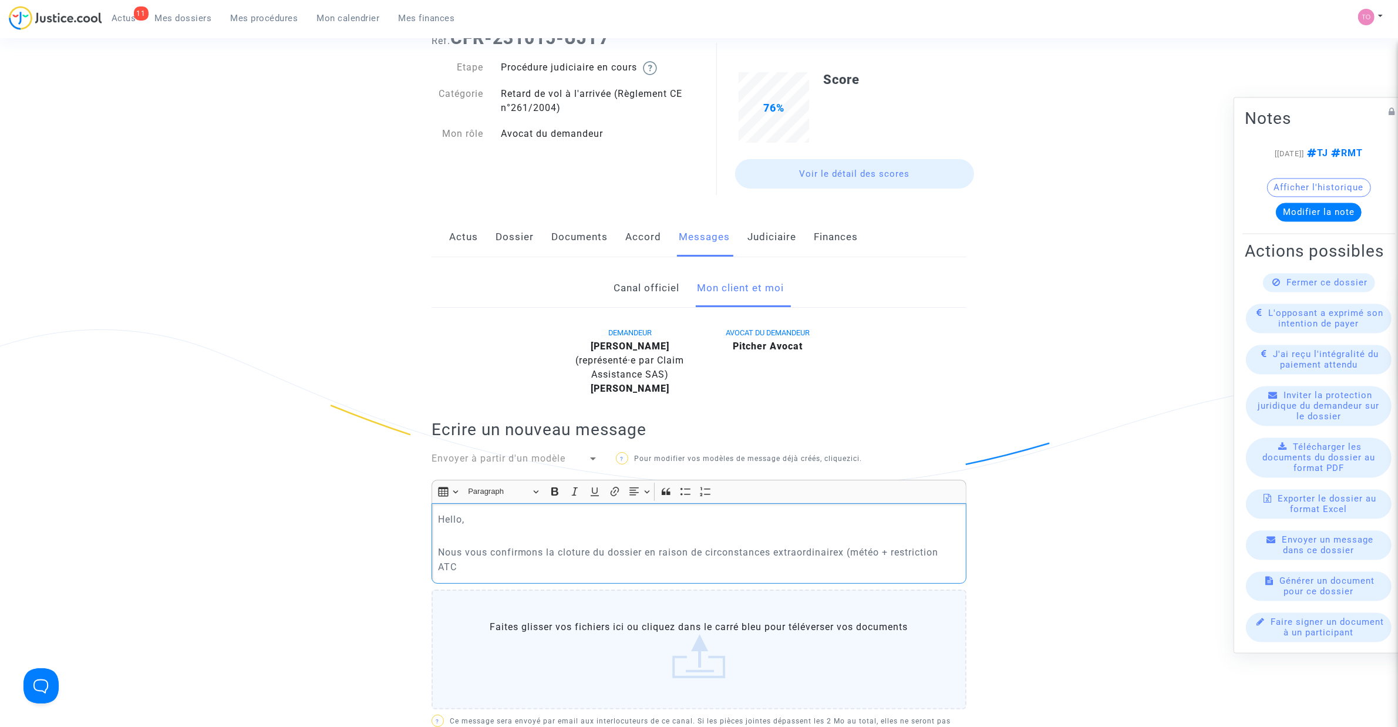
click at [571, 551] on p "Nous vous confirmons la cloture du dossier en raison de circonstances extraordi…" at bounding box center [699, 559] width 523 height 29
click at [848, 552] on p "Nous vous confirmons la cloture du dossier en raison de circonstances extraordi…" at bounding box center [699, 559] width 523 height 29
click at [485, 567] on p "Nous vous confirmons la cloture du dossier en raison de circonstances extraordi…" at bounding box center [699, 559] width 523 height 29
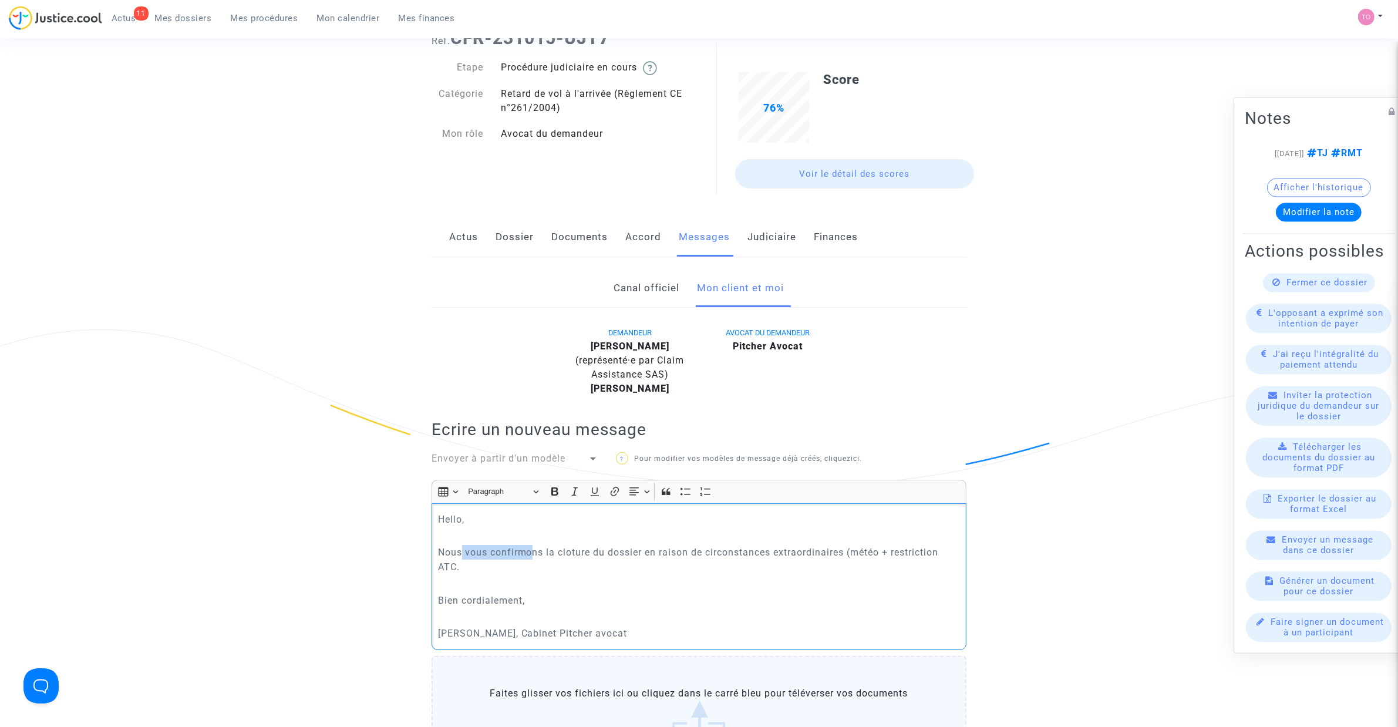
drag, startPoint x: 462, startPoint y: 556, endPoint x: 540, endPoint y: 551, distance: 78.9
click at [539, 551] on p "Nous vous confirmons la cloture du dossier en raison de circonstances extraordi…" at bounding box center [699, 559] width 523 height 29
click at [570, 551] on p "Nous vous confirmons la cloture du dossier en raison de circonstances extraordi…" at bounding box center [699, 559] width 523 height 29
drag, startPoint x: 608, startPoint y: 550, endPoint x: 862, endPoint y: 551, distance: 253.7
click at [862, 551] on p "Nous vous confirmons la cloture du dossier en raison de circonstances extraordi…" at bounding box center [699, 559] width 523 height 29
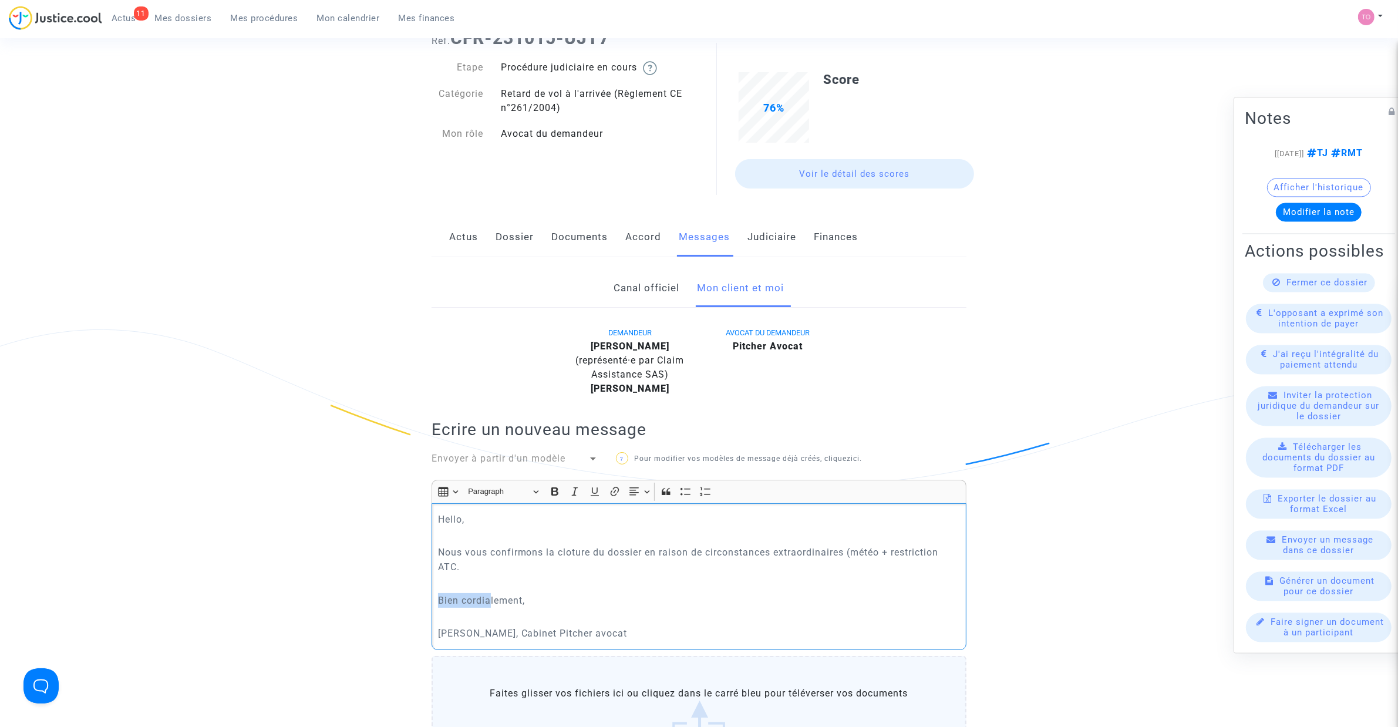
drag, startPoint x: 476, startPoint y: 596, endPoint x: 503, endPoint y: 598, distance: 27.1
click at [490, 596] on p "Bien cordialement," at bounding box center [699, 600] width 523 height 15
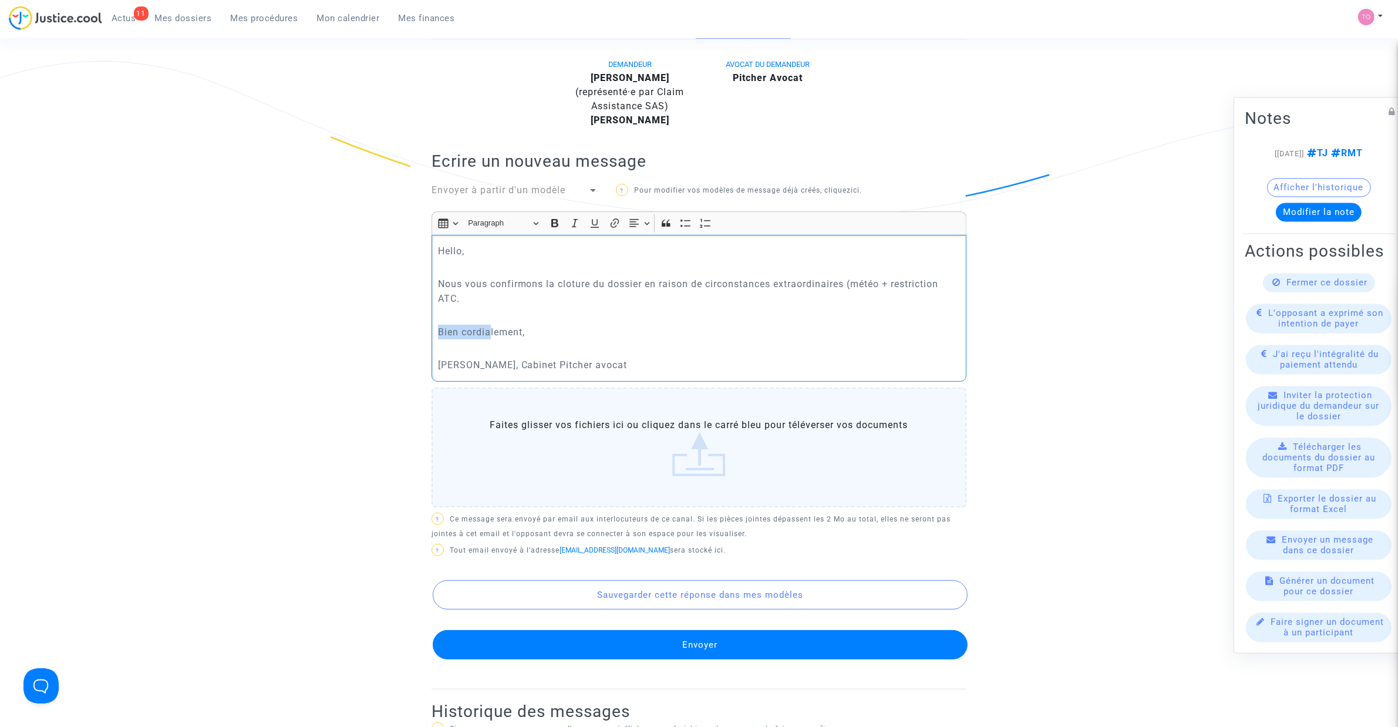
scroll to position [318, 0]
click at [680, 642] on button "Envoyer" at bounding box center [700, 644] width 535 height 29
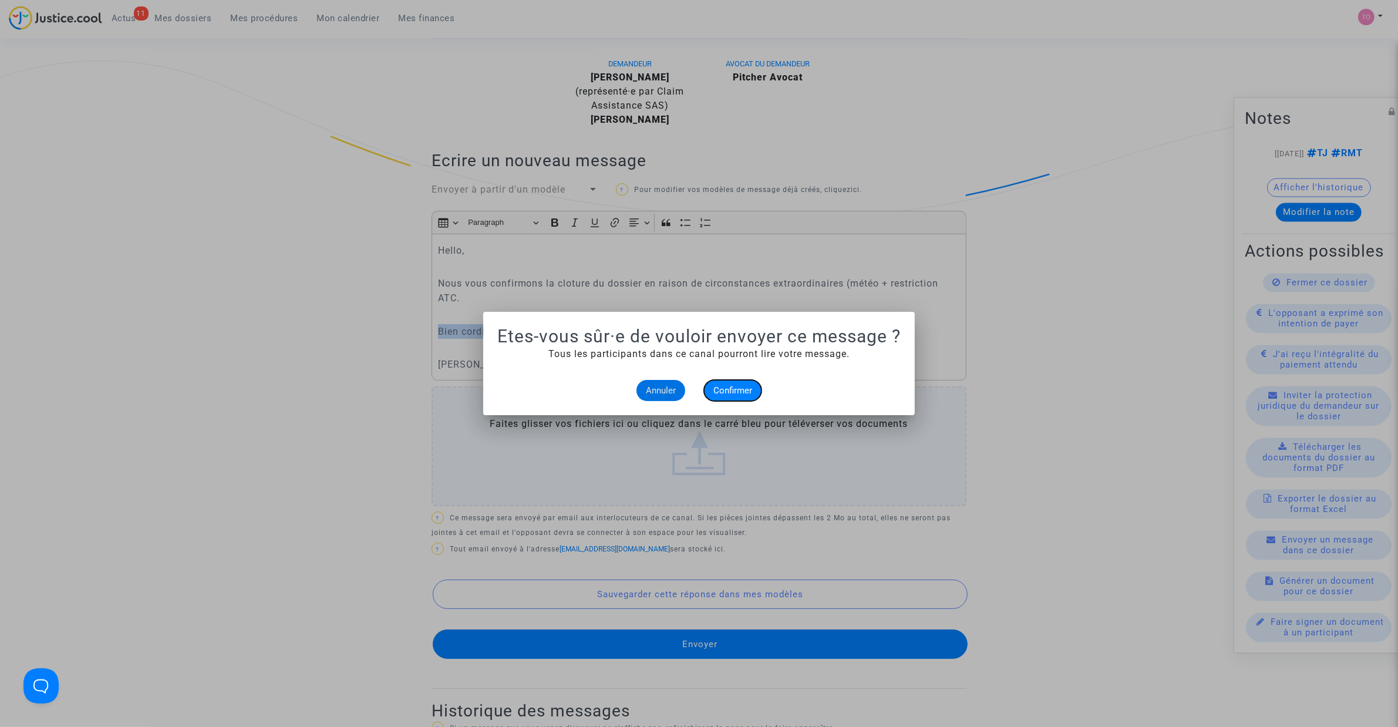
click at [728, 399] on button "Confirmer" at bounding box center [733, 390] width 58 height 21
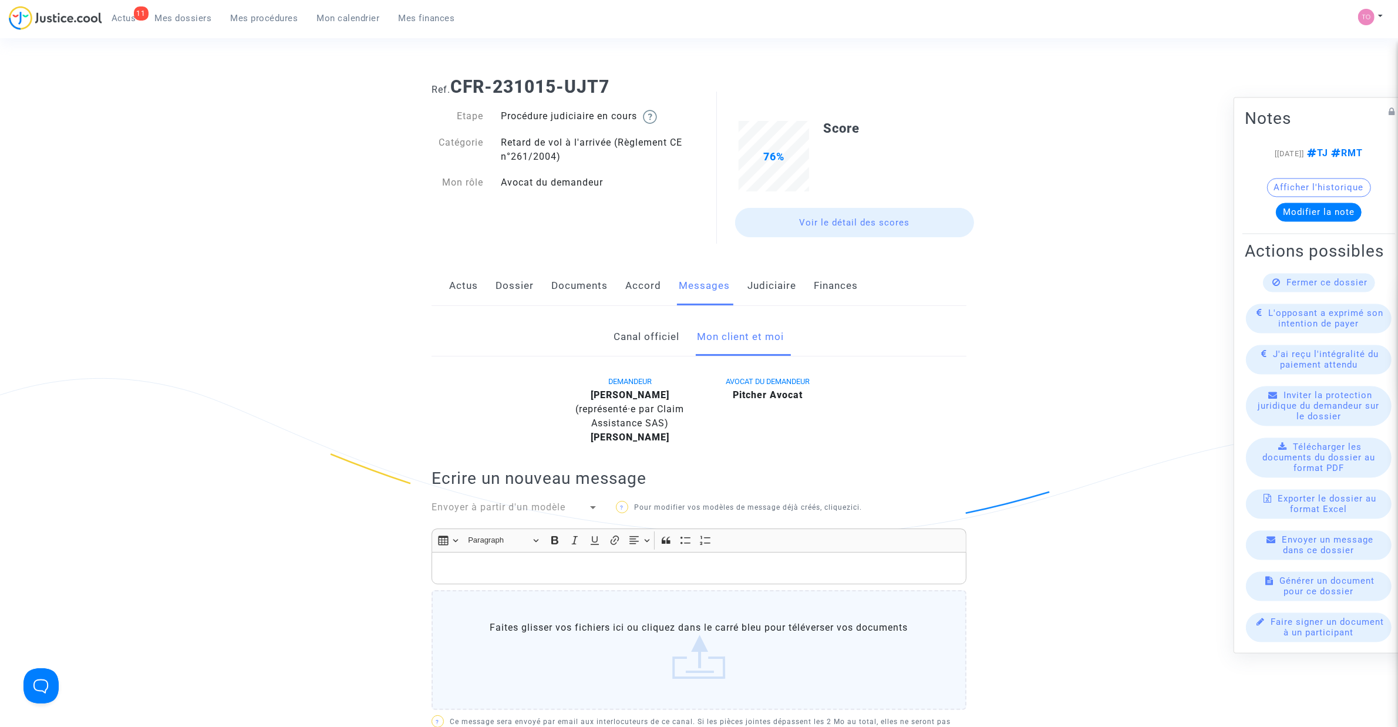
click at [758, 288] on link "Judiciaire" at bounding box center [772, 286] width 49 height 39
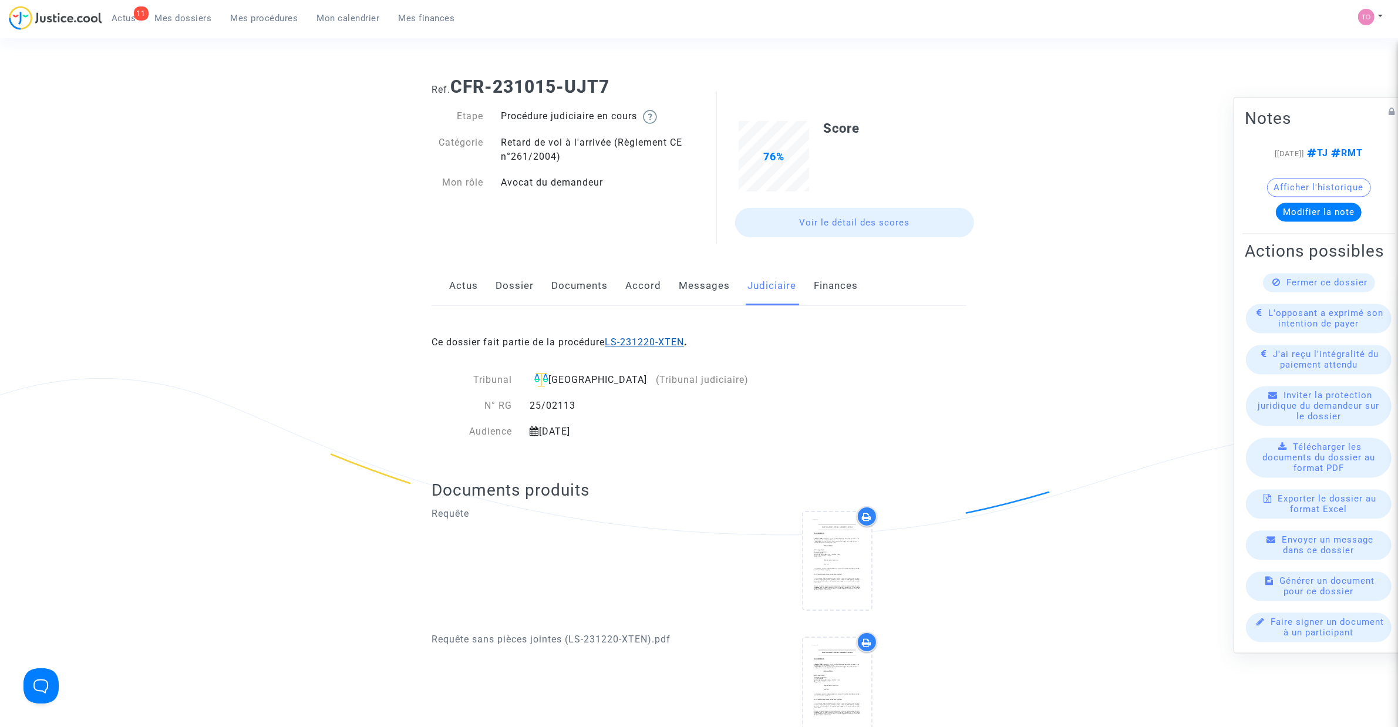
click at [639, 341] on link "LS-231220-XTEN" at bounding box center [644, 342] width 79 height 11
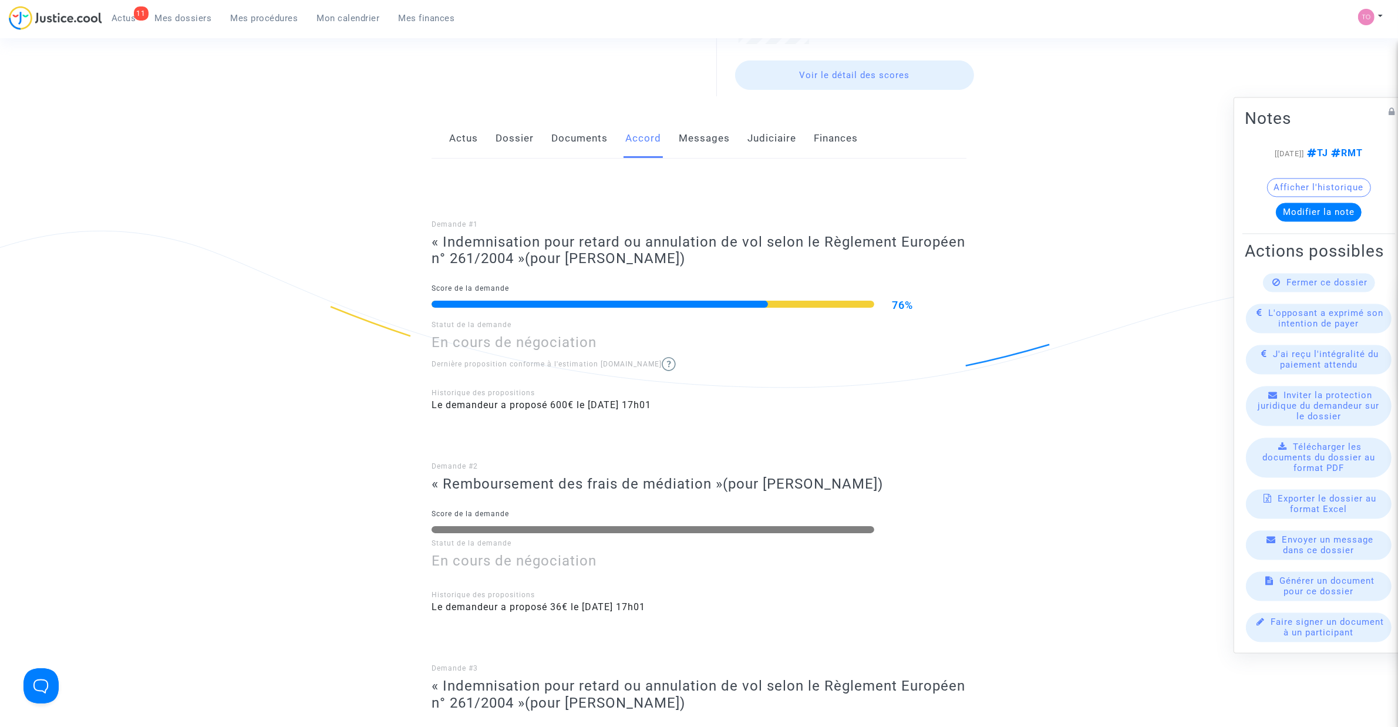
scroll to position [147, 0]
